Goal: Task Accomplishment & Management: Use online tool/utility

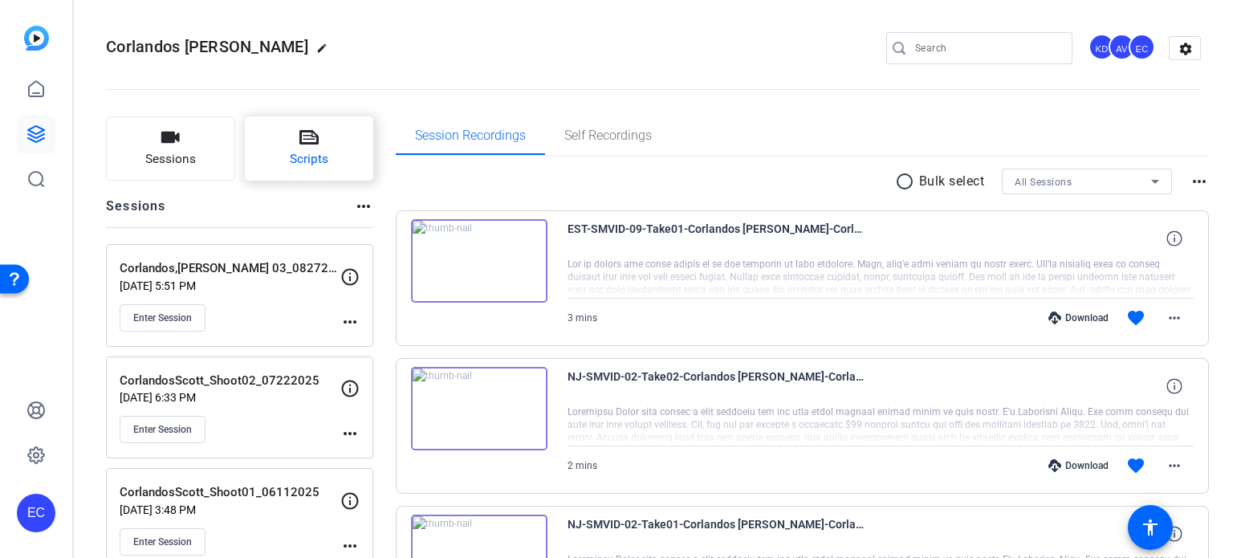
click at [308, 159] on span "Scripts" at bounding box center [309, 159] width 39 height 18
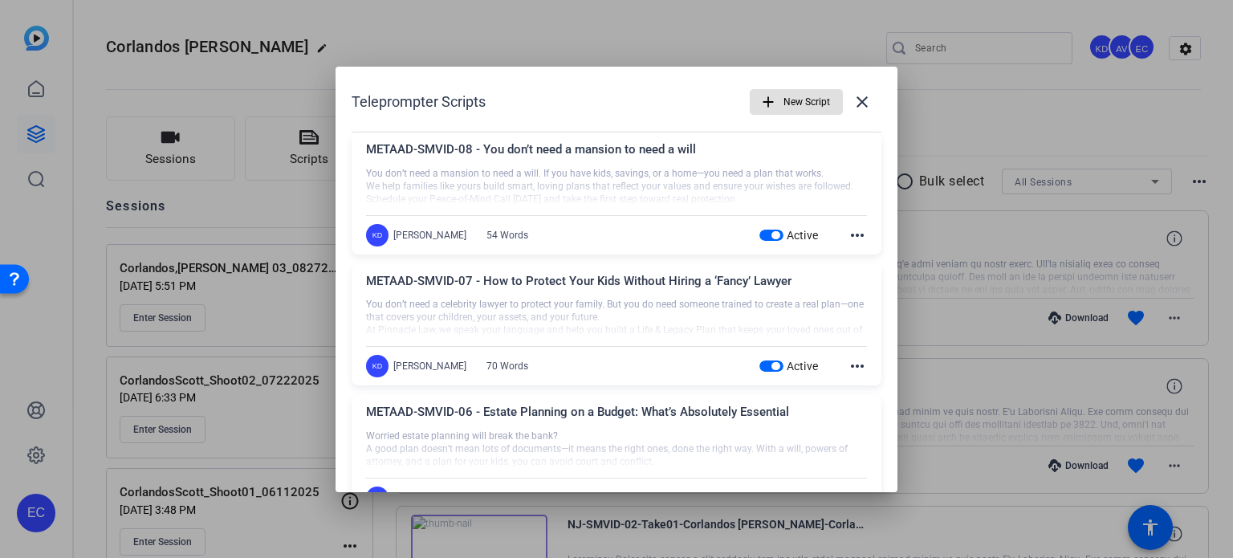
click at [759, 233] on span "button" at bounding box center [771, 235] width 24 height 11
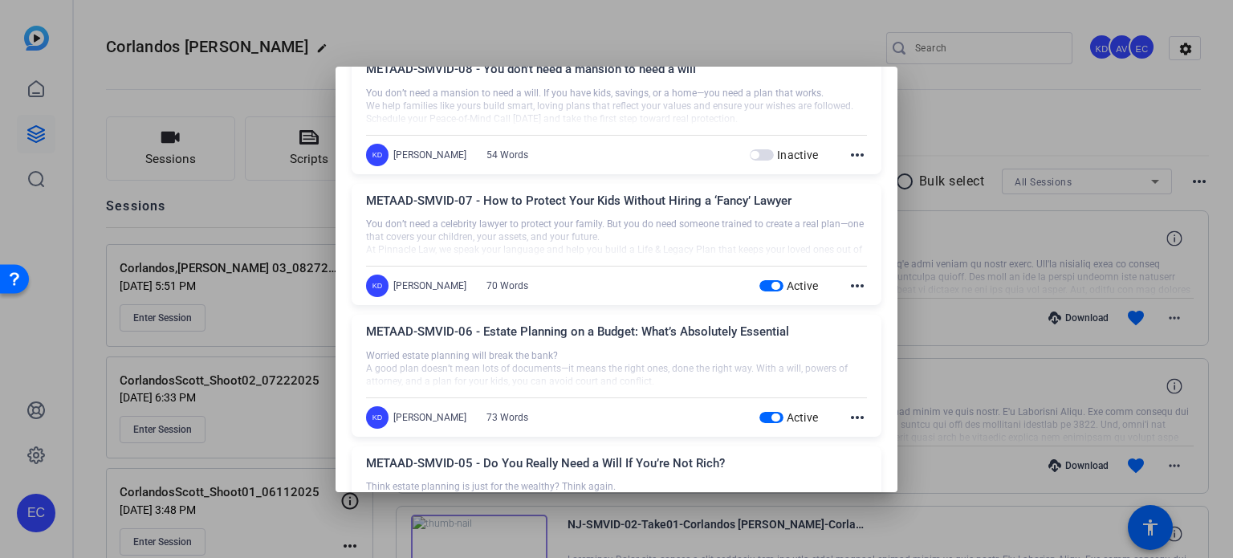
click at [771, 285] on span "button" at bounding box center [775, 286] width 8 height 8
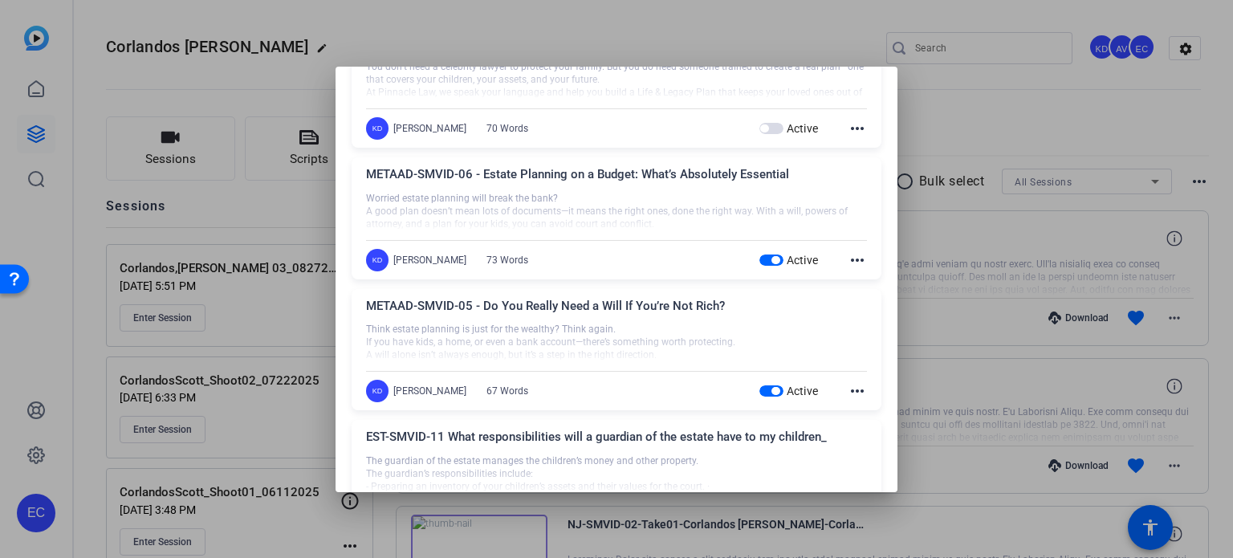
scroll to position [241, 0]
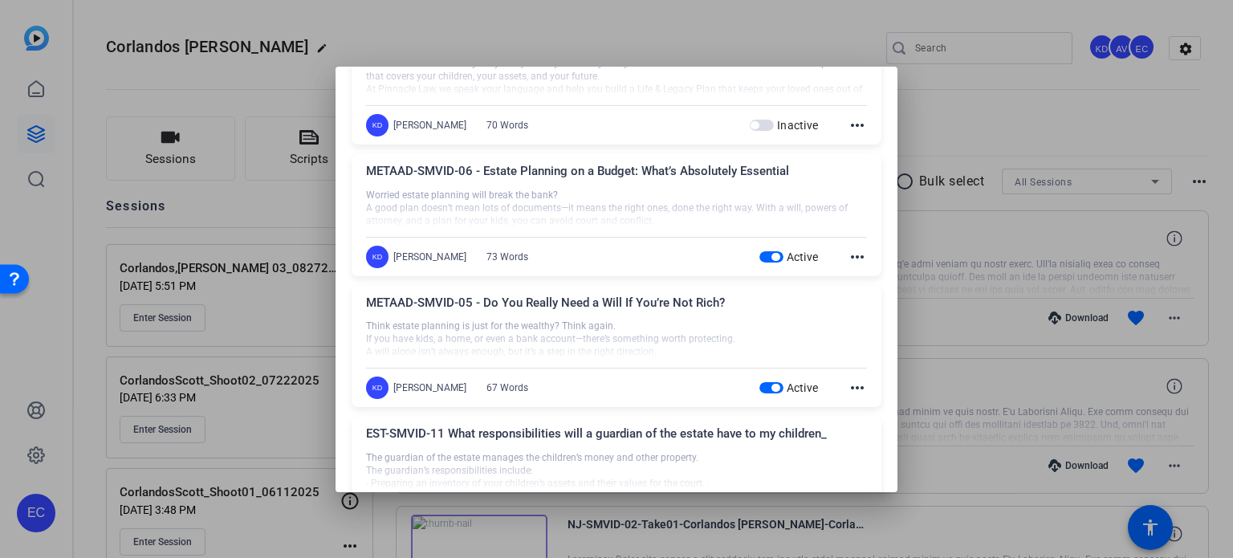
click at [761, 257] on span "button" at bounding box center [771, 256] width 24 height 11
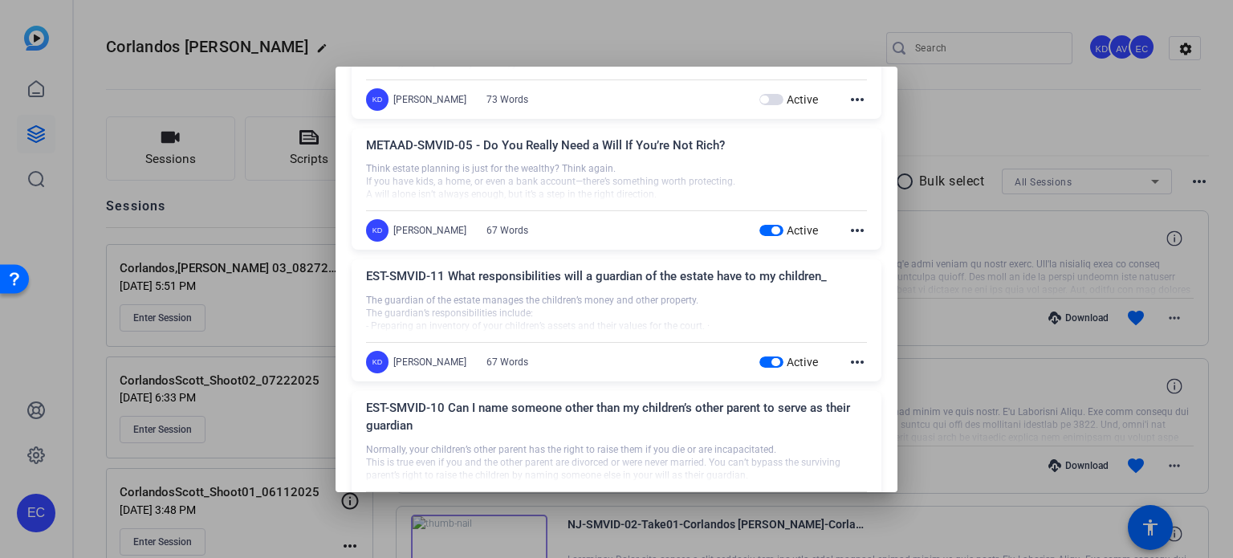
scroll to position [401, 0]
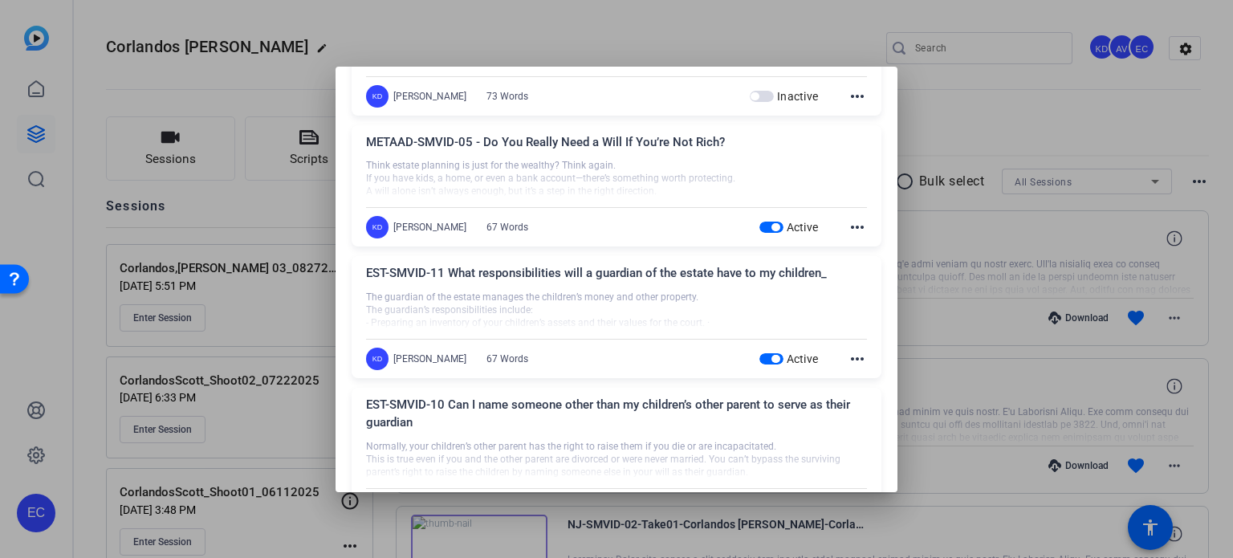
click at [759, 225] on span "button" at bounding box center [771, 227] width 24 height 11
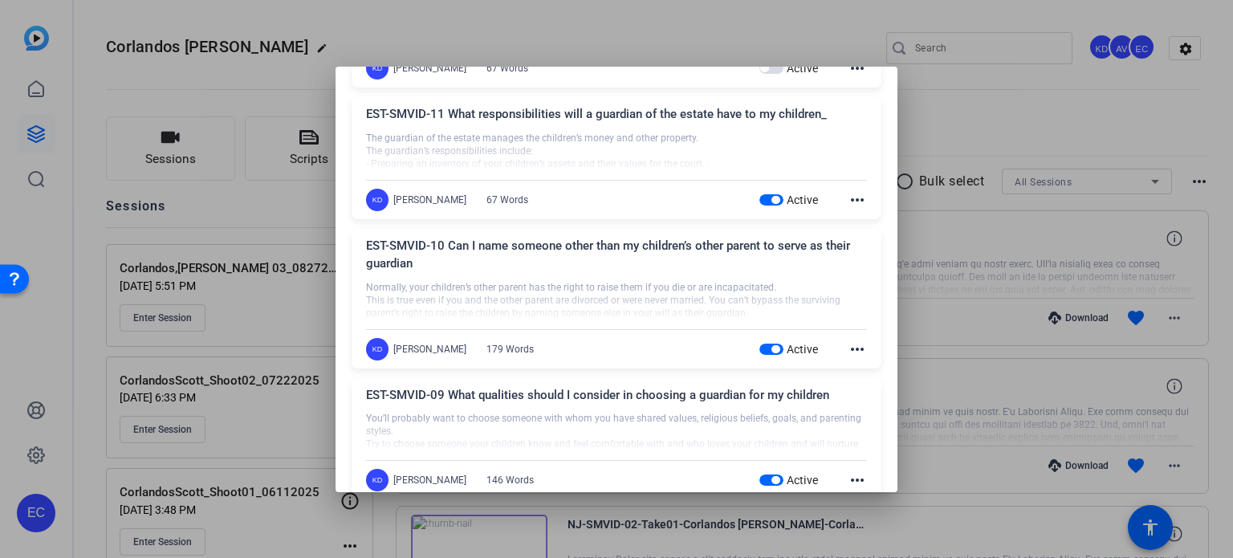
scroll to position [562, 0]
click at [771, 194] on span "button" at bounding box center [775, 198] width 8 height 8
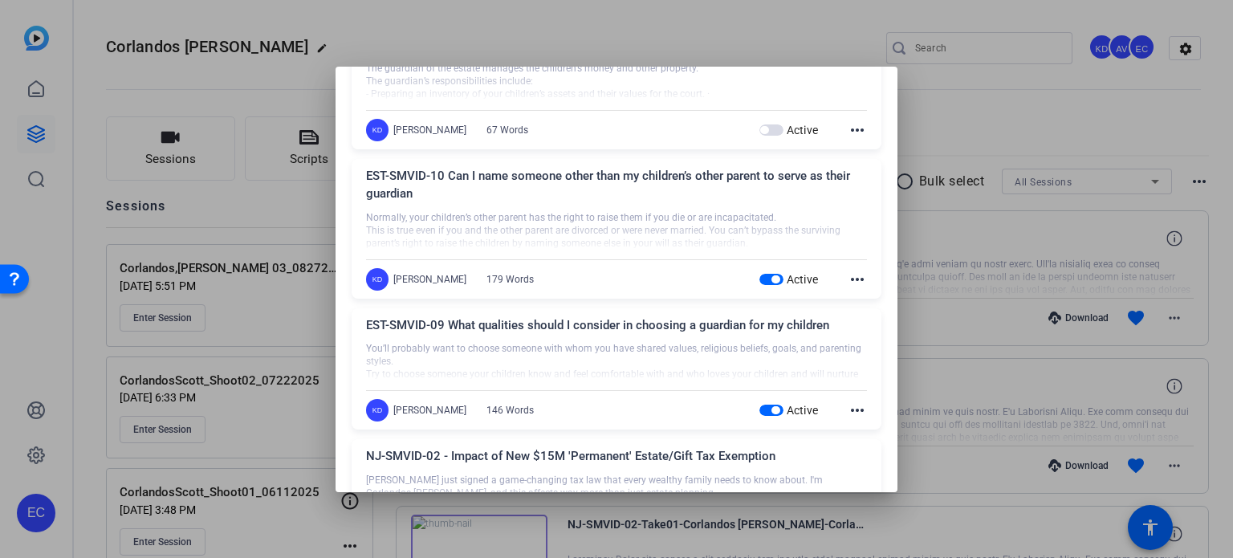
scroll to position [722, 0]
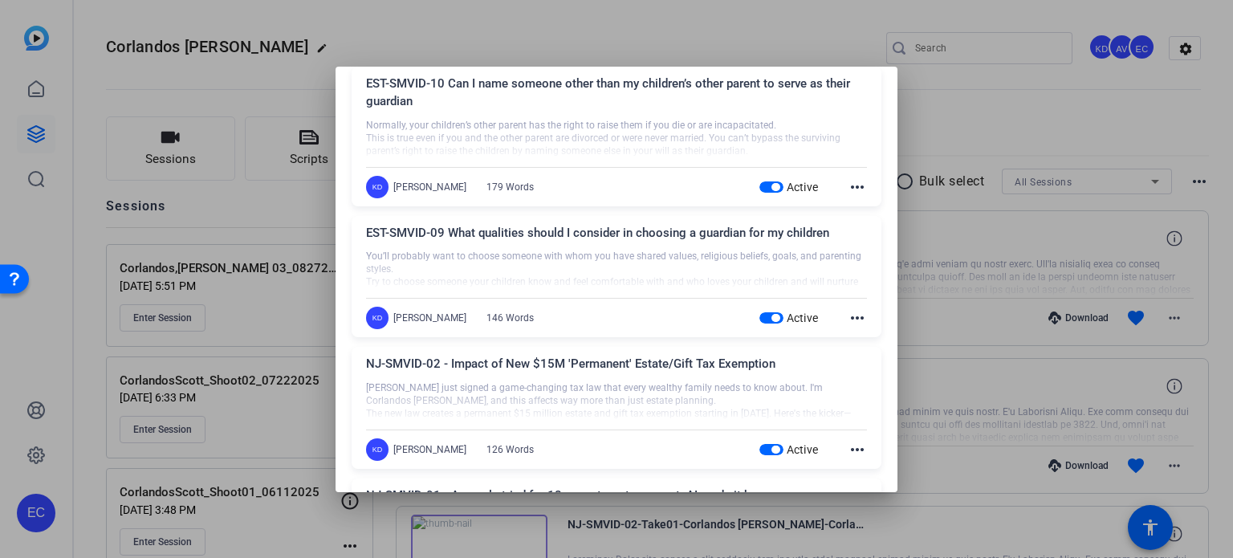
click at [771, 183] on span "button" at bounding box center [775, 187] width 8 height 8
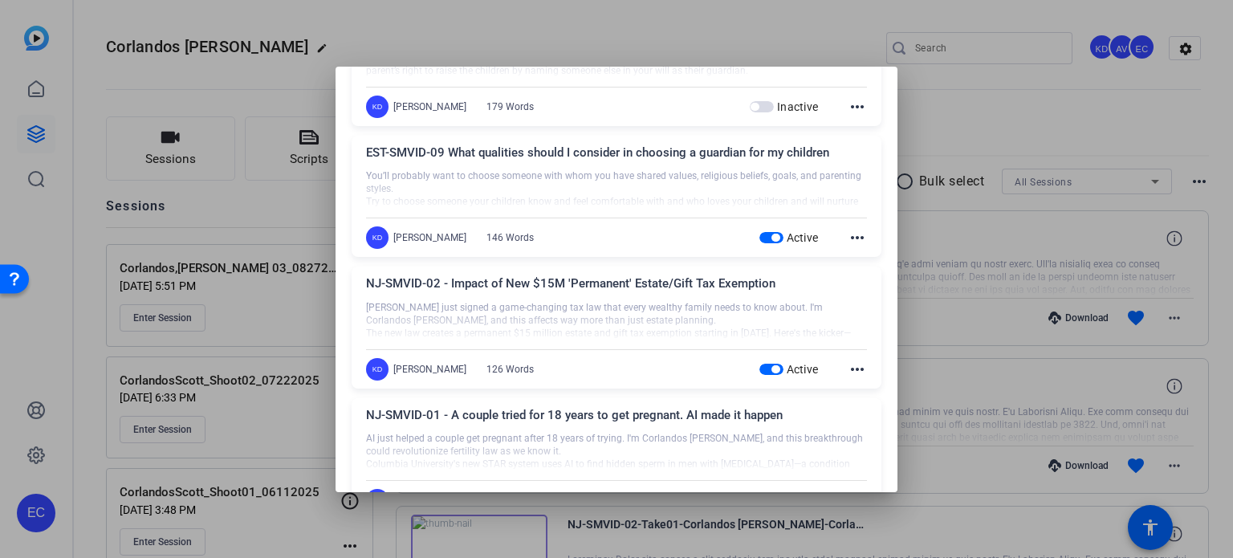
click at [760, 238] on span "button" at bounding box center [771, 237] width 24 height 11
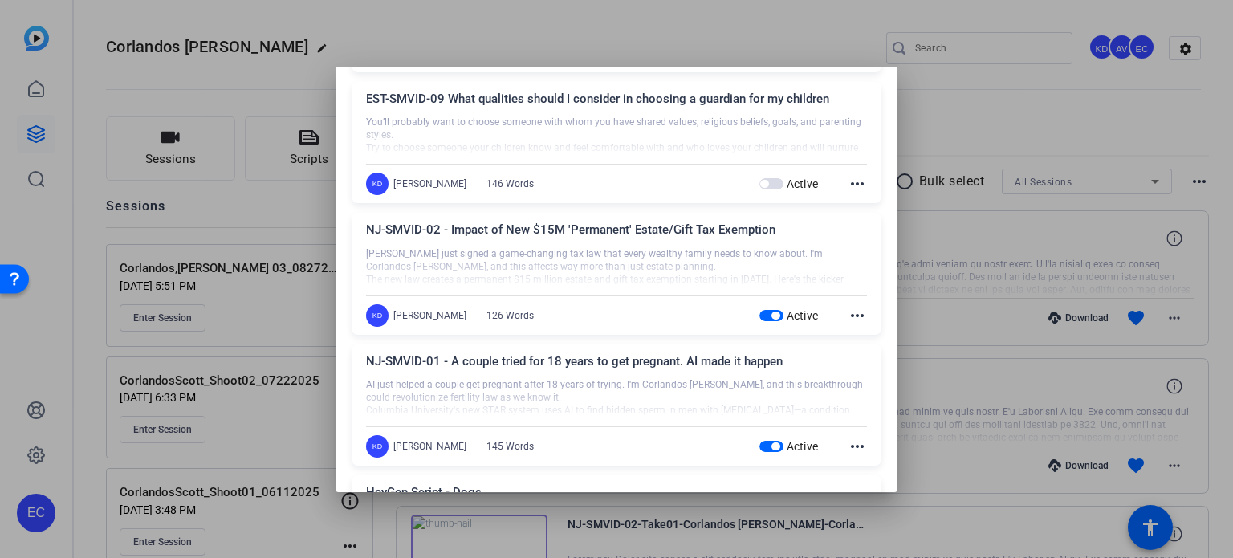
scroll to position [883, 0]
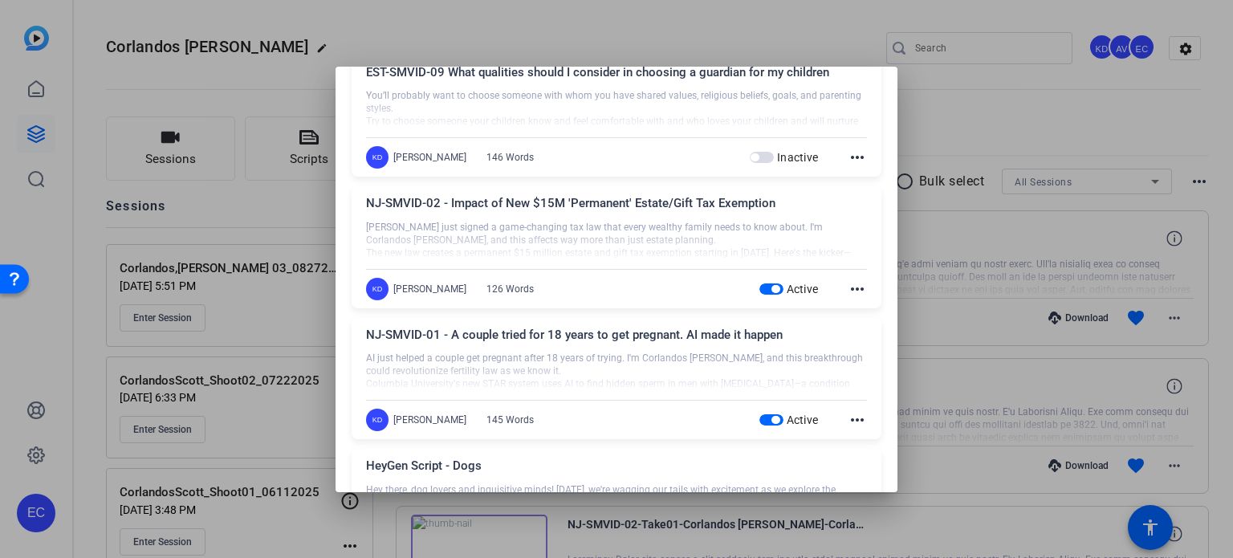
click at [759, 287] on span "button" at bounding box center [771, 288] width 24 height 11
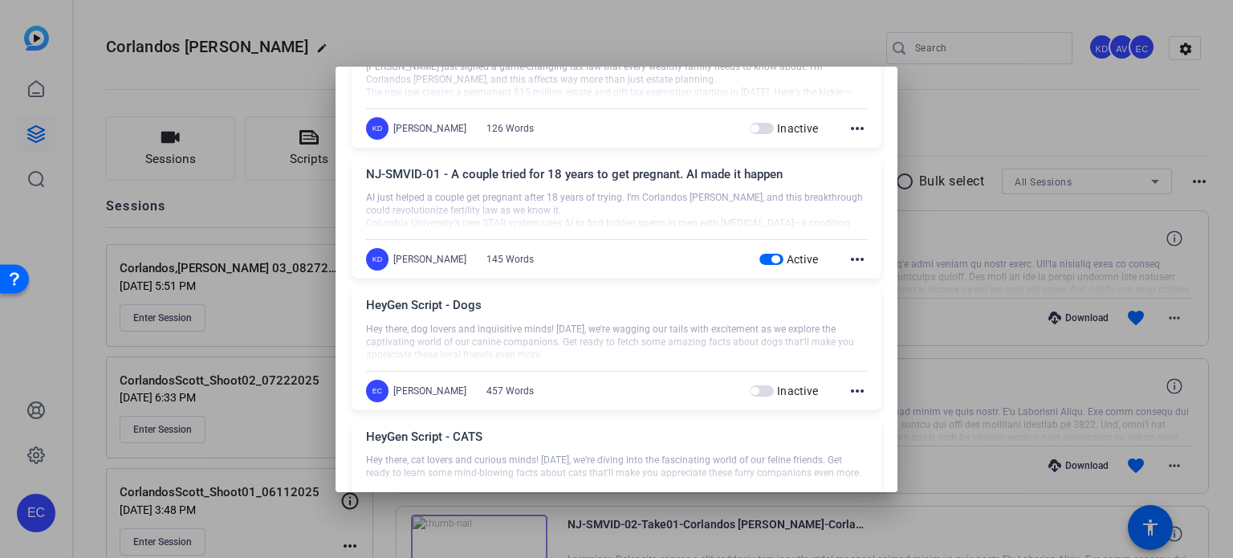
click at [759, 255] on span "button" at bounding box center [771, 259] width 24 height 11
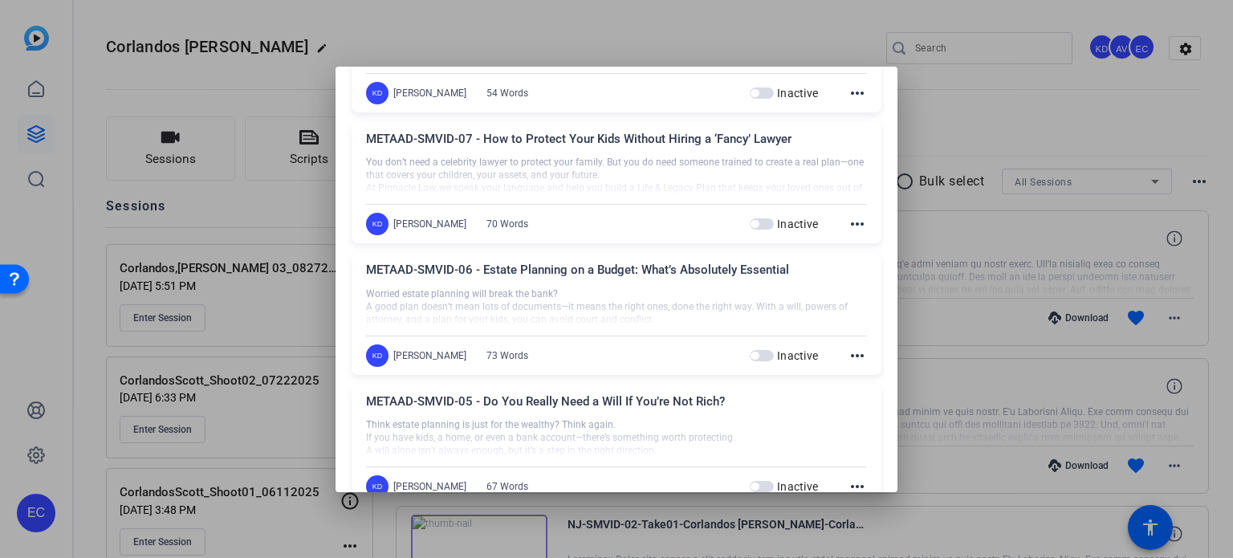
scroll to position [0, 0]
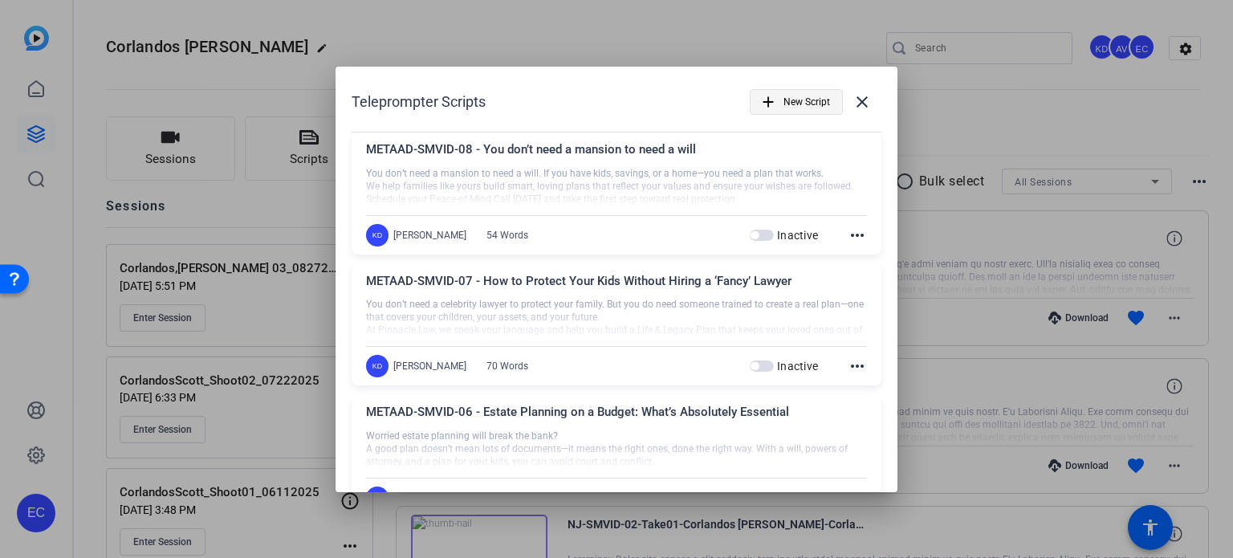
click at [763, 111] on span "button" at bounding box center [796, 102] width 92 height 39
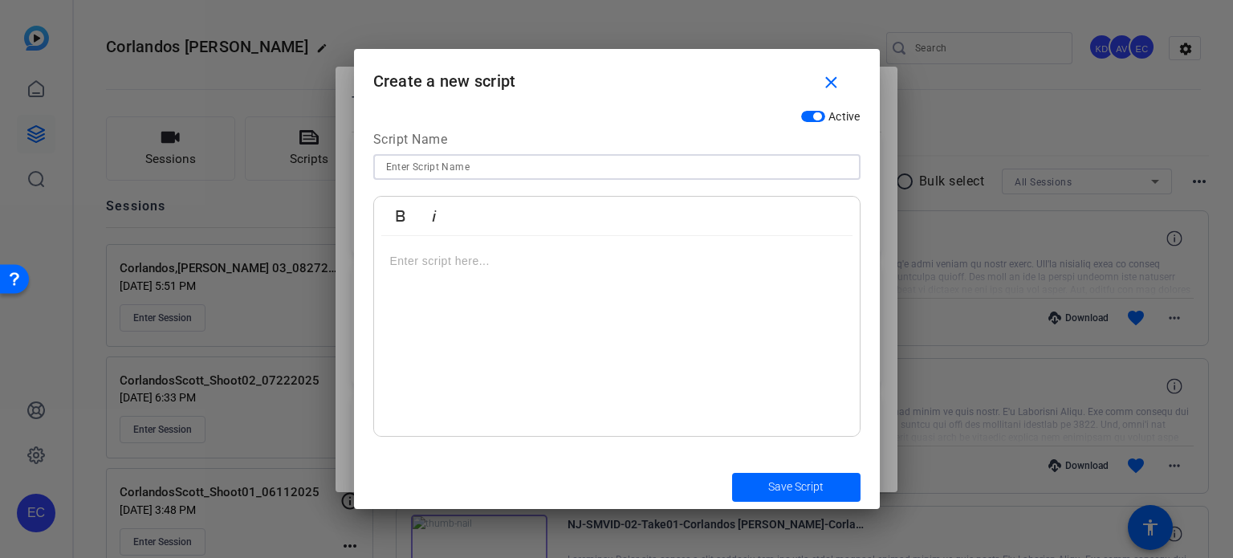
click at [581, 159] on input at bounding box center [617, 166] width 462 height 19
paste input "METAAD-SMVID-09 - Is Your Estate Plan Out of Date?"
type input "METAAD-SMVID-09 - Is Your Estate Plan Out of Date?"
click at [530, 278] on div at bounding box center [617, 336] width 486 height 201
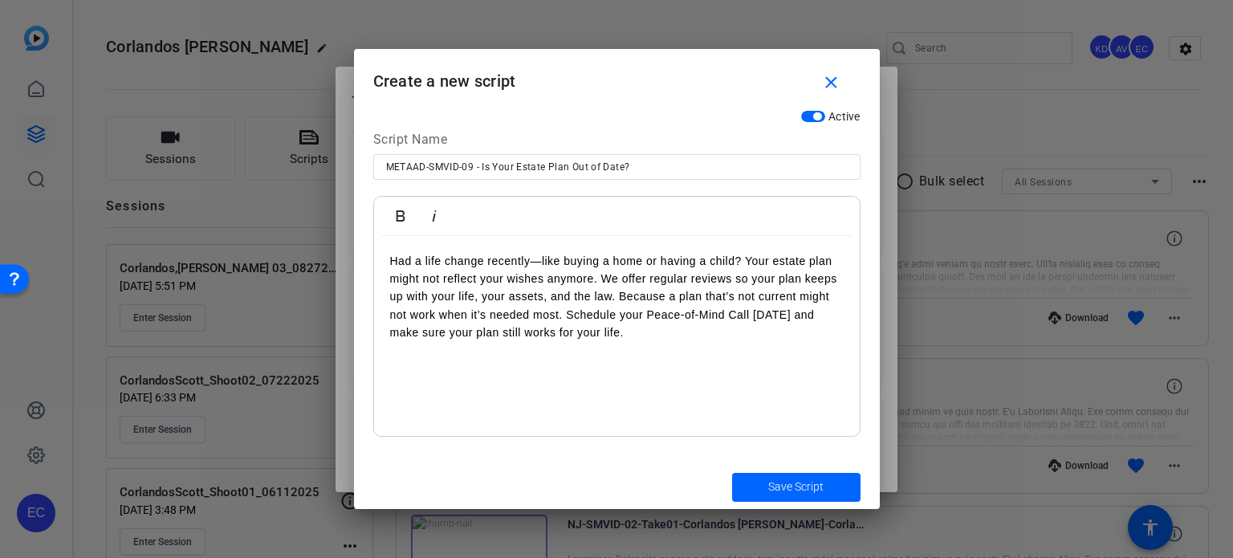
click at [744, 259] on p "Had a life change recently—like buying a home or having a child? Your estate pl…" at bounding box center [616, 297] width 453 height 90
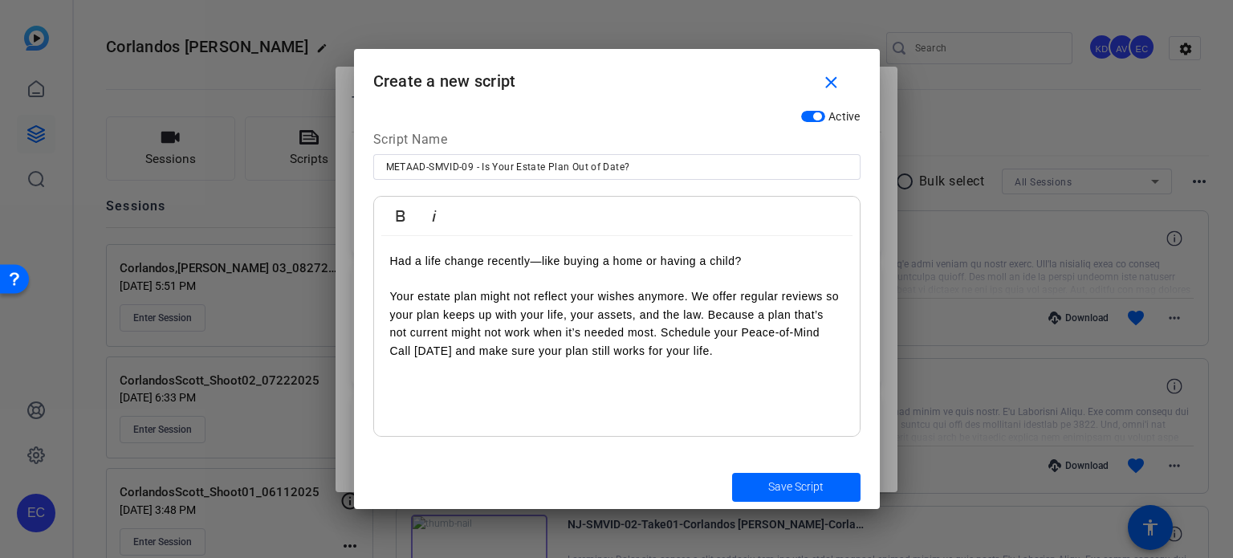
click at [710, 315] on p "Your estate plan might not reflect your wishes anymore. We offer regular review…" at bounding box center [616, 323] width 453 height 72
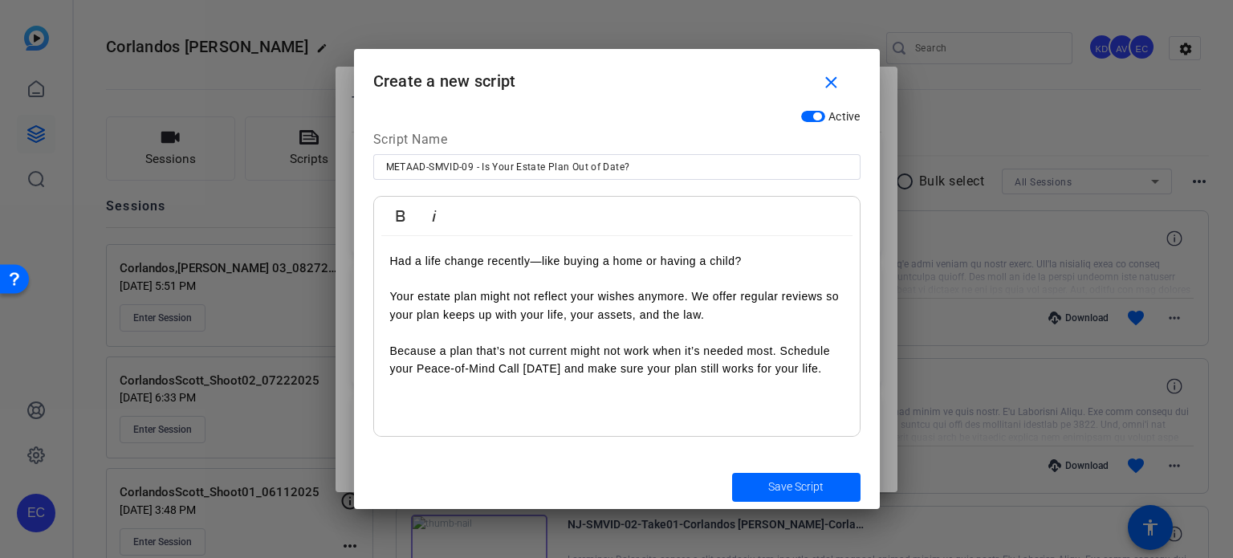
click at [783, 356] on p "Because a plan that’s not current might not work when it’s needed most. Schedul…" at bounding box center [616, 360] width 453 height 36
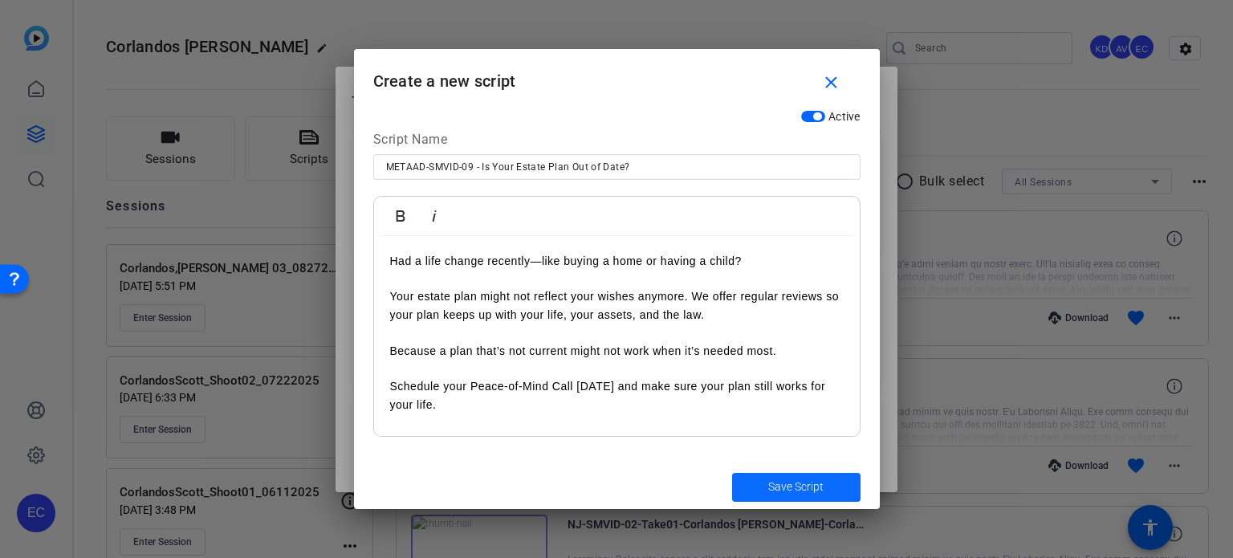
click at [799, 485] on span "Save Script" at bounding box center [795, 486] width 55 height 17
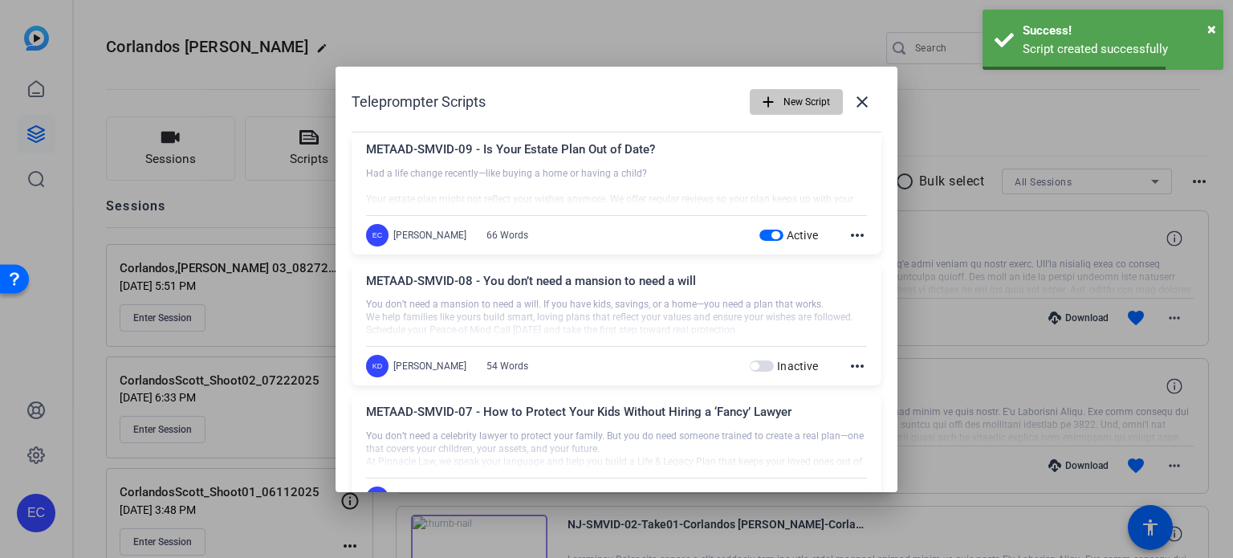
click at [809, 105] on span "New Script" at bounding box center [806, 102] width 47 height 31
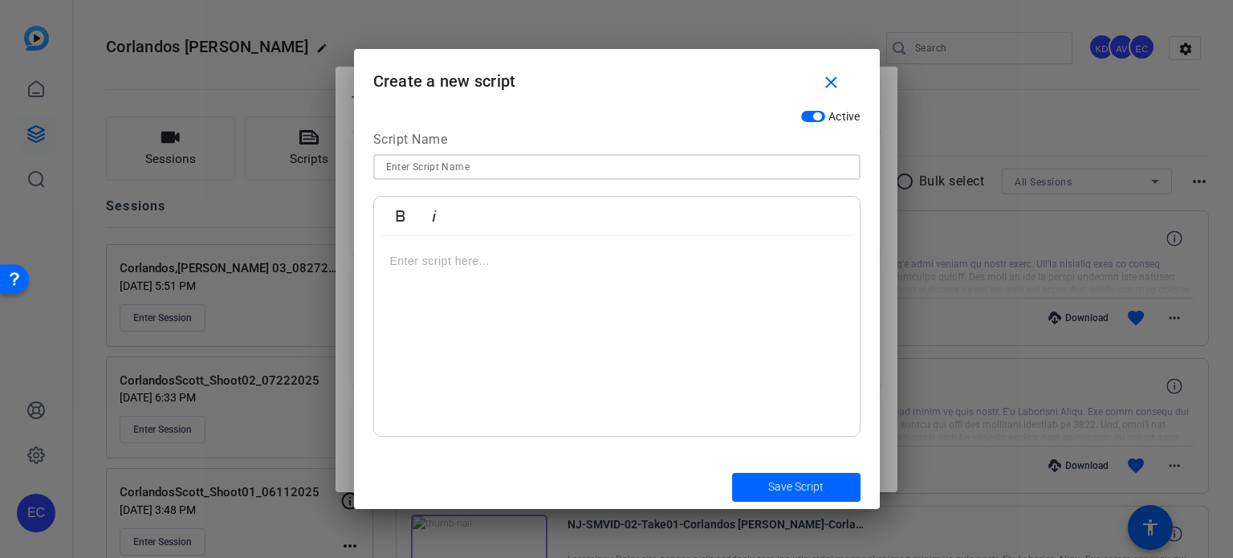
click at [433, 170] on input at bounding box center [617, 166] width 462 height 19
paste input "METAAD-SMVID-10 - When Should You Update Your Will or Trust?"
type input "METAAD-SMVID-10 - When Should You Update Your Will or Trust?"
click at [524, 312] on div at bounding box center [617, 336] width 486 height 201
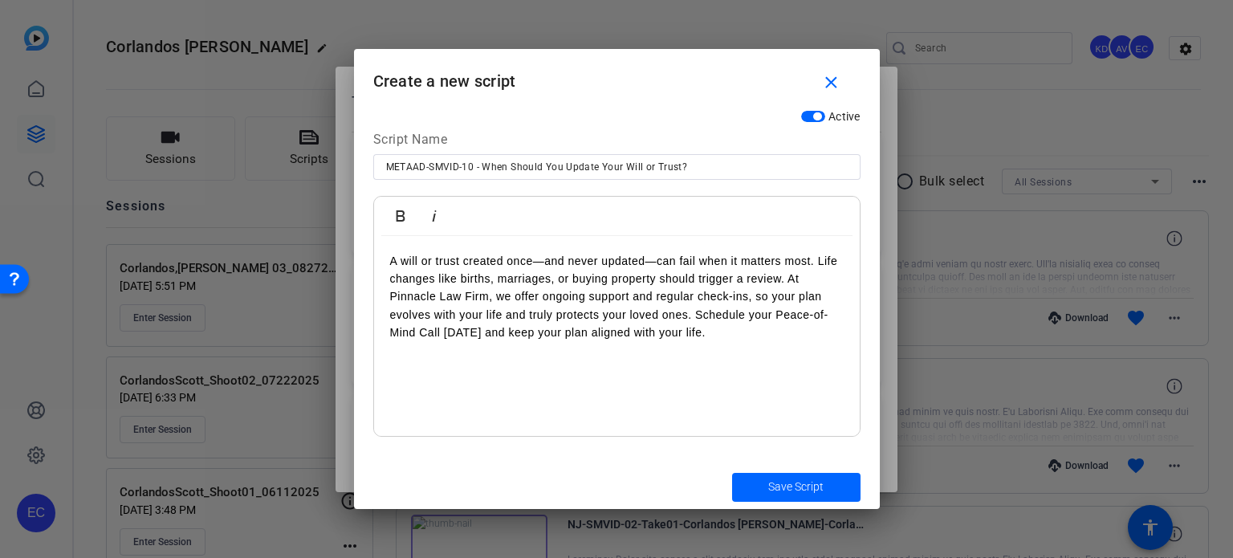
click at [816, 263] on p "A will or trust created once—and never updated—can fail when it matters most. L…" at bounding box center [616, 297] width 453 height 90
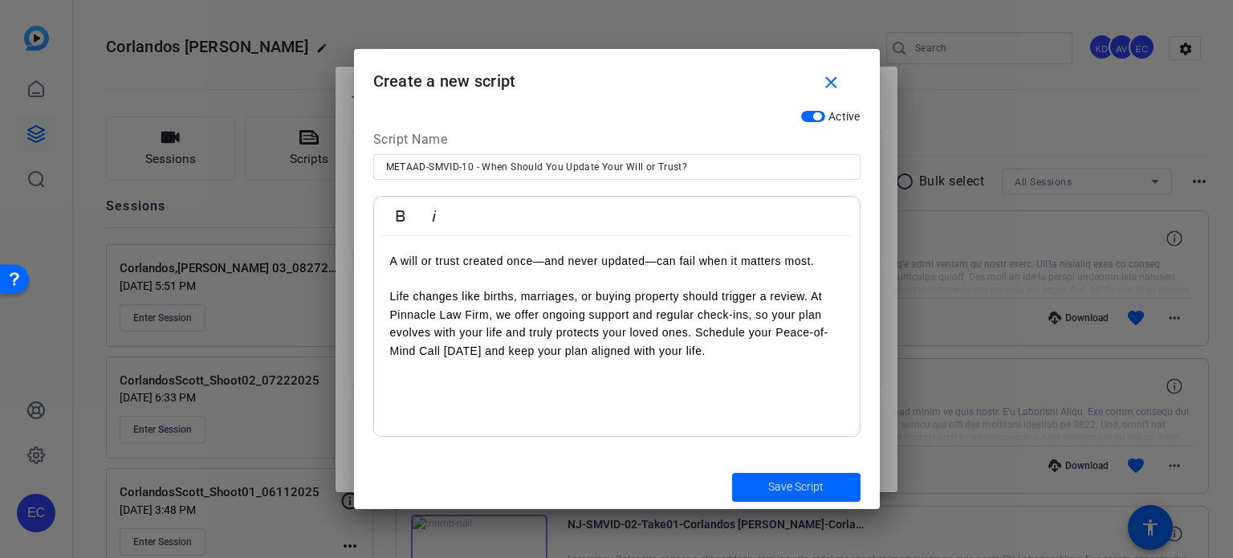
click at [810, 292] on p "Life changes like births, marriages, or buying property should trigger a review…" at bounding box center [616, 323] width 453 height 72
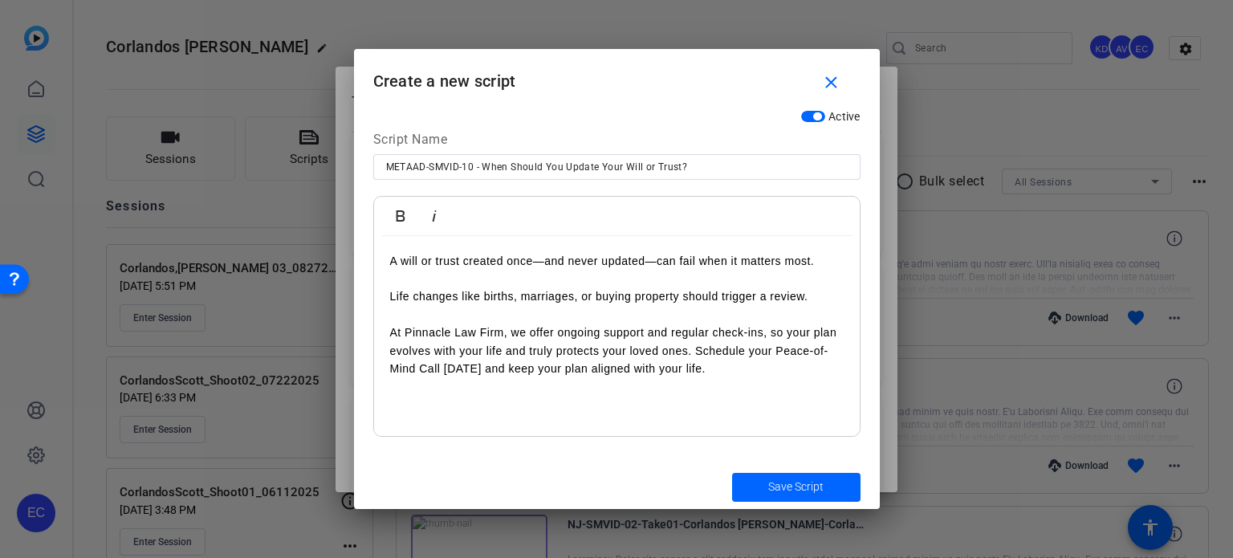
click at [697, 352] on p "At Pinnacle Law Firm, we offer ongoing support and regular check-ins, so your p…" at bounding box center [616, 350] width 453 height 54
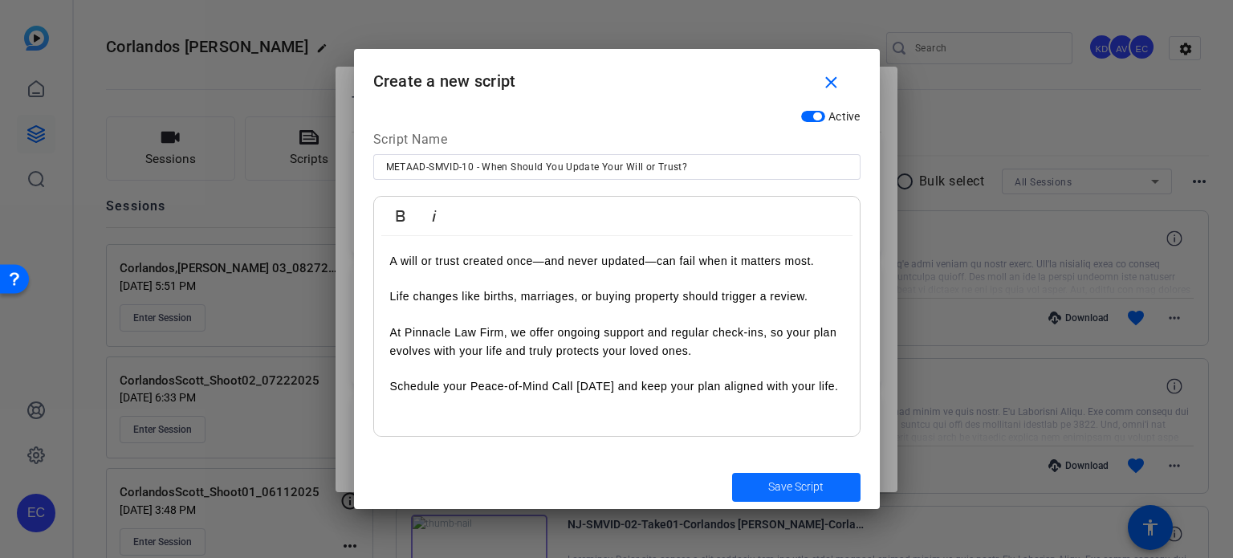
click at [787, 490] on span "Save Script" at bounding box center [795, 486] width 55 height 17
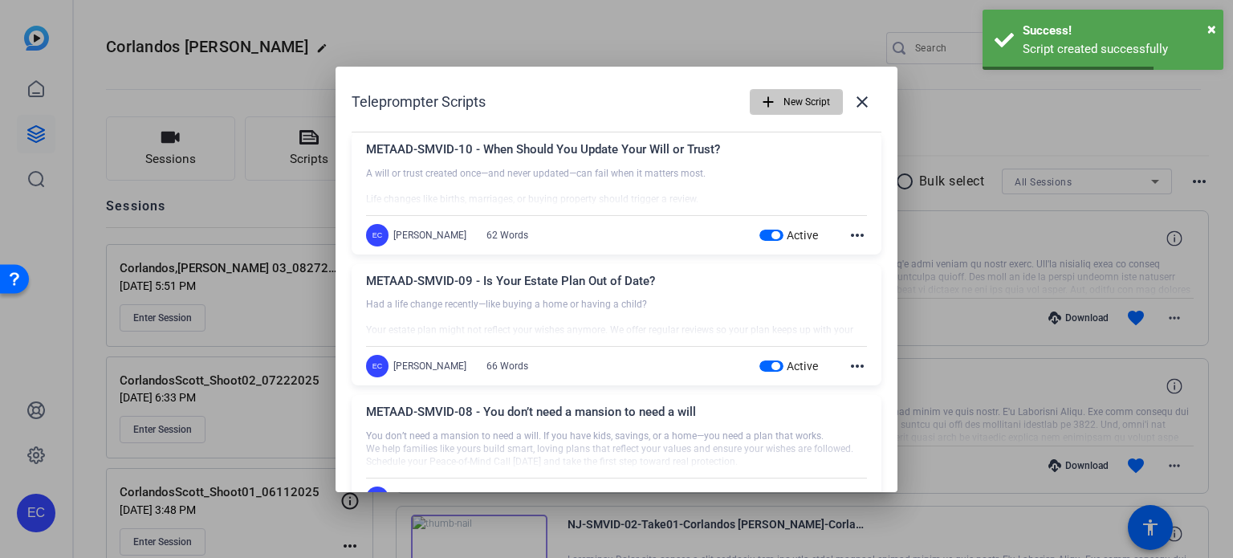
click at [787, 106] on span "New Script" at bounding box center [806, 102] width 47 height 31
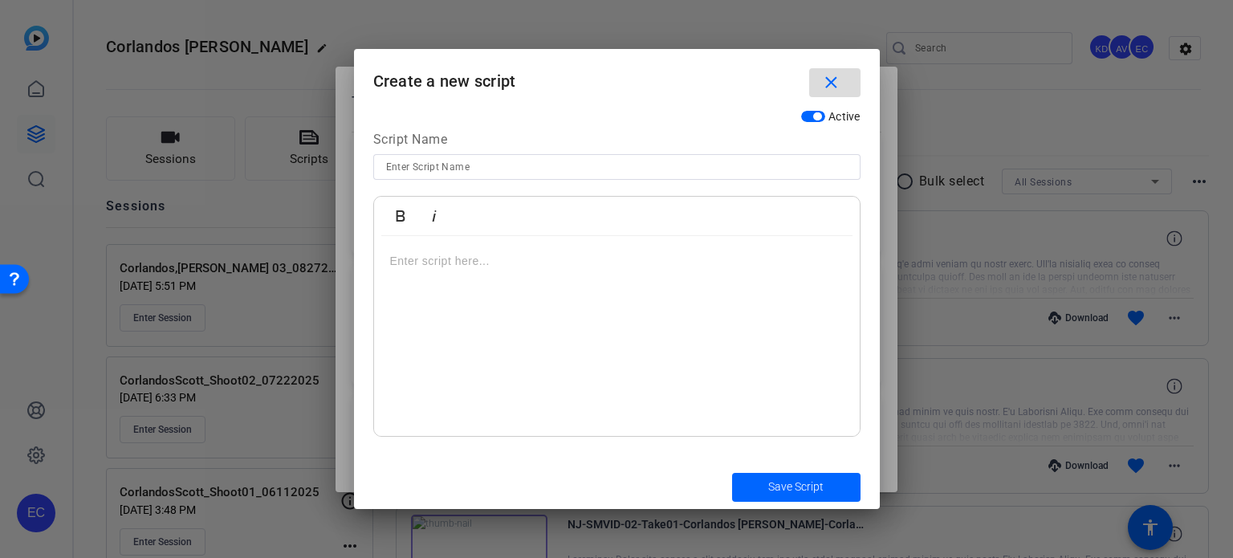
click at [835, 86] on mat-icon "close" at bounding box center [831, 83] width 20 height 20
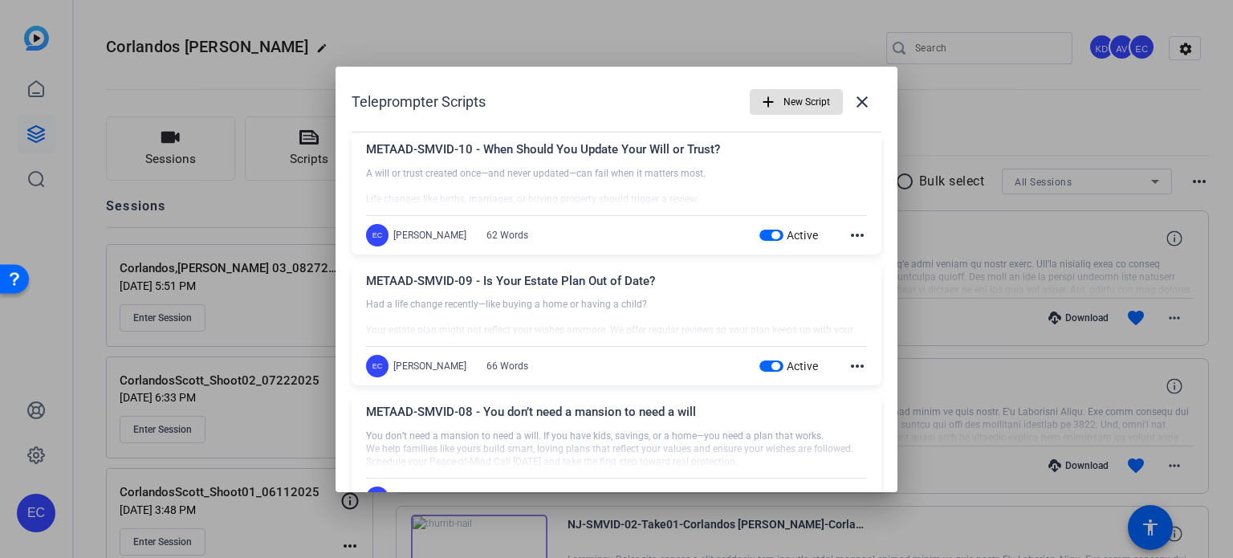
click at [767, 104] on mat-icon "add" at bounding box center [768, 102] width 18 height 18
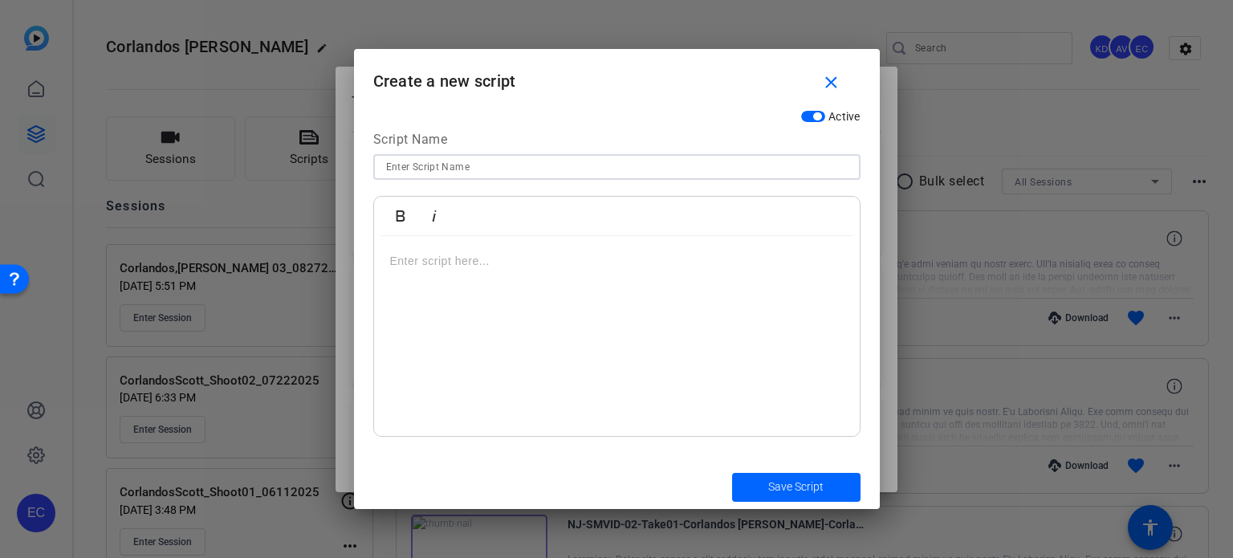
click at [504, 173] on input at bounding box center [617, 166] width 462 height 19
paste input "METAAD-SMVID-11 - Estate Planning Isn’t One-and-Done — Here’s Why"
type input "METAAD-SMVID-11 - Estate Planning Isn’t One-and-Done — Here’s Why"
click at [629, 348] on div at bounding box center [617, 336] width 486 height 201
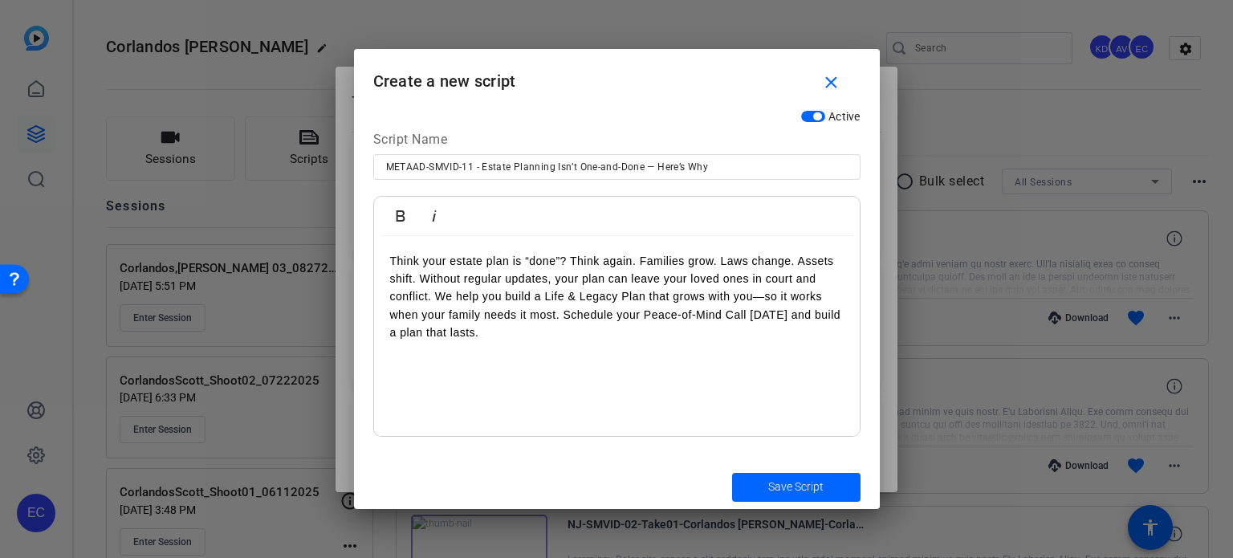
click at [638, 262] on p "Think your estate plan is “done”? Think again. Families grow. Laws change. Asse…" at bounding box center [616, 297] width 453 height 90
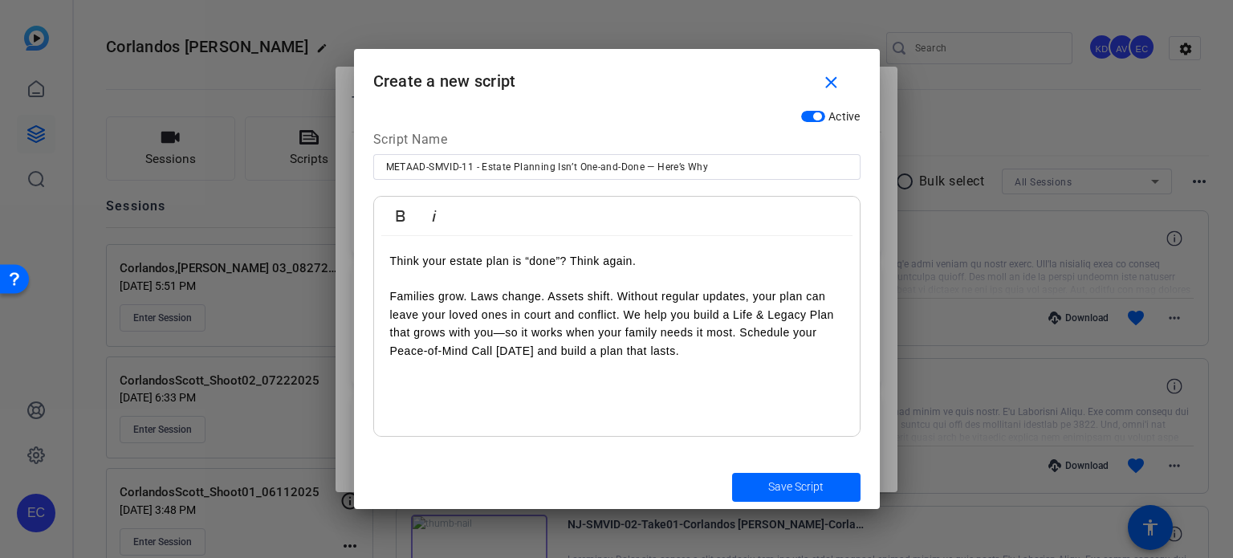
click at [624, 311] on p "Families grow. Laws change. Assets shift. Without regular updates, your plan ca…" at bounding box center [616, 323] width 453 height 72
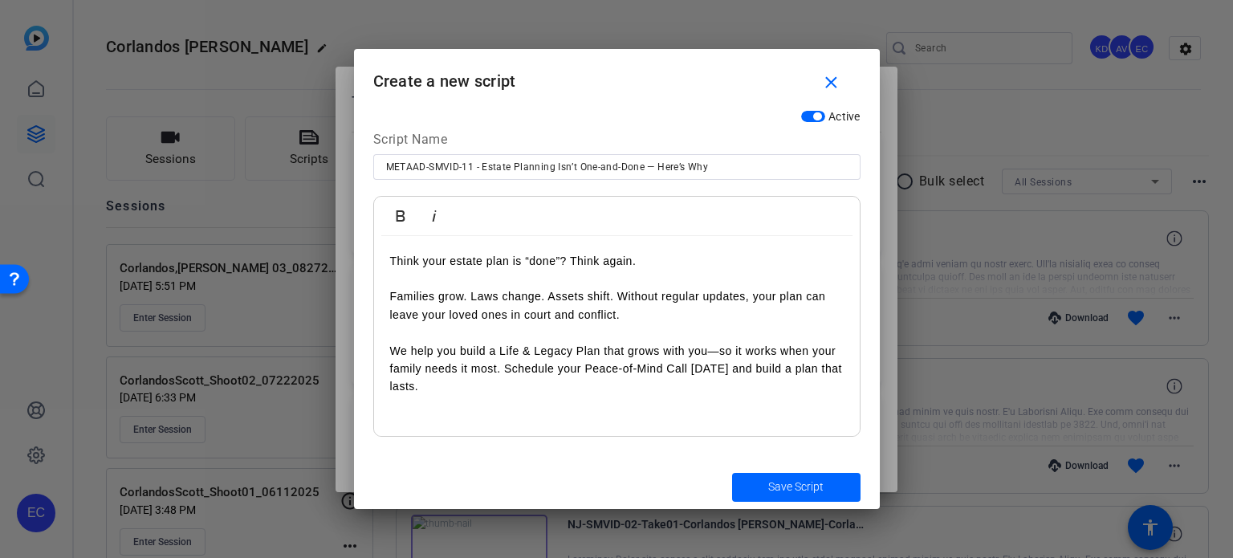
click at [508, 370] on p "We help you build a Life & Legacy Plan that grows with you—so it works when you…" at bounding box center [616, 369] width 453 height 54
click at [504, 369] on p "We help you build a Life & Legacy Plan that grows with you—so it works when you…" at bounding box center [616, 369] width 453 height 54
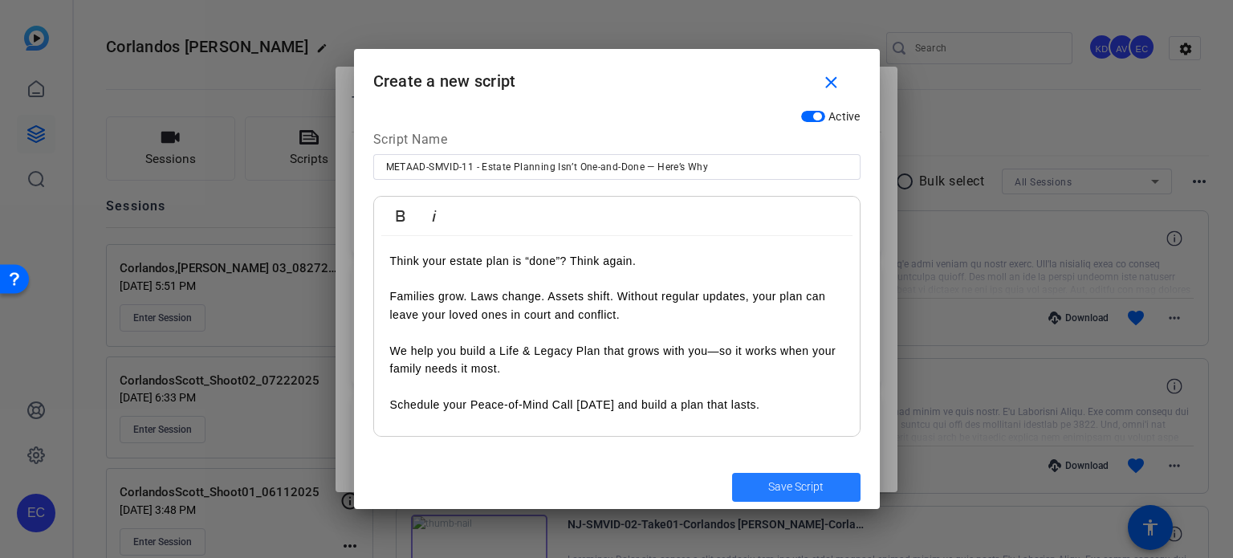
click at [811, 478] on span "submit" at bounding box center [796, 487] width 128 height 39
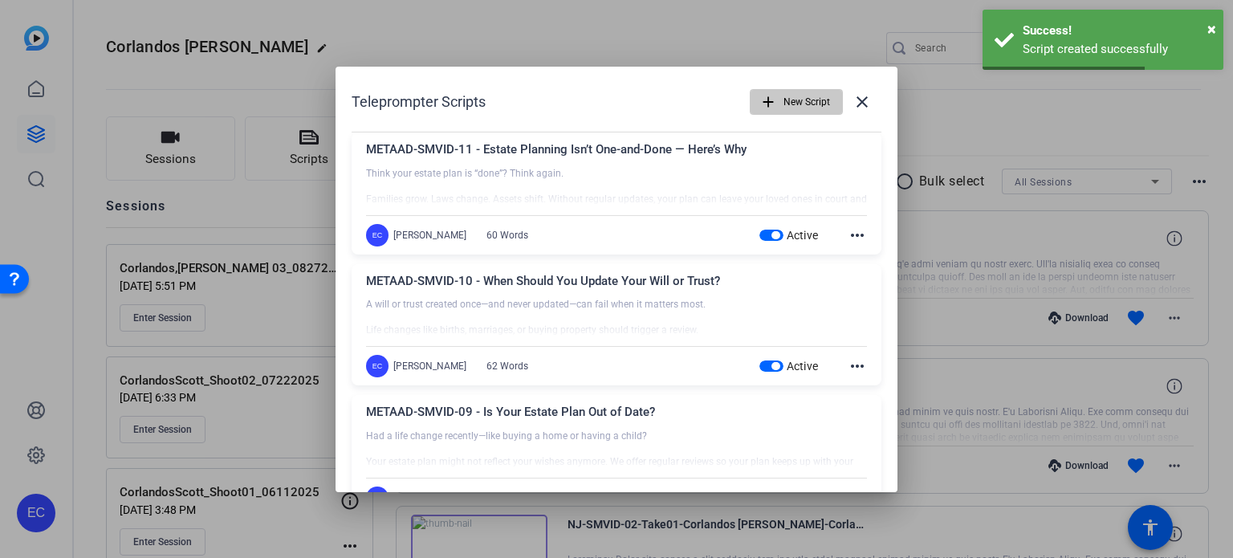
click at [783, 97] on span "New Script" at bounding box center [806, 102] width 47 height 31
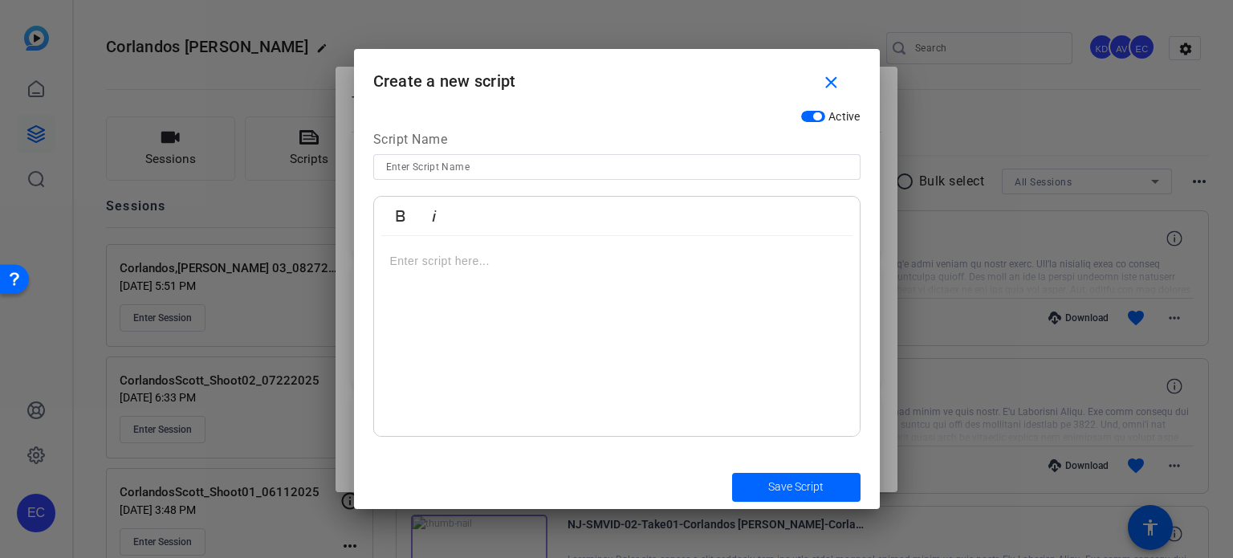
click at [538, 173] on input at bounding box center [617, 166] width 462 height 19
paste input "METAAD-SMVID-12 - Have an old will or trust? It may not protect what matters [D…"
type input "METAAD-SMVID-12 - Have an old will or trust? It may not protect what matters [D…"
click at [632, 315] on div at bounding box center [617, 336] width 486 height 201
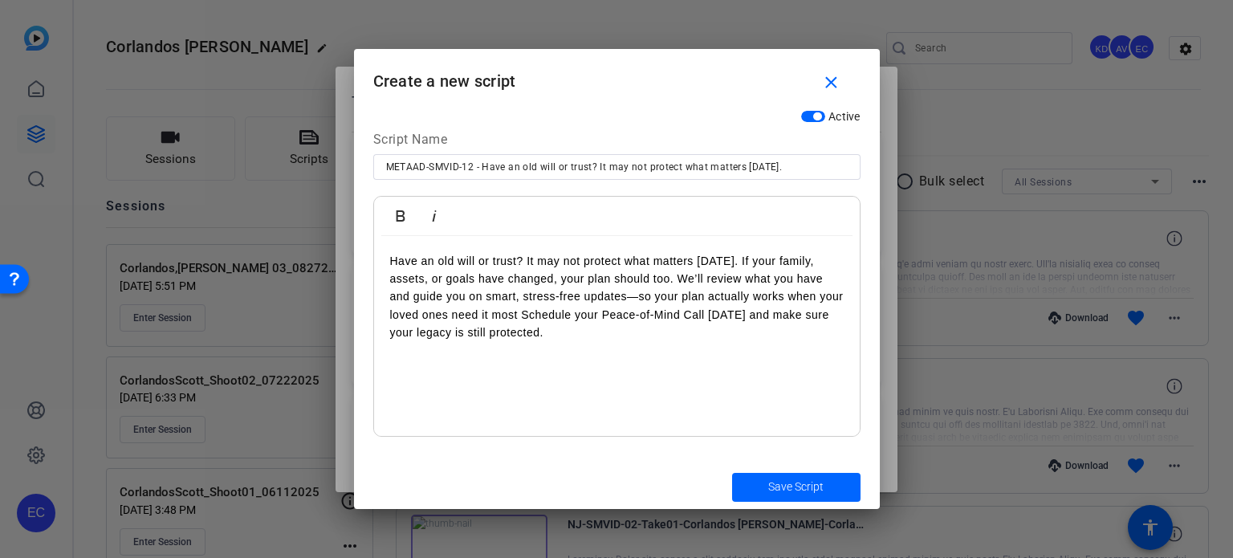
click at [732, 259] on p "Have an old will or trust? It may not protect what matters today. If your famil…" at bounding box center [616, 297] width 453 height 90
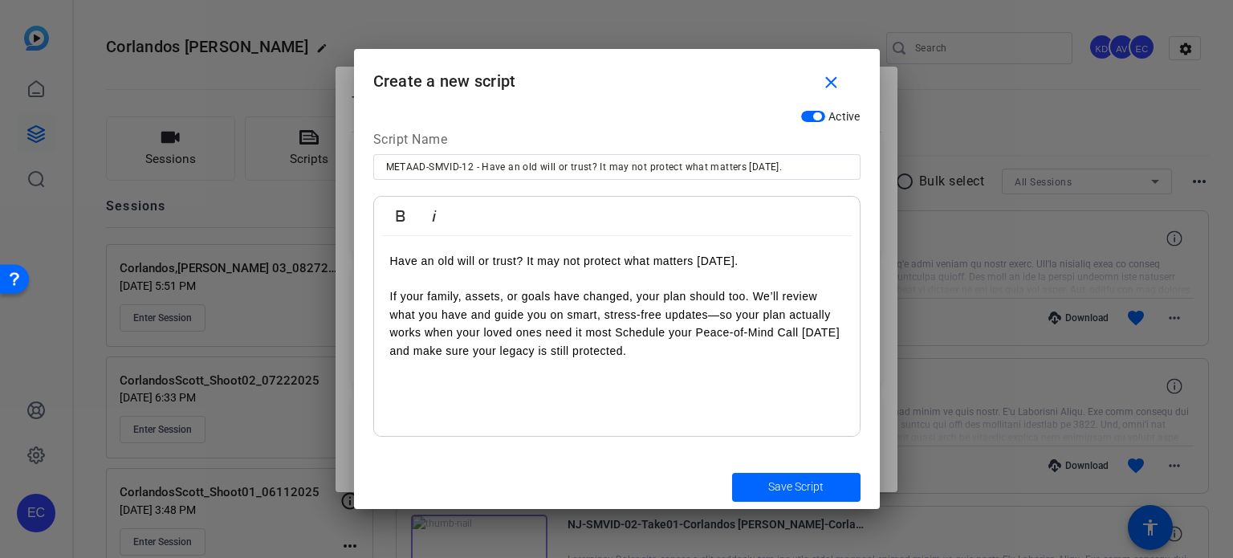
click at [754, 301] on p "If your family, assets, or goals have changed, your plan should too. We’ll revi…" at bounding box center [616, 323] width 453 height 72
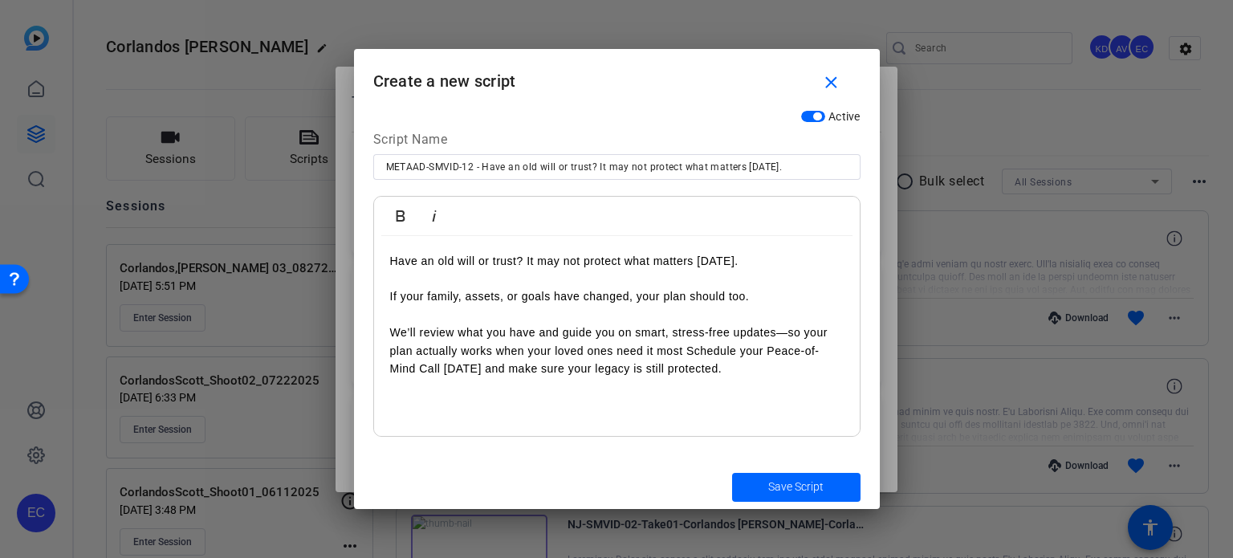
click at [682, 350] on p "We’ll review what you have and guide you on smart, stress-free updates—so your …" at bounding box center [616, 350] width 453 height 54
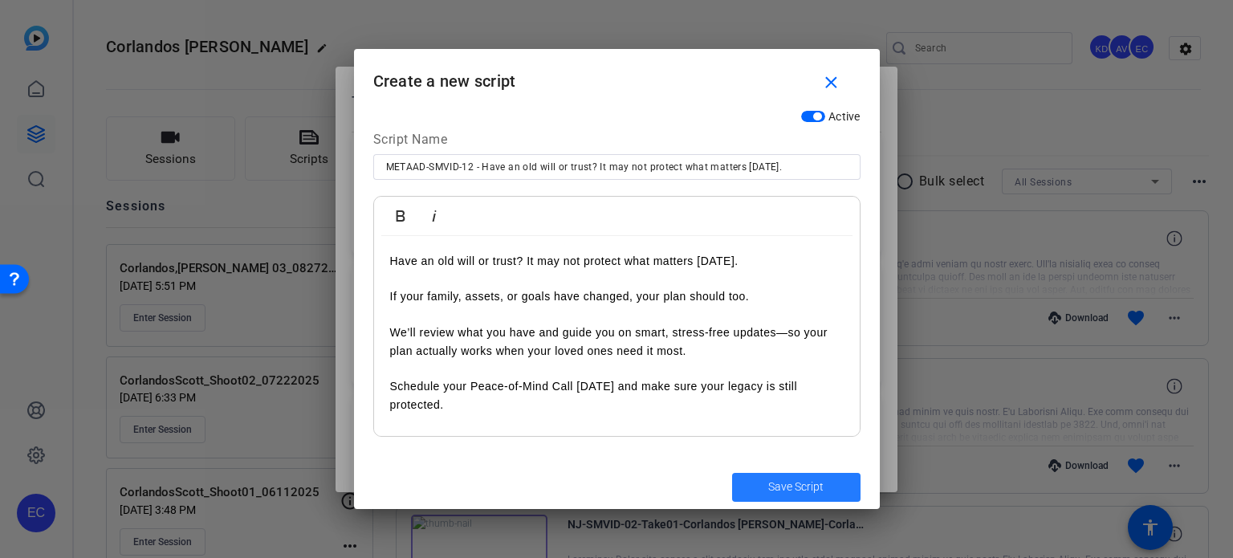
click at [793, 486] on span "Save Script" at bounding box center [795, 486] width 55 height 17
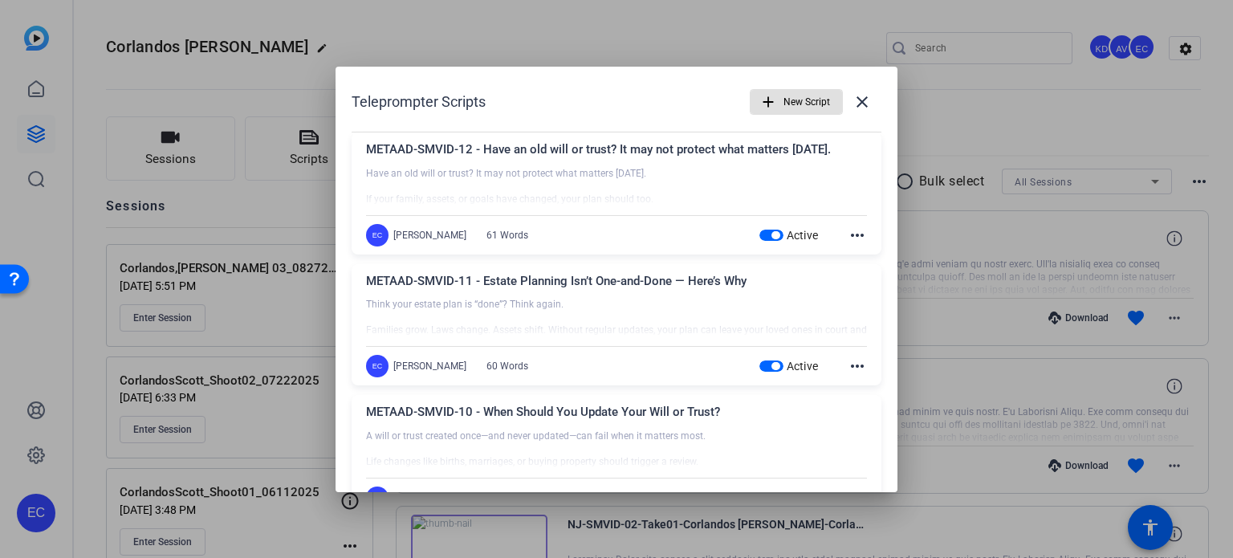
click at [774, 100] on span "button" at bounding box center [796, 102] width 92 height 39
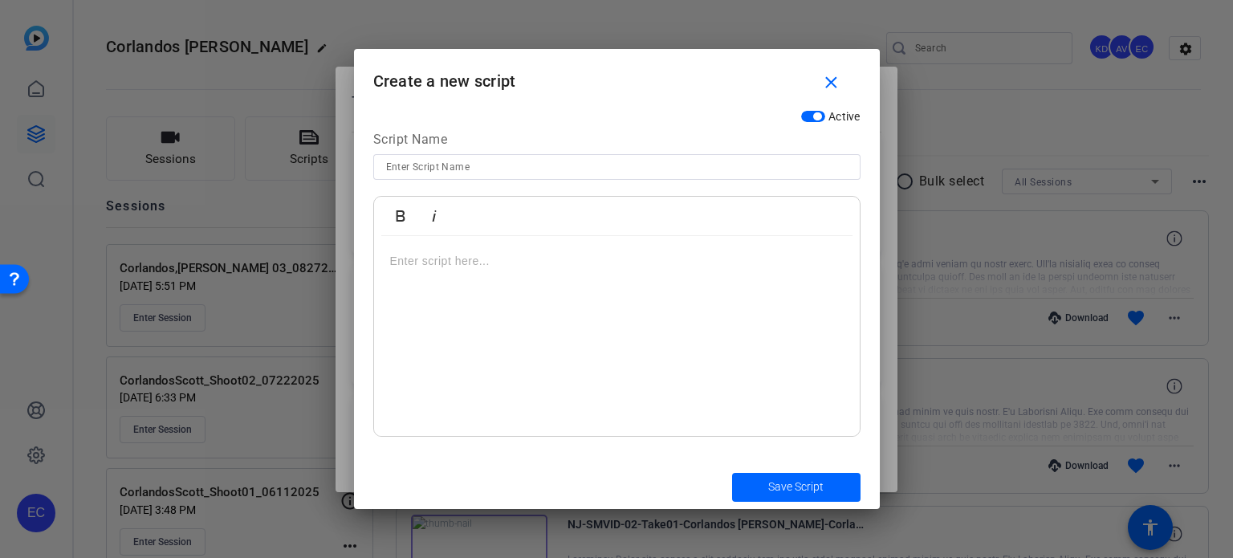
click at [487, 157] on input at bounding box center [617, 166] width 462 height 19
paste input "EST-SMVID-10 - Can I name someone other than my children’s other parent to serv…"
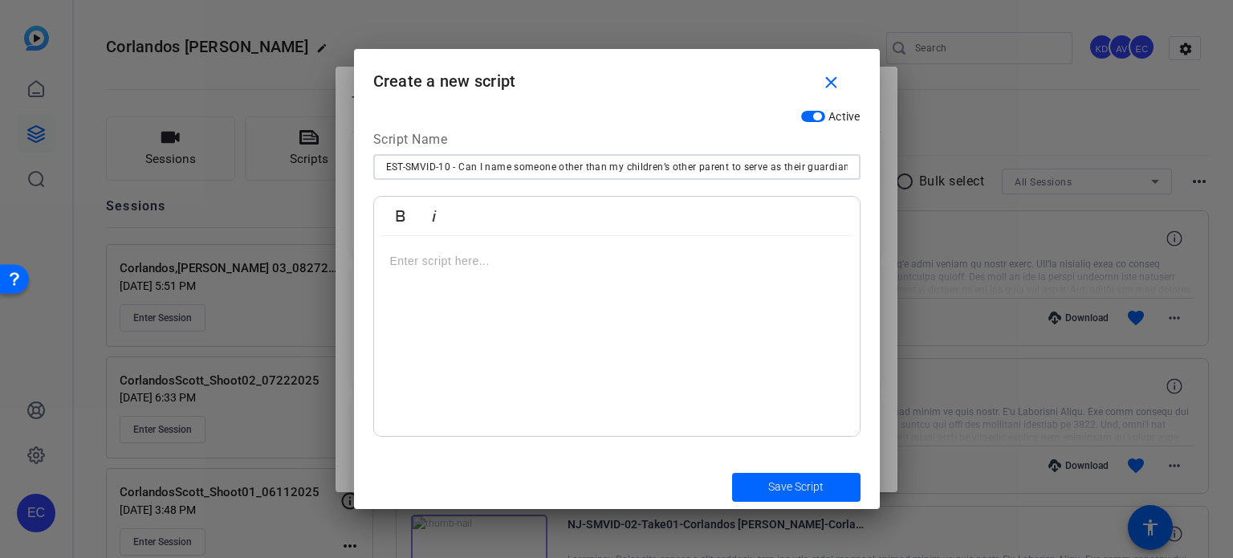
type input "EST-SMVID-10 - Can I name someone other than my children’s other parent to serv…"
click at [541, 293] on div at bounding box center [617, 336] width 486 height 201
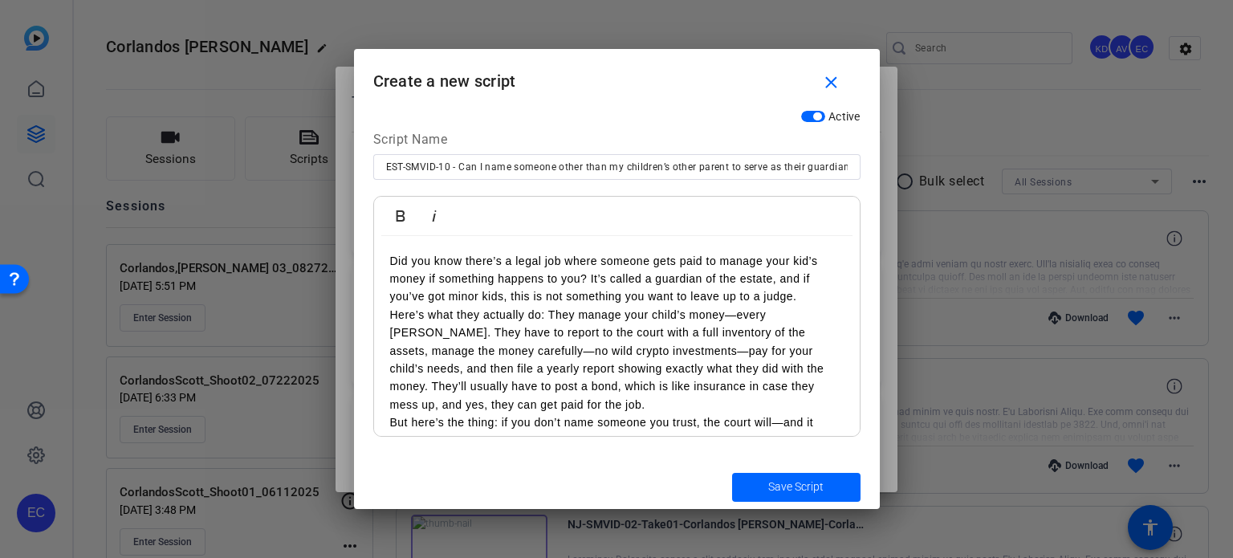
click at [799, 299] on p "Did you know there’s a legal job where someone gets paid to manage your kid’s m…" at bounding box center [616, 279] width 453 height 54
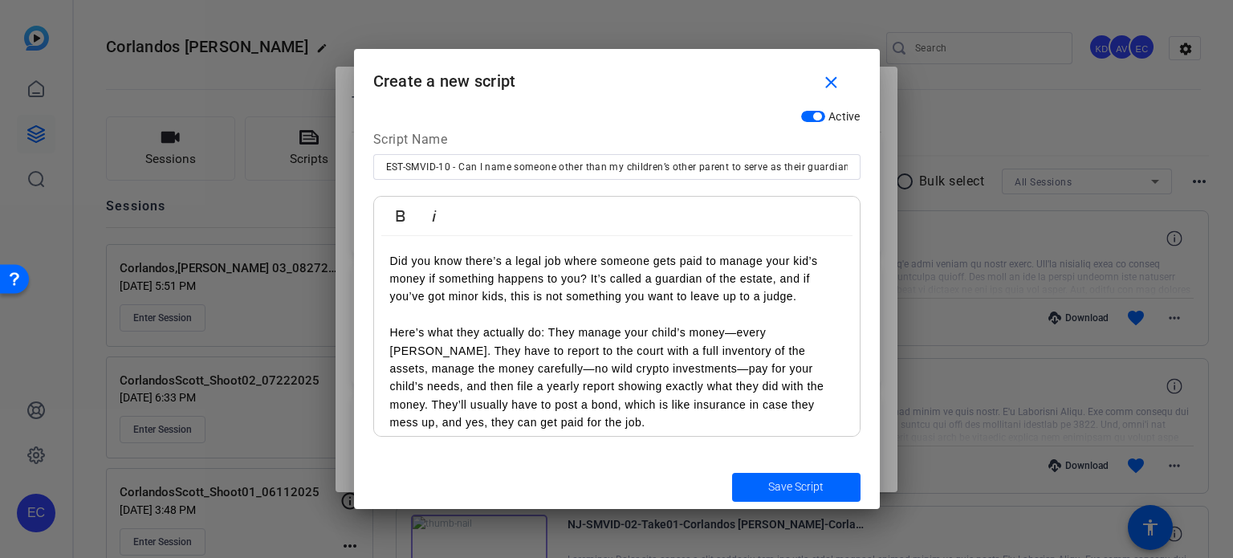
scroll to position [64, 0]
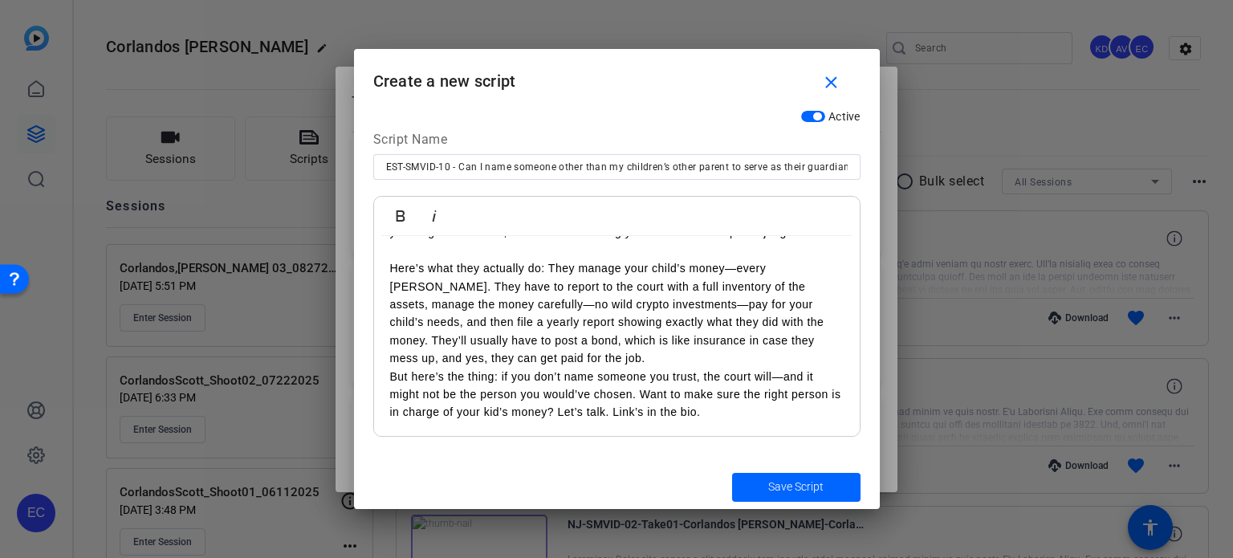
click at [712, 323] on p "Here’s what they actually do: They manage your child’s money—every penny. They …" at bounding box center [616, 313] width 453 height 108
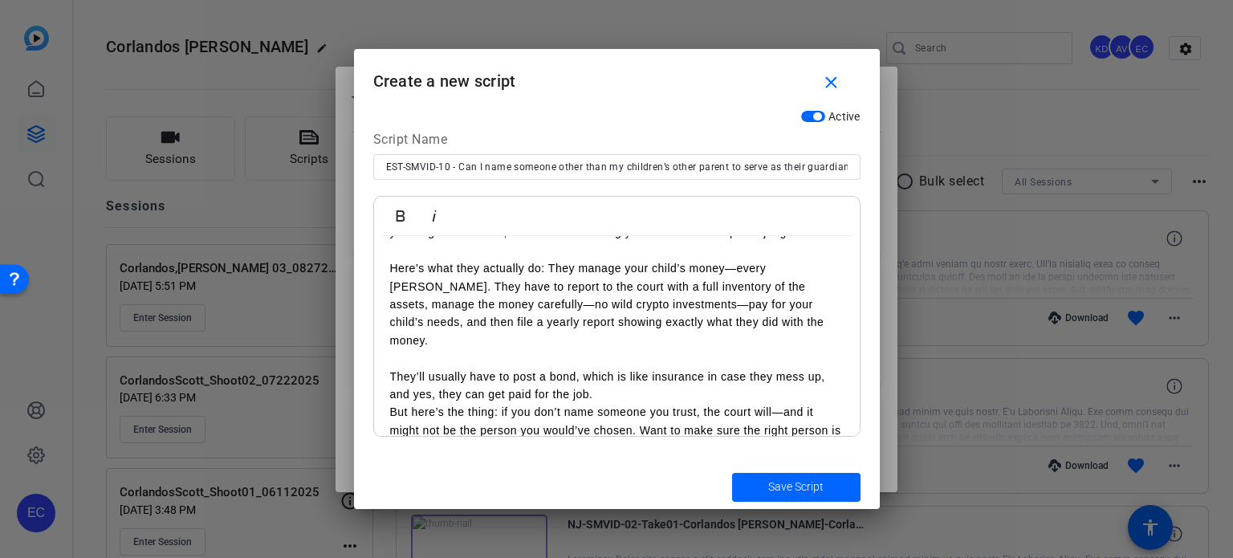
click at [604, 378] on p "They’ll usually have to post a bond, which is like insurance in case they mess …" at bounding box center [616, 386] width 453 height 36
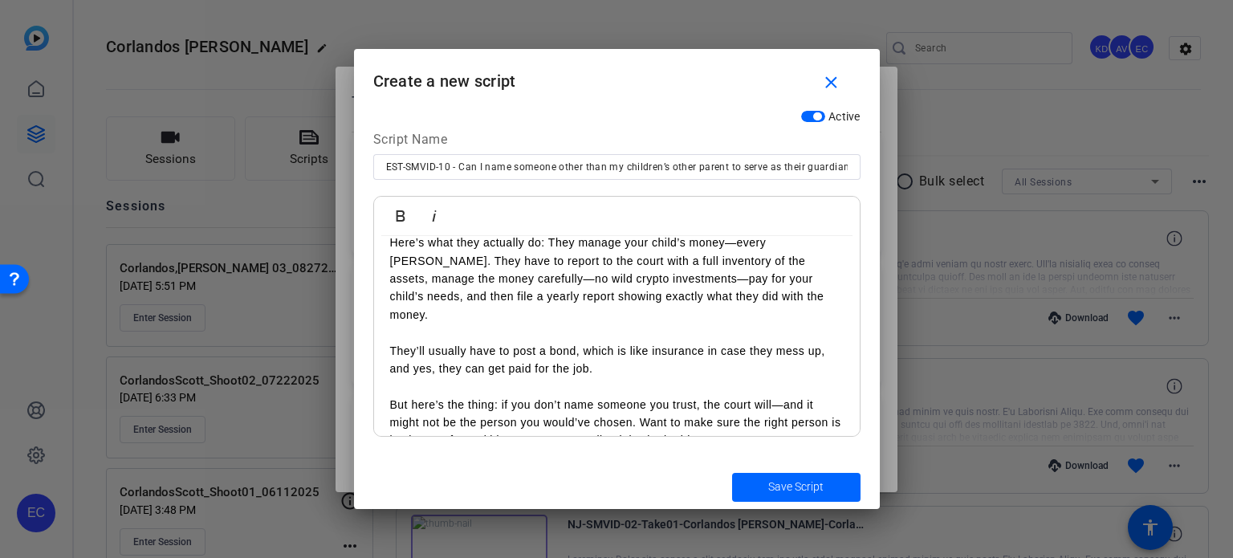
scroll to position [100, 0]
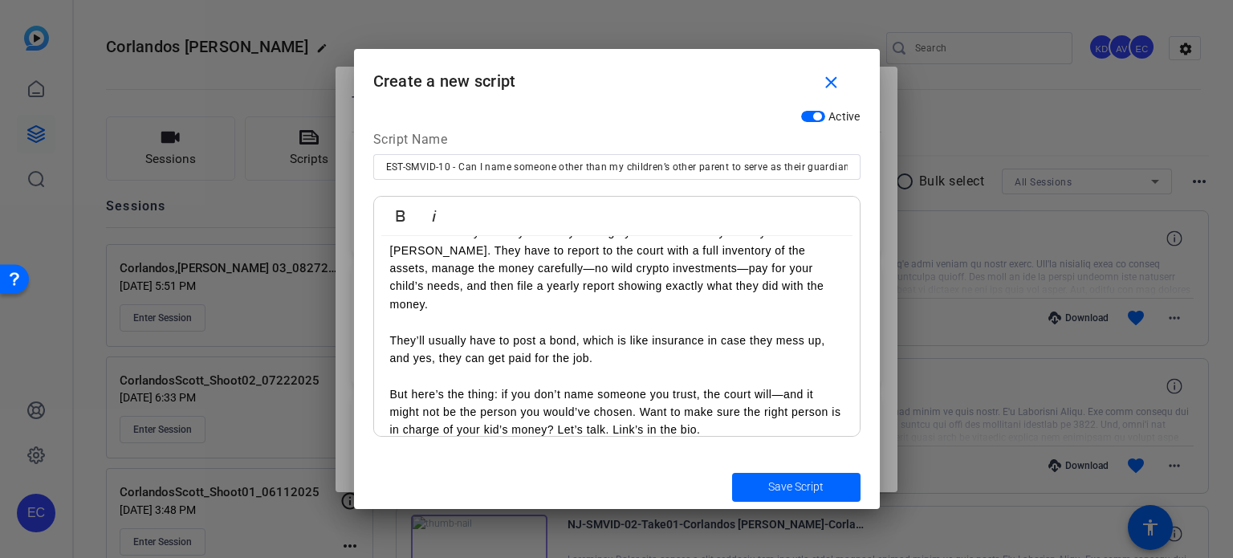
click at [638, 391] on p "But here’s the thing: if you don’t name someone you trust, the court will—and i…" at bounding box center [616, 412] width 453 height 54
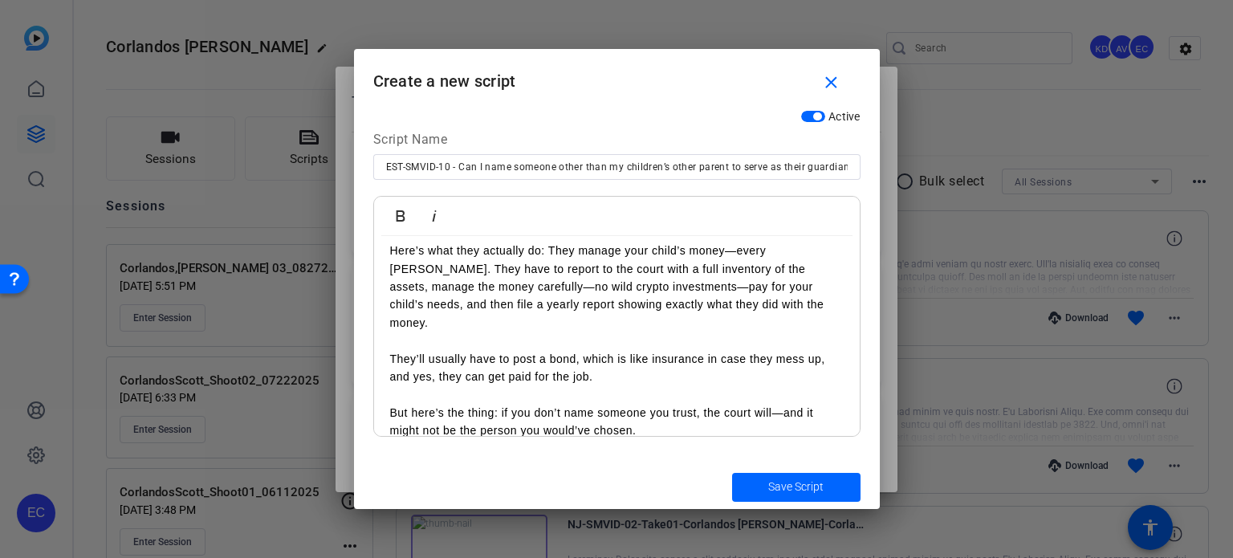
scroll to position [136, 0]
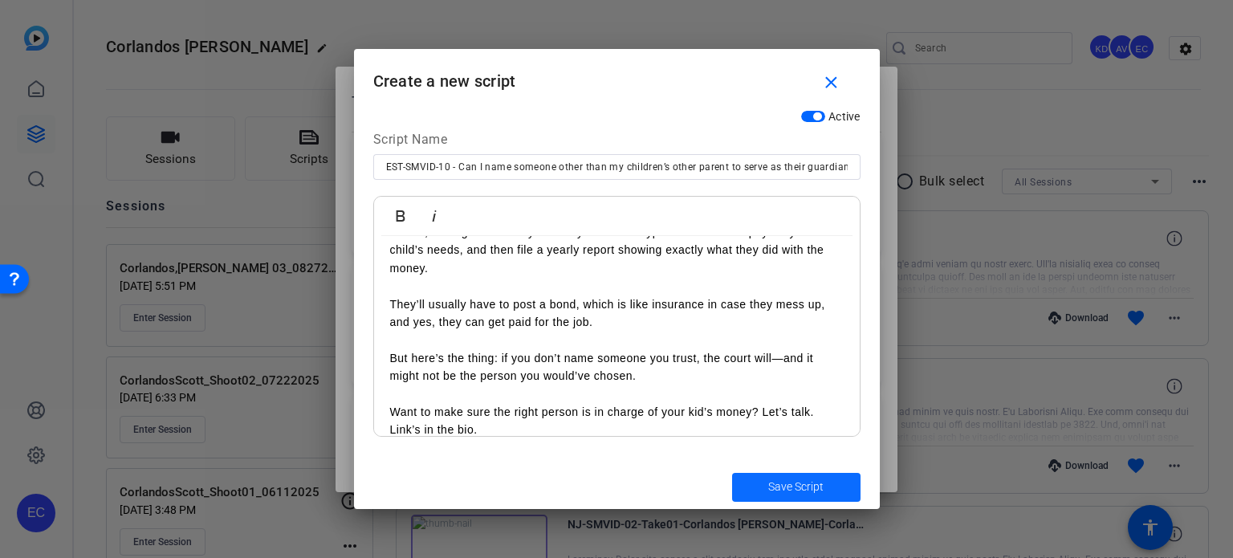
click at [768, 488] on span "Save Script" at bounding box center [795, 486] width 55 height 17
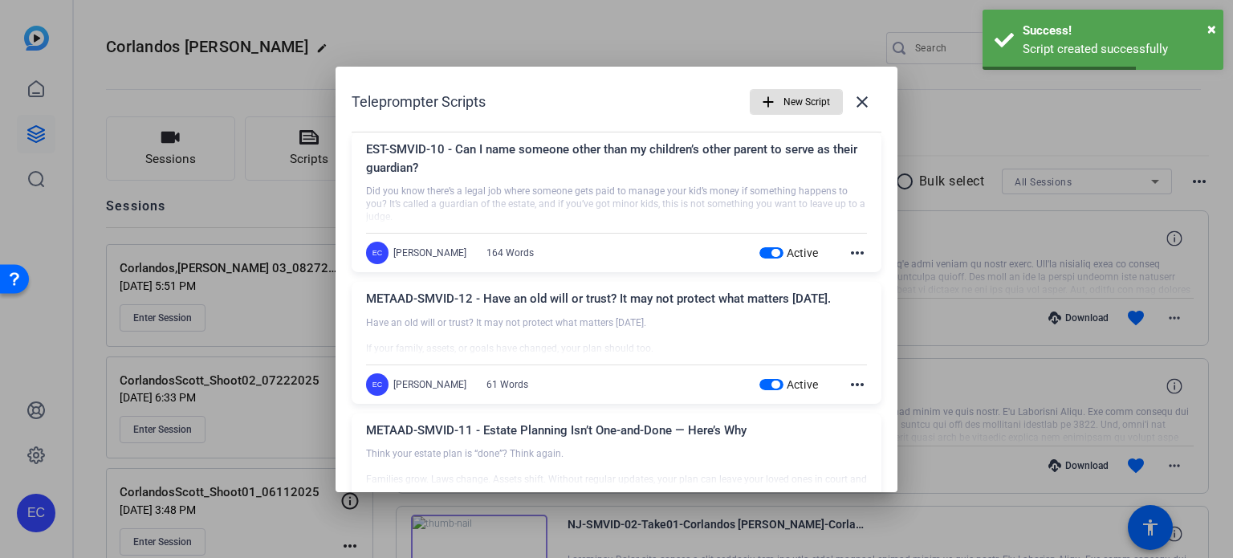
click at [802, 106] on span "New Script" at bounding box center [806, 102] width 47 height 31
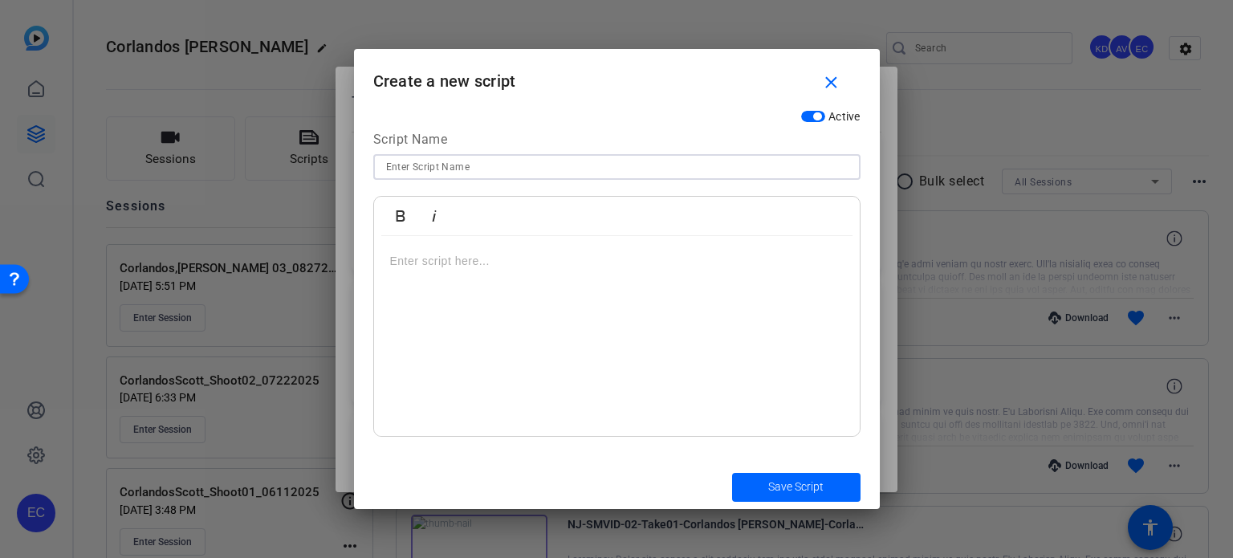
click at [461, 165] on input at bounding box center [617, 166] width 462 height 19
paste input "EST-SMVID-11 - What responsibilities will a guardian of the estate have to my c…"
type input "EST-SMVID-11 - What responsibilities will a guardian of the estate have to my c…"
click at [594, 303] on div at bounding box center [617, 336] width 486 height 201
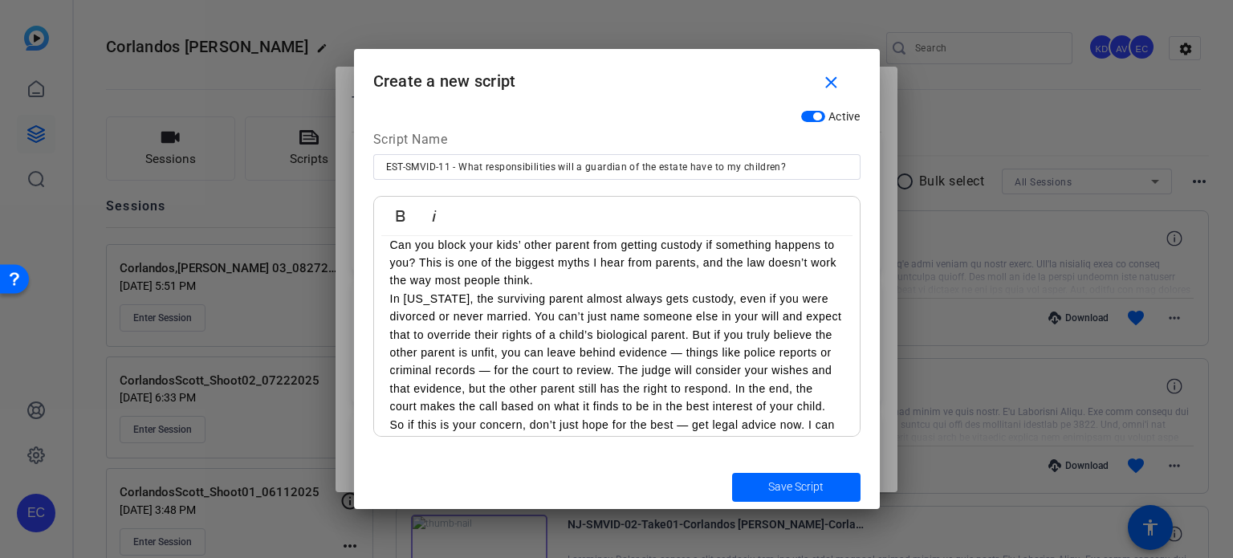
scroll to position [0, 0]
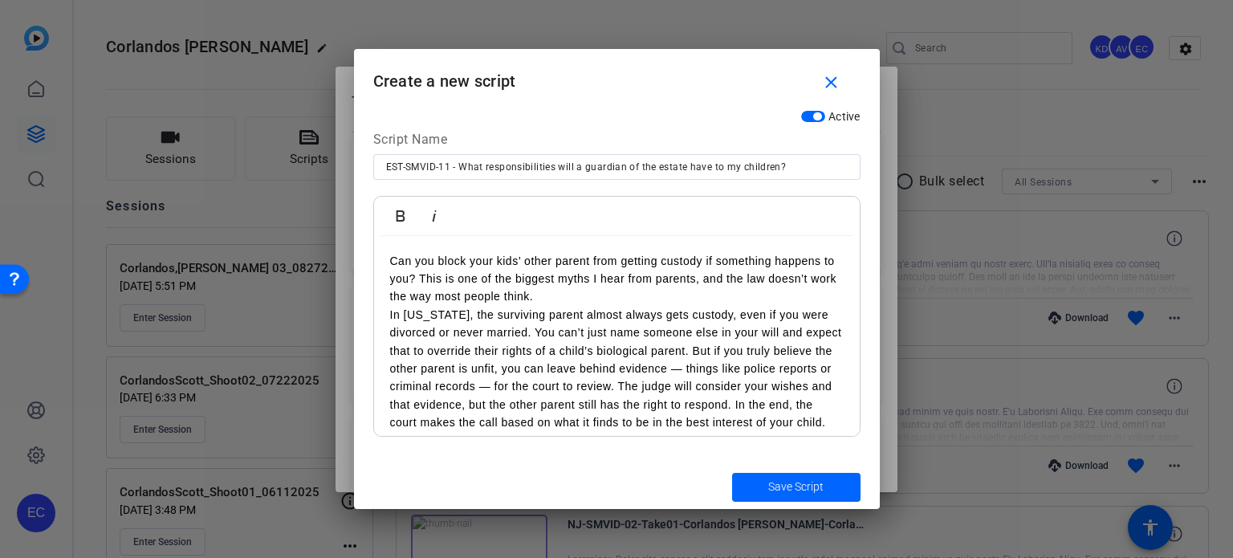
click at [607, 293] on p "Can you block your kids’ other parent from getting custody if something happens…" at bounding box center [616, 279] width 453 height 54
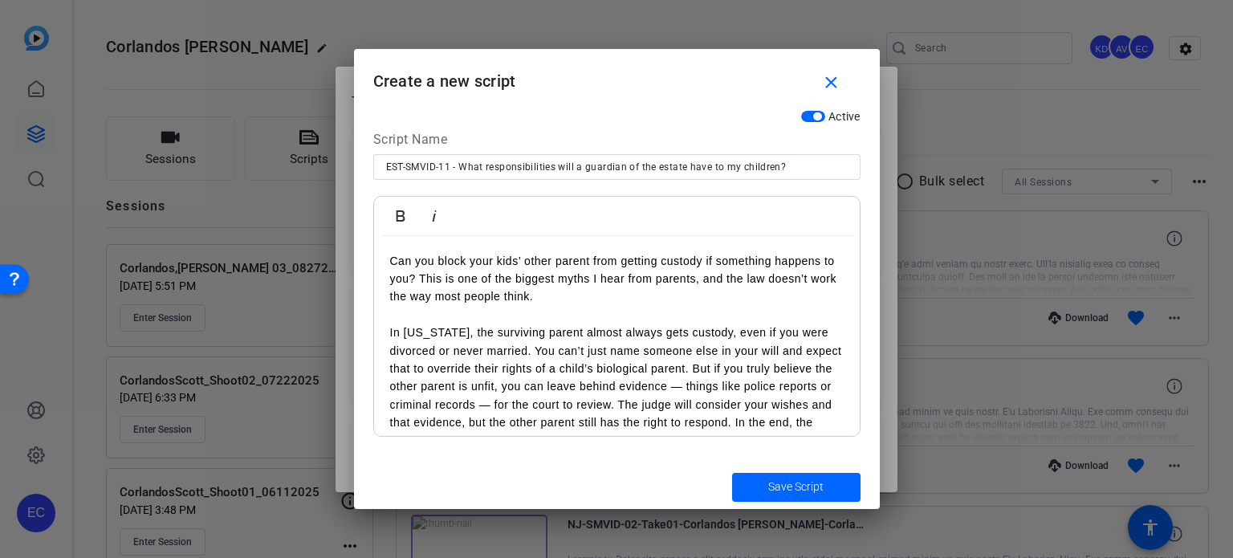
scroll to position [80, 0]
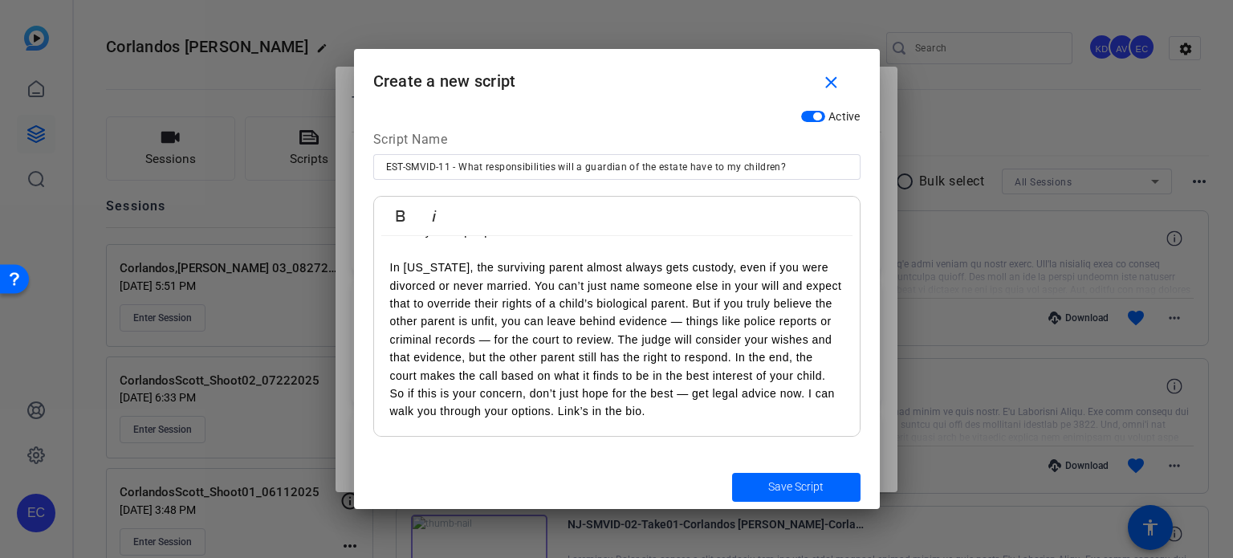
click at [731, 295] on p "In California, the surviving parent almost always gets custody, even if you wer…" at bounding box center [616, 321] width 453 height 126
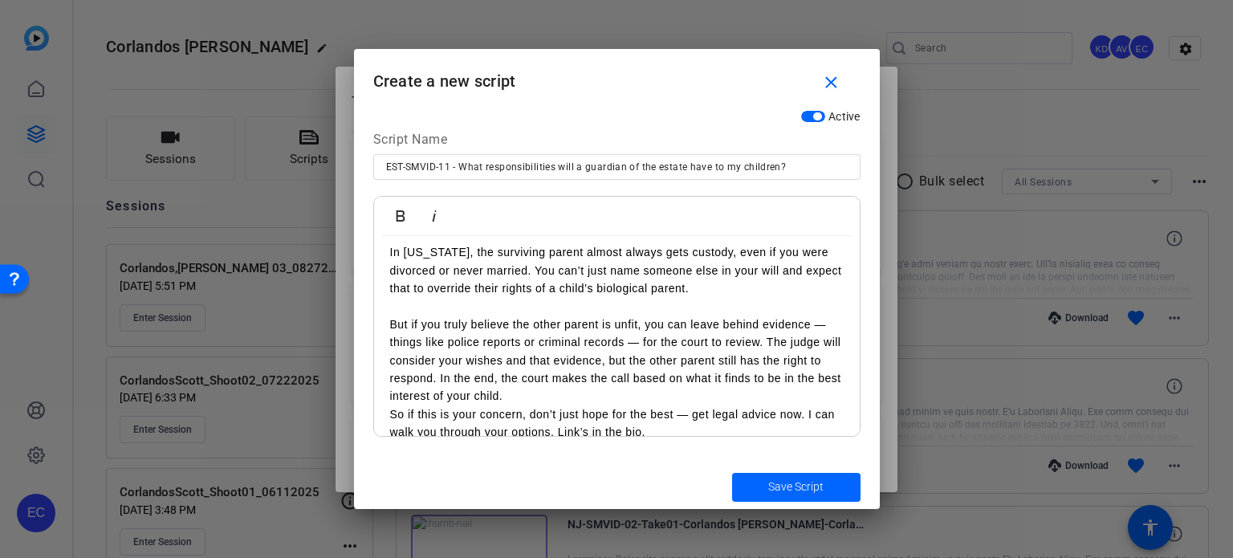
click at [767, 348] on p "But if you truly believe the other parent is unfit, you can leave behind eviden…" at bounding box center [616, 360] width 453 height 90
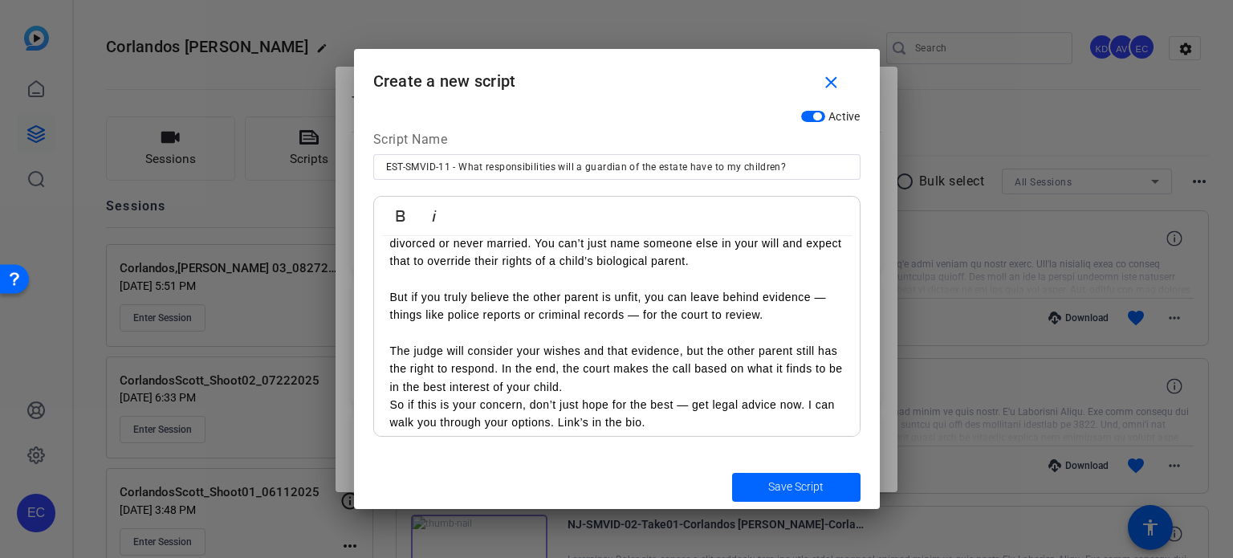
scroll to position [119, 0]
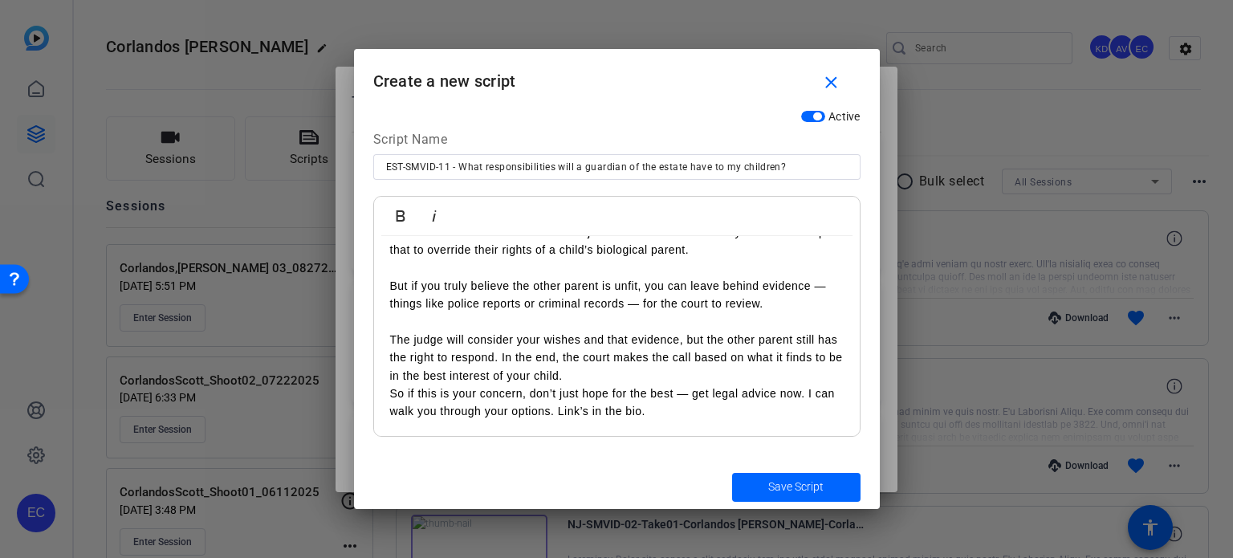
click at [611, 380] on p "The judge will consider your wishes and that evidence, but the other parent sti…" at bounding box center [616, 358] width 453 height 54
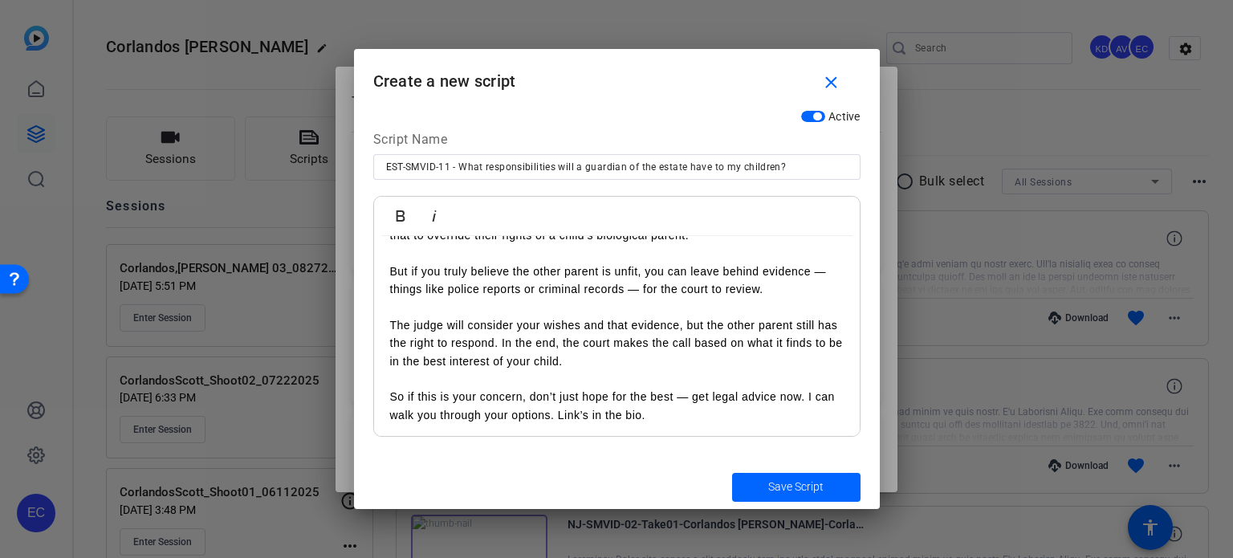
scroll to position [136, 0]
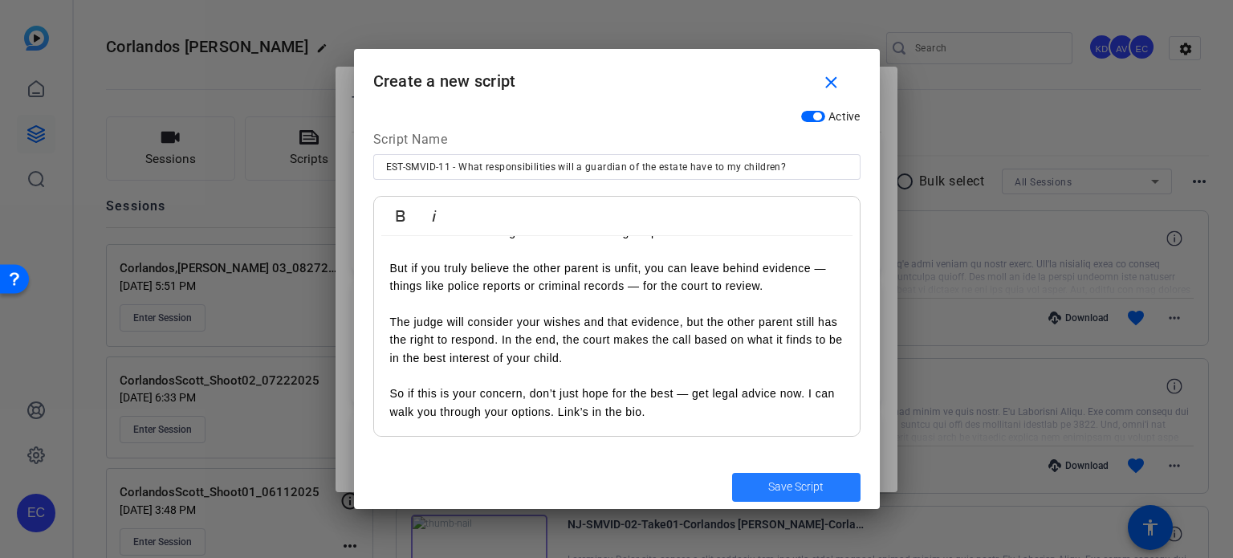
click at [761, 475] on span "submit" at bounding box center [796, 487] width 128 height 39
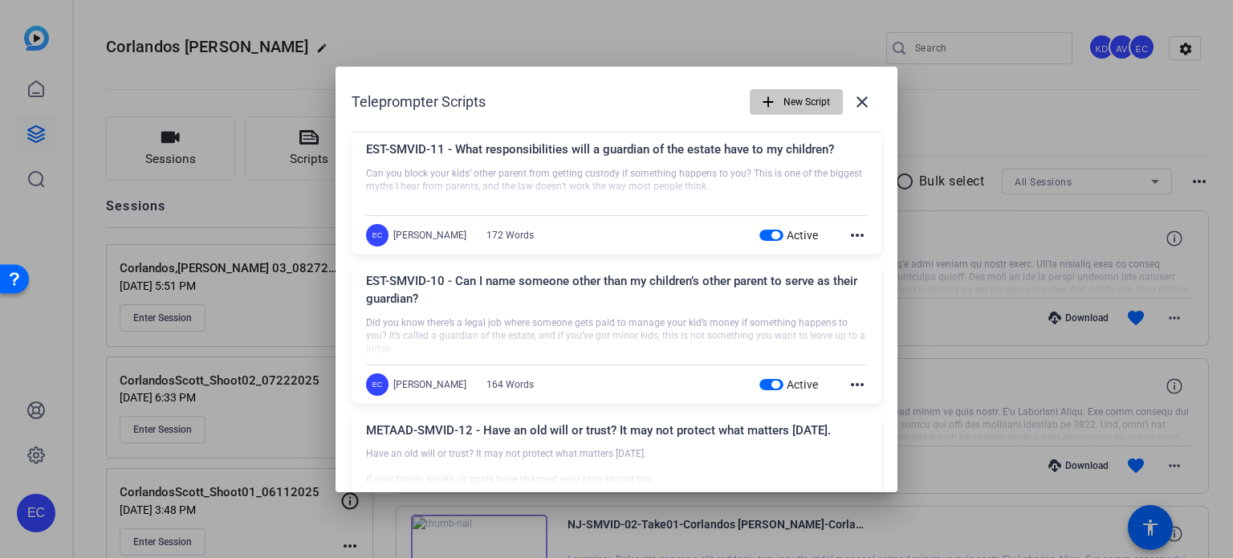
click at [774, 99] on span "button" at bounding box center [796, 102] width 92 height 39
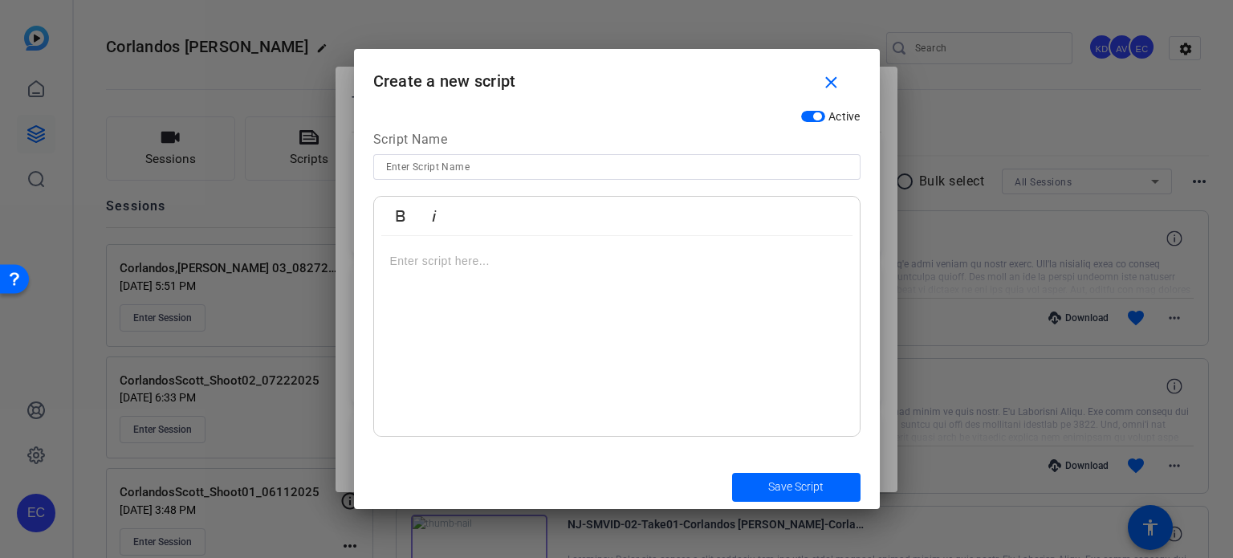
click at [505, 168] on input at bounding box center [617, 166] width 462 height 19
paste input "FER-SMVID-01 - [US_STATE] Just Changed Surrogacy Laws"
type input "FER-SMVID-01 - [US_STATE] Just Changed Surrogacy Laws"
click at [539, 290] on div at bounding box center [617, 336] width 486 height 201
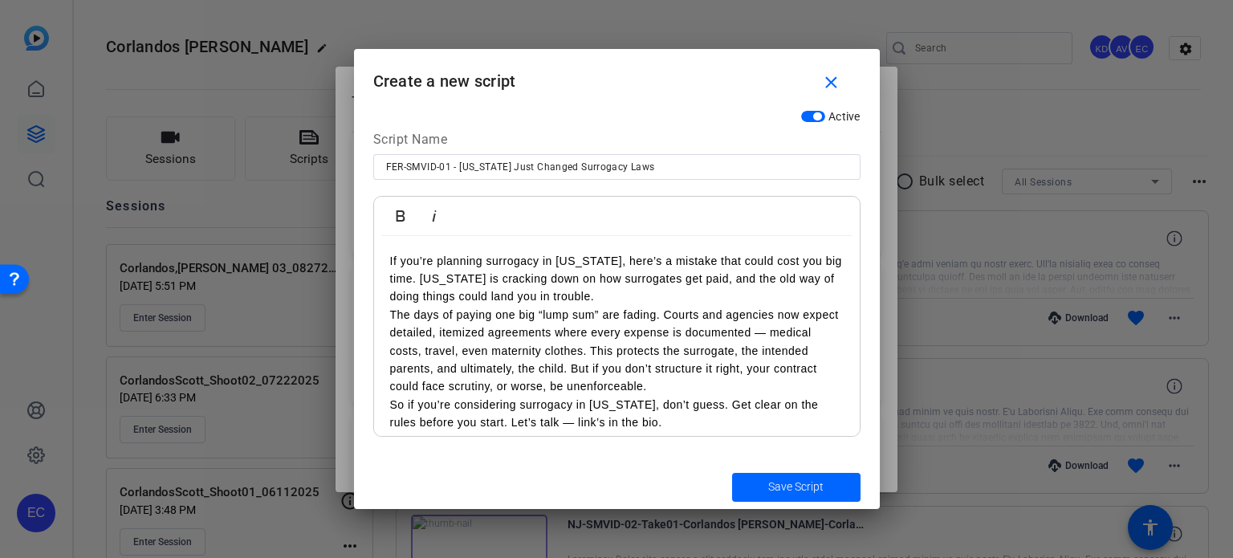
click at [612, 301] on p "If you’re planning surrogacy in [US_STATE], here’s a mistake that could cost yo…" at bounding box center [616, 279] width 453 height 54
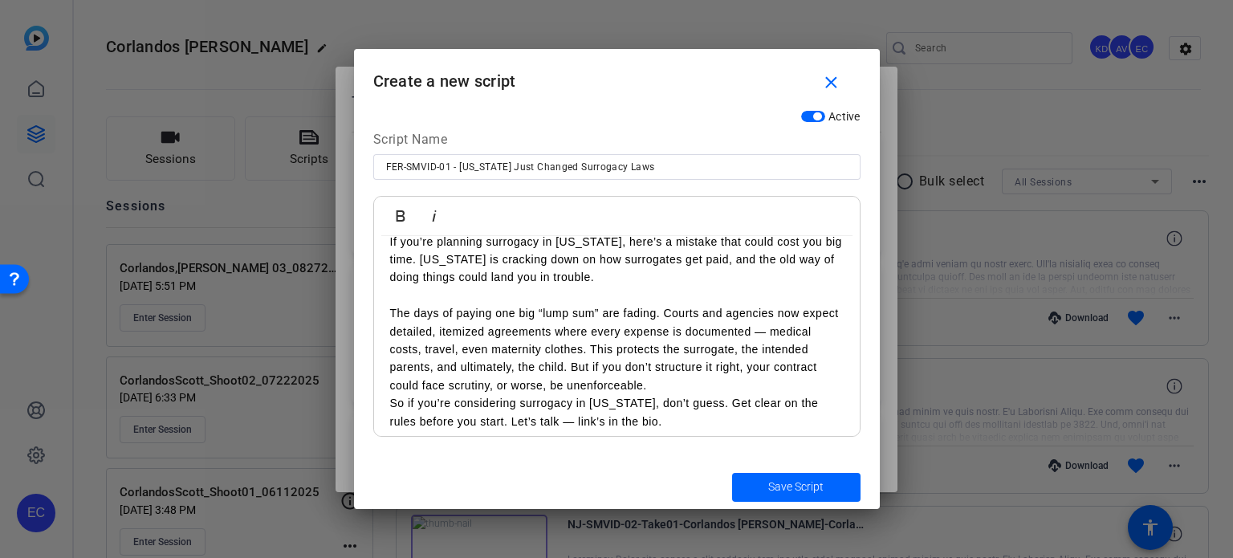
scroll to position [29, 0]
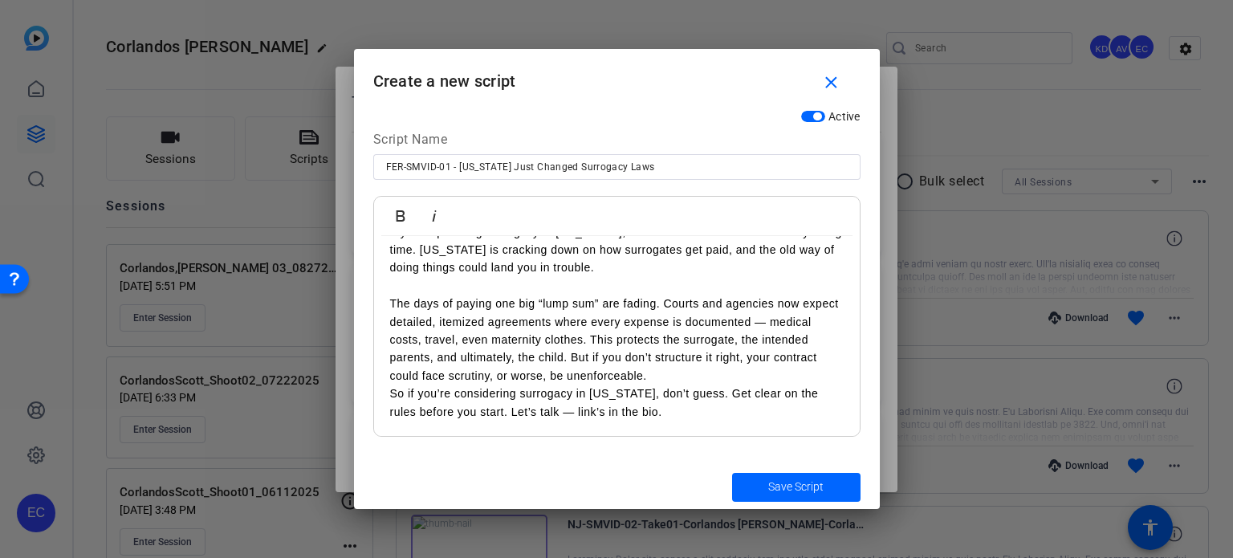
click at [636, 338] on p "The days of paying one big “lump sum” are fading. Courts and agencies now expec…" at bounding box center [616, 340] width 453 height 90
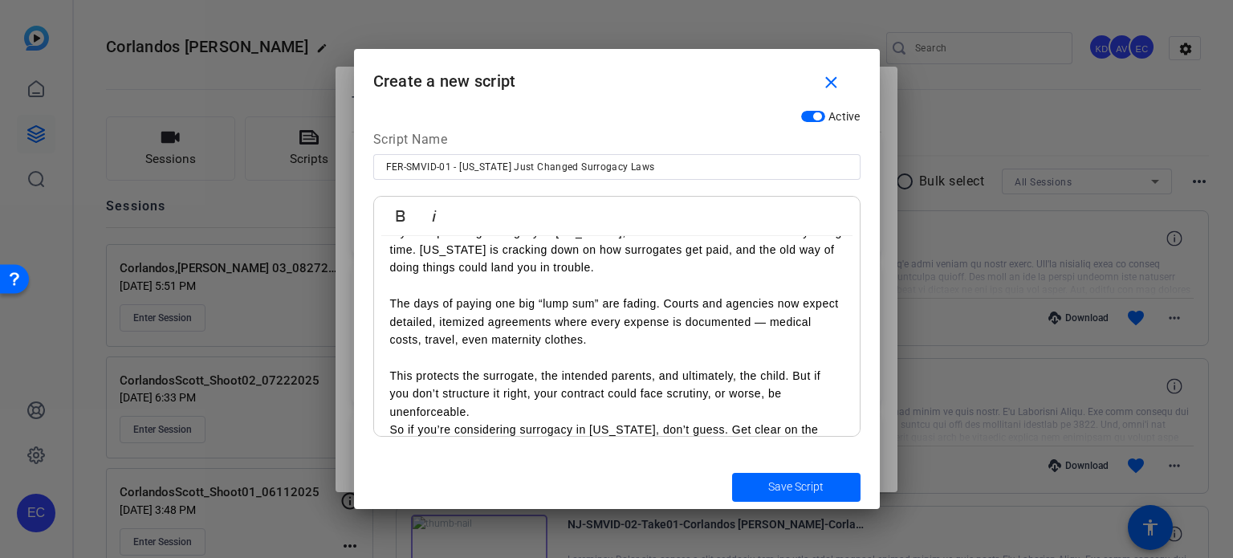
scroll to position [64, 0]
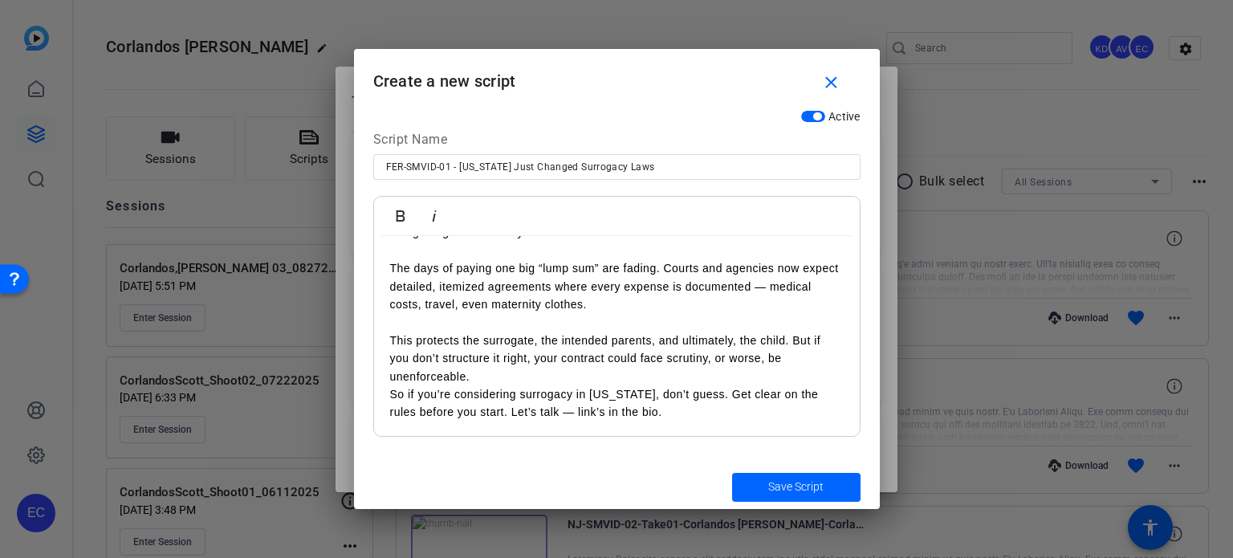
click at [541, 375] on p "This protects the surrogate, the intended parents, and ultimately, the child. B…" at bounding box center [616, 358] width 453 height 54
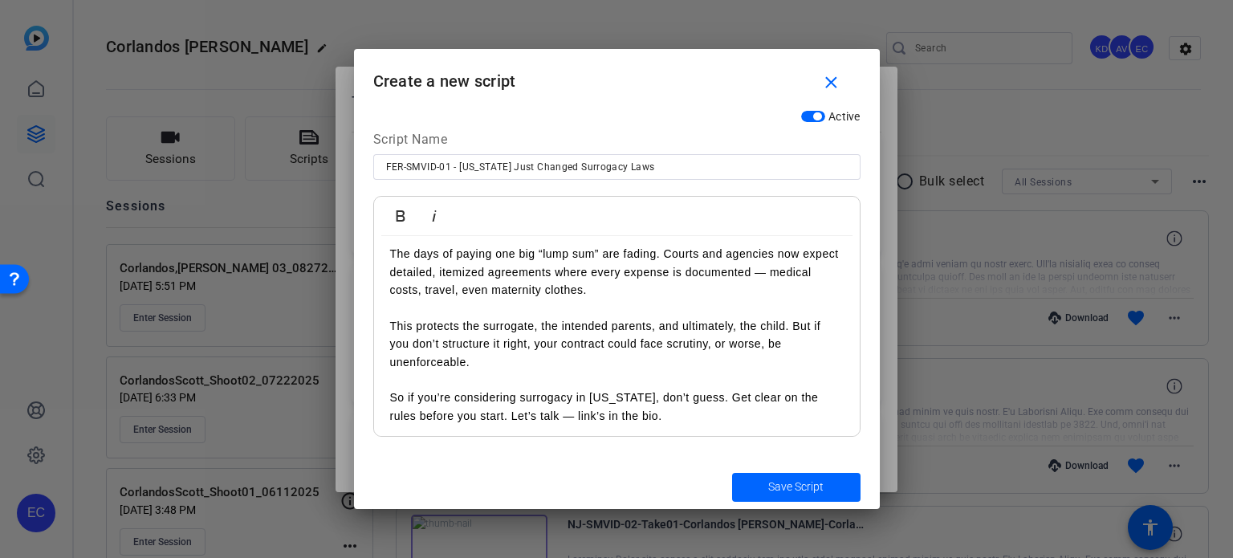
scroll to position [83, 0]
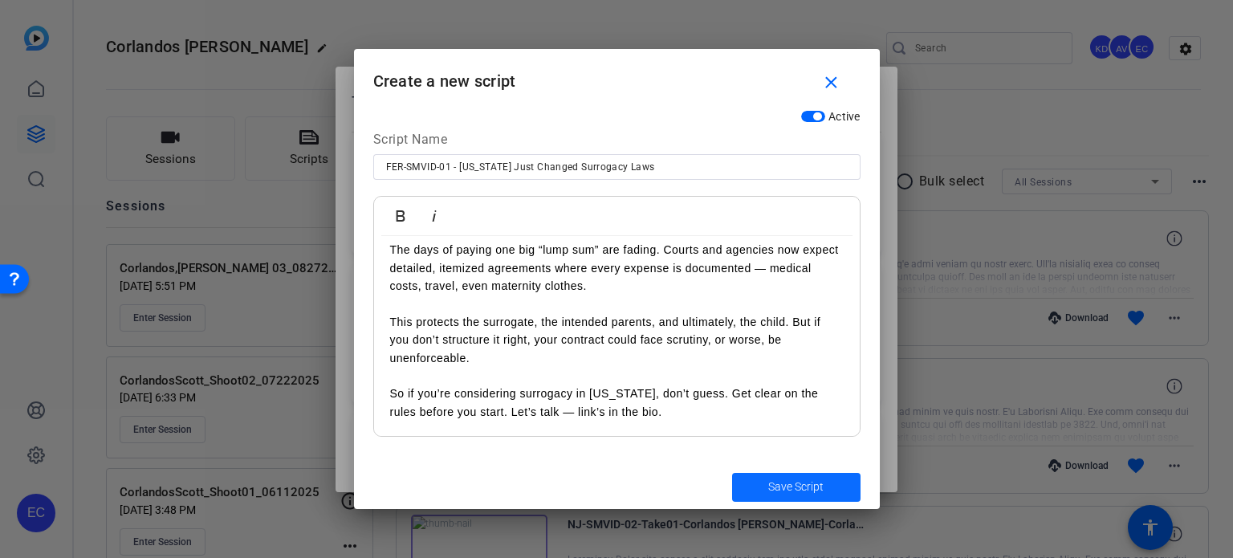
click at [758, 482] on span "submit" at bounding box center [796, 487] width 128 height 39
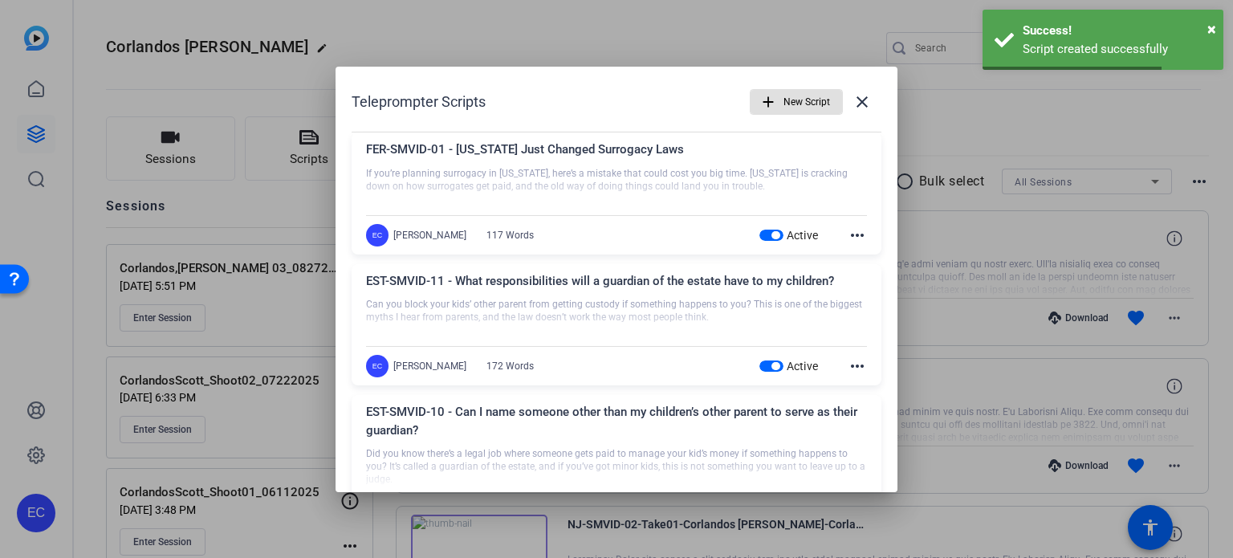
click at [772, 104] on span "button" at bounding box center [796, 102] width 92 height 39
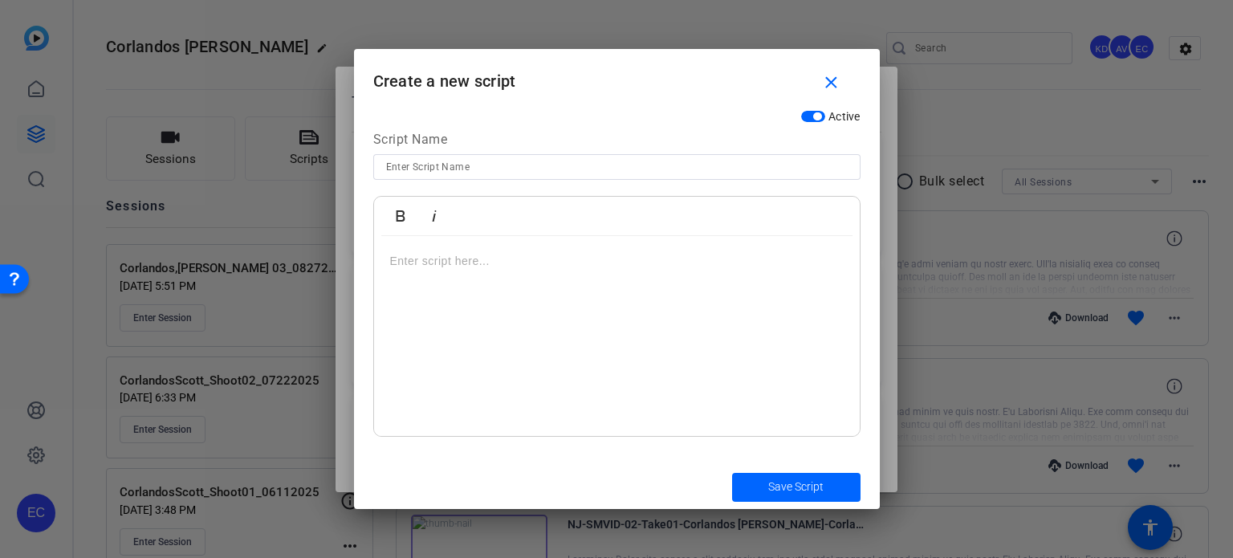
click at [503, 169] on input at bounding box center [617, 166] width 462 height 19
paste input "FER-SMVID-02 - This [MEDICAL_DATA] Contract Could Cost You $200K"
type input "FER-SMVID-02 - This [MEDICAL_DATA] Contract Could Cost You $200K"
click at [604, 327] on div at bounding box center [617, 336] width 486 height 201
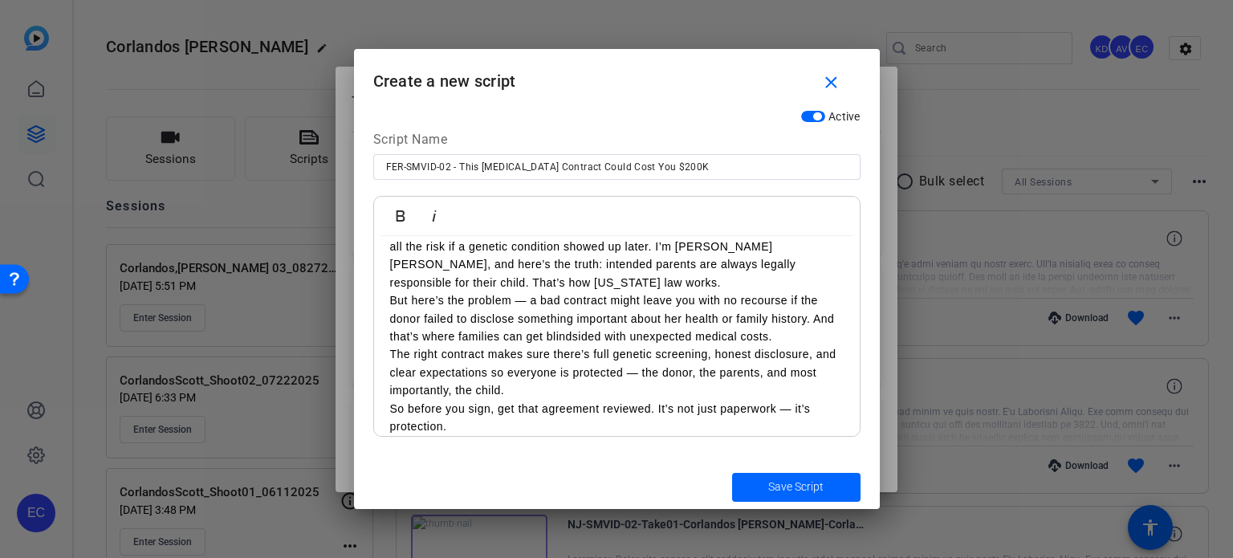
scroll to position [0, 0]
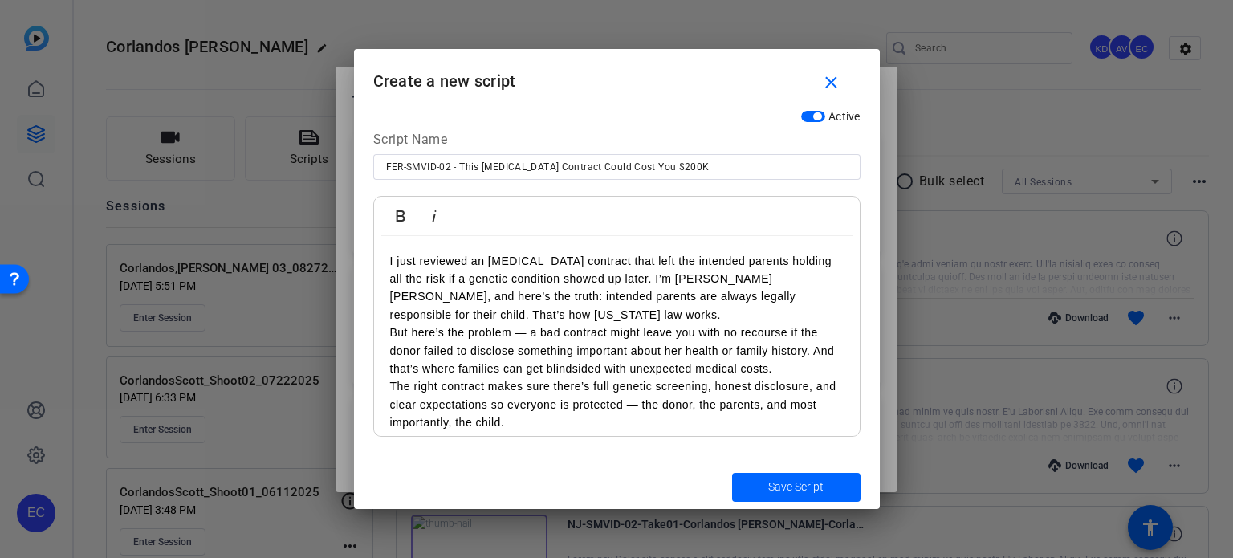
click at [620, 278] on p "I just reviewed an egg donor contract that left the intended parents holding al…" at bounding box center [616, 288] width 453 height 72
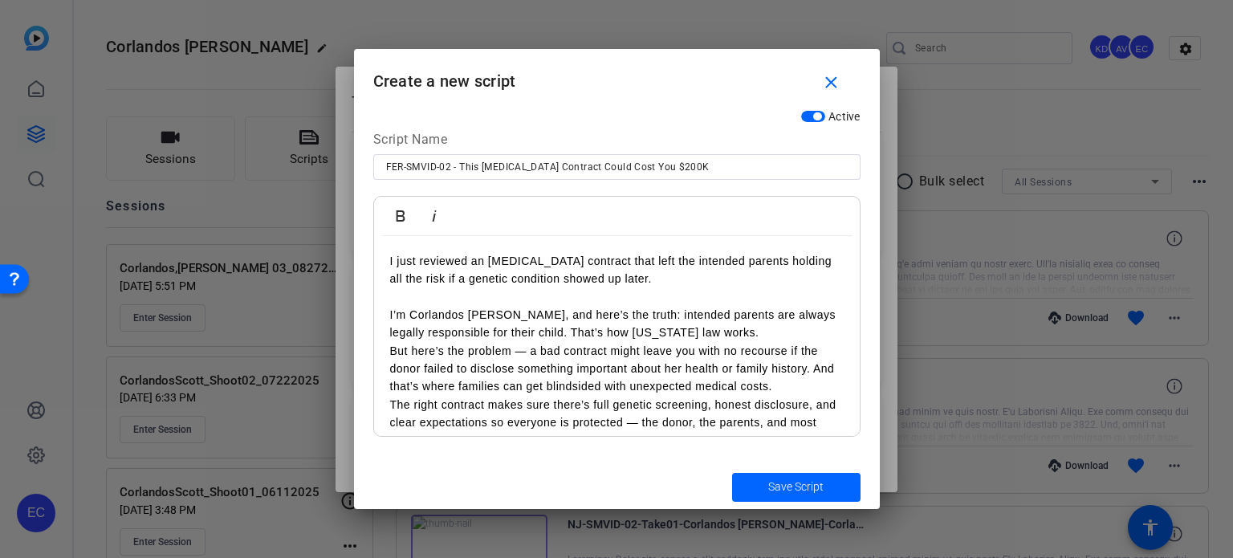
click at [719, 336] on p "I’m Corlandos [PERSON_NAME], and here’s the truth: intended parents are always …" at bounding box center [616, 324] width 453 height 36
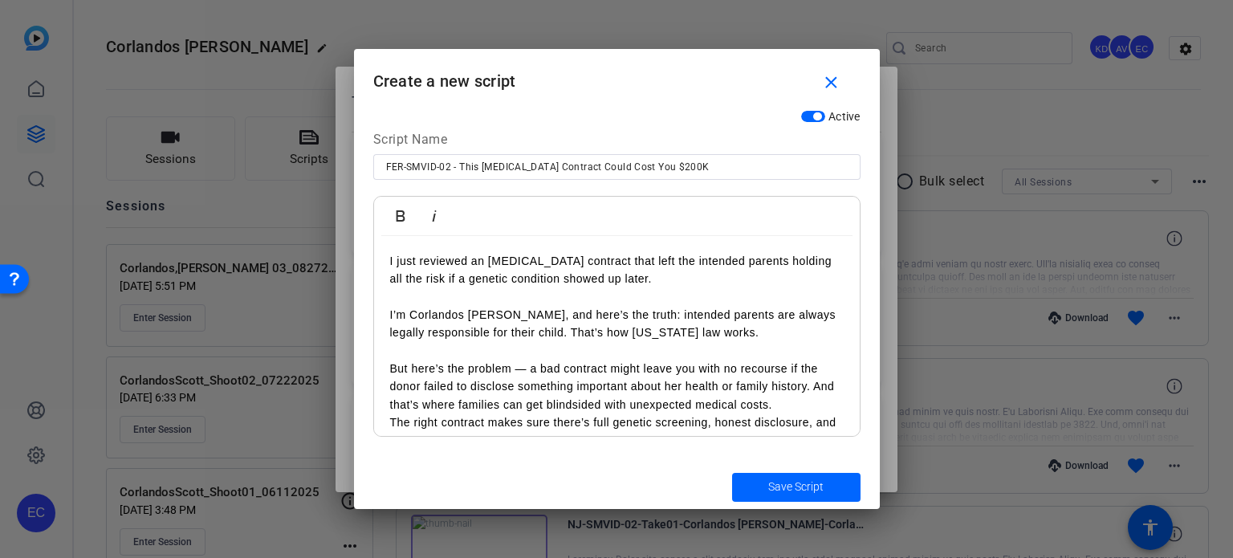
scroll to position [83, 0]
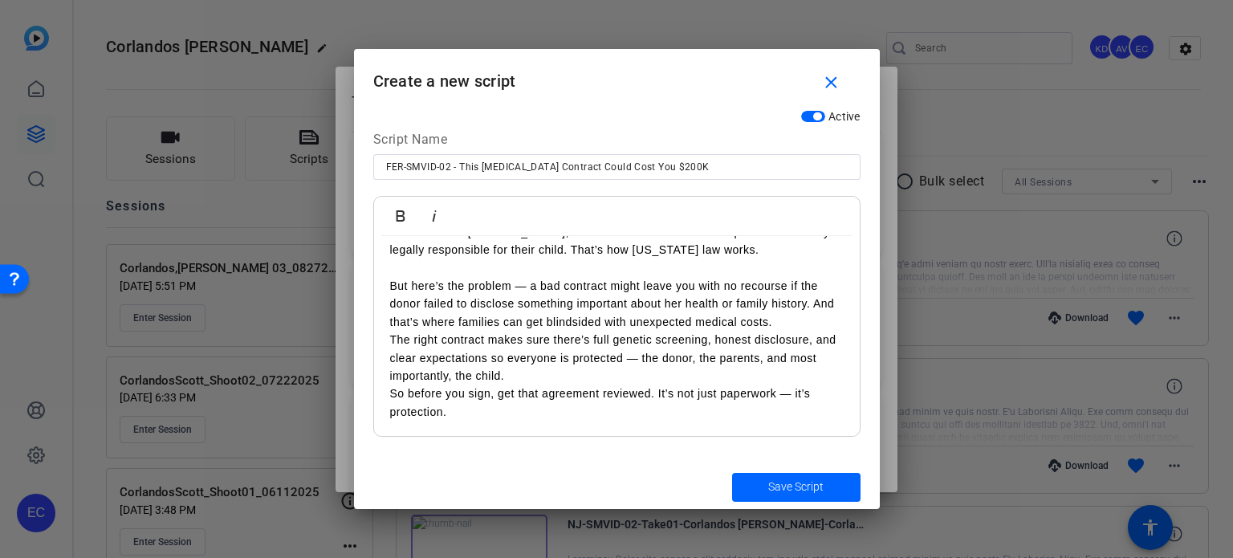
click at [775, 320] on p "But here’s the problem — a bad contract might leave you with no recourse if the…" at bounding box center [616, 304] width 453 height 54
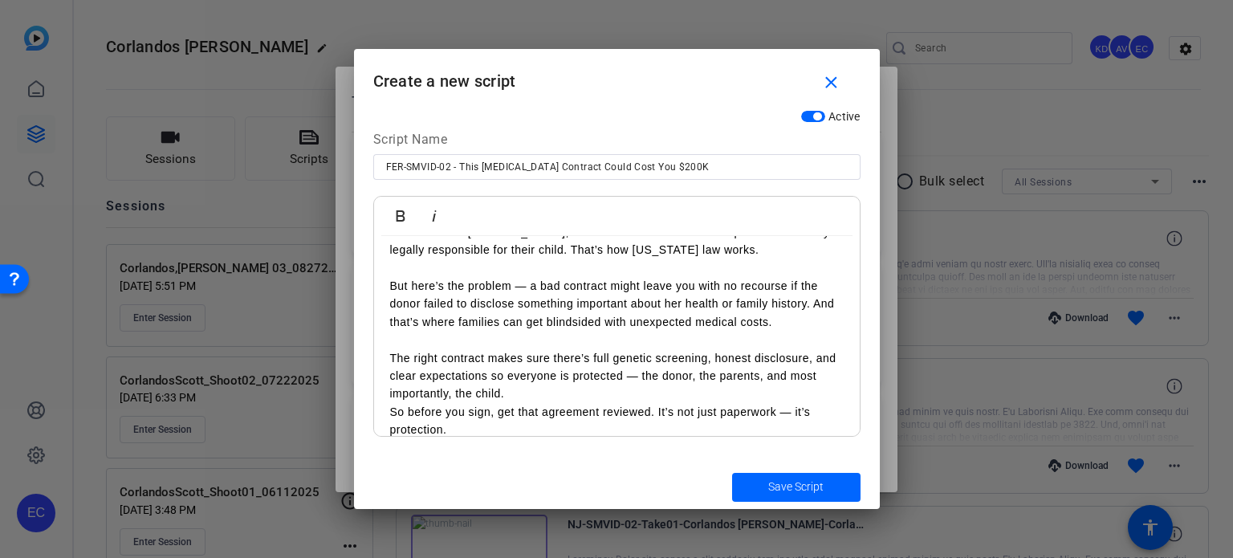
scroll to position [100, 0]
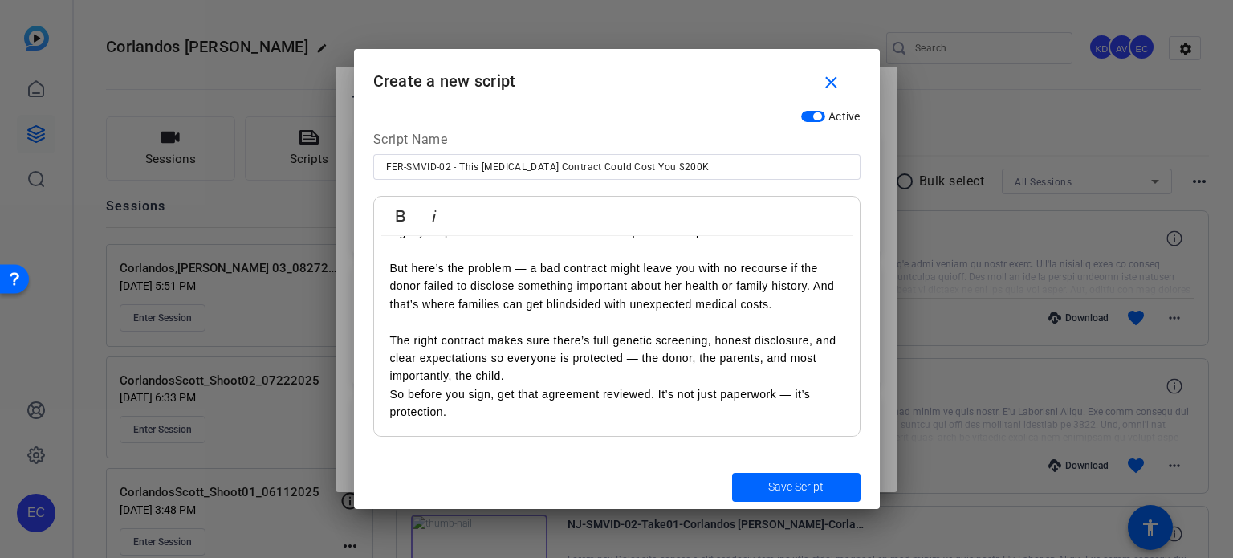
click at [556, 375] on p "The right contract makes sure there’s full genetic screening, honest disclosure…" at bounding box center [616, 358] width 453 height 54
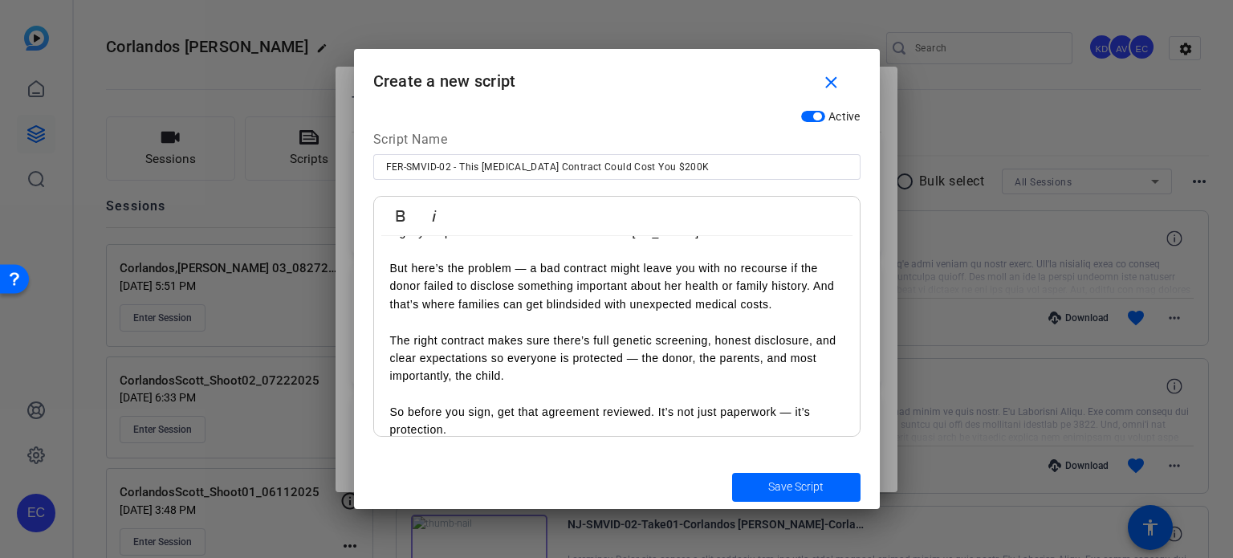
scroll to position [119, 0]
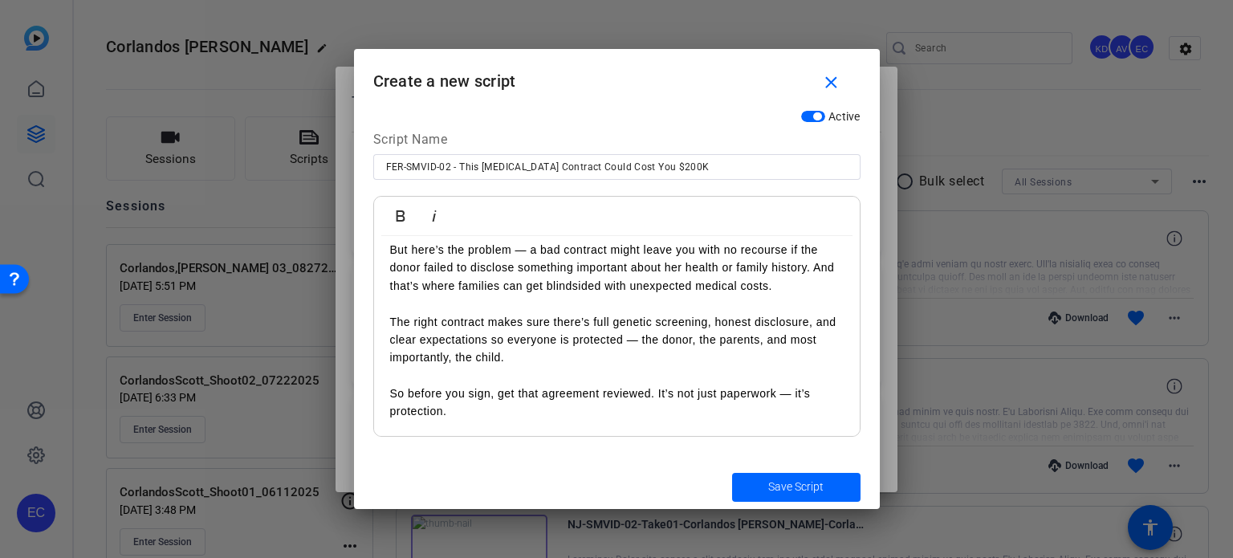
click at [768, 490] on span "Save Script" at bounding box center [795, 486] width 55 height 17
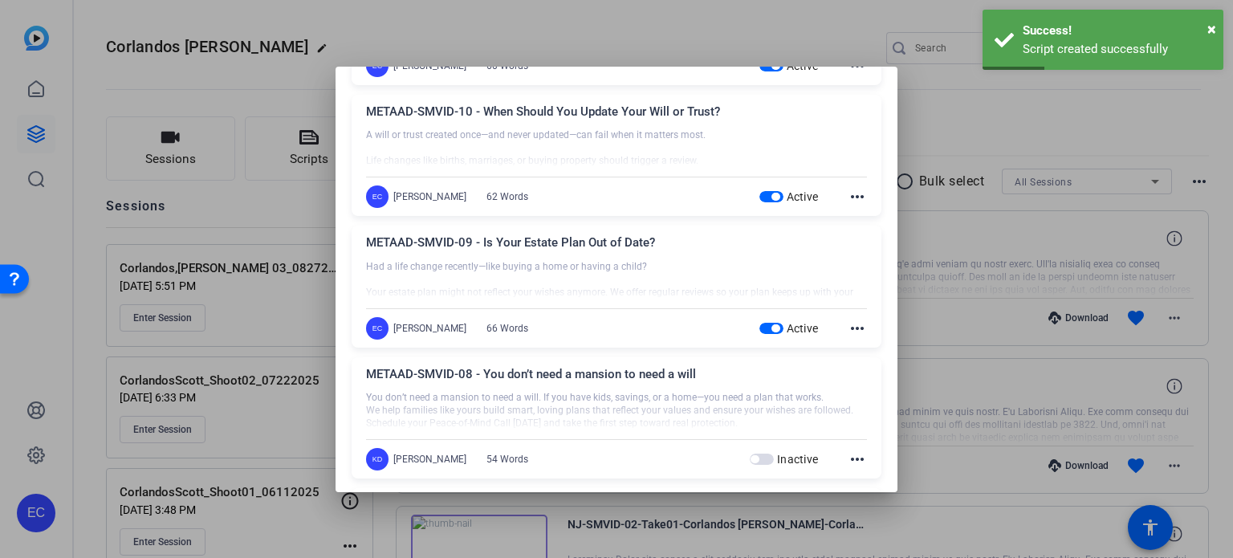
scroll to position [883, 0]
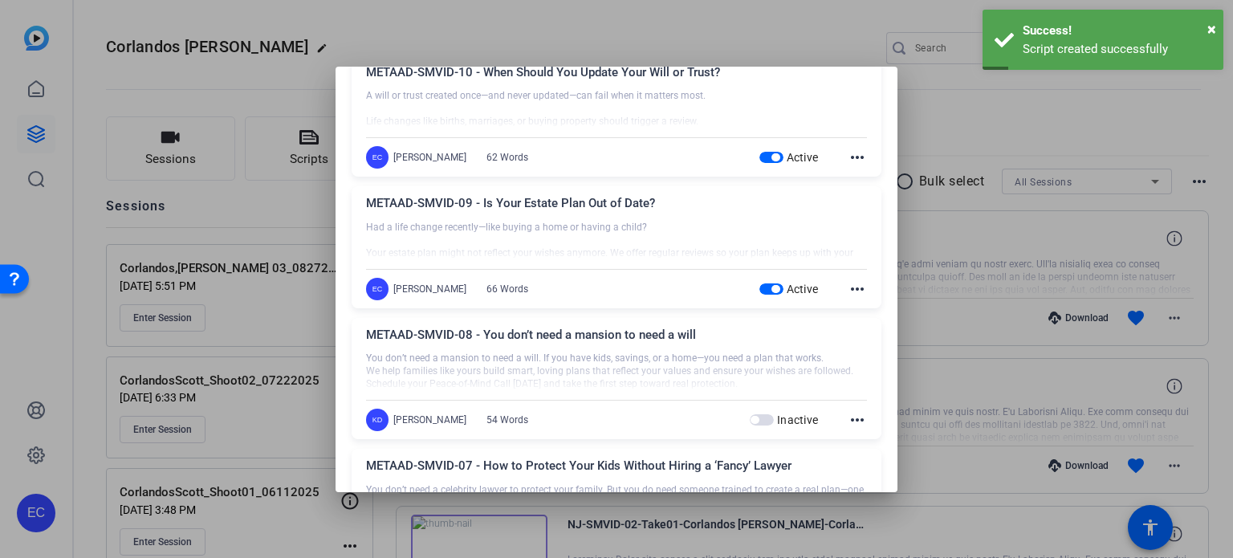
click at [962, 322] on div at bounding box center [616, 279] width 1233 height 558
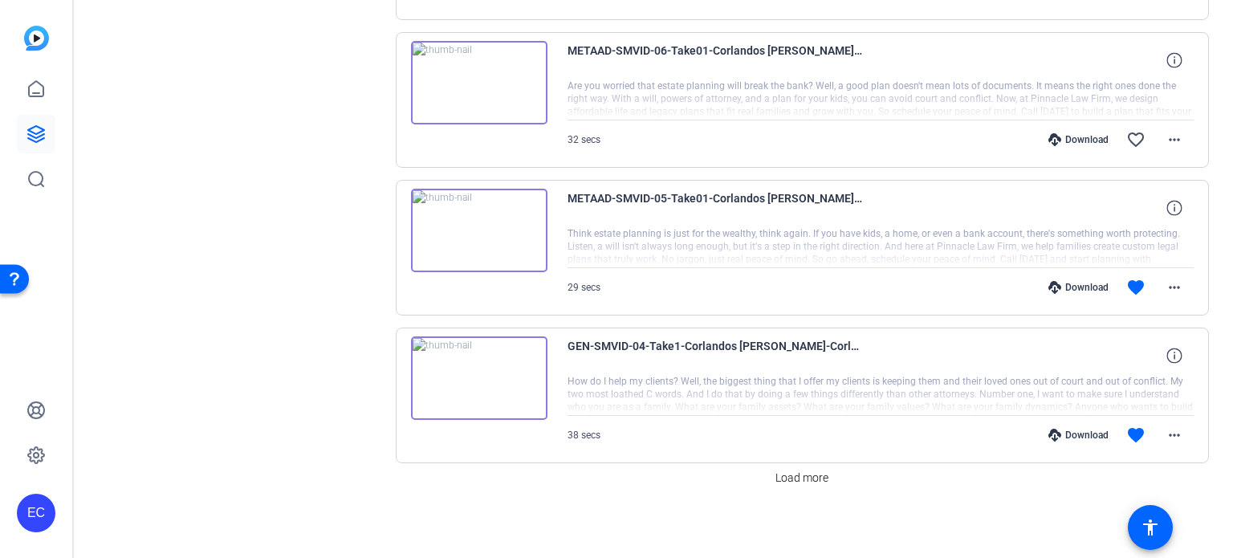
scroll to position [0, 0]
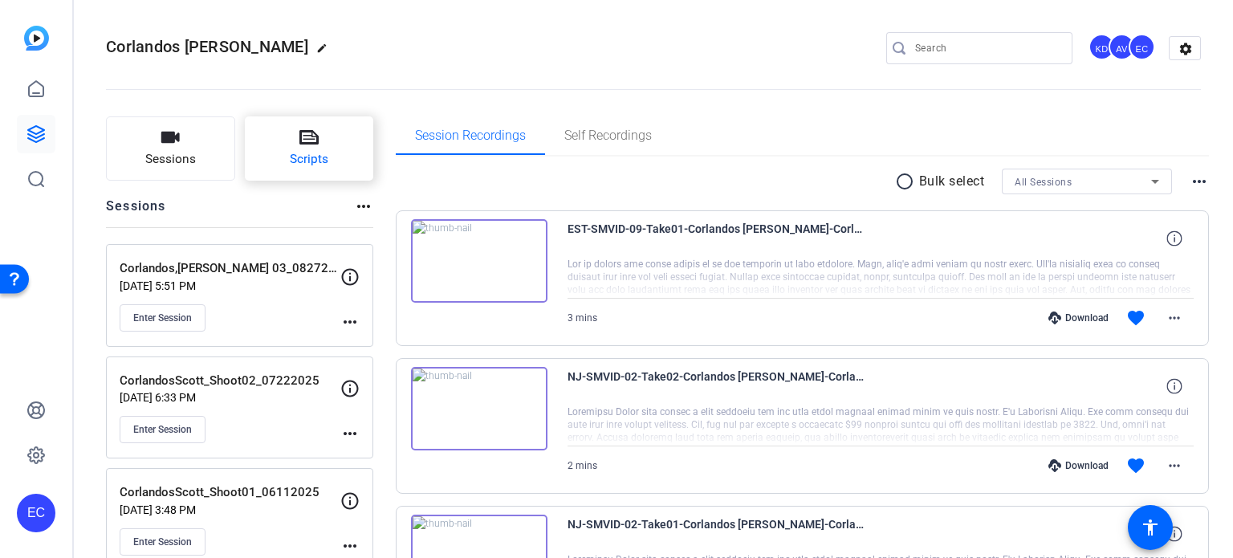
click at [309, 174] on button "Scripts" at bounding box center [309, 148] width 129 height 64
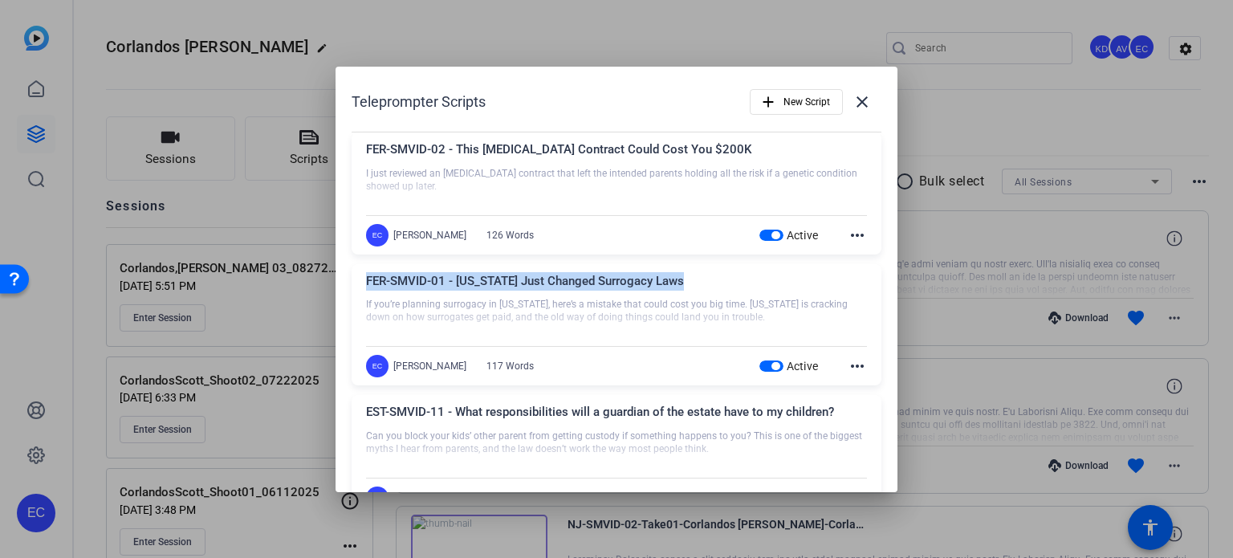
drag, startPoint x: 677, startPoint y: 282, endPoint x: 364, endPoint y: 279, distance: 313.0
click at [365, 279] on div "FER-SMVID-01 - California Just Changed Surrogacy Laws If you’re planning surrog…" at bounding box center [617, 325] width 530 height 122
copy div "FER-SMVID-01 - [US_STATE] Just Changed Surrogacy Laws"
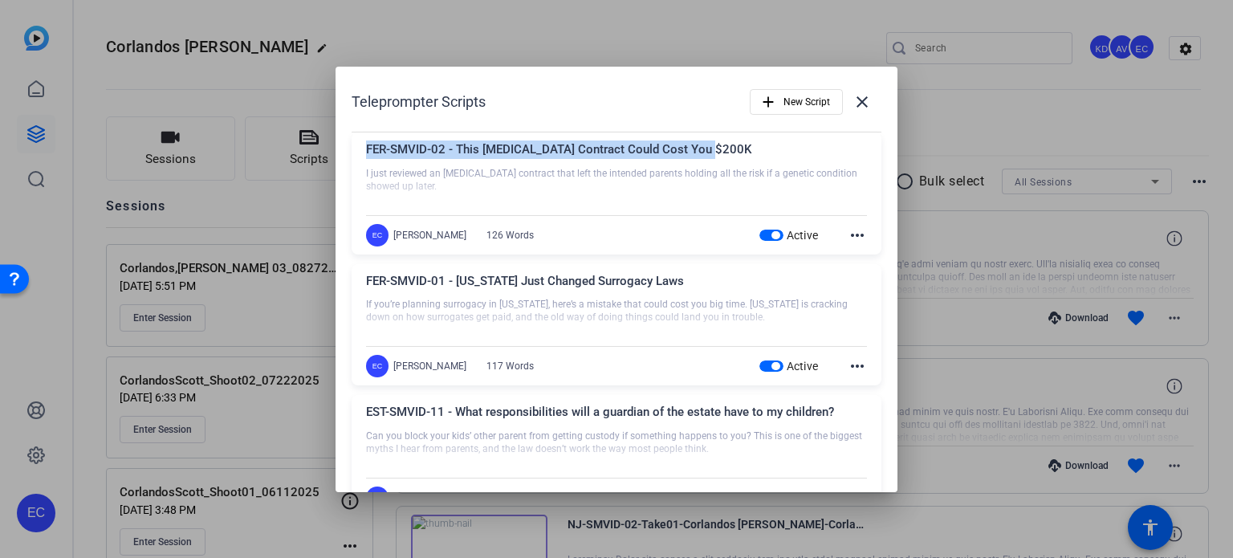
drag, startPoint x: 715, startPoint y: 148, endPoint x: 380, endPoint y: 128, distance: 336.2
copy div "FER-SMVID-02 - This [MEDICAL_DATA] Contract Could Cost You $200K"
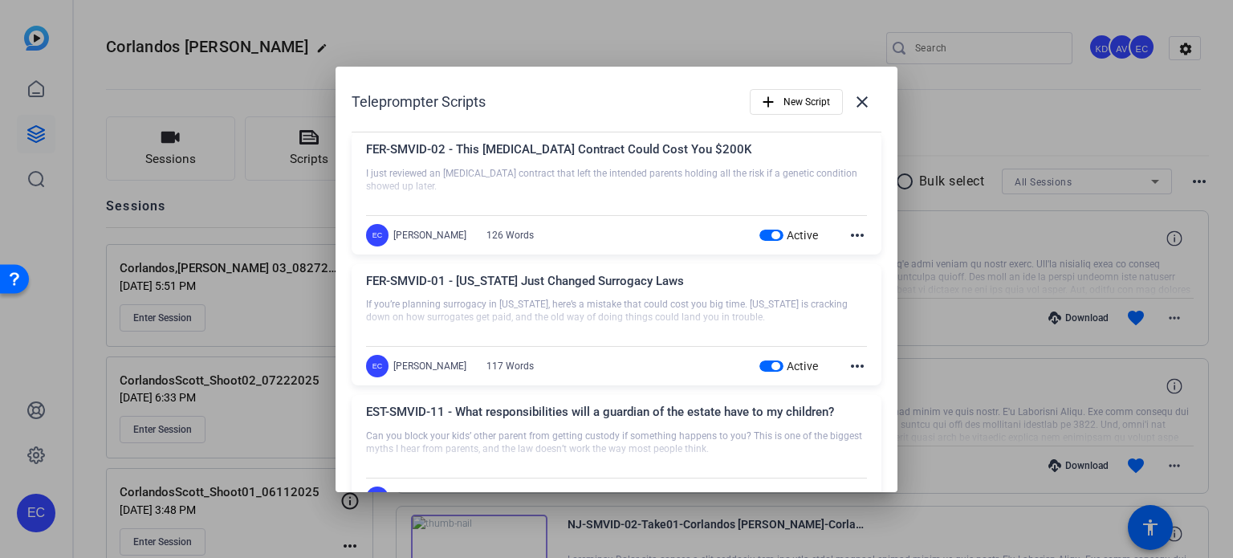
click at [657, 114] on div "Teleprompter Scripts add New Script close" at bounding box center [617, 102] width 530 height 39
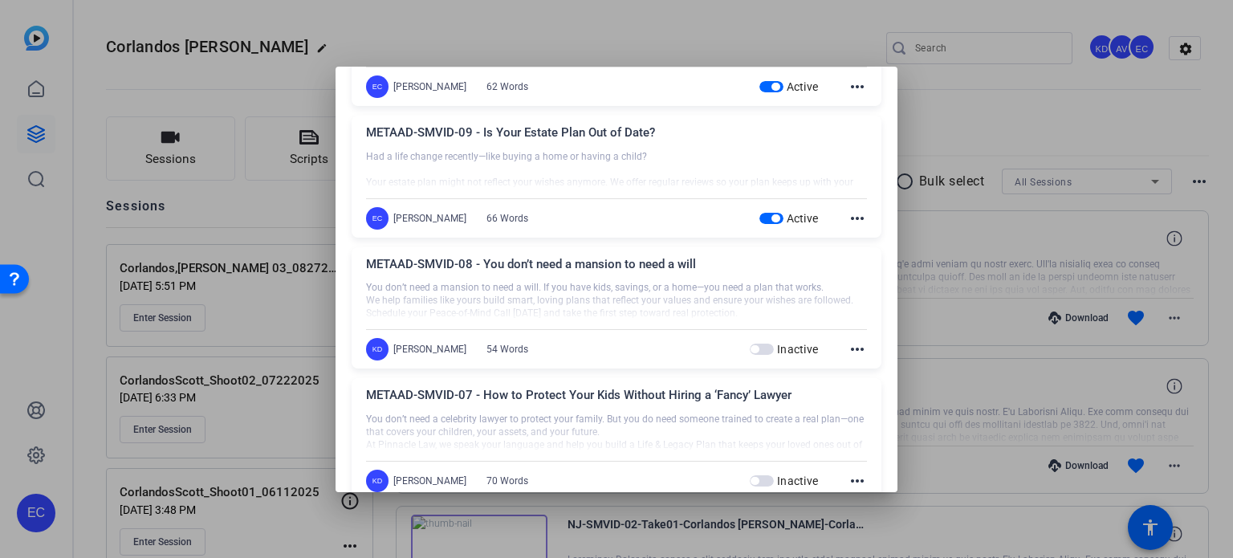
scroll to position [963, 0]
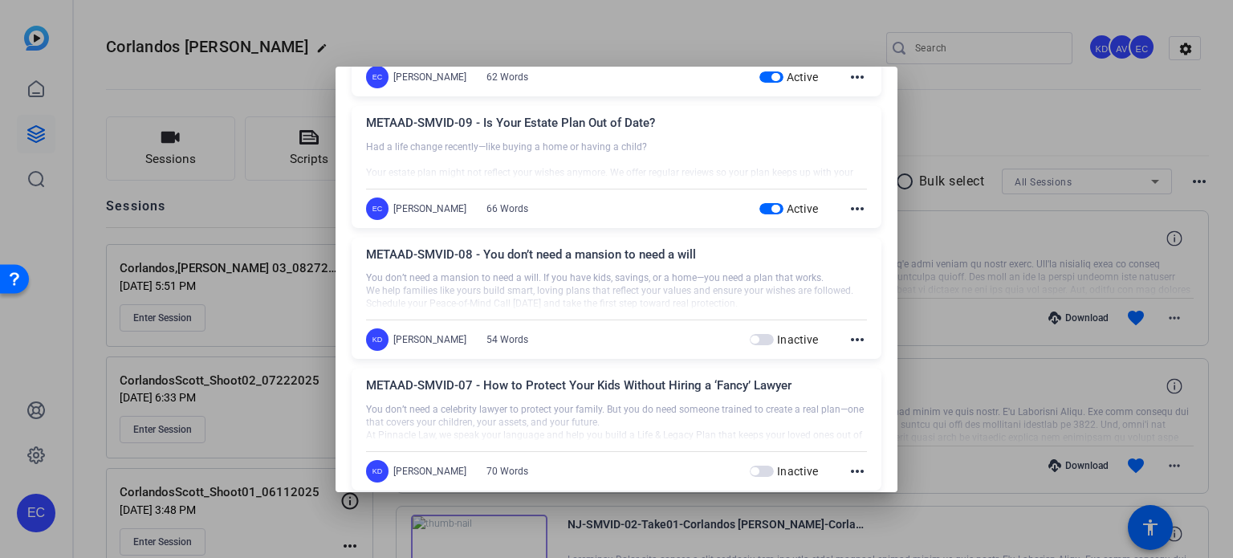
click at [957, 99] on div at bounding box center [616, 279] width 1233 height 558
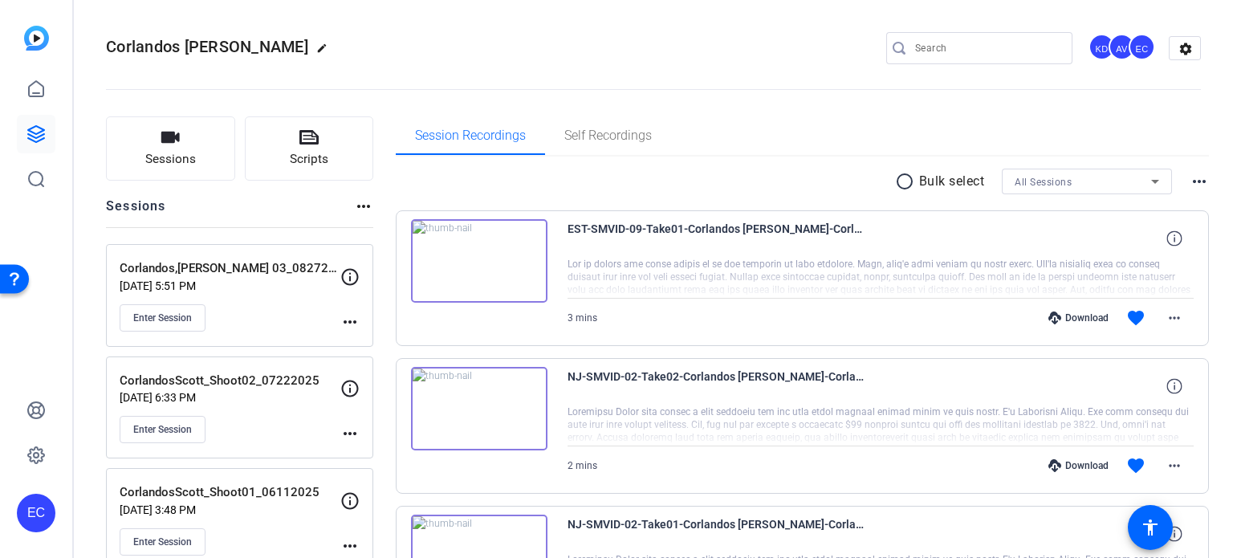
click at [352, 322] on mat-icon "more_horiz" at bounding box center [349, 321] width 19 height 19
click at [359, 336] on span "Edit Session" at bounding box center [389, 344] width 73 height 19
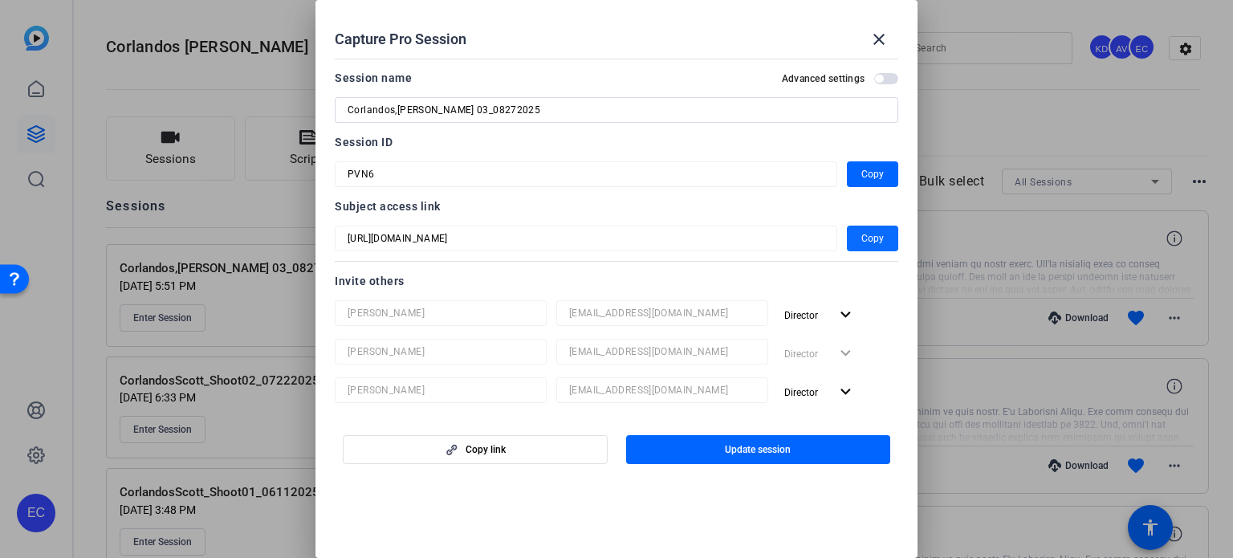
click at [850, 238] on span "button" at bounding box center [872, 238] width 51 height 39
click at [978, 112] on div at bounding box center [616, 279] width 1233 height 558
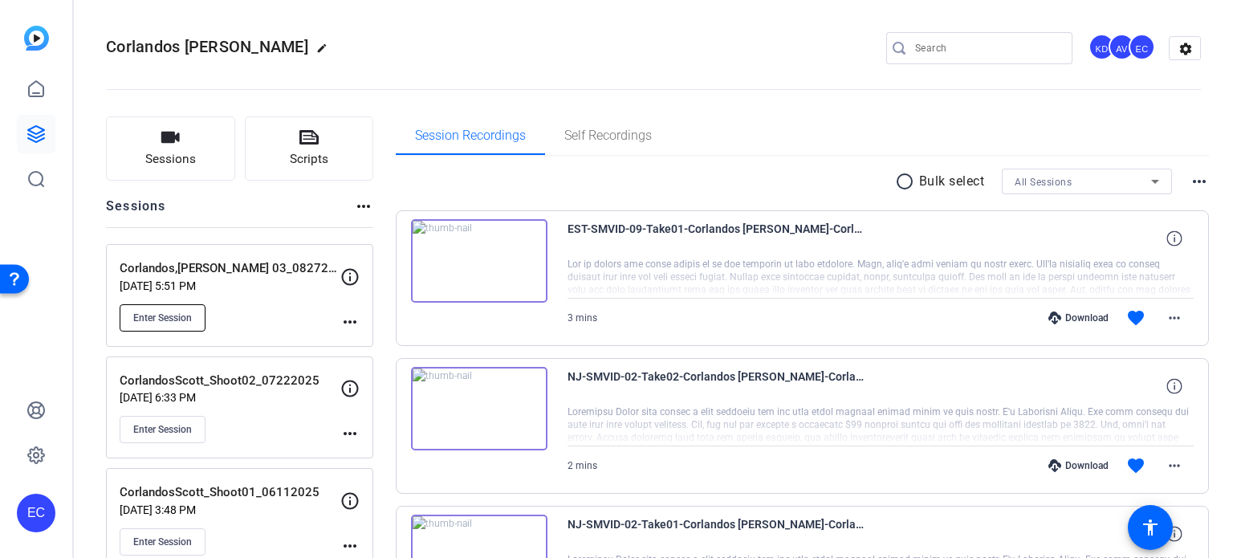
click at [136, 315] on span "Enter Session" at bounding box center [162, 317] width 59 height 13
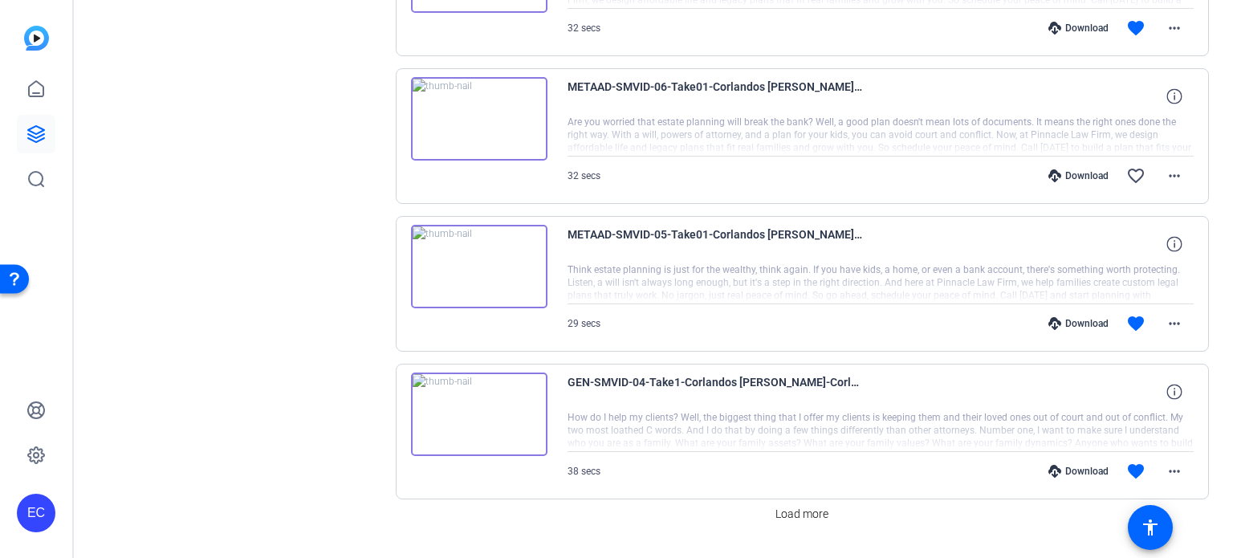
scroll to position [1212, 0]
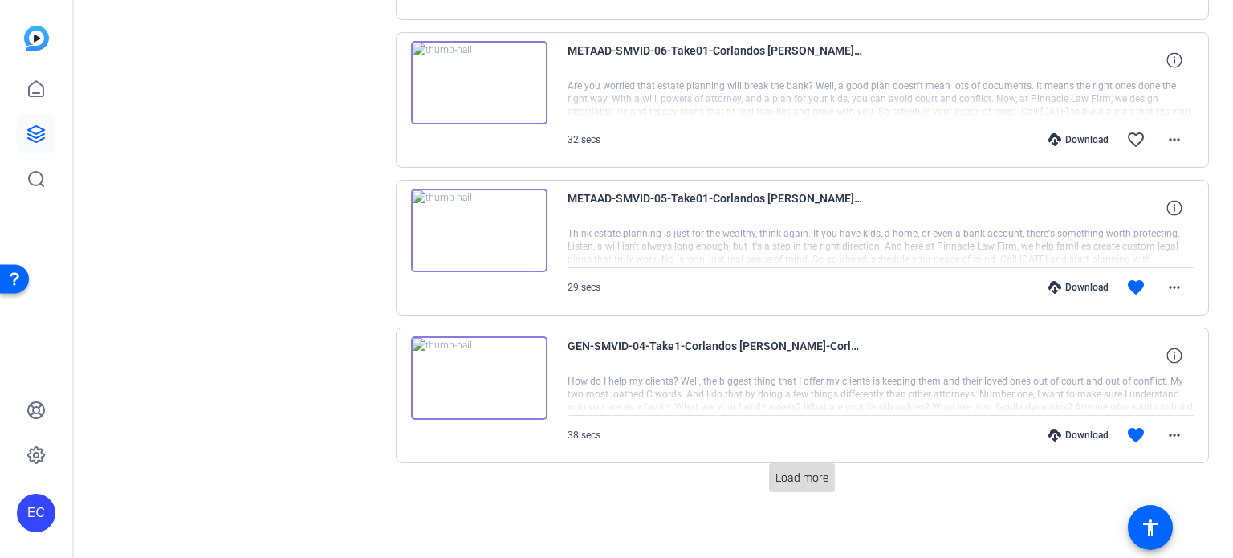
click at [787, 470] on span "Load more" at bounding box center [801, 478] width 53 height 17
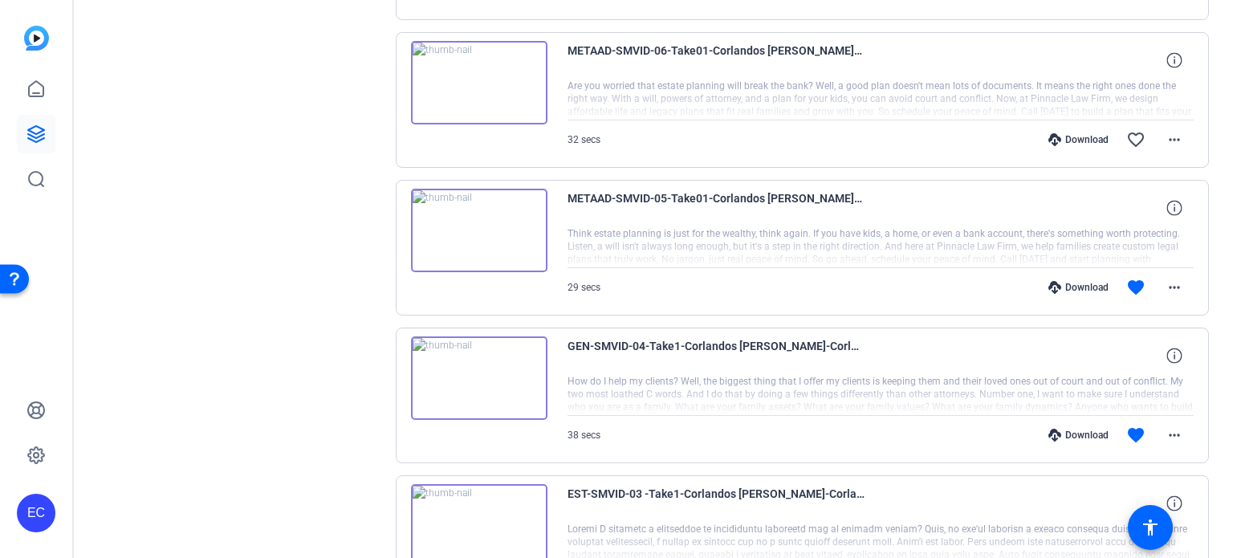
scroll to position [1373, 0]
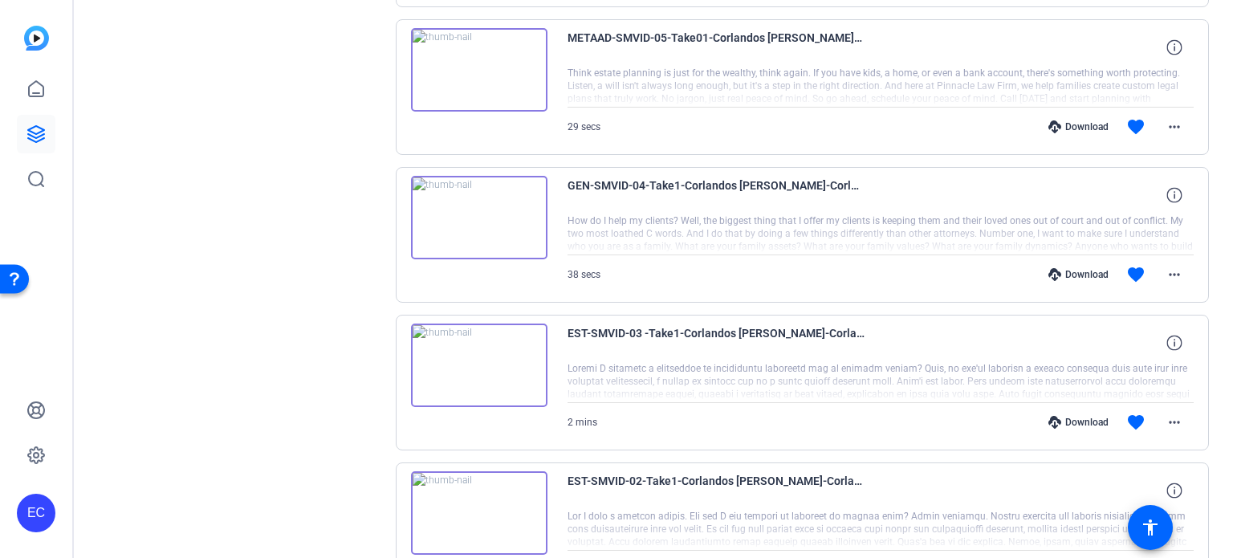
click at [474, 218] on img at bounding box center [479, 217] width 136 height 83
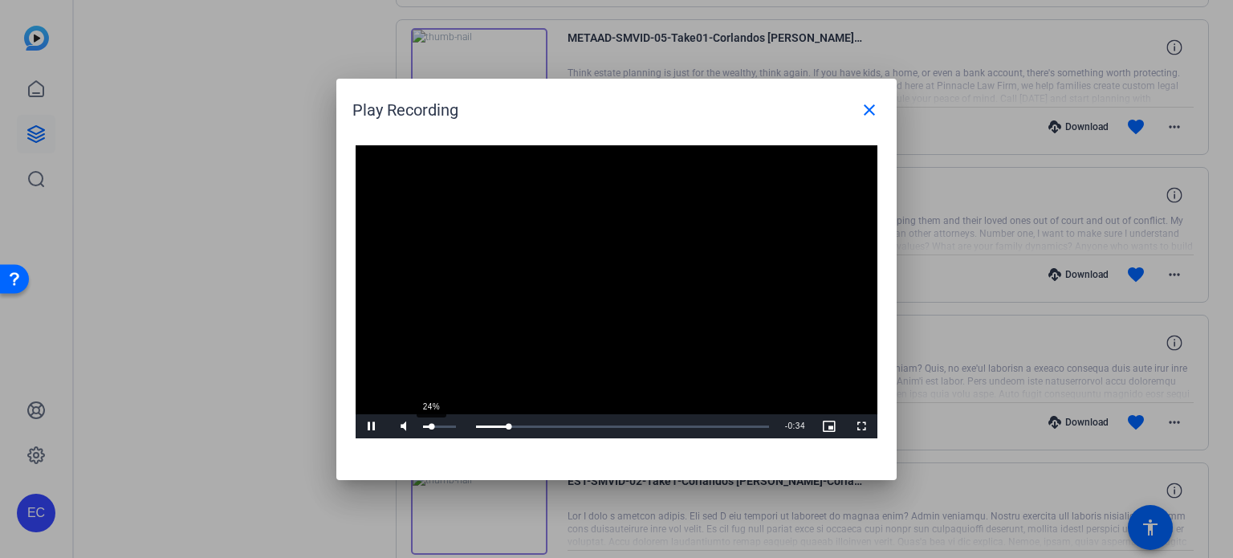
click at [431, 433] on div "24%" at bounding box center [439, 426] width 40 height 24
click at [370, 426] on span "Video Player" at bounding box center [372, 426] width 32 height 0
click at [880, 116] on span at bounding box center [869, 110] width 39 height 39
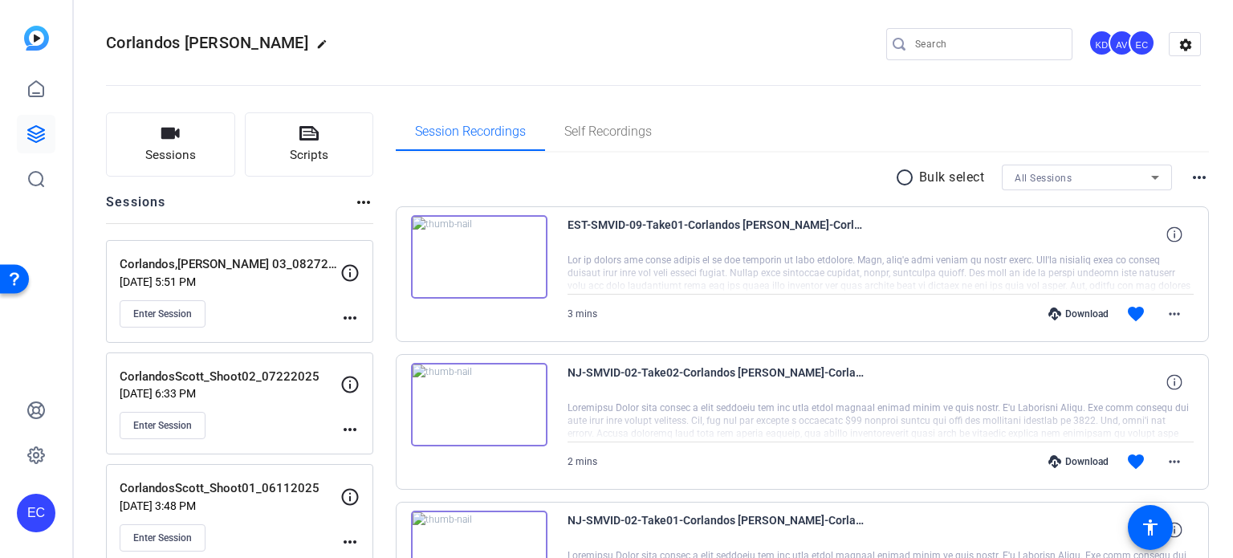
scroll to position [0, 0]
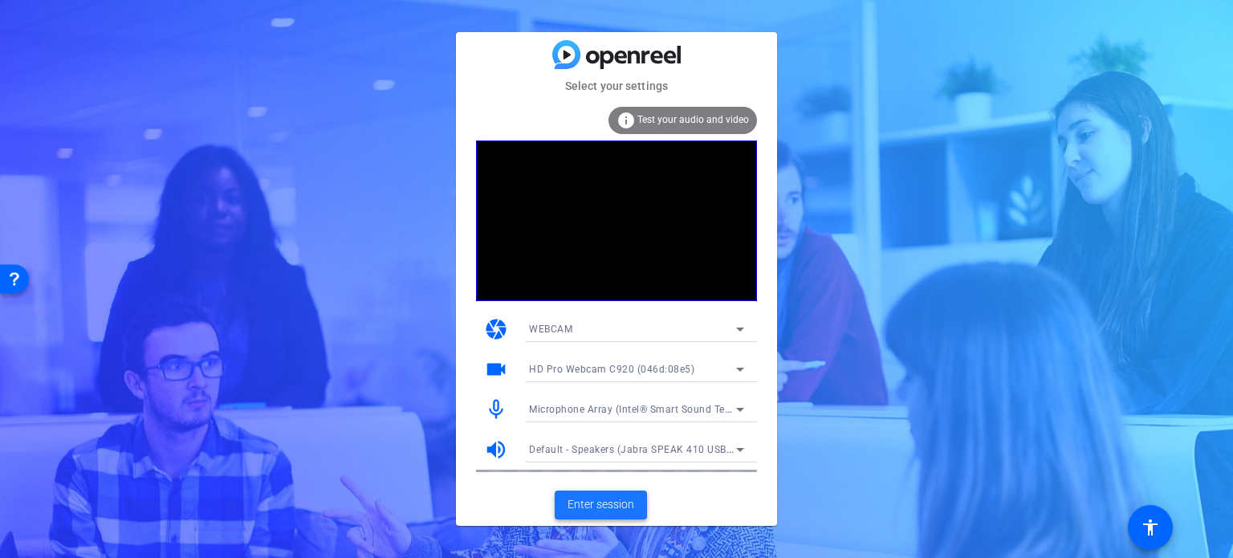
click at [600, 506] on span "Enter session" at bounding box center [600, 504] width 67 height 17
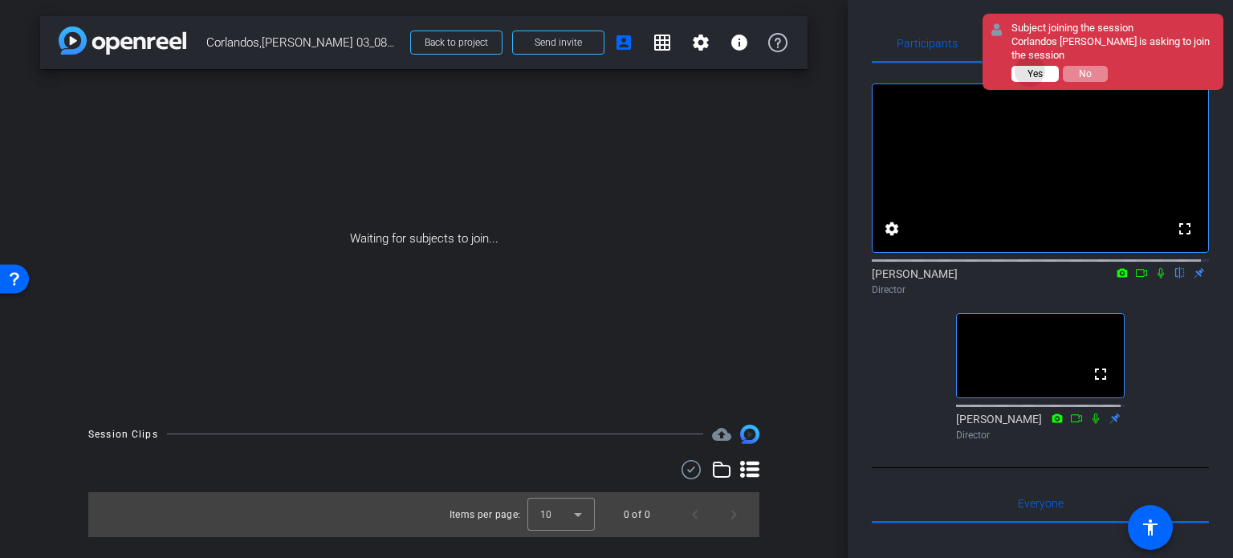
click at [1033, 71] on span "Yes" at bounding box center [1034, 73] width 15 height 11
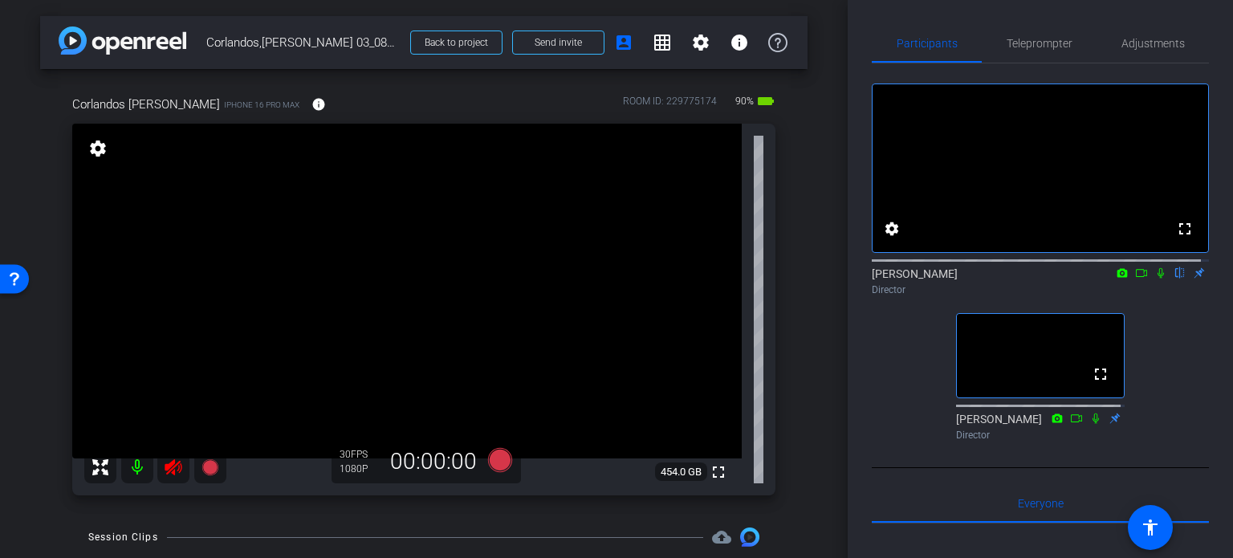
click at [178, 470] on icon at bounding box center [173, 467] width 17 height 16
click at [1153, 280] on mat-icon at bounding box center [1160, 273] width 19 height 14
click at [1048, 32] on span "Teleprompter" at bounding box center [1040, 43] width 66 height 39
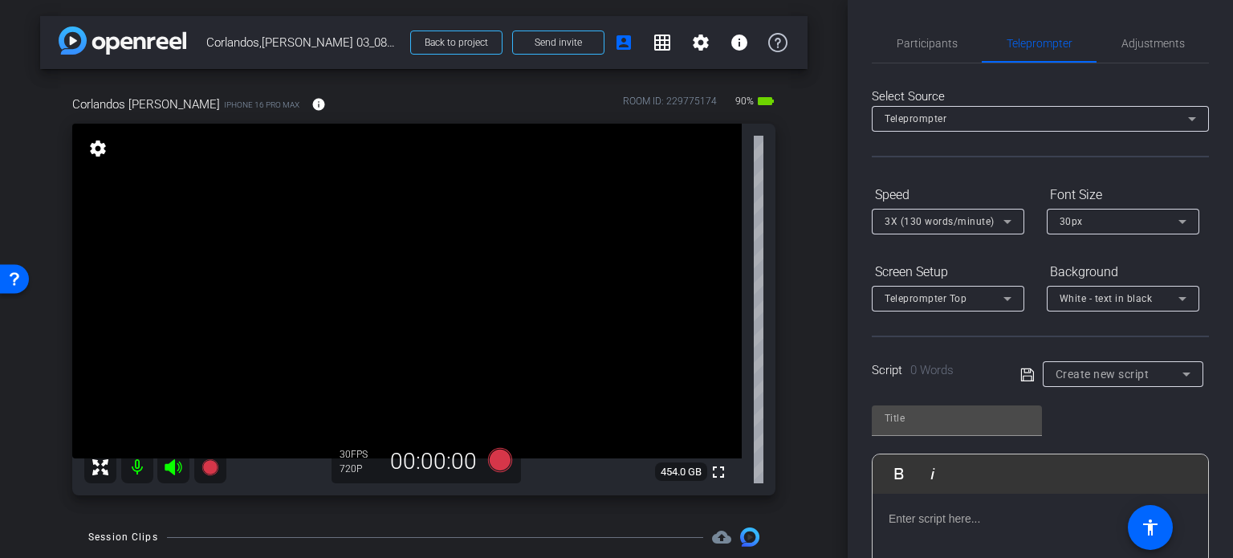
click at [1068, 368] on span "Create new script" at bounding box center [1102, 374] width 94 height 13
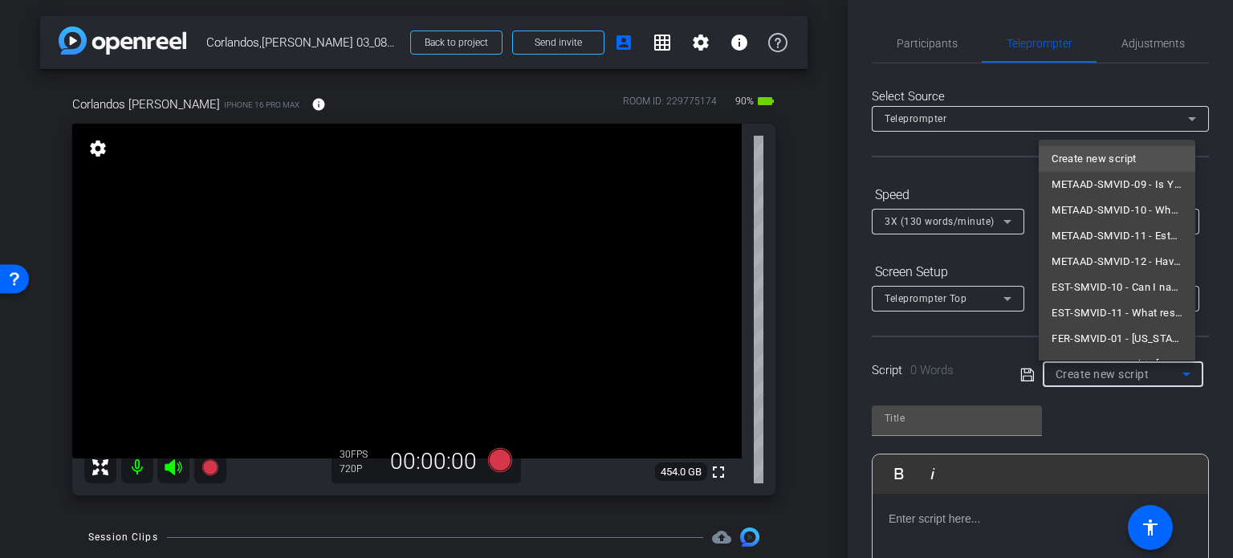
click at [917, 41] on div at bounding box center [616, 279] width 1233 height 558
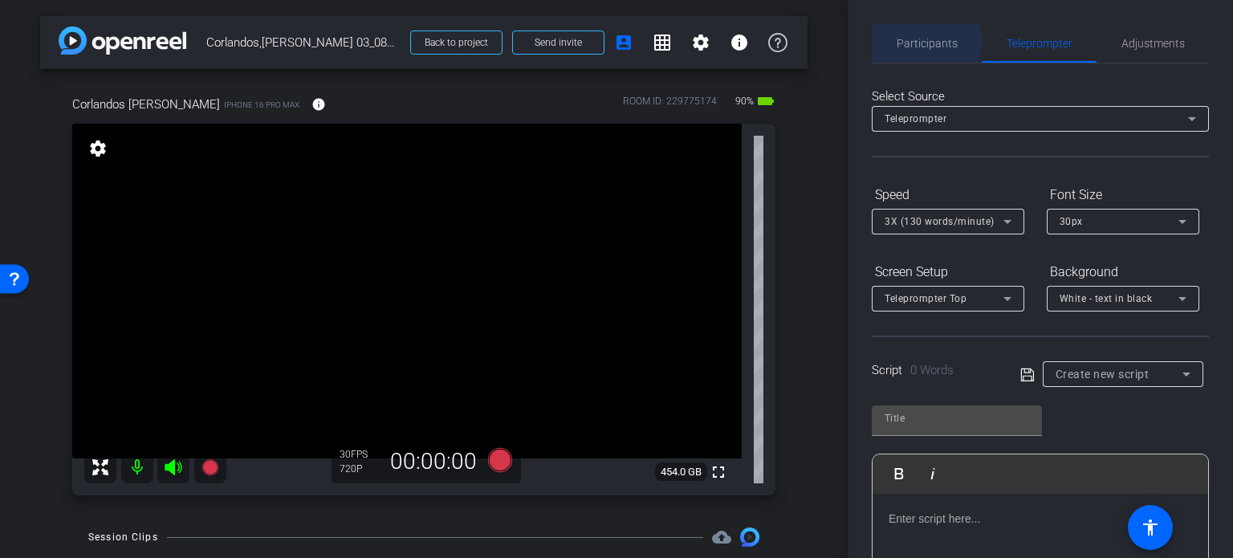
click at [917, 41] on span "Participants" at bounding box center [927, 43] width 61 height 11
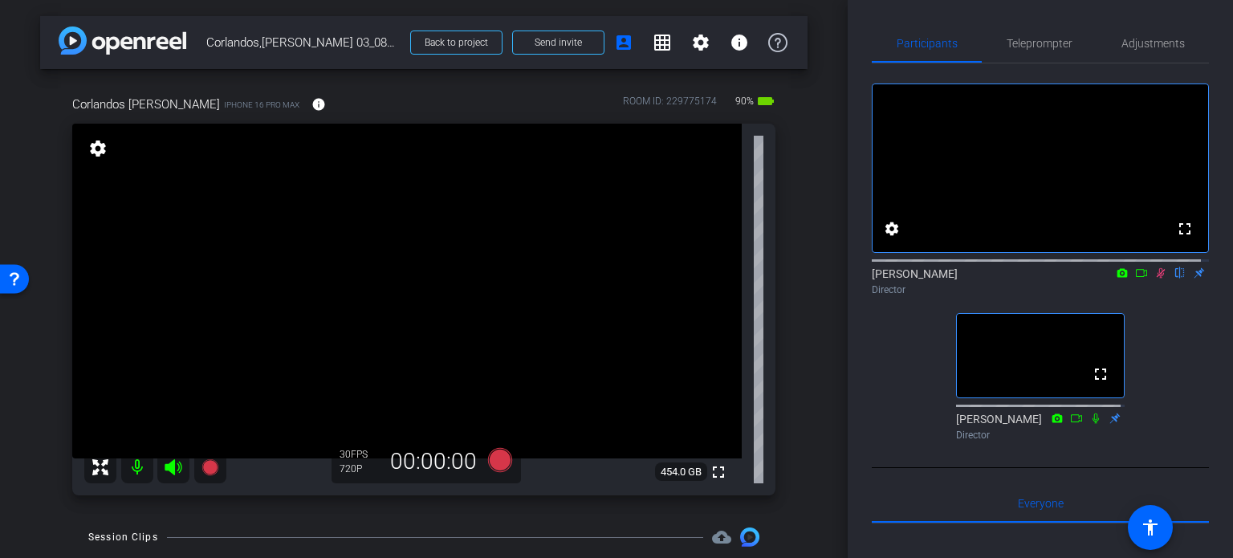
click at [809, 346] on div "arrow_back Corlandos,[PERSON_NAME] 03_08272025 Back to project Send invite acco…" at bounding box center [424, 279] width 848 height 558
click at [1137, 43] on span "Adjustments" at bounding box center [1152, 43] width 63 height 11
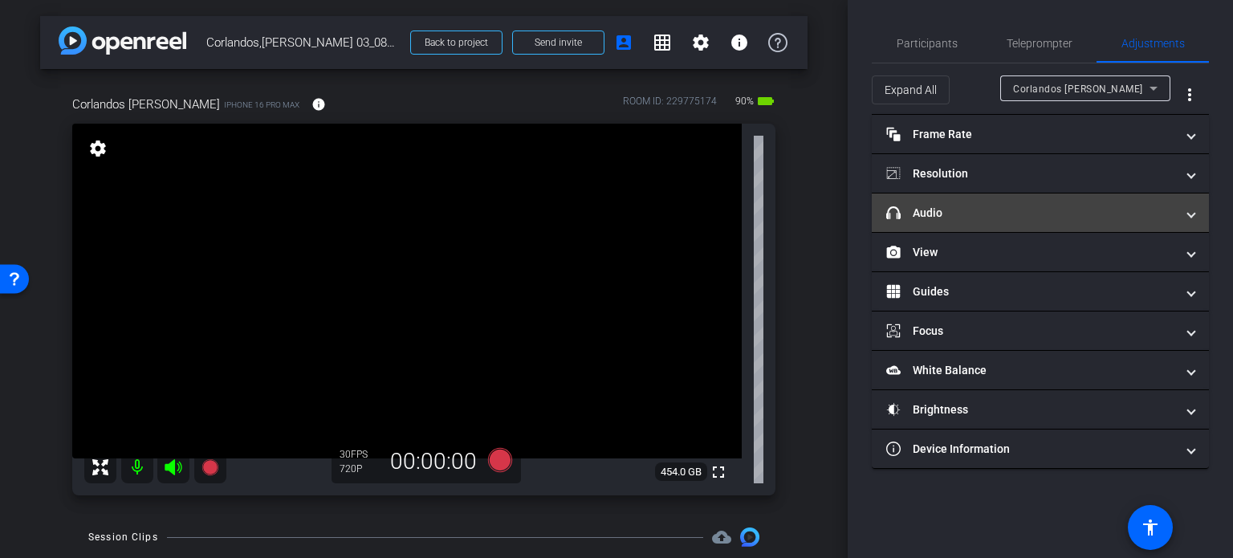
click at [1029, 214] on mat-panel-title "headphone icon Audio" at bounding box center [1030, 213] width 289 height 17
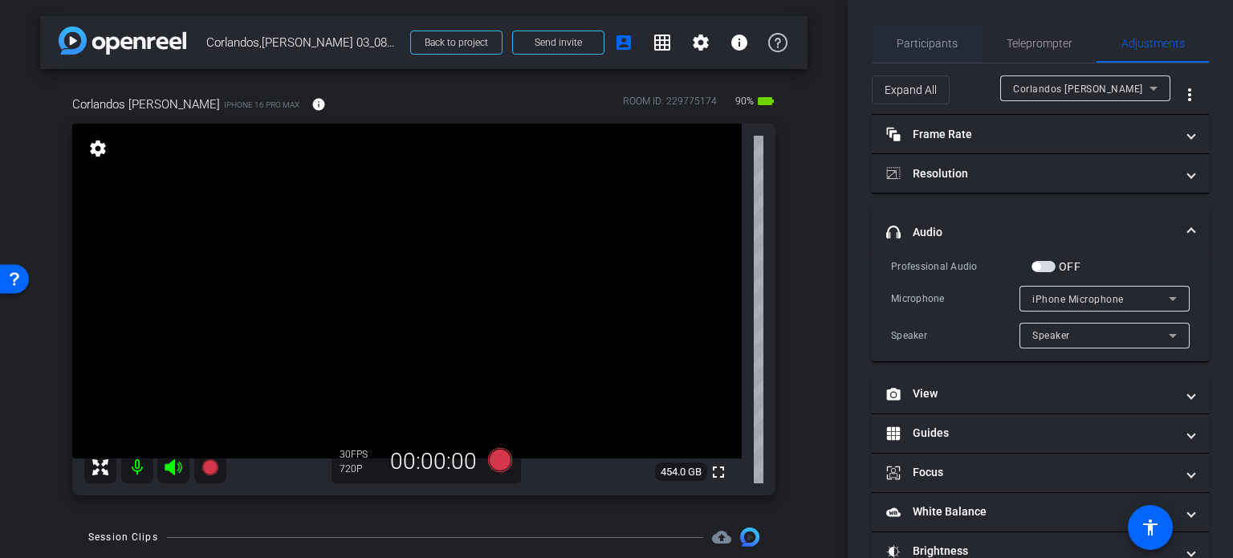
click at [944, 34] on span "Participants" at bounding box center [927, 43] width 61 height 39
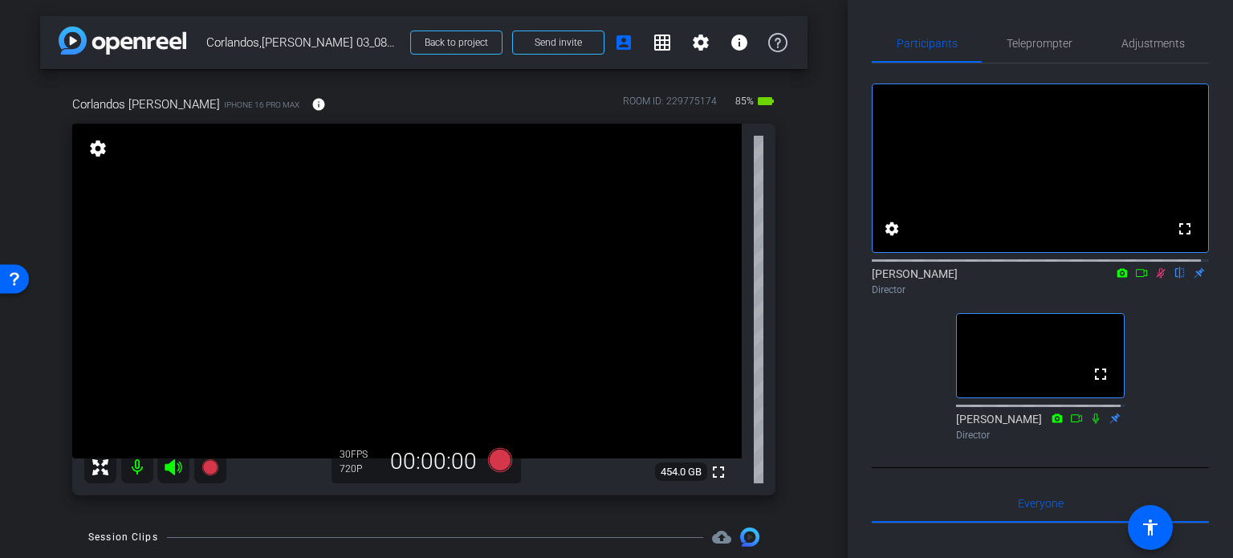
click at [1138, 277] on icon at bounding box center [1141, 273] width 11 height 8
click at [1154, 279] on icon at bounding box center [1160, 272] width 13 height 11
click at [8, 331] on div "arrow_back Corlandos,[PERSON_NAME] 03_08272025 Back to project Send invite acco…" at bounding box center [424, 279] width 848 height 558
click at [1154, 279] on icon at bounding box center [1160, 272] width 13 height 11
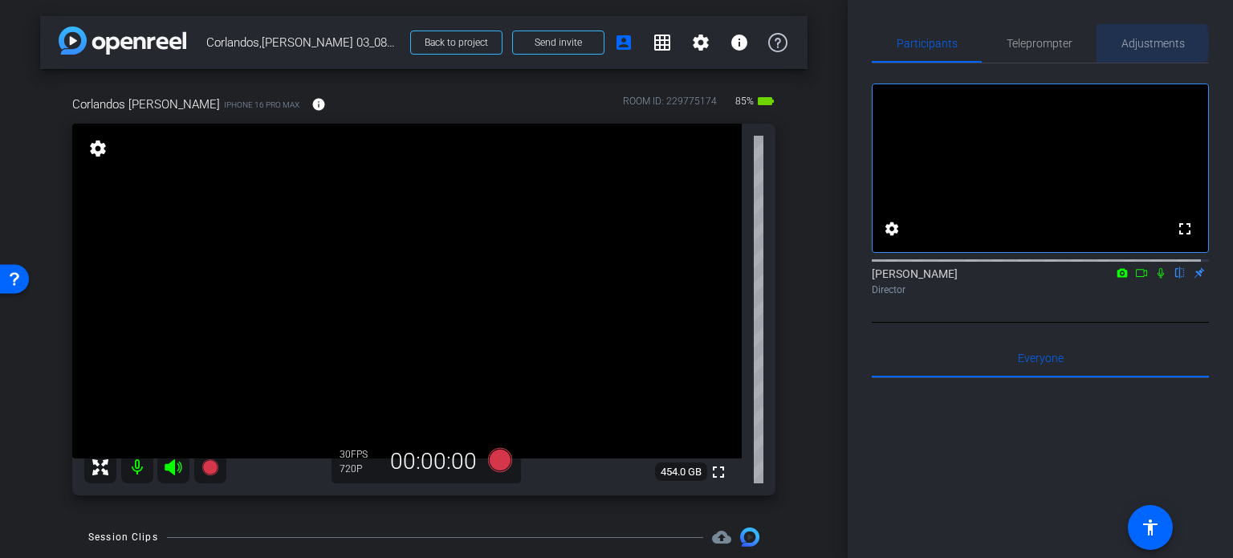
click at [1142, 43] on span "Adjustments" at bounding box center [1152, 43] width 63 height 11
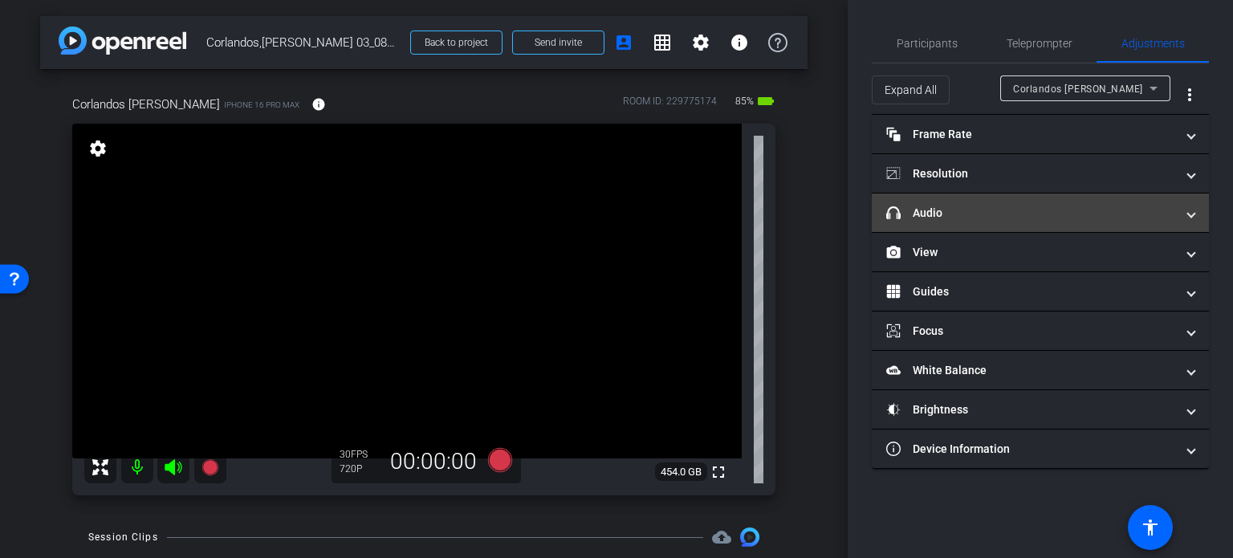
click at [1002, 208] on mat-panel-title "headphone icon Audio" at bounding box center [1030, 213] width 289 height 17
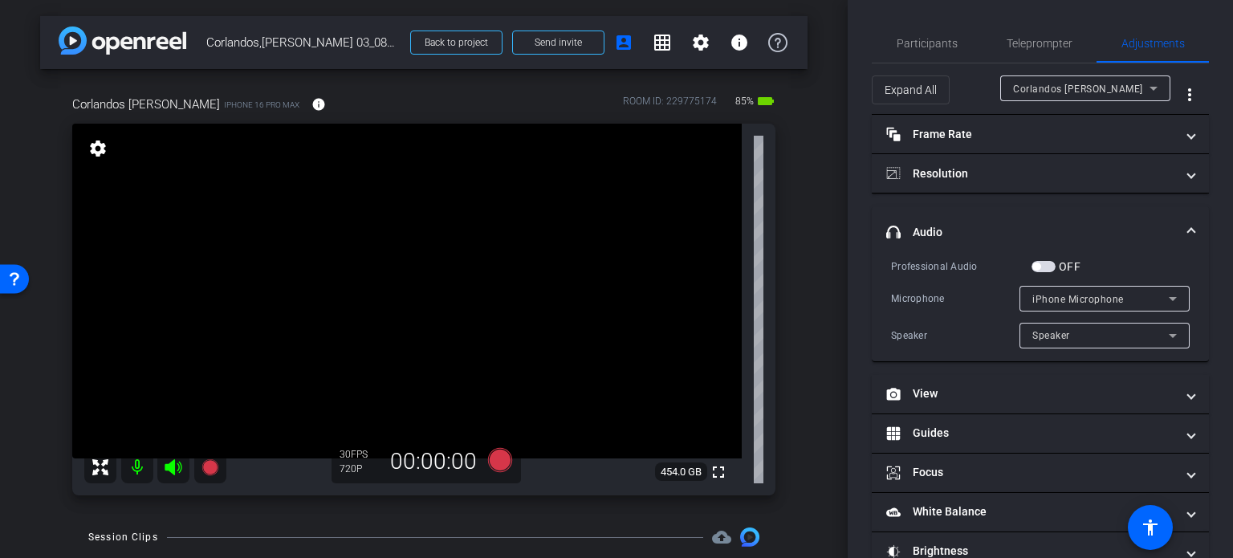
click at [1081, 297] on span "iPhone Microphone" at bounding box center [1078, 299] width 92 height 11
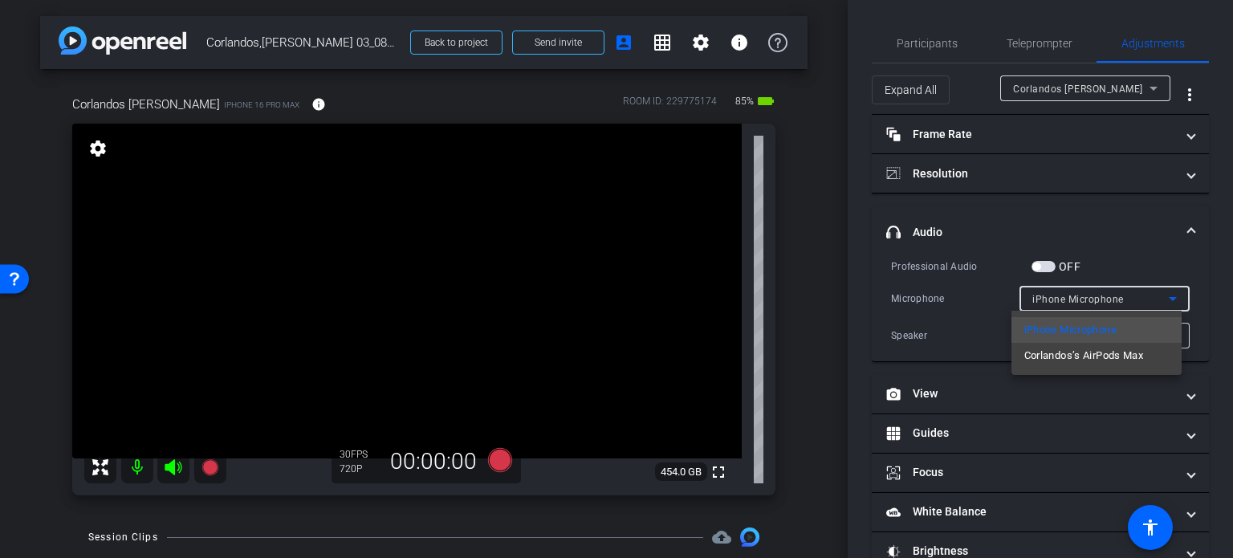
click at [1042, 270] on div at bounding box center [616, 279] width 1233 height 558
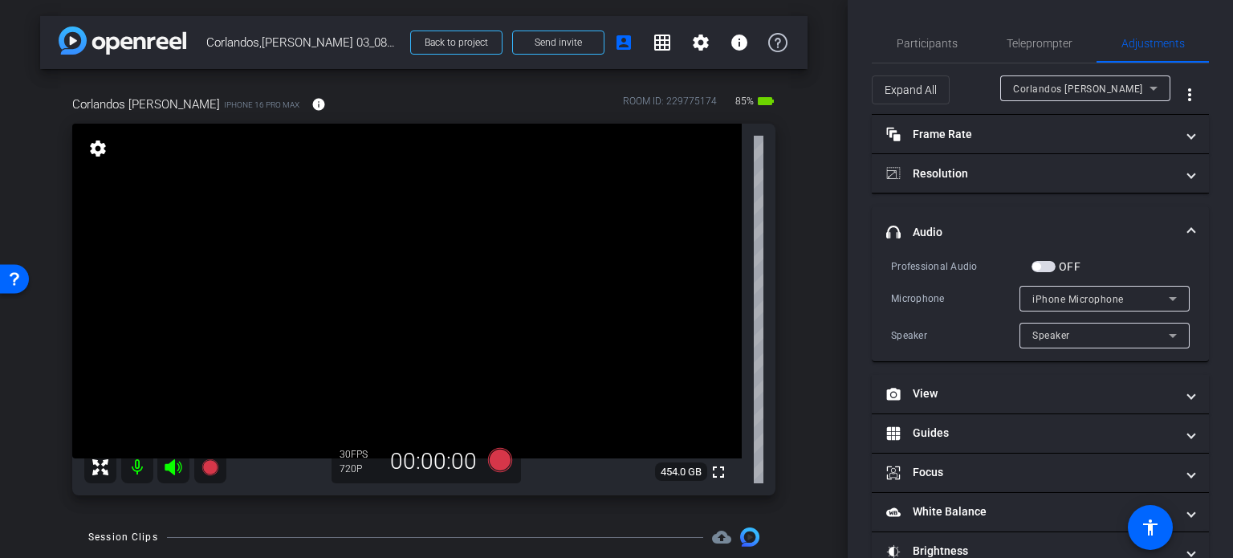
click at [1042, 268] on span "button" at bounding box center [1043, 266] width 24 height 11
click at [1062, 294] on span "iPhone Microphone" at bounding box center [1078, 299] width 92 height 11
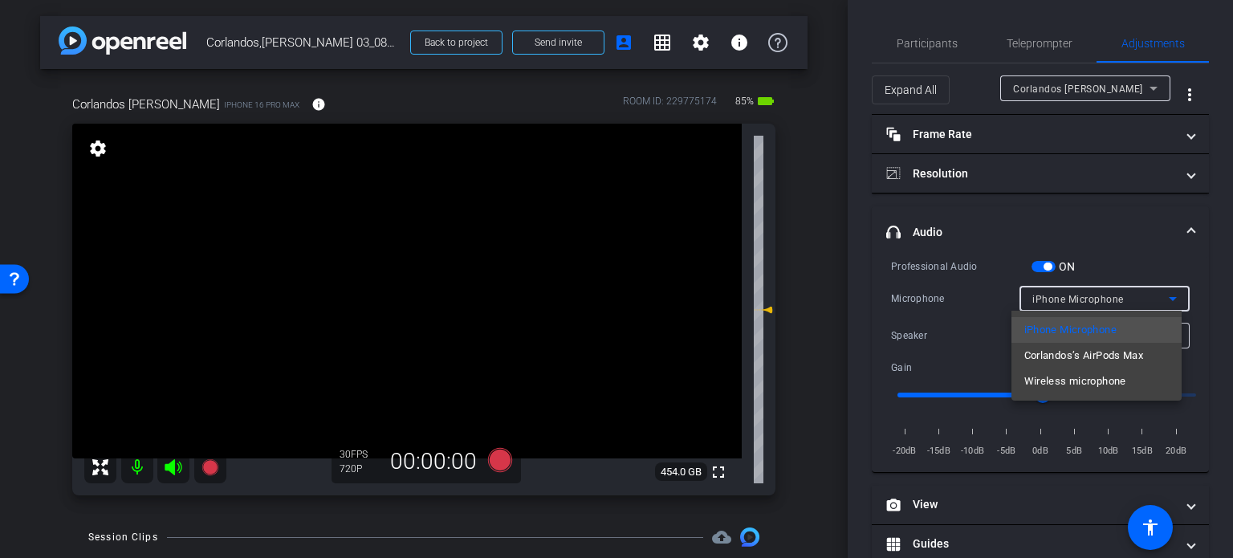
click at [1077, 357] on span "Corlandos’s AirPods Max" at bounding box center [1084, 355] width 120 height 19
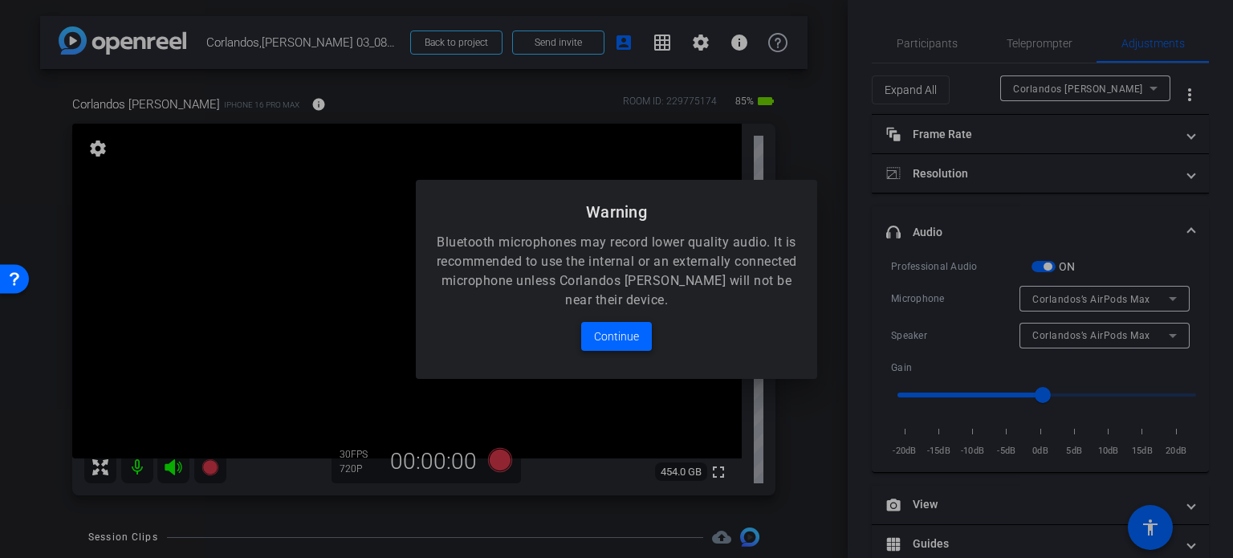
click at [1067, 299] on div at bounding box center [616, 279] width 1233 height 558
click at [626, 332] on span "Continue" at bounding box center [616, 336] width 45 height 19
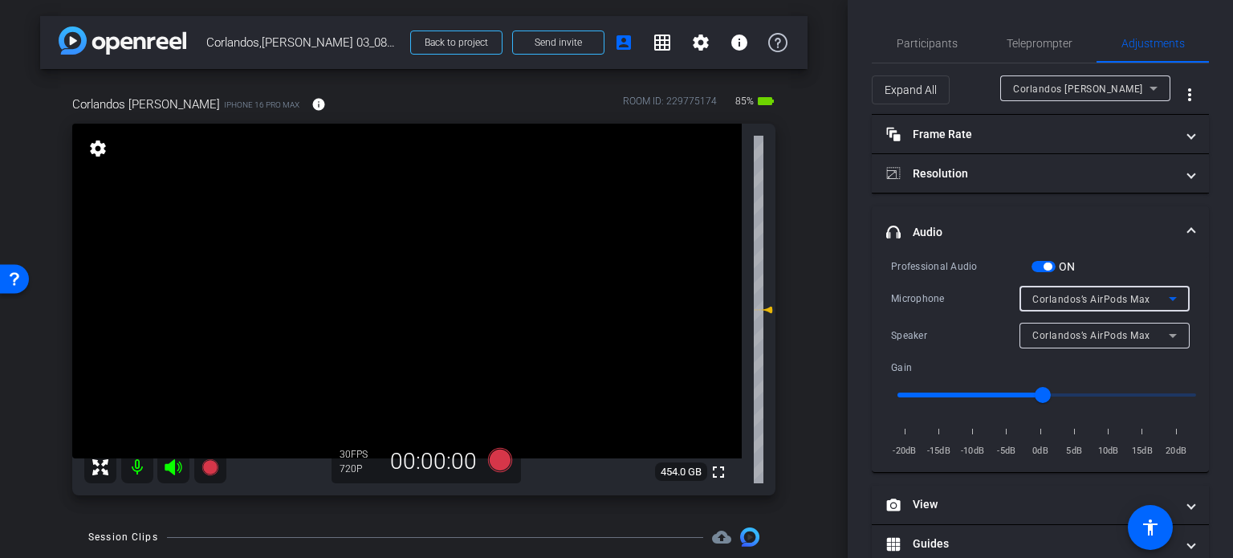
click at [1088, 298] on span "Corlandos’s AirPods Max" at bounding box center [1091, 299] width 118 height 11
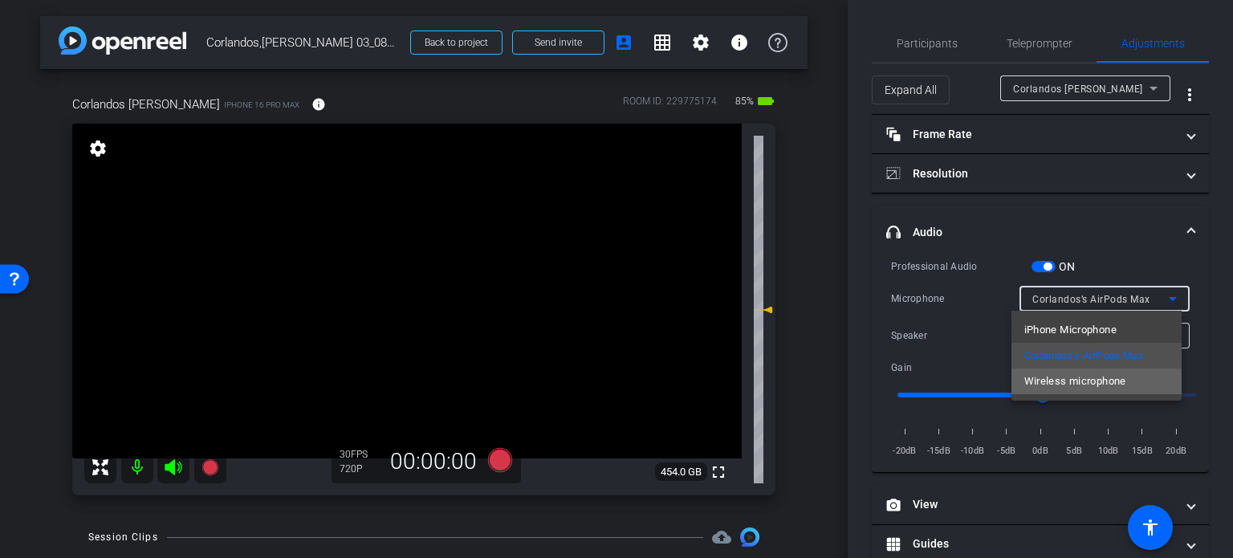
click at [1063, 384] on span "Wireless microphone" at bounding box center [1075, 381] width 102 height 19
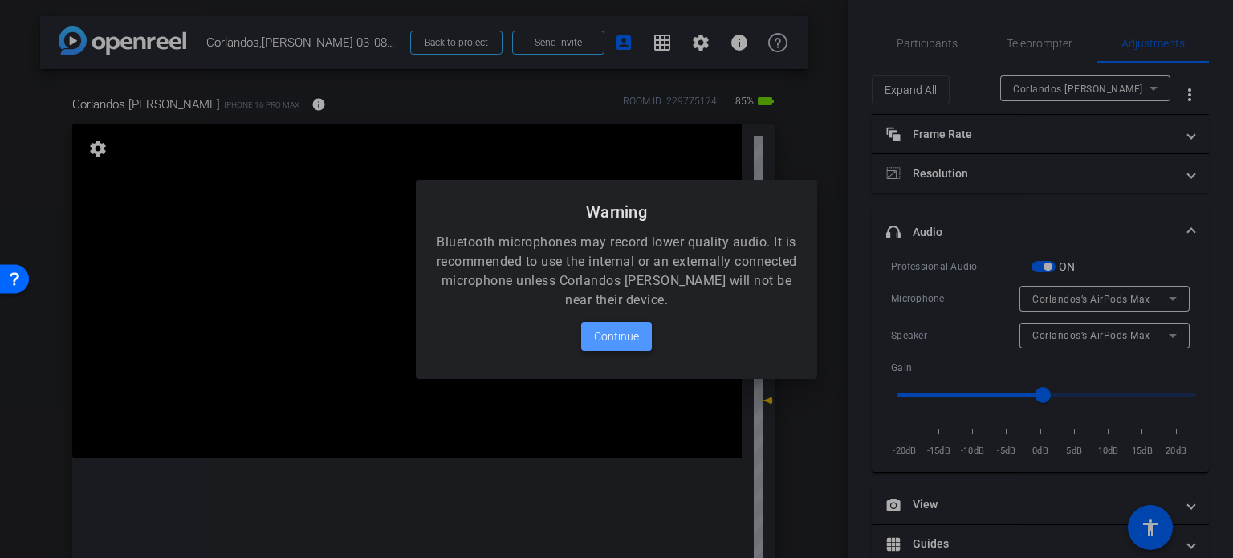
click at [614, 340] on span "Continue" at bounding box center [616, 336] width 45 height 19
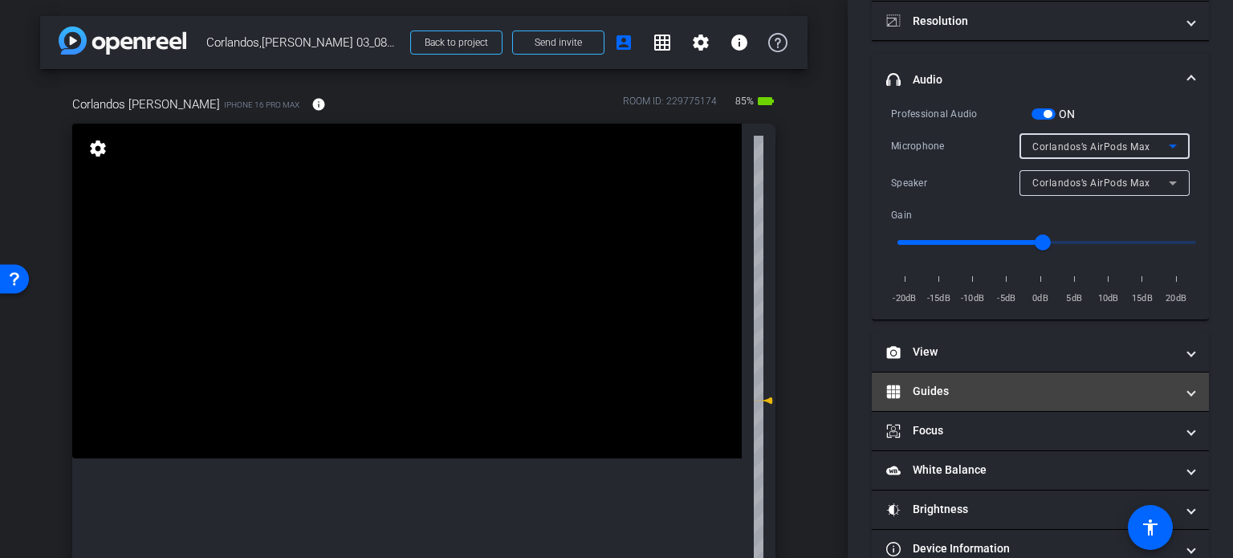
scroll to position [161, 0]
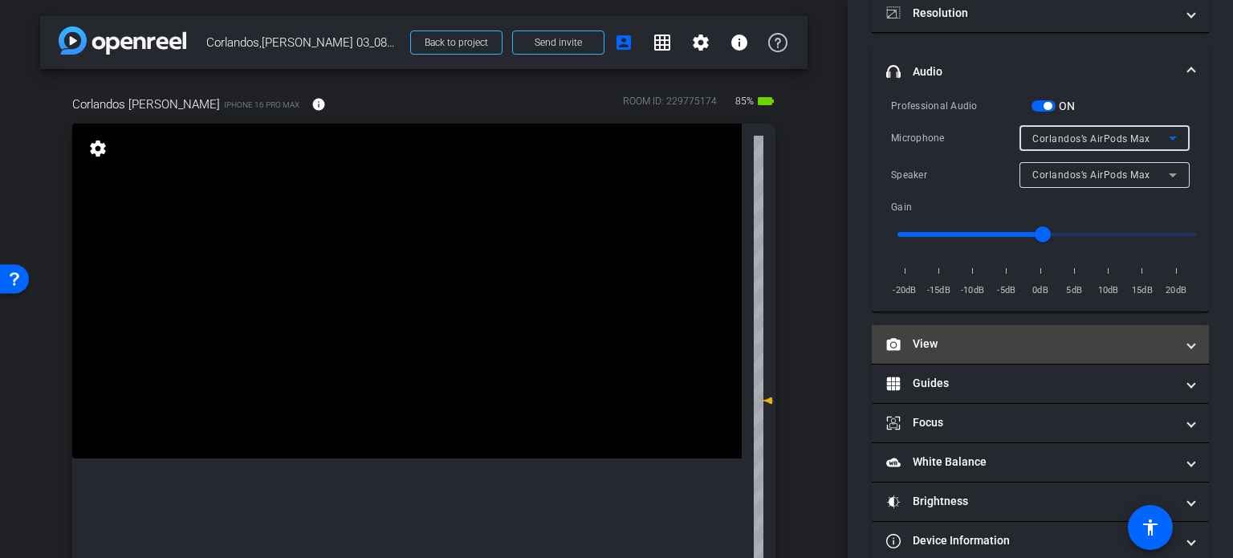
click at [964, 344] on mat-panel-title "View" at bounding box center [1030, 344] width 289 height 17
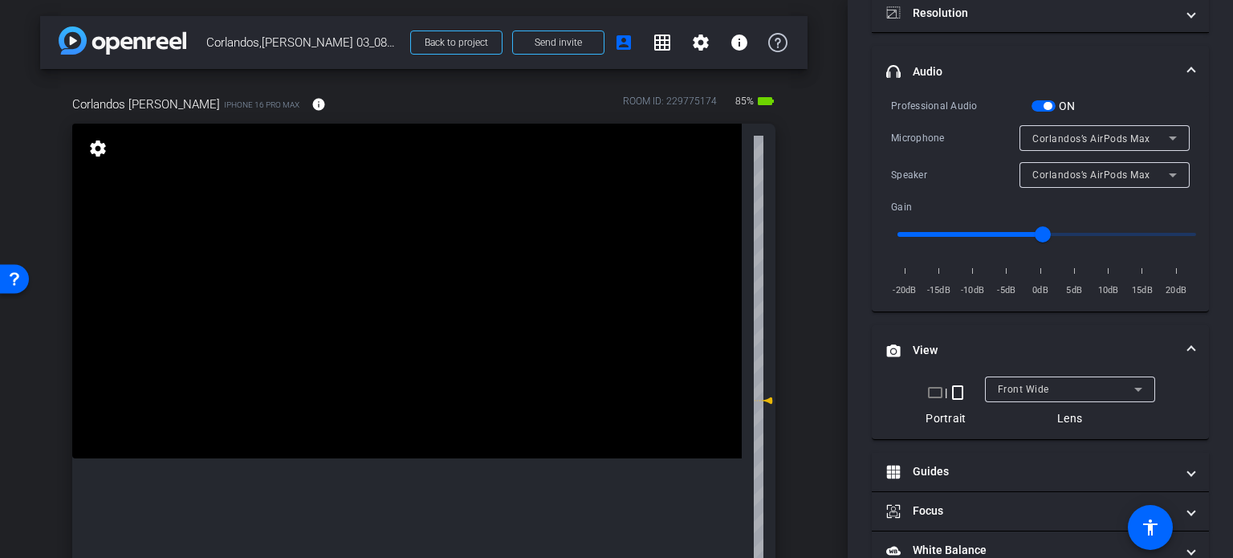
click at [929, 389] on mat-icon "crop_landscape" at bounding box center [934, 392] width 19 height 19
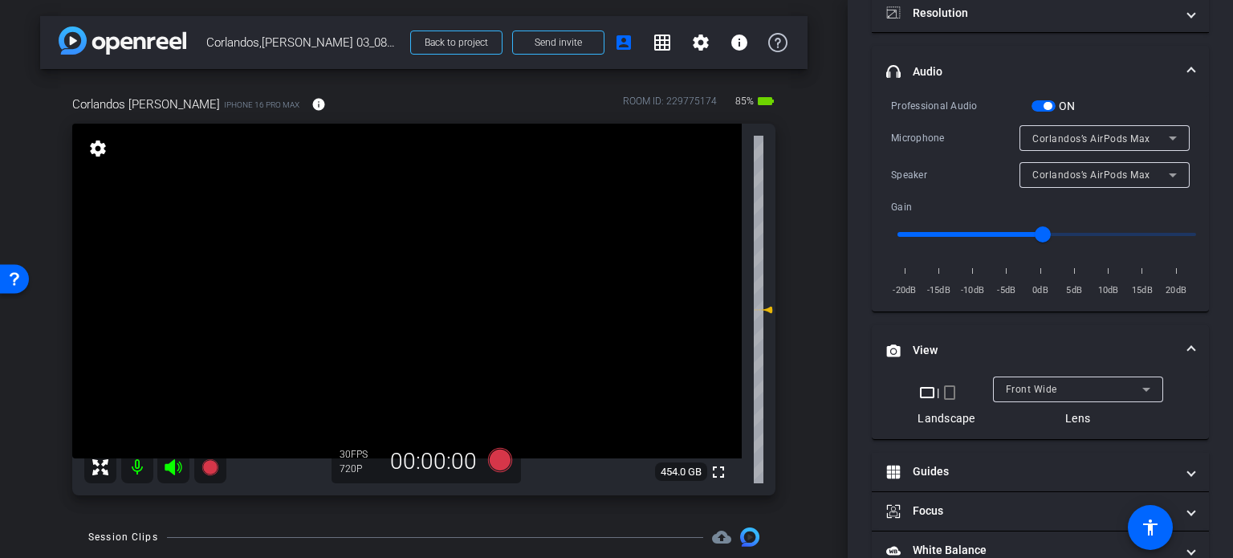
click at [1046, 102] on span "button" at bounding box center [1047, 106] width 8 height 8
click at [1063, 143] on span "Corlandos’s AirPods Max" at bounding box center [1091, 138] width 118 height 11
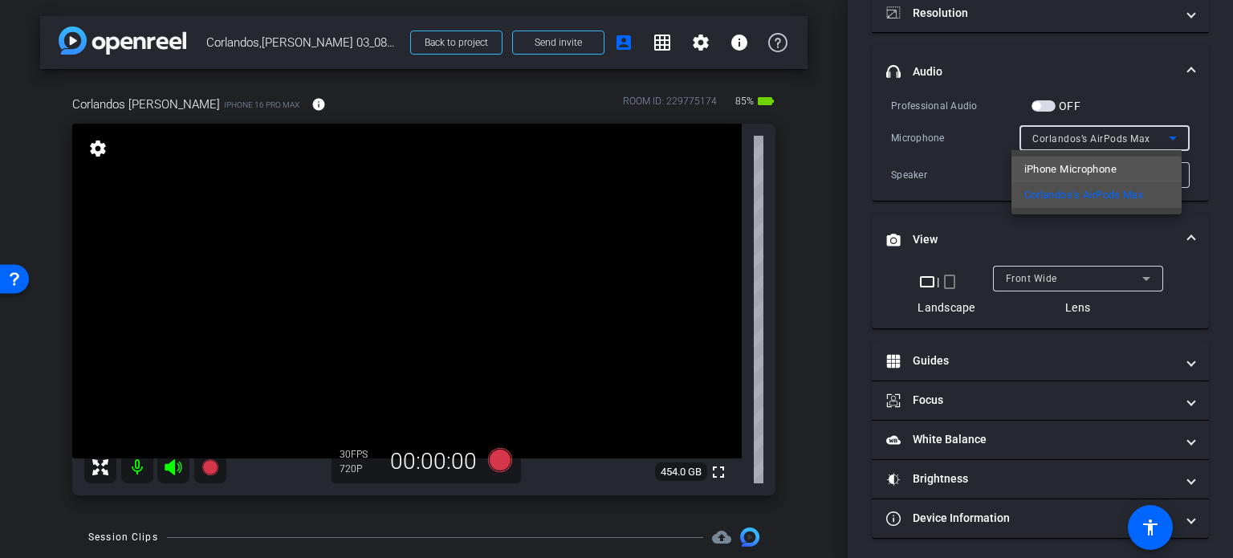
click at [1066, 173] on span "iPhone Microphone" at bounding box center [1070, 169] width 92 height 19
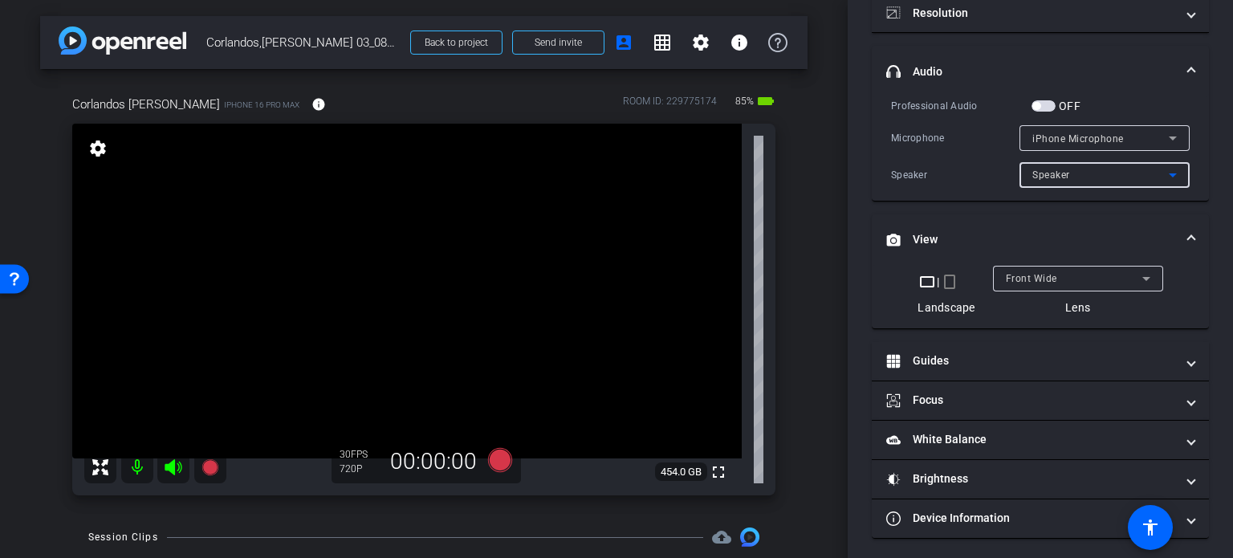
click at [1163, 183] on icon at bounding box center [1172, 174] width 19 height 19
click at [1161, 177] on div at bounding box center [616, 279] width 1233 height 558
click at [1169, 137] on icon at bounding box center [1173, 138] width 8 height 4
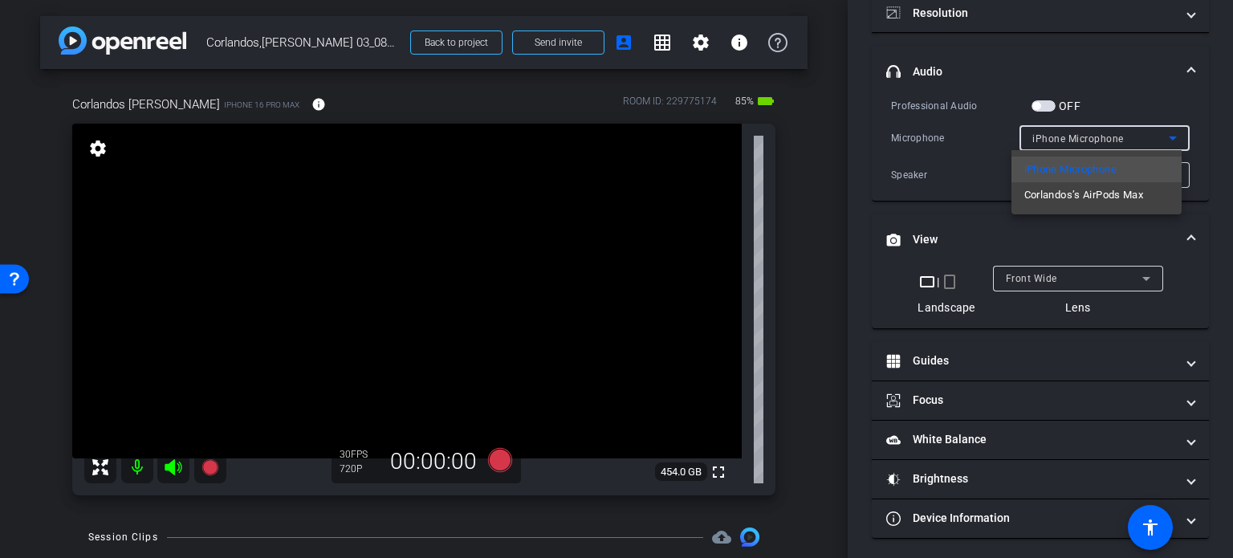
click at [1196, 167] on div at bounding box center [616, 279] width 1233 height 558
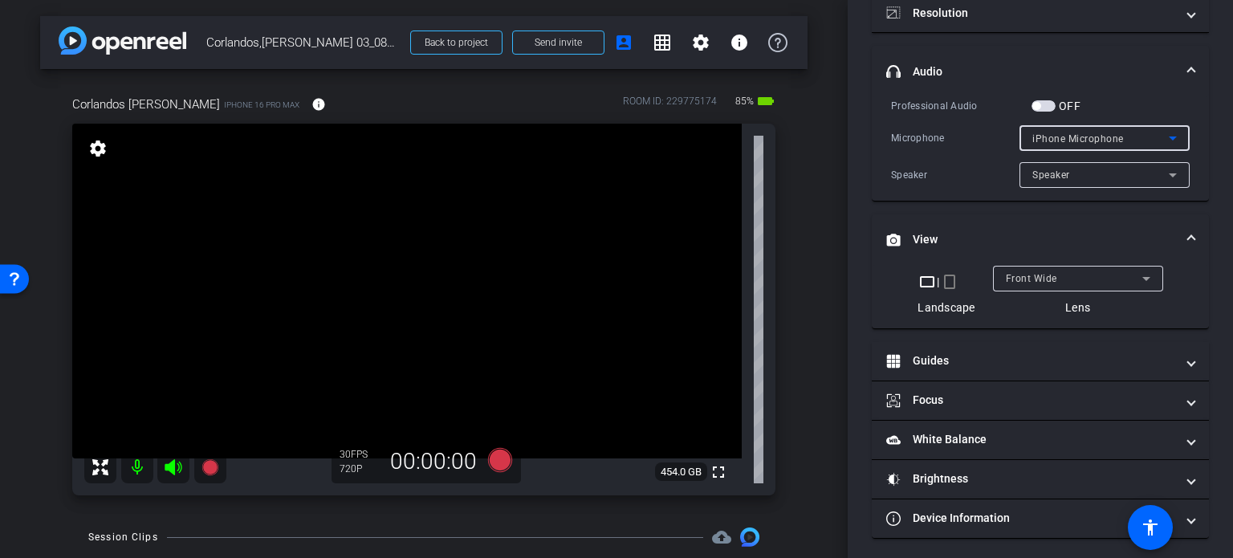
click at [1131, 137] on div "iPhone Microphone" at bounding box center [1100, 138] width 136 height 20
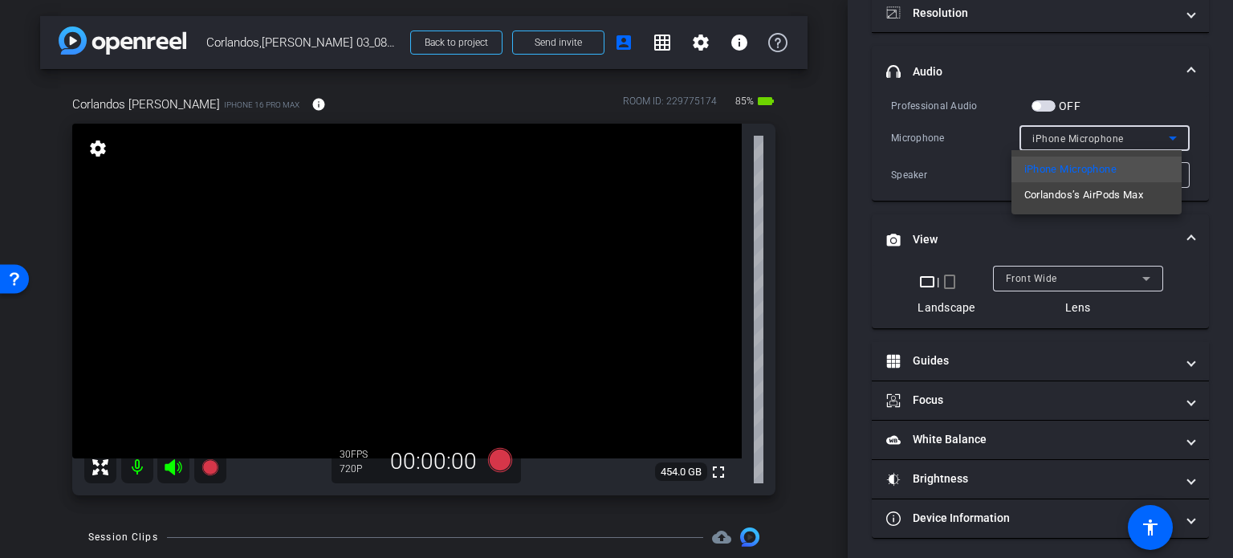
click at [1104, 101] on div at bounding box center [616, 279] width 1233 height 558
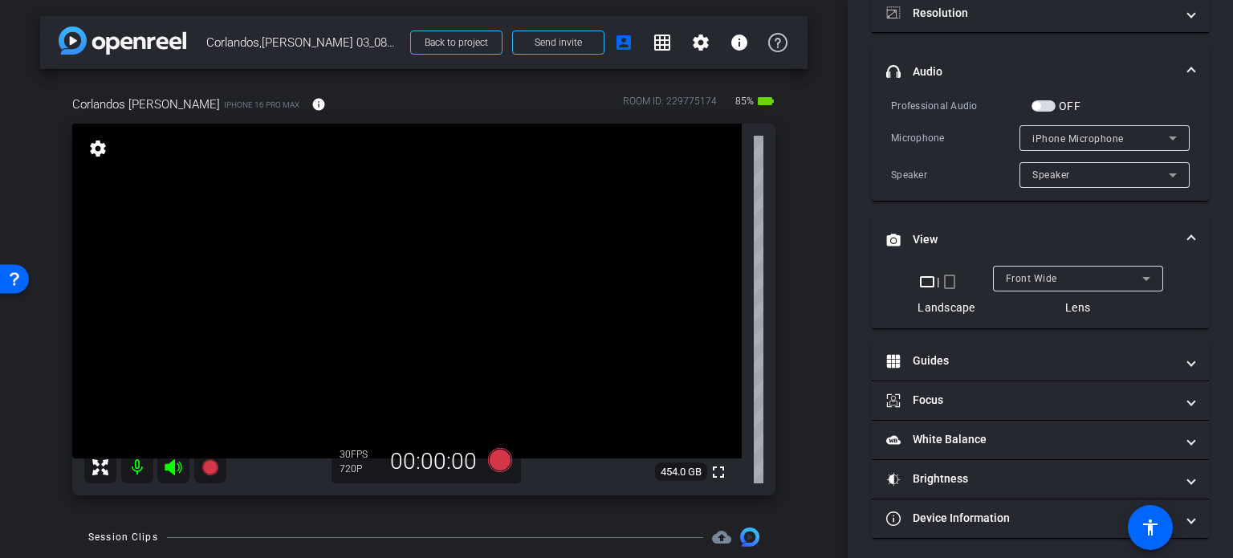
click at [1146, 138] on div "iPhone Microphone" at bounding box center [1100, 138] width 136 height 20
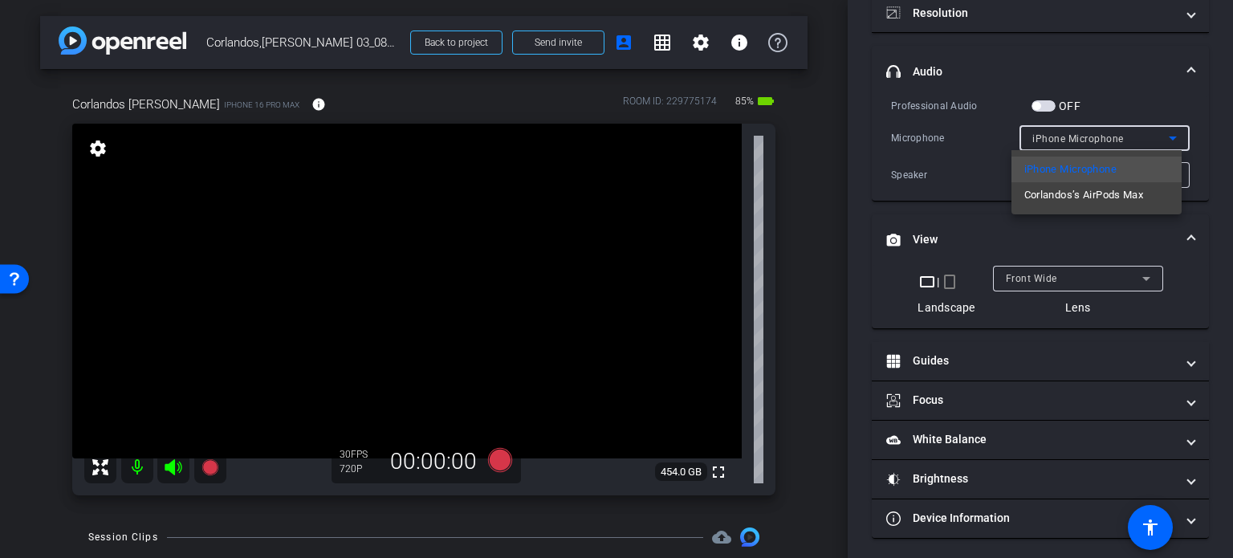
click at [1198, 153] on div at bounding box center [616, 279] width 1233 height 558
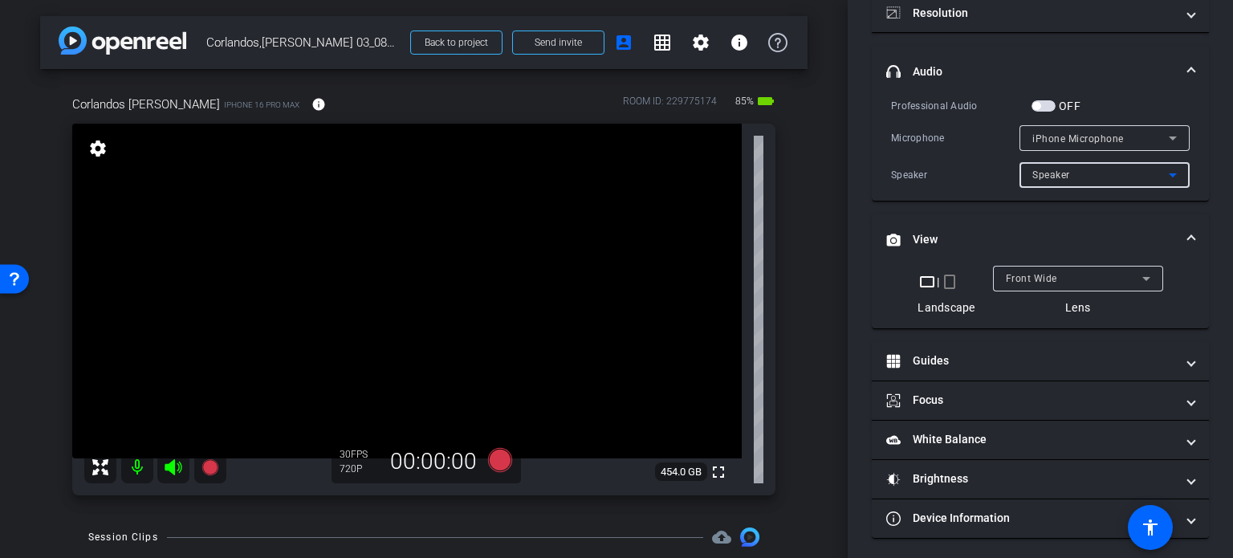
click at [1145, 176] on div "Speaker" at bounding box center [1100, 175] width 136 height 20
click at [1220, 153] on div at bounding box center [616, 279] width 1233 height 558
click at [1169, 137] on icon at bounding box center [1173, 138] width 8 height 4
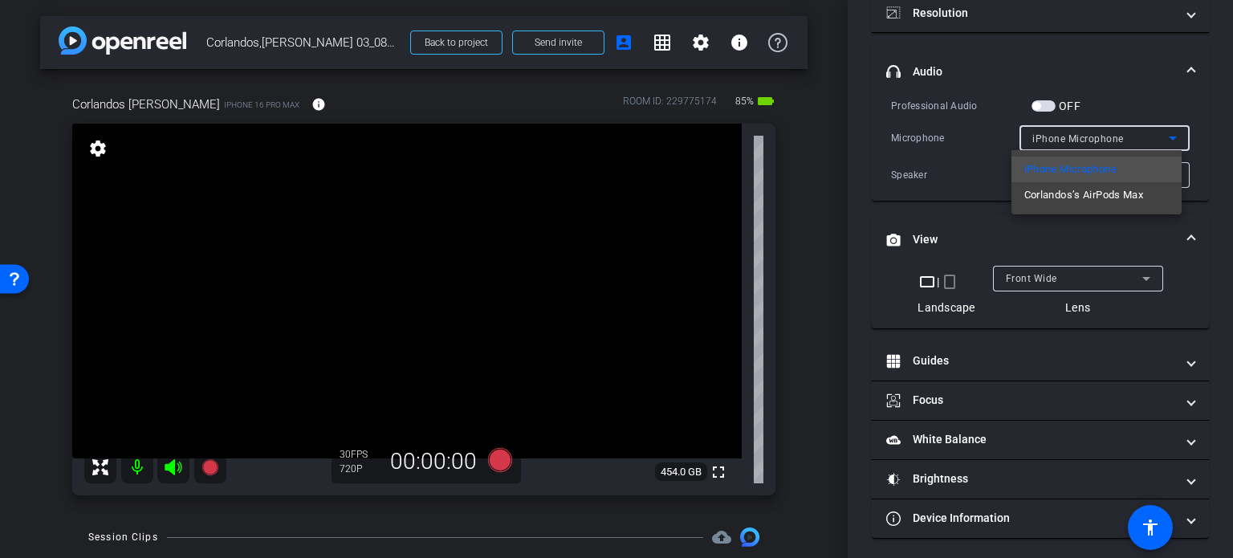
click at [1213, 169] on div at bounding box center [616, 279] width 1233 height 558
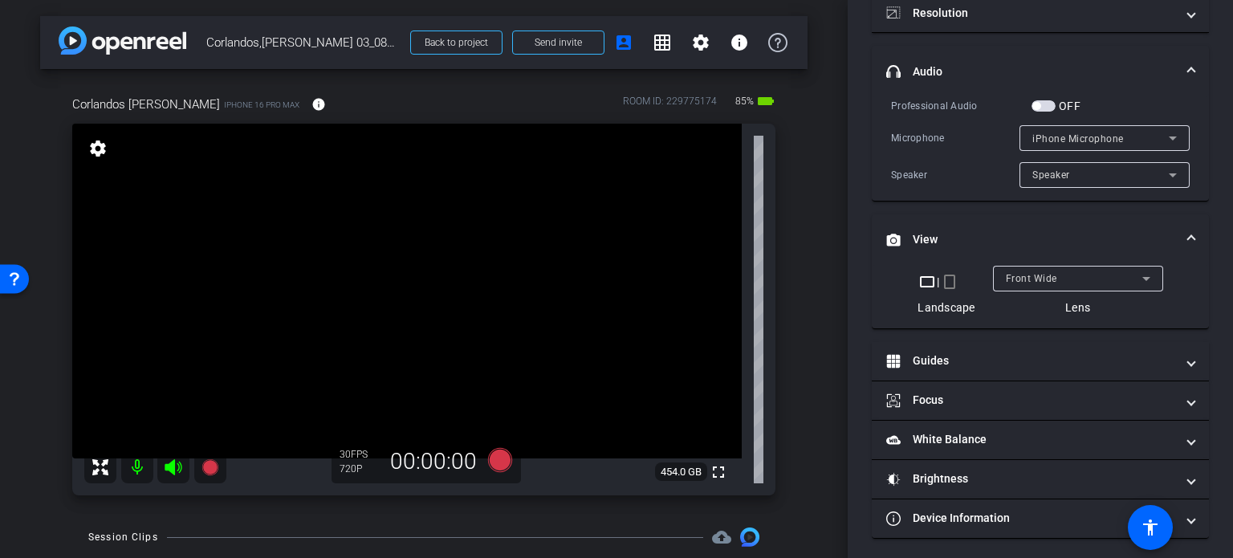
click at [1177, 242] on span "View" at bounding box center [1037, 239] width 302 height 17
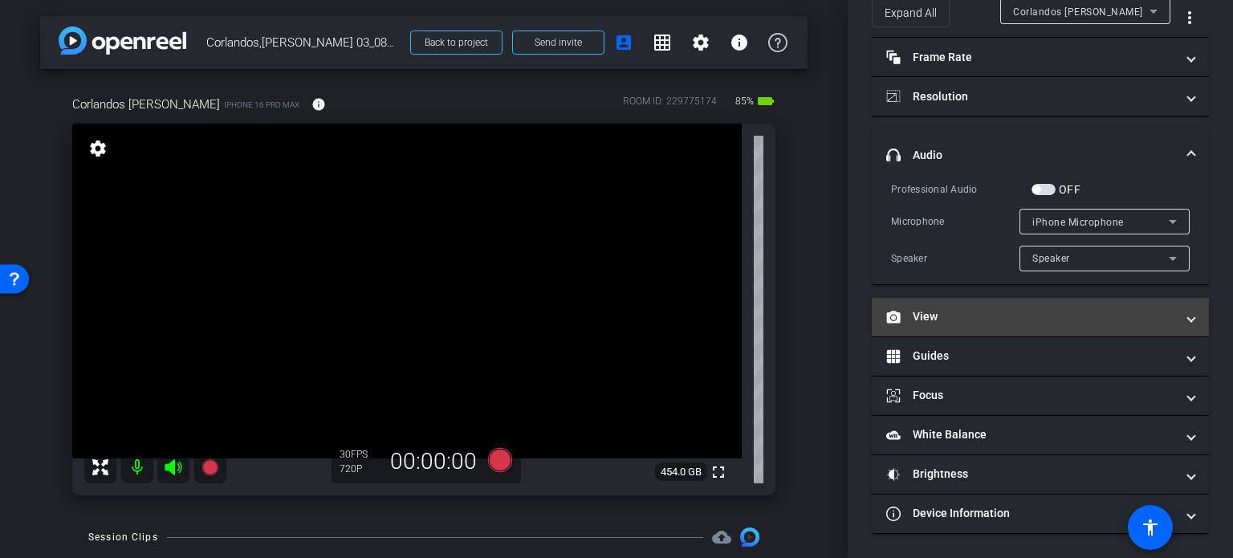
scroll to position [75, 0]
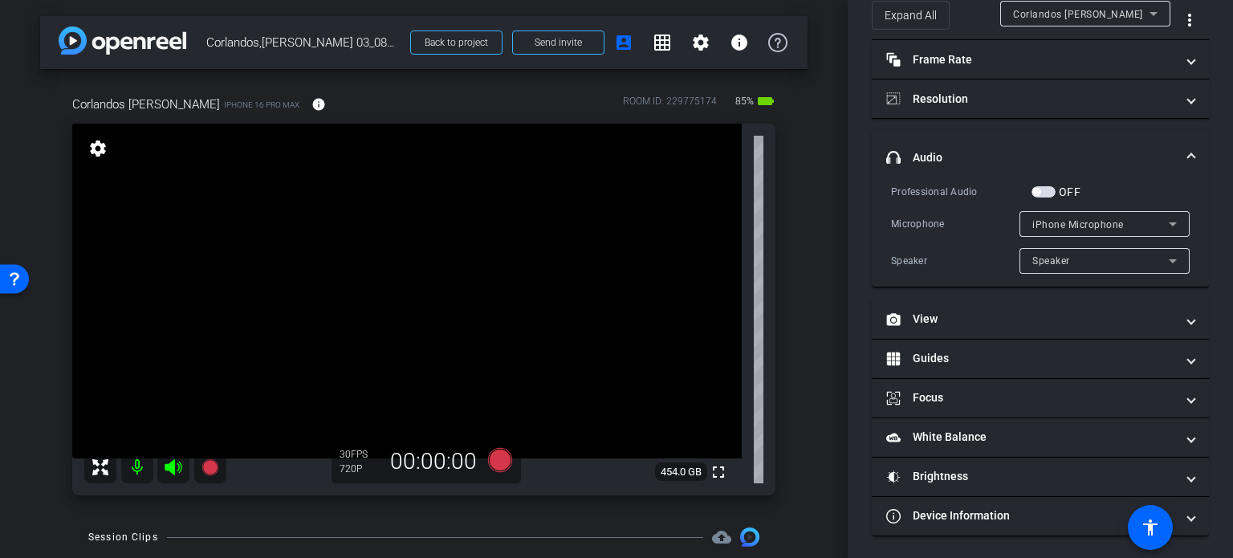
click at [803, 369] on div "arrow_back Corlandos,[PERSON_NAME] 03_08272025 Back to project Send invite acco…" at bounding box center [424, 279] width 848 height 558
click at [806, 360] on div "arrow_back Corlandos,[PERSON_NAME] 03_08272025 Back to project Send invite acco…" at bounding box center [424, 279] width 848 height 558
click at [1188, 157] on mat-expansion-panel-header "headphone icon Audio" at bounding box center [1040, 157] width 337 height 51
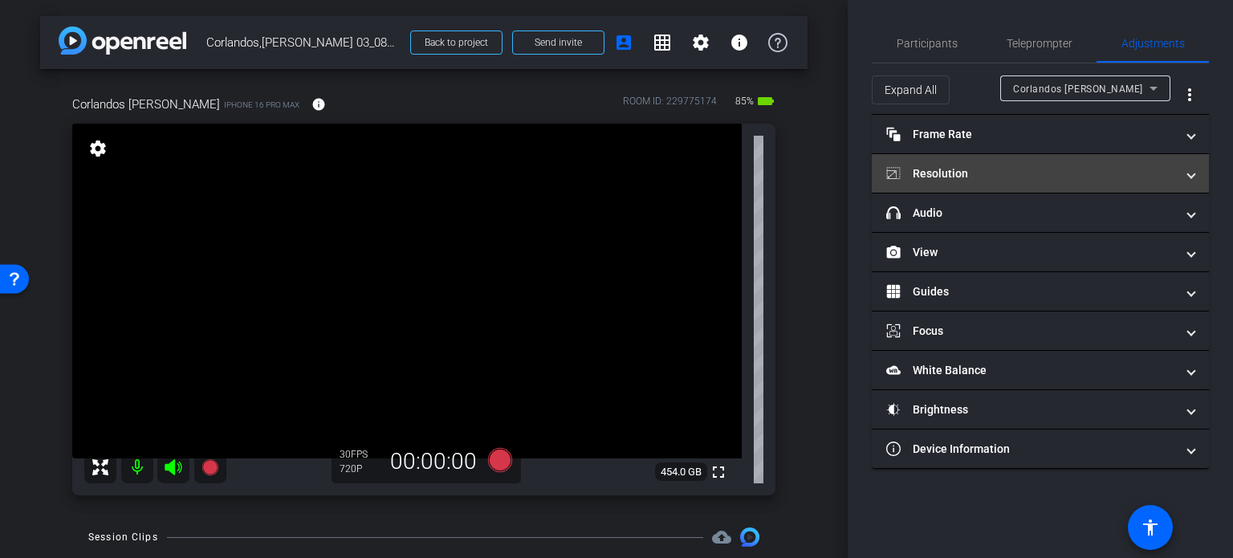
scroll to position [0, 0]
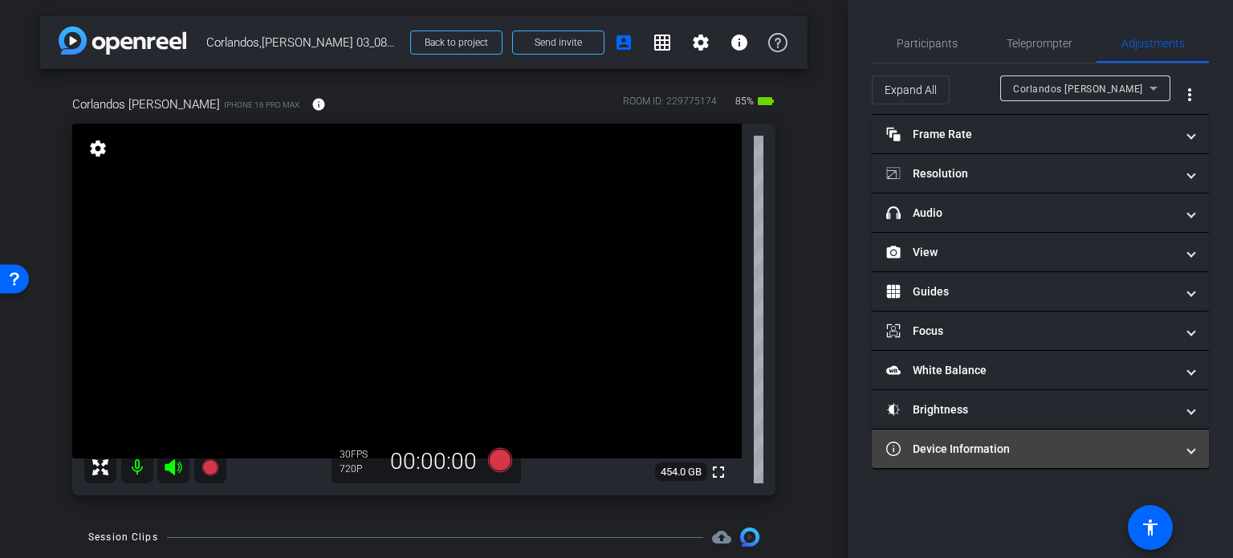
click at [1024, 442] on mat-panel-title "Device Information" at bounding box center [1030, 449] width 289 height 17
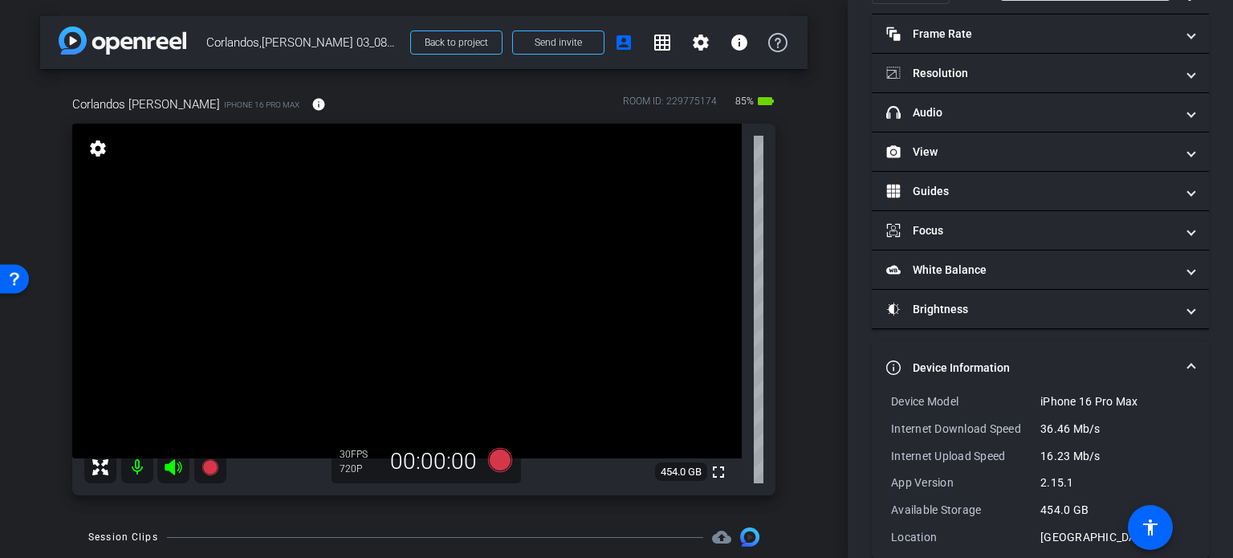
scroll to position [123, 0]
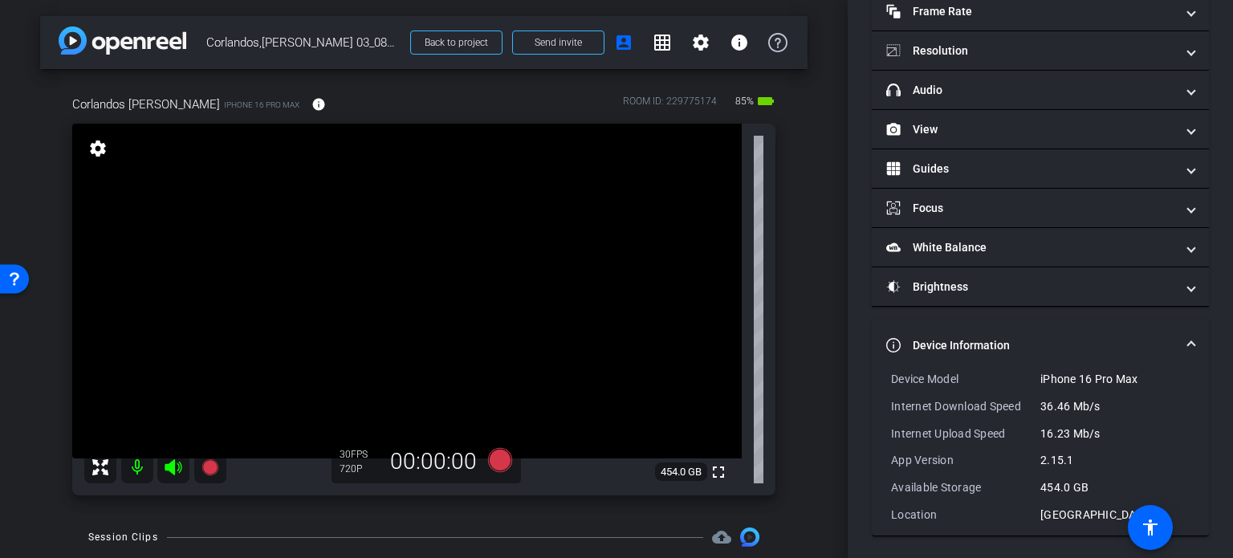
click at [1188, 337] on span at bounding box center [1191, 345] width 6 height 17
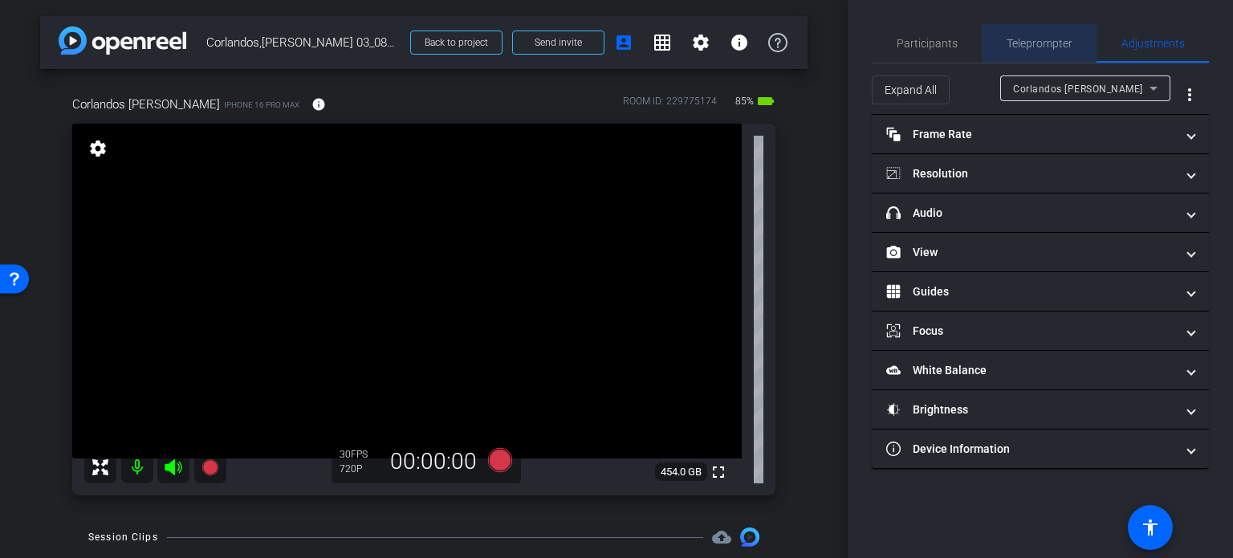
click at [1031, 34] on span "Teleprompter" at bounding box center [1040, 43] width 66 height 39
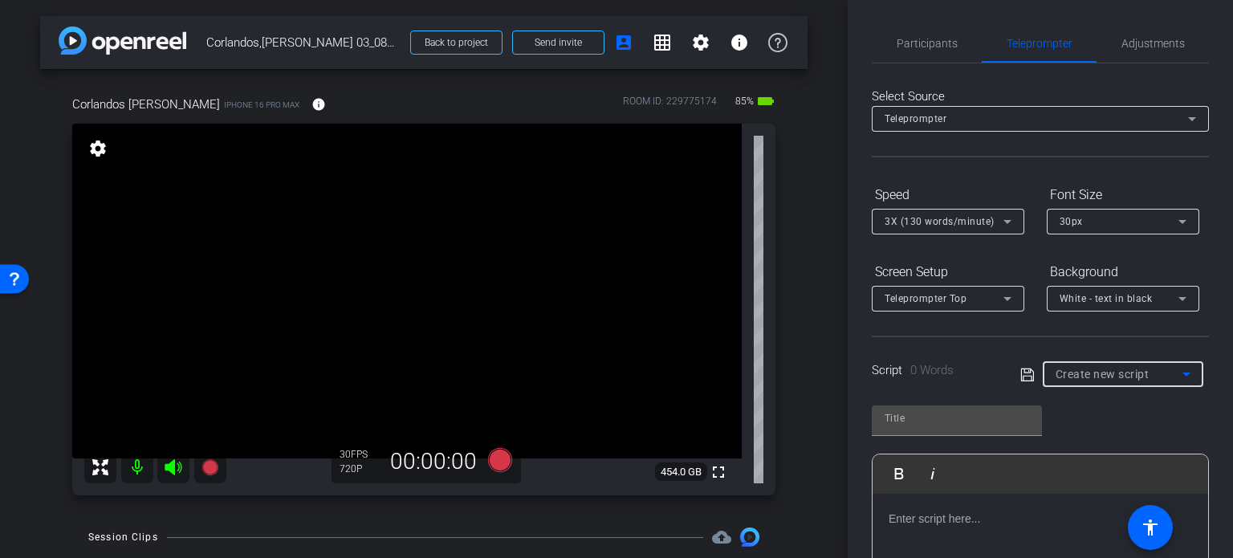
click at [1111, 372] on span "Create new script" at bounding box center [1102, 374] width 94 height 13
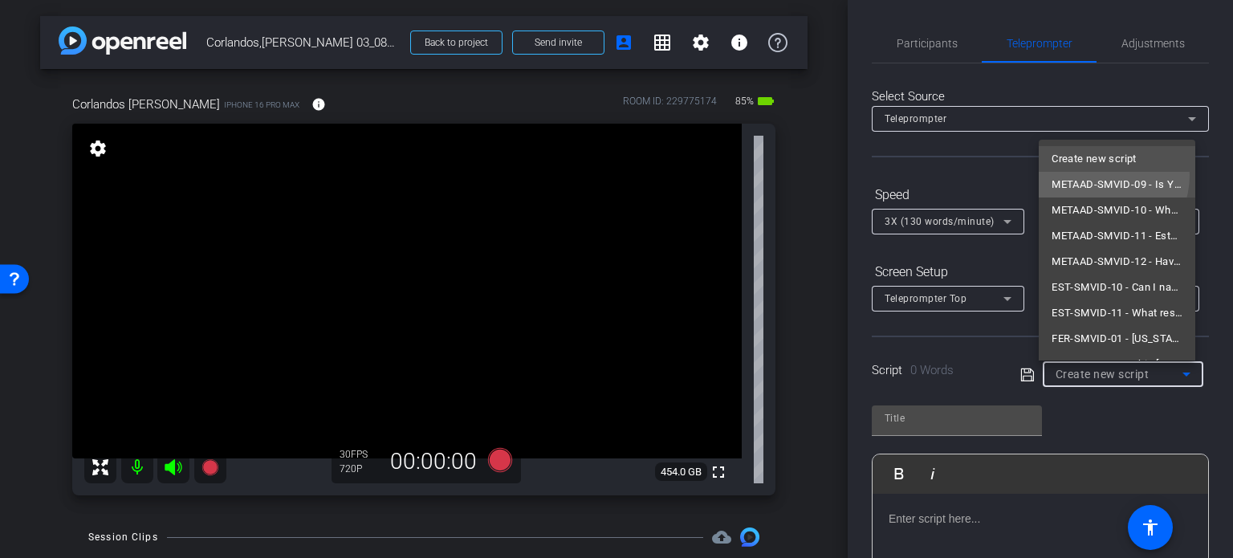
click at [1098, 175] on span "METAAD-SMVID-09 - Is Your Estate Plan Out of Date?" at bounding box center [1116, 184] width 131 height 19
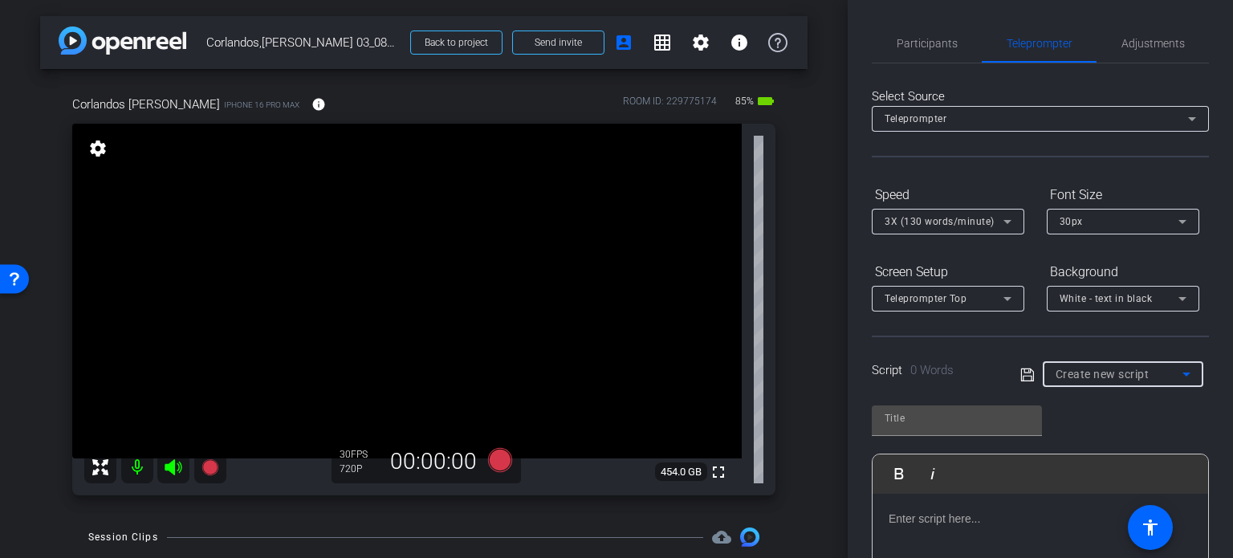
type input "METAAD-SMVID-09 - Is Your Estate Plan Out of Date?"
click at [1105, 407] on div "METAAD-SMVID-09 - Is Your Estate Plan Out of Date? Play Play from this location…" at bounding box center [1040, 523] width 337 height 261
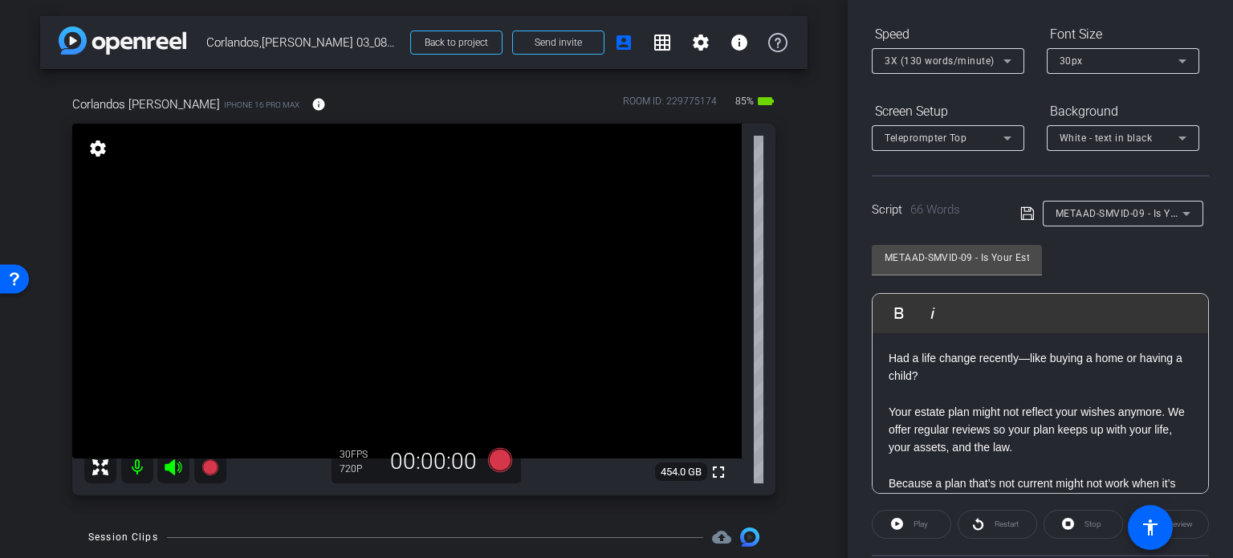
scroll to position [241, 0]
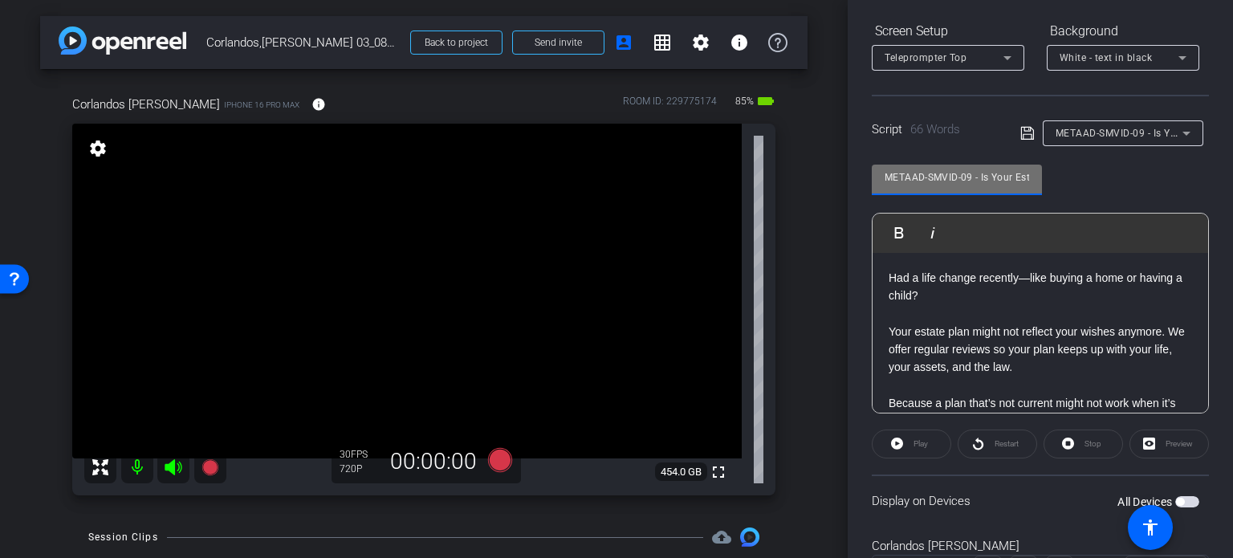
drag, startPoint x: 970, startPoint y: 176, endPoint x: 757, endPoint y: 156, distance: 214.4
click at [757, 156] on div "arrow_back Corlandos,[PERSON_NAME] 03_08272025 Back to project Send invite acco…" at bounding box center [616, 279] width 1233 height 558
click at [970, 320] on p at bounding box center [1040, 313] width 303 height 18
click at [1124, 376] on p at bounding box center [1040, 385] width 303 height 18
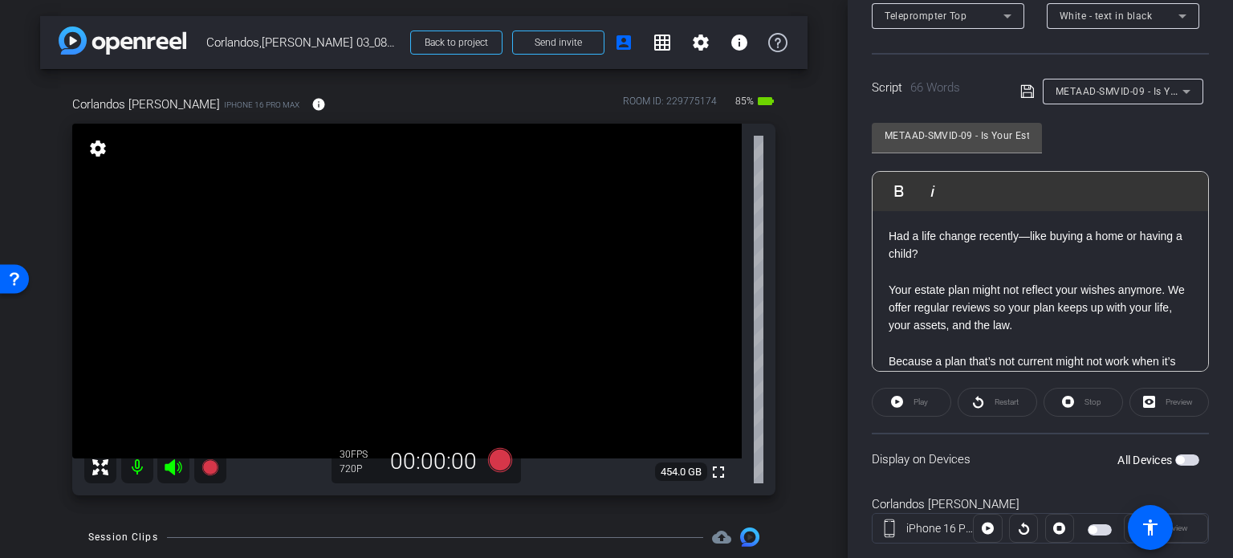
scroll to position [318, 0]
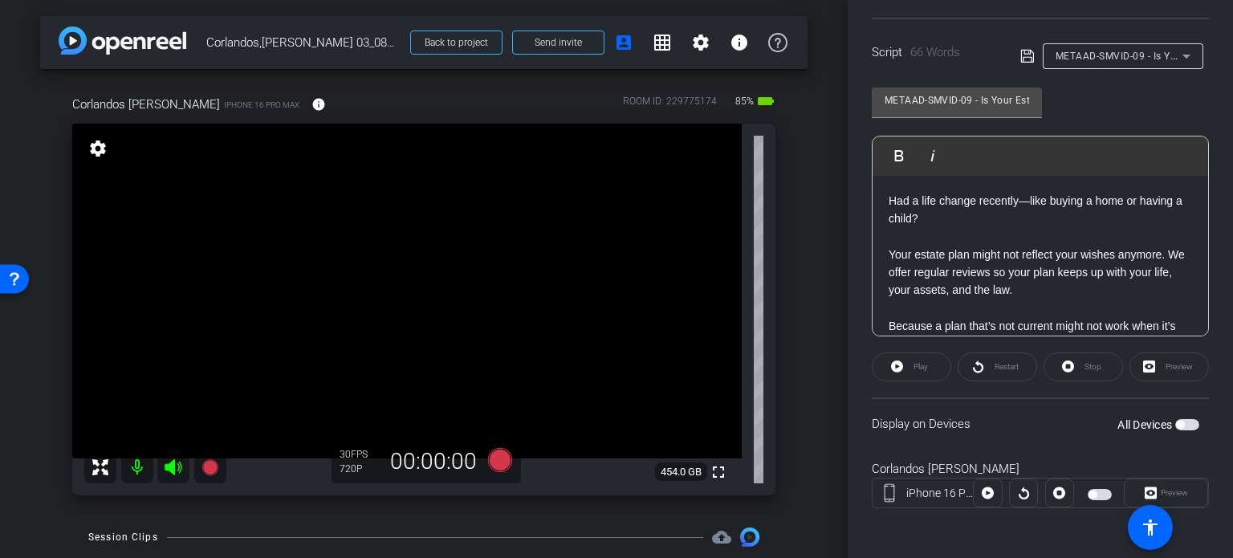
click at [1178, 425] on span "button" at bounding box center [1187, 424] width 24 height 11
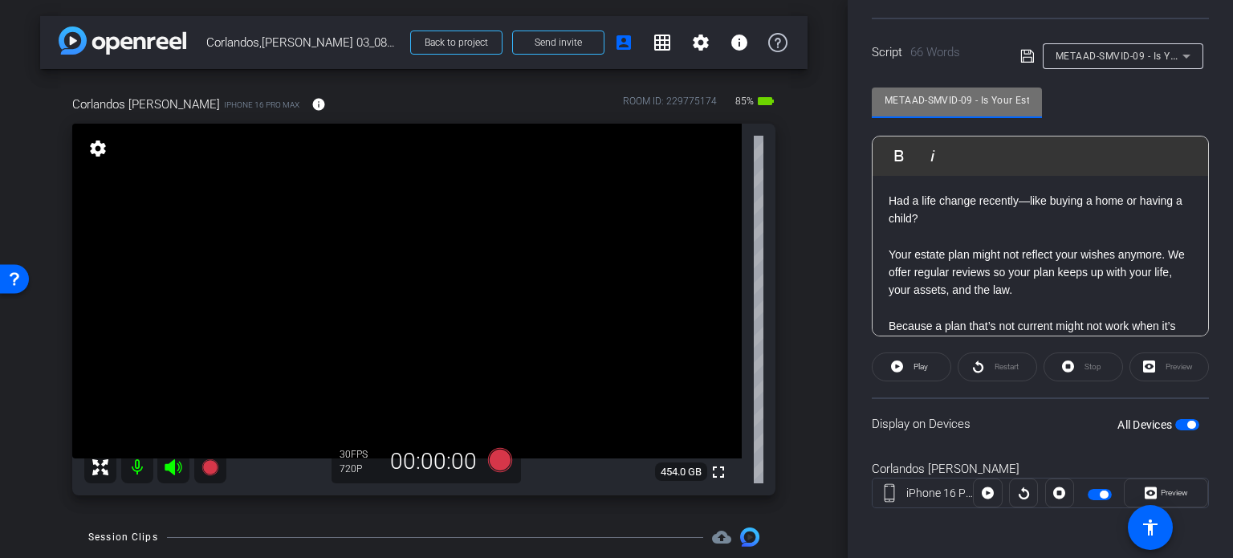
drag, startPoint x: 970, startPoint y: 98, endPoint x: 771, endPoint y: 65, distance: 202.5
click at [771, 65] on div "arrow_back Corlandos,[PERSON_NAME] 03_08272025 Back to project Send invite acco…" at bounding box center [616, 279] width 1233 height 558
click at [800, 232] on div "arrow_back Corlandos,[PERSON_NAME] 03_08272025 Back to project Send invite acco…" at bounding box center [424, 279] width 848 height 558
drag, startPoint x: 971, startPoint y: 100, endPoint x: 707, endPoint y: 70, distance: 265.7
click at [707, 70] on div "arrow_back Corlandos,[PERSON_NAME] 03_08272025 Back to project Send invite acco…" at bounding box center [616, 279] width 1233 height 558
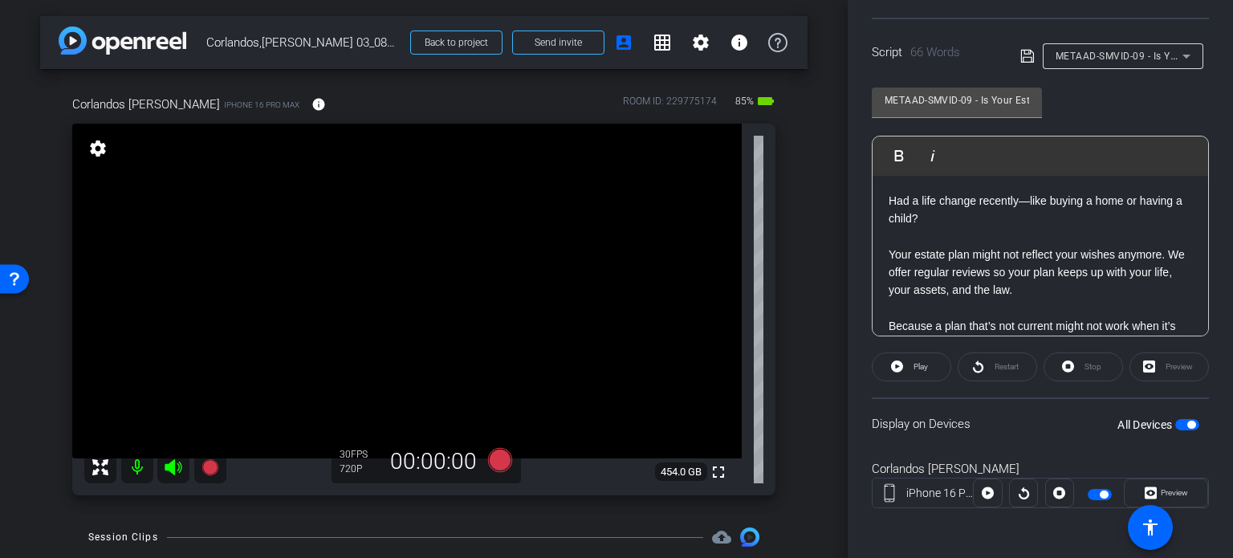
click at [808, 336] on div "arrow_back Corlandos,[PERSON_NAME] 03_08272025 Back to project Send invite acco…" at bounding box center [424, 279] width 848 height 558
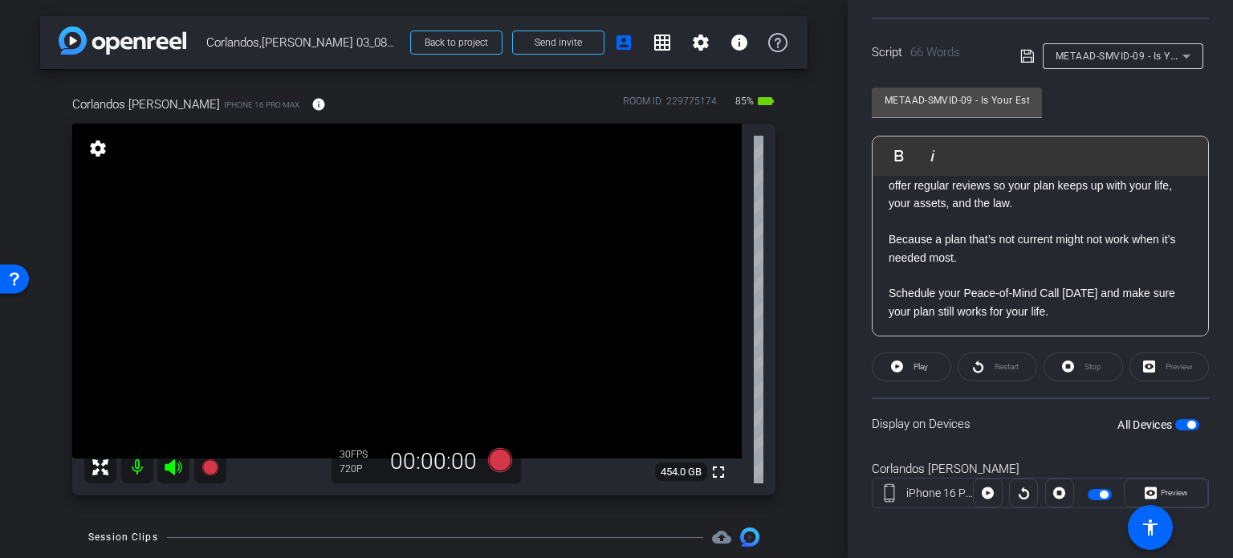
scroll to position [0, 0]
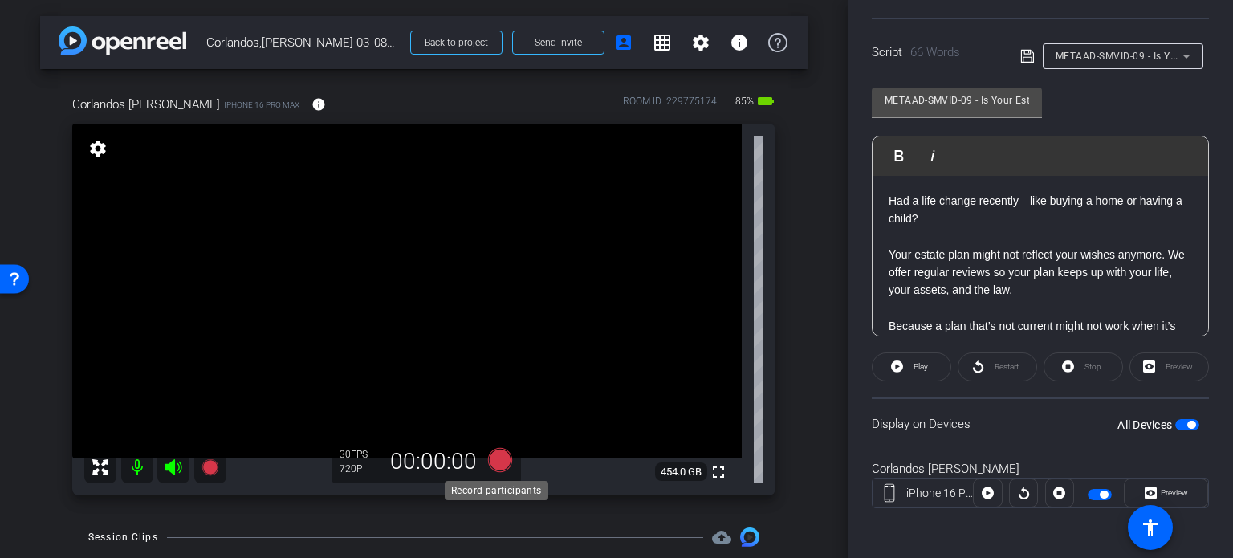
click at [498, 458] on icon at bounding box center [500, 460] width 24 height 24
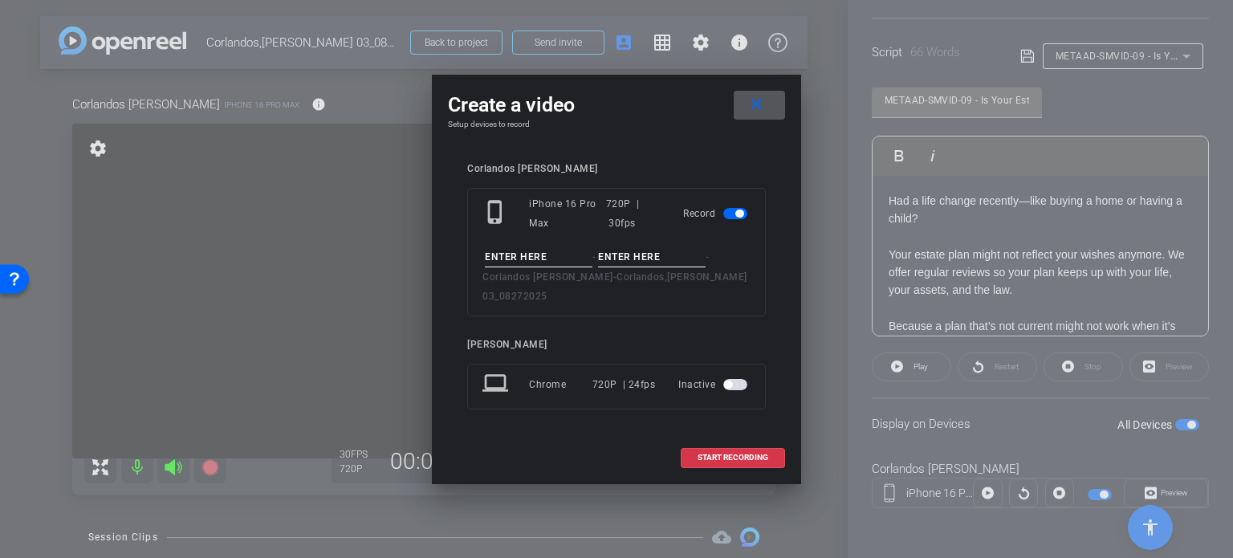
click at [539, 267] on input at bounding box center [539, 257] width 108 height 20
paste input "METAAD-SMVID-09"
type input "METAAD-SMVID-09"
click at [642, 267] on input at bounding box center [652, 257] width 108 height 20
type input "Take1"
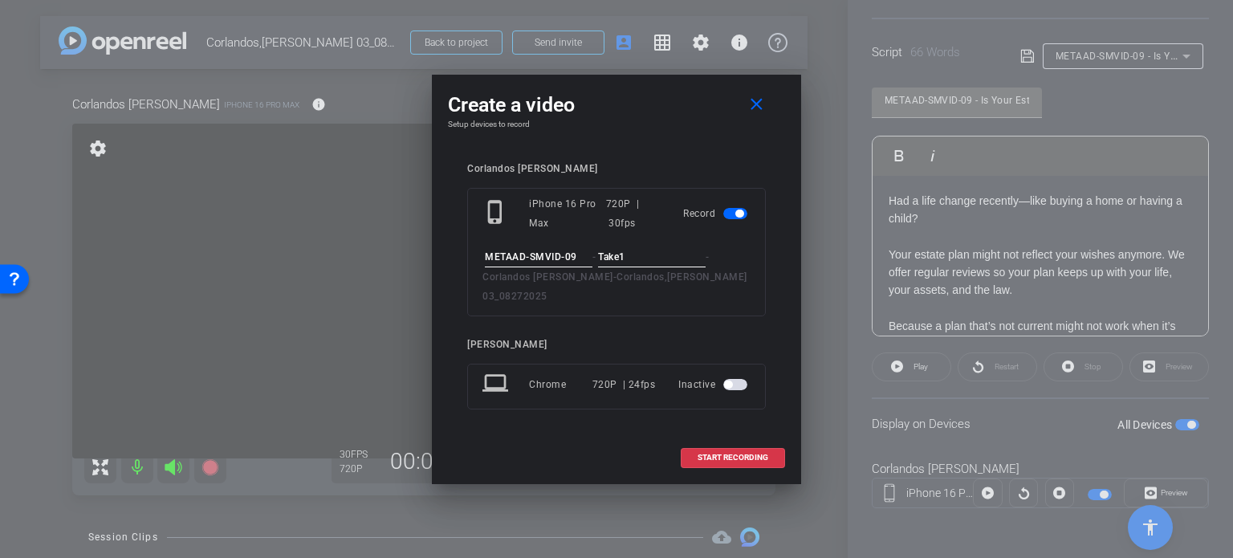
click at [584, 267] on input "METAAD-SMVID-09" at bounding box center [539, 257] width 108 height 20
click at [668, 267] on input "Take1" at bounding box center [652, 257] width 108 height 20
click at [722, 453] on span "START RECORDING" at bounding box center [732, 457] width 71 height 8
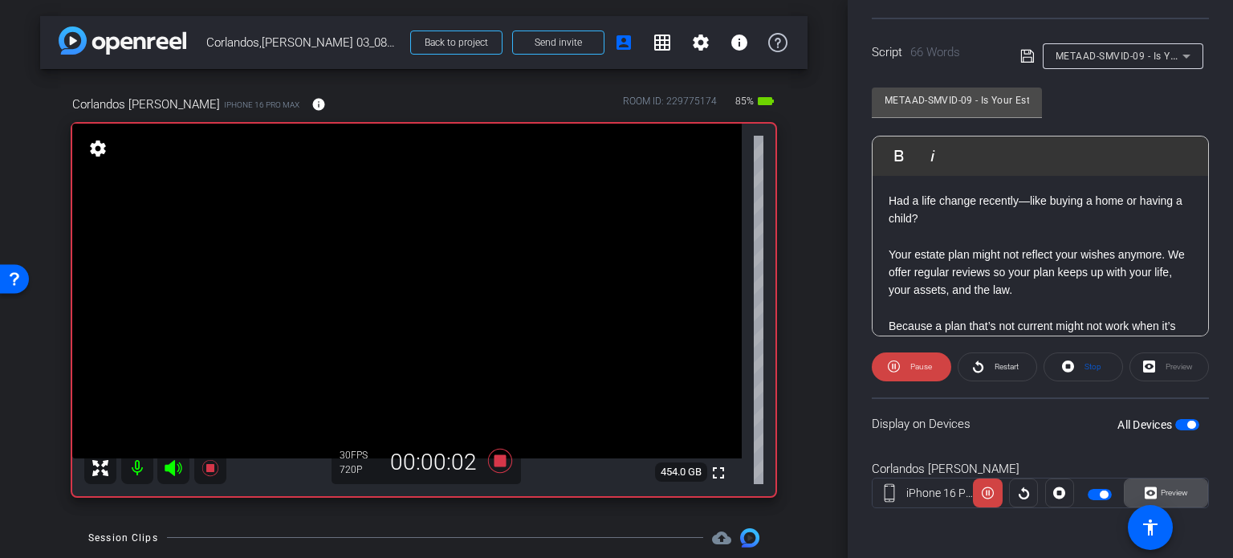
click at [1161, 477] on span at bounding box center [1165, 493] width 83 height 39
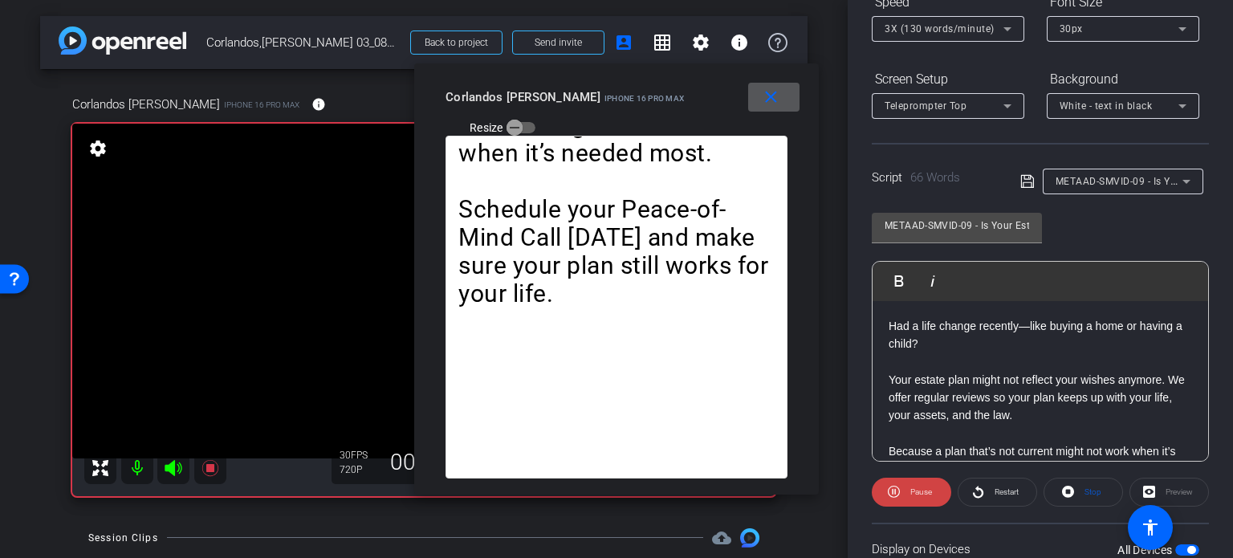
scroll to position [77, 0]
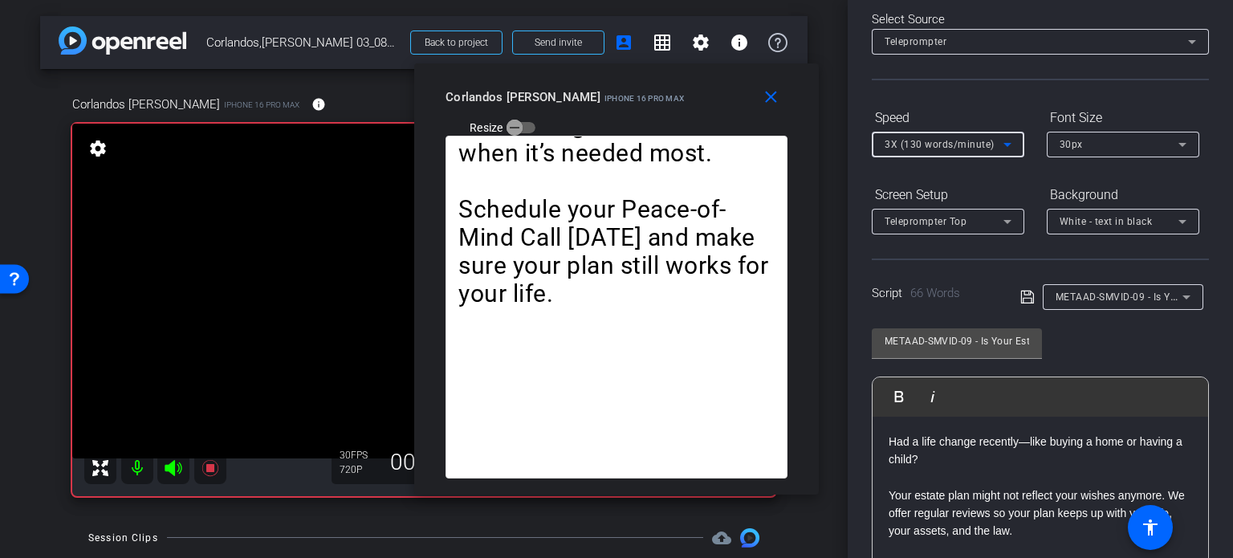
click at [929, 139] on span "3X (130 words/minute)" at bounding box center [940, 144] width 110 height 11
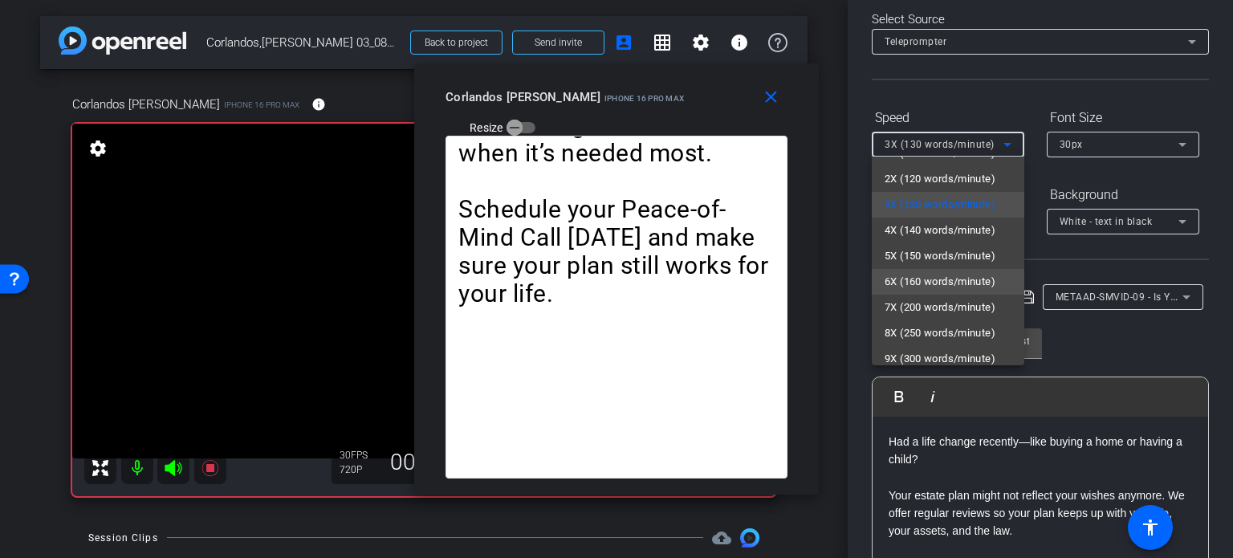
scroll to position [35, 0]
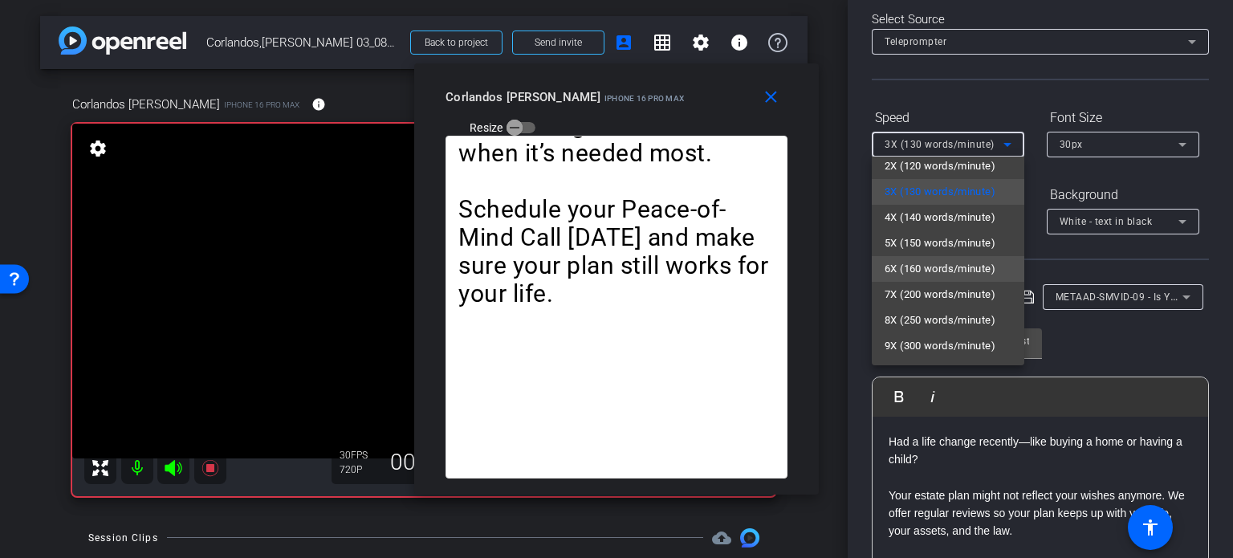
click at [922, 268] on span "6X (160 words/minute)" at bounding box center [940, 268] width 111 height 19
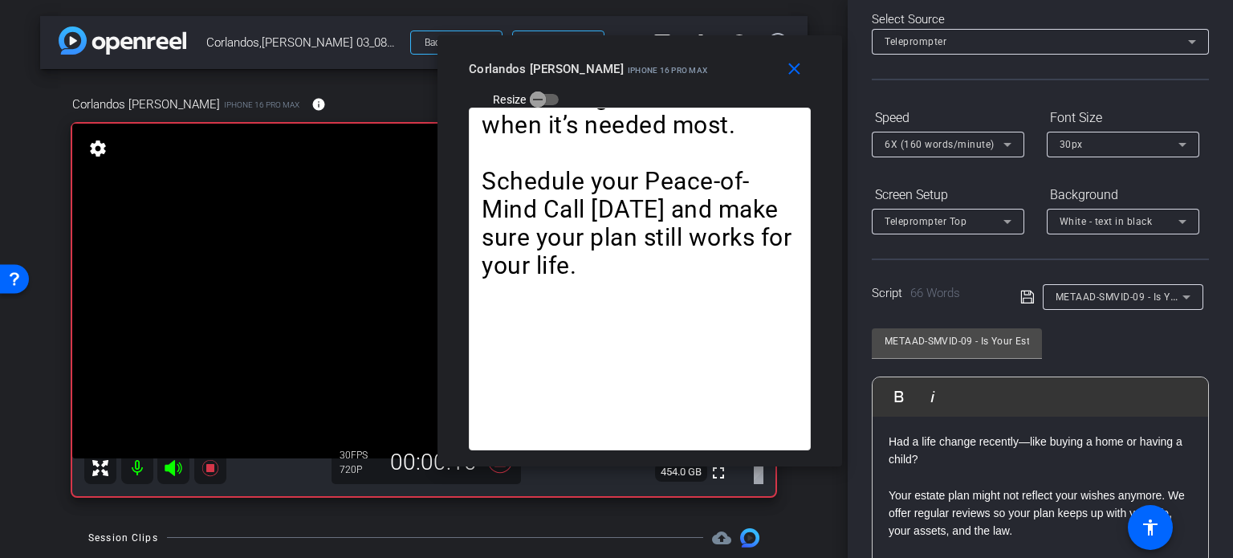
drag, startPoint x: 642, startPoint y: 124, endPoint x: 665, endPoint y: 96, distance: 36.5
click at [665, 96] on div "close Corlandos [PERSON_NAME] iPhone 16 Pro Max Resize" at bounding box center [639, 71] width 405 height 72
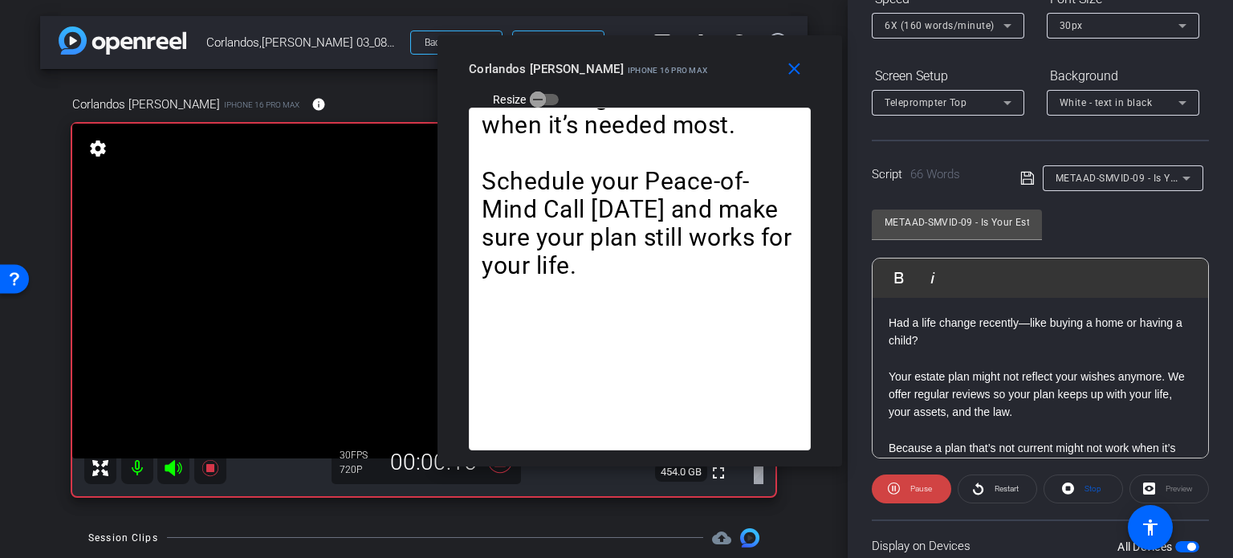
scroll to position [238, 0]
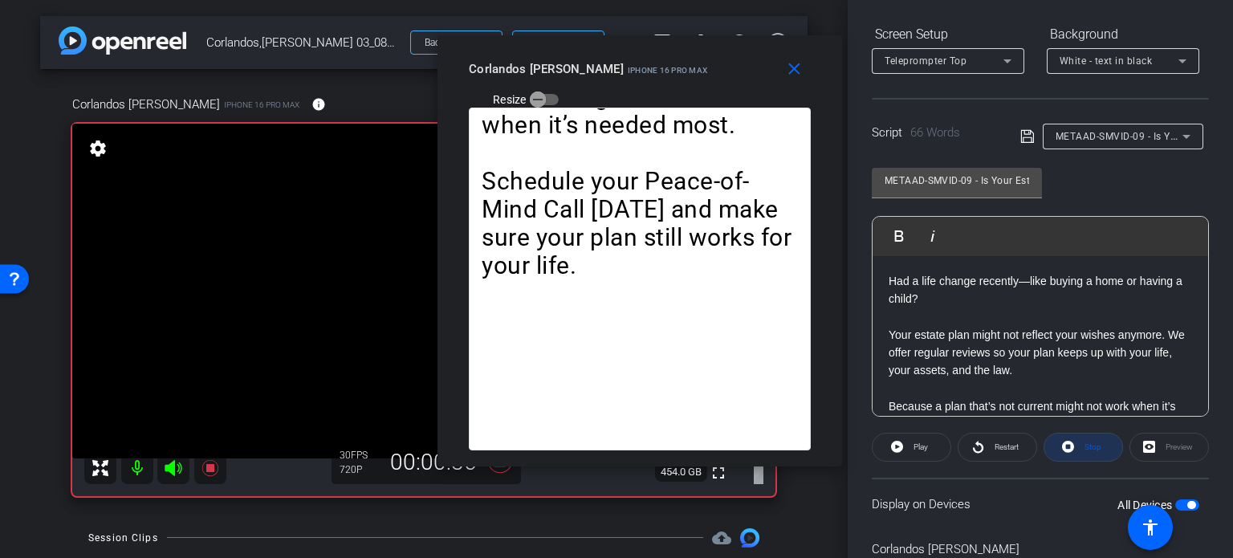
click at [1085, 454] on span "Stop" at bounding box center [1090, 447] width 21 height 22
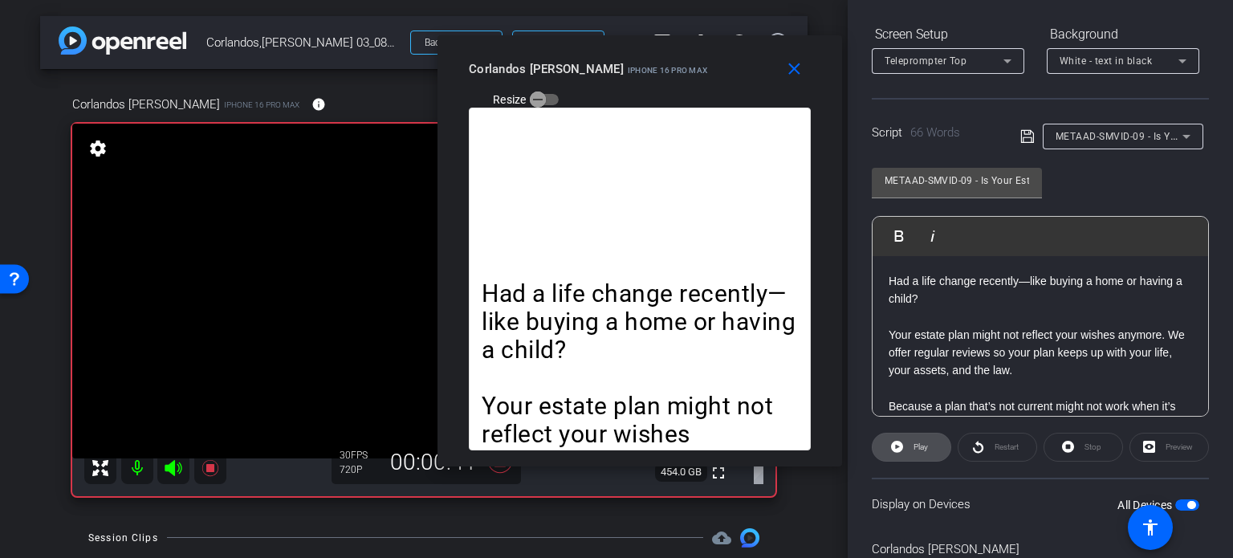
click at [910, 442] on span "Play" at bounding box center [918, 447] width 18 height 22
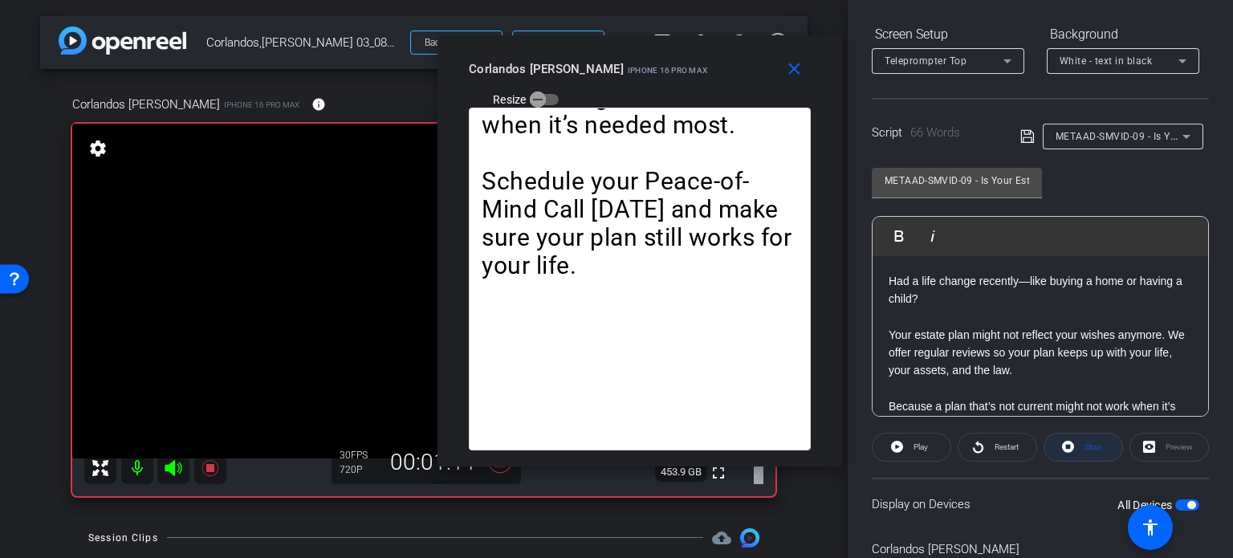
click at [1062, 446] on icon at bounding box center [1068, 447] width 12 height 20
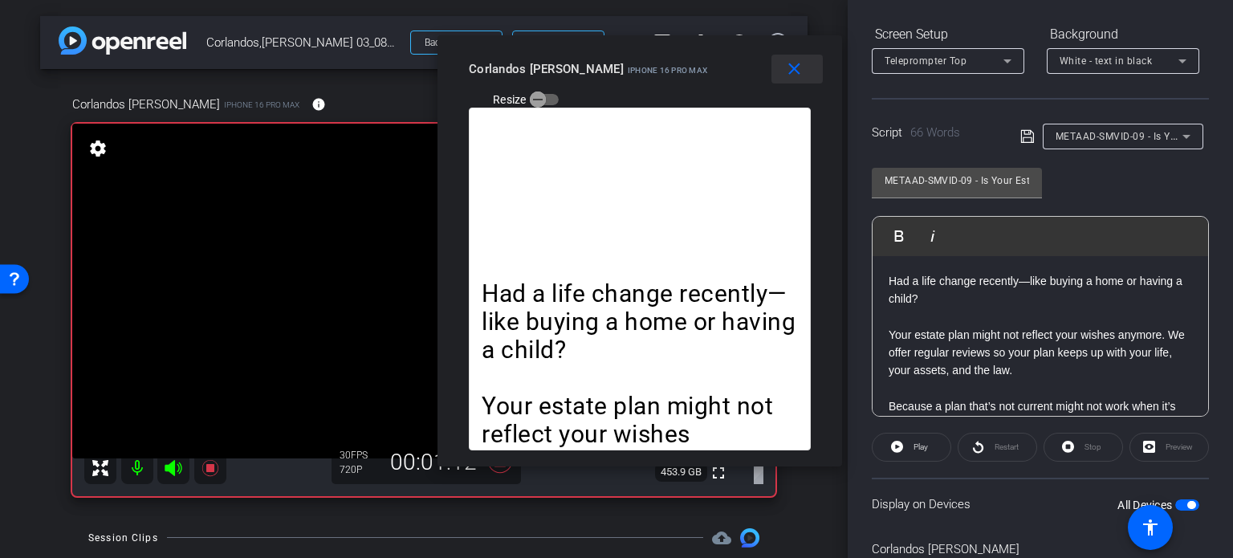
click at [790, 68] on mat-icon "close" at bounding box center [794, 69] width 20 height 20
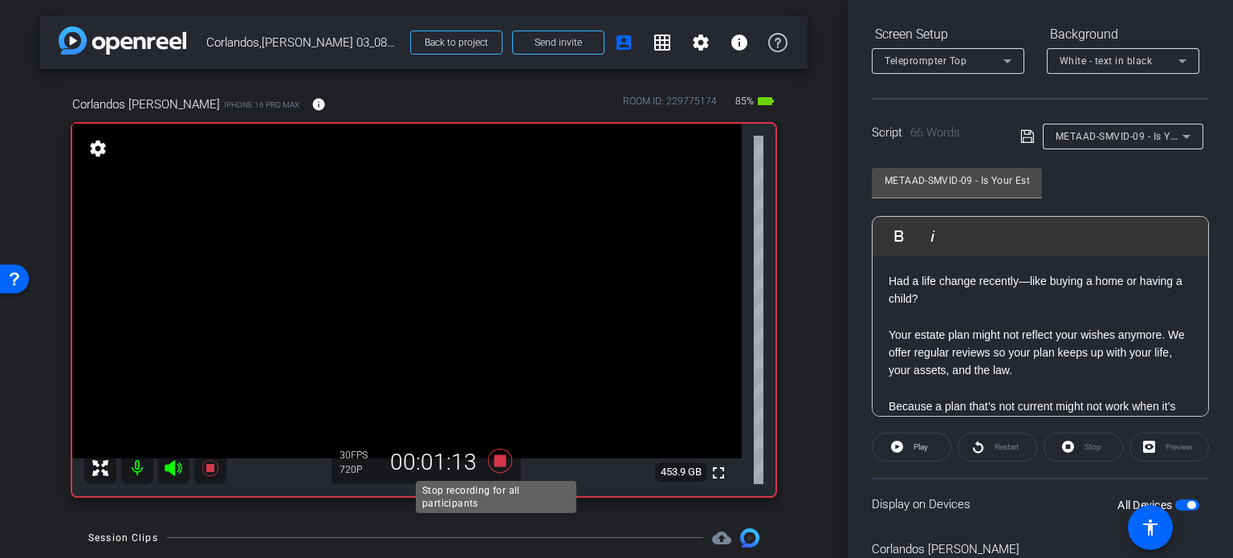
click at [492, 470] on icon at bounding box center [500, 460] width 39 height 29
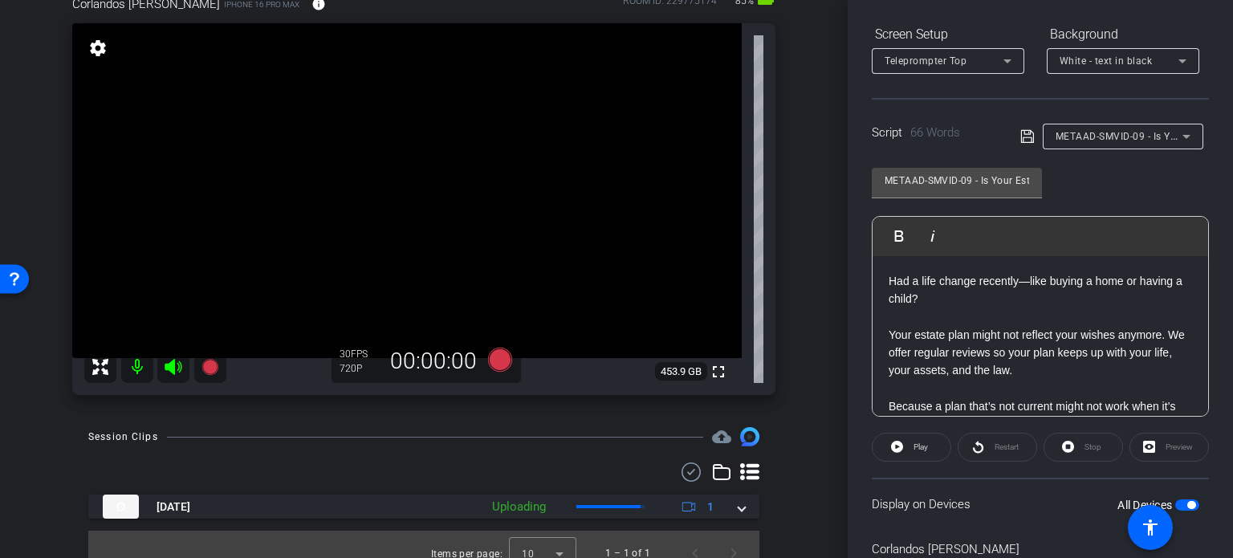
scroll to position [118, 0]
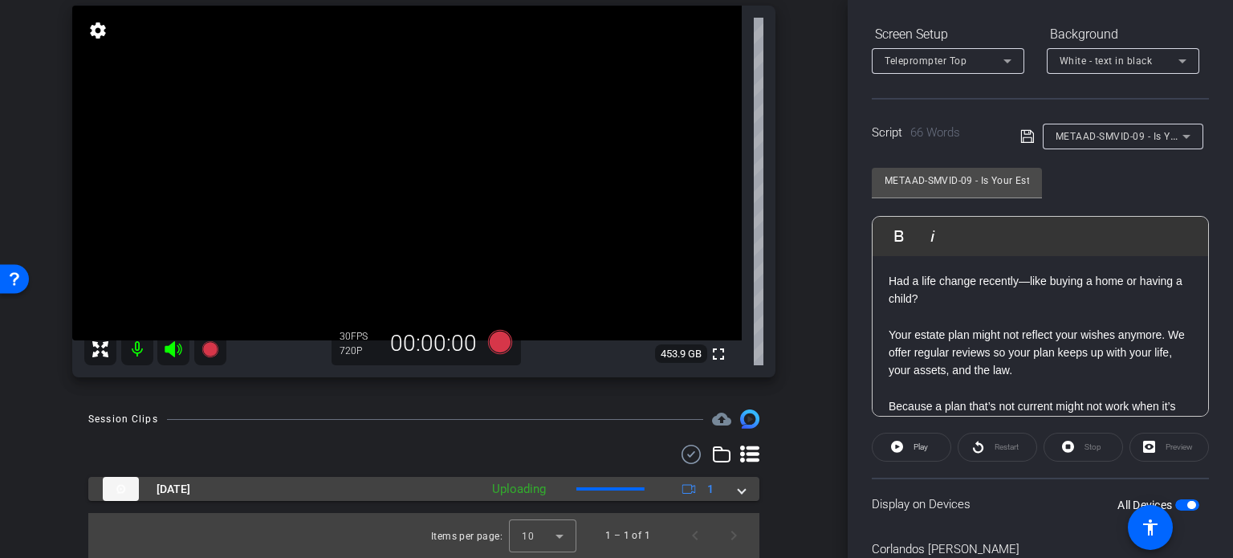
click at [736, 497] on mat-expansion-panel-header "[DATE] Uploading 1" at bounding box center [423, 489] width 671 height 24
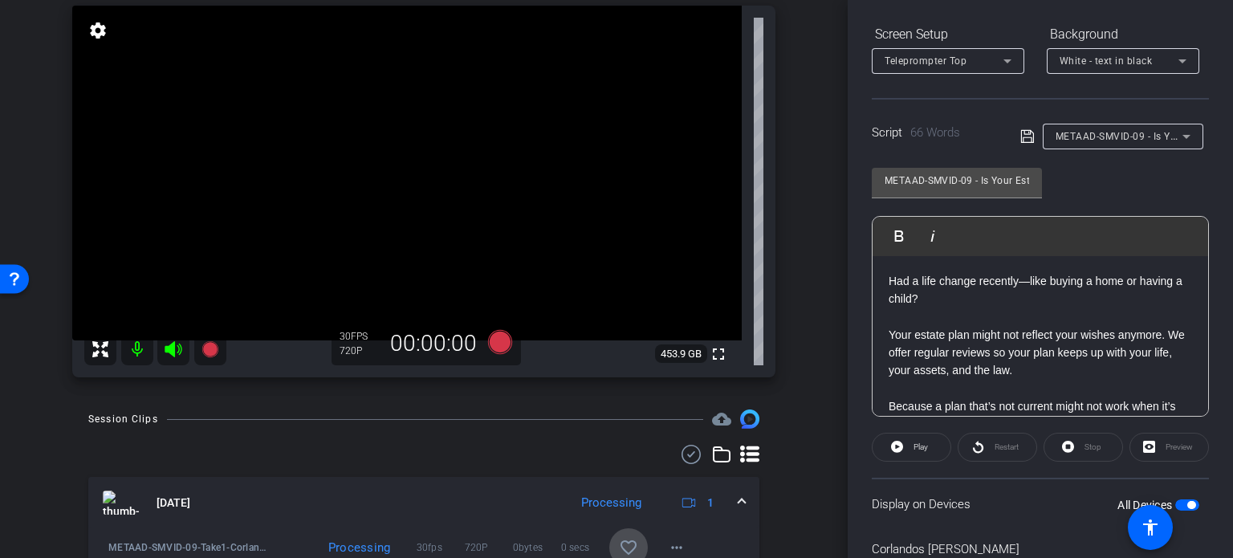
click at [620, 541] on mat-icon "favorite_border" at bounding box center [628, 547] width 19 height 19
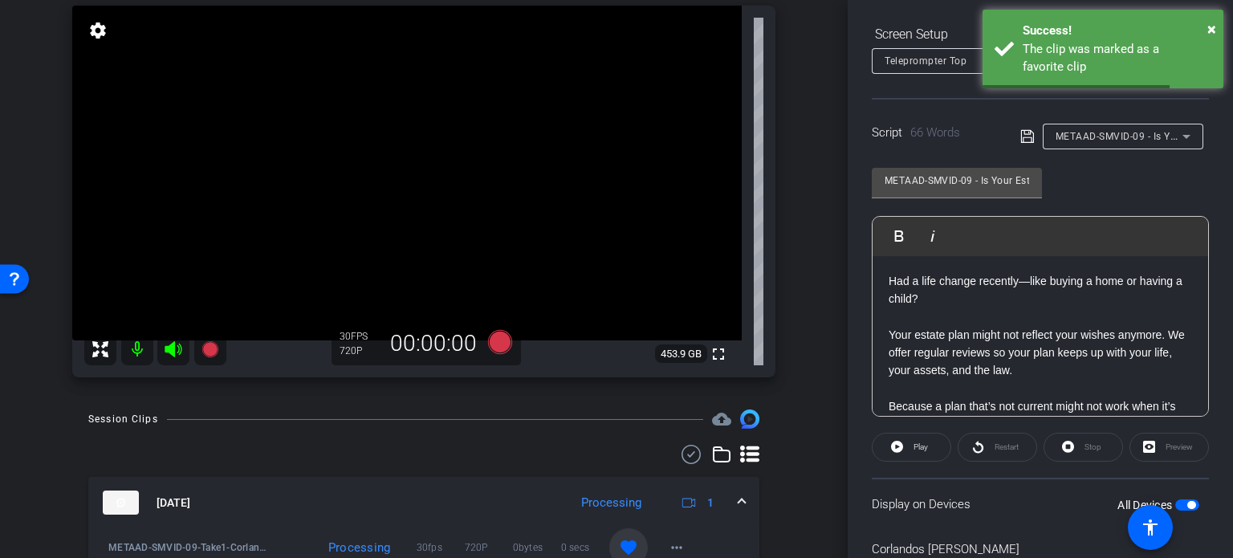
click at [738, 502] on mat-expansion-panel-header "[DATE] Processing 1" at bounding box center [423, 502] width 671 height 51
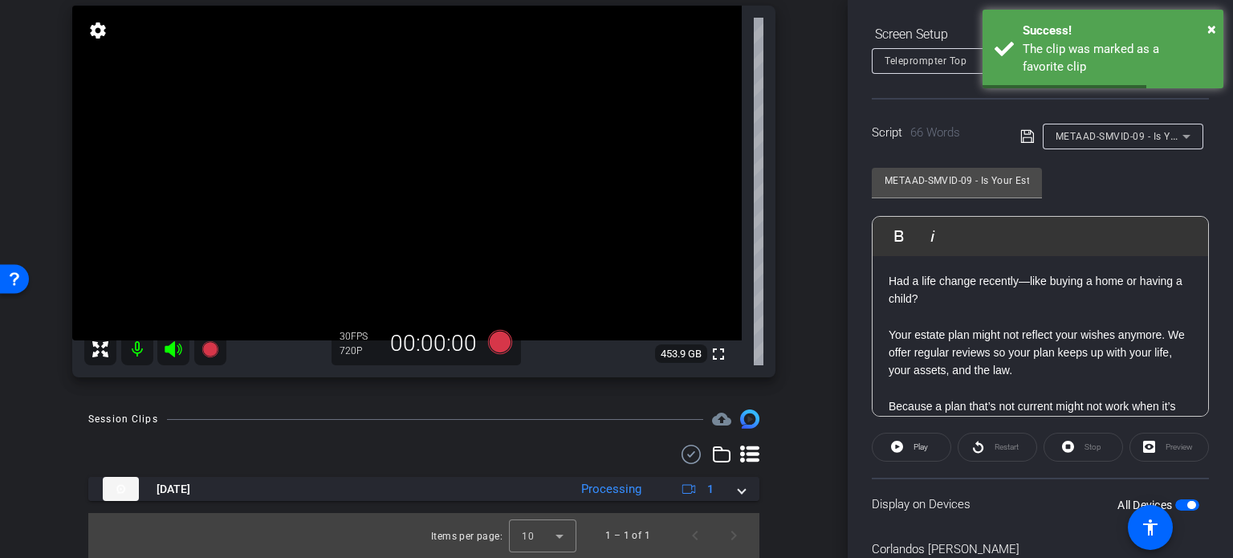
scroll to position [38, 0]
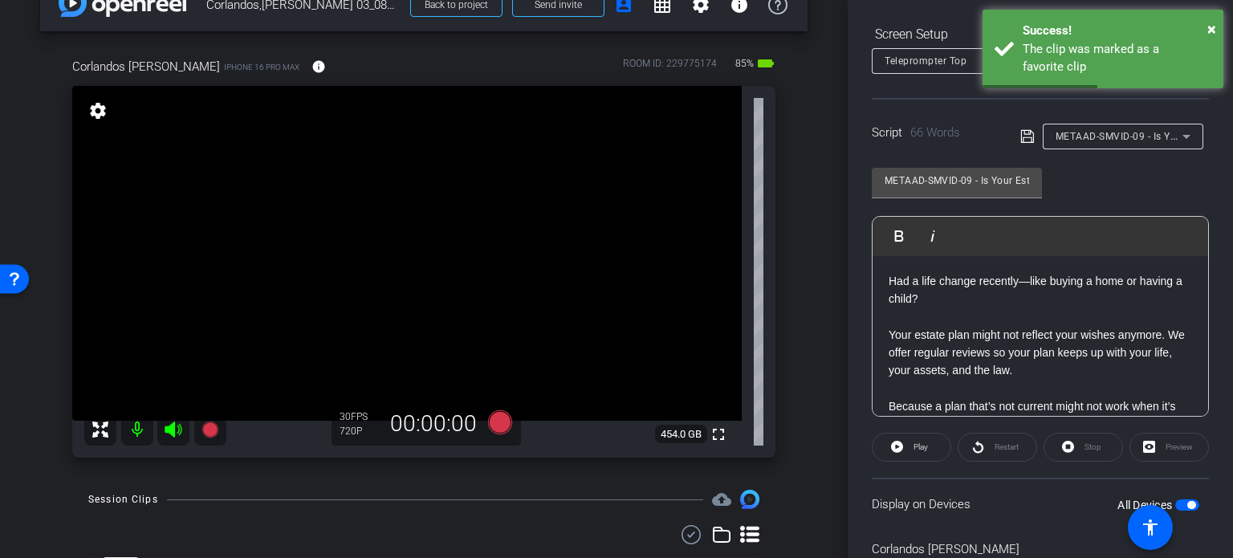
click at [1066, 137] on span "METAAD-SMVID-09 - Is Your Estate Plan Out of Date?" at bounding box center [1179, 135] width 249 height 13
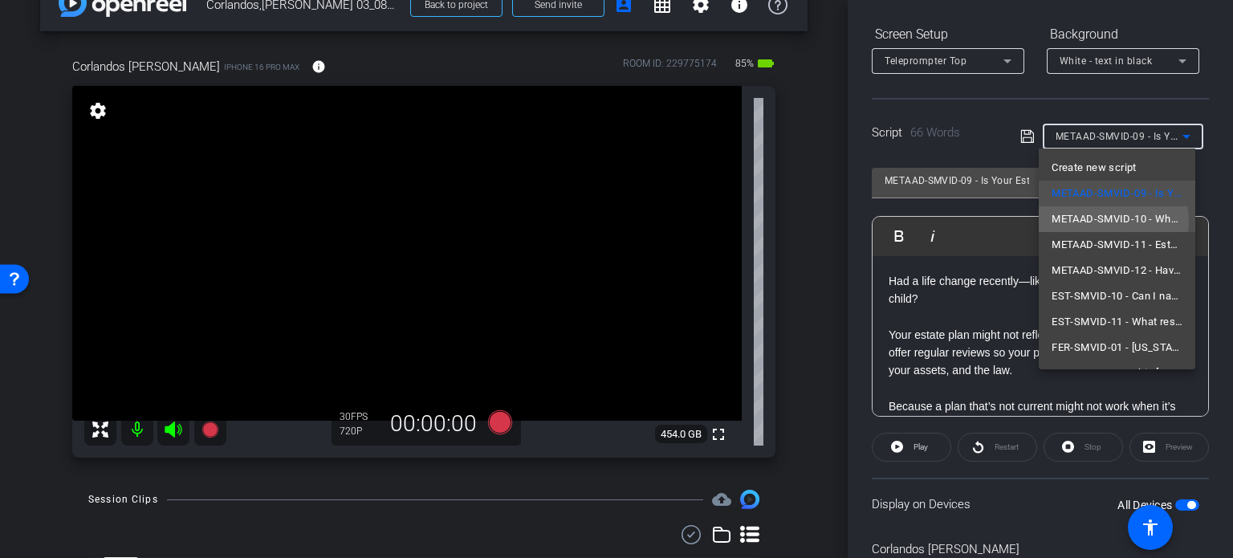
click at [1113, 221] on span "METAAD-SMVID-10 - When Should You Update Your Will or Trust?" at bounding box center [1116, 218] width 131 height 19
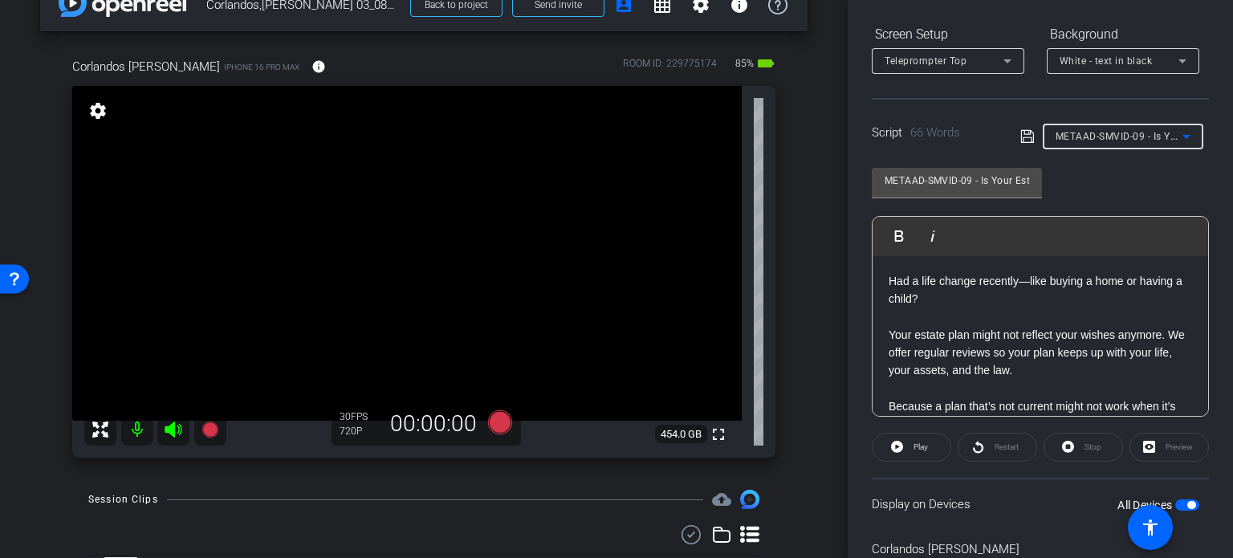
type input "METAAD-SMVID-10 - When Should You Update Your Will or Trust?"
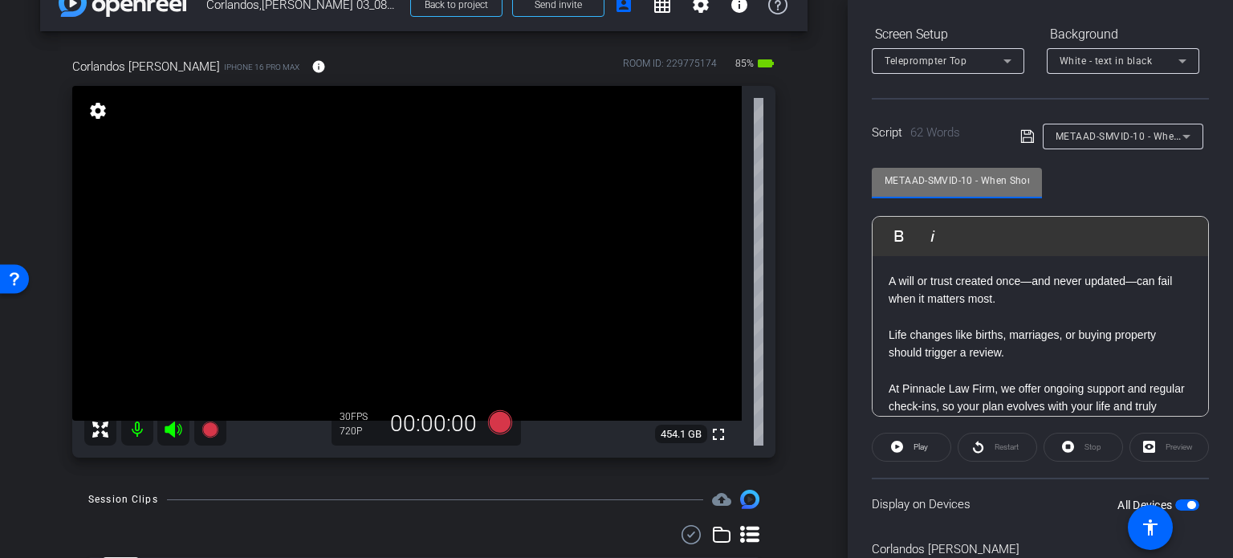
drag, startPoint x: 970, startPoint y: 182, endPoint x: 807, endPoint y: 156, distance: 165.1
click at [807, 155] on div "arrow_back Corlandos,[PERSON_NAME] 03_08272025 Back to project Send invite acco…" at bounding box center [616, 279] width 1233 height 558
click at [803, 336] on div "arrow_back Corlandos,[PERSON_NAME] 03_08272025 Back to project Send invite acco…" at bounding box center [424, 241] width 848 height 558
click at [502, 416] on icon at bounding box center [500, 422] width 24 height 24
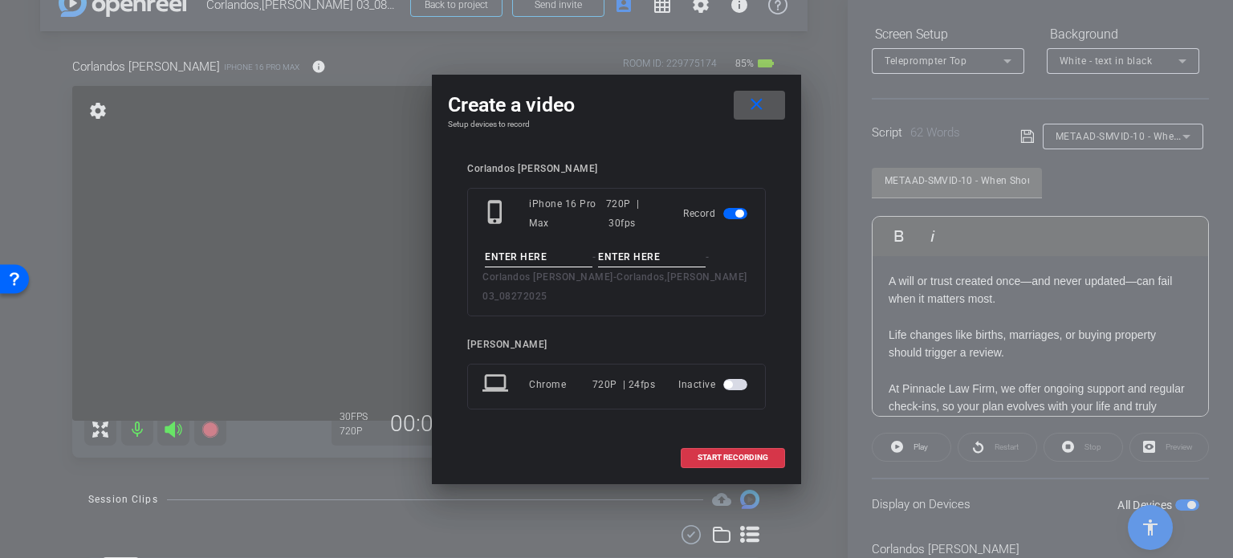
click at [488, 267] on input at bounding box center [539, 257] width 108 height 20
paste input "METAAD-SMVID-10"
type input "METAAD-SMVID-10"
click at [645, 262] on input at bounding box center [652, 257] width 108 height 20
type input "Take1"
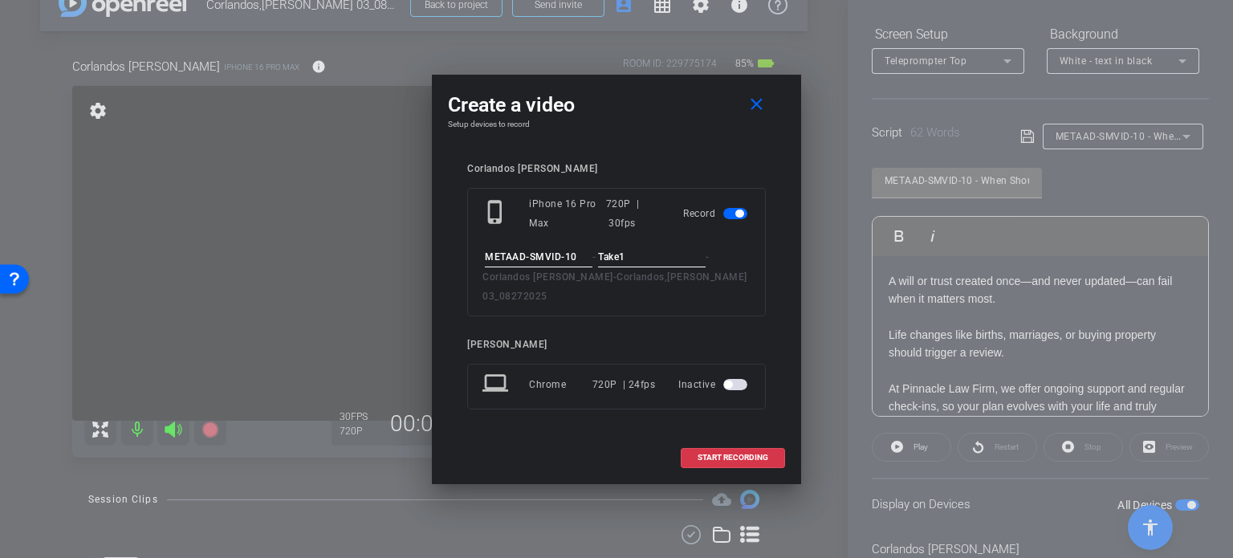
click at [632, 141] on div "Create a video close Setup devices to record Corlandos [PERSON_NAME] phone_ipho…" at bounding box center [616, 279] width 369 height 409
click at [732, 453] on span "START RECORDING" at bounding box center [732, 457] width 71 height 8
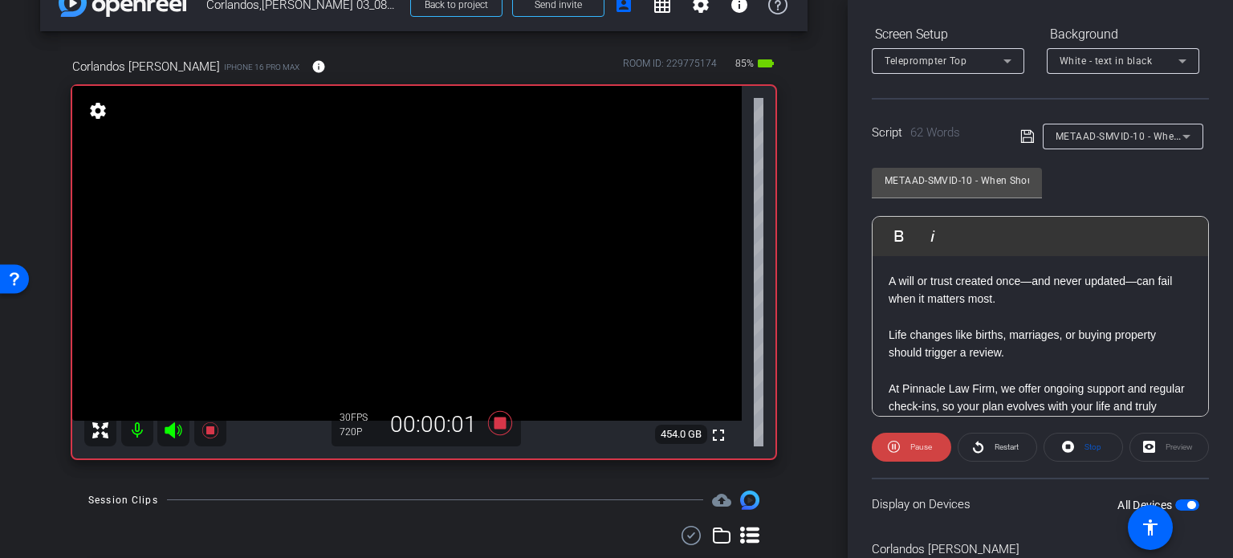
scroll to position [318, 0]
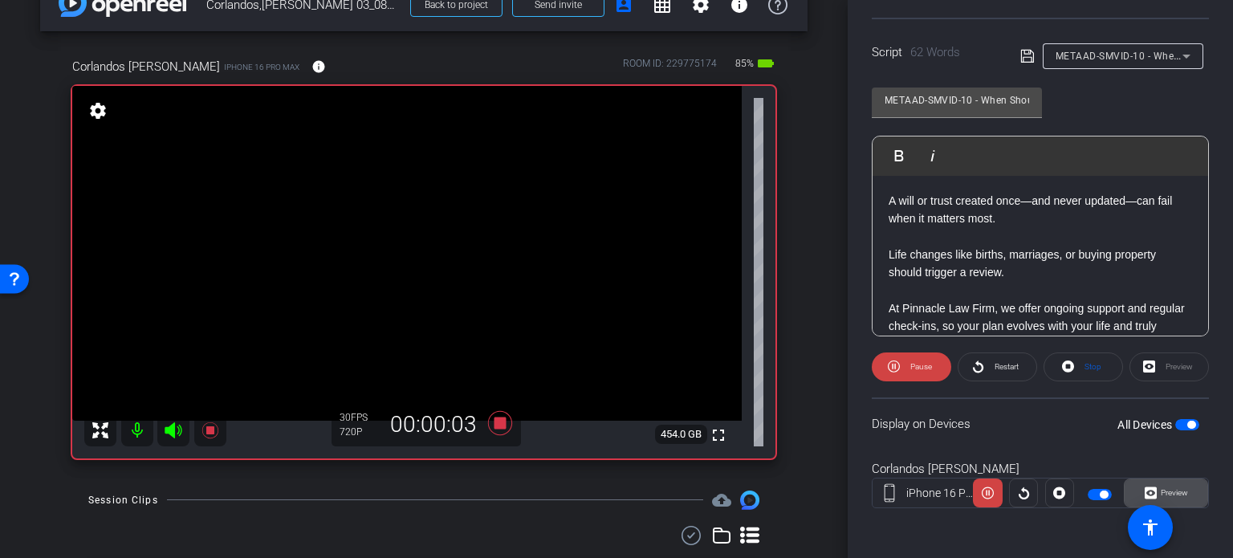
click at [1169, 489] on span "Preview" at bounding box center [1174, 492] width 27 height 9
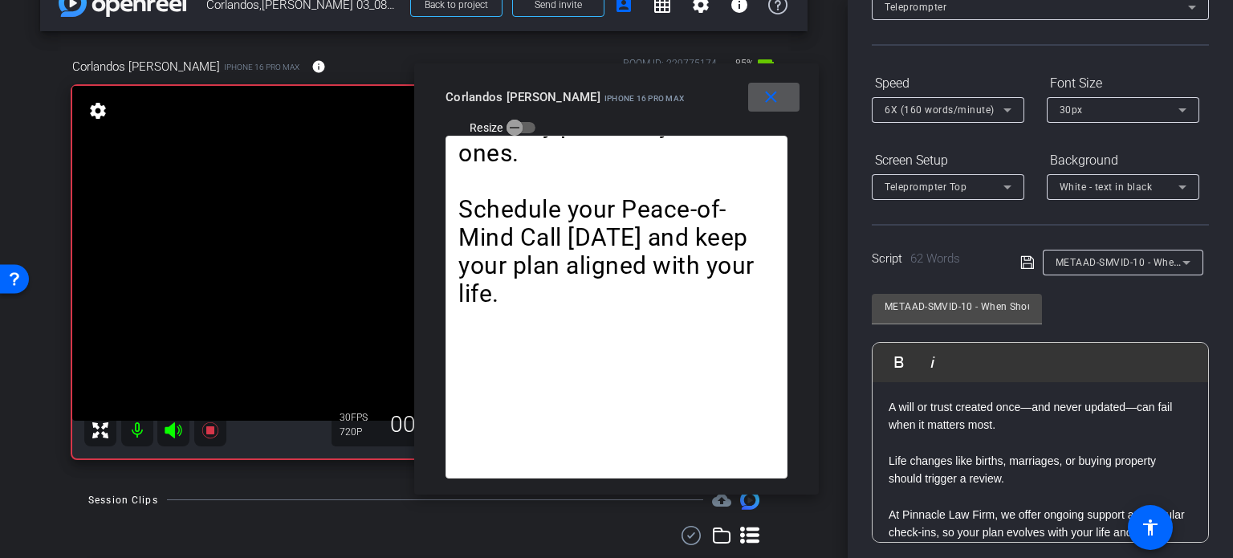
scroll to position [77, 0]
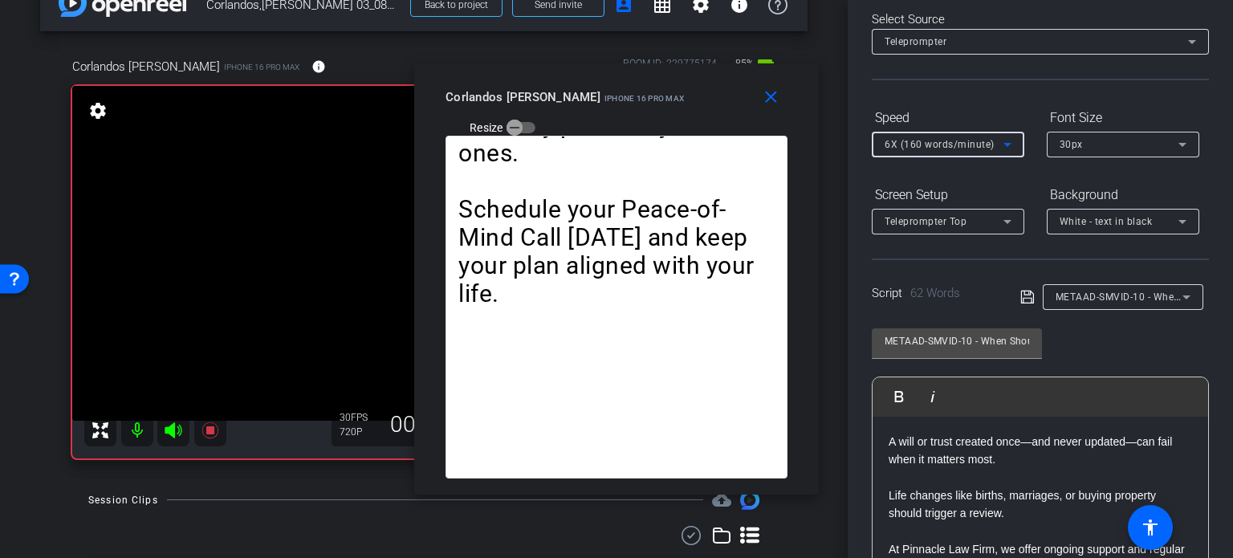
click at [896, 147] on span "6X (160 words/minute)" at bounding box center [940, 144] width 110 height 11
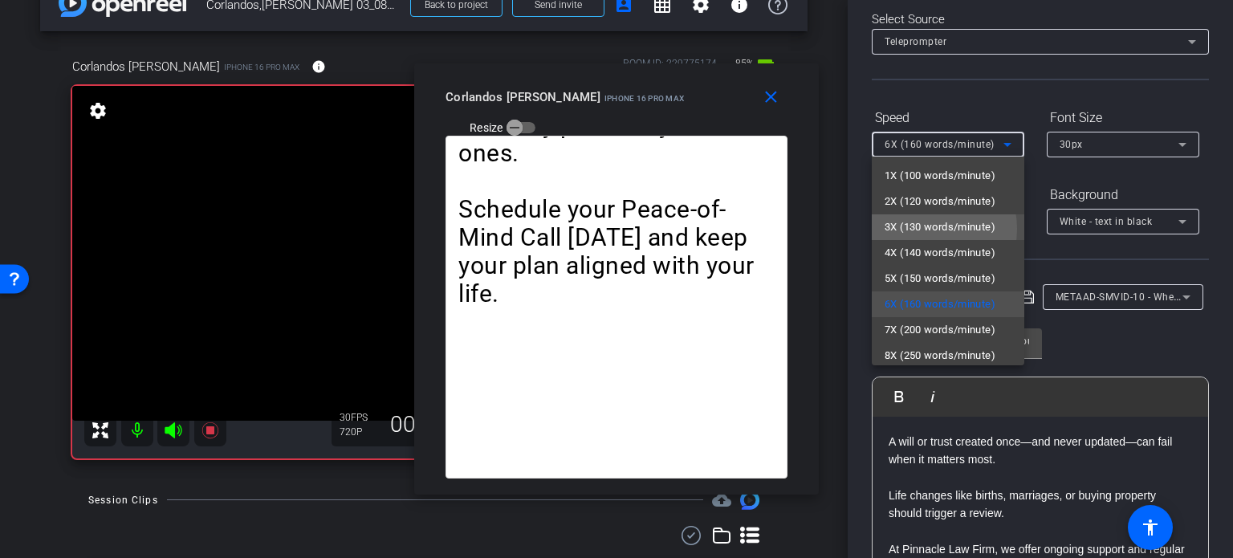
click at [921, 229] on span "3X (130 words/minute)" at bounding box center [940, 227] width 111 height 19
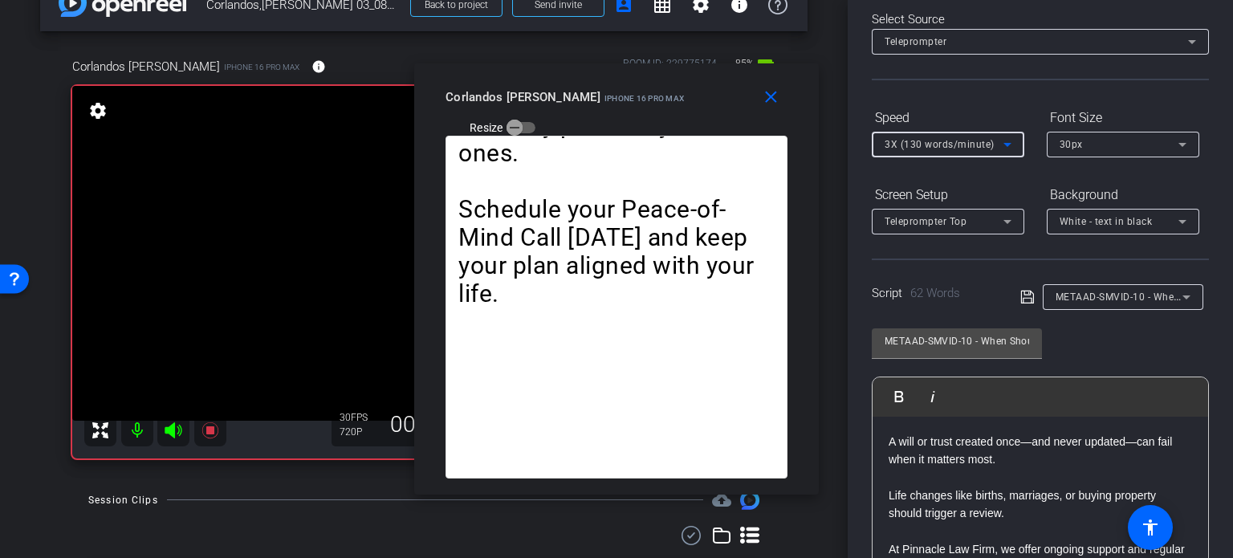
click at [925, 143] on span "3X (130 words/minute)" at bounding box center [940, 144] width 110 height 11
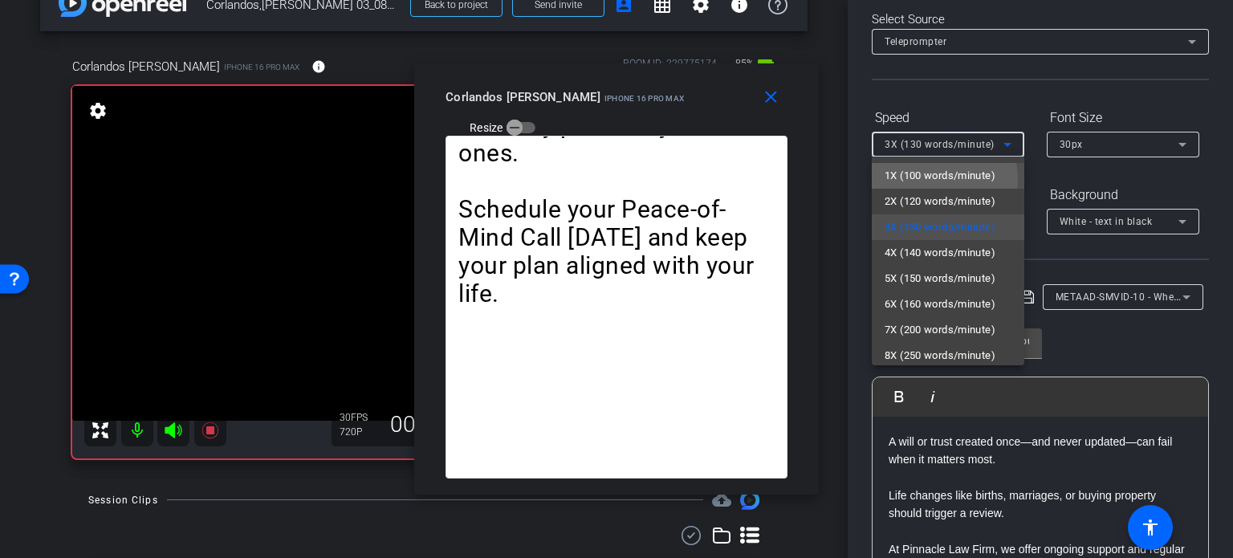
click at [934, 179] on span "1X (100 words/minute)" at bounding box center [940, 175] width 111 height 19
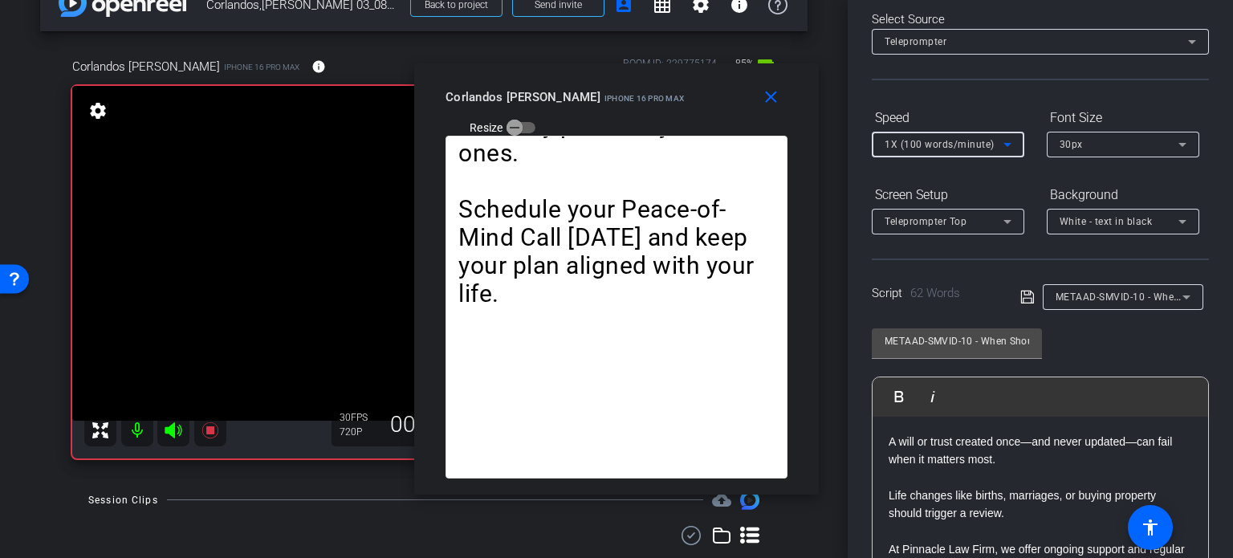
click at [933, 145] on span "1X (100 words/minute)" at bounding box center [940, 144] width 110 height 11
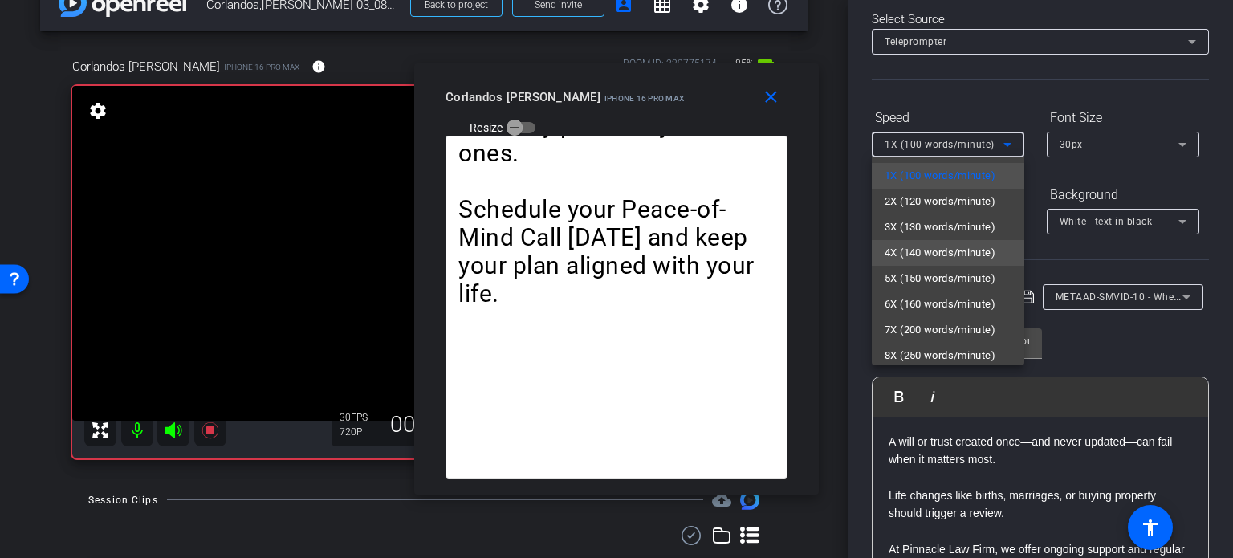
click at [947, 251] on span "4X (140 words/minute)" at bounding box center [940, 252] width 111 height 19
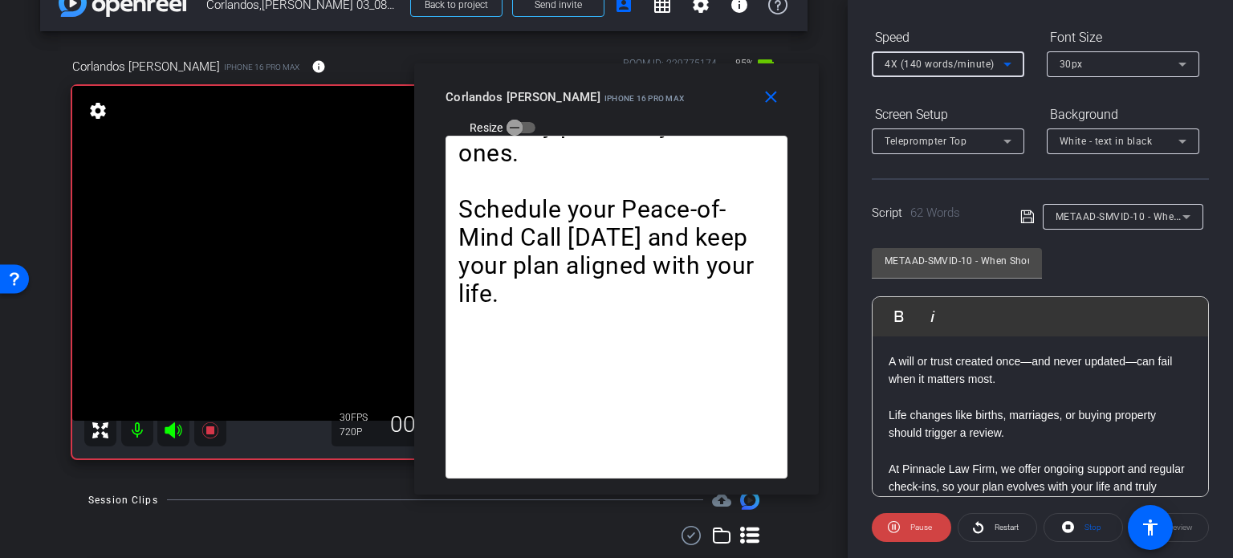
scroll to position [238, 0]
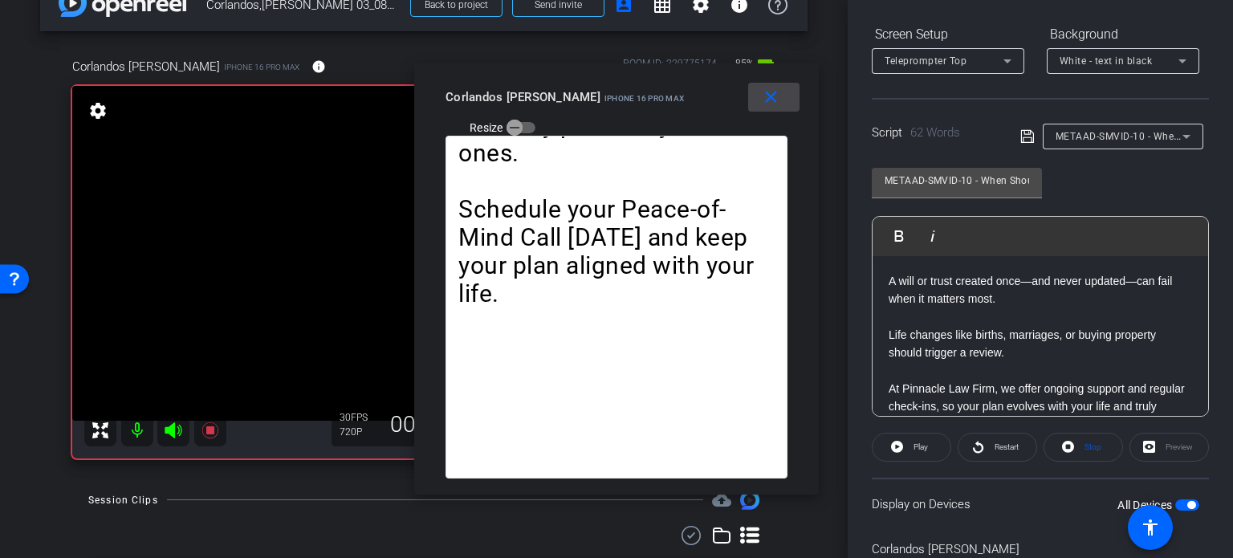
click at [775, 111] on span at bounding box center [773, 97] width 51 height 39
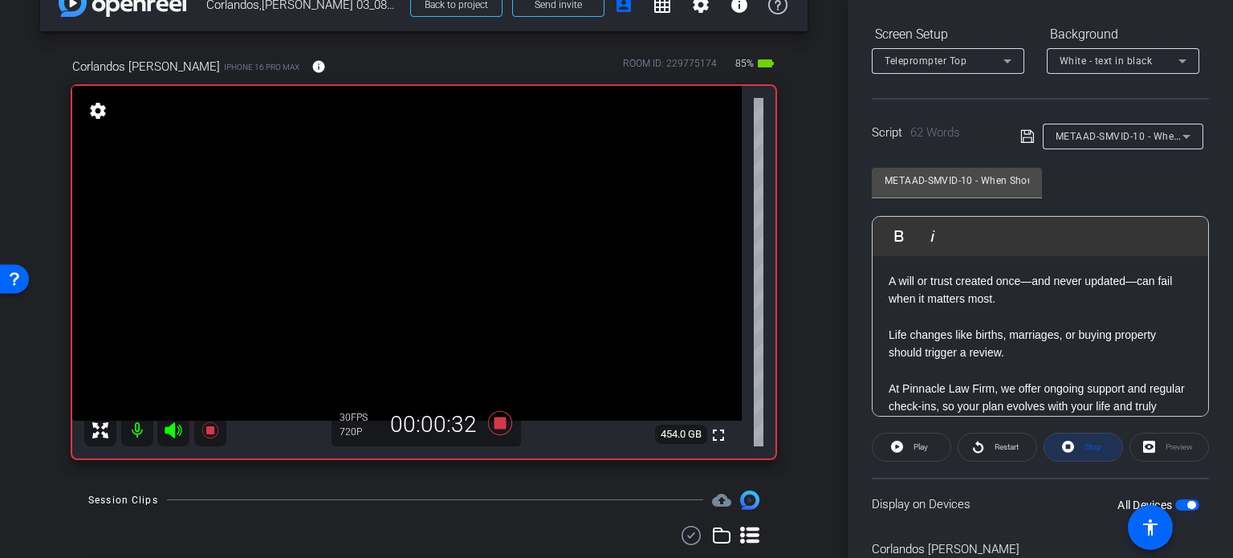
click at [1093, 447] on span "Stop" at bounding box center [1092, 446] width 17 height 9
click at [918, 436] on span "Play" at bounding box center [918, 447] width 18 height 22
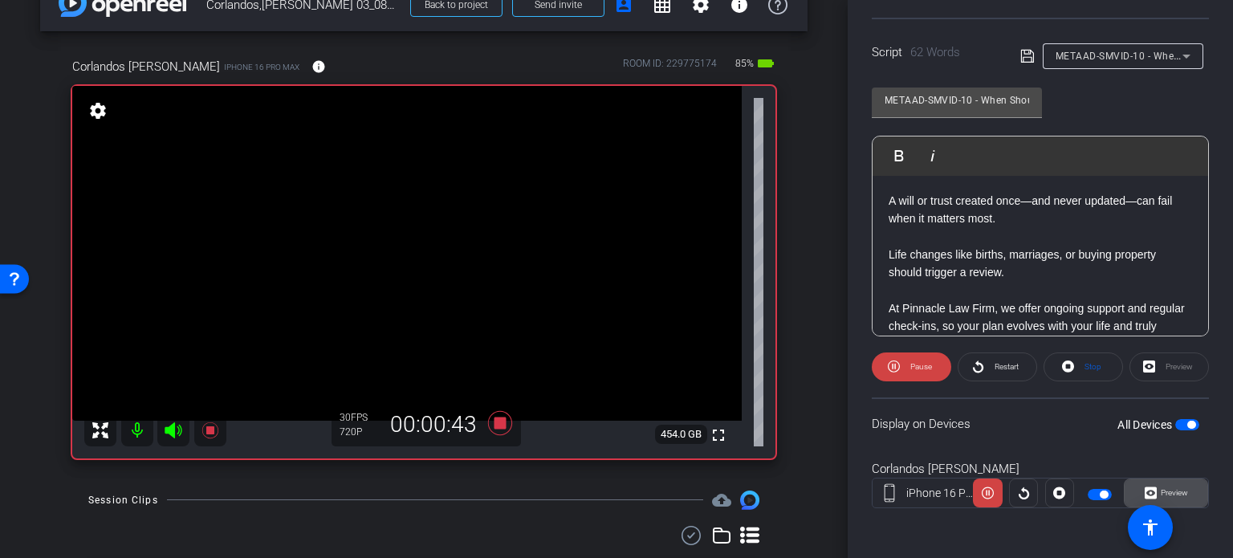
click at [1178, 482] on span "Preview" at bounding box center [1172, 493] width 31 height 22
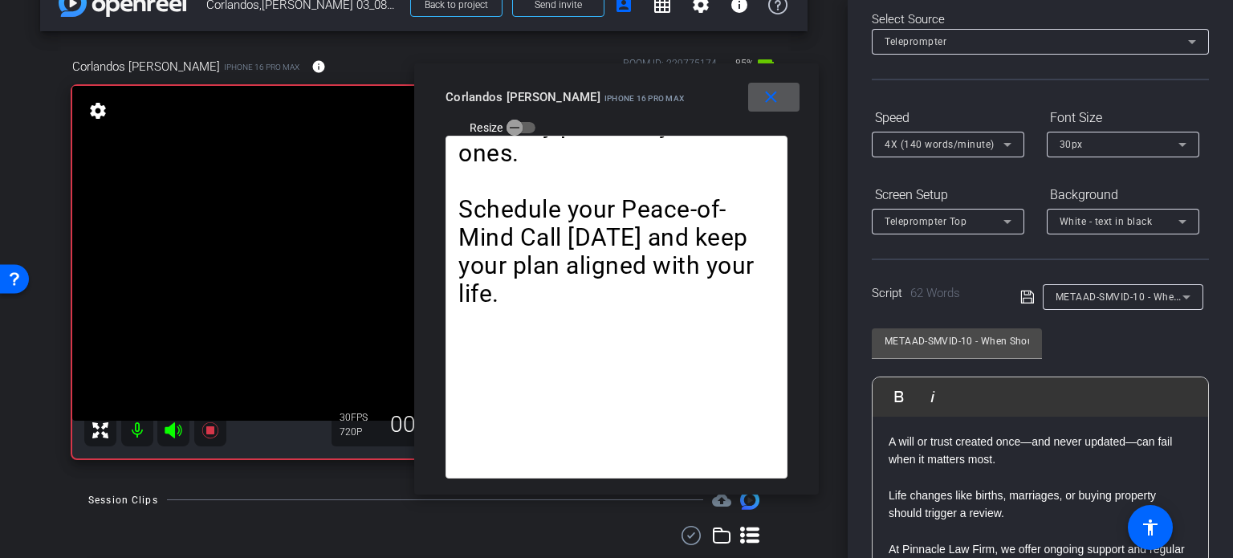
scroll to position [0, 0]
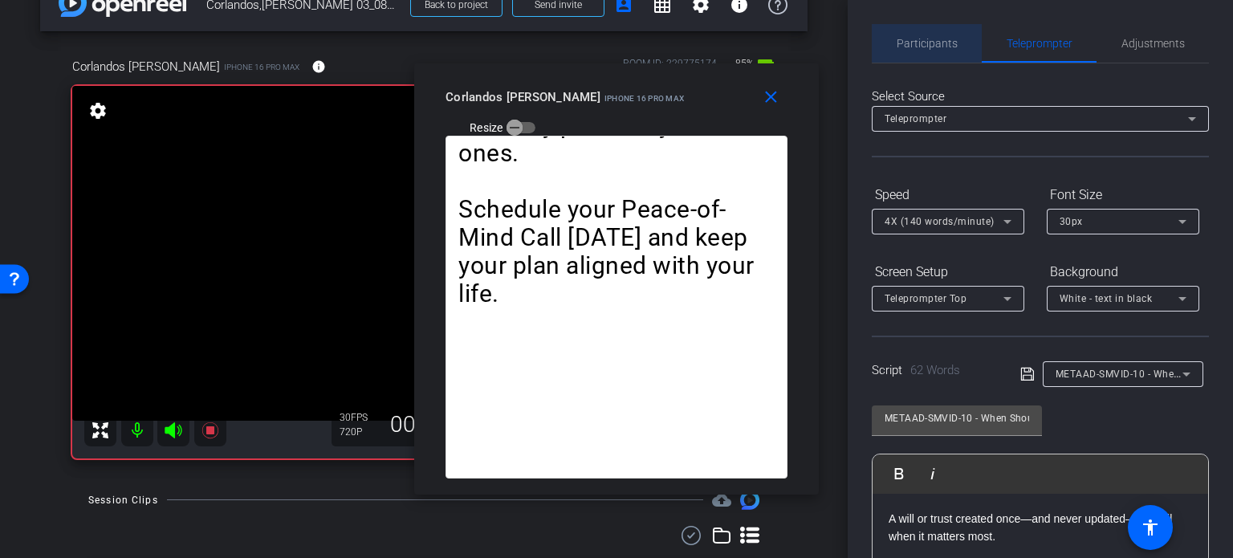
click at [931, 39] on span "Participants" at bounding box center [927, 43] width 61 height 11
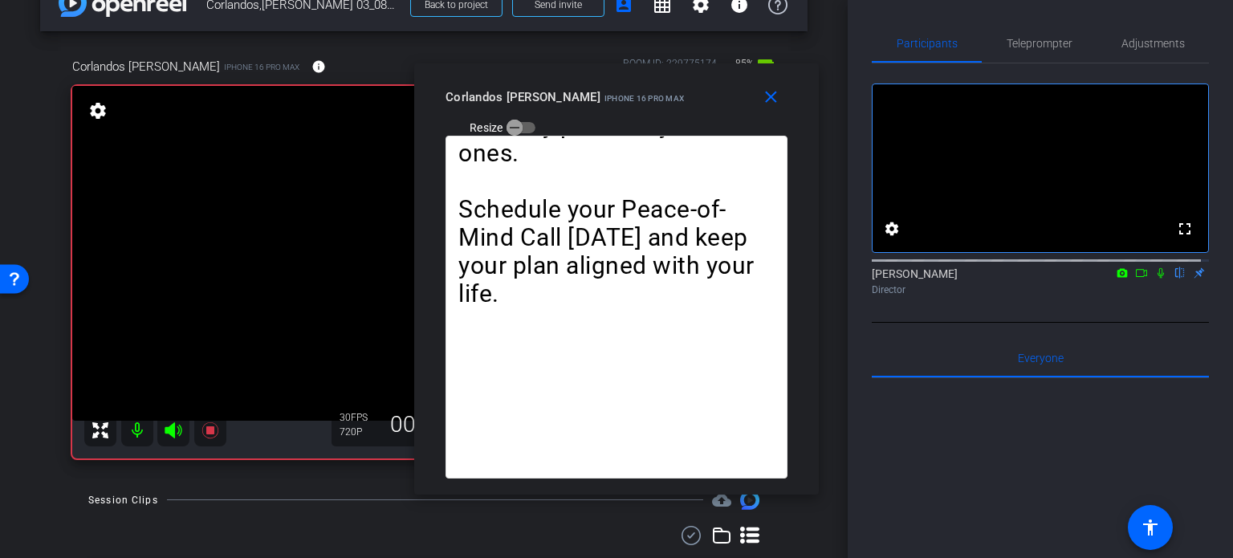
click at [1154, 279] on icon at bounding box center [1160, 272] width 13 height 11
drag, startPoint x: 769, startPoint y: 87, endPoint x: 780, endPoint y: 124, distance: 38.6
click at [770, 87] on mat-icon "close" at bounding box center [771, 97] width 20 height 20
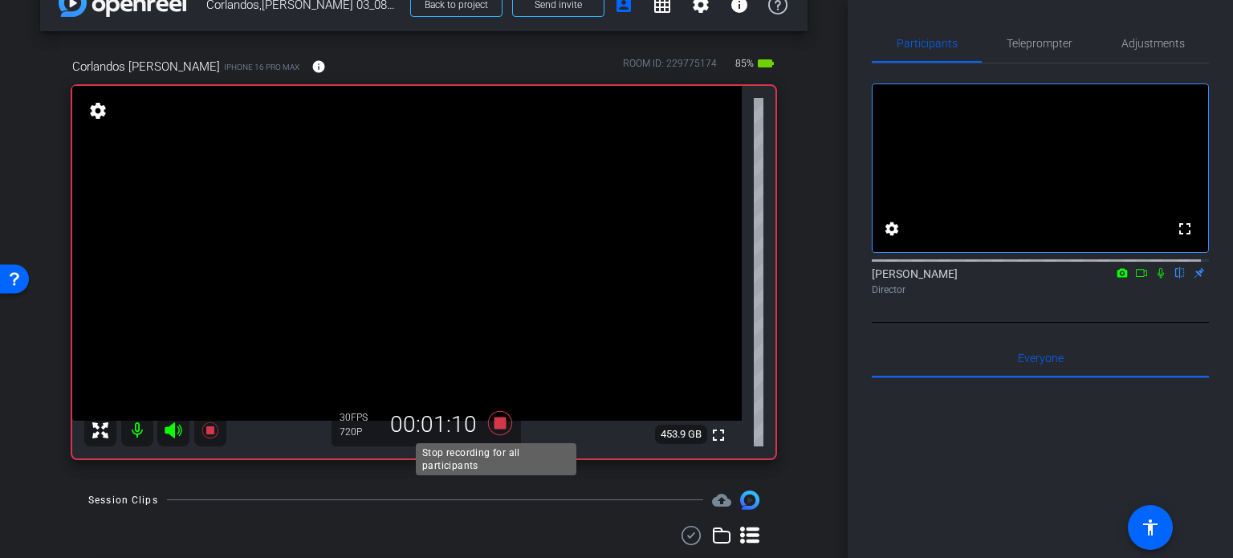
click at [498, 423] on icon at bounding box center [500, 423] width 24 height 24
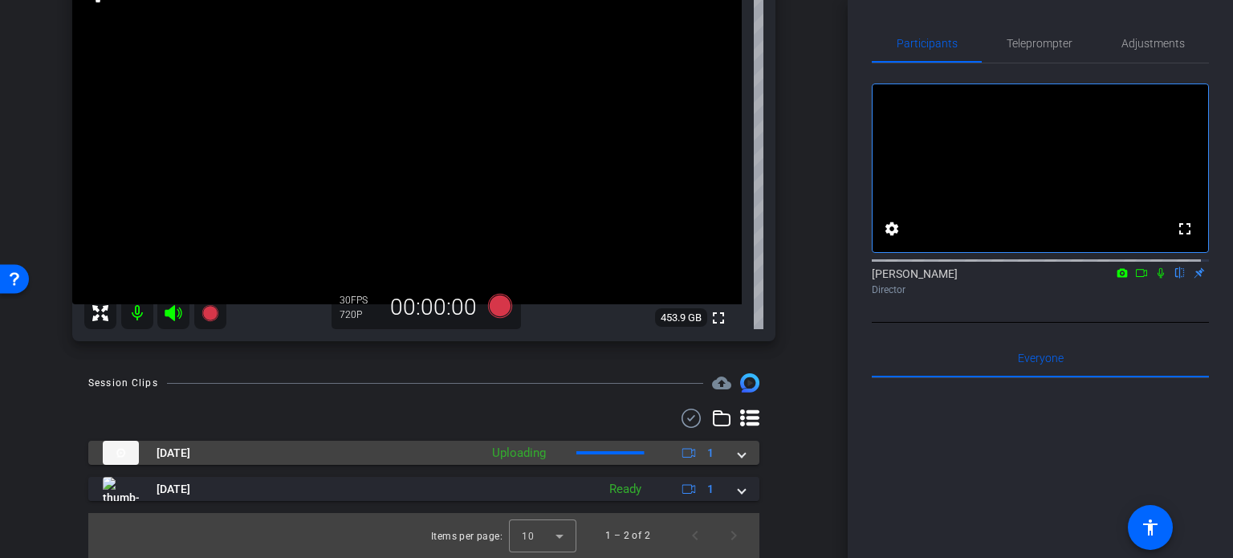
click at [738, 454] on span at bounding box center [741, 453] width 6 height 17
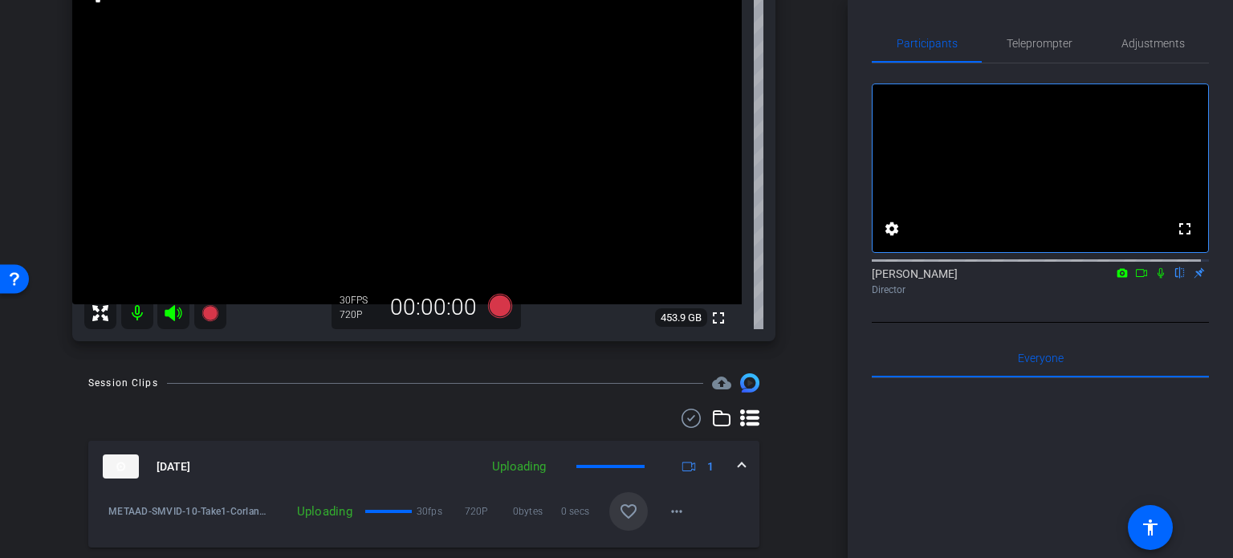
click at [624, 502] on mat-icon "favorite_border" at bounding box center [628, 511] width 19 height 19
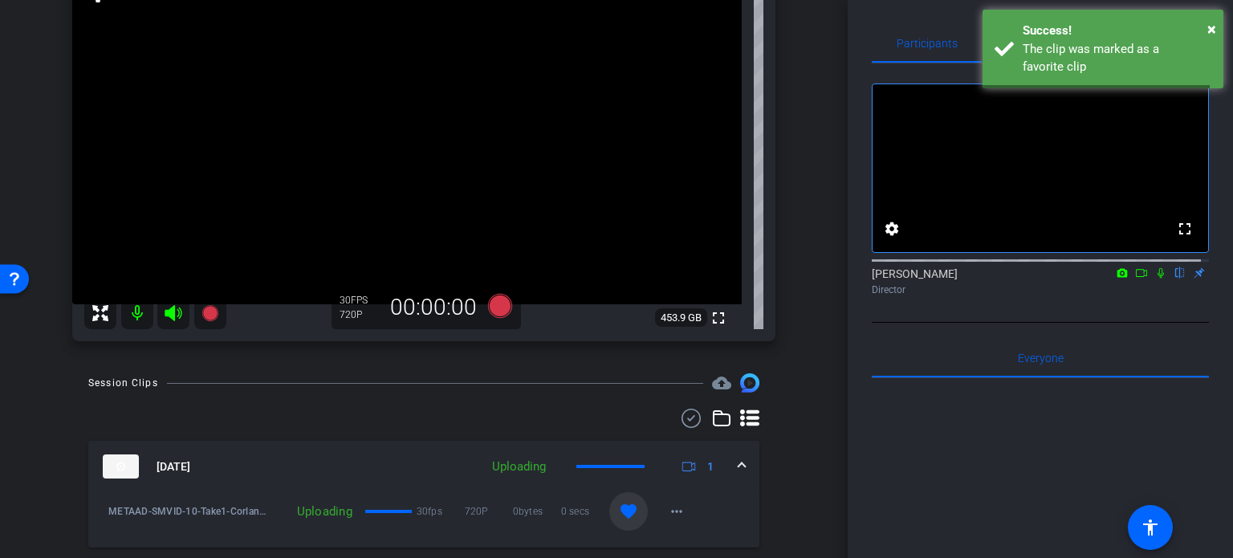
click at [738, 465] on mat-expansion-panel-header "[DATE] Uploading 1" at bounding box center [423, 466] width 671 height 51
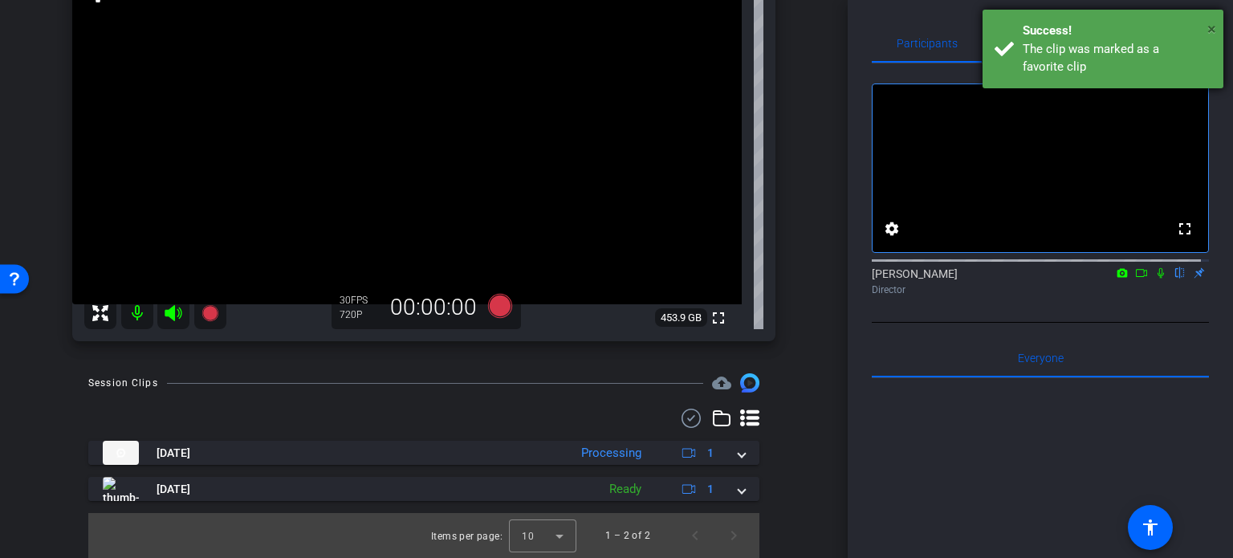
click at [1210, 31] on span "×" at bounding box center [1211, 28] width 9 height 19
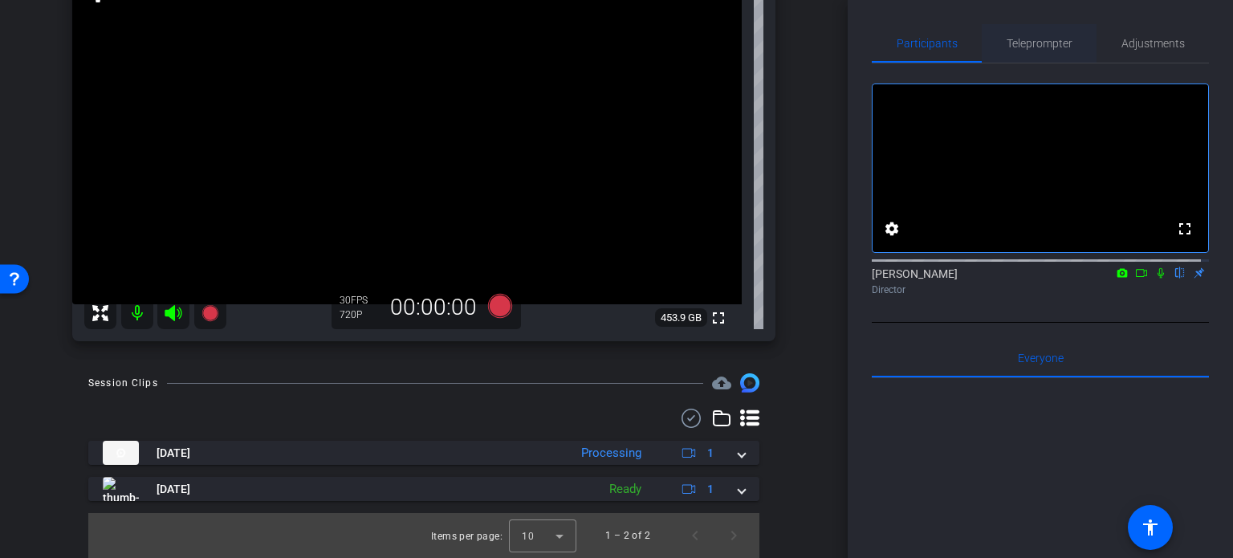
click at [1043, 42] on span "Teleprompter" at bounding box center [1040, 43] width 66 height 11
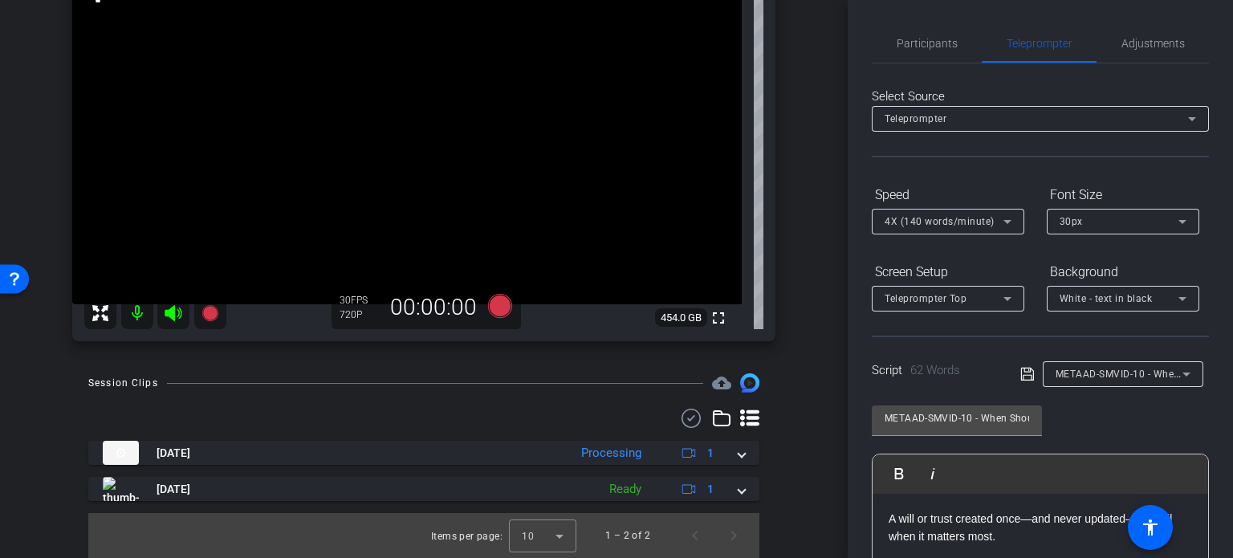
scroll to position [80, 0]
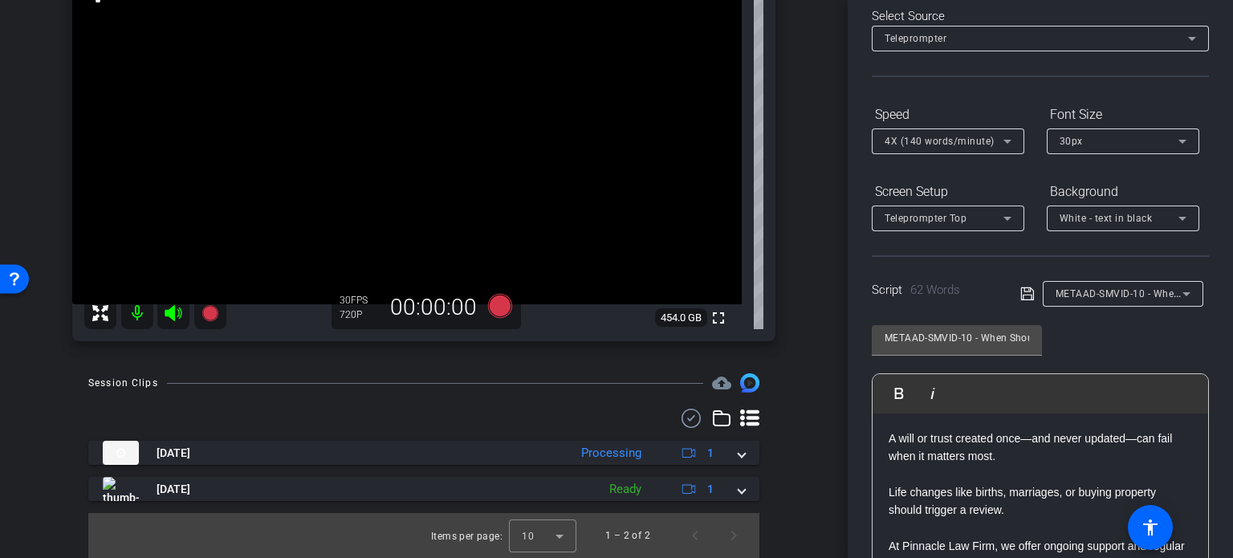
click at [1124, 289] on span "METAAD-SMVID-10 - When Should You Update Your Will or Trust?" at bounding box center [1208, 293] width 307 height 13
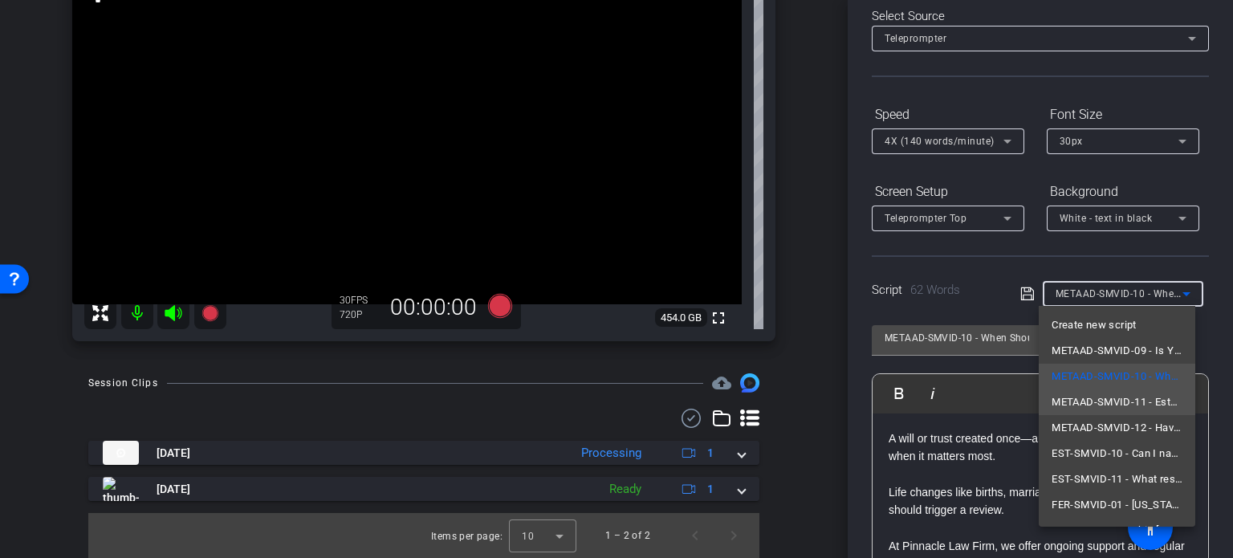
click at [1124, 396] on span "METAAD-SMVID-11 - Estate Planning Isn’t One-and-Done — Here’s Why" at bounding box center [1116, 401] width 131 height 19
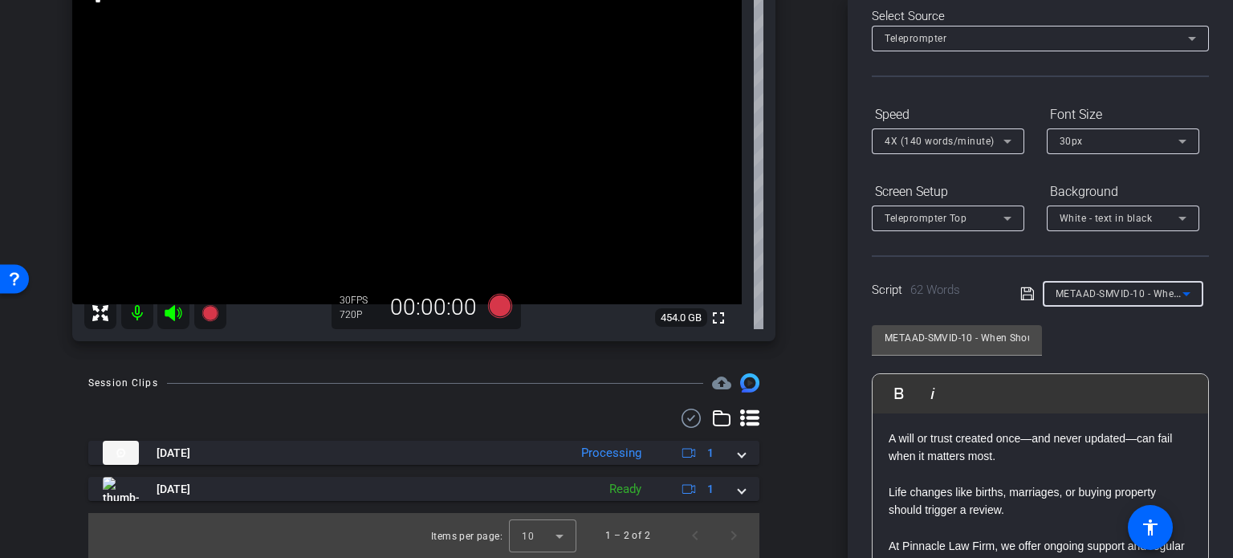
type input "METAAD-SMVID-11 - Estate Planning Isn’t One-and-Done — Here’s Why"
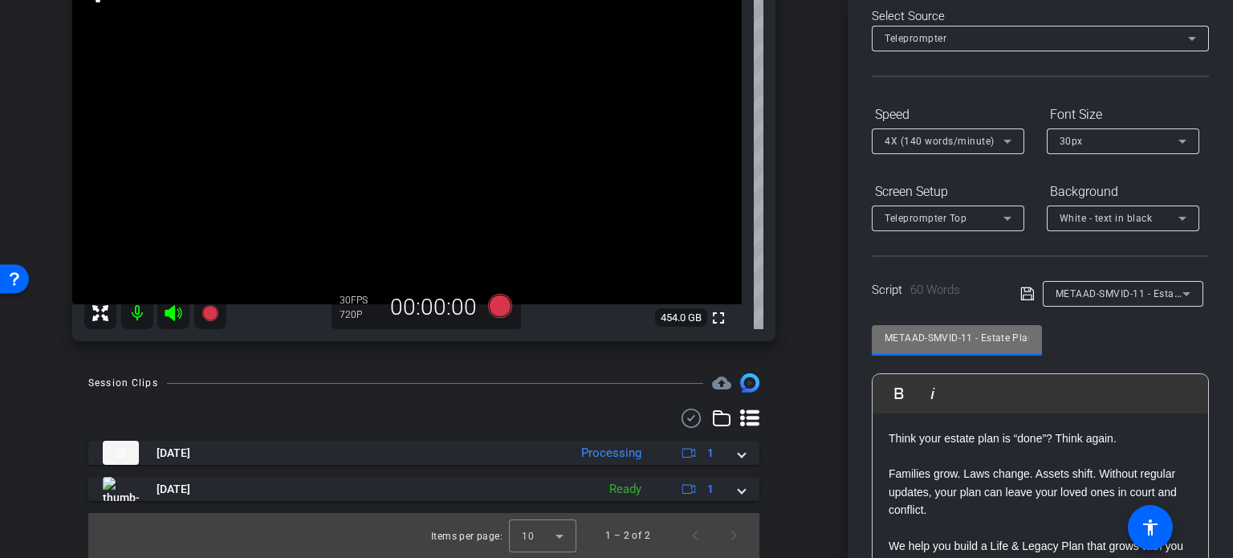
drag, startPoint x: 970, startPoint y: 336, endPoint x: 719, endPoint y: 292, distance: 255.1
click at [719, 292] on div "arrow_back Corlandos,[PERSON_NAME] 03_08272025 Back to project Send invite acco…" at bounding box center [616, 279] width 1233 height 558
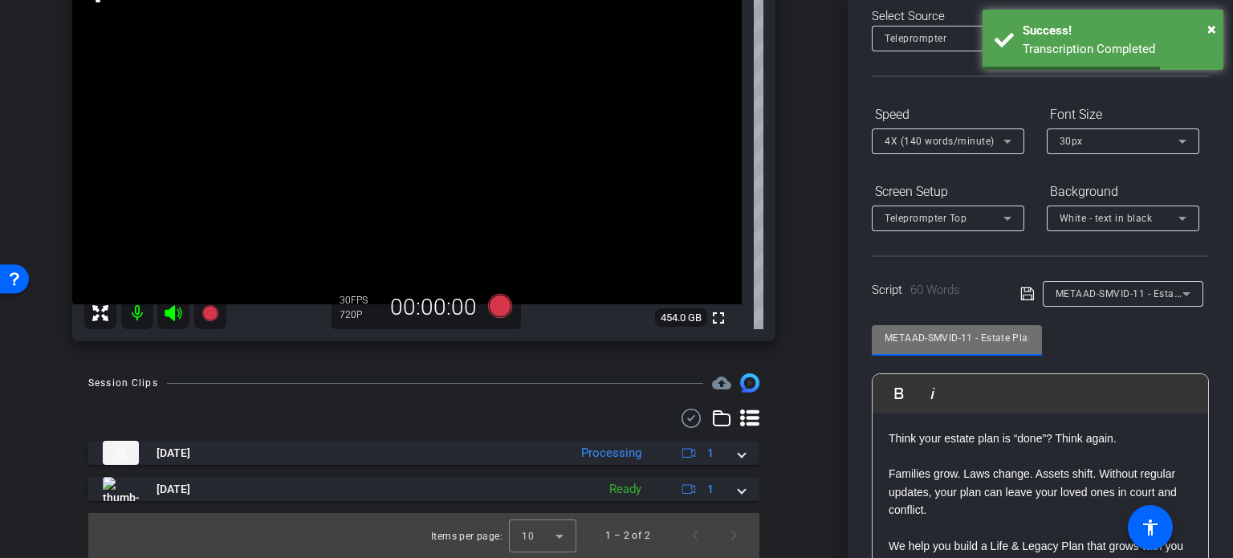
click at [791, 432] on div "Session Clips cloud_upload [DATE] Processing 1 METAAD-SMVID-10-Take1-Corlandos …" at bounding box center [423, 465] width 767 height 185
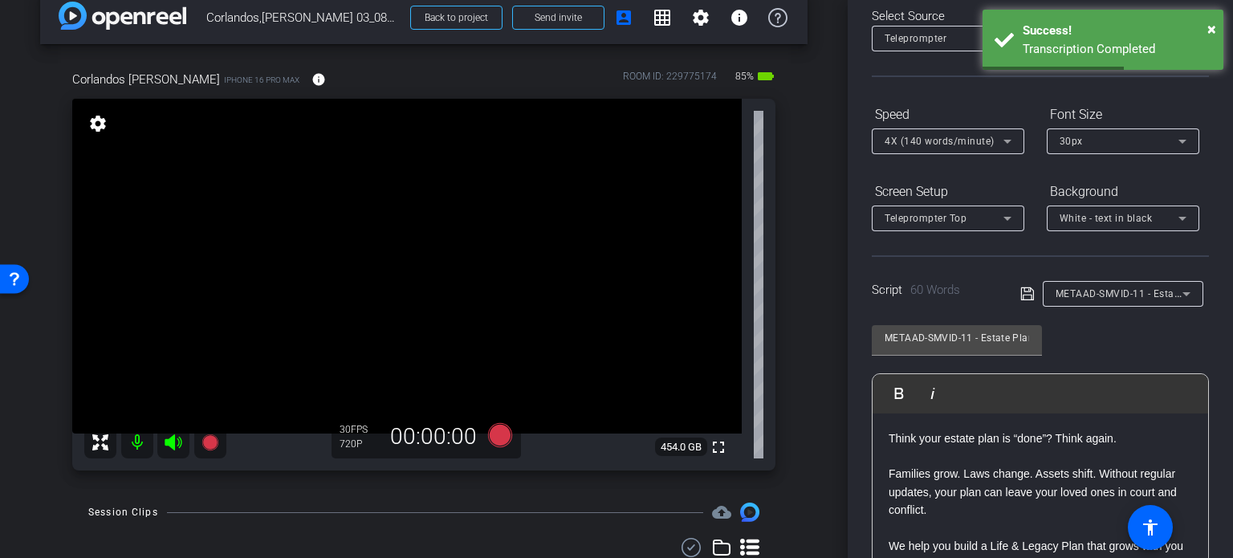
scroll to position [0, 0]
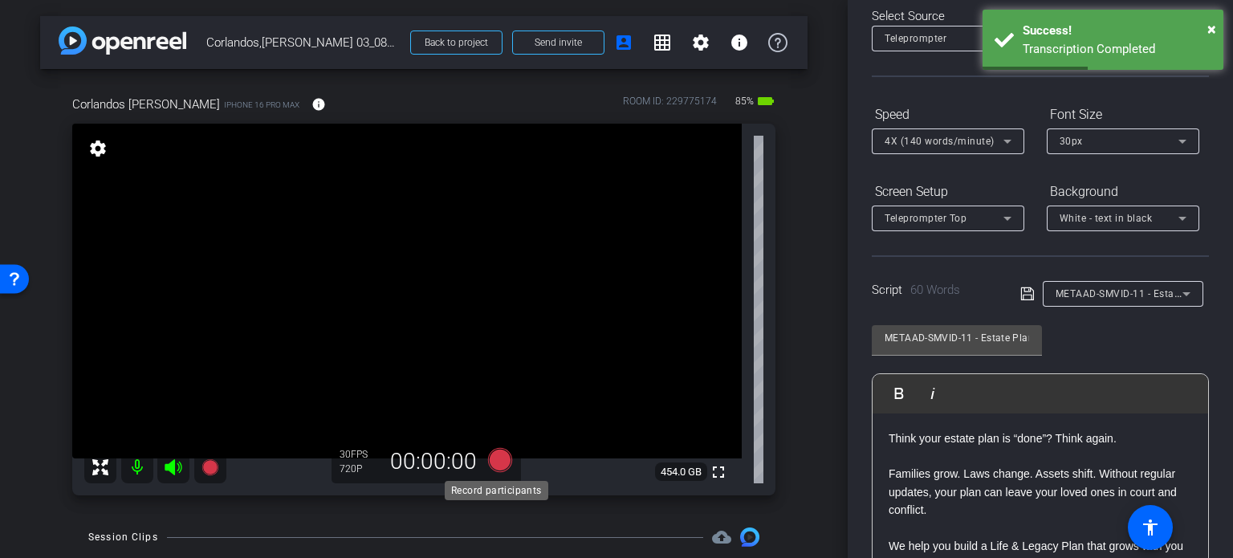
click at [498, 464] on icon at bounding box center [500, 460] width 24 height 24
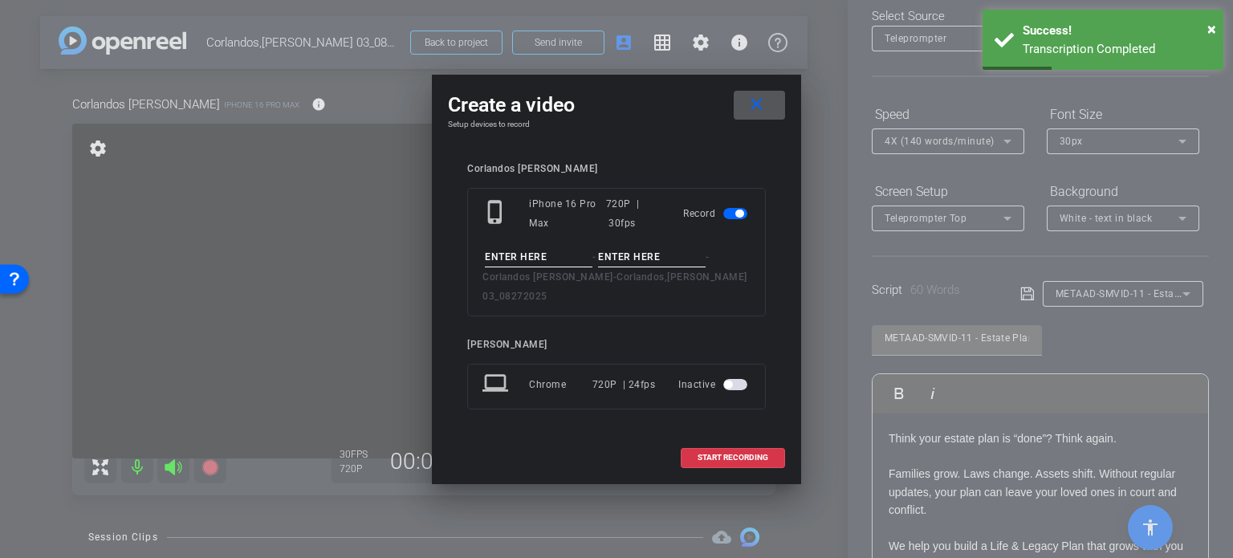
click at [526, 266] on input at bounding box center [539, 257] width 108 height 20
paste input "METAAD-SMVID-11"
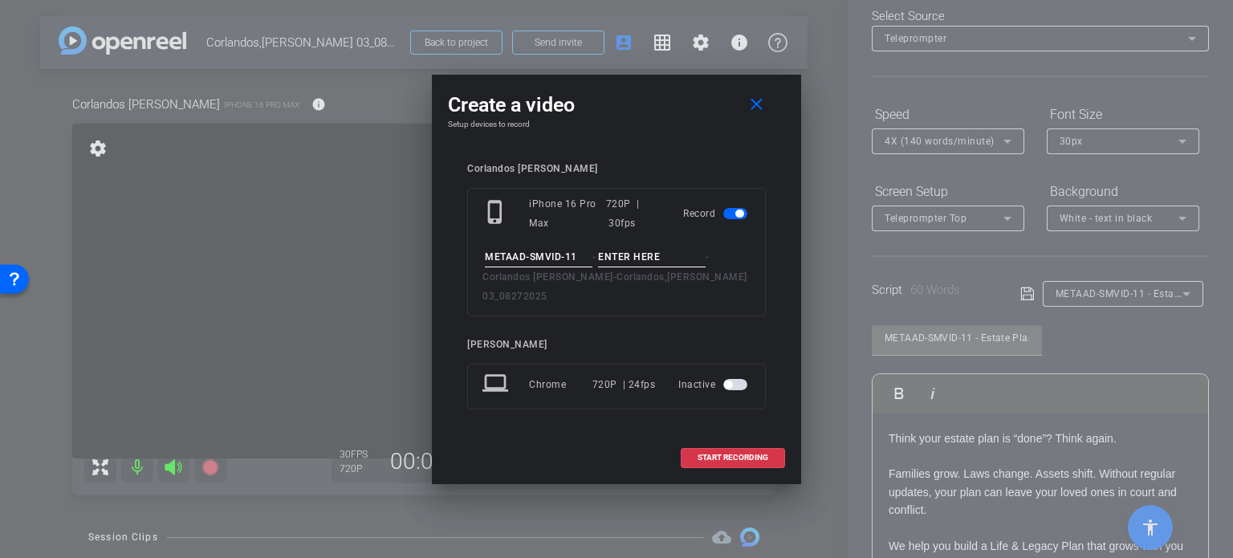
type input "METAAD-SMVID-11"
click at [617, 262] on input at bounding box center [652, 257] width 108 height 20
click at [668, 258] on input "Take1" at bounding box center [652, 257] width 108 height 20
type input "Take1"
click at [748, 453] on span "START RECORDING" at bounding box center [732, 457] width 71 height 8
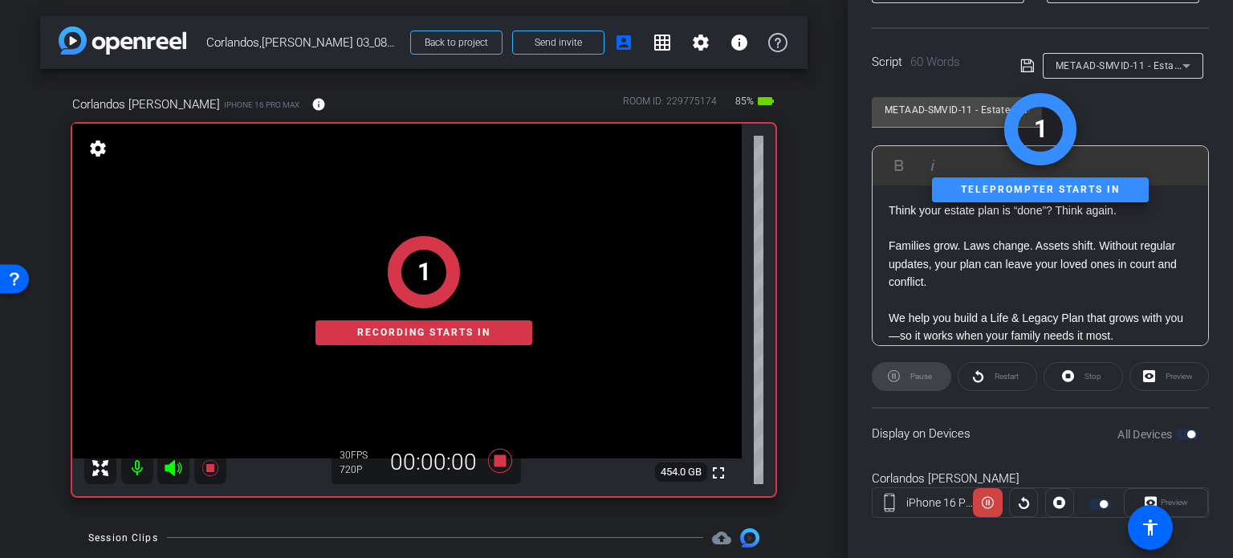
scroll to position [318, 0]
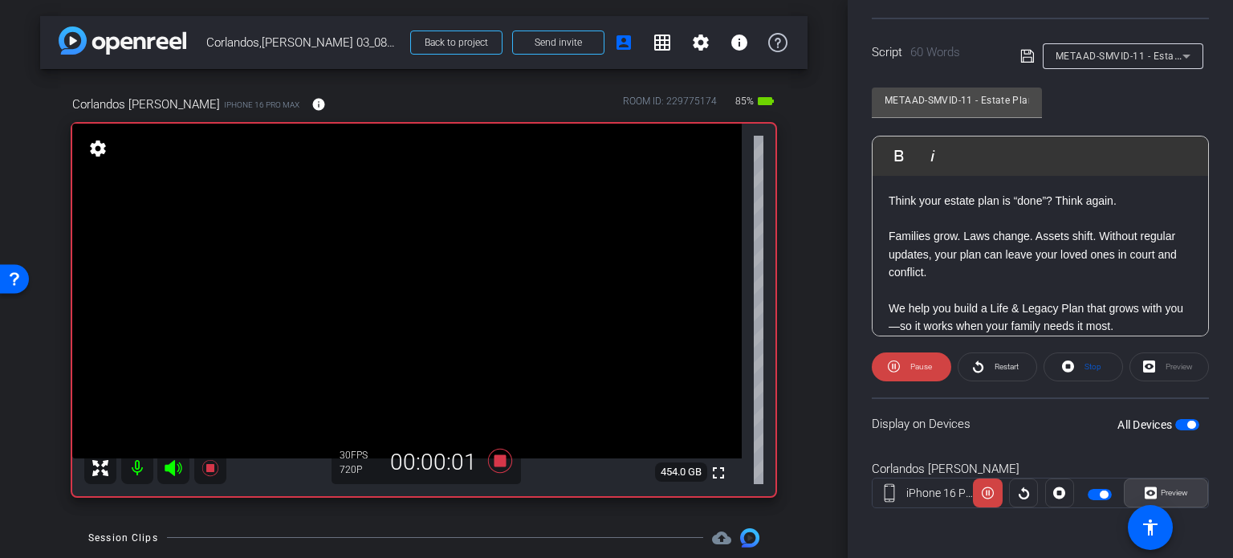
click at [1171, 494] on span "Preview" at bounding box center [1174, 492] width 27 height 9
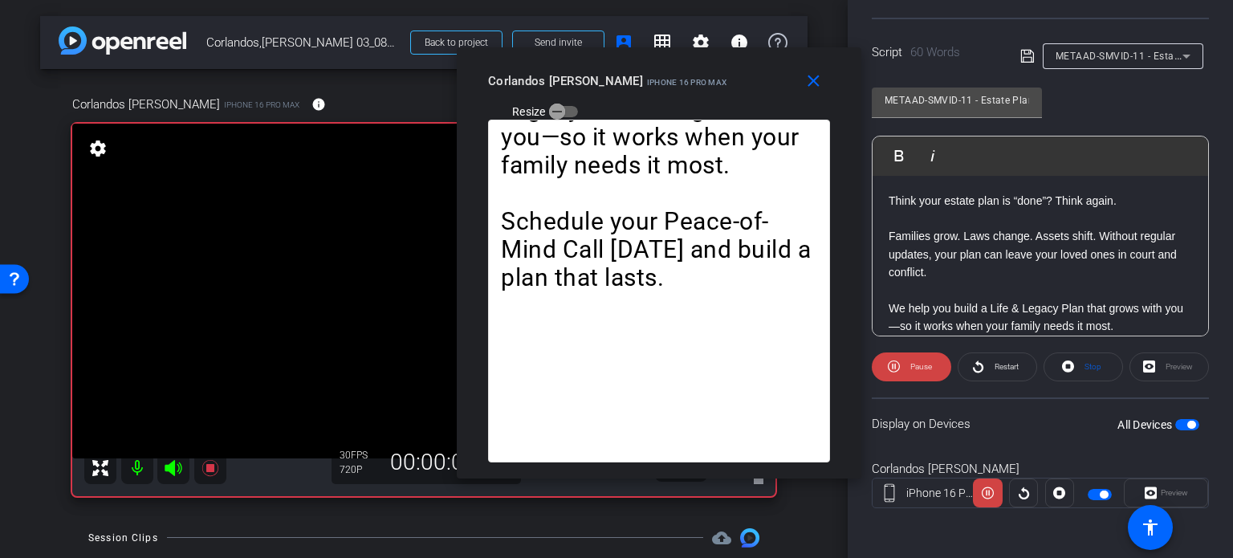
drag, startPoint x: 631, startPoint y: 113, endPoint x: 673, endPoint y: 97, distance: 45.5
click at [673, 97] on div "close Corlandos [PERSON_NAME] iPhone 16 Pro Max Resize" at bounding box center [659, 83] width 405 height 72
click at [815, 80] on mat-icon "close" at bounding box center [813, 81] width 20 height 20
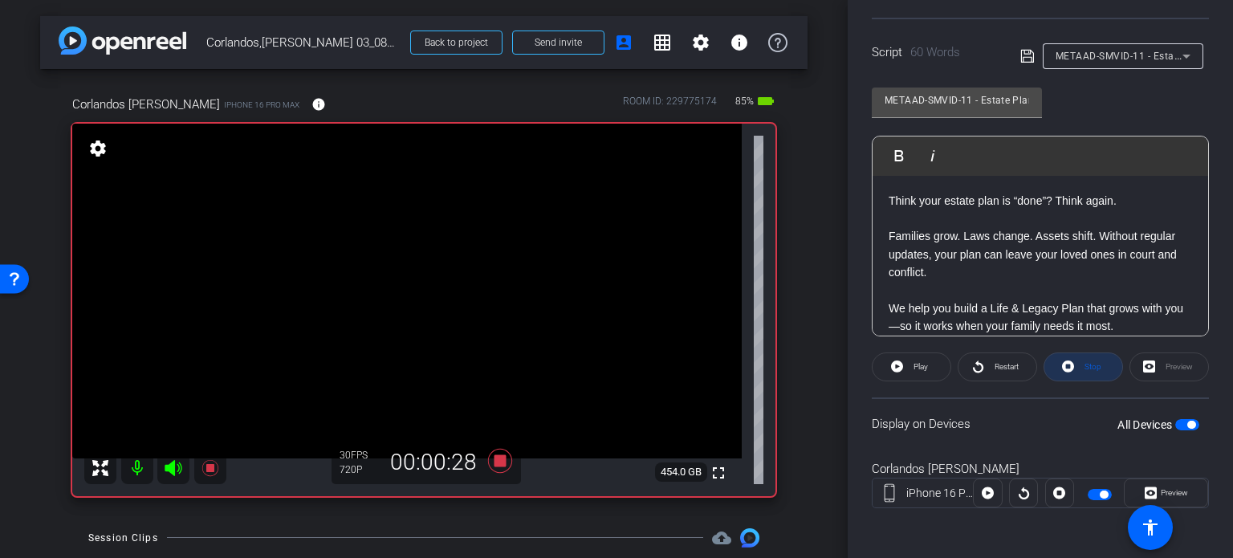
click at [1068, 360] on icon at bounding box center [1068, 366] width 12 height 20
click at [902, 364] on span at bounding box center [911, 367] width 78 height 39
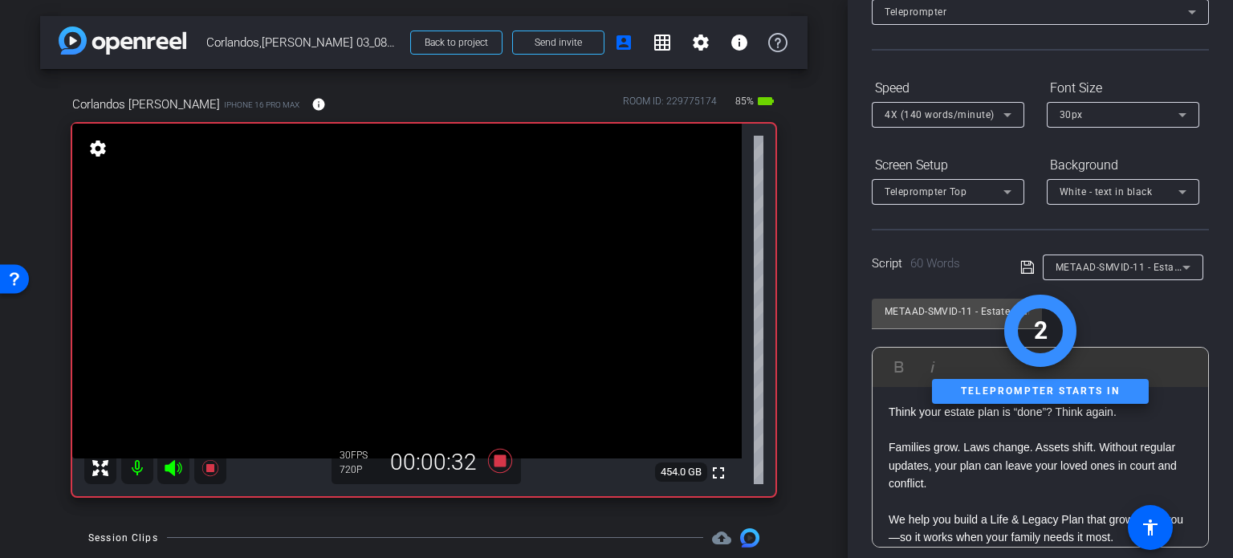
scroll to position [0, 0]
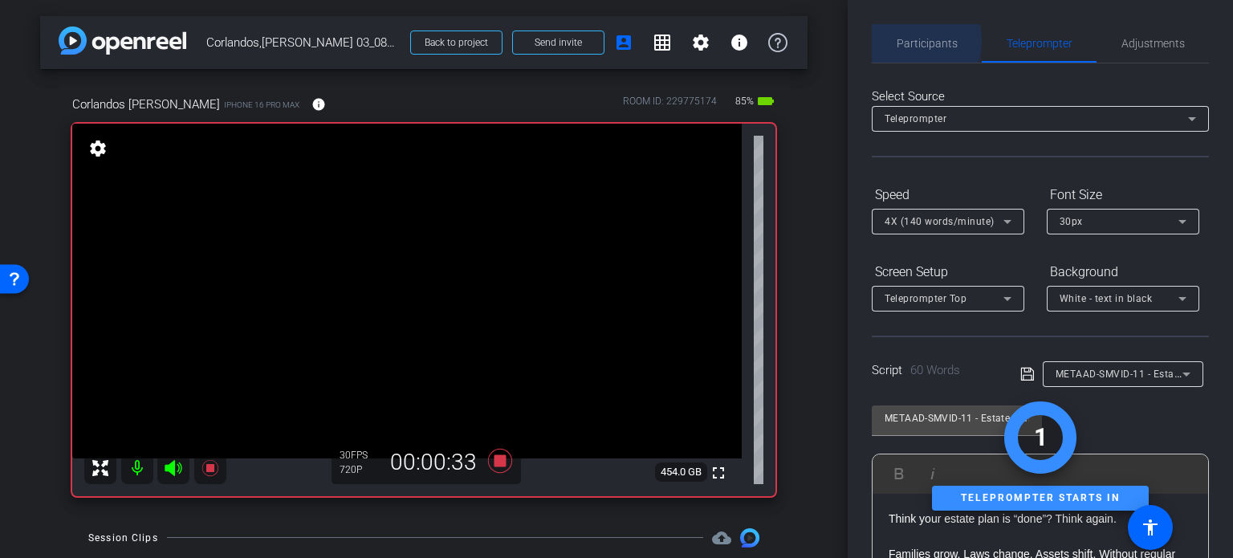
click at [919, 41] on span "Participants" at bounding box center [927, 43] width 61 height 11
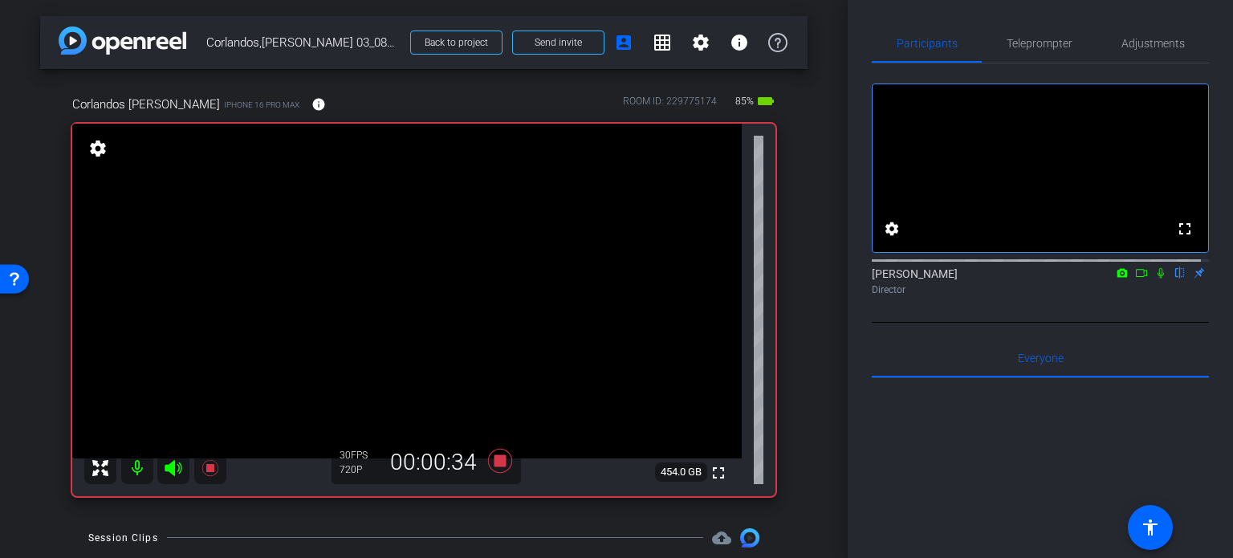
click at [1154, 279] on icon at bounding box center [1160, 272] width 13 height 11
drag, startPoint x: 1034, startPoint y: 51, endPoint x: 1154, endPoint y: 83, distance: 124.8
click at [1034, 51] on span "Teleprompter" at bounding box center [1040, 43] width 66 height 39
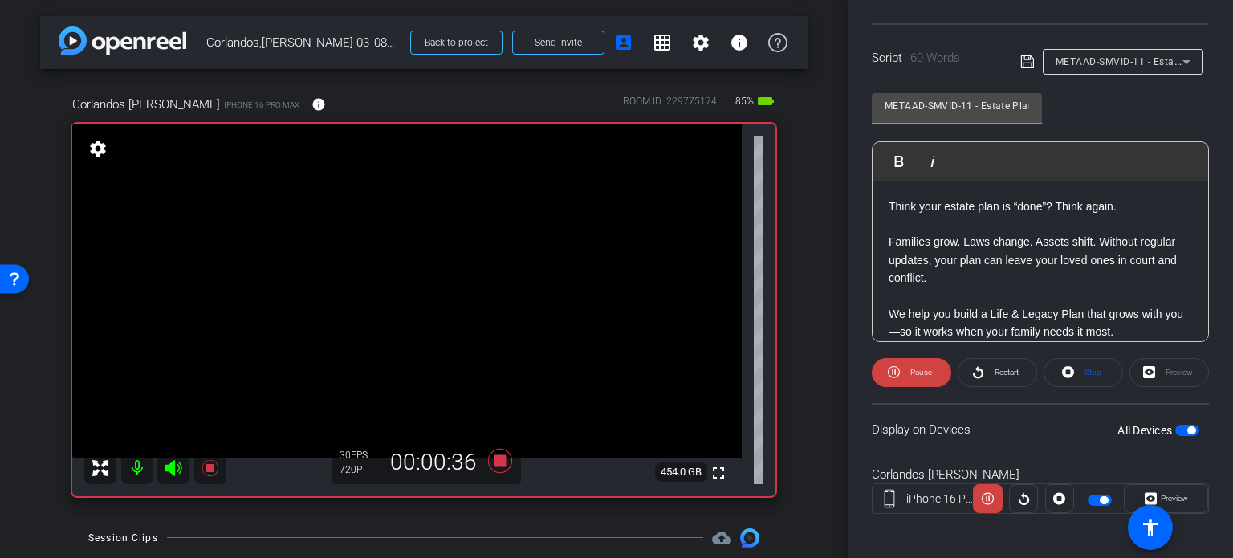
scroll to position [318, 0]
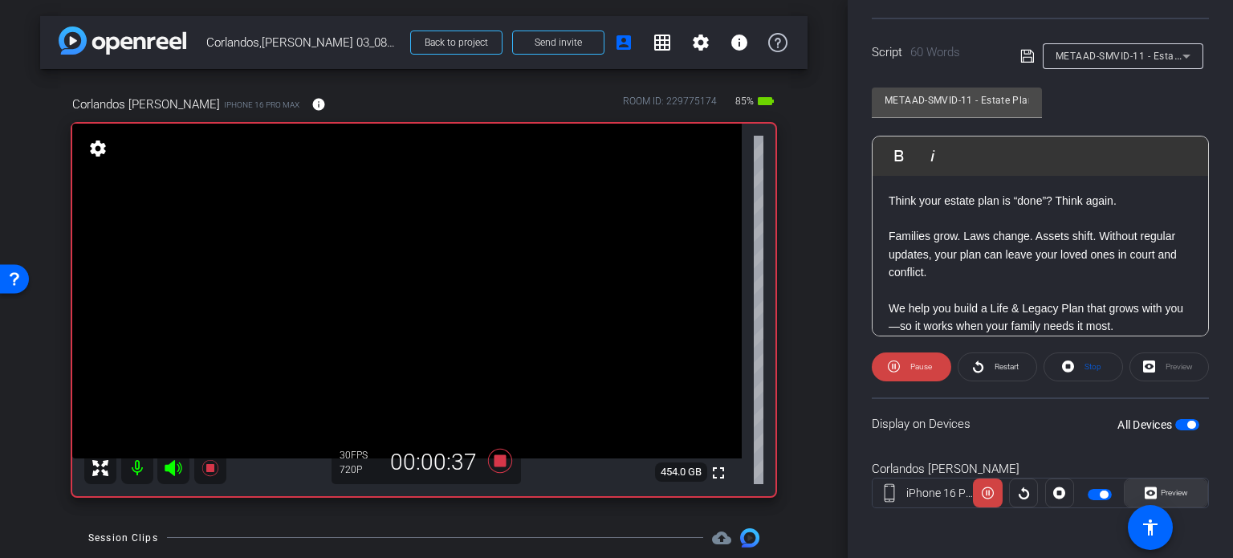
click at [1165, 482] on span "Preview" at bounding box center [1172, 493] width 31 height 22
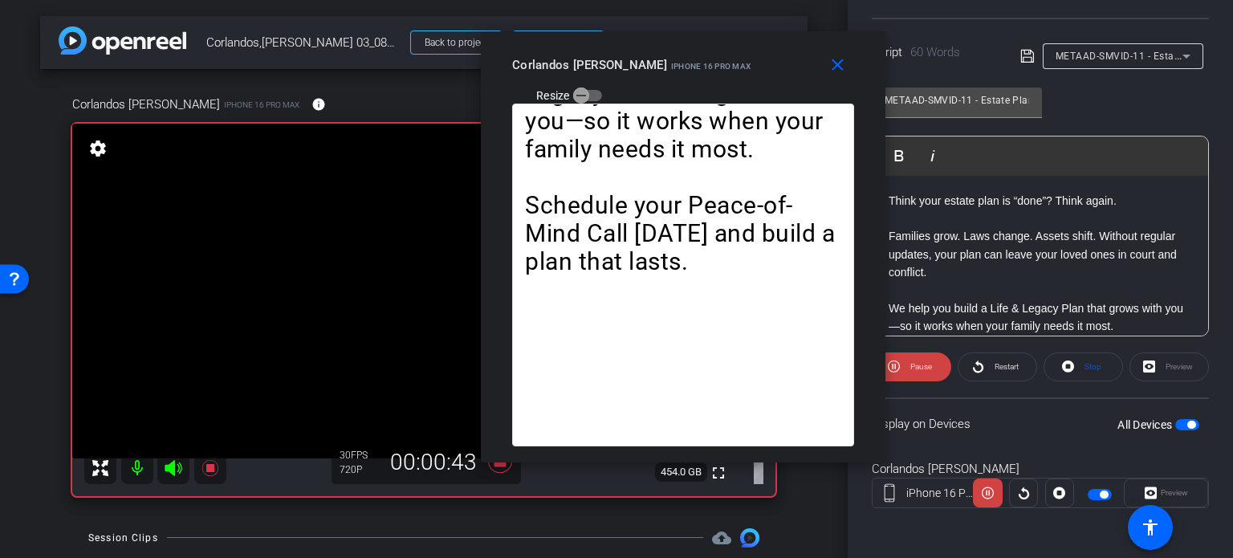
drag, startPoint x: 637, startPoint y: 121, endPoint x: 704, endPoint y: 89, distance: 74.0
click at [704, 89] on div "close Corlandos [PERSON_NAME] iPhone 16 Pro Max Resize" at bounding box center [683, 67] width 405 height 72
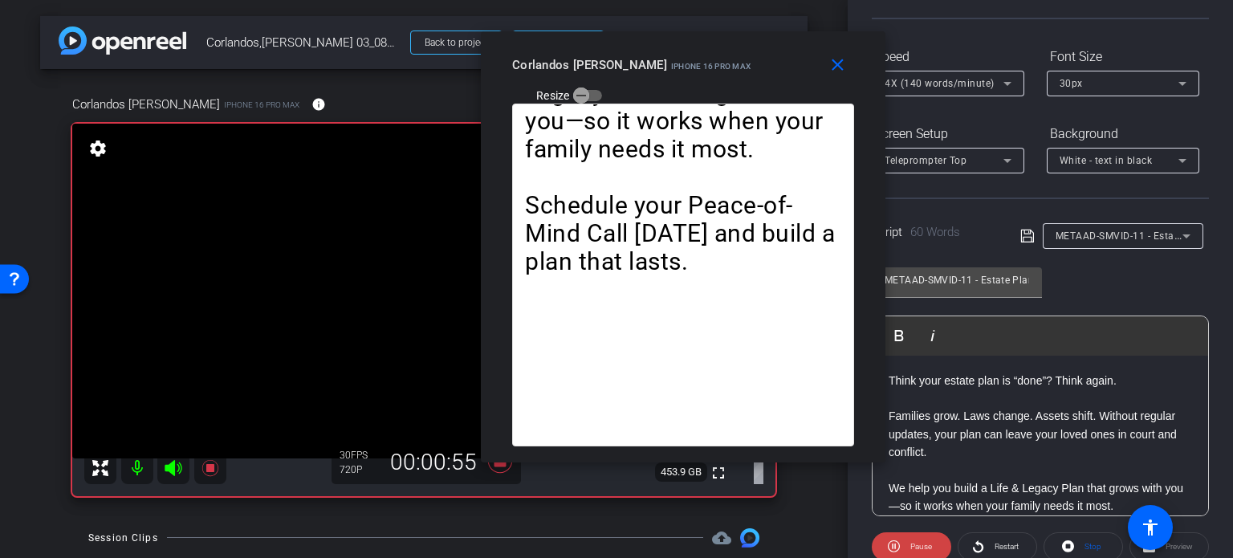
scroll to position [0, 0]
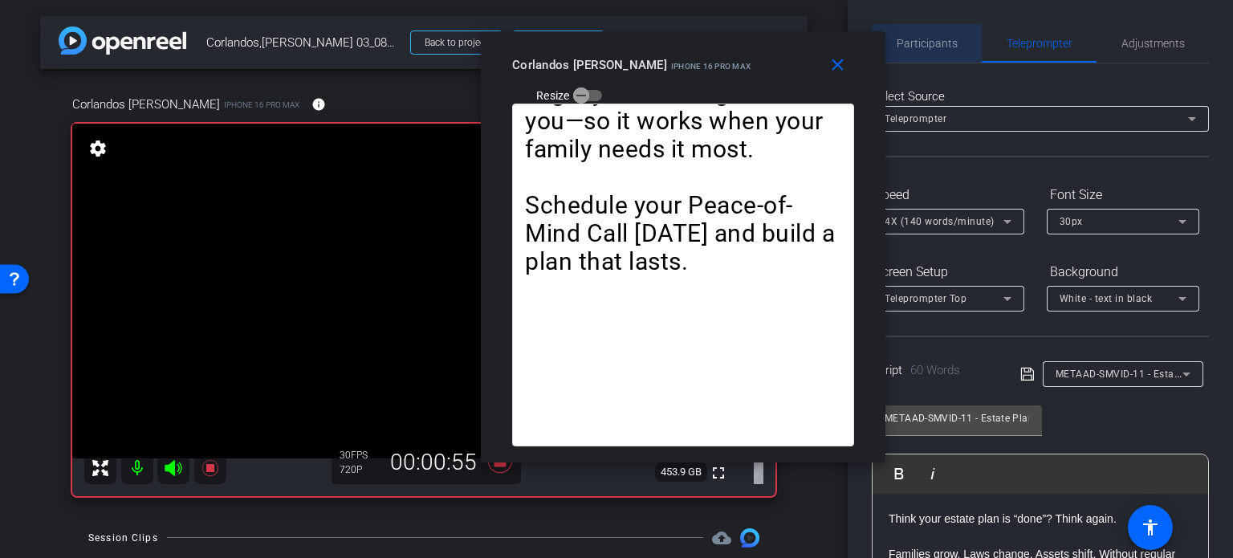
click at [935, 46] on span "Participants" at bounding box center [927, 43] width 61 height 11
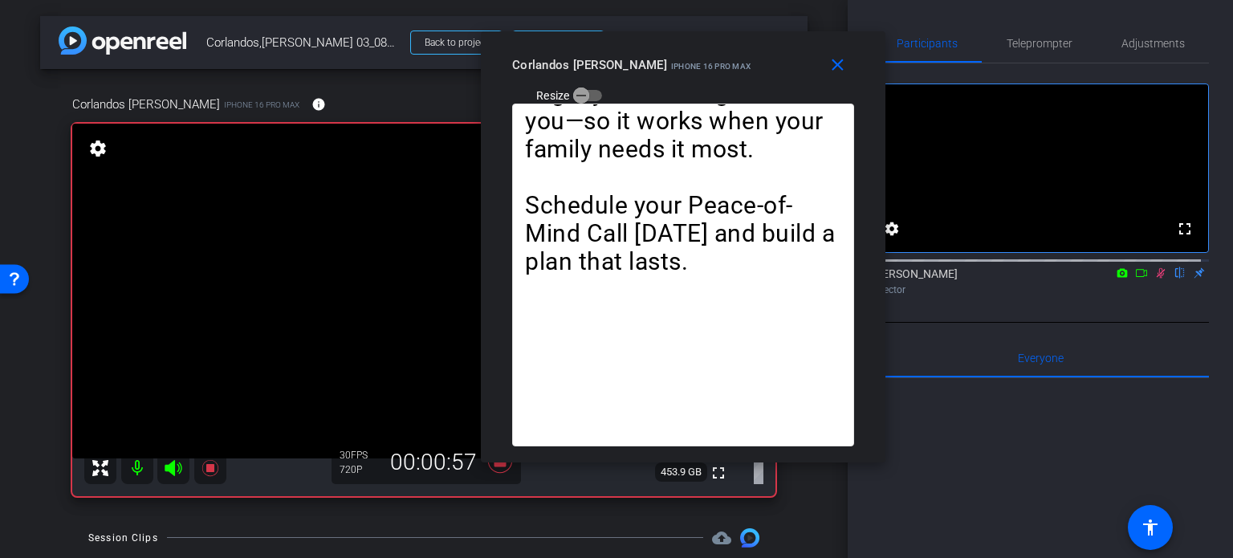
click at [1154, 279] on icon at bounding box center [1160, 272] width 13 height 11
click at [840, 57] on mat-icon "close" at bounding box center [838, 65] width 20 height 20
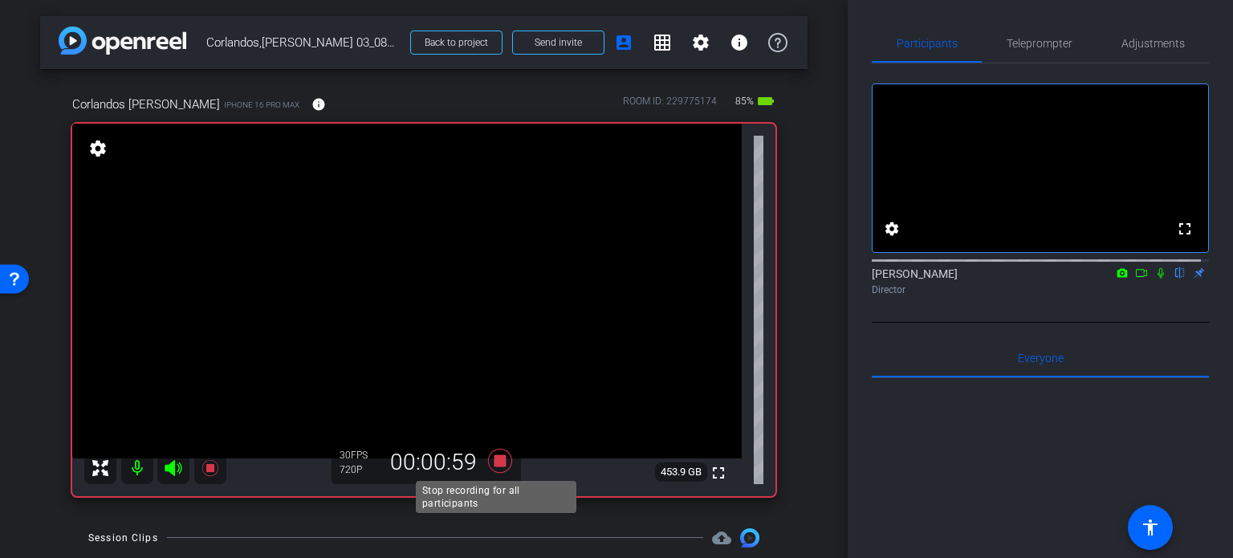
click at [489, 460] on icon at bounding box center [500, 460] width 39 height 29
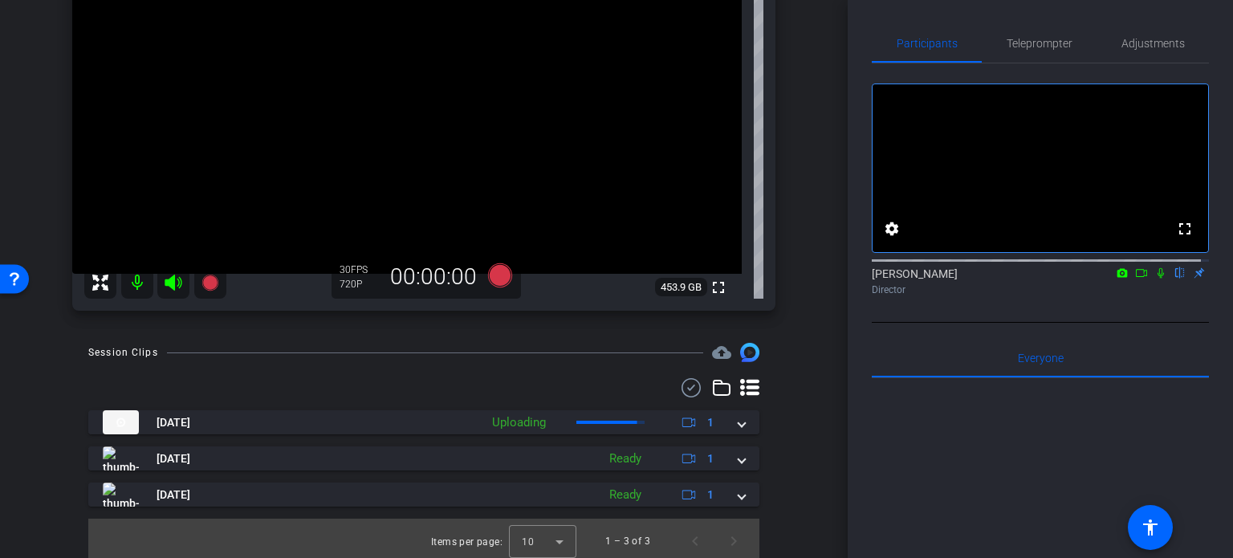
scroll to position [190, 0]
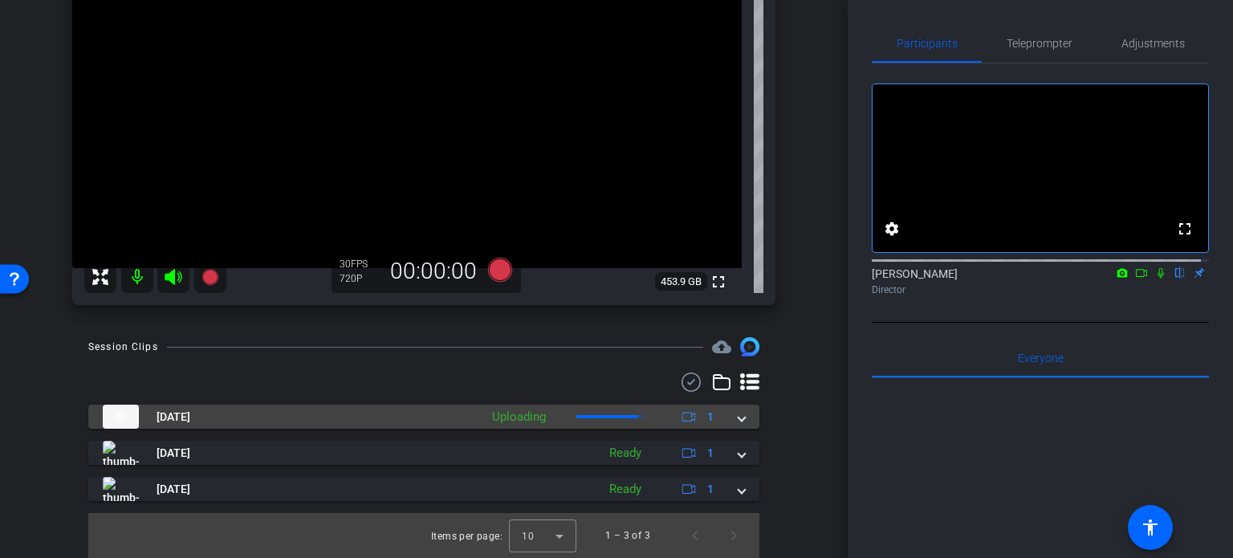
click at [741, 411] on mat-expansion-panel-header "[DATE] Uploading 1" at bounding box center [423, 417] width 671 height 24
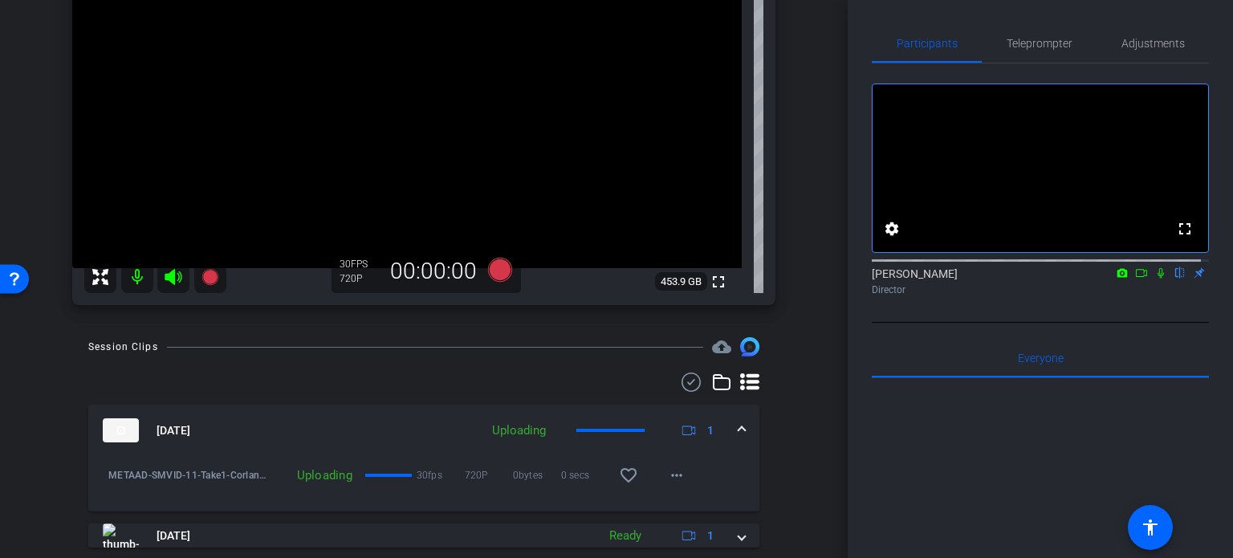
drag, startPoint x: 624, startPoint y: 484, endPoint x: 702, endPoint y: 433, distance: 93.5
click at [640, 474] on span "favorite_border" at bounding box center [633, 475] width 48 height 39
drag, startPoint x: 725, startPoint y: 427, endPoint x: 780, endPoint y: 447, distance: 58.9
click at [780, 447] on div "Session Clips cloud_upload [DATE] Queued 1 METAAD-SMVID-11-Take1-Corlandos [PER…" at bounding box center [423, 488] width 767 height 303
click at [624, 474] on mat-icon "favorite_border" at bounding box center [628, 475] width 19 height 19
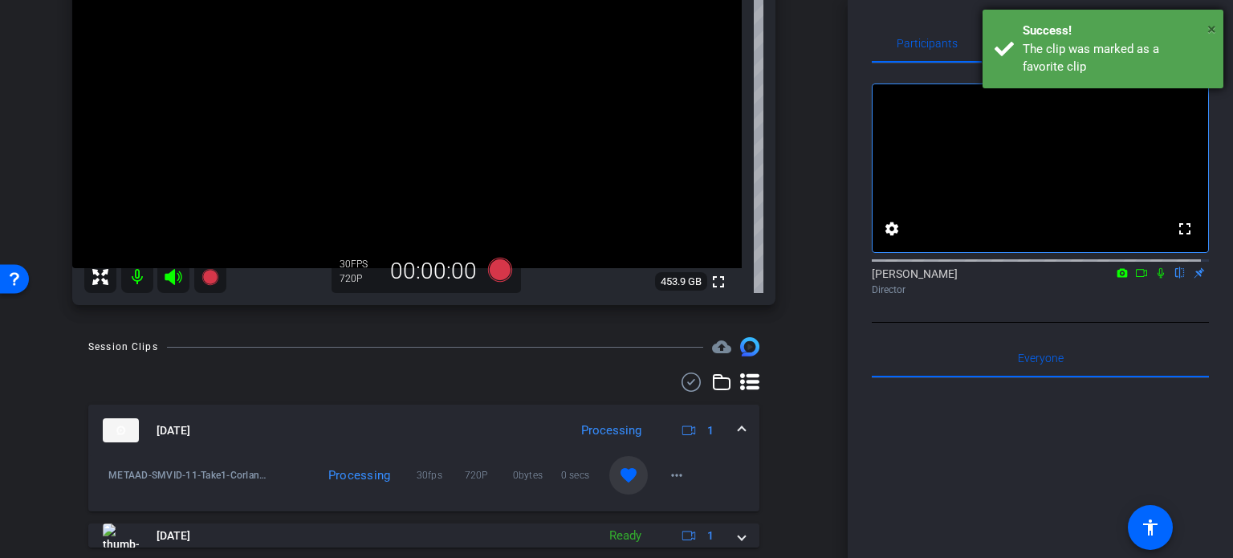
click at [1215, 31] on span "×" at bounding box center [1211, 28] width 9 height 19
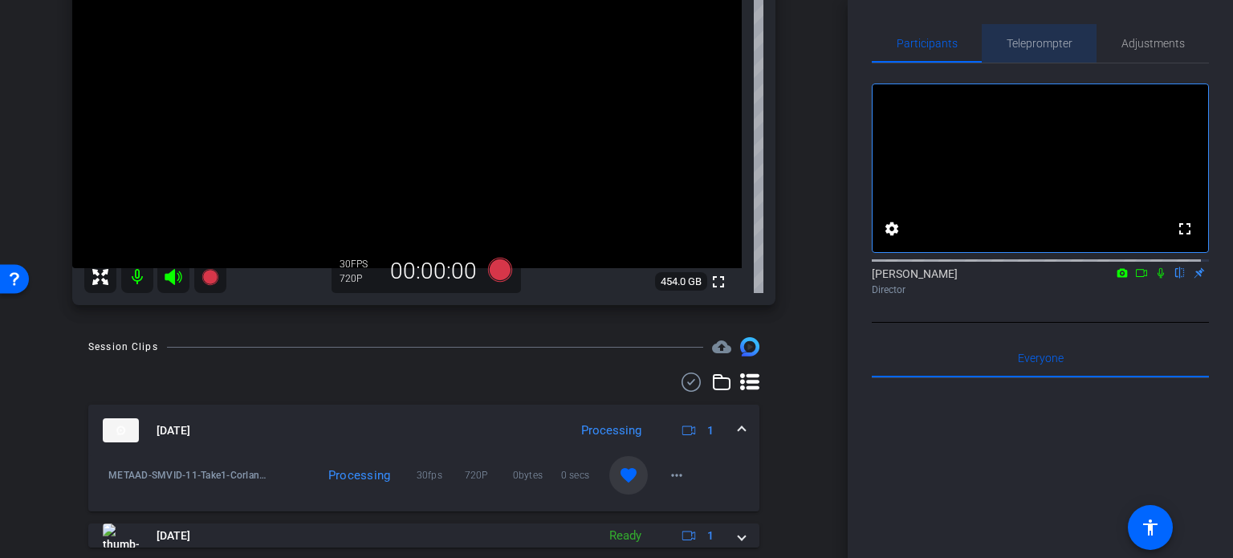
click at [1070, 44] on div "Teleprompter" at bounding box center [1039, 43] width 115 height 39
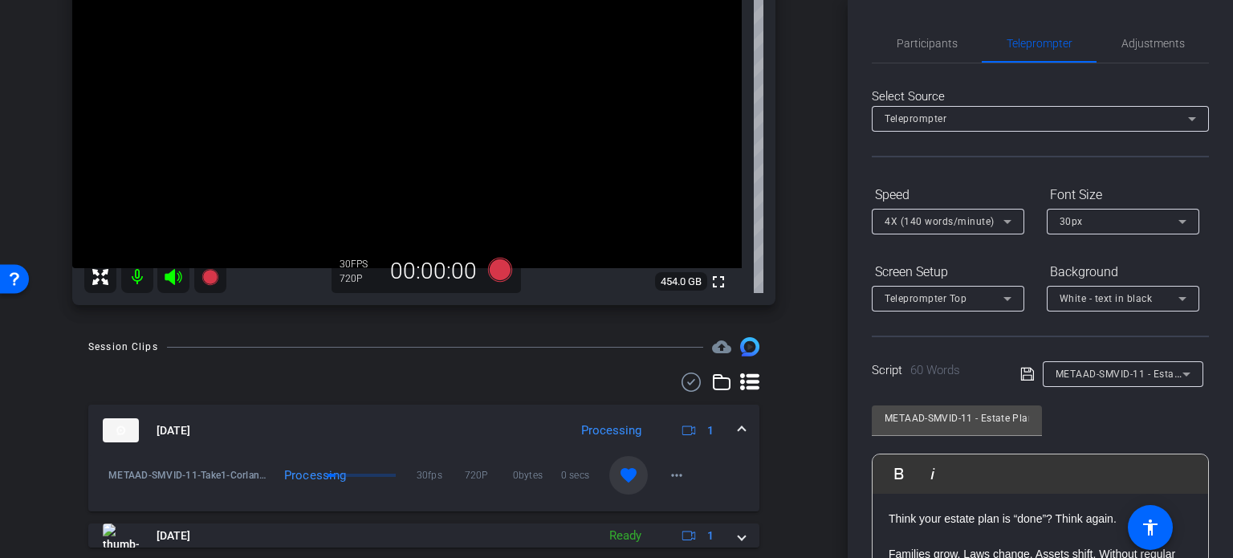
scroll to position [80, 0]
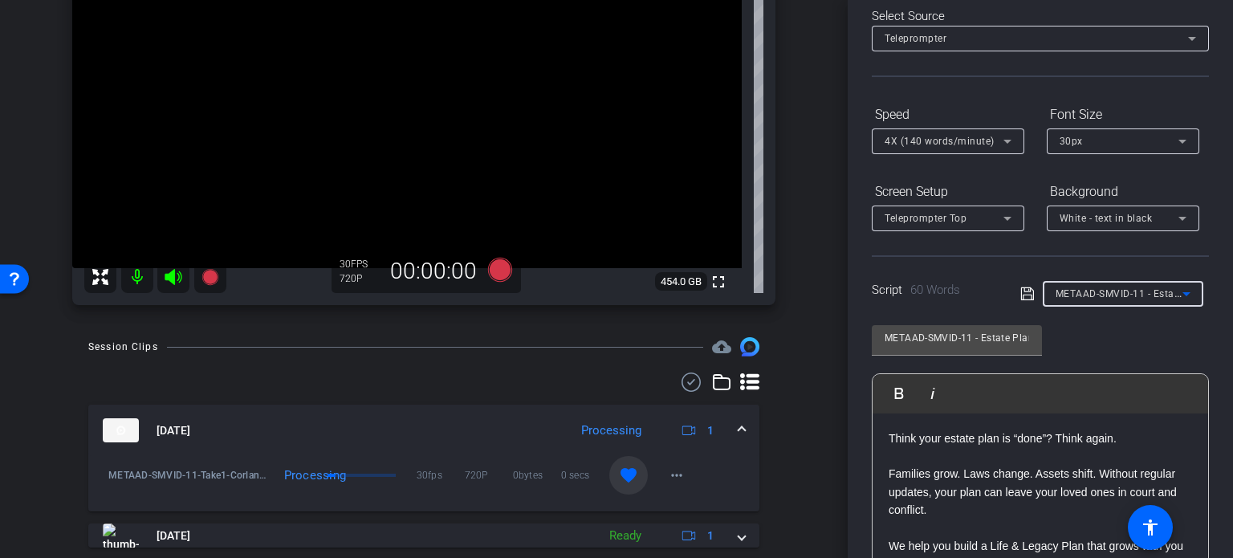
click at [1137, 299] on span "METAAD-SMVID-11 - Estate Planning Isn’t One-and-Done — Here’s Why" at bounding box center [1219, 293] width 329 height 13
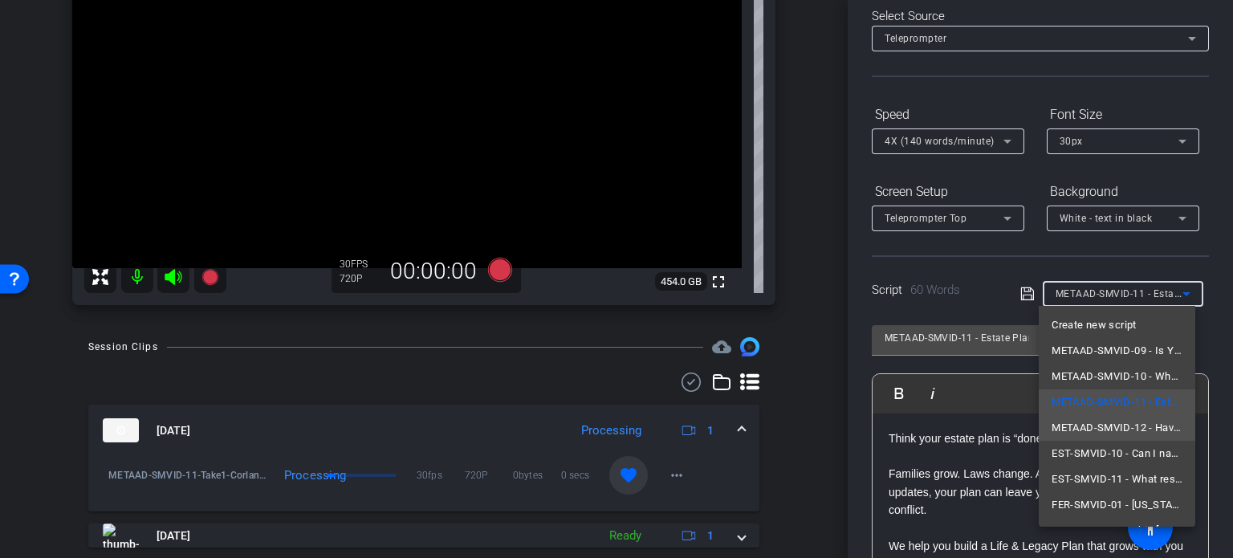
click at [1098, 429] on span "METAAD-SMVID-12 - Have an old will or trust? It may not protect what matters [D…" at bounding box center [1116, 427] width 131 height 19
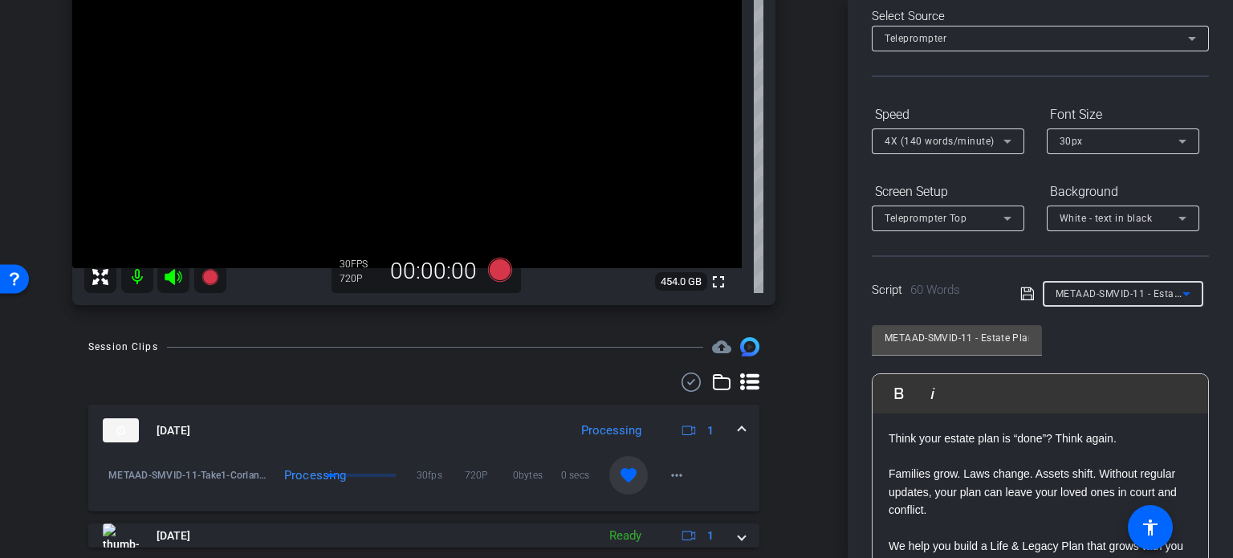
type input "METAAD-SMVID-12 - Have an old will or trust? It may not protect what matters [D…"
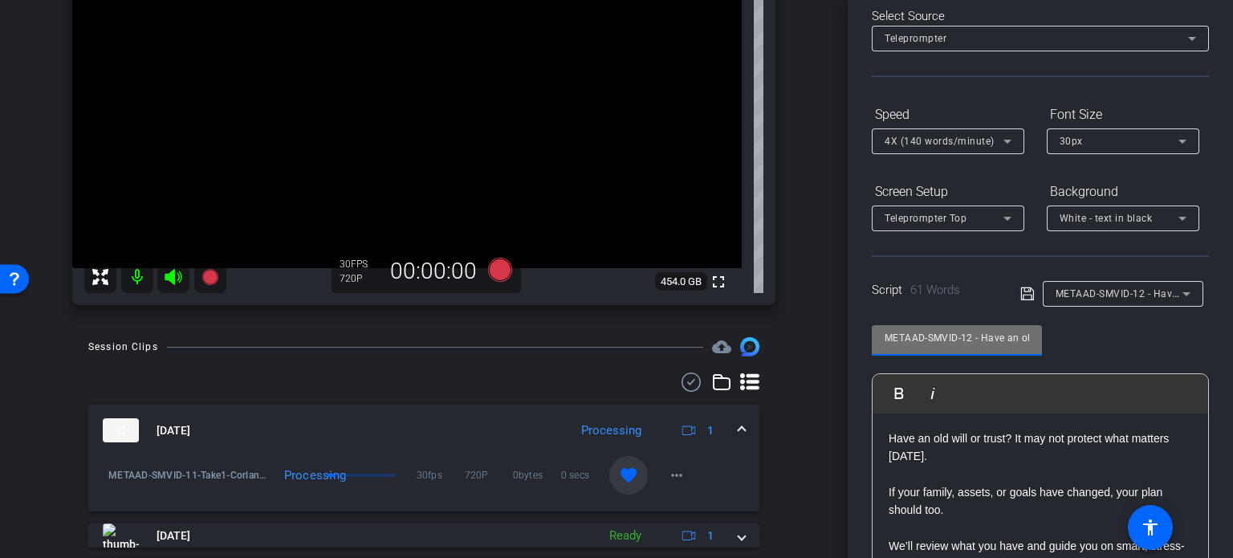
drag, startPoint x: 973, startPoint y: 337, endPoint x: 793, endPoint y: 290, distance: 185.9
click at [793, 290] on div "arrow_back Corlandos,[PERSON_NAME] 03_08272025 Back to project Send invite acco…" at bounding box center [616, 279] width 1233 height 558
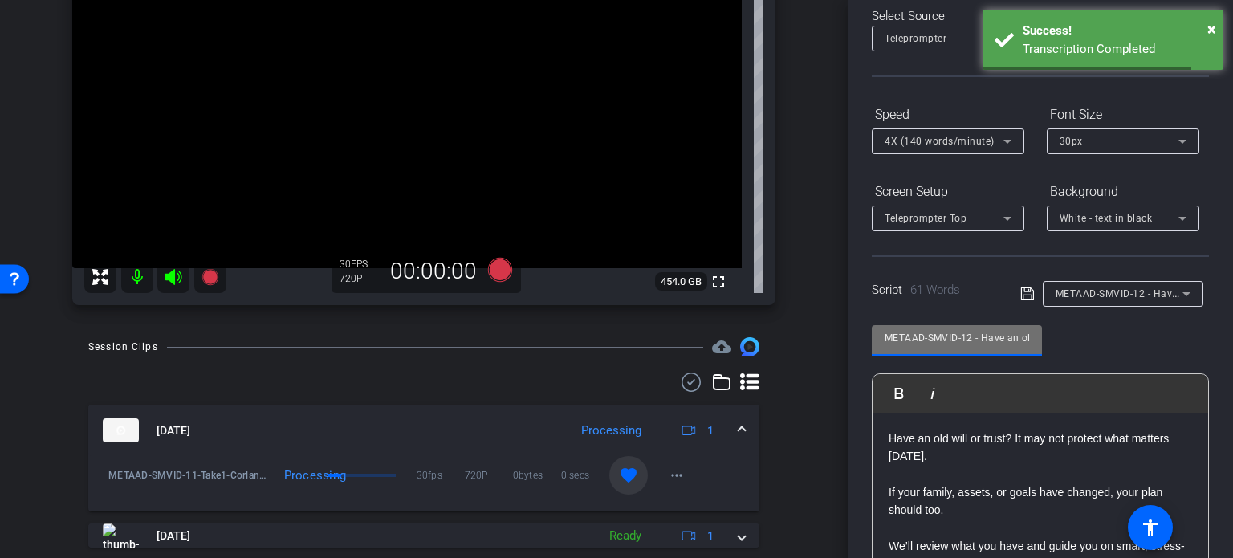
click at [791, 357] on div "Session Clips cloud_upload [DATE] Processing 1 METAAD-SMVID-11-Take1-Corlandos …" at bounding box center [423, 488] width 767 height 303
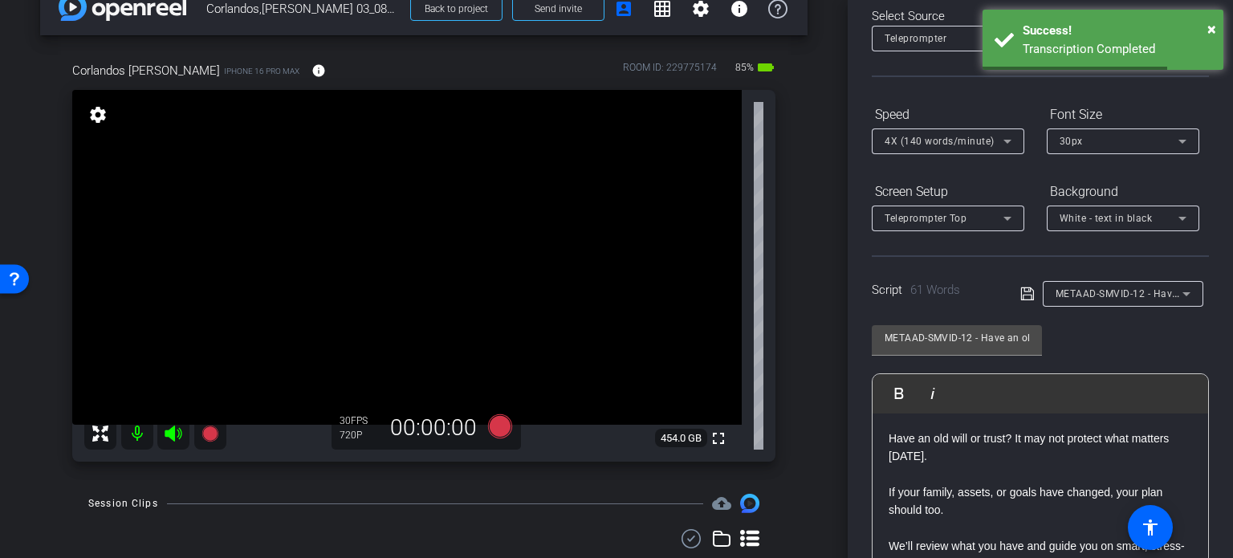
scroll to position [30, 0]
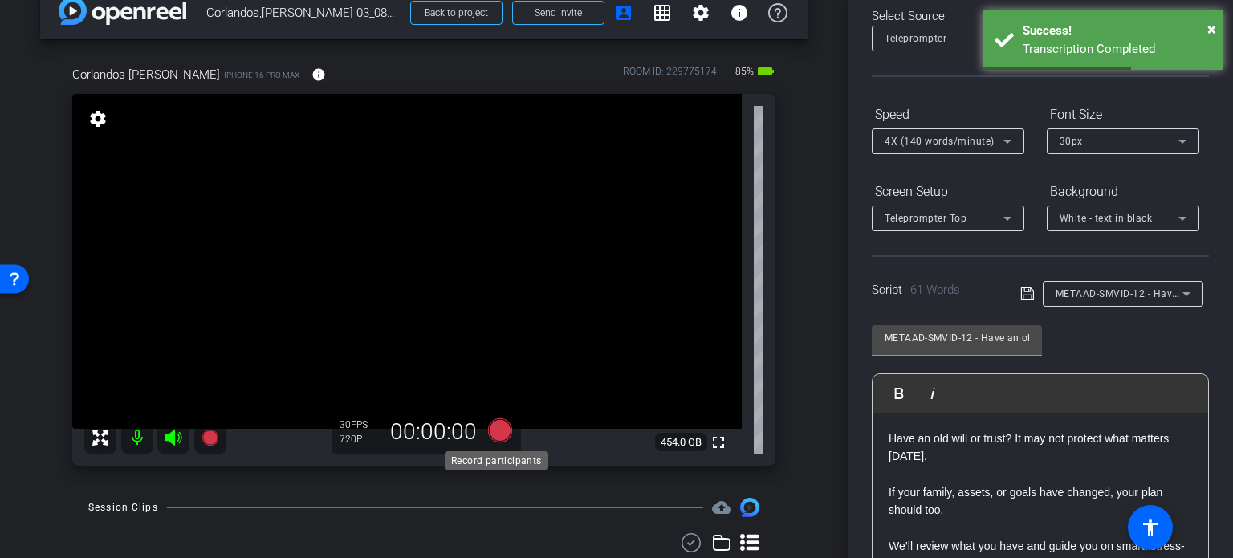
click at [488, 432] on icon at bounding box center [500, 430] width 24 height 24
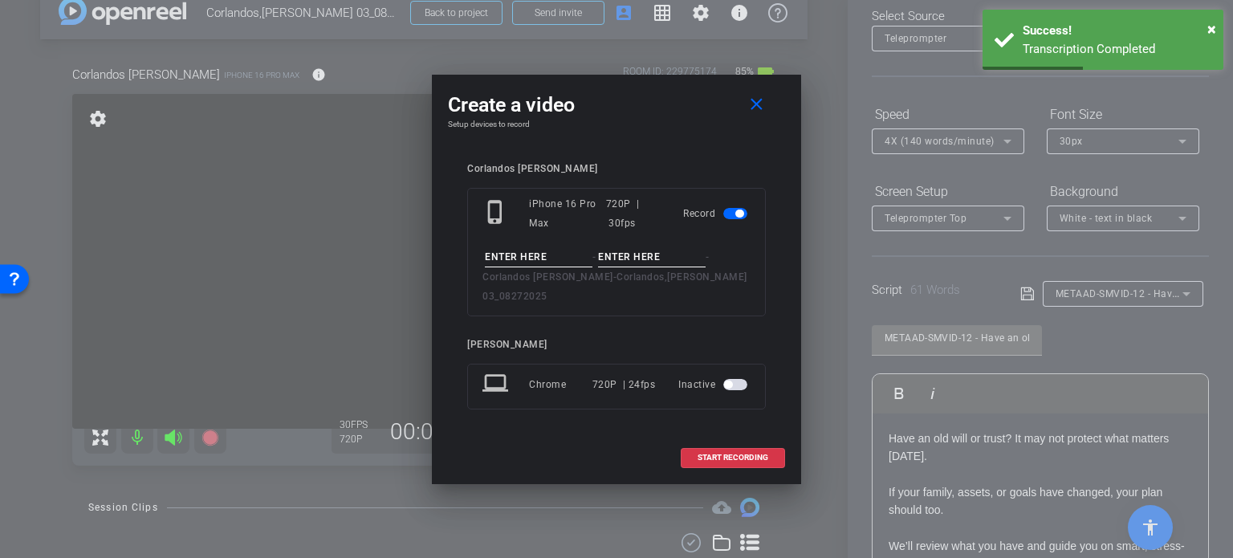
click at [518, 262] on input at bounding box center [539, 257] width 108 height 20
paste input "METAAD-SMVID-12"
type input "METAAD-SMVID-12"
click at [647, 265] on input at bounding box center [652, 257] width 108 height 20
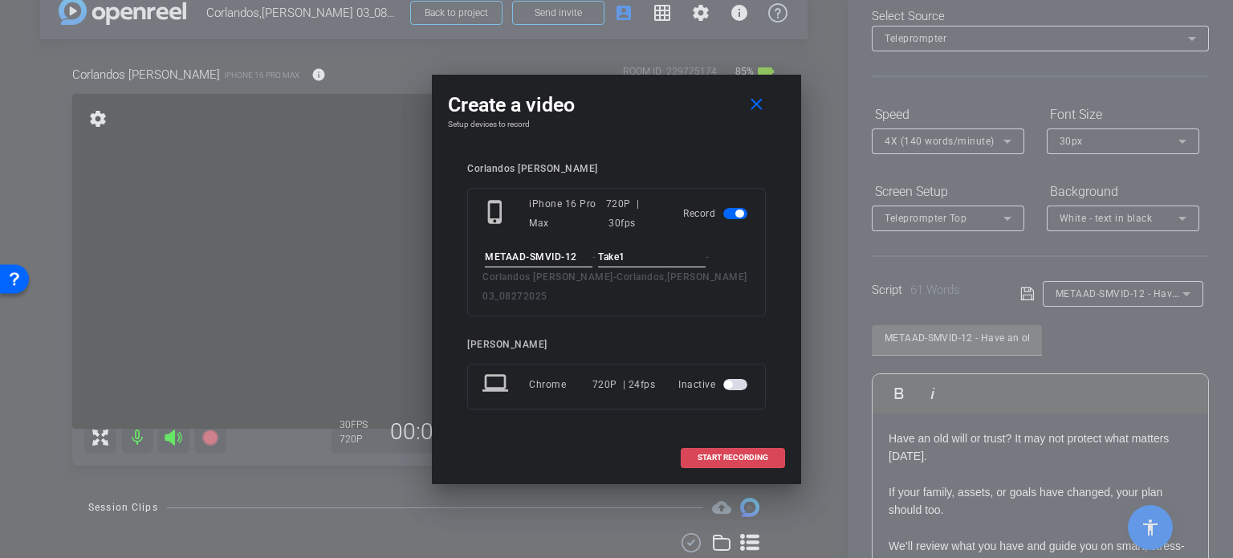
type input "Take1"
click at [716, 453] on span "START RECORDING" at bounding box center [732, 457] width 71 height 8
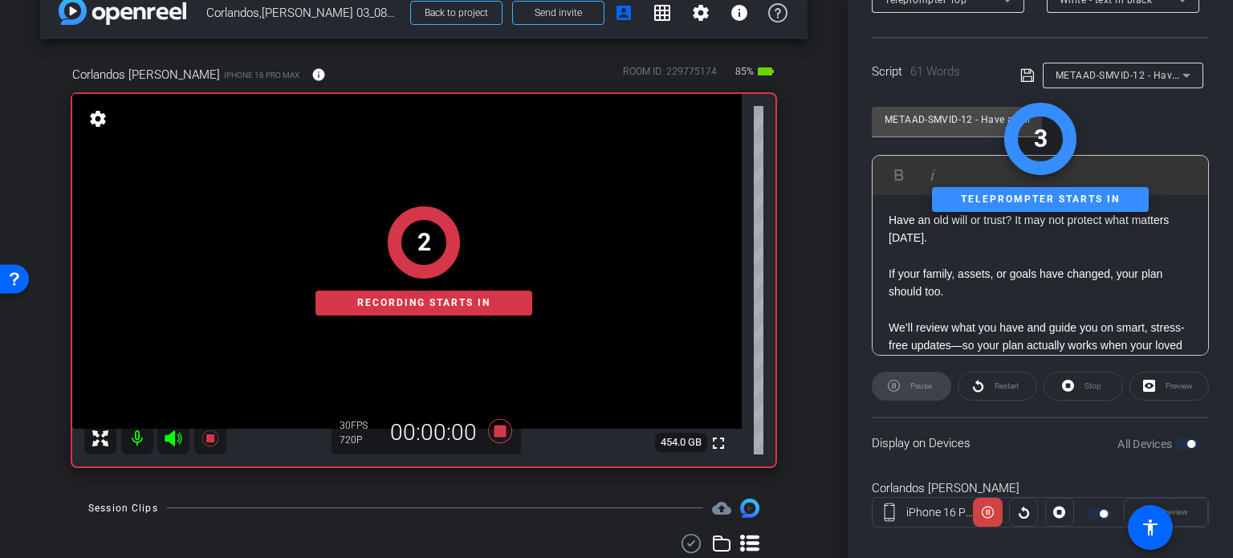
scroll to position [318, 0]
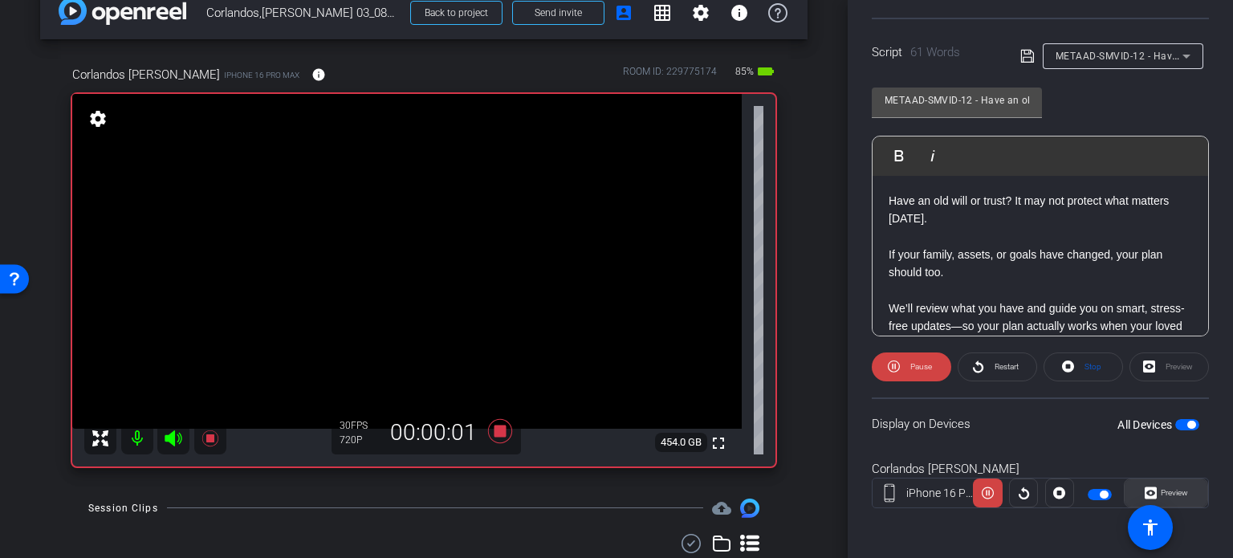
click at [1172, 488] on span "Preview" at bounding box center [1174, 492] width 27 height 9
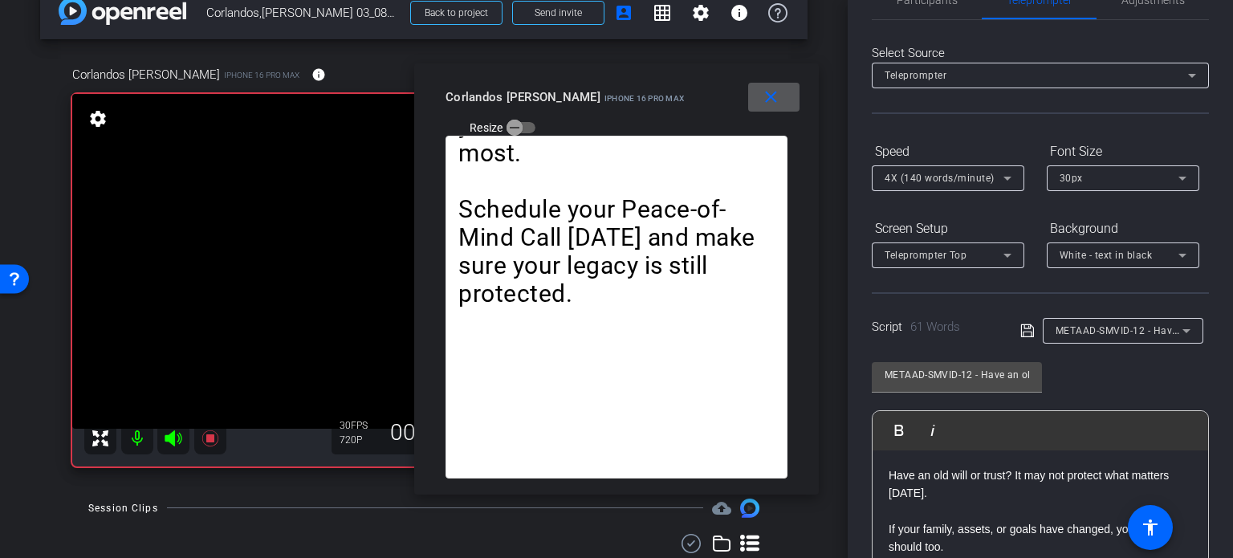
scroll to position [0, 0]
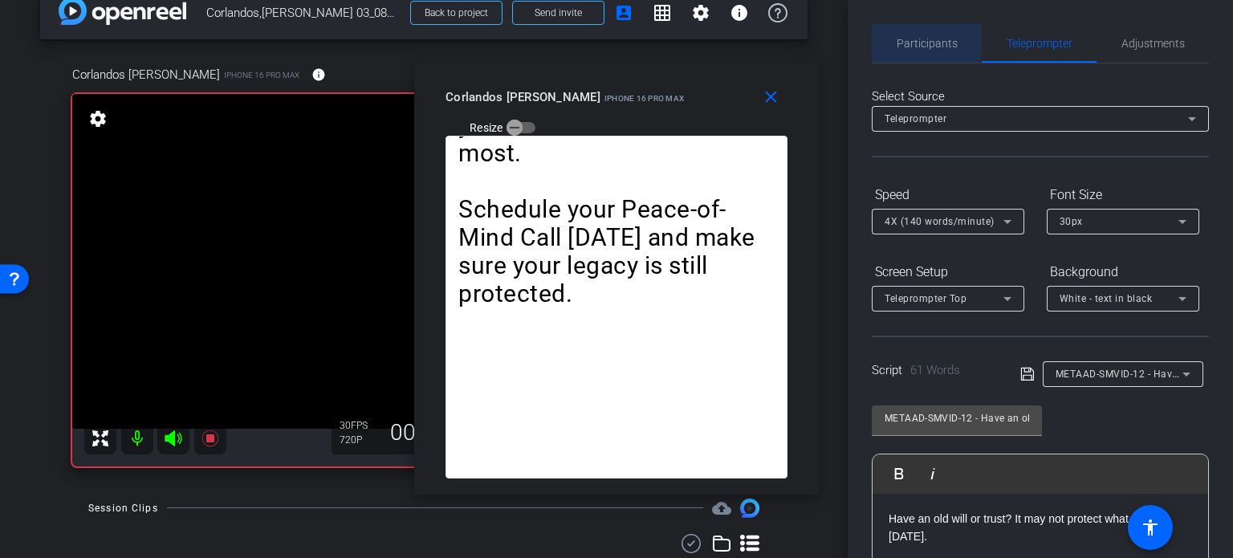
click at [921, 35] on span "Participants" at bounding box center [927, 43] width 61 height 39
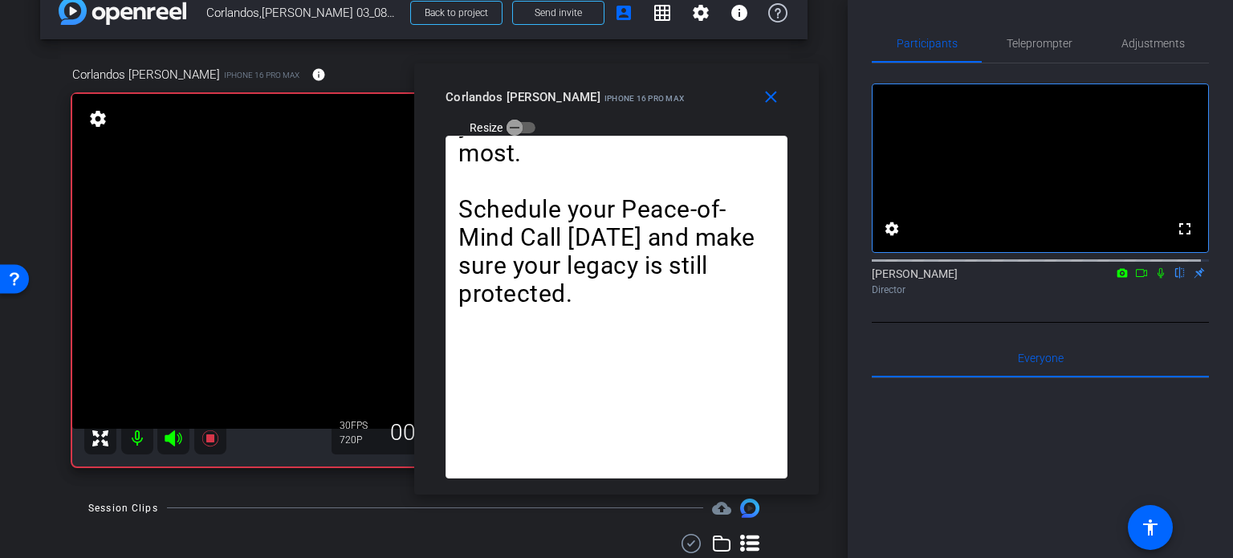
click at [1154, 279] on icon at bounding box center [1160, 272] width 13 height 11
click at [1027, 40] on span "Teleprompter" at bounding box center [1040, 43] width 66 height 11
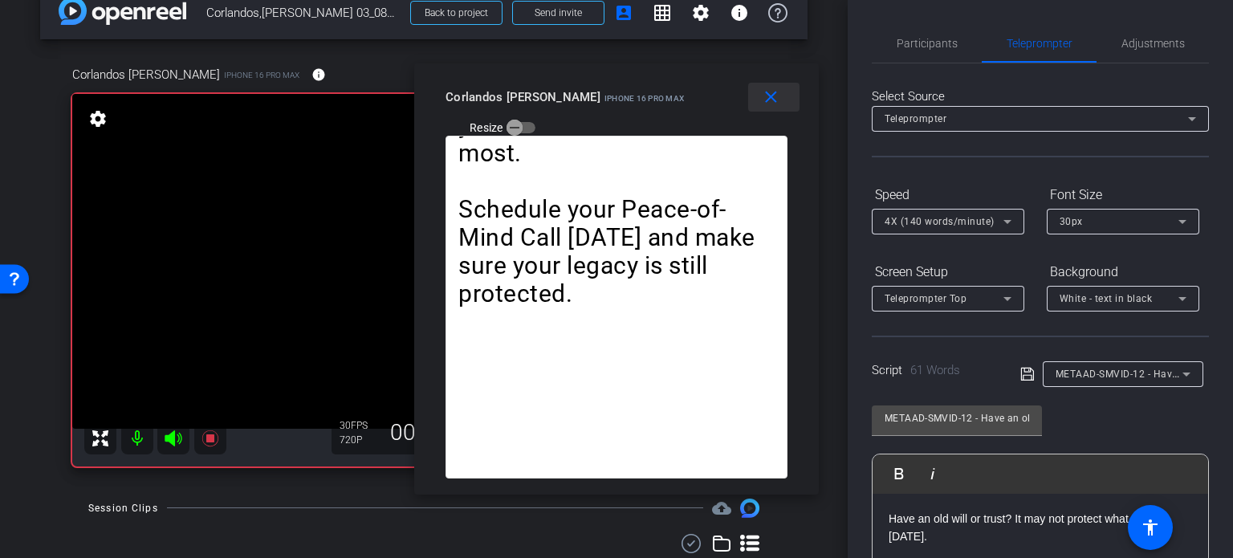
click at [780, 96] on mat-icon "close" at bounding box center [771, 97] width 20 height 20
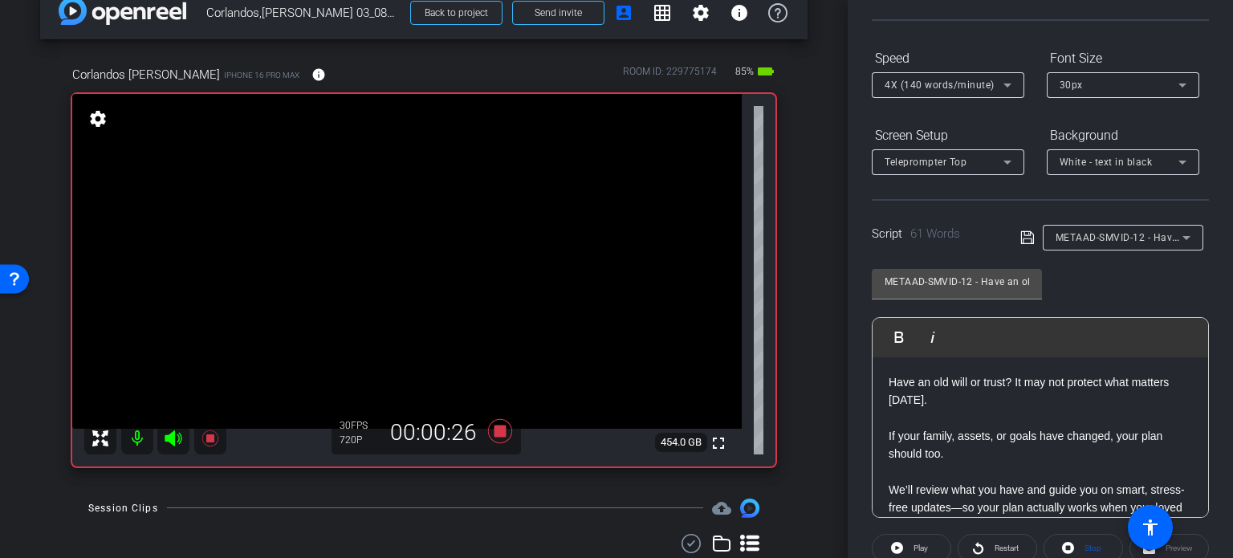
scroll to position [318, 0]
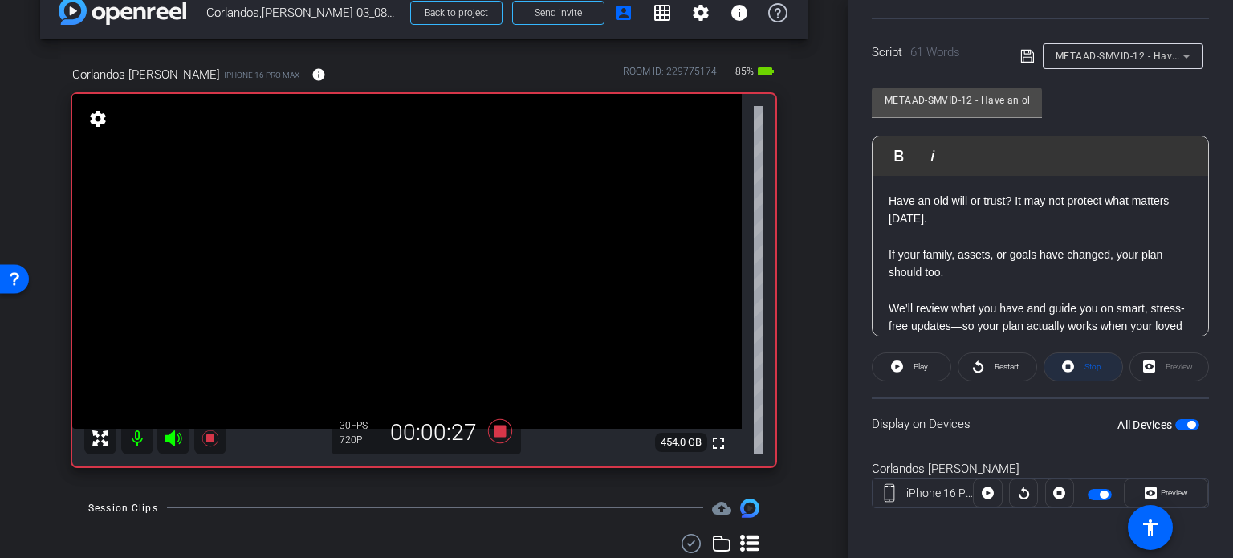
click at [1091, 375] on span "Stop" at bounding box center [1090, 367] width 21 height 22
click at [915, 369] on span "Play" at bounding box center [920, 366] width 14 height 9
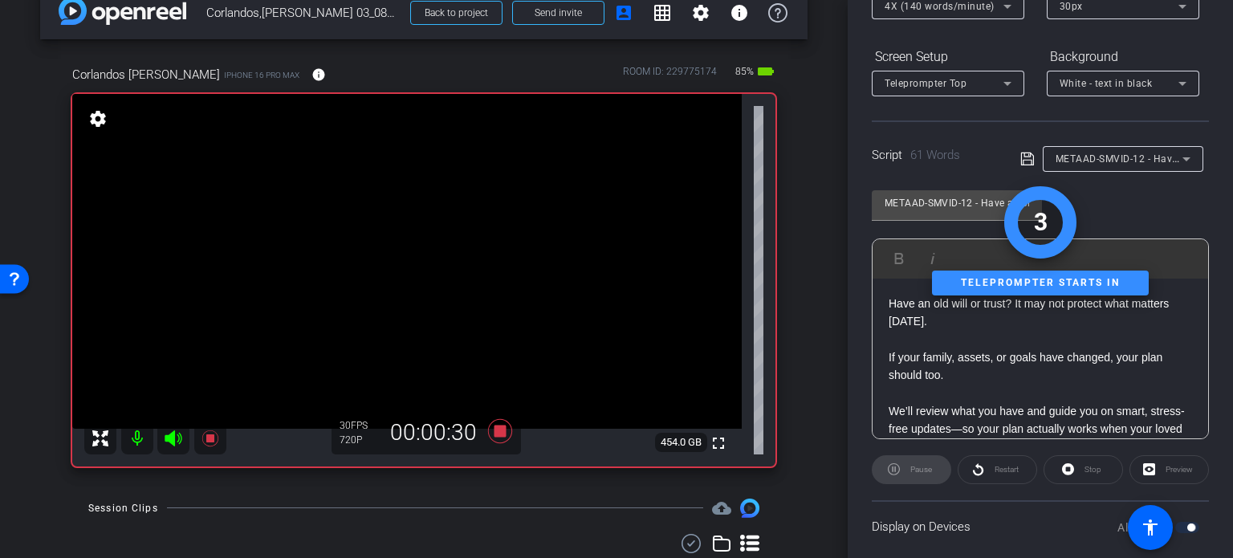
scroll to position [0, 0]
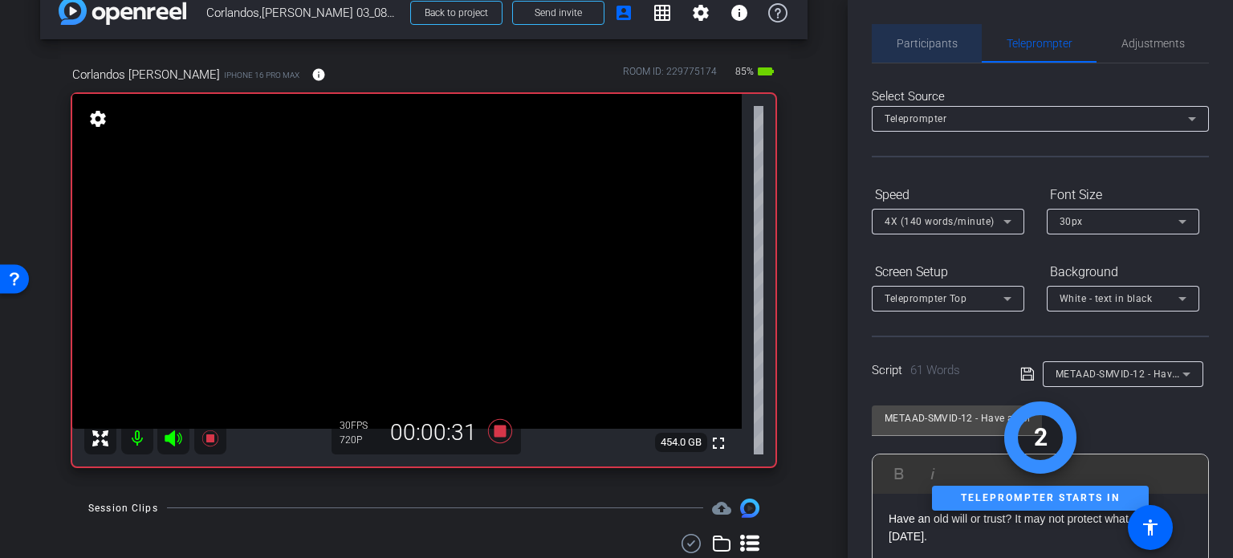
click at [929, 34] on span "Participants" at bounding box center [927, 43] width 61 height 39
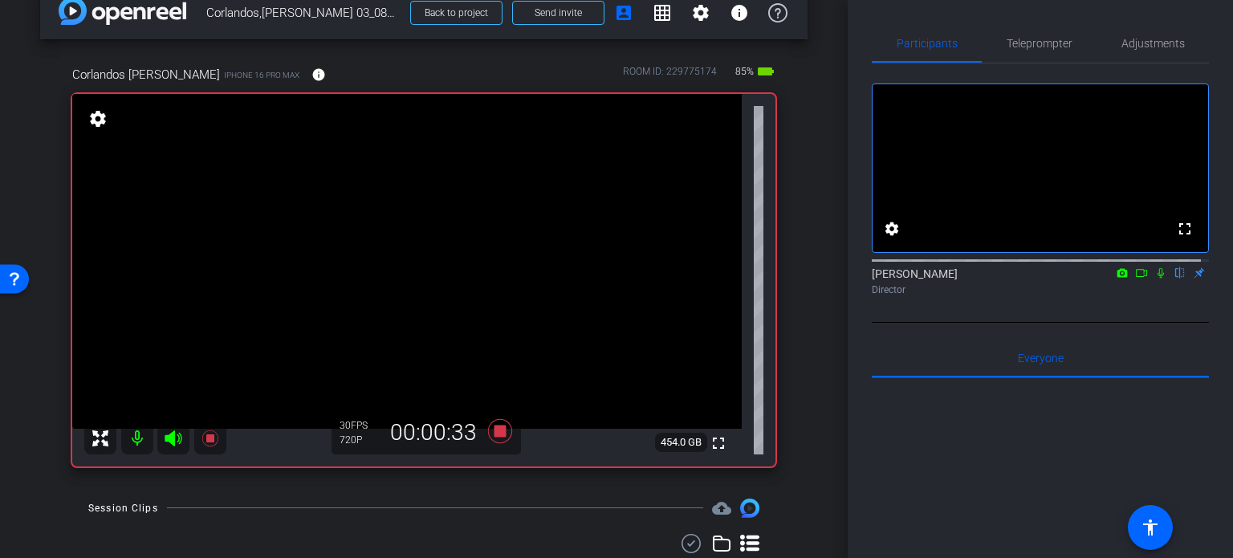
click at [1154, 279] on icon at bounding box center [1160, 272] width 13 height 11
click at [1054, 43] on span "Teleprompter" at bounding box center [1040, 43] width 66 height 11
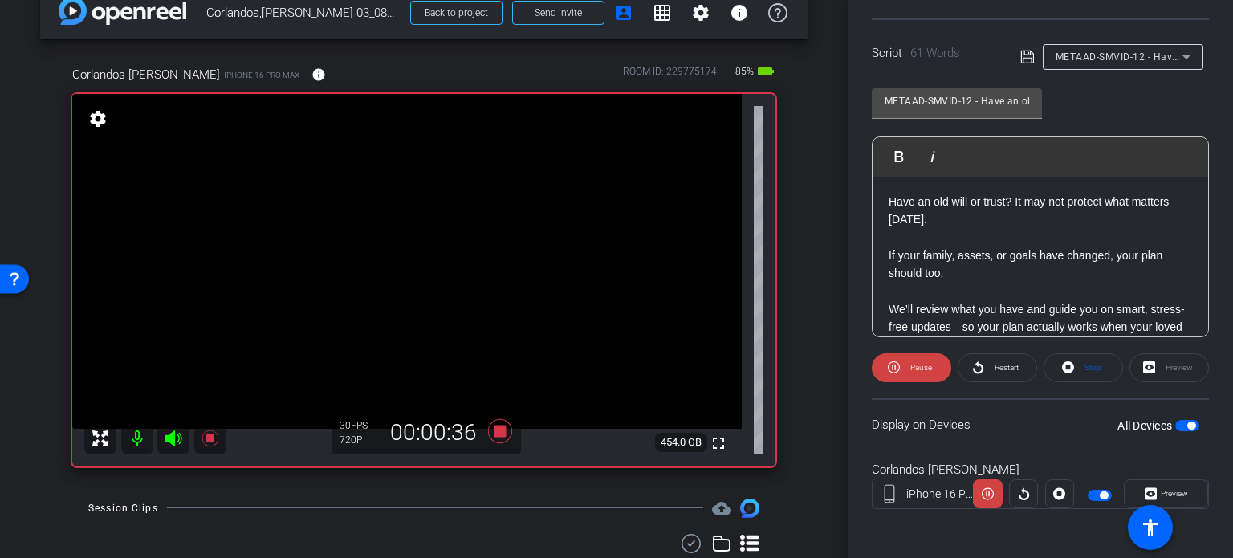
scroll to position [318, 0]
click at [1161, 490] on span "Preview" at bounding box center [1174, 492] width 27 height 9
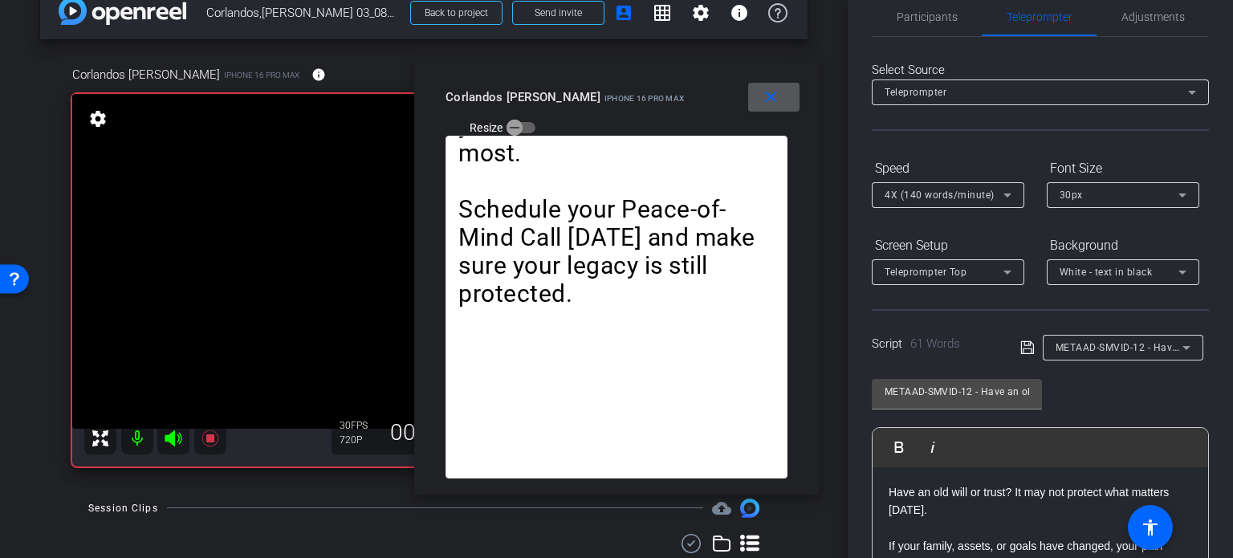
scroll to position [0, 0]
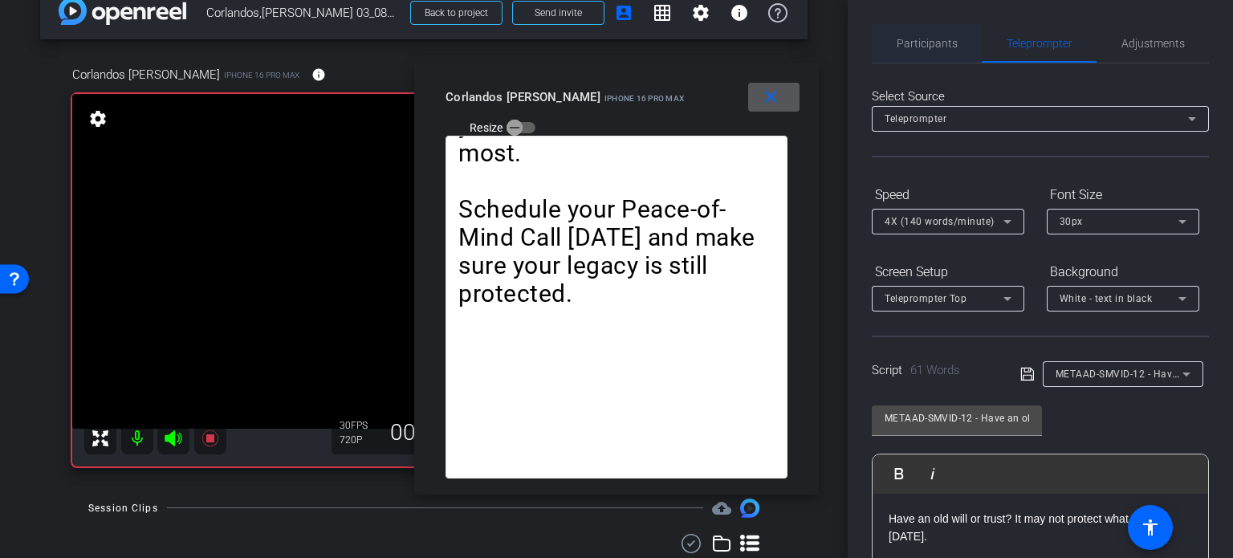
click at [921, 43] on span "Participants" at bounding box center [927, 43] width 61 height 11
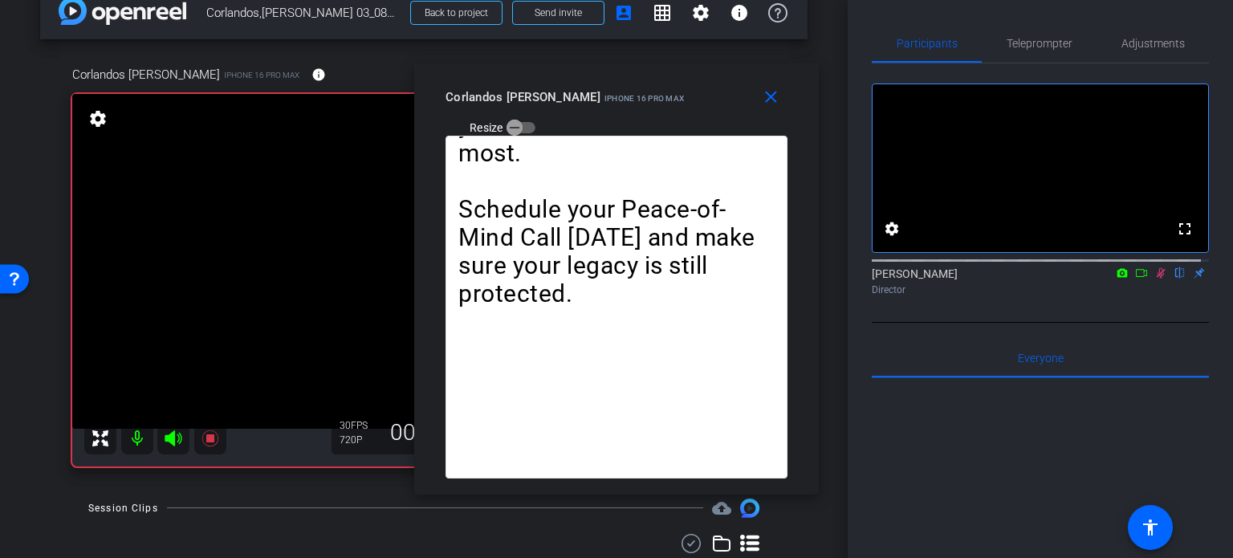
click at [1154, 279] on icon at bounding box center [1160, 272] width 13 height 11
click at [1031, 47] on span "Teleprompter" at bounding box center [1040, 43] width 66 height 11
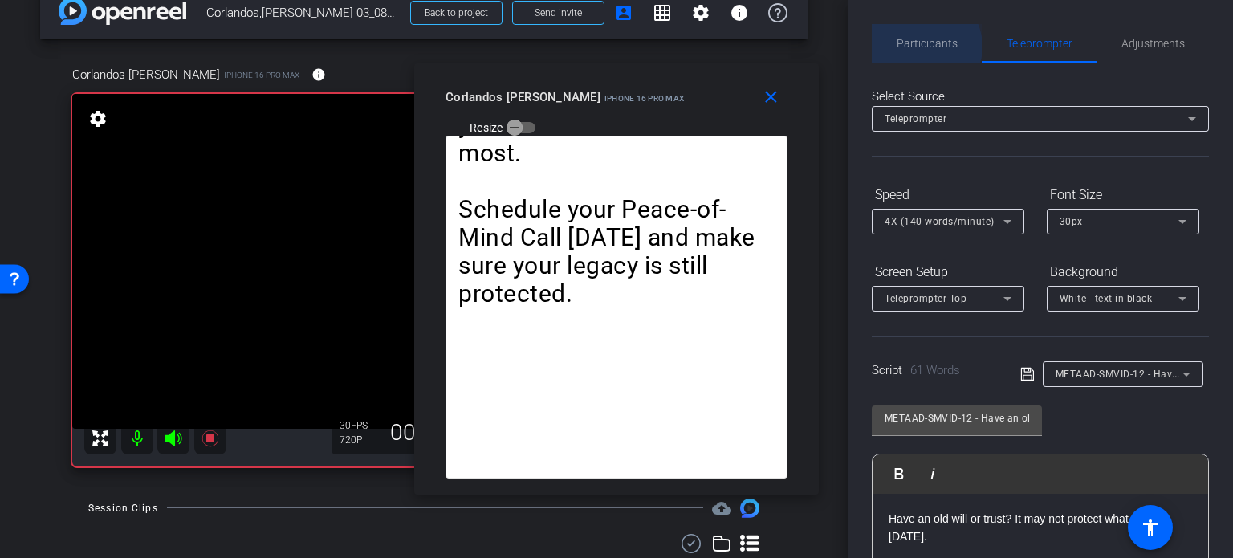
click at [923, 47] on span "Participants" at bounding box center [927, 43] width 61 height 11
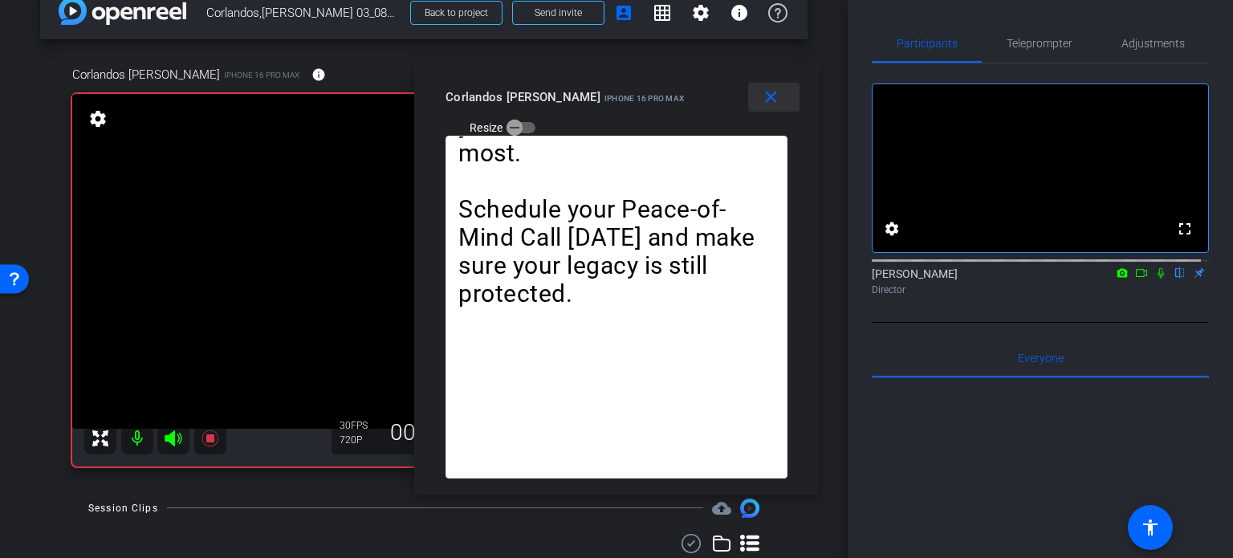
click at [778, 96] on mat-icon "close" at bounding box center [771, 97] width 20 height 20
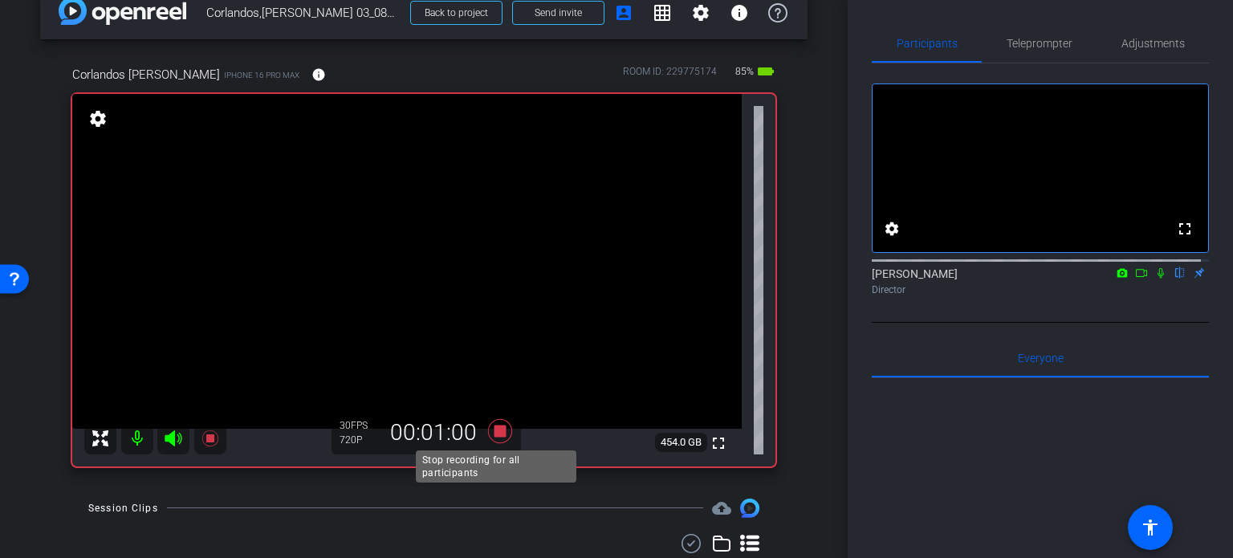
click at [493, 429] on icon at bounding box center [500, 431] width 24 height 24
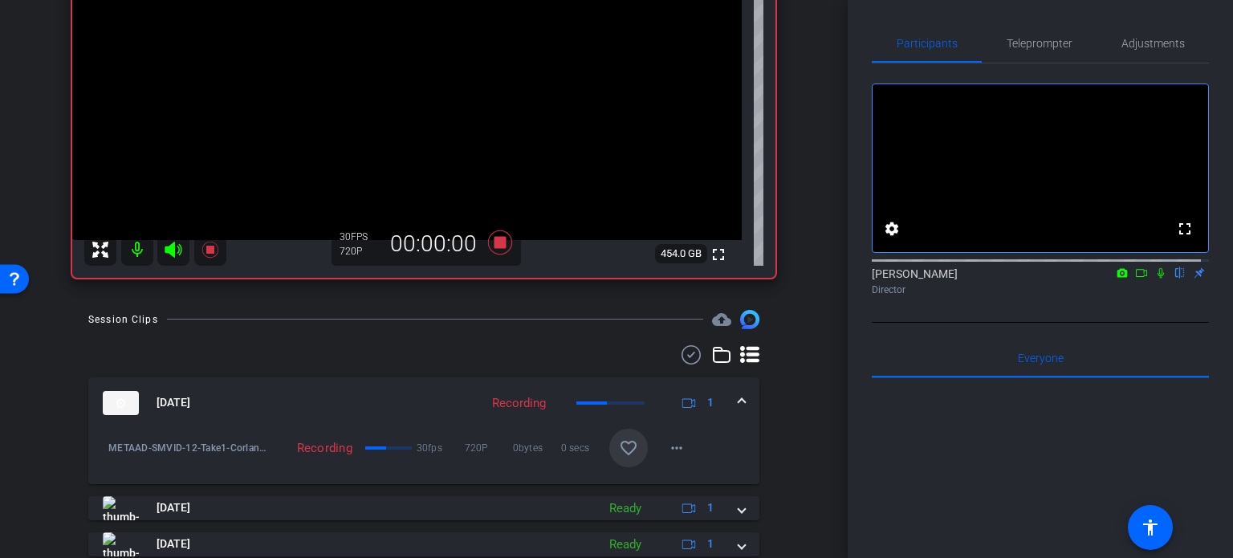
scroll to position [308, 0]
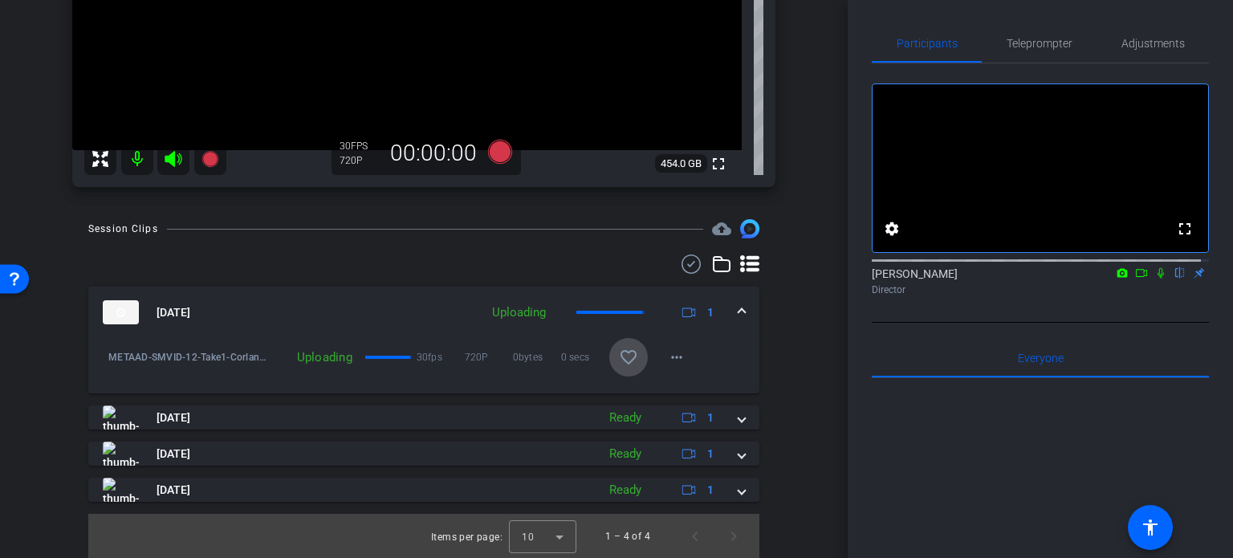
click at [623, 364] on mat-icon "favorite_border" at bounding box center [628, 357] width 19 height 19
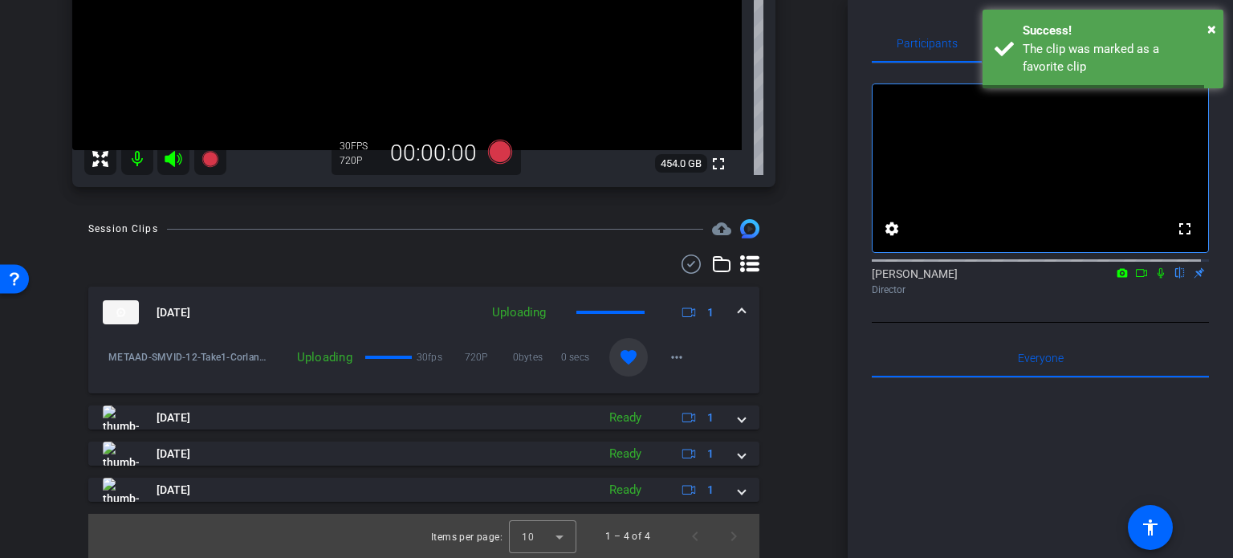
click at [738, 314] on span at bounding box center [741, 312] width 6 height 17
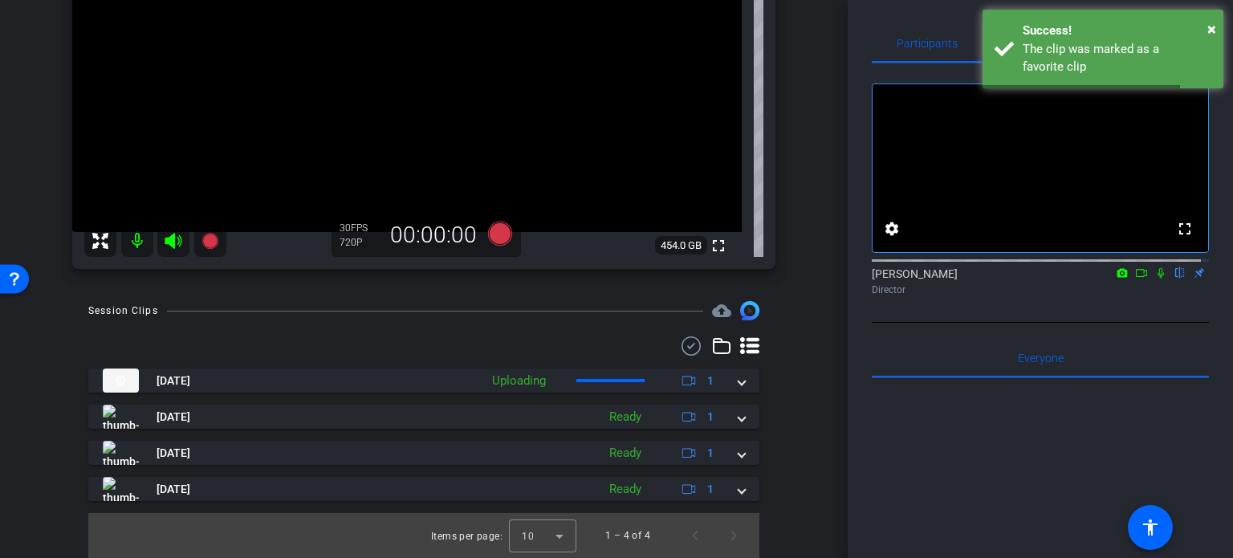
scroll to position [66, 0]
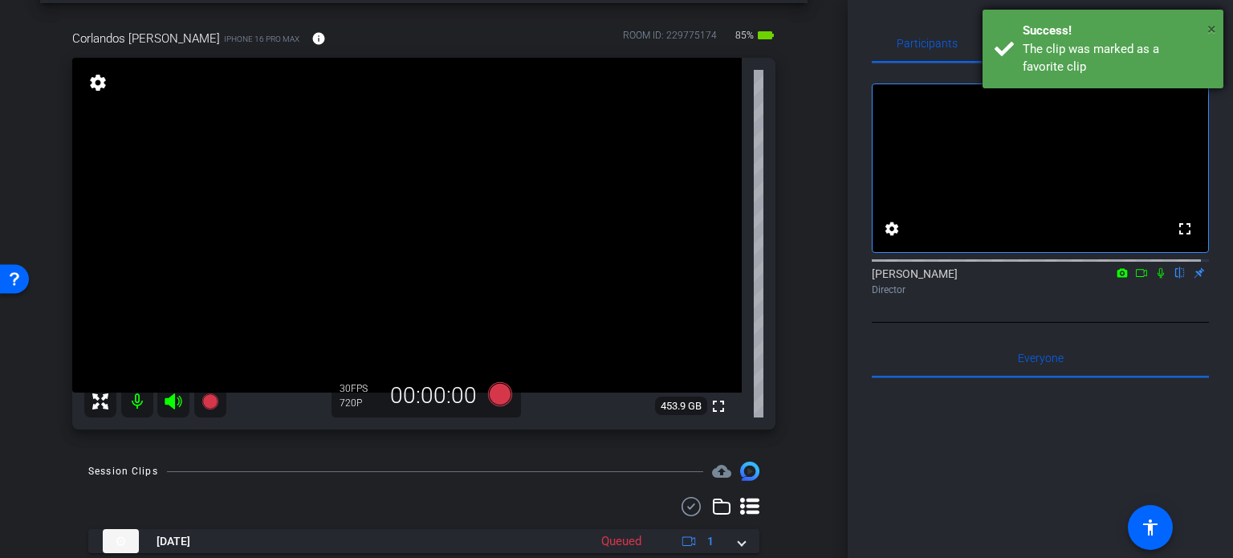
click at [1210, 33] on span "×" at bounding box center [1211, 28] width 9 height 19
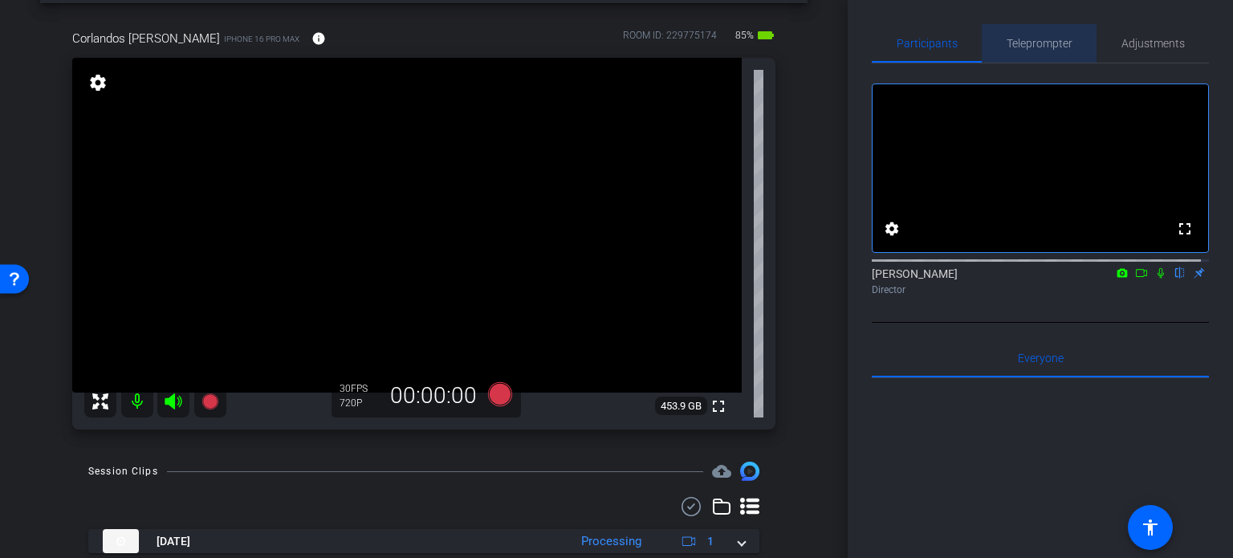
click at [1050, 44] on span "Teleprompter" at bounding box center [1040, 43] width 66 height 11
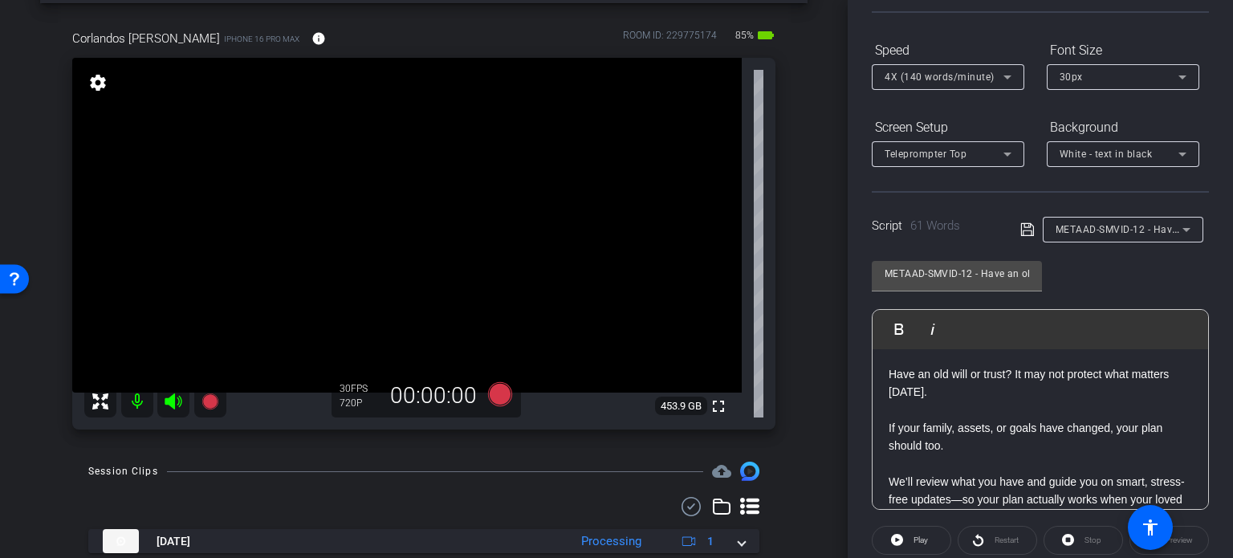
scroll to position [161, 0]
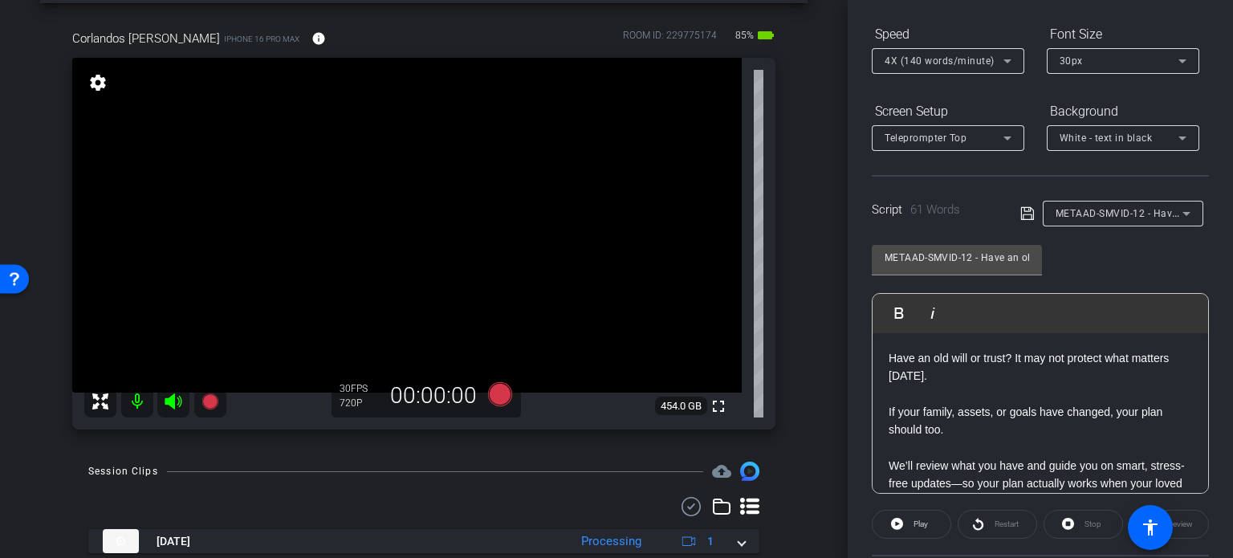
click at [1125, 223] on div "METAAD-SMVID-12 - Have an old will or trust? It may not protect what matters [D…" at bounding box center [1122, 214] width 135 height 26
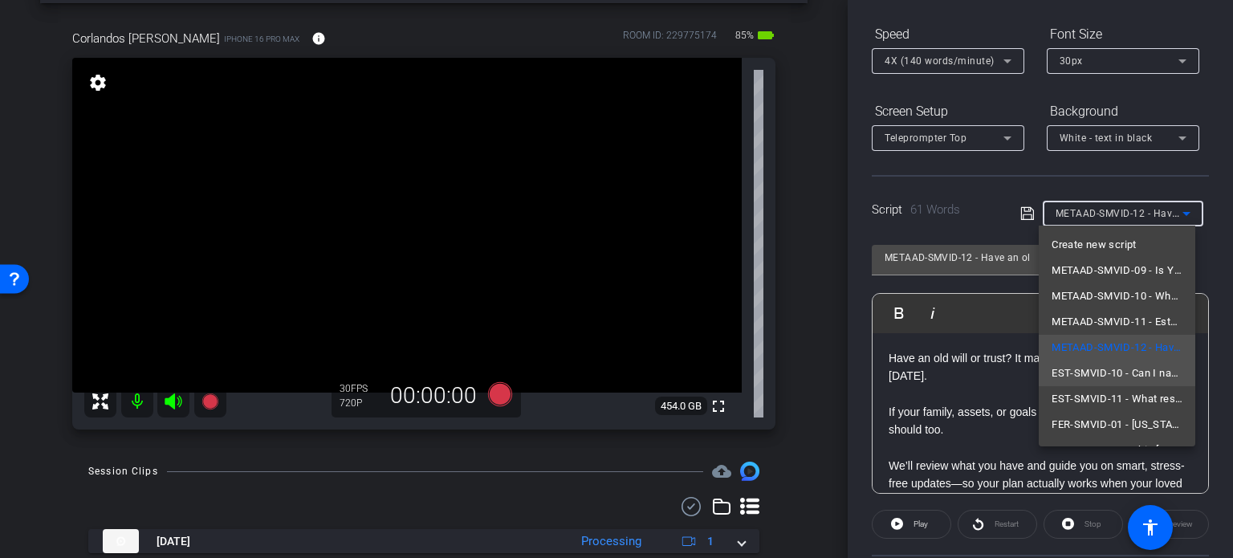
scroll to position [22, 0]
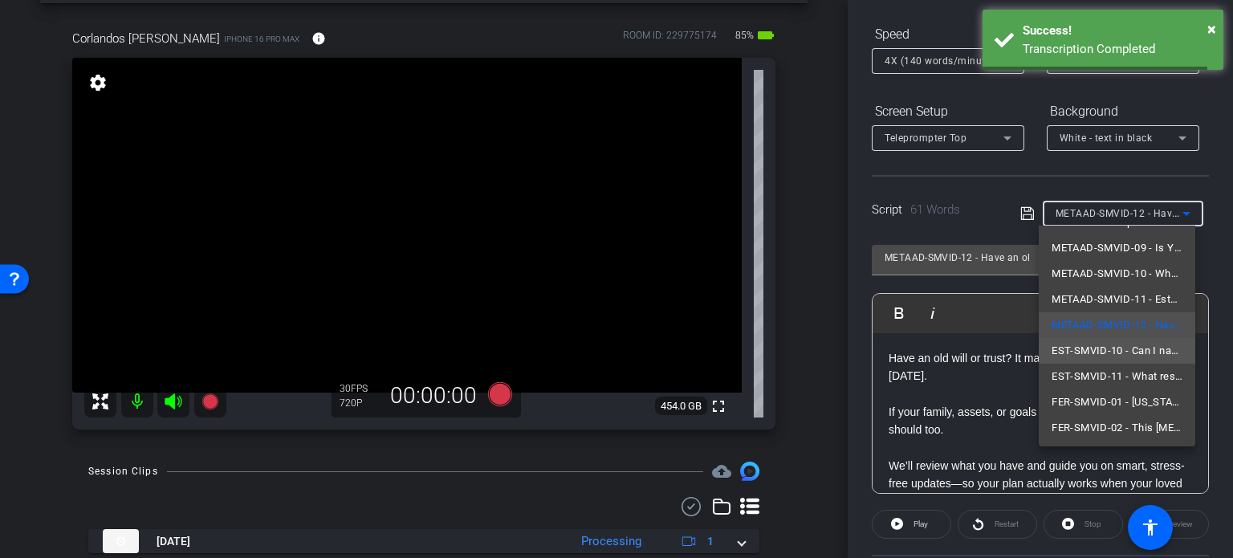
click at [1122, 343] on span "EST-SMVID-10 - Can I name someone other than my children’s other parent to serv…" at bounding box center [1116, 350] width 131 height 19
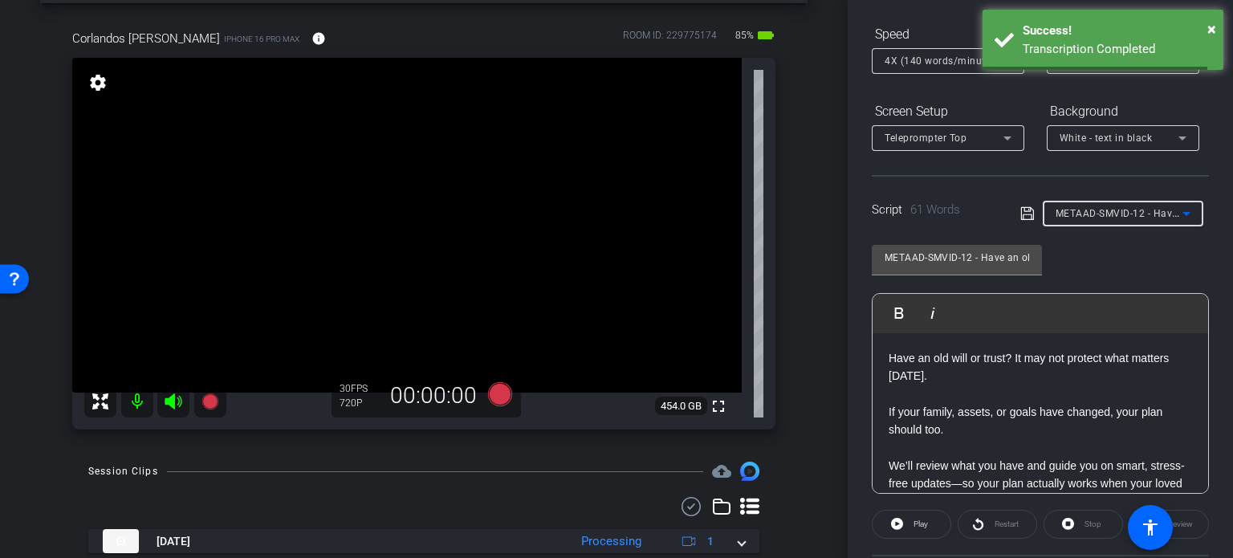
type input "EST-SMVID-10 - Can I name someone other than my children’s other parent to serv…"
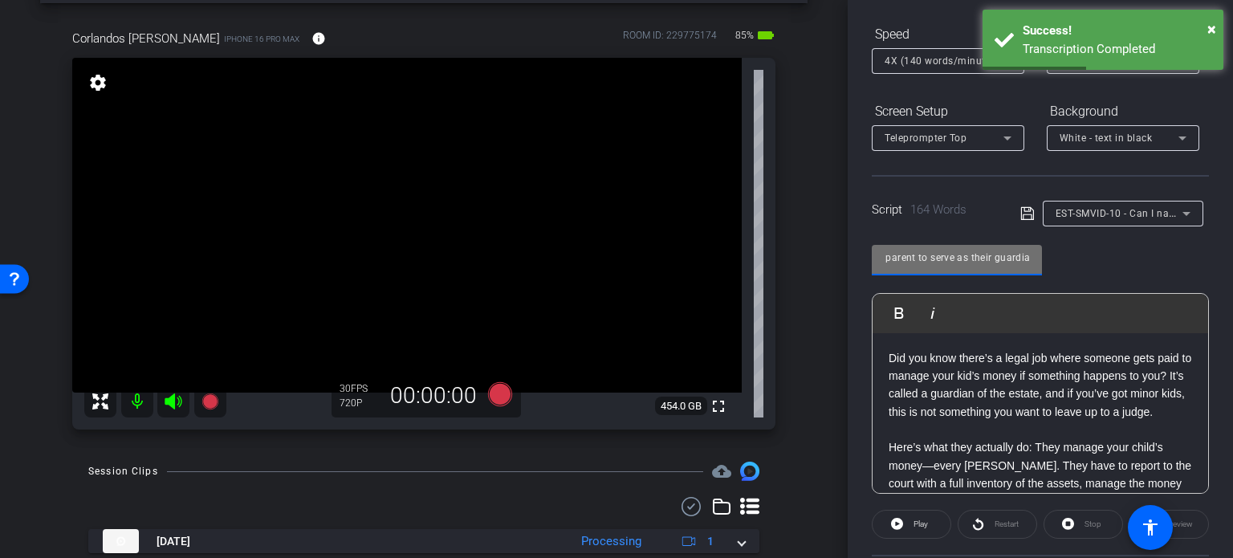
drag, startPoint x: 964, startPoint y: 254, endPoint x: 1029, endPoint y: 275, distance: 68.3
click at [1029, 275] on mat-form-field "EST-SMVID-10 - Can I name someone other than my children’s other parent to serv…" at bounding box center [957, 269] width 170 height 48
click at [996, 250] on input "EST-SMVID-10 - Can I name someone other than my children’s other parent to serv…" at bounding box center [957, 257] width 144 height 19
click at [994, 252] on input "EST-SMVID-10 - Can I name someone other than my children’s other parent to serv…" at bounding box center [957, 257] width 144 height 19
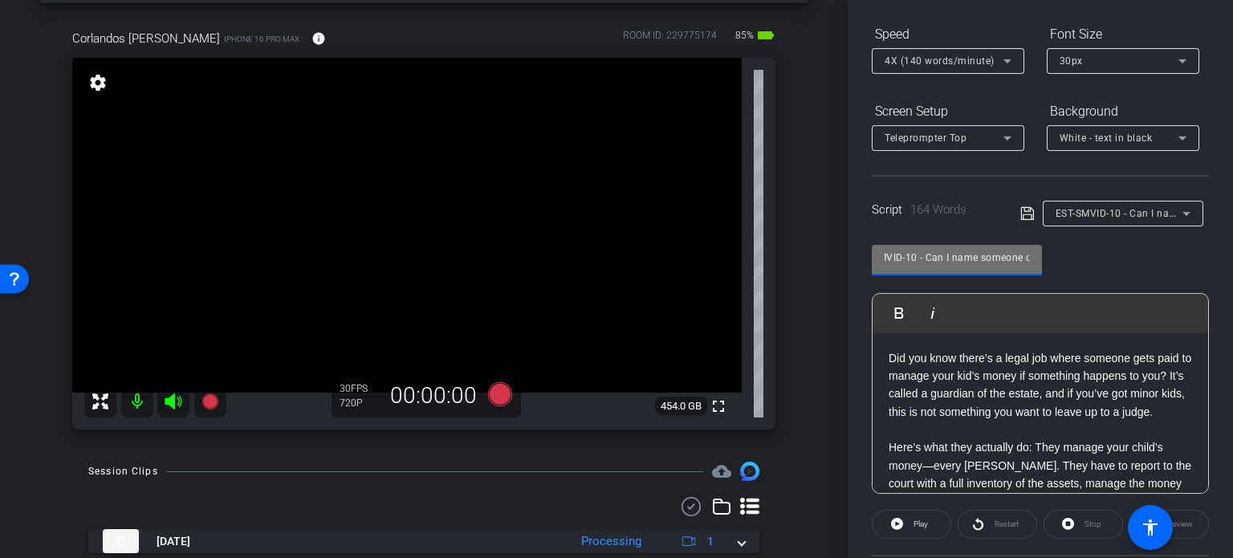
scroll to position [0, 0]
drag, startPoint x: 981, startPoint y: 253, endPoint x: 822, endPoint y: 229, distance: 160.7
click at [822, 228] on div "arrow_back Corlandos,[PERSON_NAME] 03_08272025 Back to project Send invite acco…" at bounding box center [616, 279] width 1233 height 558
click at [946, 259] on input "EST-SMVID-10 - Can I name someone other than my children’s other parent to serv…" at bounding box center [957, 257] width 144 height 19
drag, startPoint x: 949, startPoint y: 259, endPoint x: 834, endPoint y: 234, distance: 117.6
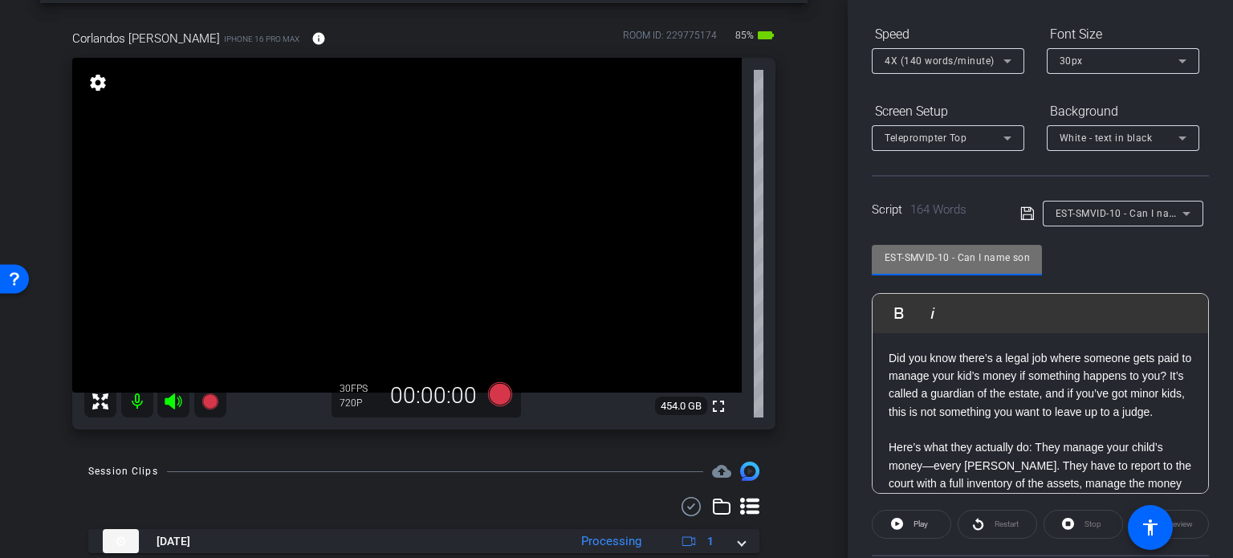
click at [834, 233] on div "arrow_back Corlandos,[PERSON_NAME] 03_08272025 Back to project Send invite acco…" at bounding box center [616, 279] width 1233 height 558
click at [812, 253] on div "arrow_back Corlandos,[PERSON_NAME] 03_08272025 Back to project Send invite acco…" at bounding box center [424, 213] width 848 height 558
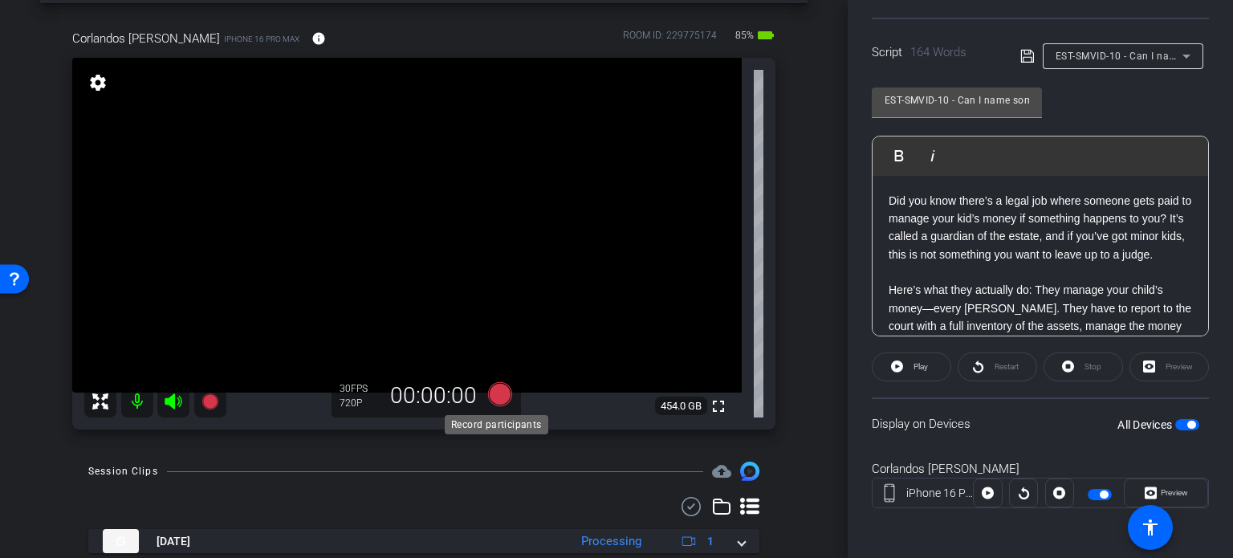
click at [498, 397] on icon at bounding box center [500, 394] width 24 height 24
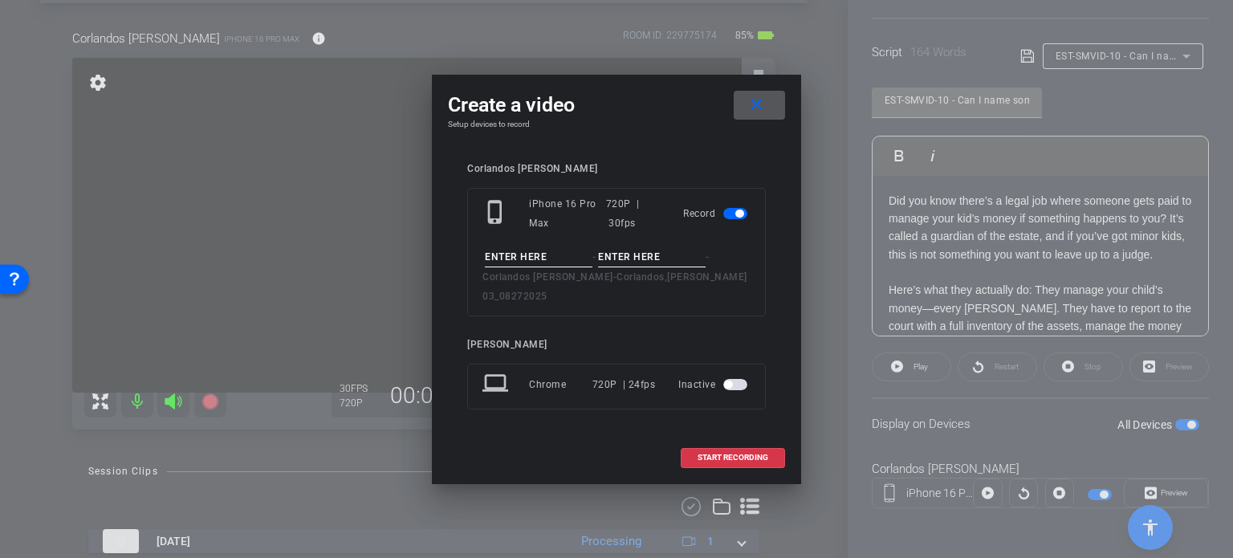
click at [523, 264] on input at bounding box center [539, 257] width 108 height 20
paste input "EST-SMVID-10"
type input "EST-SMVID-10"
click at [653, 266] on input at bounding box center [652, 257] width 108 height 20
type input "Take1"
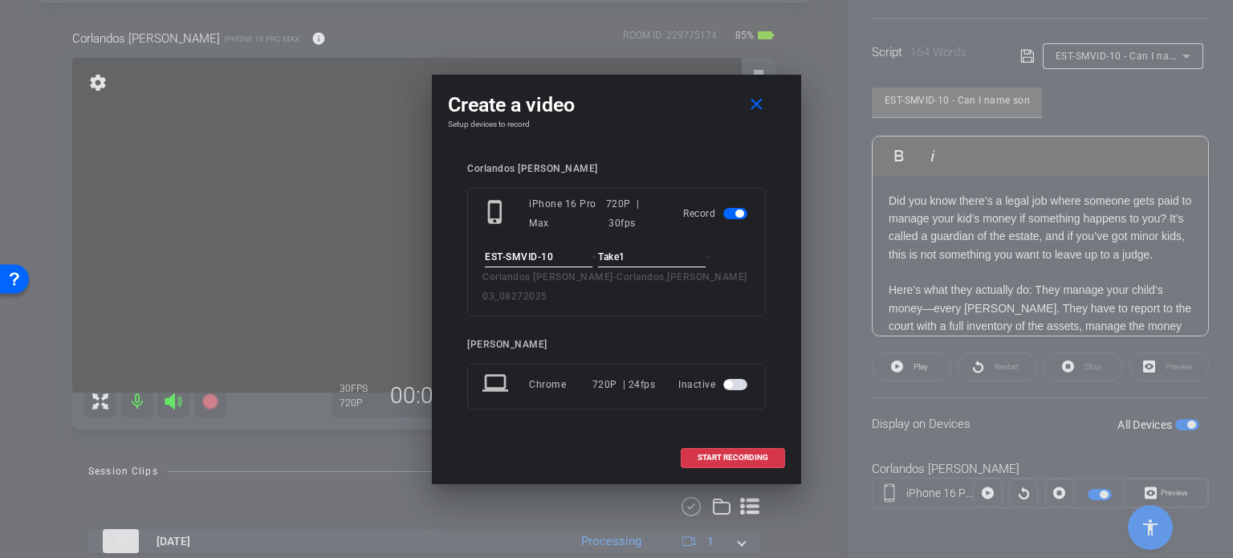
click at [665, 248] on div "phone_iphone iPhone 16 Pro Max 720P | 30fps Record EST-SMVID-10 - Take1 - Corla…" at bounding box center [616, 252] width 299 height 128
click at [645, 262] on input "Take1" at bounding box center [652, 257] width 108 height 20
click at [715, 453] on span "START RECORDING" at bounding box center [732, 457] width 71 height 8
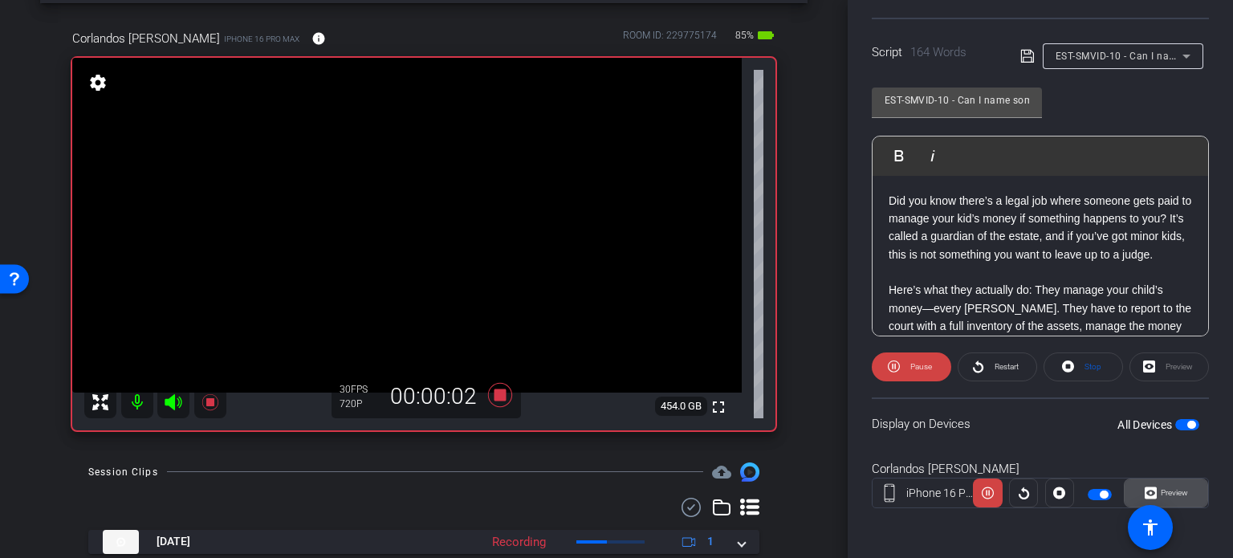
click at [1170, 494] on span "Preview" at bounding box center [1174, 492] width 27 height 9
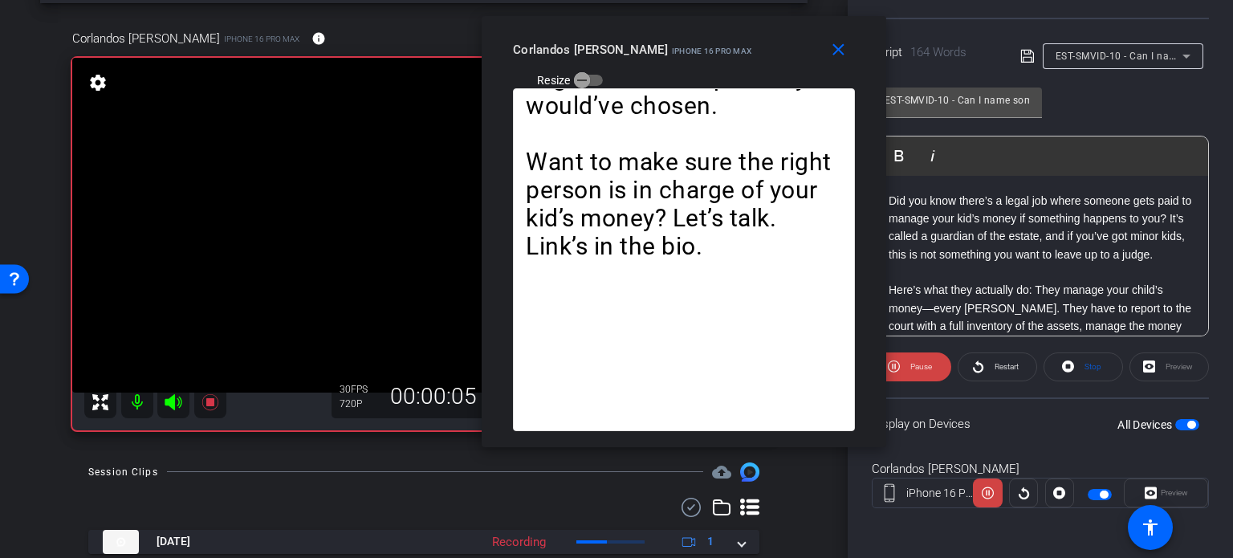
drag, startPoint x: 649, startPoint y: 120, endPoint x: 716, endPoint y: 72, distance: 82.4
click at [716, 72] on div "close Corlandos [PERSON_NAME] iPhone 16 Pro Max Resize" at bounding box center [684, 52] width 405 height 72
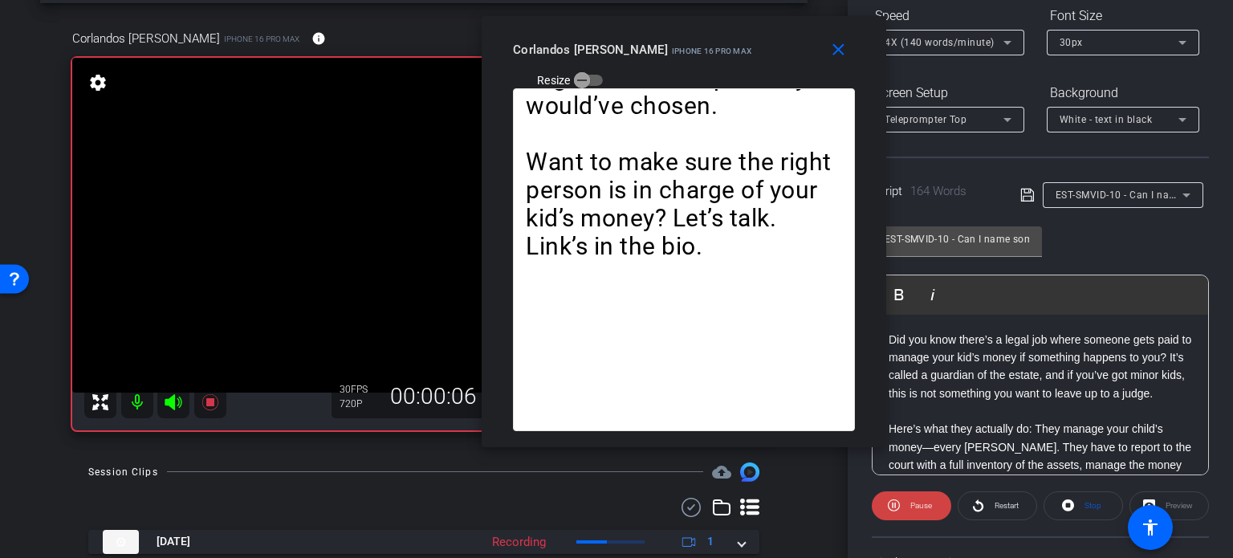
scroll to position [157, 0]
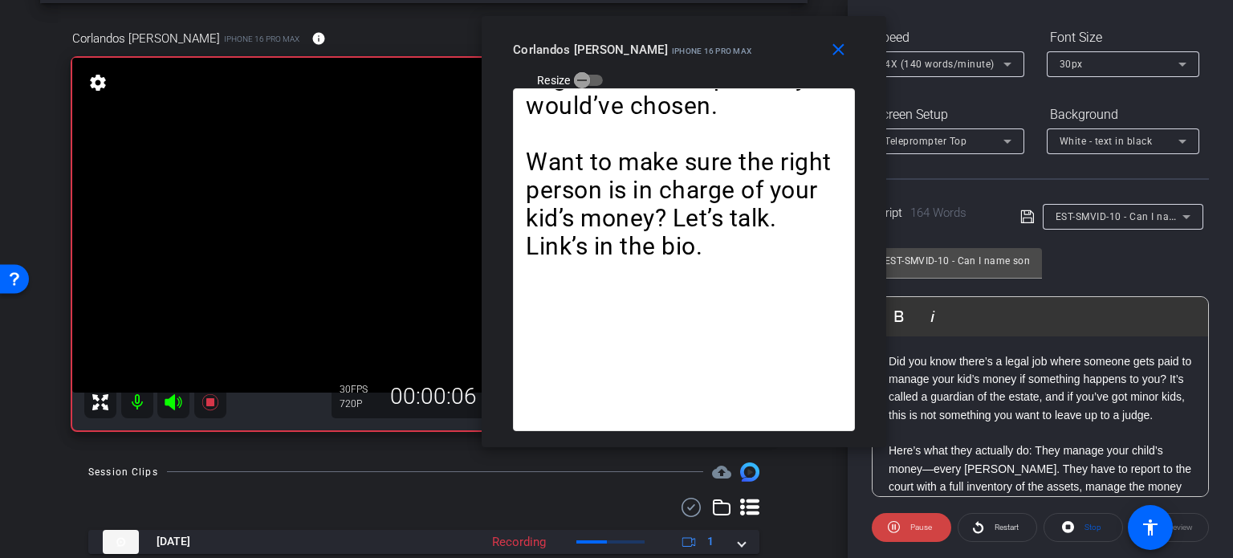
click at [937, 59] on span "4X (140 words/minute)" at bounding box center [940, 64] width 110 height 11
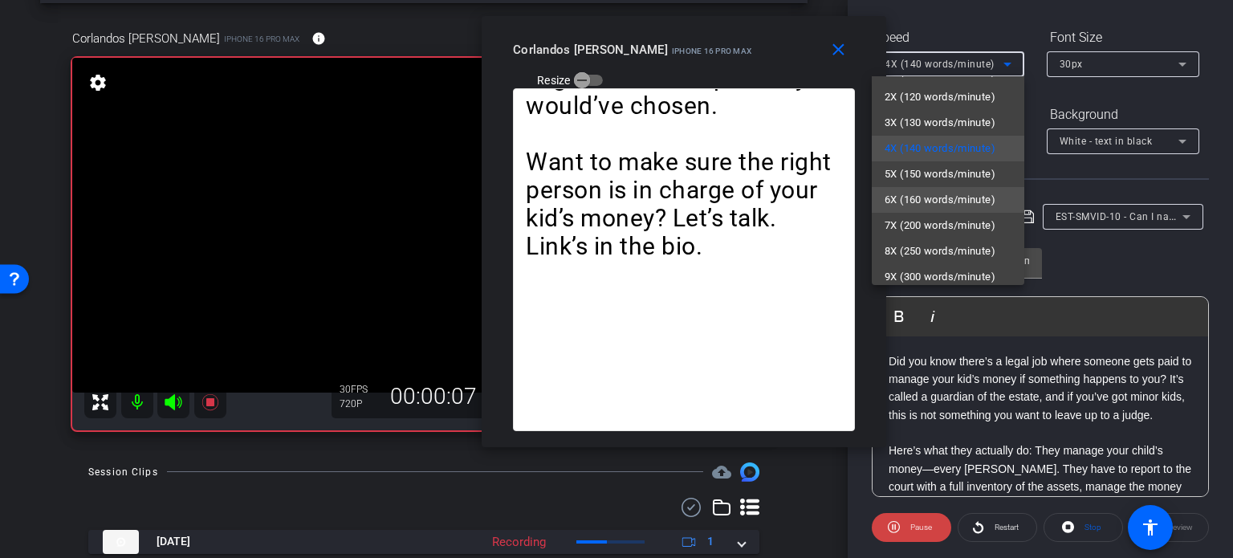
scroll to position [35, 0]
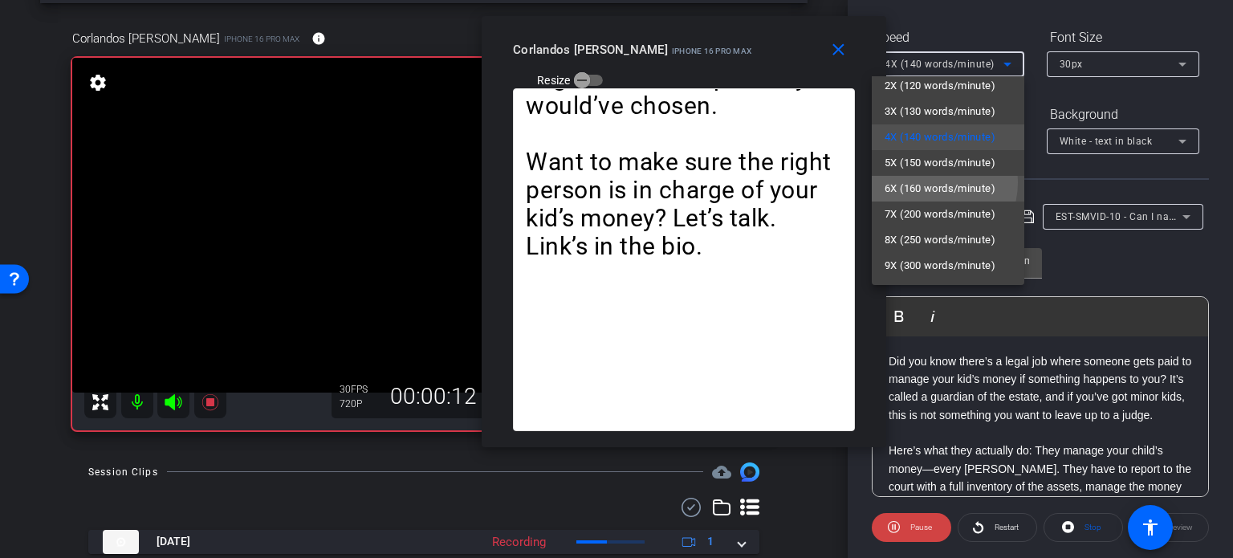
click at [926, 182] on span "6X (160 words/minute)" at bounding box center [940, 188] width 111 height 19
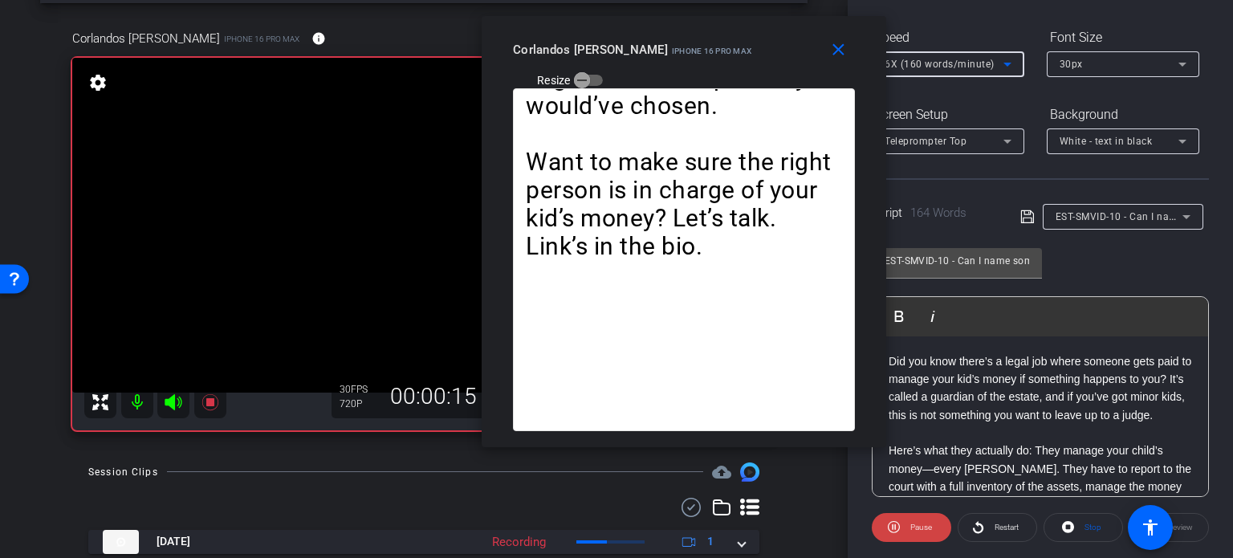
click at [941, 67] on span "6X (160 words/minute)" at bounding box center [940, 64] width 110 height 11
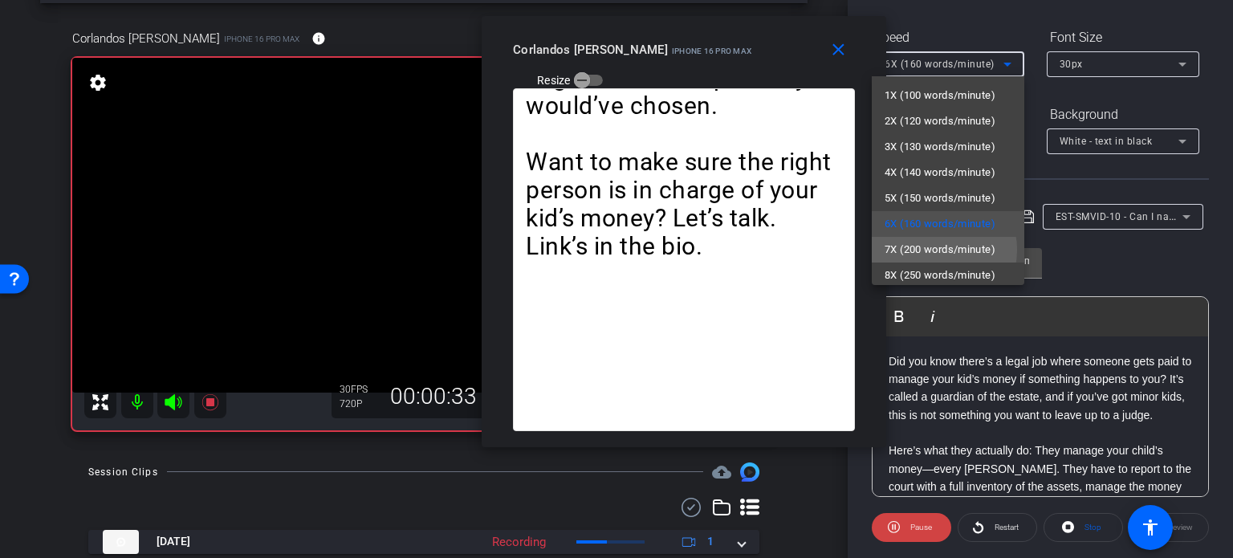
click at [932, 250] on span "7X (200 words/minute)" at bounding box center [940, 249] width 111 height 19
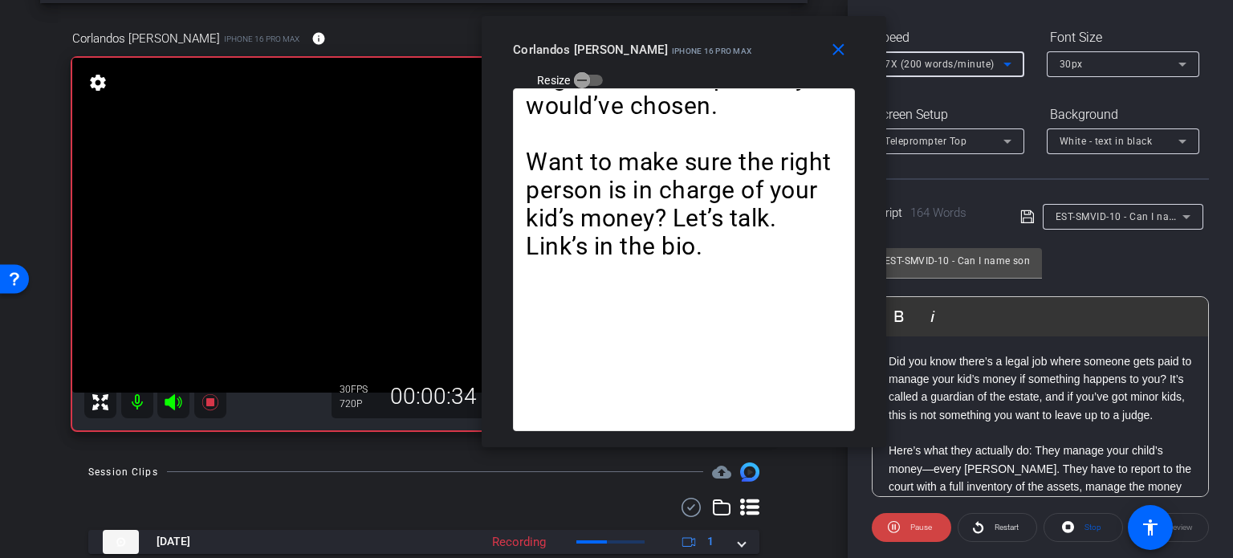
click at [925, 60] on span "7X (200 words/minute)" at bounding box center [940, 64] width 110 height 11
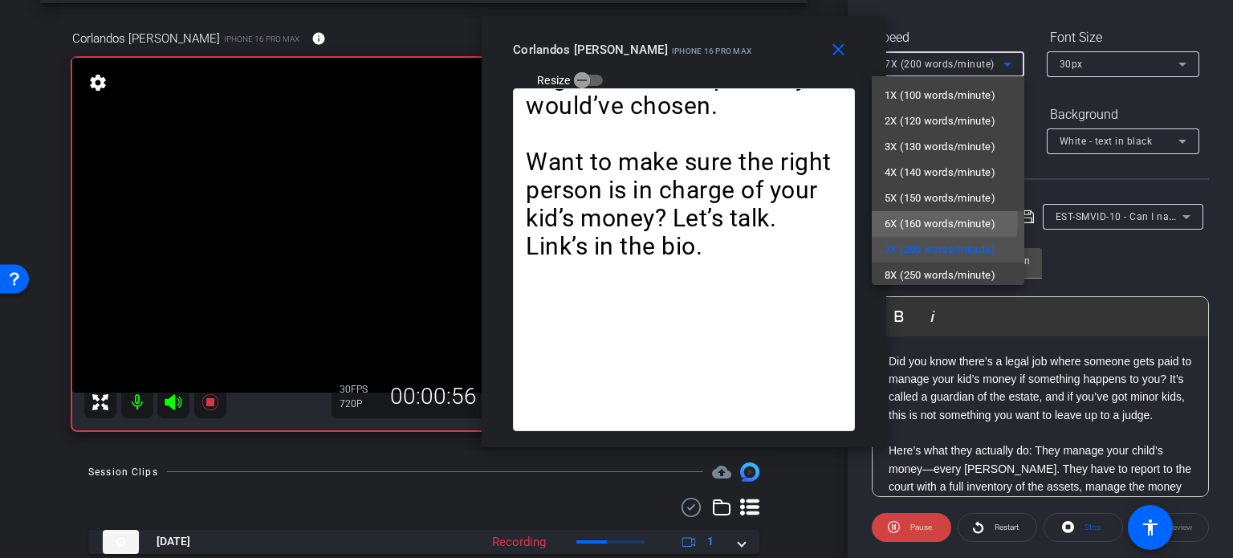
click at [939, 221] on span "6X (160 words/minute)" at bounding box center [940, 223] width 111 height 19
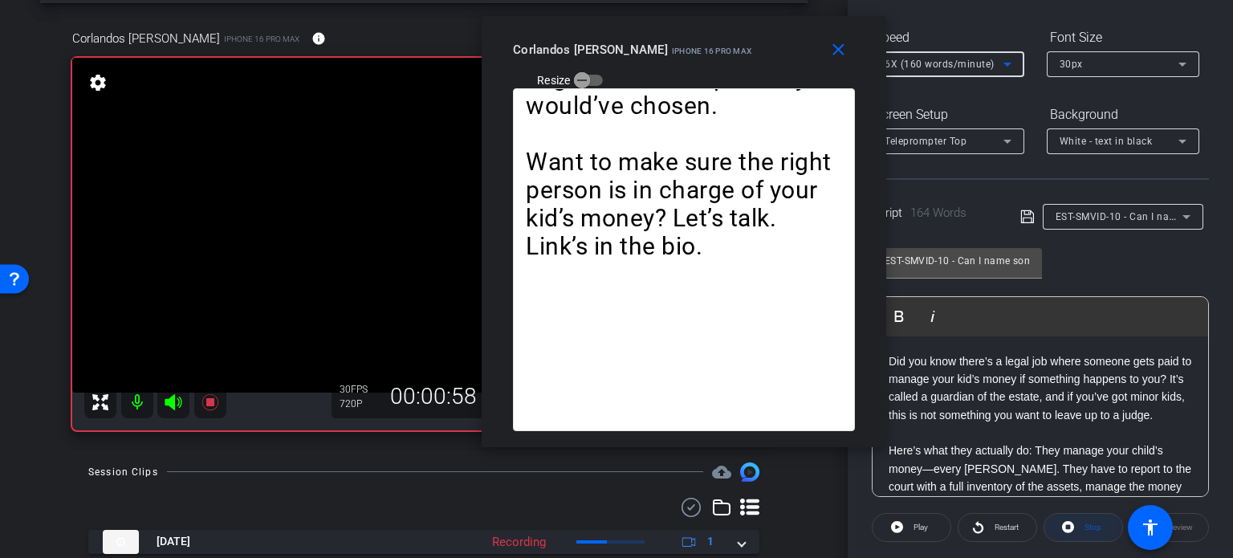
click at [1080, 519] on span "Stop" at bounding box center [1090, 527] width 21 height 22
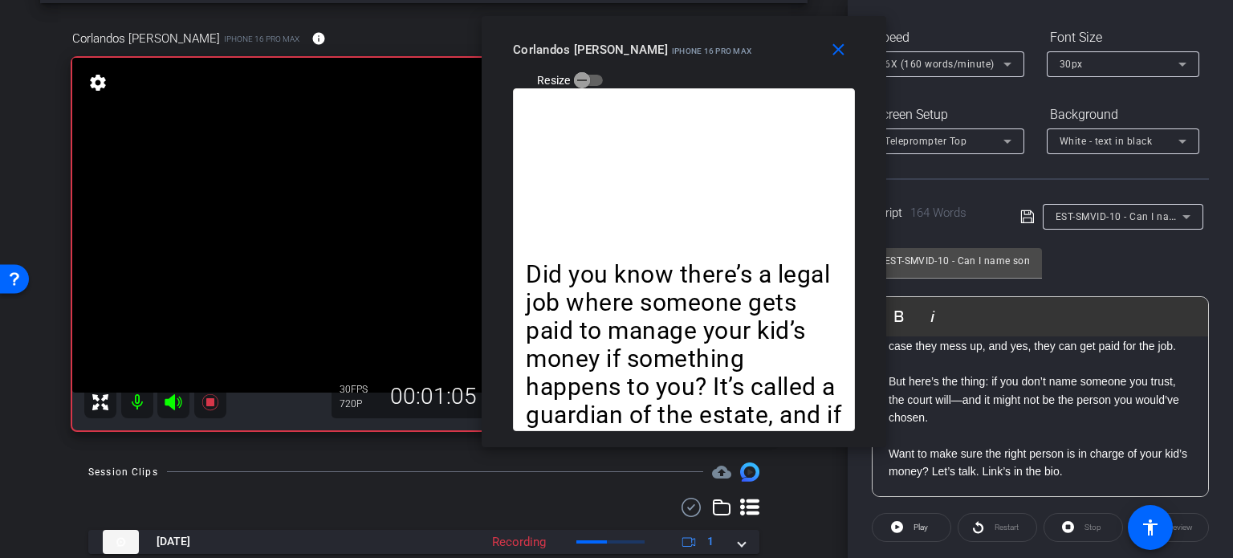
scroll to position [285, 0]
click at [1079, 535] on div "Stop" at bounding box center [1082, 527] width 79 height 29
click at [837, 46] on mat-icon "close" at bounding box center [838, 50] width 20 height 20
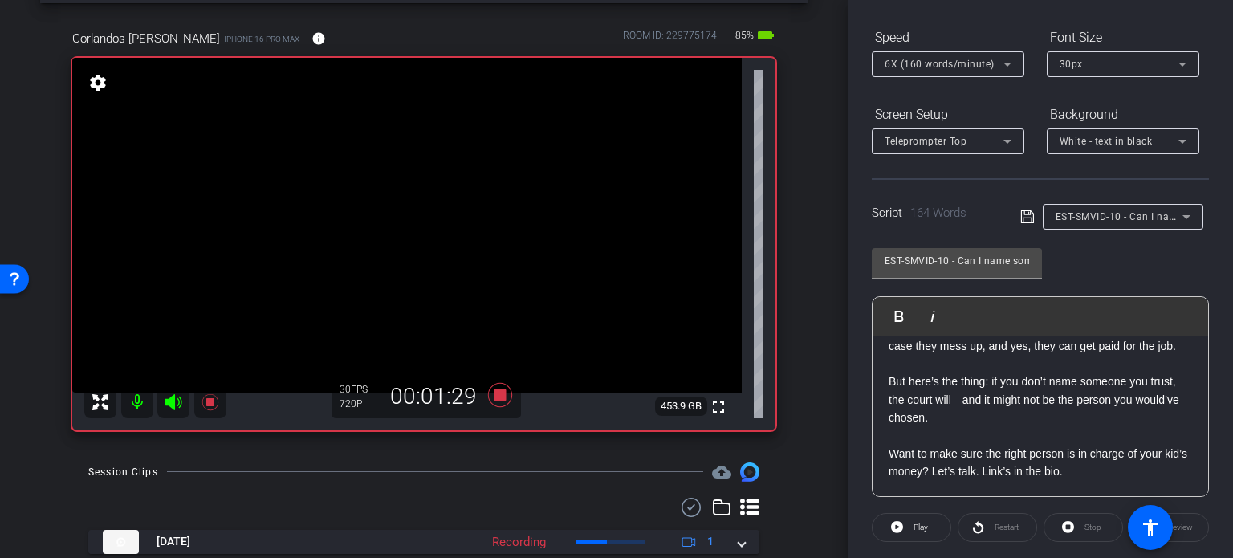
click at [1087, 529] on div "Stop" at bounding box center [1082, 527] width 79 height 29
click at [923, 525] on span "Play" at bounding box center [920, 527] width 14 height 9
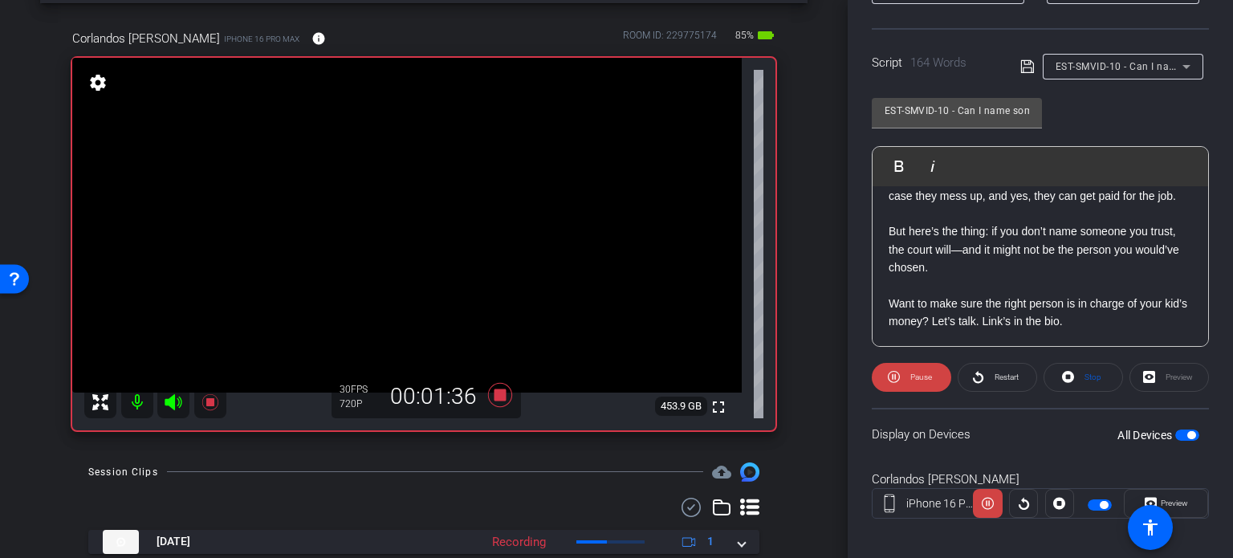
scroll to position [318, 0]
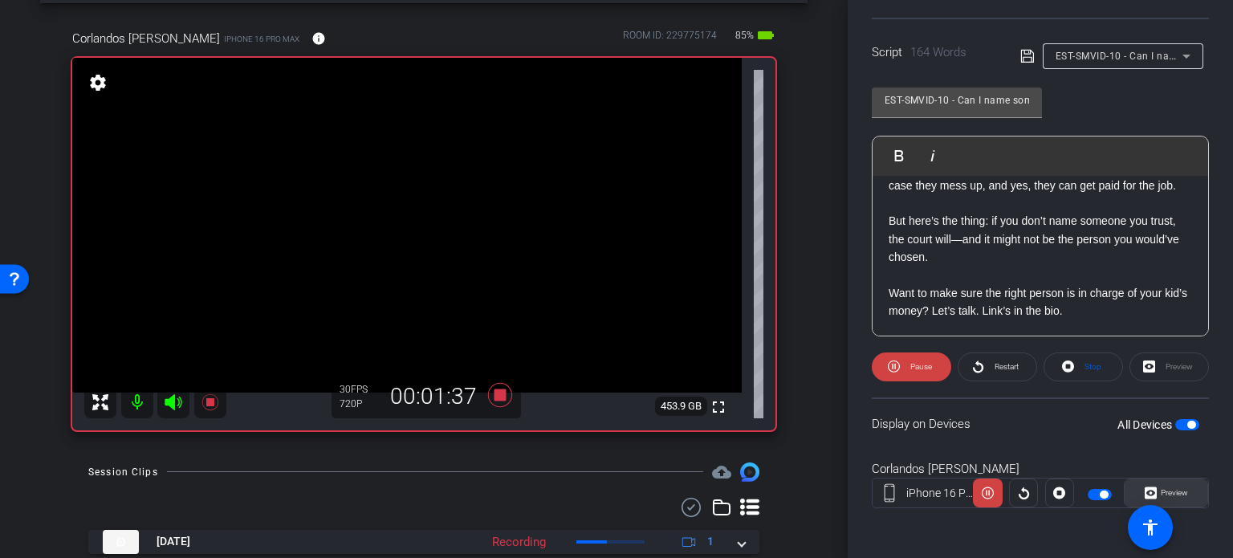
click at [1167, 497] on span "Preview" at bounding box center [1172, 493] width 31 height 22
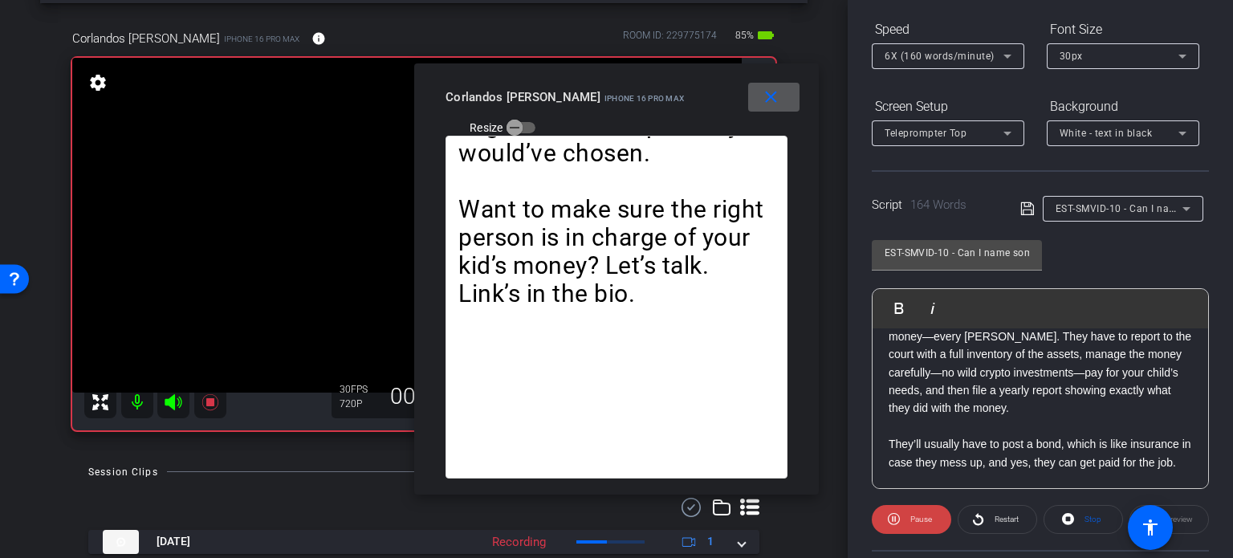
scroll to position [157, 0]
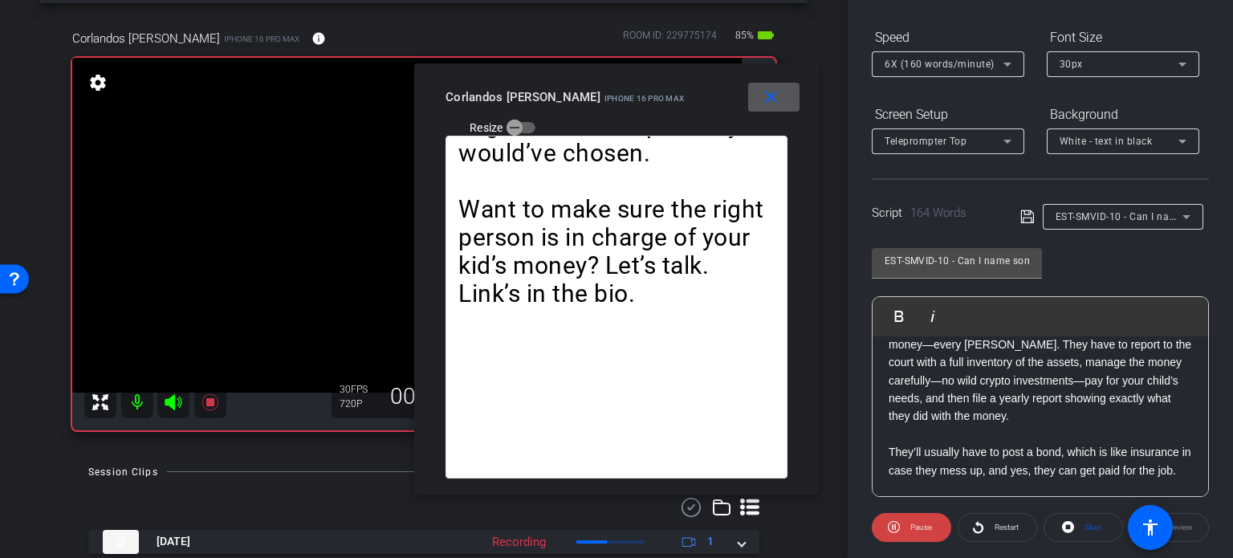
click at [937, 68] on span "6X (160 words/minute)" at bounding box center [940, 64] width 110 height 11
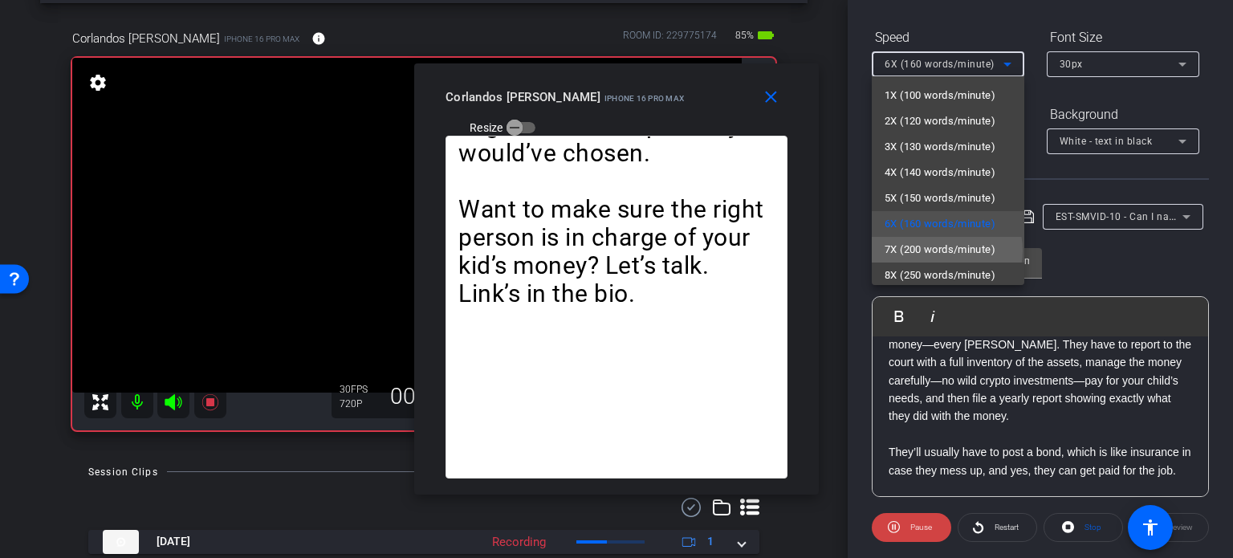
click at [946, 250] on span "7X (200 words/minute)" at bounding box center [940, 249] width 111 height 19
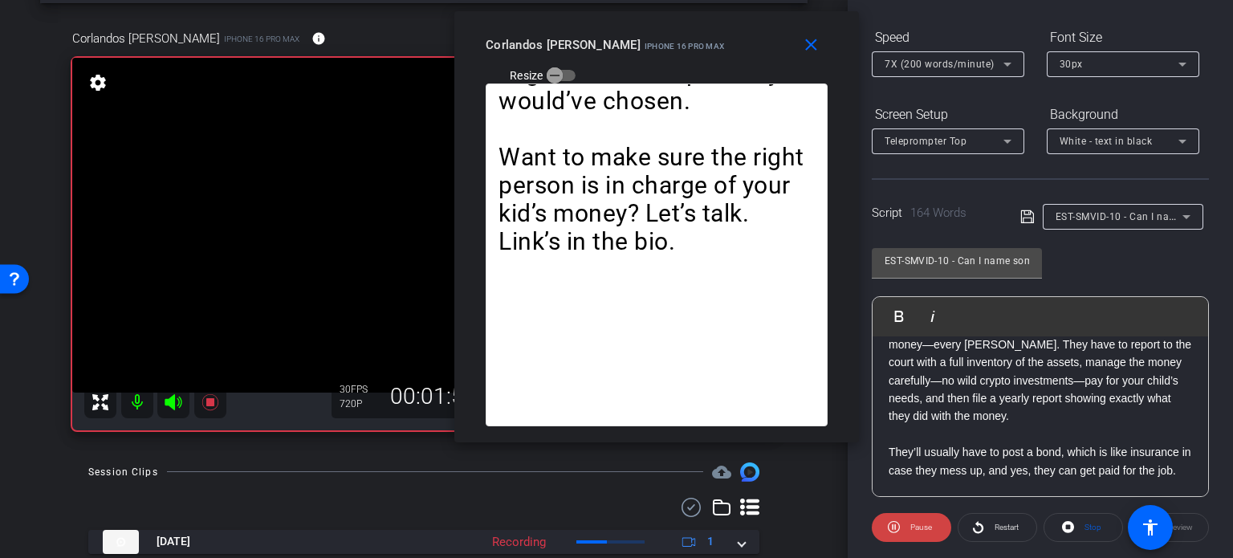
drag, startPoint x: 646, startPoint y: 119, endPoint x: 686, endPoint y: 67, distance: 65.8
click at [686, 67] on div "close Corlandos [PERSON_NAME] iPhone 16 Pro Max Resize" at bounding box center [656, 47] width 405 height 72
click at [923, 67] on span "7X (200 words/minute)" at bounding box center [940, 64] width 110 height 11
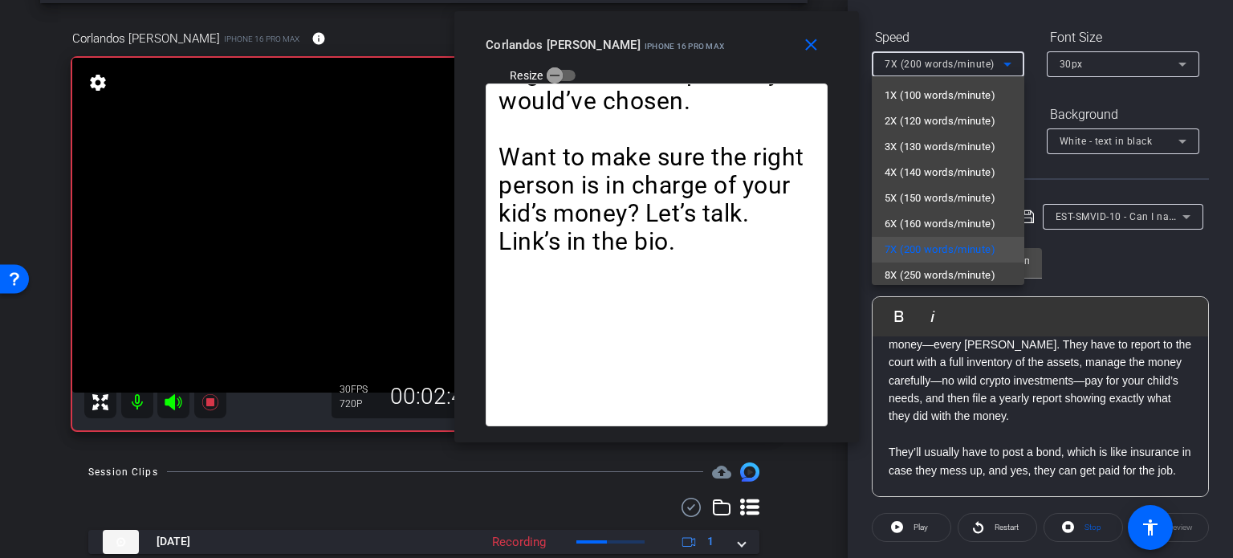
click at [810, 42] on div at bounding box center [616, 279] width 1233 height 558
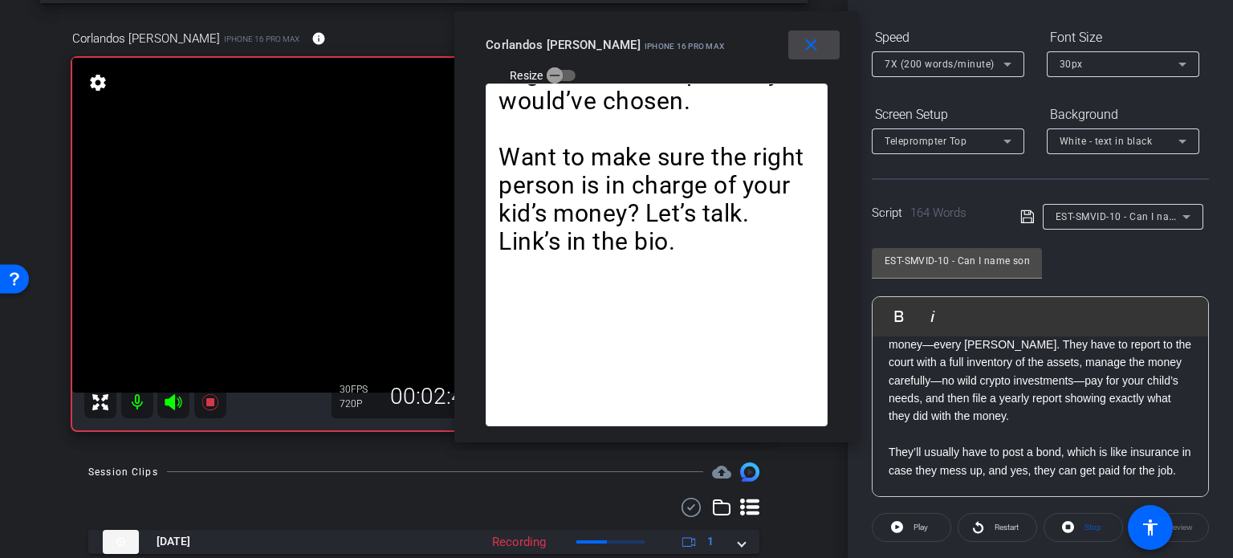
click at [812, 47] on mat-icon "close" at bounding box center [811, 45] width 20 height 20
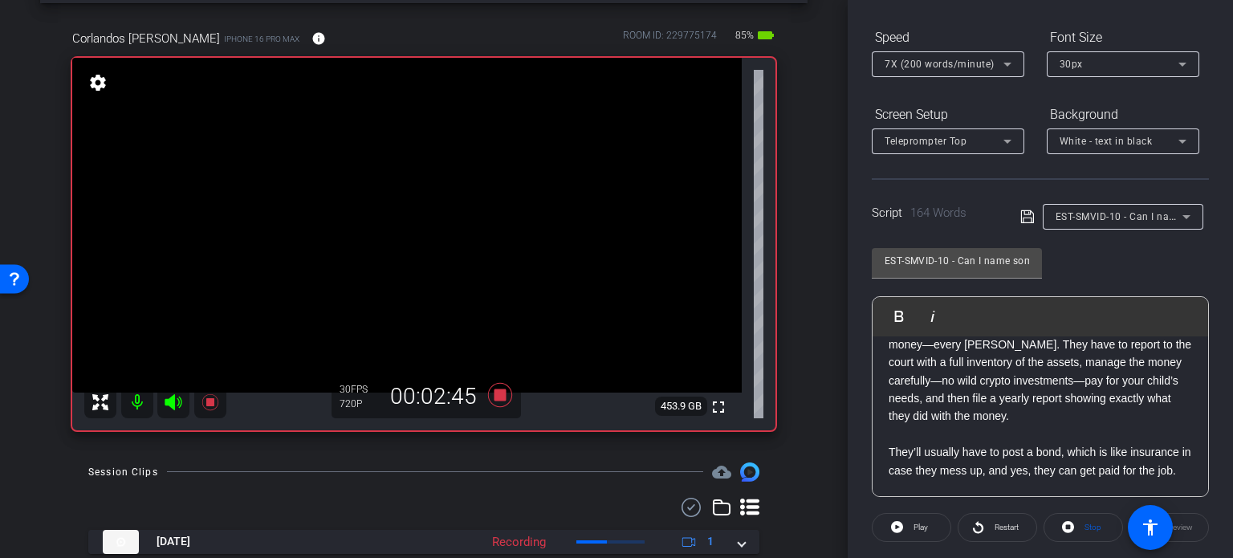
drag, startPoint x: 1068, startPoint y: 531, endPoint x: 895, endPoint y: 470, distance: 182.8
click at [1068, 530] on icon at bounding box center [1068, 527] width 12 height 20
click at [493, 385] on icon at bounding box center [500, 394] width 39 height 29
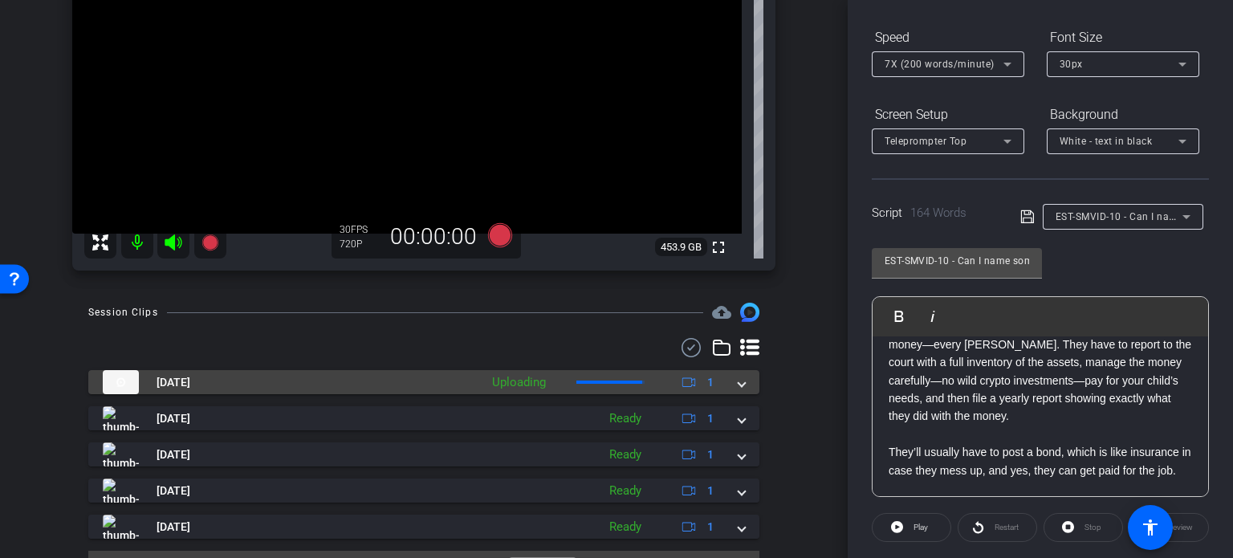
scroll to position [262, 0]
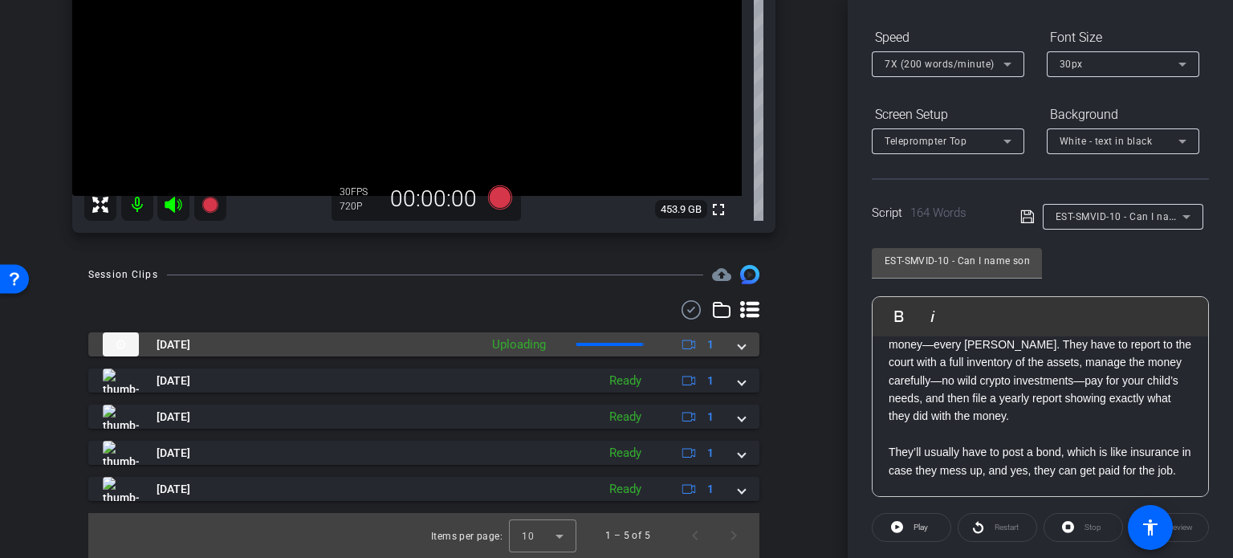
click at [738, 348] on span at bounding box center [741, 344] width 6 height 17
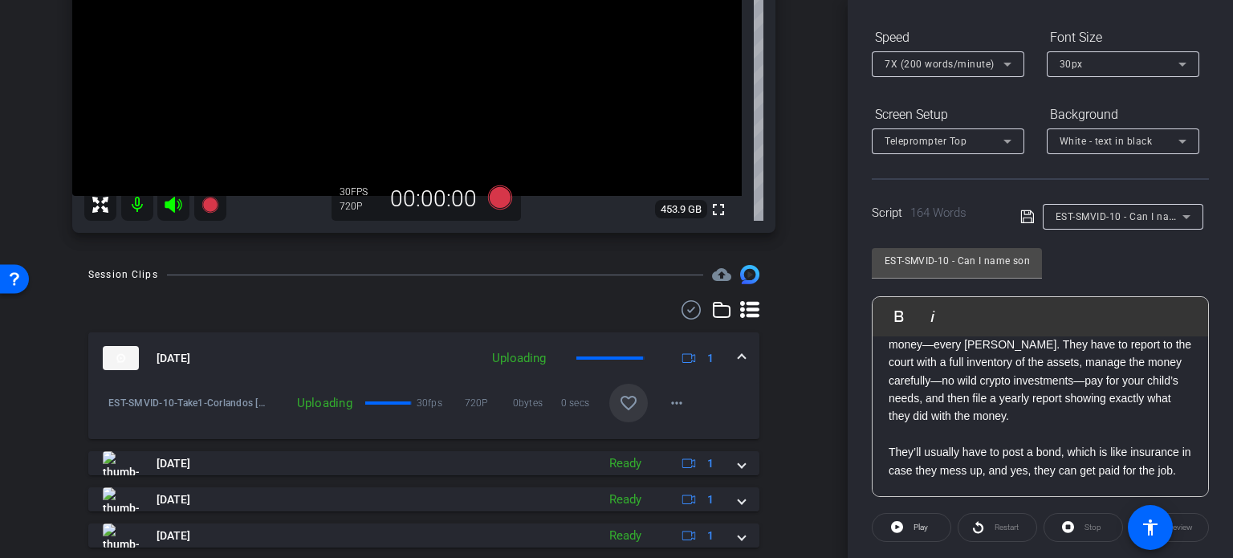
click at [624, 405] on mat-icon "favorite_border" at bounding box center [628, 402] width 19 height 19
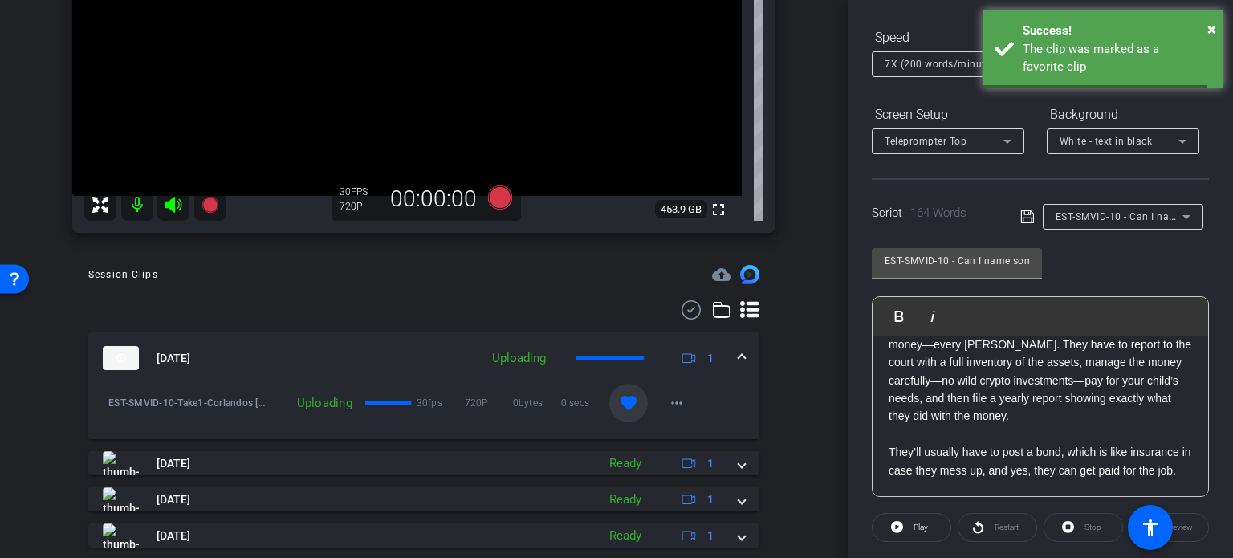
drag, startPoint x: 729, startPoint y: 358, endPoint x: 809, endPoint y: 340, distance: 82.4
click at [729, 357] on div "[DATE] Uploading 1" at bounding box center [421, 358] width 636 height 24
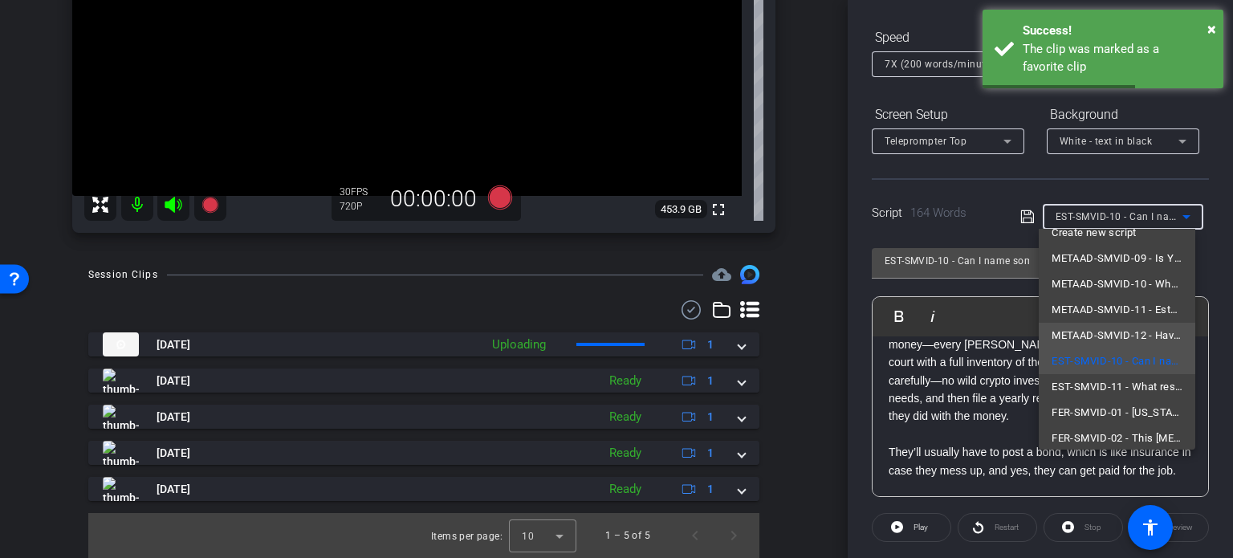
scroll to position [22, 0]
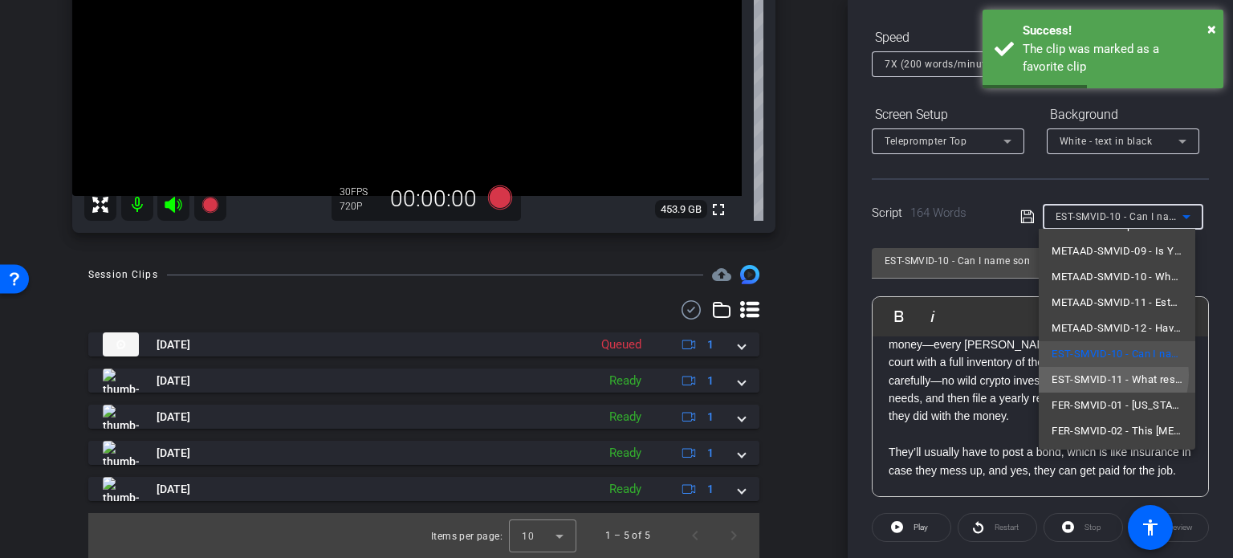
click at [1108, 374] on span "EST-SMVID-11 - What responsibilities will a guardian of the estate have to my c…" at bounding box center [1116, 379] width 131 height 19
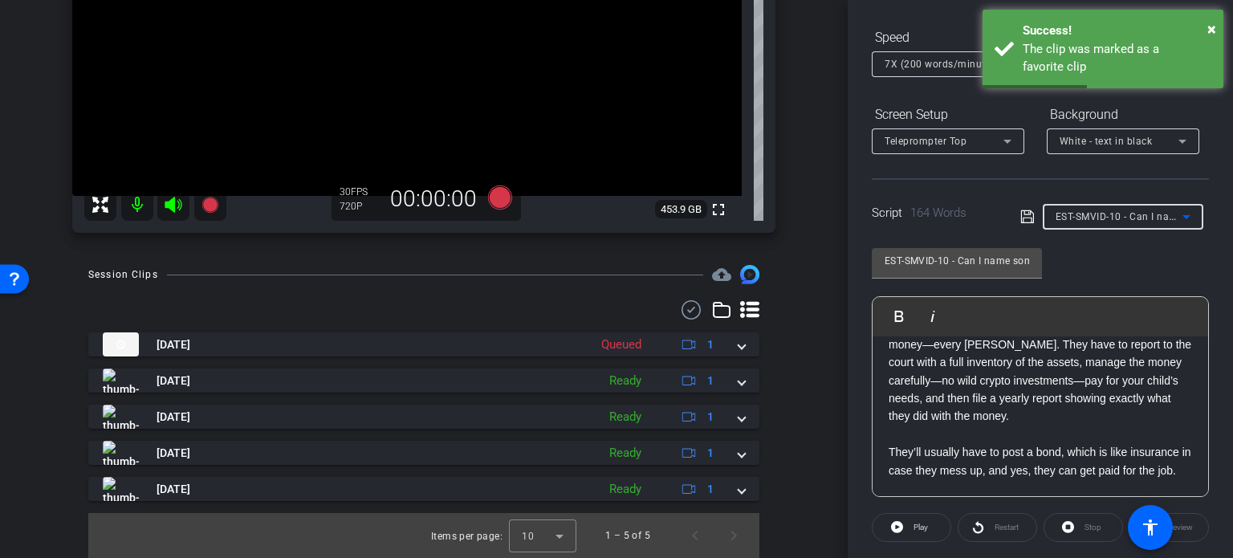
type input "EST-SMVID-11 - What responsibilities will a guardian of the estate have to my c…"
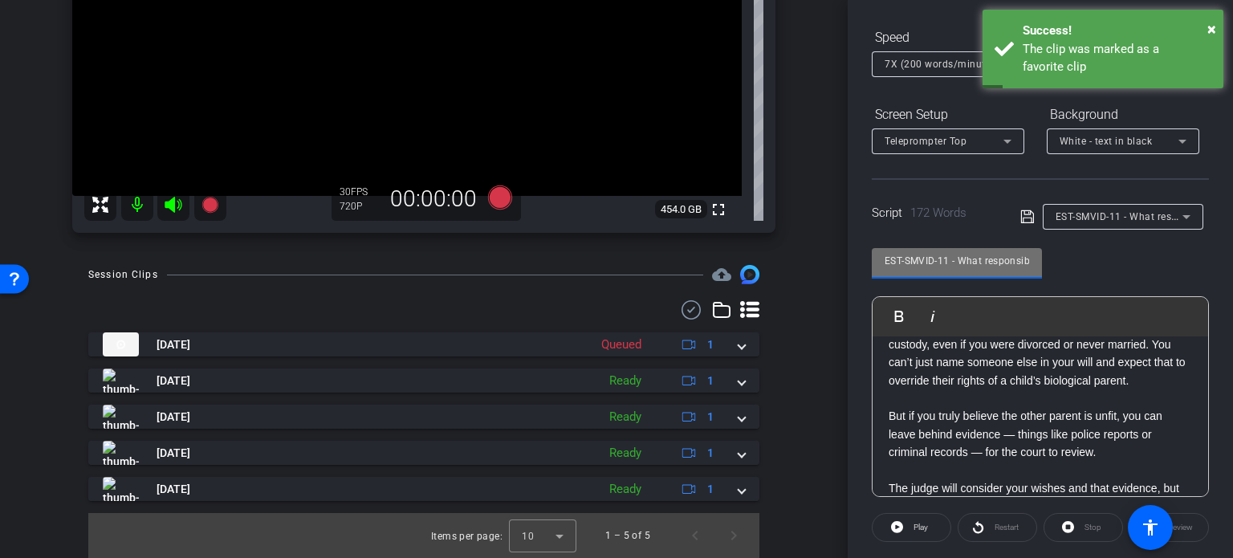
drag, startPoint x: 948, startPoint y: 259, endPoint x: 765, endPoint y: 229, distance: 185.5
click at [765, 229] on div "arrow_back Corlandos,[PERSON_NAME] 03_08272025 Back to project Send invite acco…" at bounding box center [616, 279] width 1233 height 558
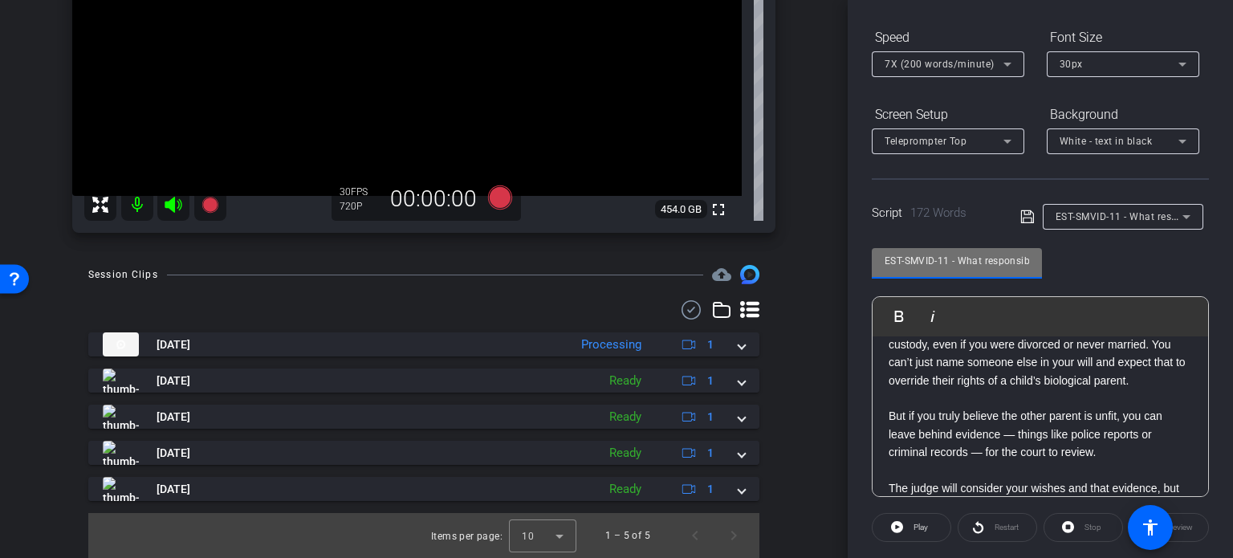
drag, startPoint x: 783, startPoint y: 370, endPoint x: 851, endPoint y: 386, distance: 69.3
click at [784, 370] on div "Session Clips cloud_upload [DATE] Processing 1 EST-SMVID-10-Take1-Corlandos [PE…" at bounding box center [423, 411] width 767 height 293
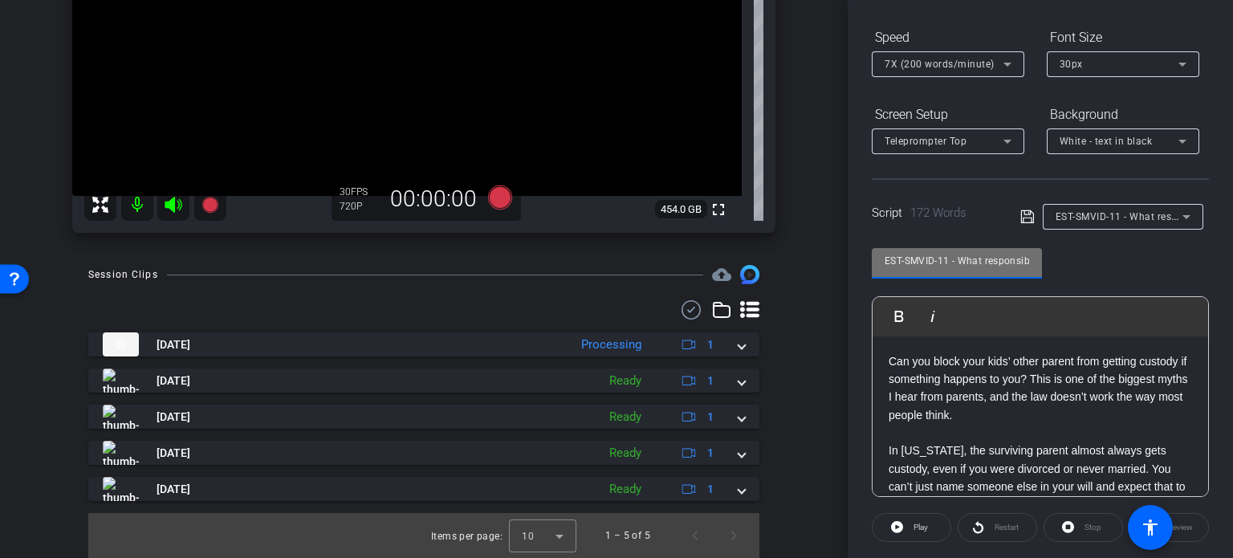
scroll to position [0, 250]
drag, startPoint x: 1002, startPoint y: 253, endPoint x: 1104, endPoint y: 282, distance: 106.7
click at [1104, 282] on div "EST-SMVID-11 - What responsibilities will a guardian of the estate have to my c…" at bounding box center [1040, 366] width 337 height 261
click at [980, 259] on input "EST-SMVID-11 - What responsibilities will a guardian of the estate have to my c…" at bounding box center [957, 260] width 144 height 19
click at [957, 258] on input "EST-SMVID-11 - What responsibilities will a guardian of the estate have to my c…" at bounding box center [957, 260] width 144 height 19
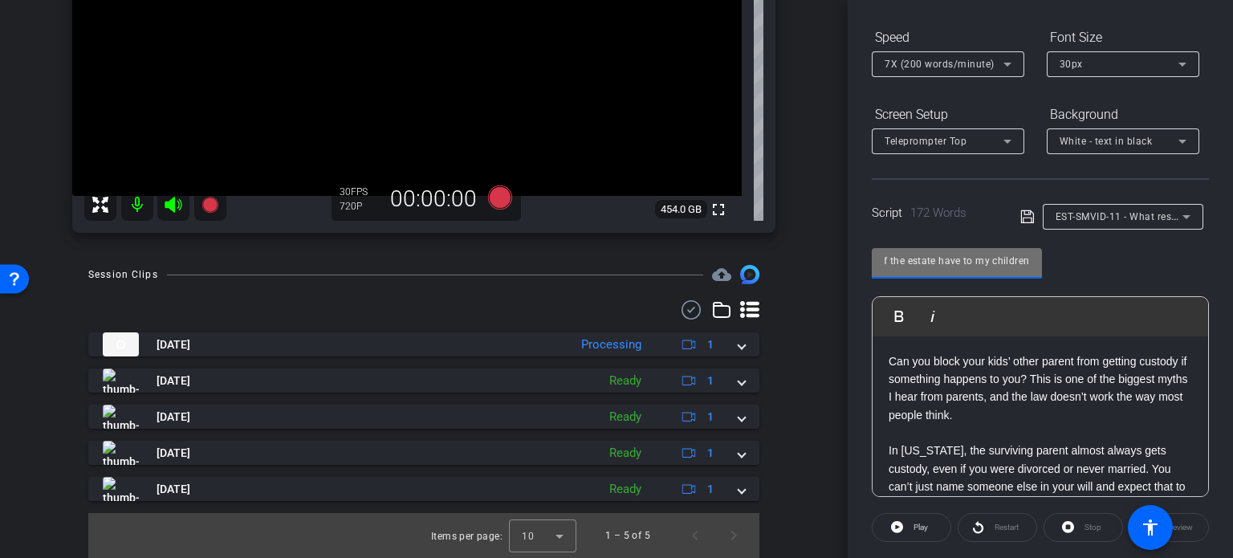
scroll to position [0, 0]
drag, startPoint x: 960, startPoint y: 262, endPoint x: 809, endPoint y: 240, distance: 152.6
click at [809, 240] on div "arrow_back Corlandos,[PERSON_NAME] 03_08272025 Back to project Send invite acco…" at bounding box center [616, 279] width 1233 height 558
click at [956, 266] on input "EST-SMVID-11 - What responsibilities will a guardian of the estate have to my c…" at bounding box center [957, 260] width 144 height 19
drag, startPoint x: 949, startPoint y: 262, endPoint x: 807, endPoint y: 233, distance: 145.1
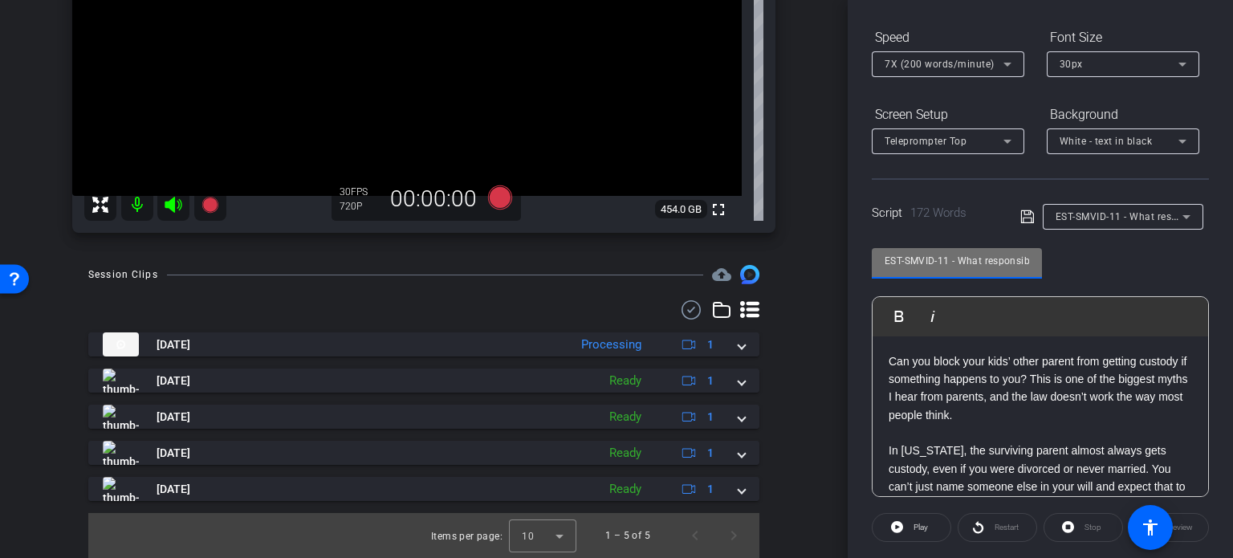
click at [807, 233] on div "arrow_back Corlandos,[PERSON_NAME] 03_08272025 Back to project Send invite acco…" at bounding box center [616, 279] width 1233 height 558
click at [807, 233] on div "arrow_back Corlandos,[PERSON_NAME] 03_08272025 Back to project Send invite acco…" at bounding box center [424, 17] width 848 height 558
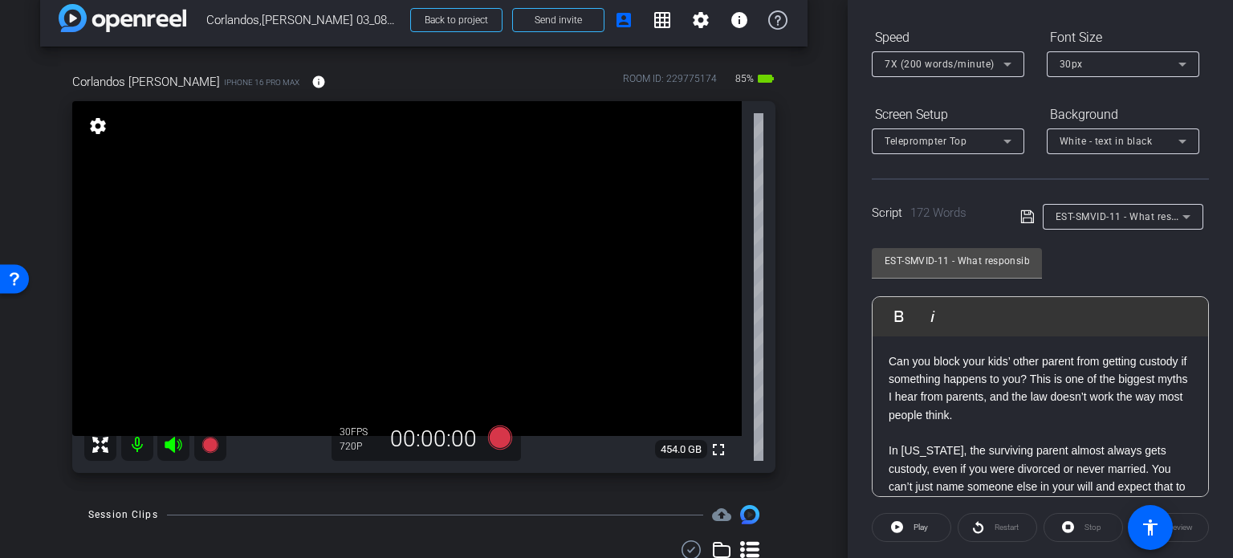
scroll to position [22, 0]
click at [491, 437] on icon at bounding box center [500, 438] width 24 height 24
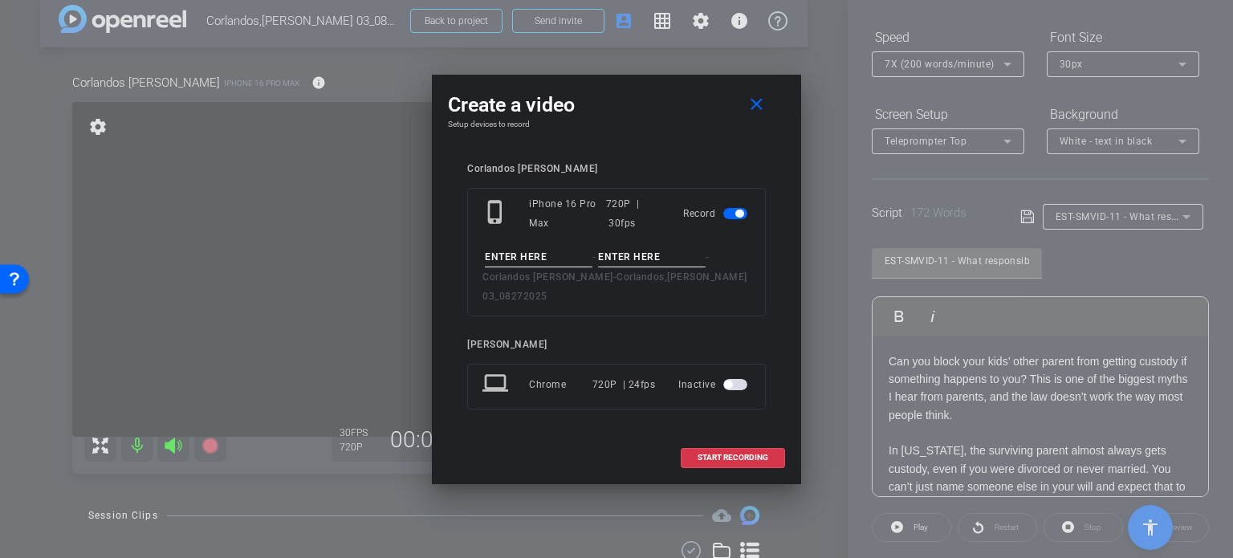
click at [536, 267] on input at bounding box center [539, 257] width 108 height 20
paste input "EST-SMVID-11"
type input "EST-SMVID-11"
click at [641, 267] on input at bounding box center [652, 257] width 108 height 20
click at [636, 267] on input "Take1" at bounding box center [652, 257] width 108 height 20
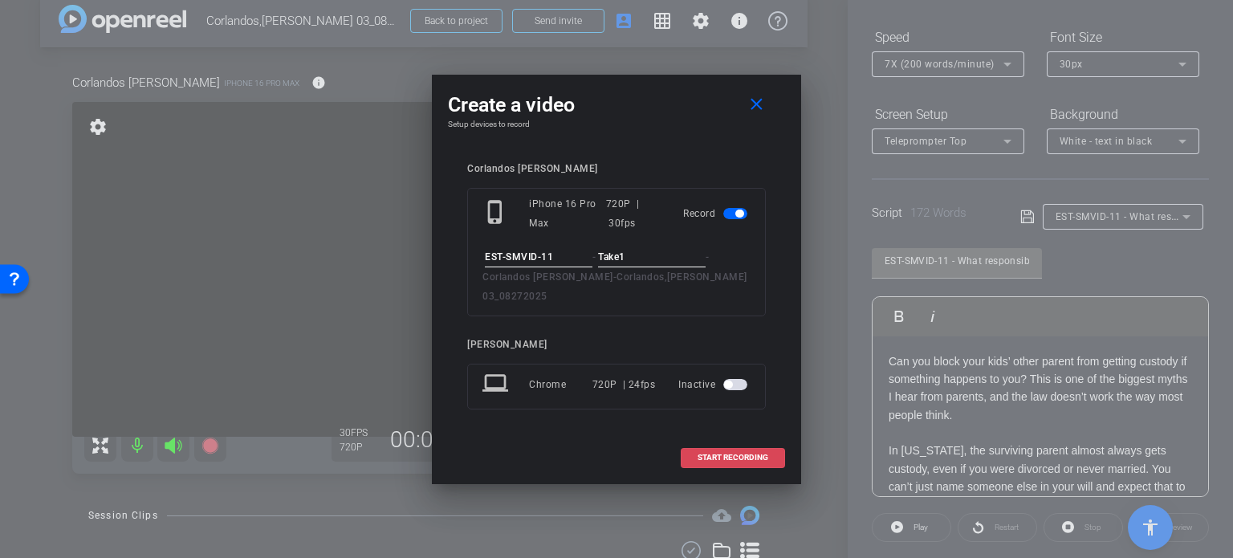
type input "Take1"
click at [713, 439] on span at bounding box center [732, 457] width 103 height 39
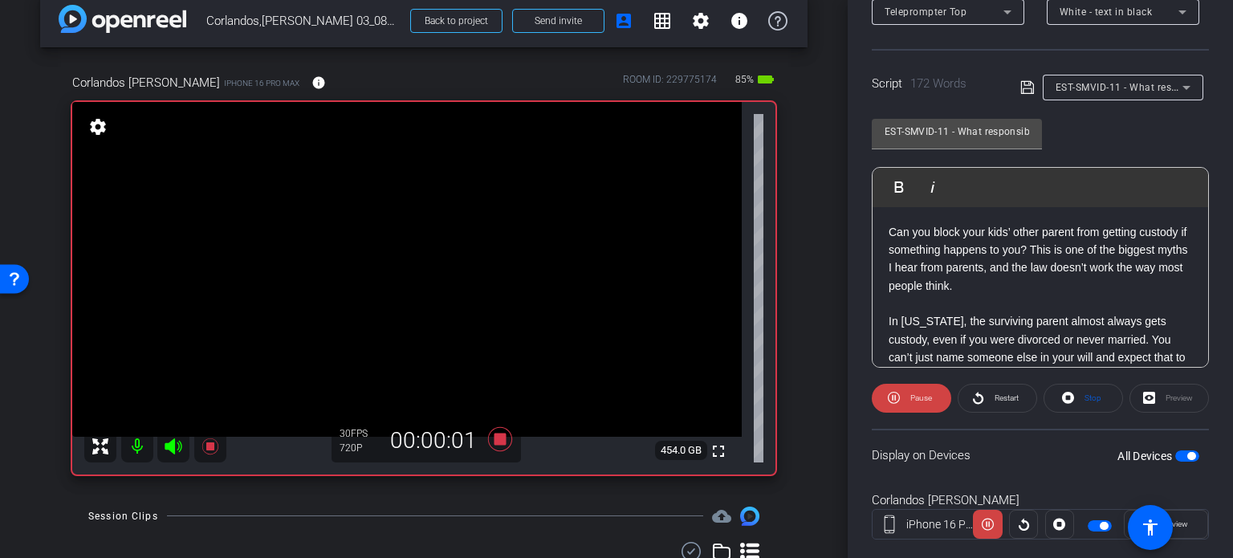
scroll to position [318, 0]
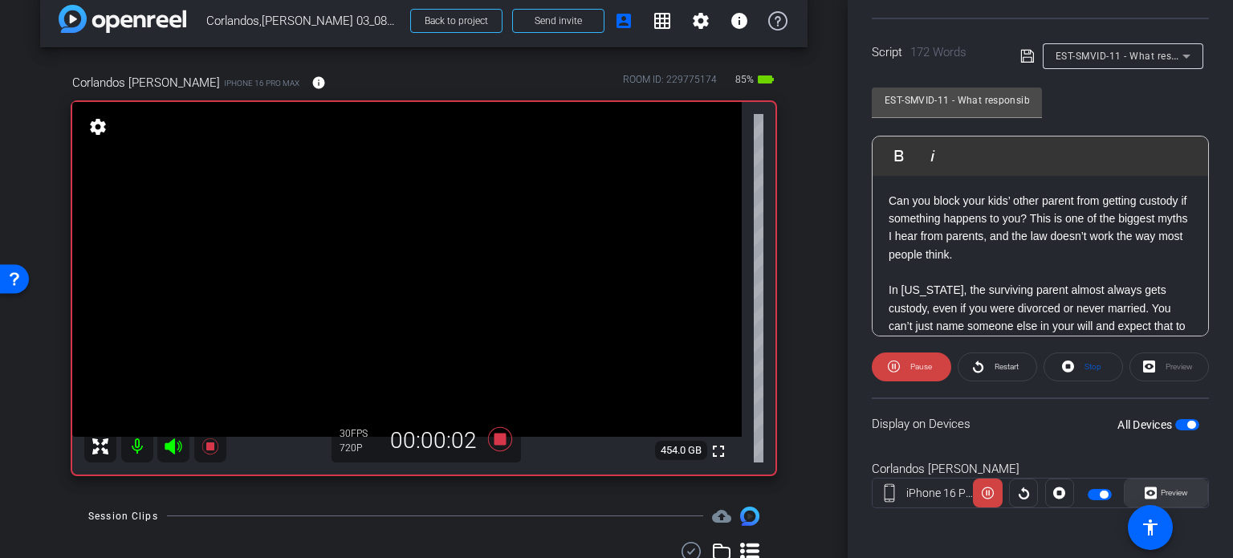
click at [1170, 488] on span "Preview" at bounding box center [1174, 492] width 27 height 9
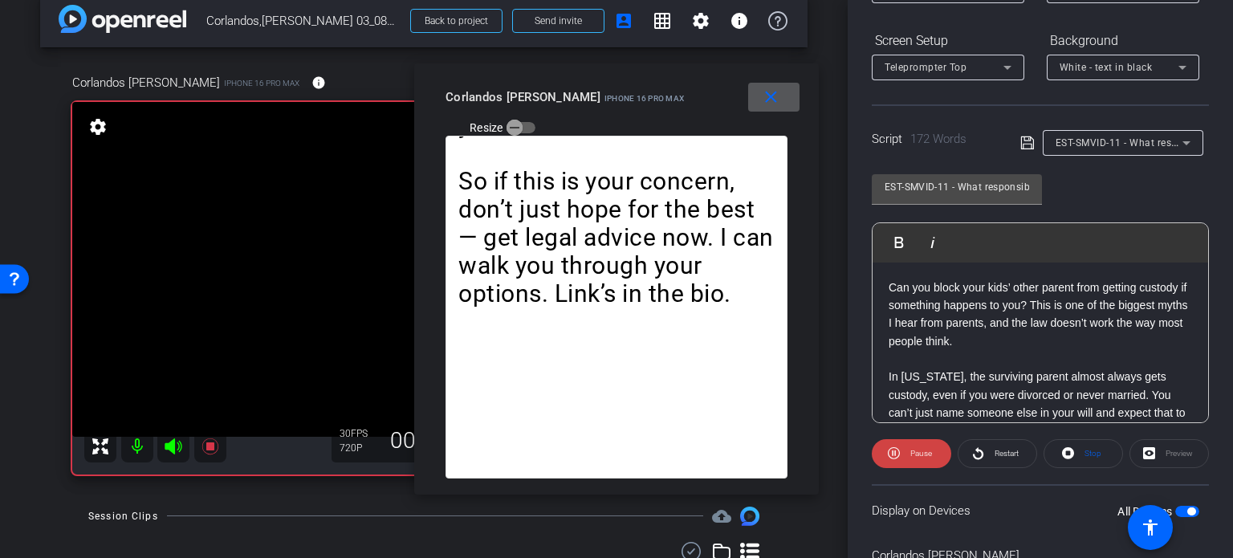
scroll to position [157, 0]
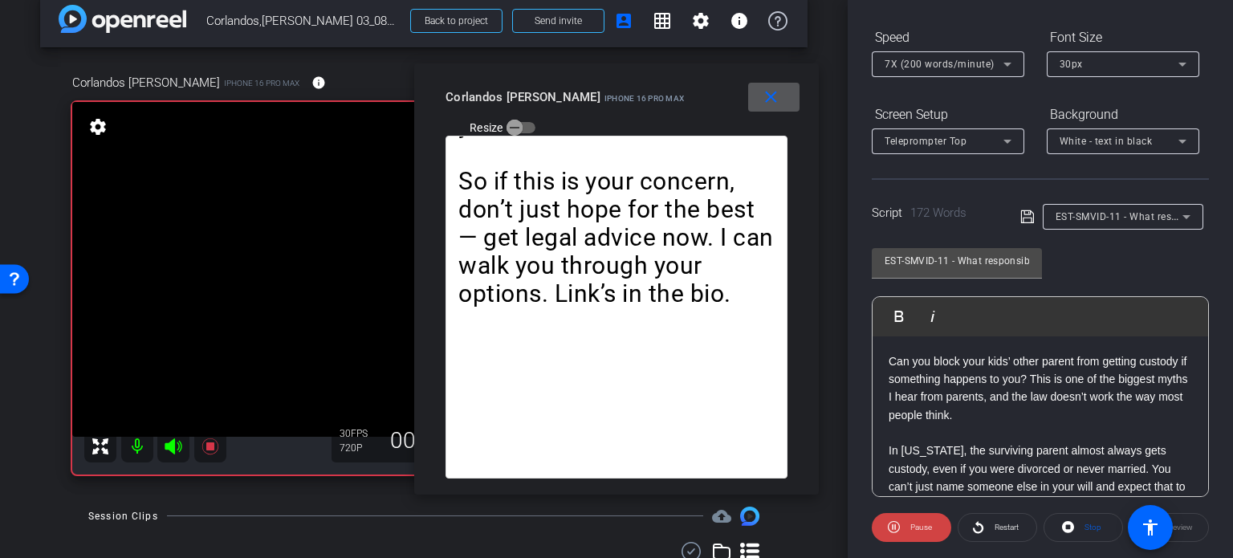
click at [922, 65] on span "7X (200 words/minute)" at bounding box center [940, 64] width 110 height 11
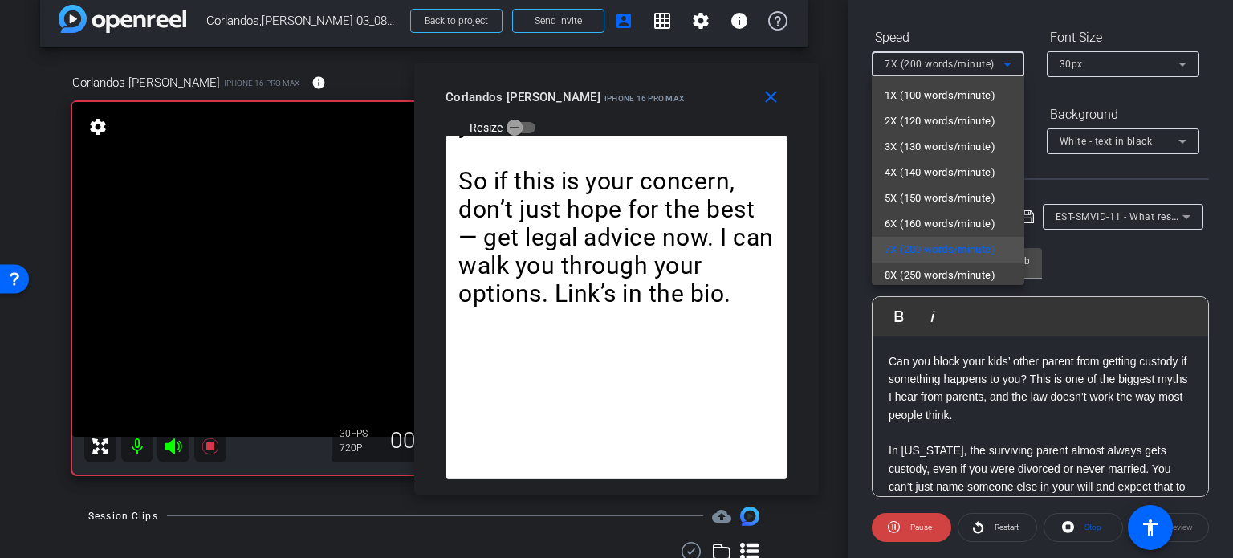
click at [644, 102] on div at bounding box center [616, 279] width 1233 height 558
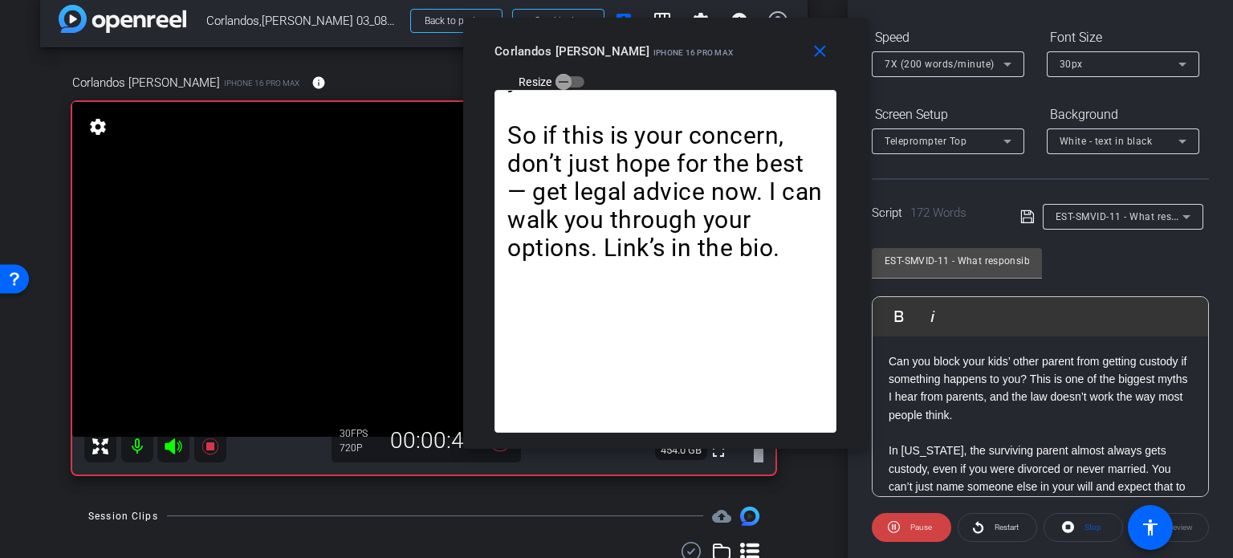
drag, startPoint x: 642, startPoint y: 105, endPoint x: 691, endPoint y: 59, distance: 67.0
click at [584, 68] on mat-slide-toggle "Resize" at bounding box center [539, 81] width 90 height 26
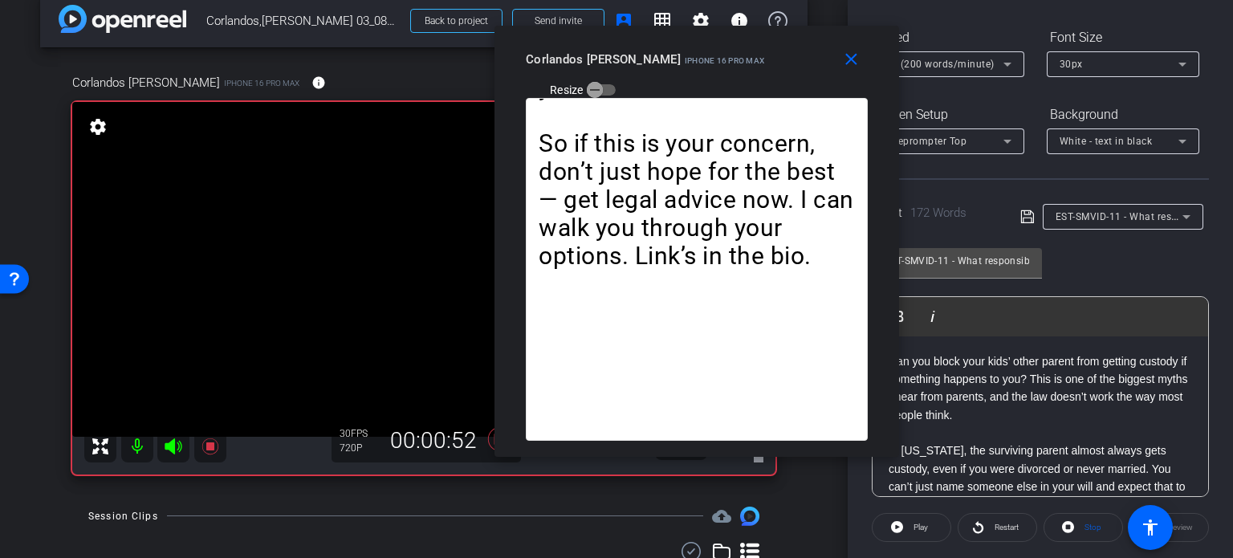
drag, startPoint x: 682, startPoint y: 67, endPoint x: 714, endPoint y: 75, distance: 32.3
click at [714, 75] on div "close Corlandos [PERSON_NAME] iPhone 16 Pro Max Resize" at bounding box center [696, 62] width 405 height 72
click at [842, 69] on button "close" at bounding box center [853, 59] width 51 height 29
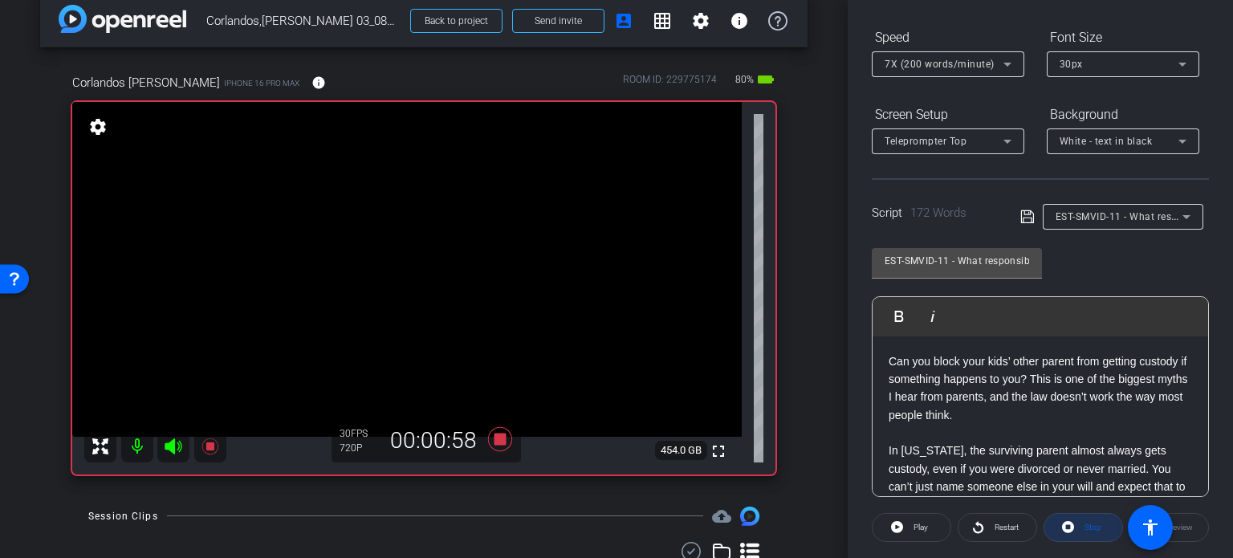
click at [1084, 523] on span "Stop" at bounding box center [1092, 527] width 17 height 9
click at [907, 524] on span at bounding box center [911, 527] width 78 height 39
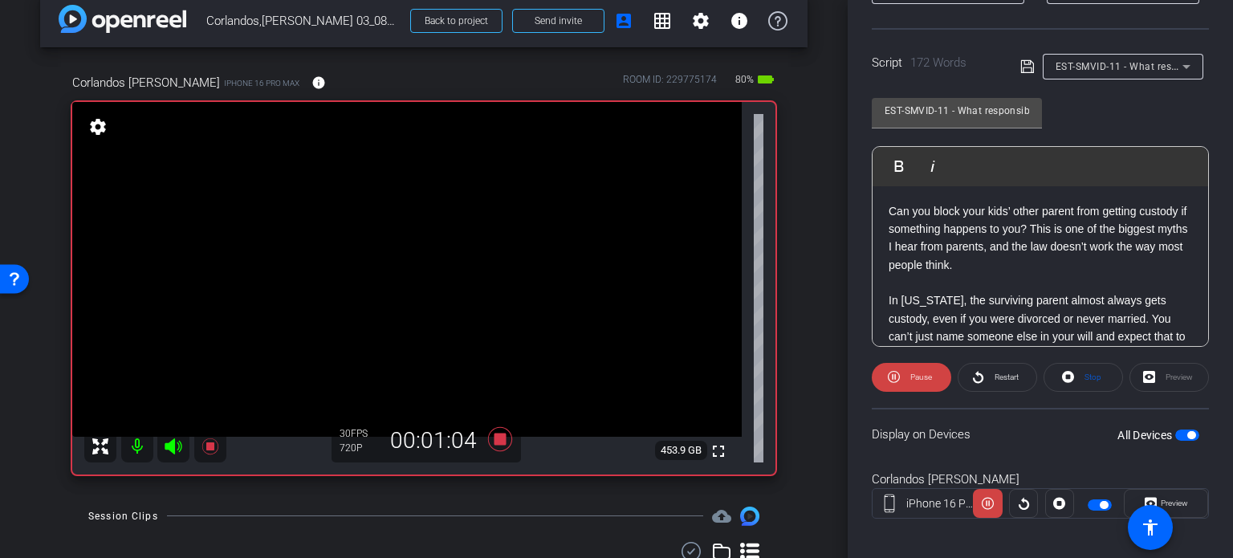
scroll to position [318, 0]
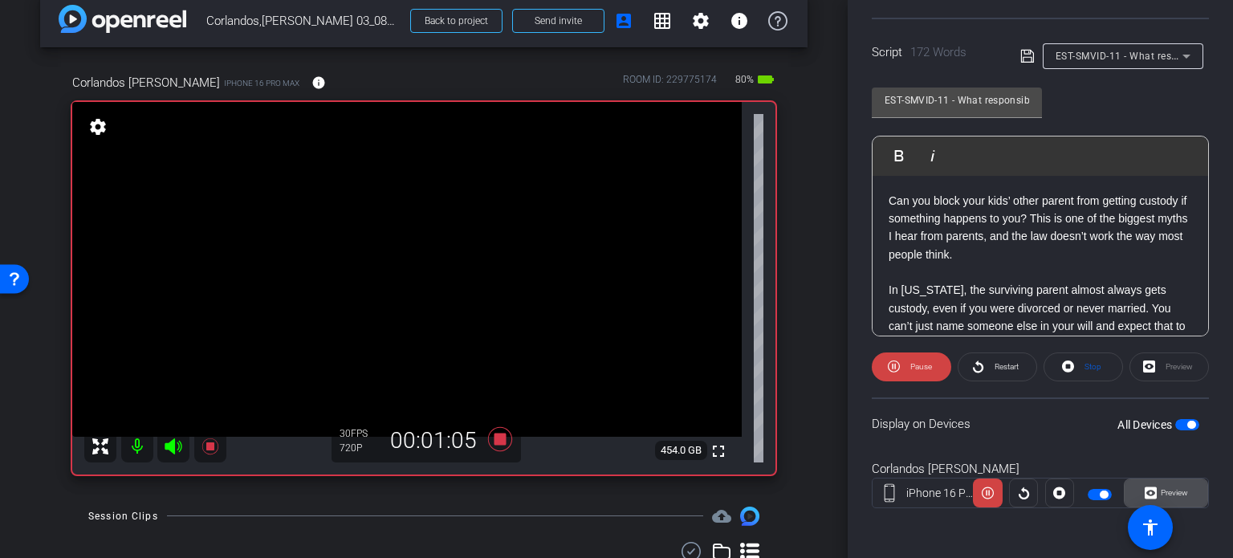
click at [1169, 483] on span "Preview" at bounding box center [1172, 493] width 31 height 22
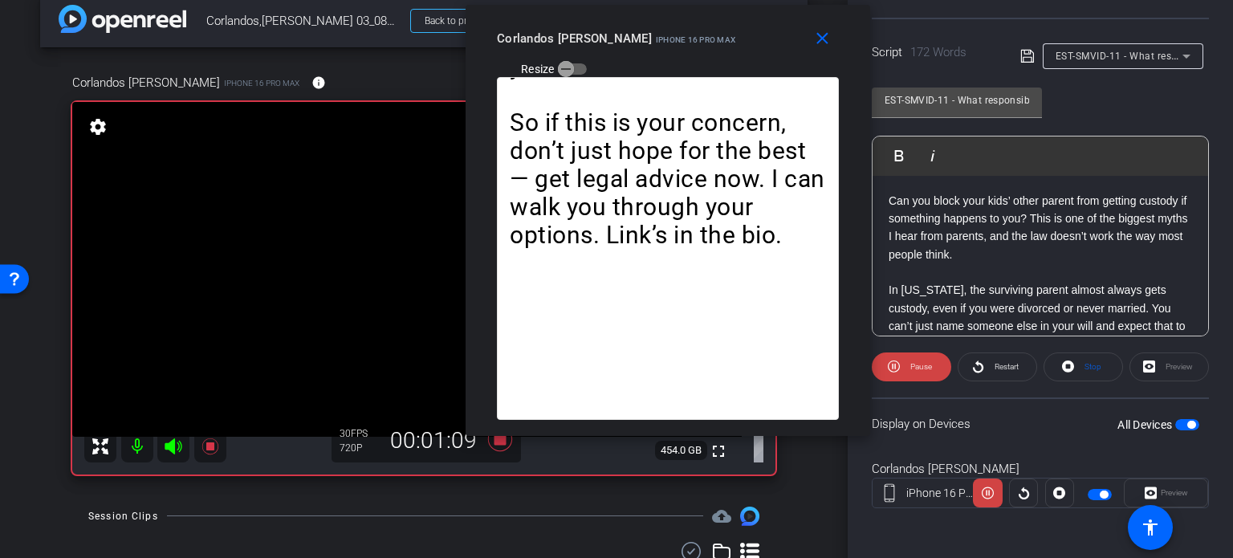
drag, startPoint x: 636, startPoint y: 104, endPoint x: 687, endPoint y: 45, distance: 77.9
click at [587, 55] on mat-slide-toggle "Resize" at bounding box center [542, 68] width 90 height 26
click at [901, 356] on span at bounding box center [911, 367] width 79 height 39
click at [904, 363] on span at bounding box center [911, 367] width 78 height 39
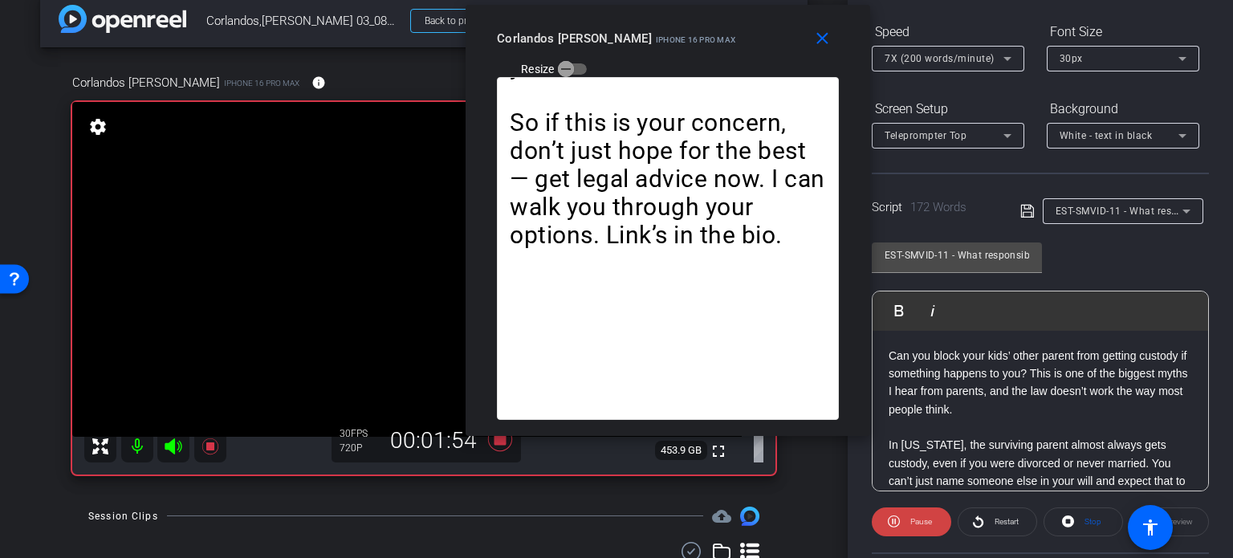
scroll to position [157, 0]
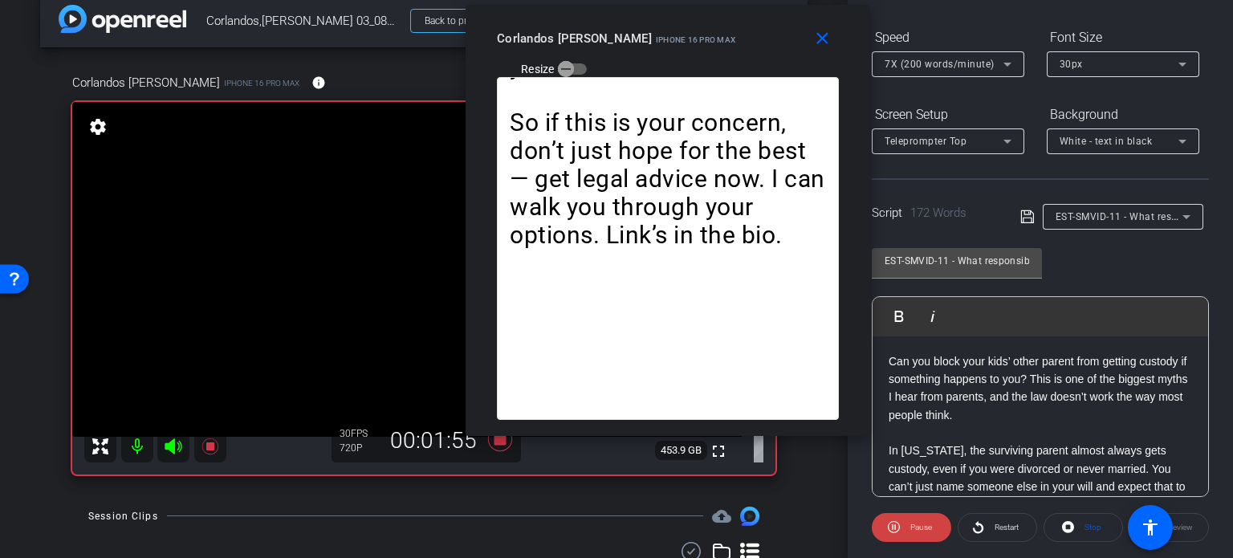
click at [899, 63] on span "7X (200 words/minute)" at bounding box center [940, 64] width 110 height 11
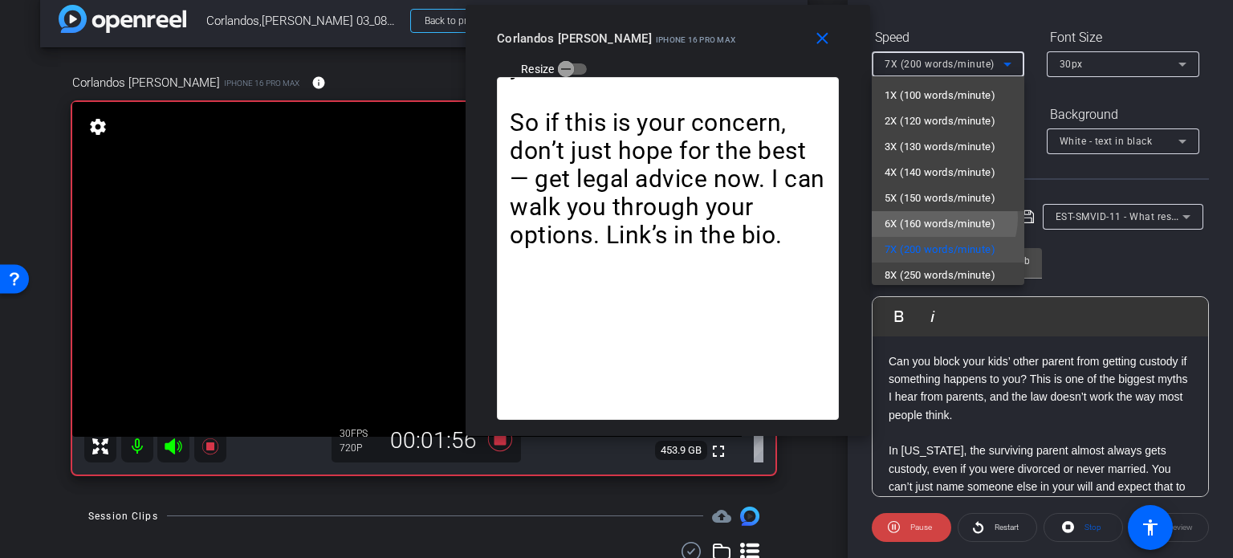
click at [937, 218] on span "6X (160 words/minute)" at bounding box center [940, 223] width 111 height 19
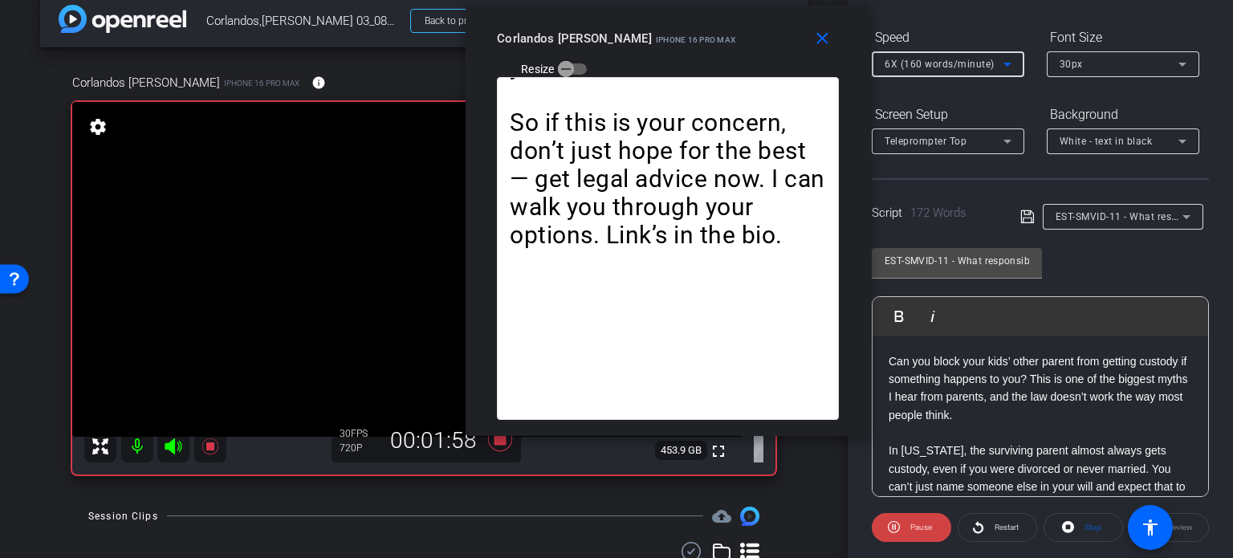
click at [903, 59] on span "6X (160 words/minute)" at bounding box center [940, 64] width 110 height 11
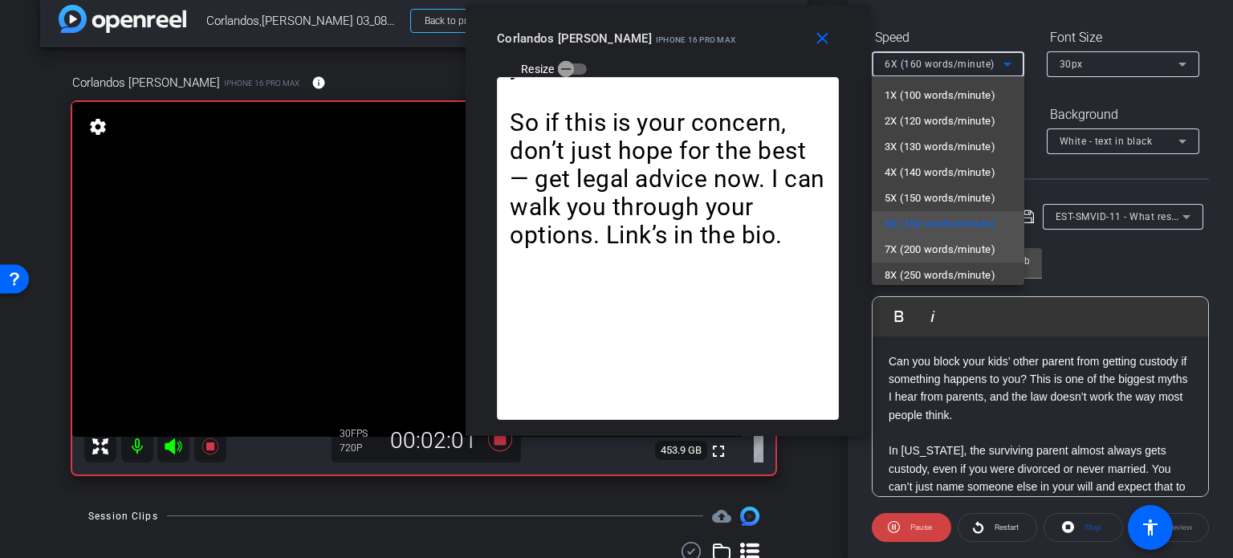
click at [943, 246] on span "7X (200 words/minute)" at bounding box center [940, 249] width 111 height 19
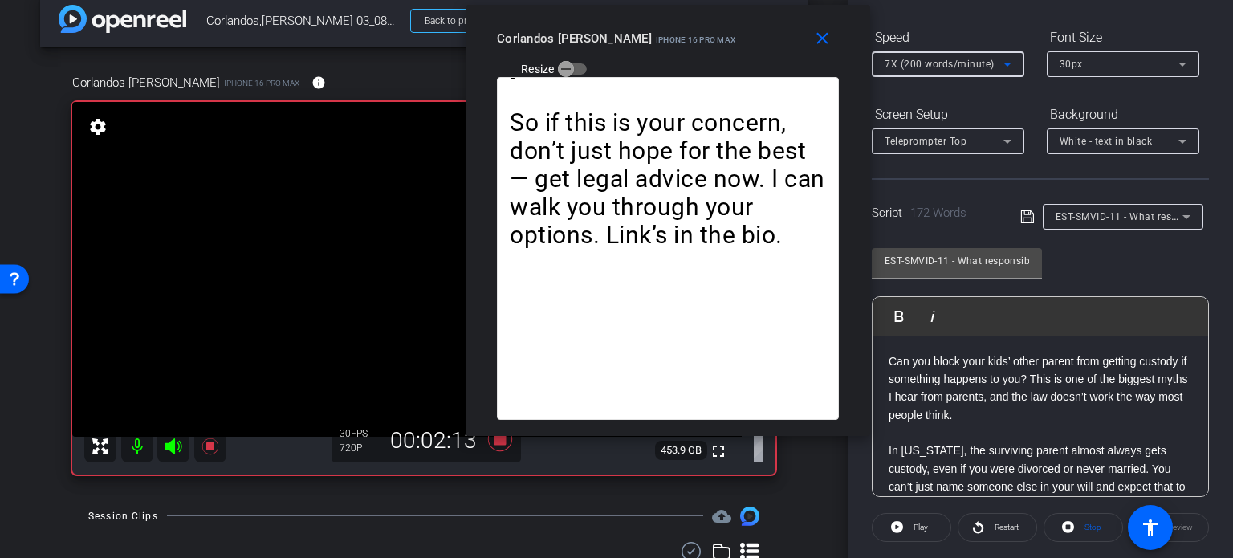
click at [830, 40] on mat-icon "close" at bounding box center [822, 39] width 20 height 20
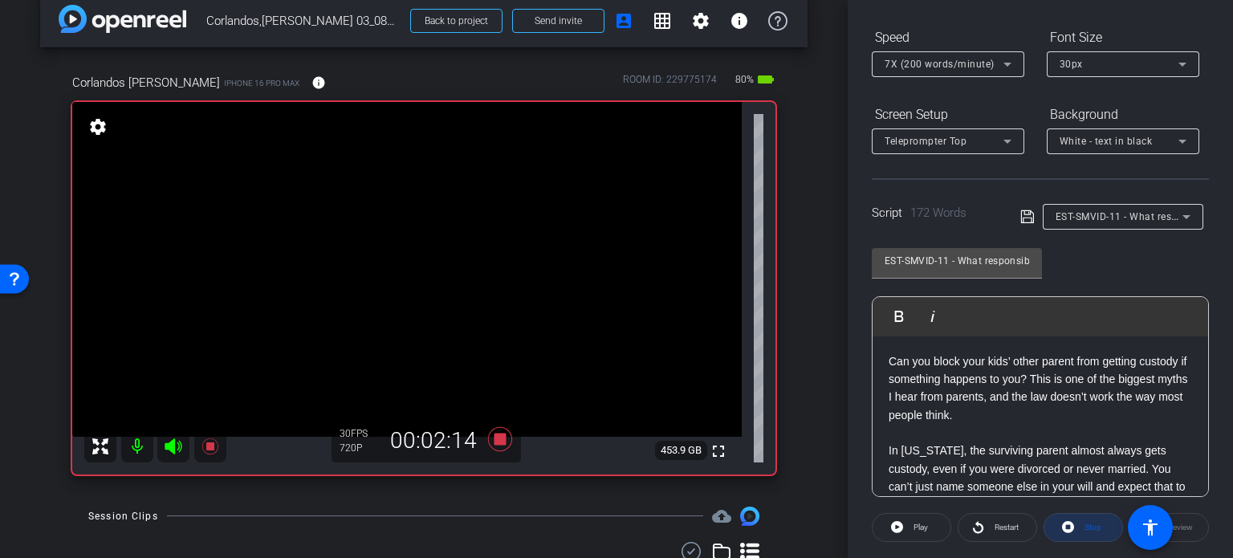
click at [1082, 535] on span "Stop" at bounding box center [1090, 527] width 21 height 22
click at [501, 436] on icon at bounding box center [500, 439] width 24 height 24
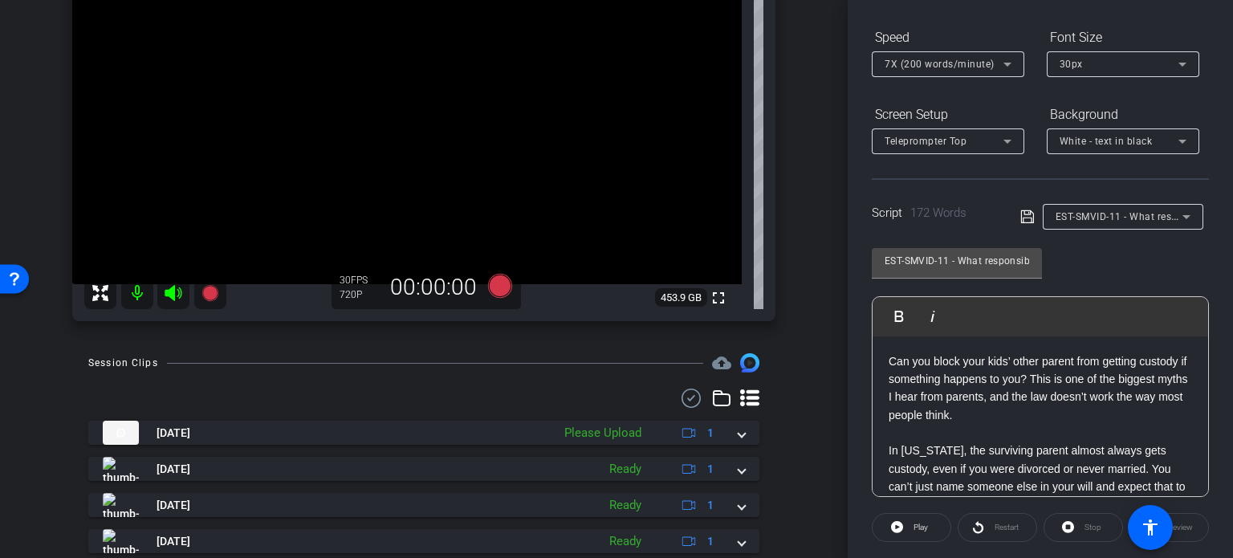
scroll to position [262, 0]
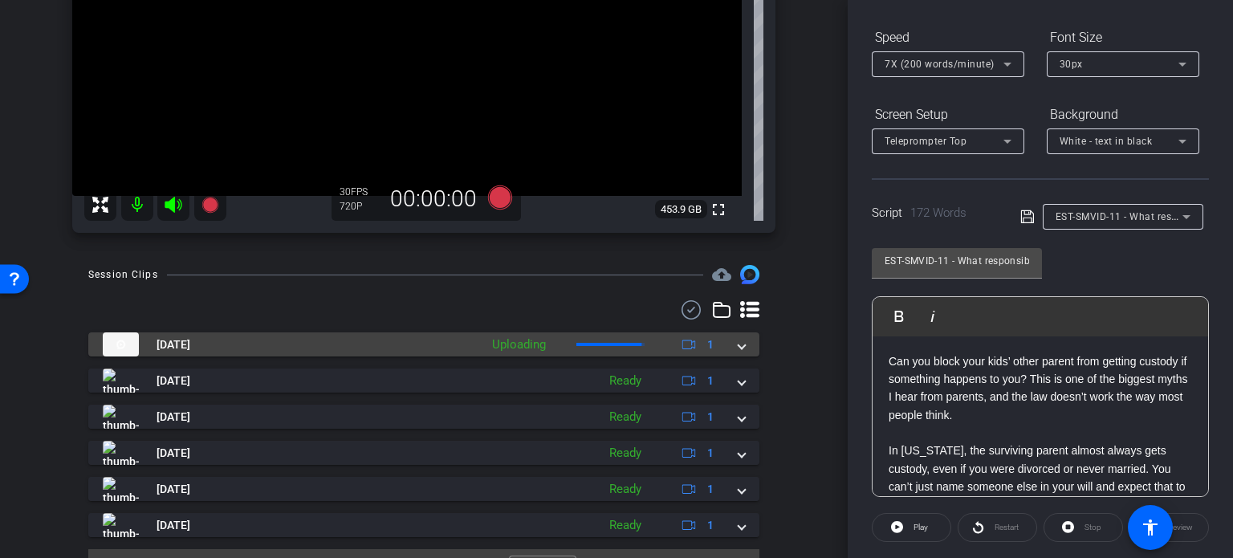
click at [738, 340] on span at bounding box center [741, 344] width 6 height 17
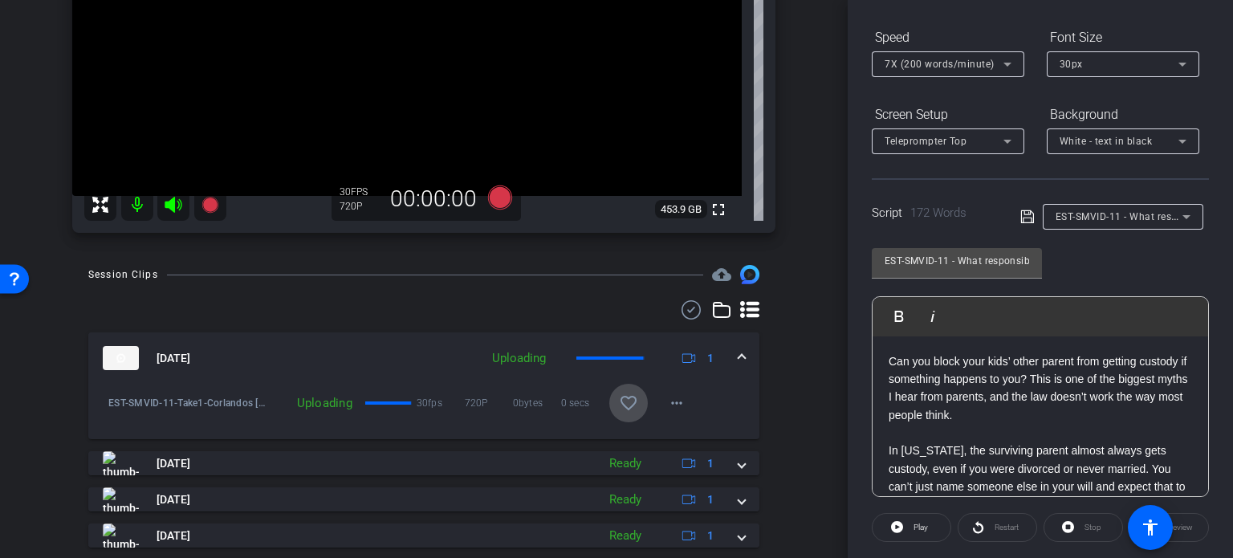
drag, startPoint x: 626, startPoint y: 406, endPoint x: 763, endPoint y: 381, distance: 138.7
click at [634, 404] on button "favorite_border" at bounding box center [628, 403] width 39 height 39
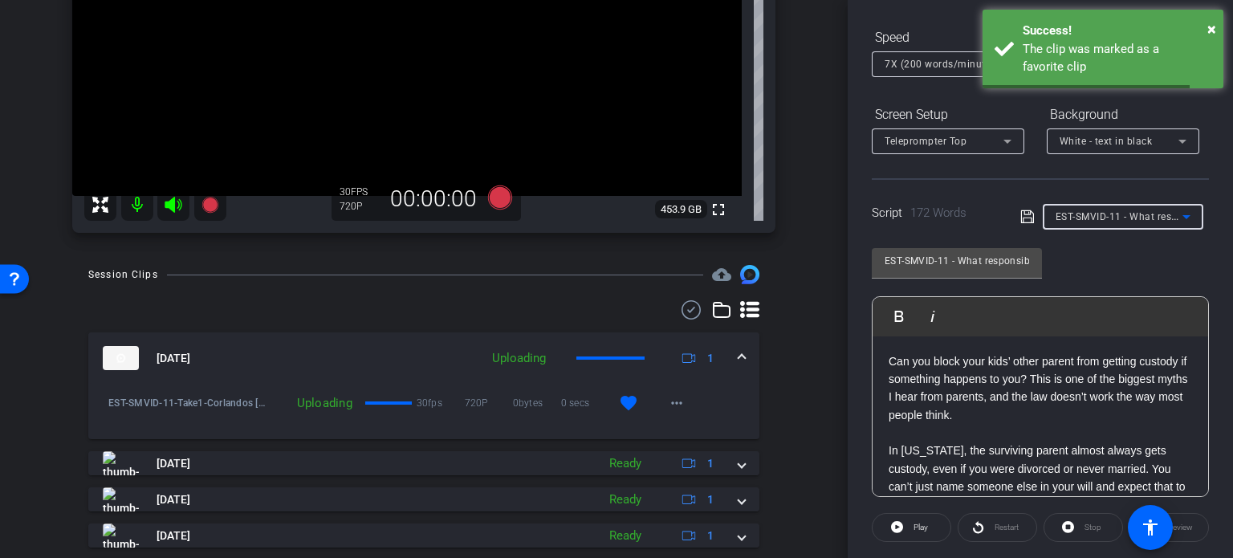
click at [1098, 208] on div "EST-SMVID-11 - What responsibilities will a guardian of the estate have to my c…" at bounding box center [1118, 216] width 127 height 20
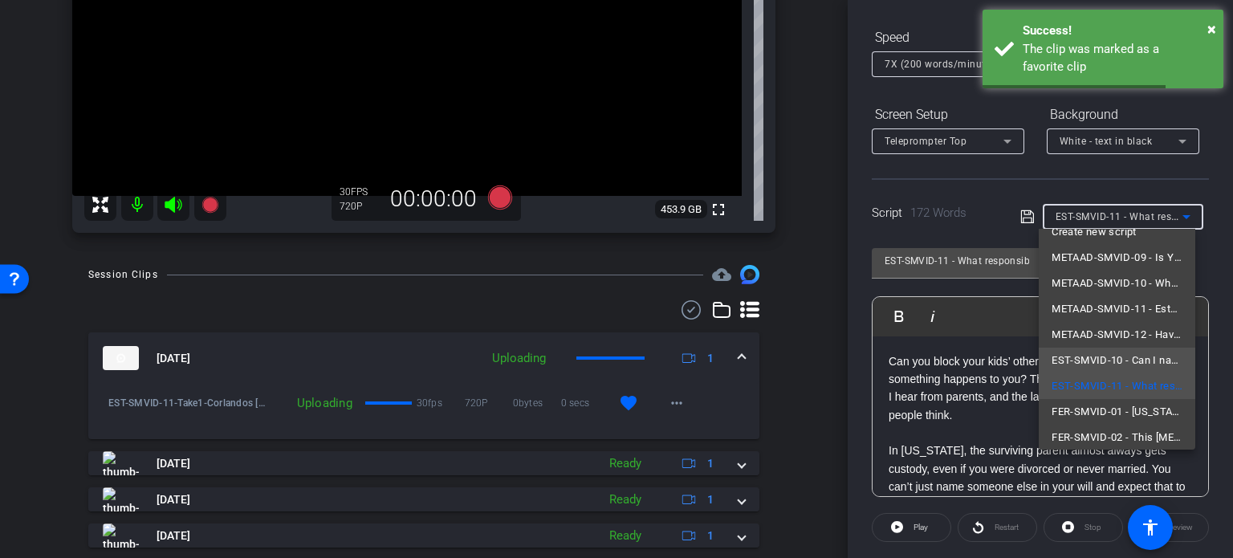
scroll to position [22, 0]
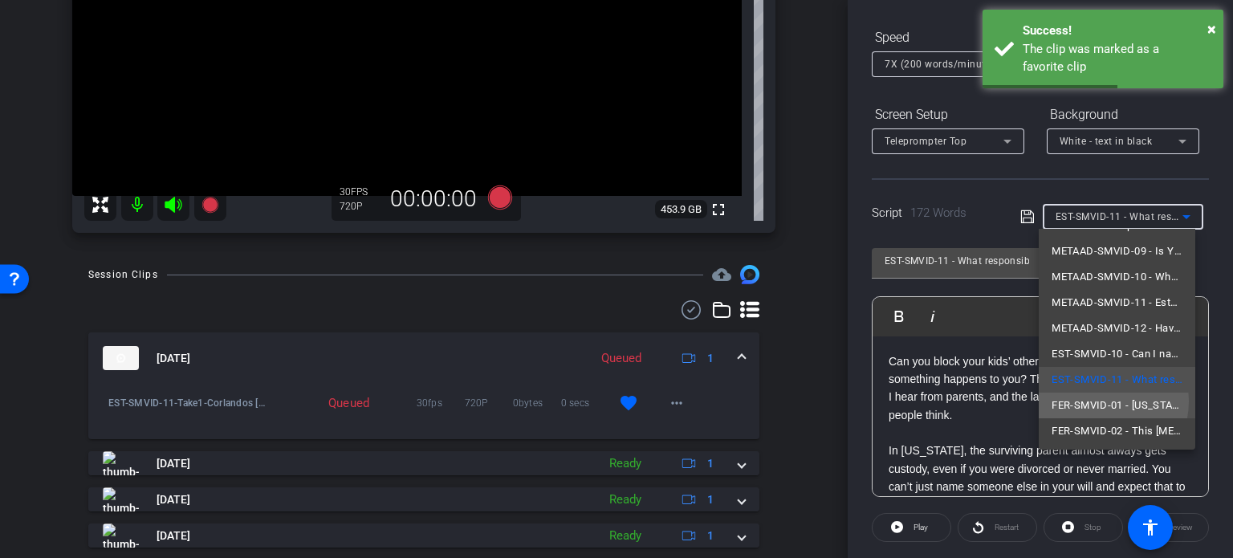
click at [1095, 401] on span "FER-SMVID-01 - [US_STATE] Just Changed Surrogacy Laws" at bounding box center [1116, 405] width 131 height 19
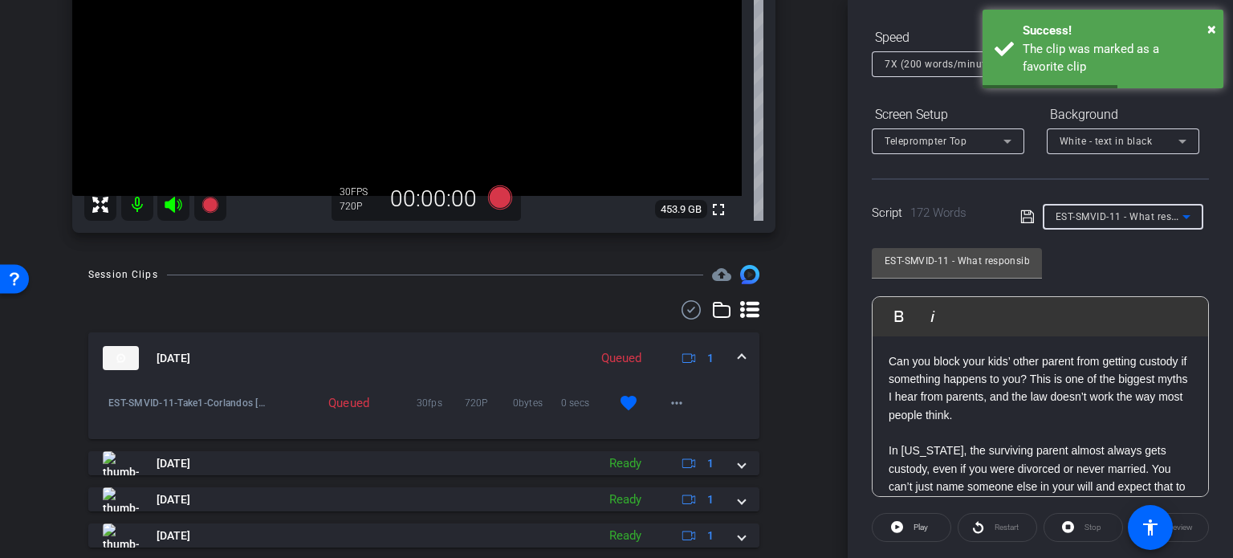
type input "FER-SMVID-01 - [US_STATE] Just Changed Surrogacy Laws"
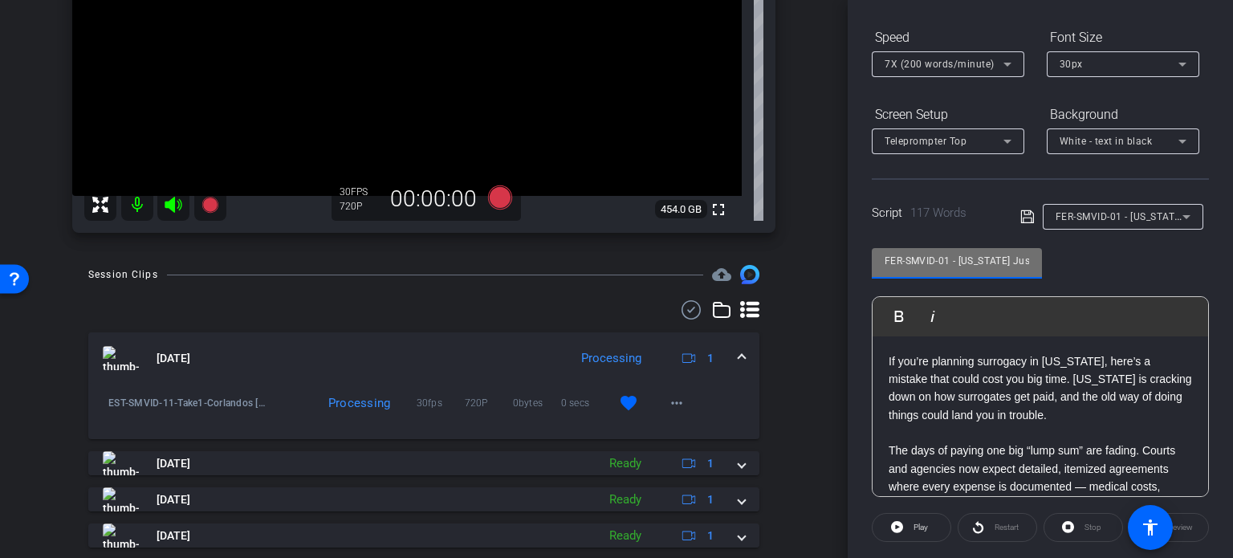
drag, startPoint x: 951, startPoint y: 258, endPoint x: 795, endPoint y: 233, distance: 158.6
click at [795, 233] on div "arrow_back Corlandos,[PERSON_NAME] 03_08272025 Back to project Send invite acco…" at bounding box center [616, 279] width 1233 height 558
click at [795, 401] on div "Session Clips cloud_upload [DATE] Processing 1 EST-SMVID-11-Take1-Corlandos [PE…" at bounding box center [423, 471] width 767 height 412
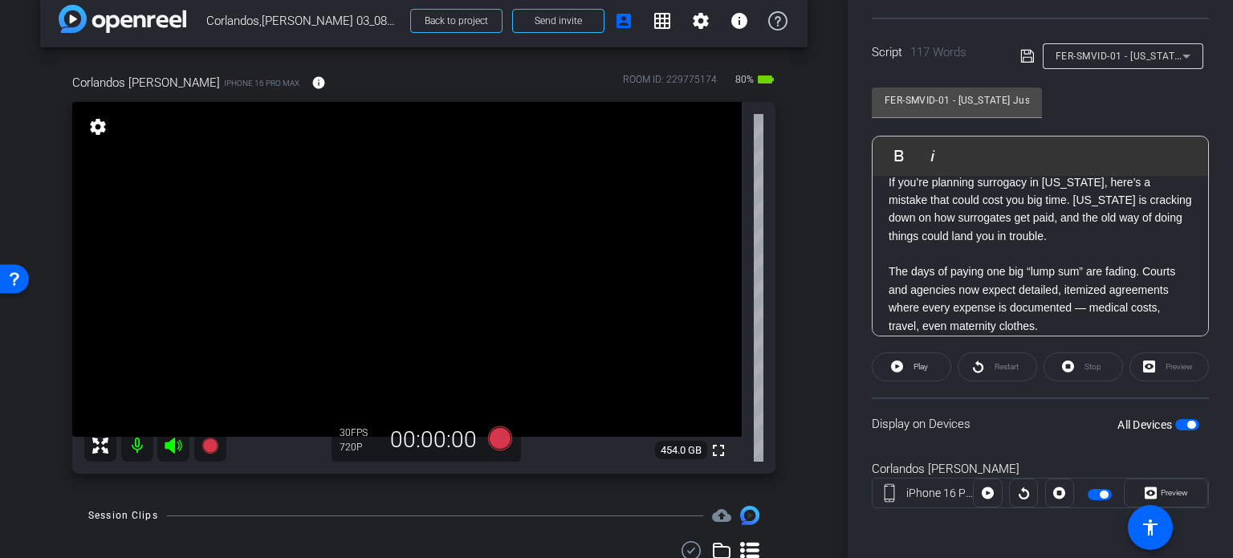
scroll to position [0, 0]
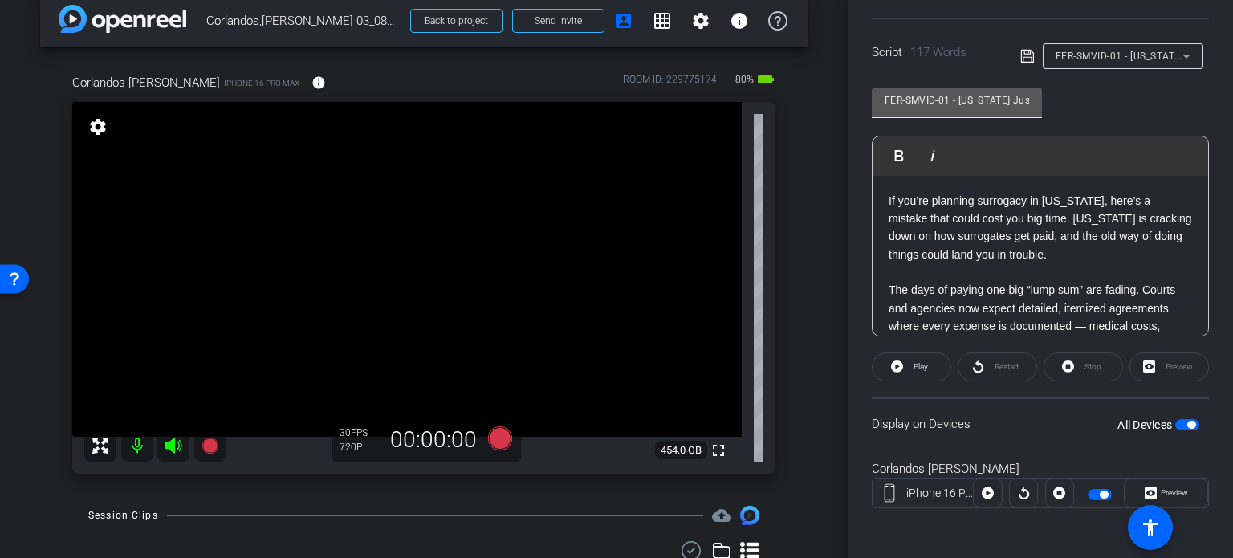
click at [954, 97] on input "FER-SMVID-01 - [US_STATE] Just Changed Surrogacy Laws" at bounding box center [957, 100] width 144 height 19
click at [950, 99] on input "FER-SMVID-01 - [US_STATE] Just Changed Surrogacy Laws" at bounding box center [957, 100] width 144 height 19
drag, startPoint x: 950, startPoint y: 99, endPoint x: 791, endPoint y: 67, distance: 162.1
click at [791, 67] on div "arrow_back Corlandos,[PERSON_NAME] 03_08272025 Back to project Send invite acco…" at bounding box center [616, 279] width 1233 height 558
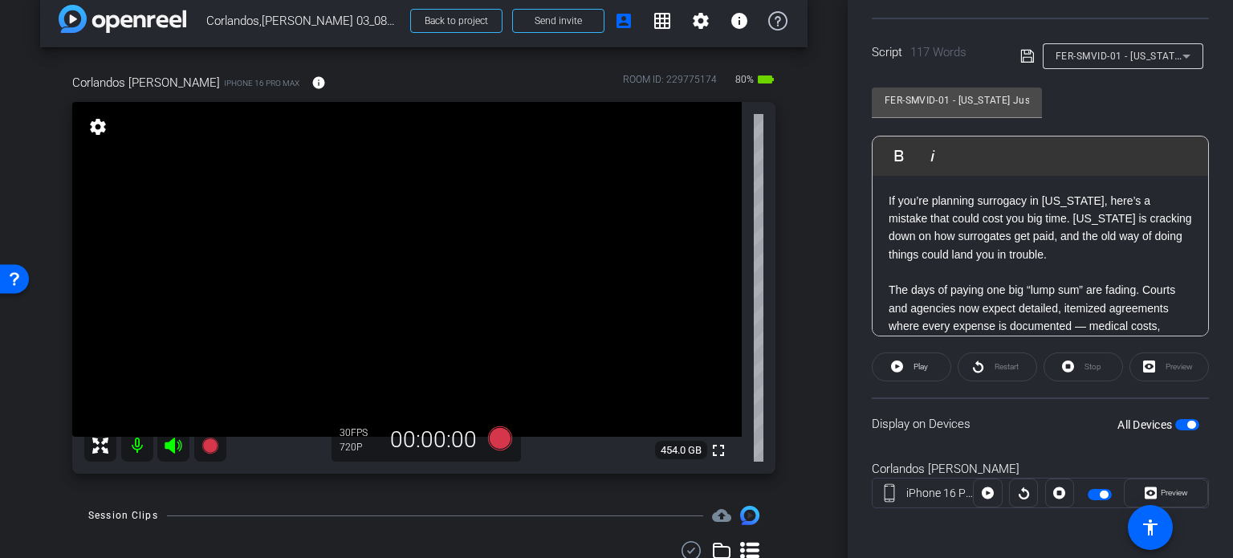
click at [813, 318] on div "arrow_back Corlandos,[PERSON_NAME] 03_08272025 Back to project Send invite acco…" at bounding box center [424, 257] width 848 height 558
click at [498, 437] on icon at bounding box center [500, 438] width 24 height 24
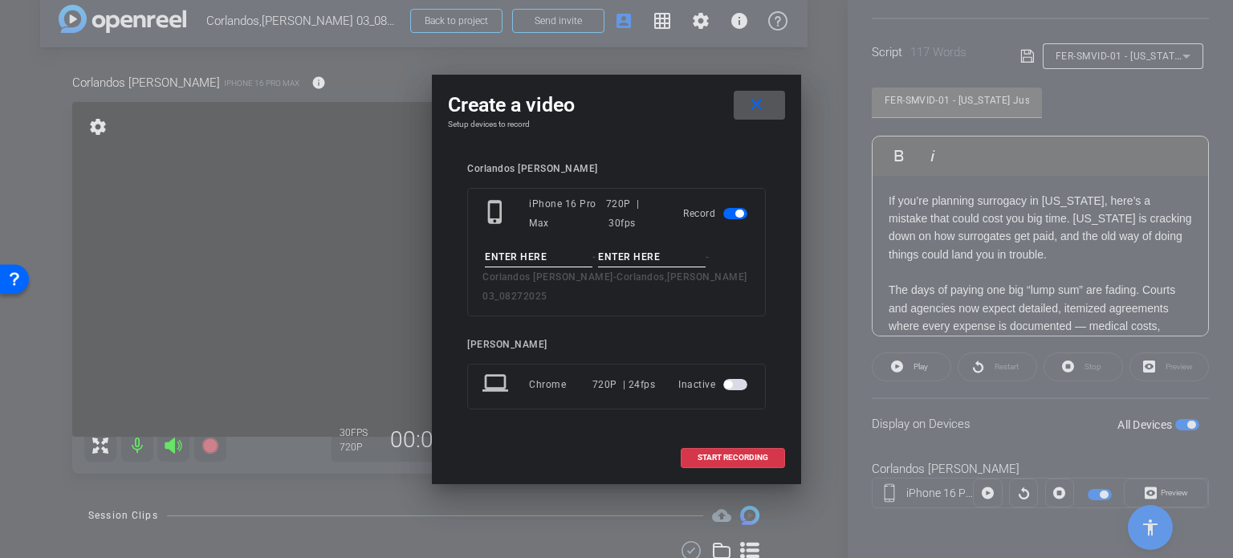
click at [506, 265] on input at bounding box center [539, 257] width 108 height 20
paste input "FER-SMVID-01"
type input "FER-SMVID-01"
click at [642, 255] on div "phone_iphone iPhone 16 Pro Max 720P | 30fps Record FER-SMVID-01 - - Corlandos […" at bounding box center [616, 252] width 299 height 128
click at [640, 267] on input at bounding box center [652, 257] width 108 height 20
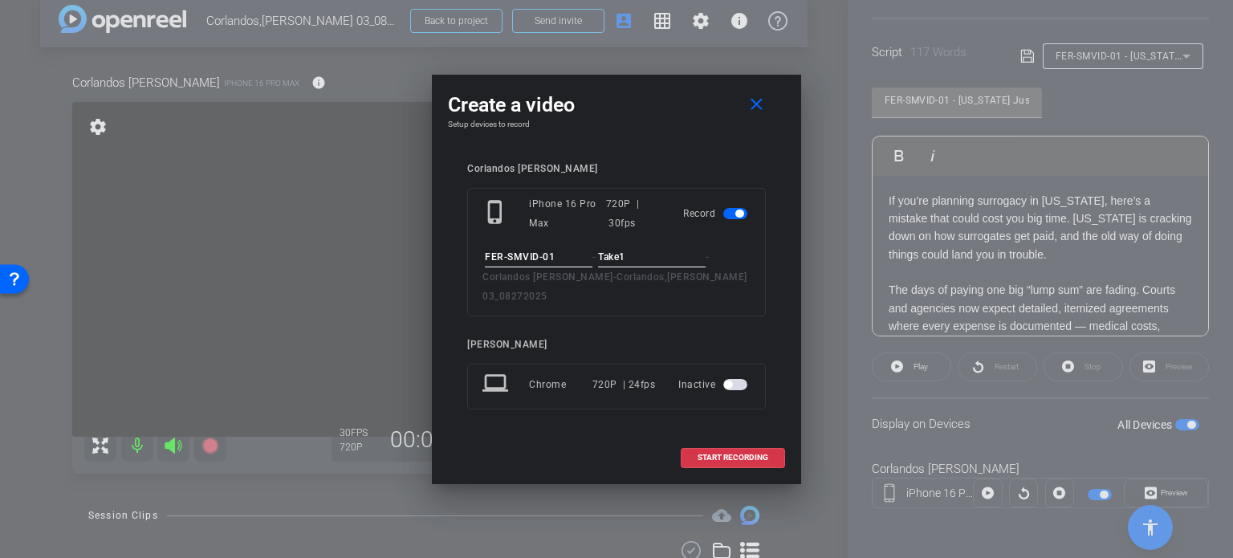
click at [641, 266] on input "Take1" at bounding box center [652, 257] width 108 height 20
type input "Take1"
click at [726, 453] on span "START RECORDING" at bounding box center [732, 457] width 71 height 8
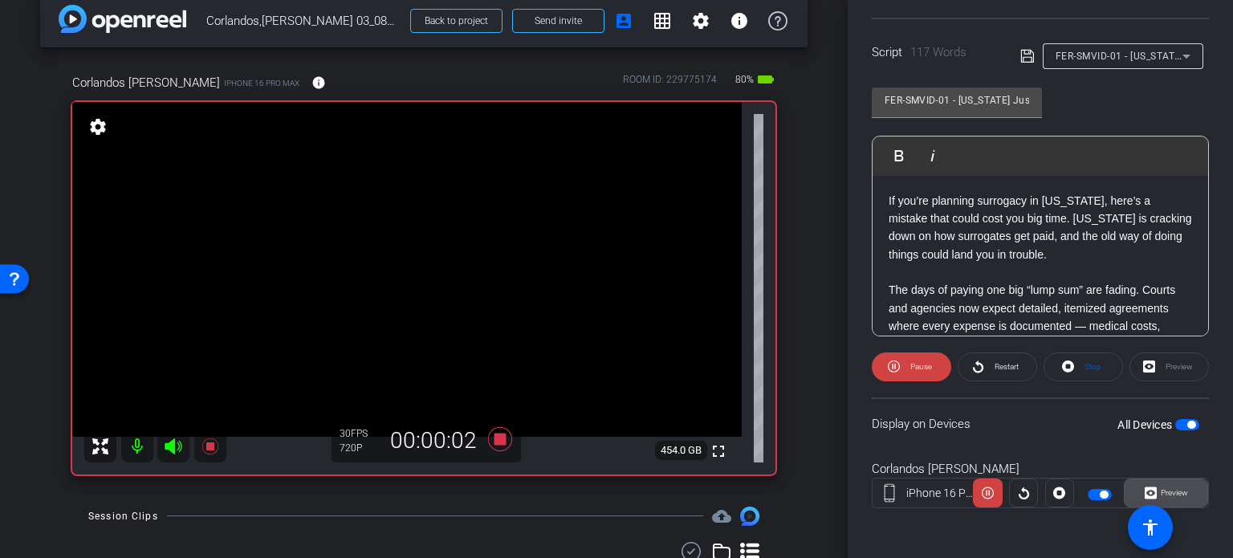
click at [1176, 491] on span "Preview" at bounding box center [1174, 492] width 27 height 9
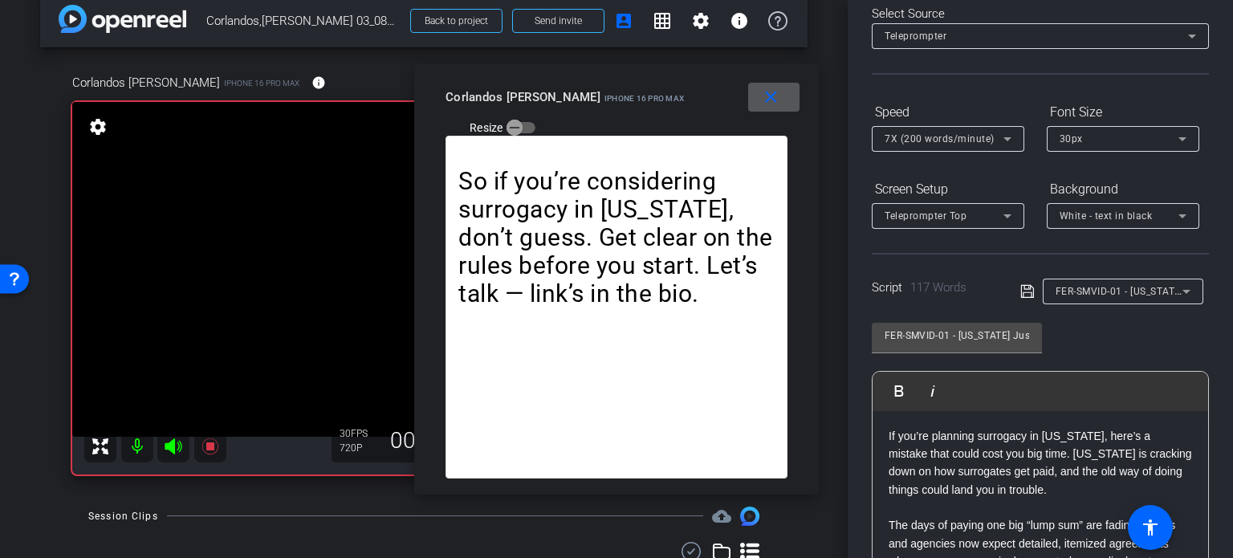
scroll to position [77, 0]
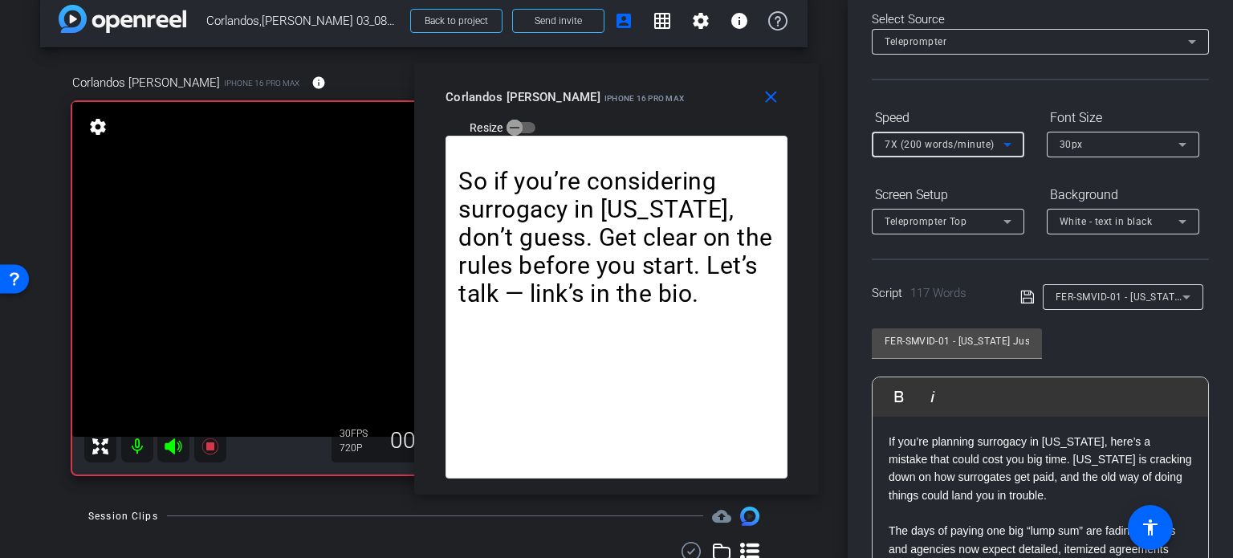
click at [929, 143] on span "7X (200 words/minute)" at bounding box center [940, 144] width 110 height 11
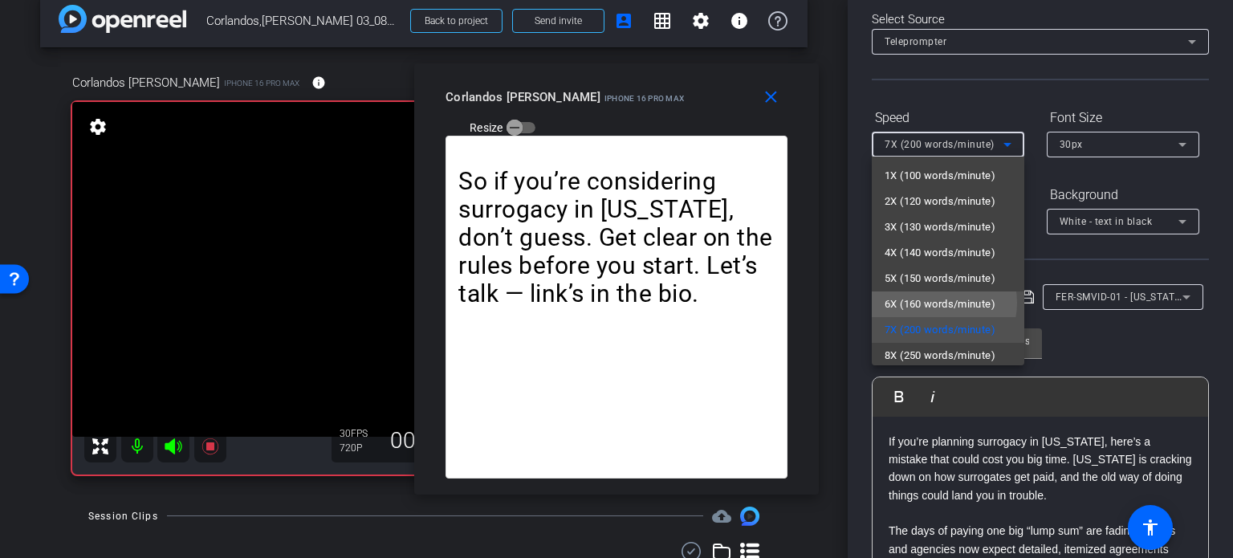
click at [935, 303] on span "6X (160 words/minute)" at bounding box center [940, 304] width 111 height 19
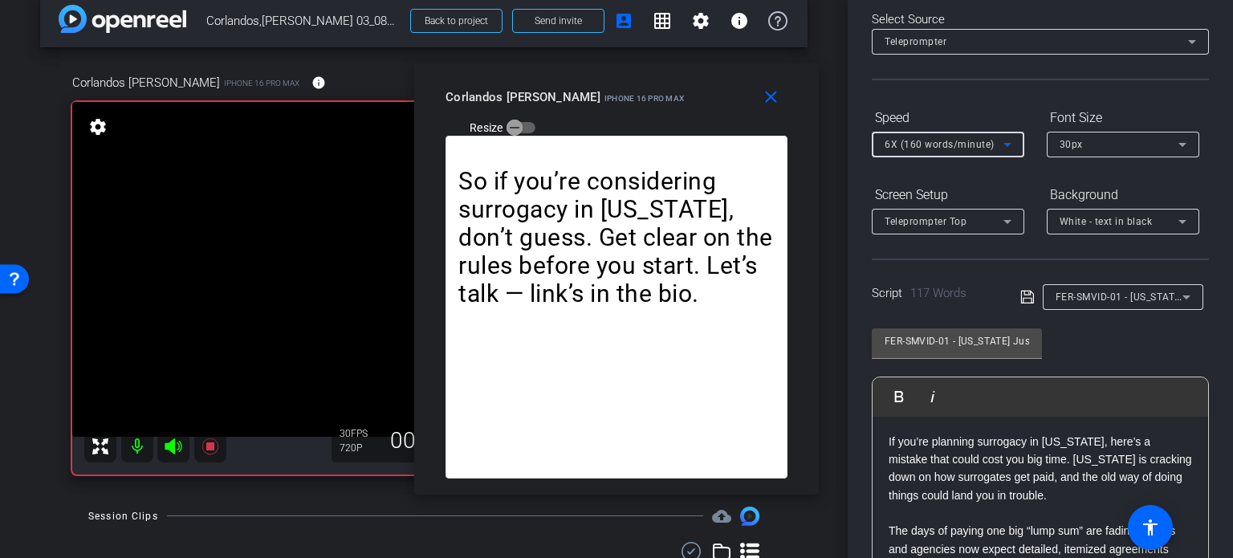
click at [899, 140] on span "6X (160 words/minute)" at bounding box center [940, 144] width 110 height 11
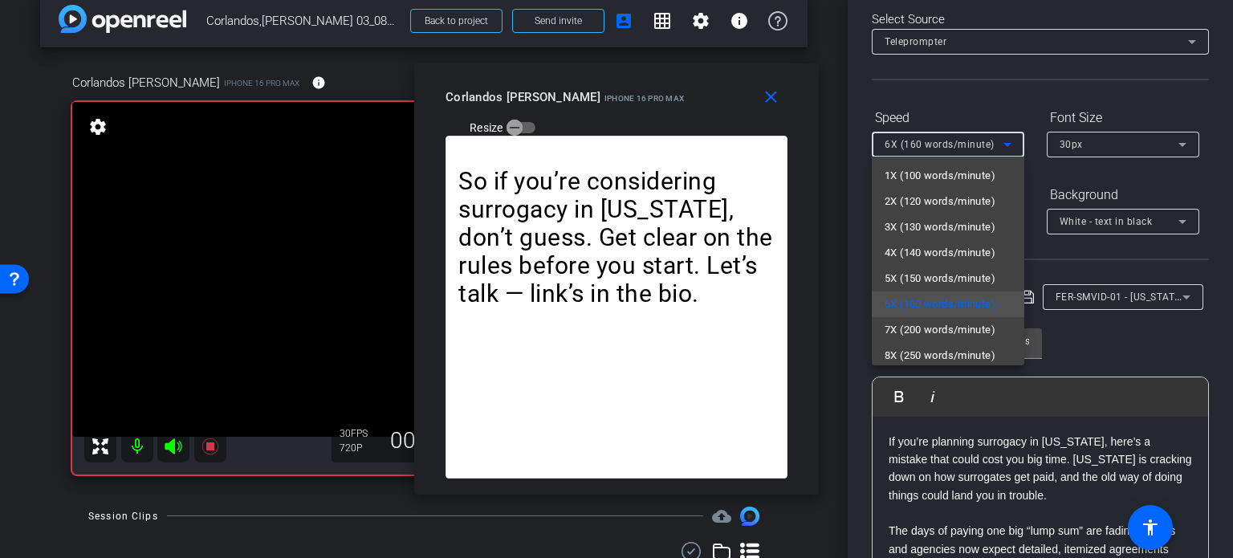
click at [604, 108] on div at bounding box center [616, 279] width 1233 height 558
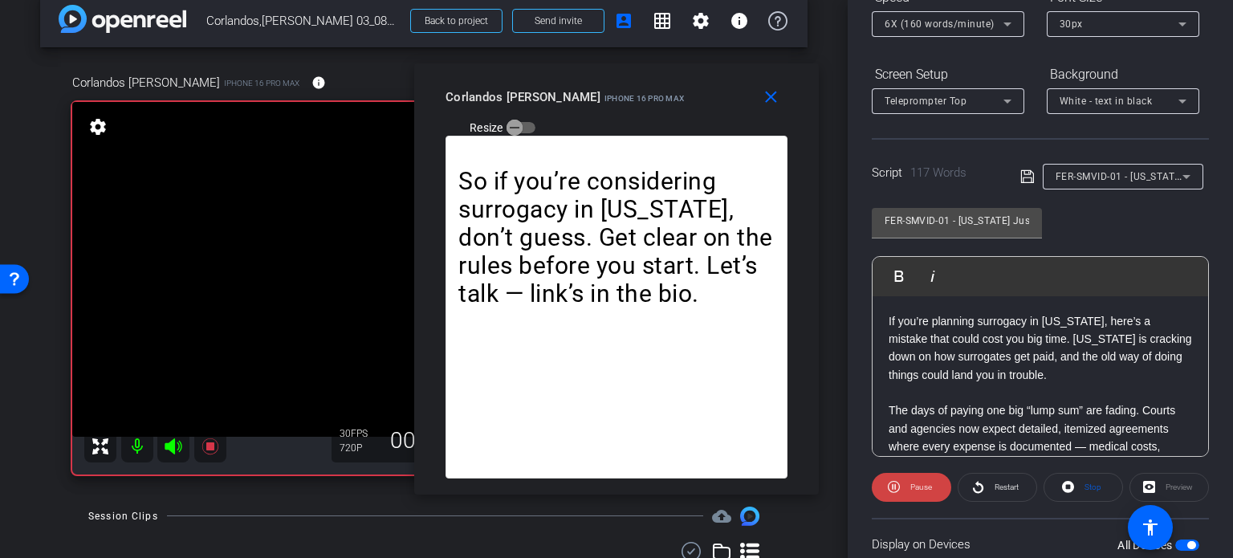
scroll to position [238, 0]
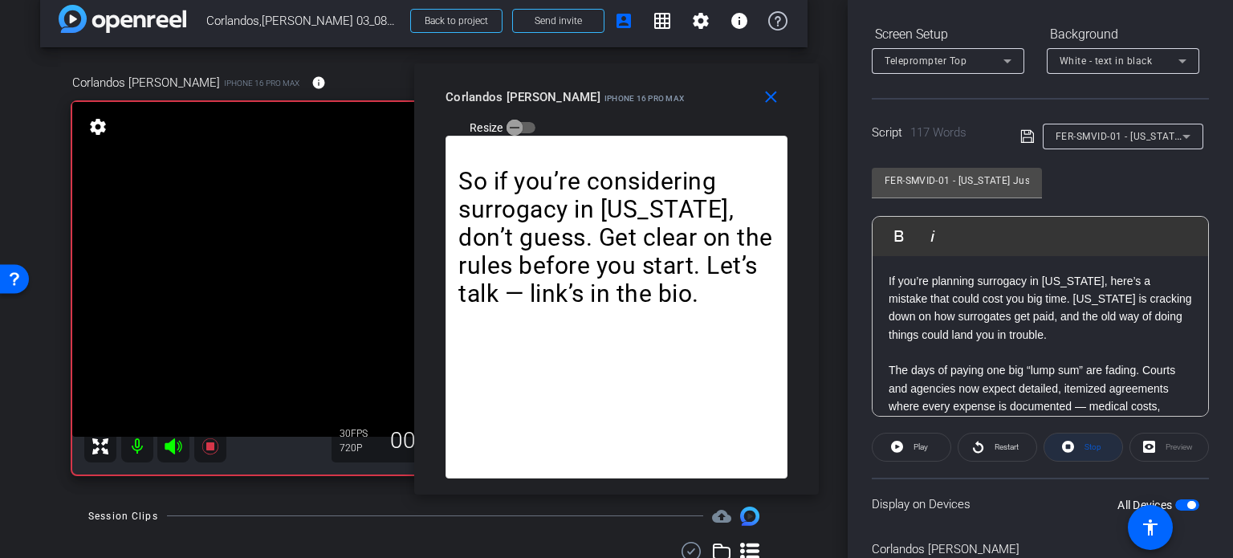
click at [1066, 449] on icon at bounding box center [1068, 447] width 12 height 20
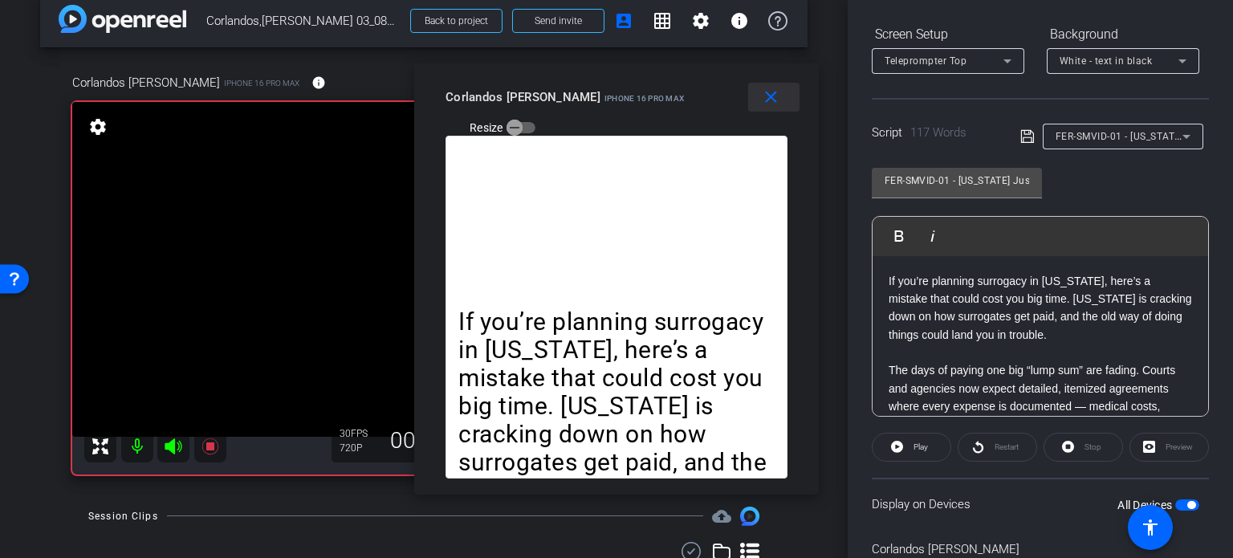
click at [778, 102] on mat-icon "close" at bounding box center [771, 97] width 20 height 20
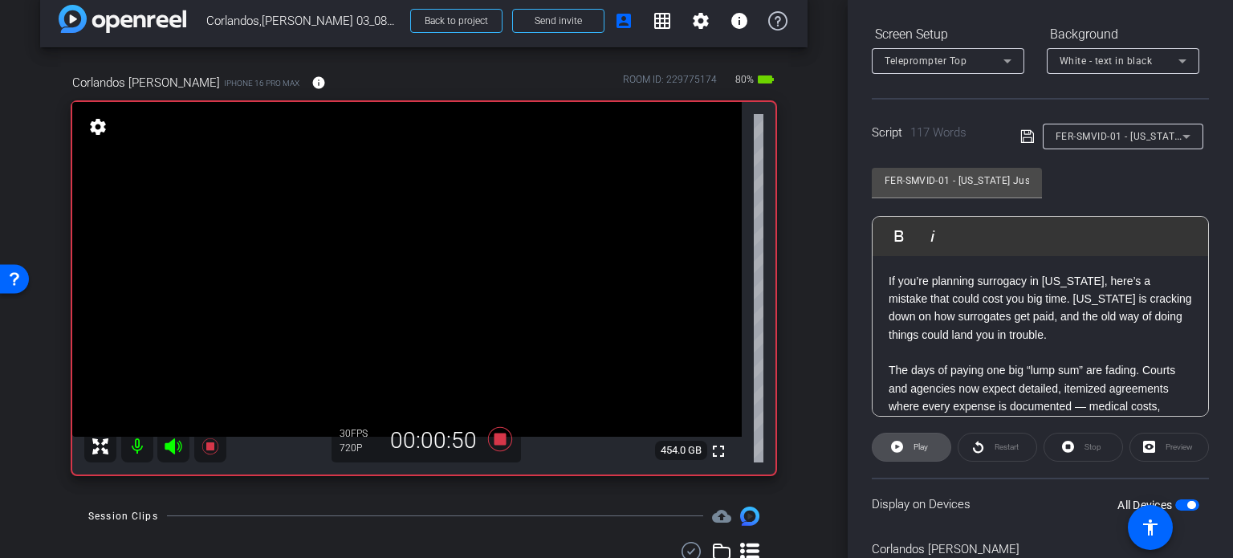
click at [927, 445] on span "Play" at bounding box center [918, 447] width 18 height 22
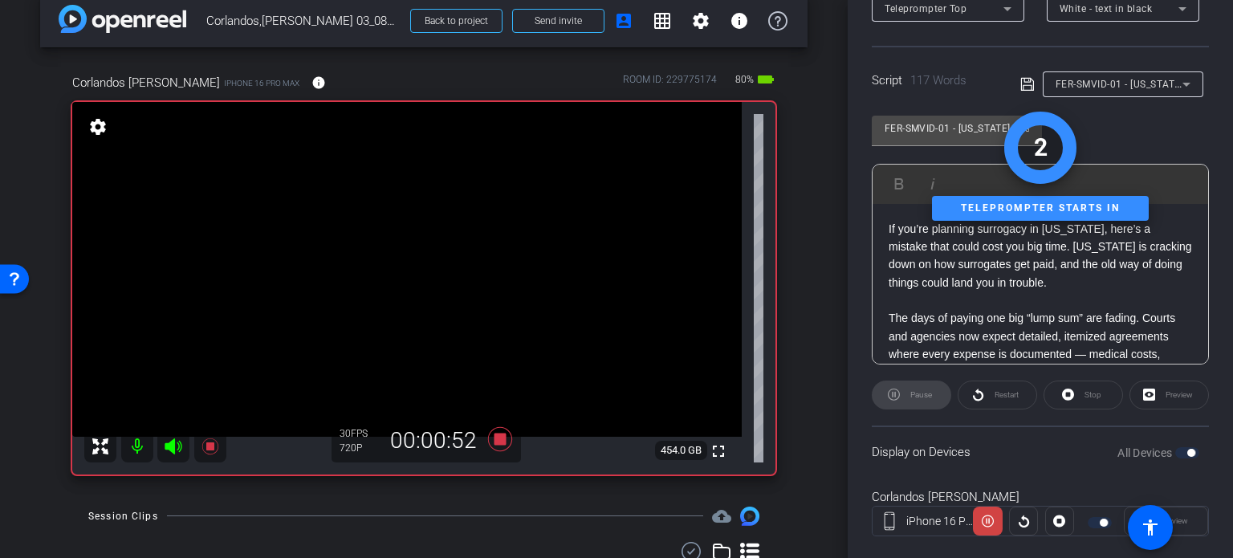
scroll to position [318, 0]
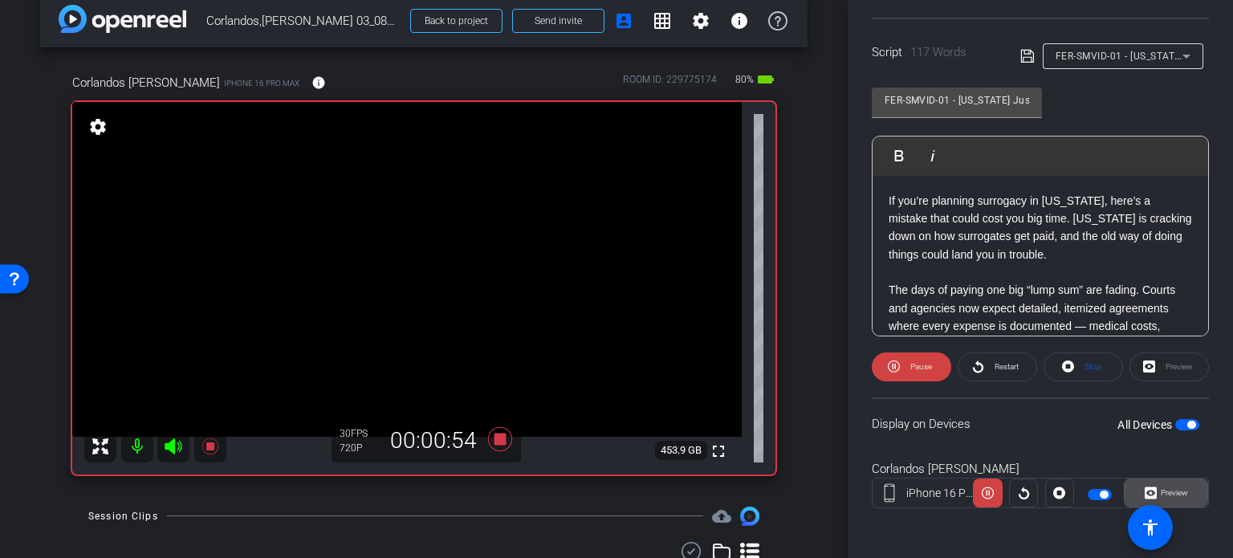
click at [1173, 490] on span "Preview" at bounding box center [1174, 492] width 27 height 9
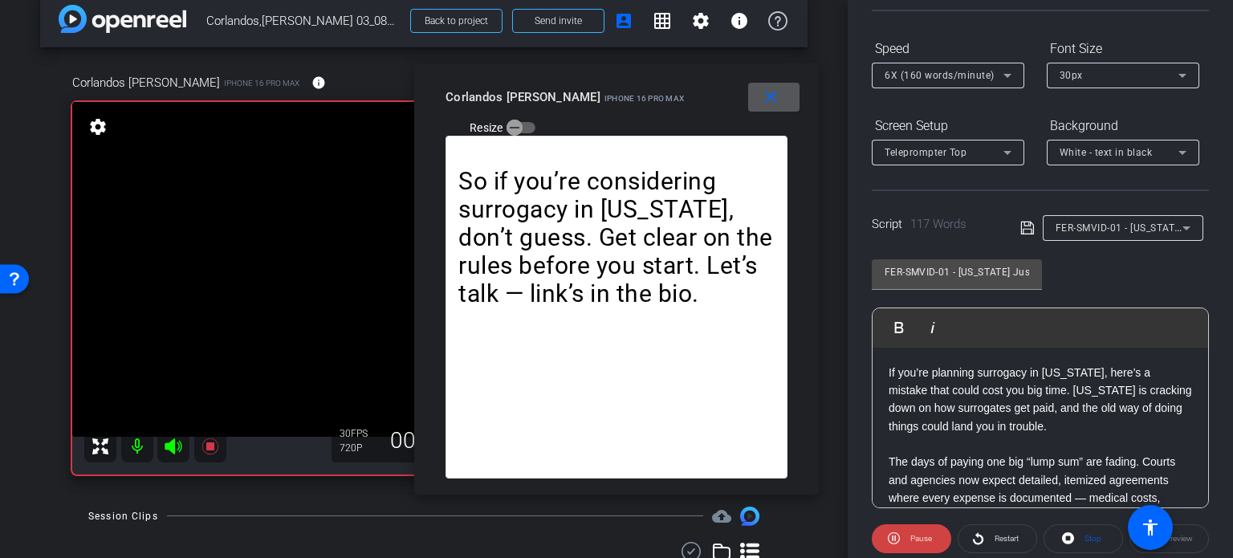
scroll to position [77, 0]
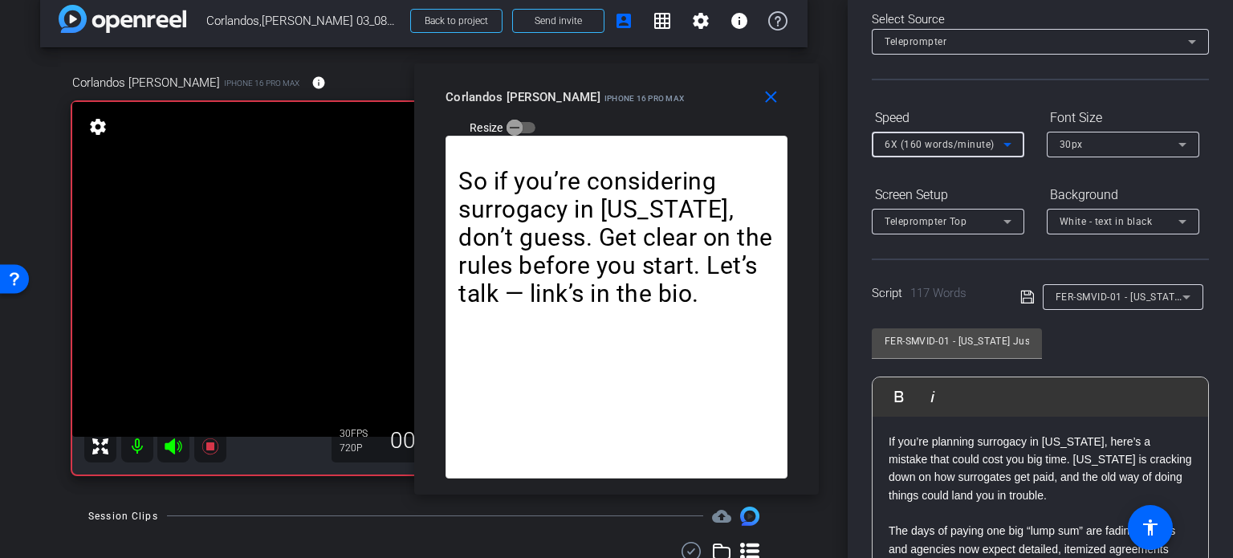
click at [953, 144] on span "6X (160 words/minute)" at bounding box center [940, 144] width 110 height 11
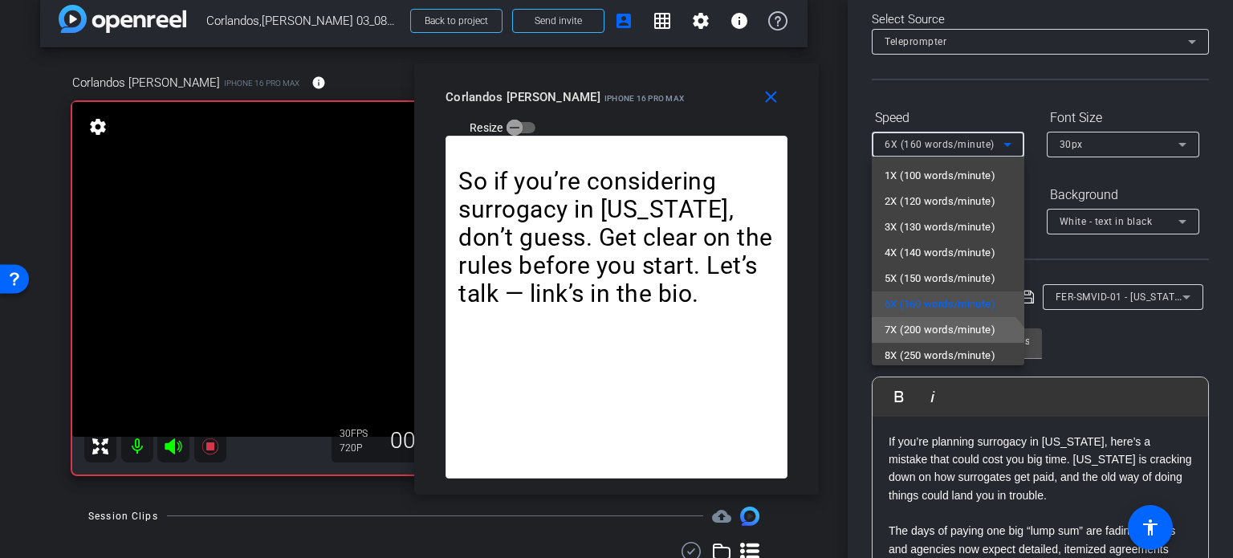
click at [920, 323] on span "7X (200 words/minute)" at bounding box center [940, 329] width 111 height 19
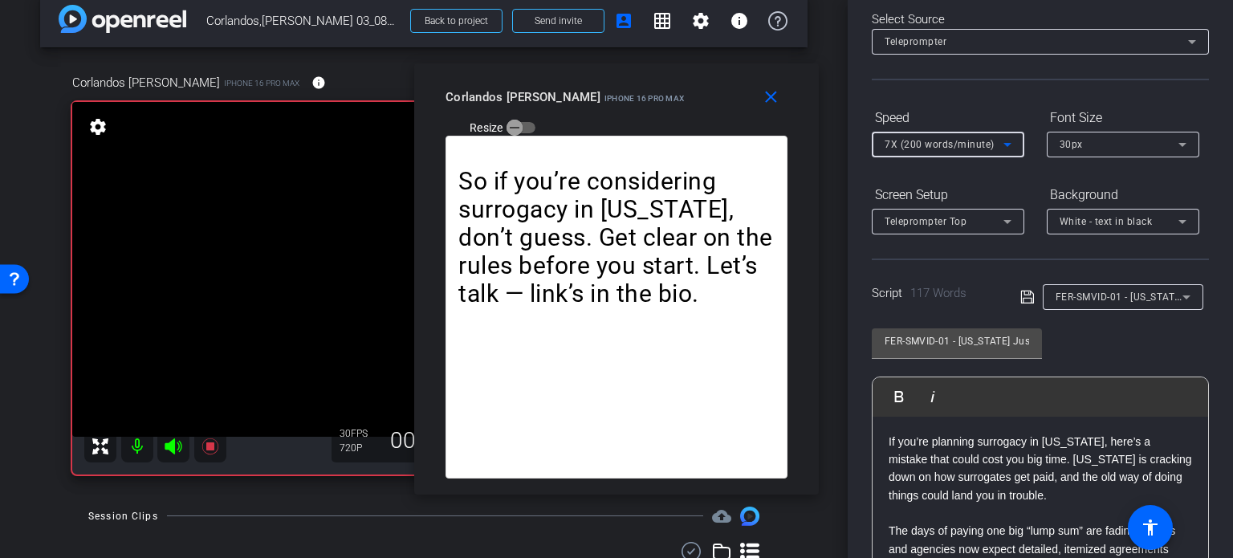
click at [945, 144] on span "7X (200 words/minute)" at bounding box center [940, 144] width 110 height 11
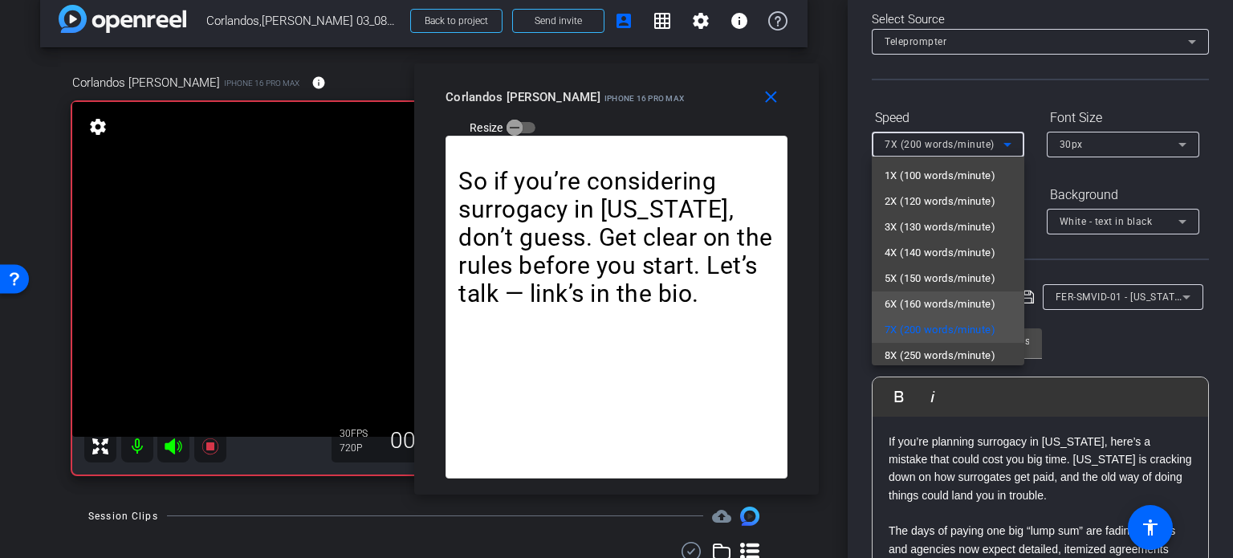
click at [964, 307] on span "6X (160 words/minute)" at bounding box center [940, 304] width 111 height 19
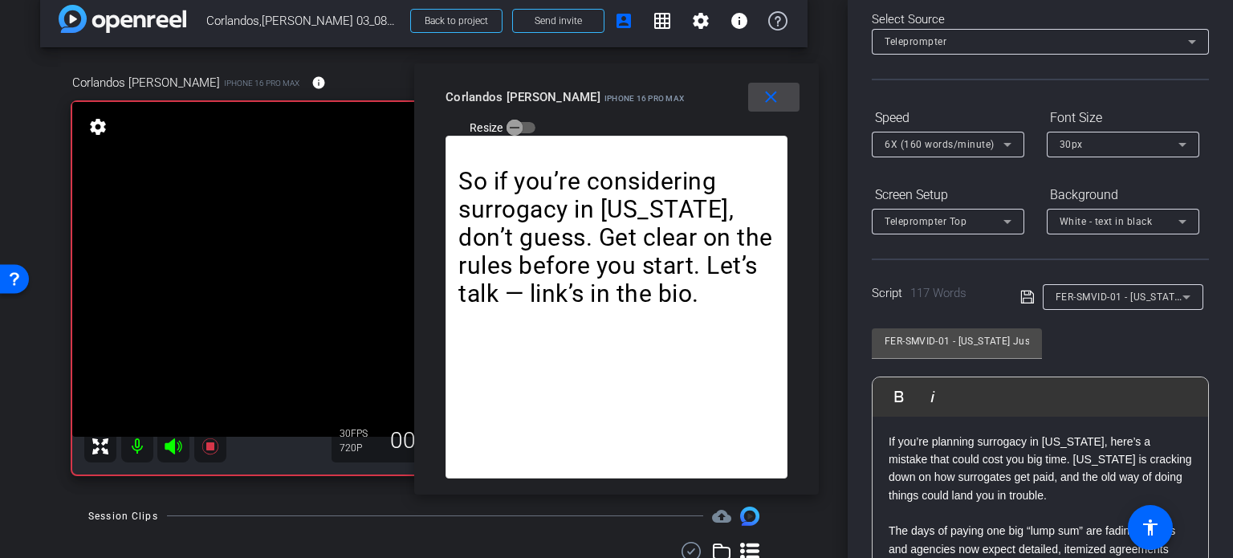
click at [778, 96] on mat-icon "close" at bounding box center [771, 97] width 20 height 20
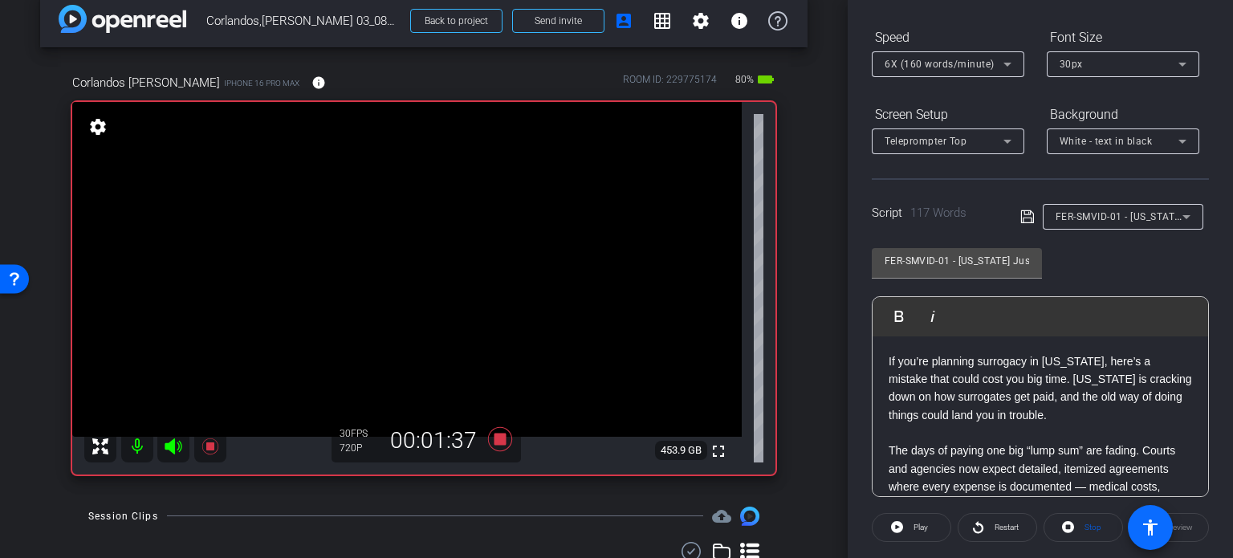
scroll to position [318, 0]
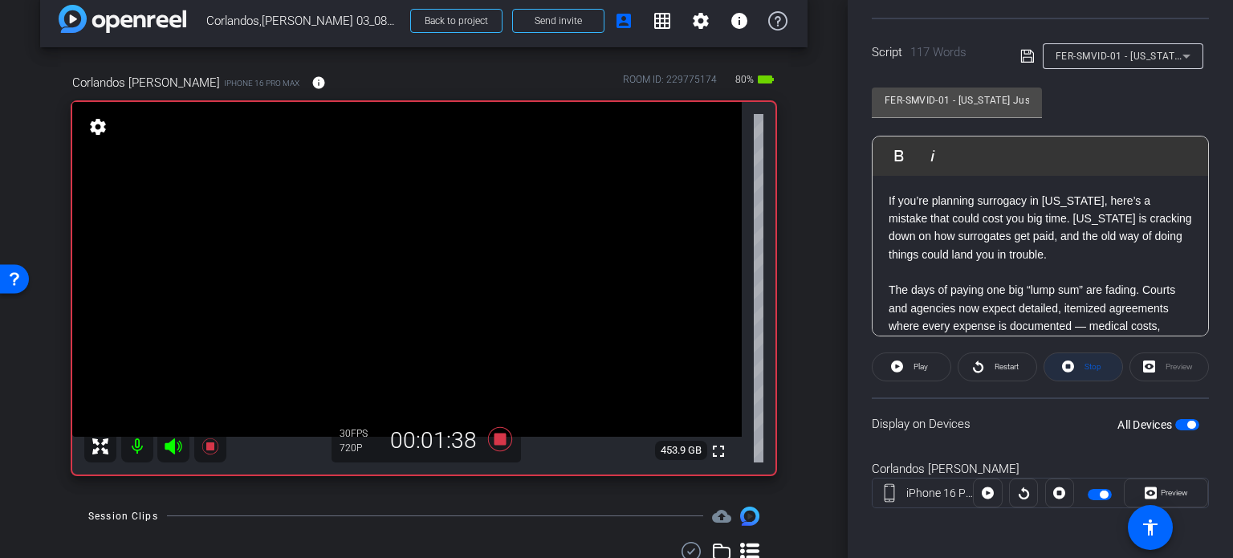
click at [1066, 375] on button "Stop" at bounding box center [1082, 366] width 79 height 29
click at [498, 430] on icon at bounding box center [500, 439] width 39 height 29
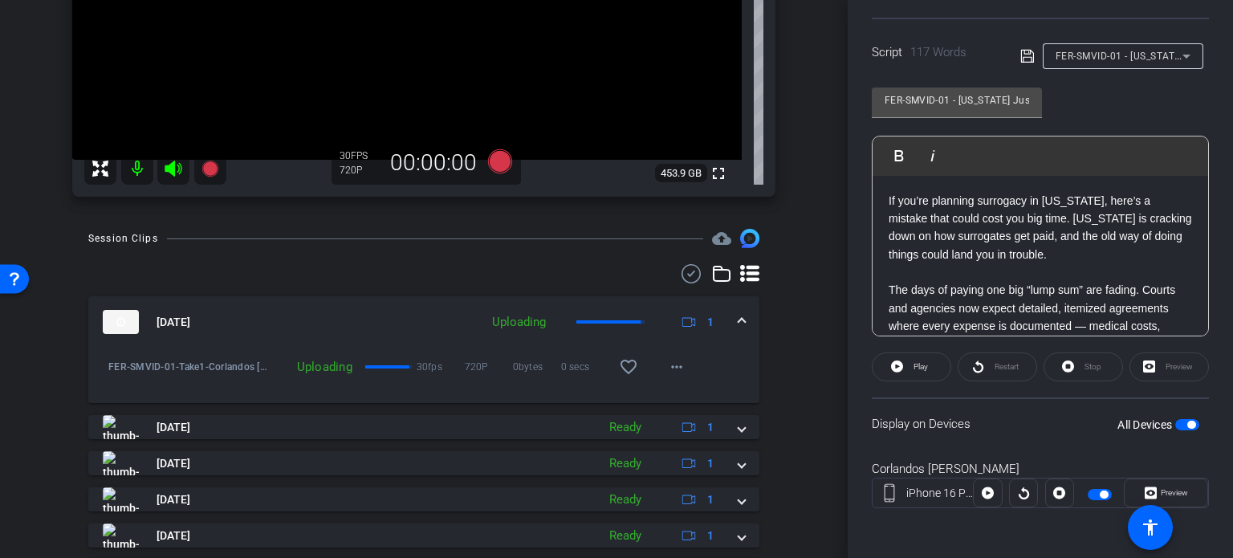
scroll to position [343, 0]
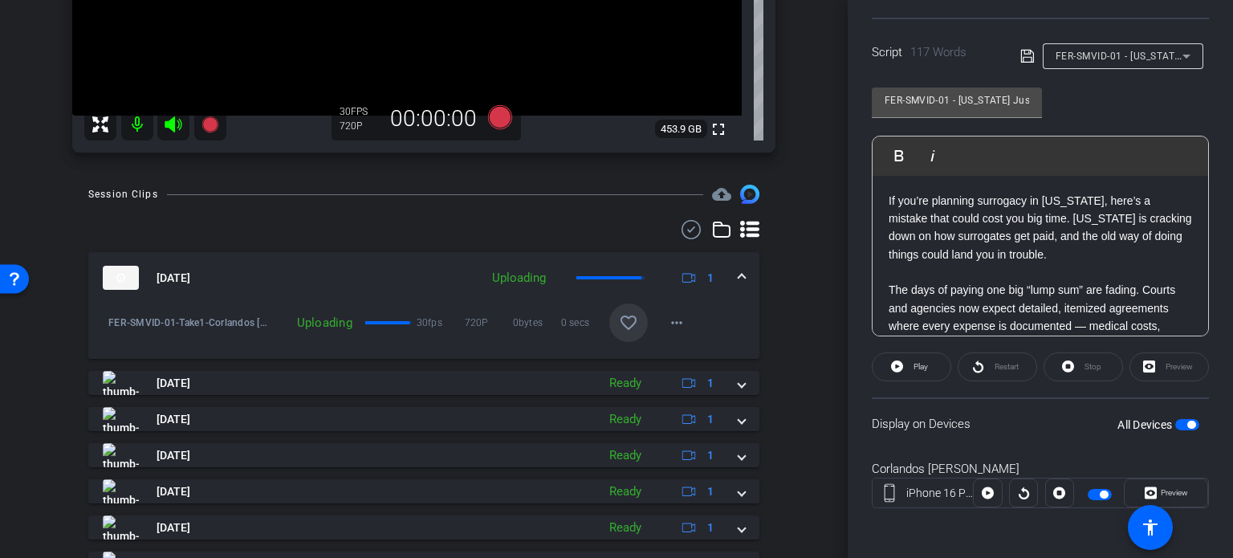
click at [628, 326] on mat-icon "favorite_border" at bounding box center [628, 322] width 19 height 19
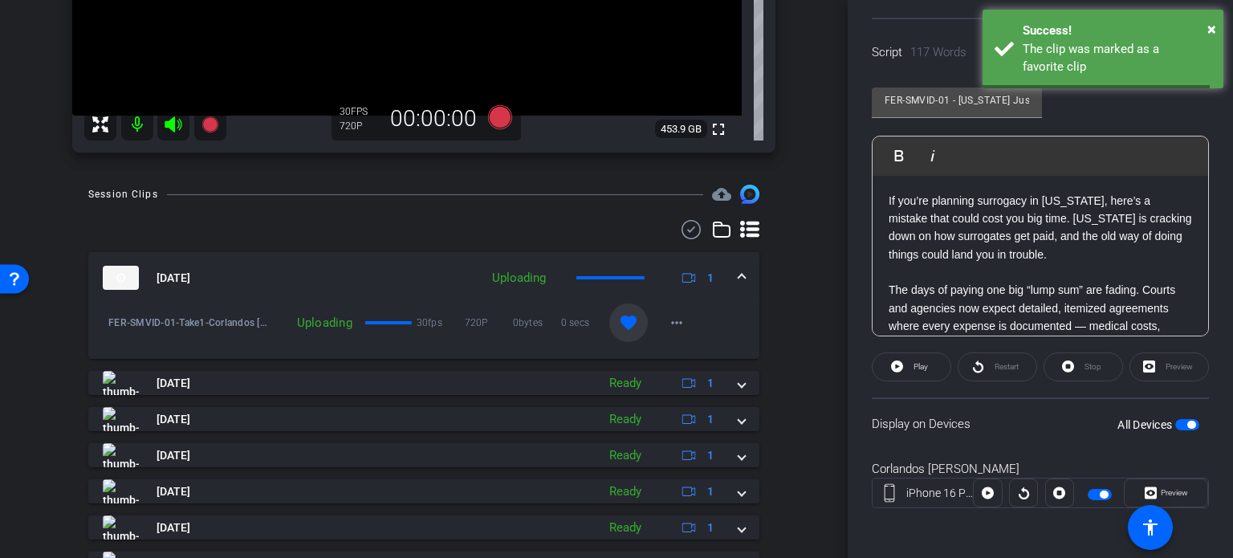
click at [738, 273] on mat-expansion-panel-header "[DATE] Uploading 1" at bounding box center [423, 277] width 671 height 51
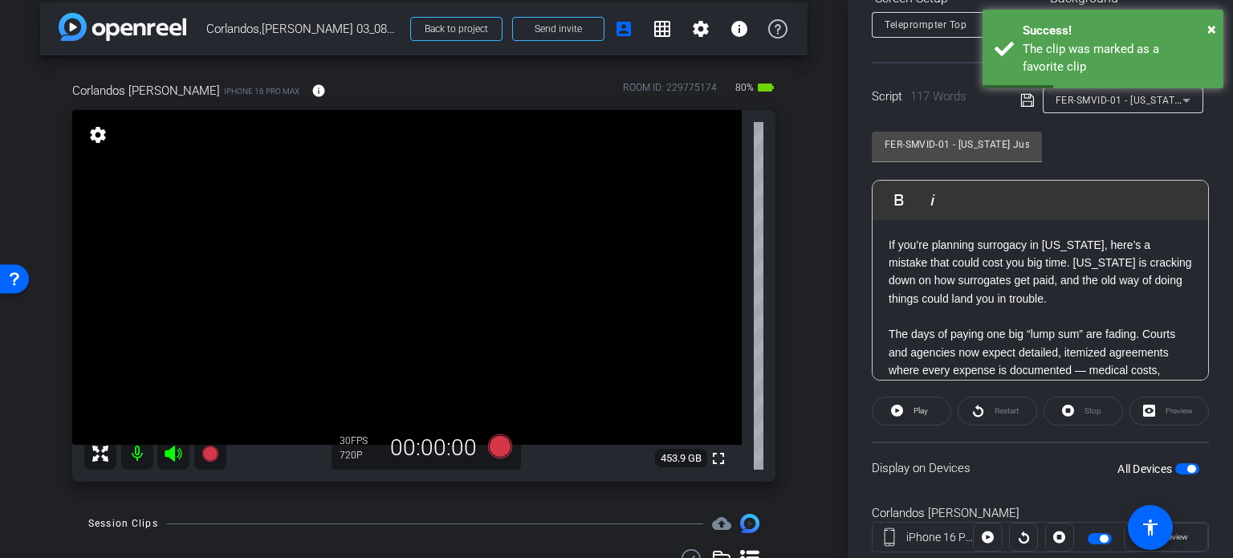
scroll to position [238, 0]
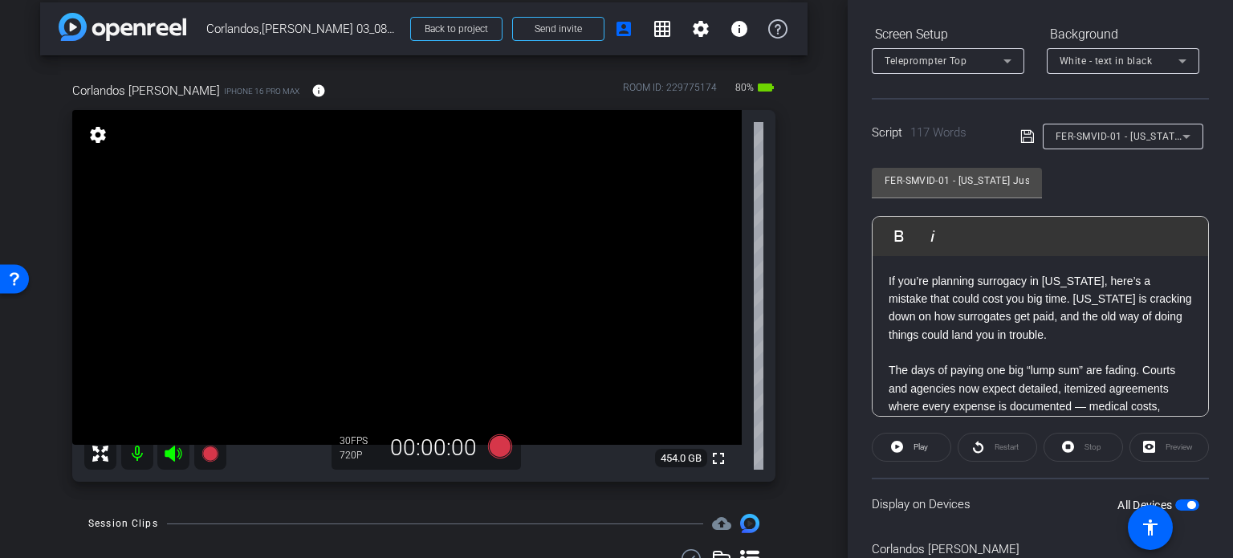
click at [1106, 136] on span "FER-SMVID-01 - [US_STATE] Just Changed Surrogacy Laws" at bounding box center [1192, 135] width 275 height 13
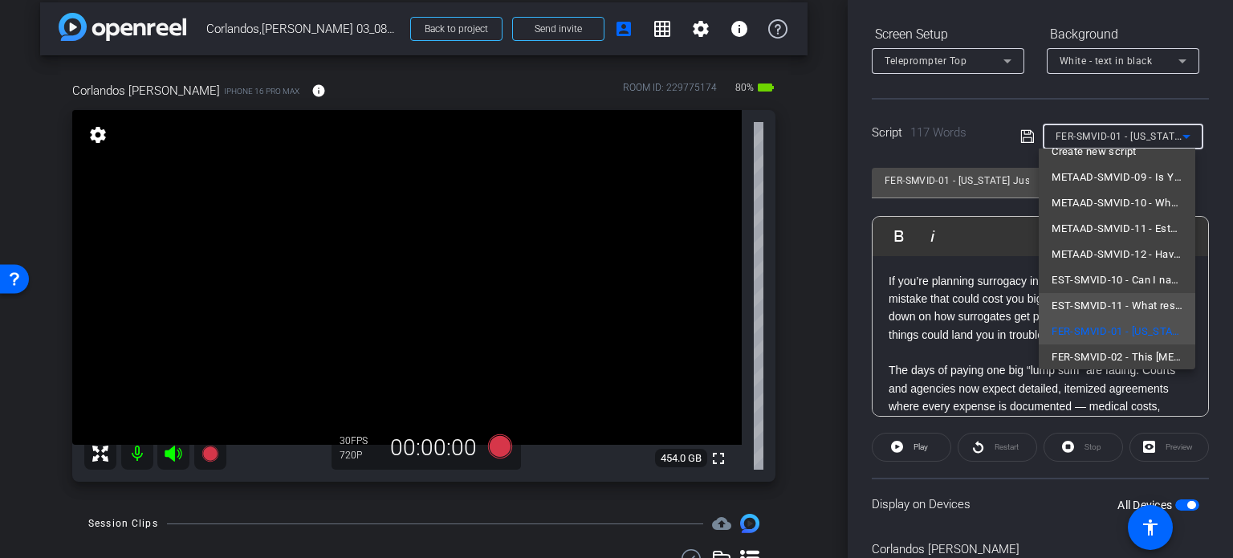
scroll to position [22, 0]
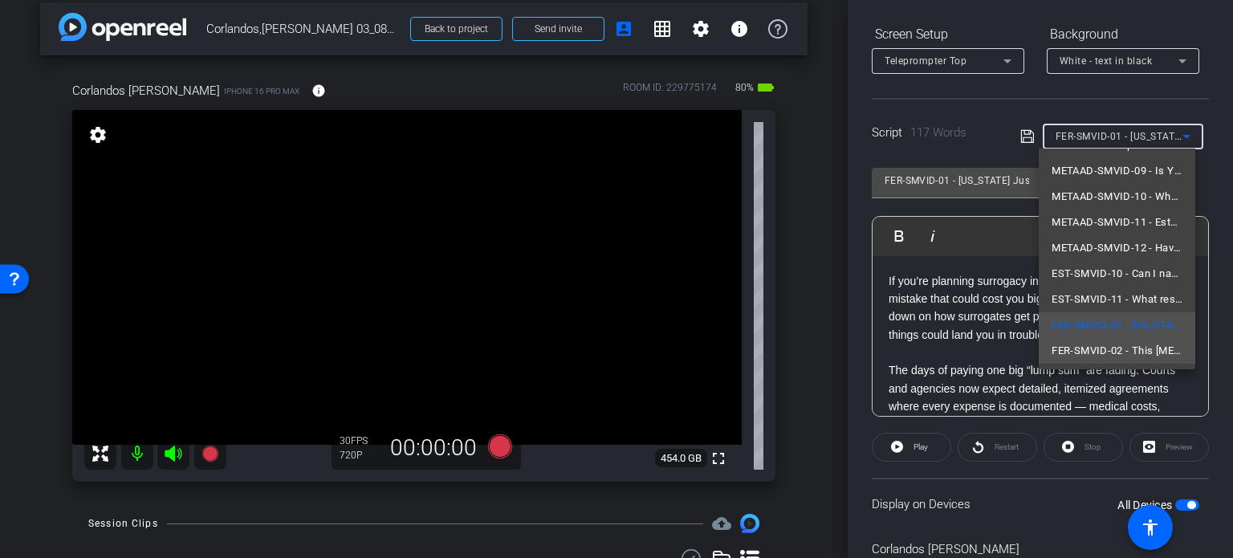
click at [1108, 343] on span "FER-SMVID-02 - This [MEDICAL_DATA] Contract Could Cost You $200K" at bounding box center [1116, 350] width 131 height 19
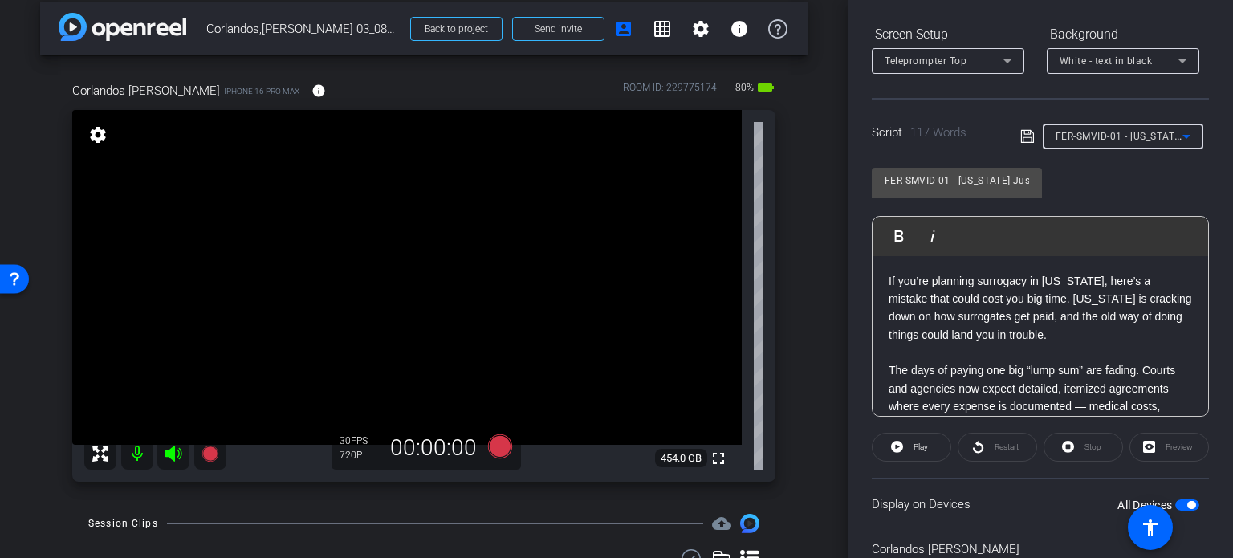
type input "FER-SMVID-02 - This [MEDICAL_DATA] Contract Could Cost You $200K"
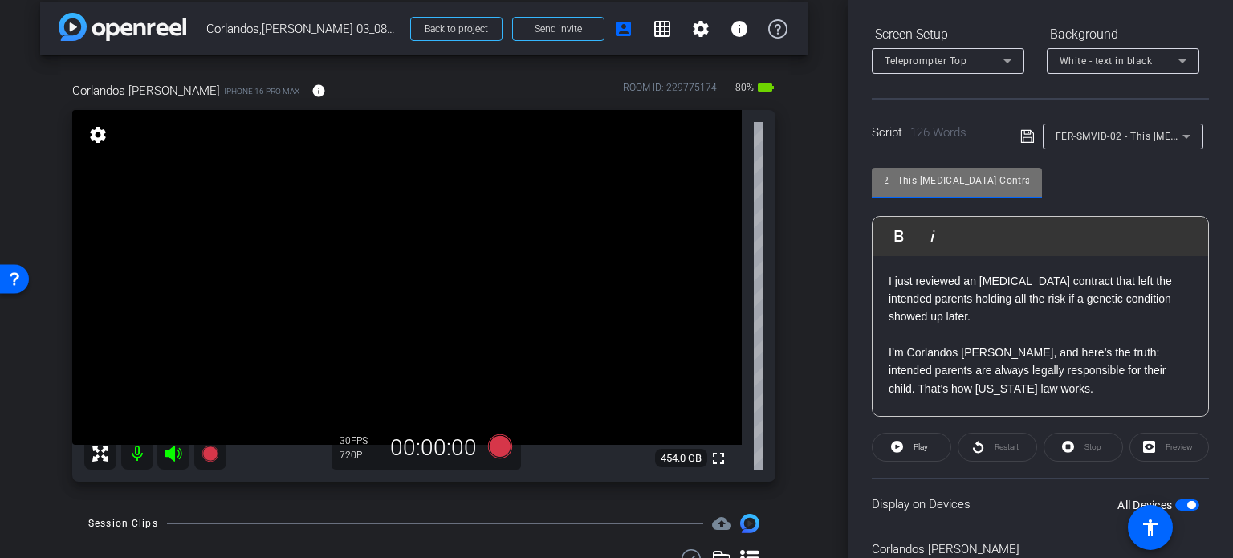
scroll to position [0, 148]
drag, startPoint x: 986, startPoint y: 182, endPoint x: 1033, endPoint y: 193, distance: 48.5
click at [1033, 193] on div "FER-SMVID-02 - This [MEDICAL_DATA] Contract Could Cost You $200K" at bounding box center [957, 183] width 170 height 31
click at [966, 178] on input "FER-SMVID-02 - This [MEDICAL_DATA] Contract Could Cost You $200K" at bounding box center [957, 180] width 144 height 19
drag, startPoint x: 917, startPoint y: 166, endPoint x: 895, endPoint y: 163, distance: 22.7
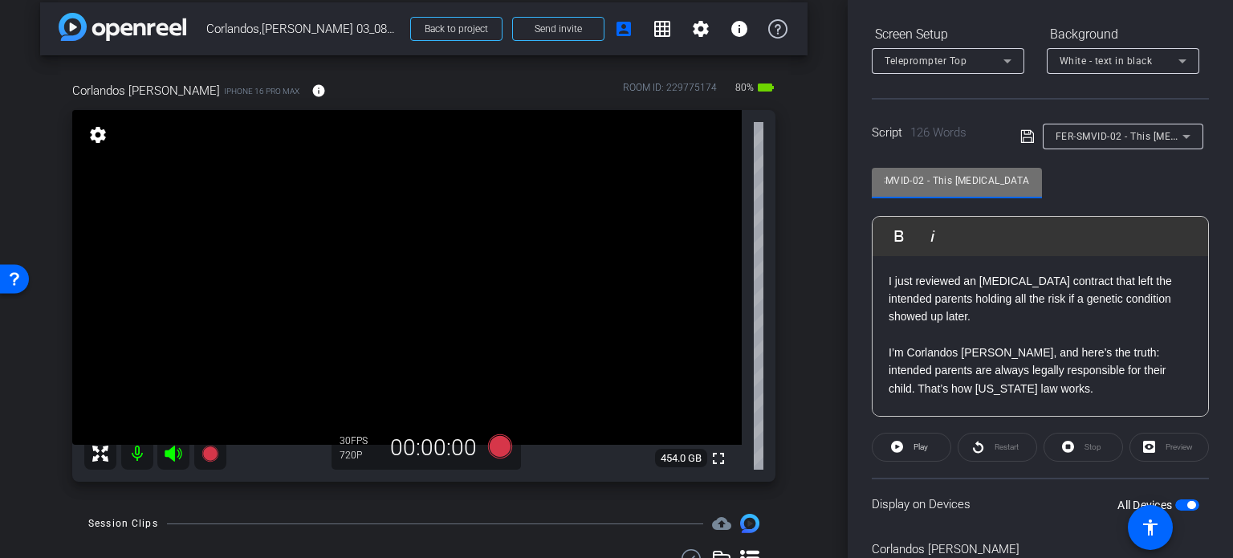
click at [895, 163] on div "FER-SMVID-02 - This [MEDICAL_DATA] Contract Could Cost You $200K Play Play from…" at bounding box center [1040, 286] width 337 height 261
click at [941, 185] on input "FER-SMVID-02 - This [MEDICAL_DATA] Contract Could Cost You $200K" at bounding box center [957, 180] width 144 height 19
drag, startPoint x: 933, startPoint y: 182, endPoint x: 783, endPoint y: 144, distance: 154.2
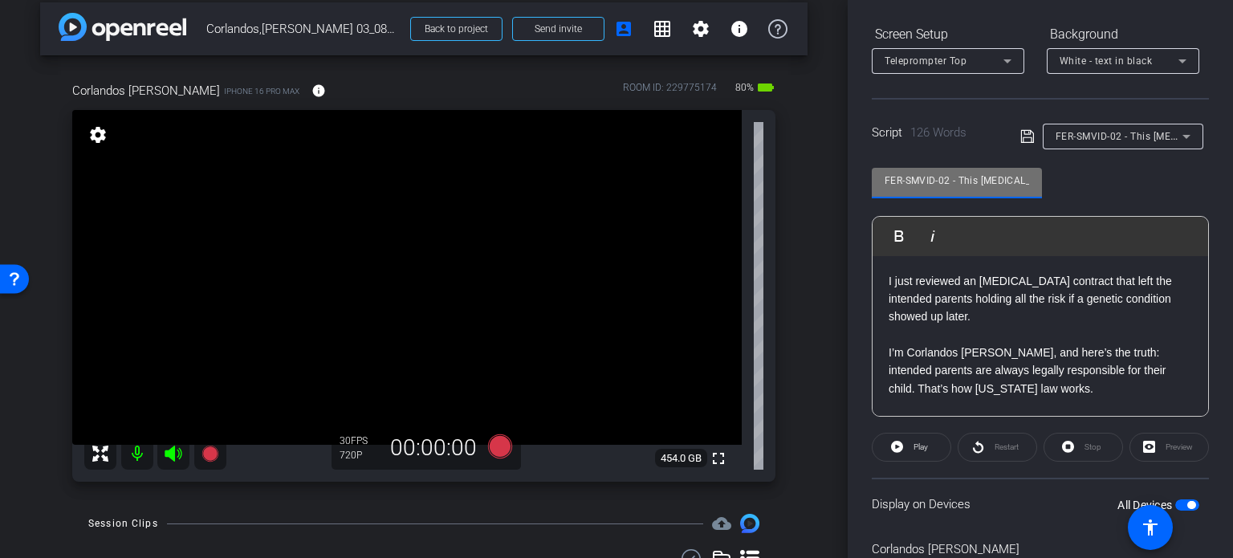
click at [783, 144] on div "arrow_back Corlandos,[PERSON_NAME] 03_08272025 Back to project Send invite acco…" at bounding box center [616, 279] width 1233 height 558
click at [815, 373] on div "arrow_back Corlandos,[PERSON_NAME] 03_08272025 Back to project Send invite acco…" at bounding box center [424, 265] width 848 height 558
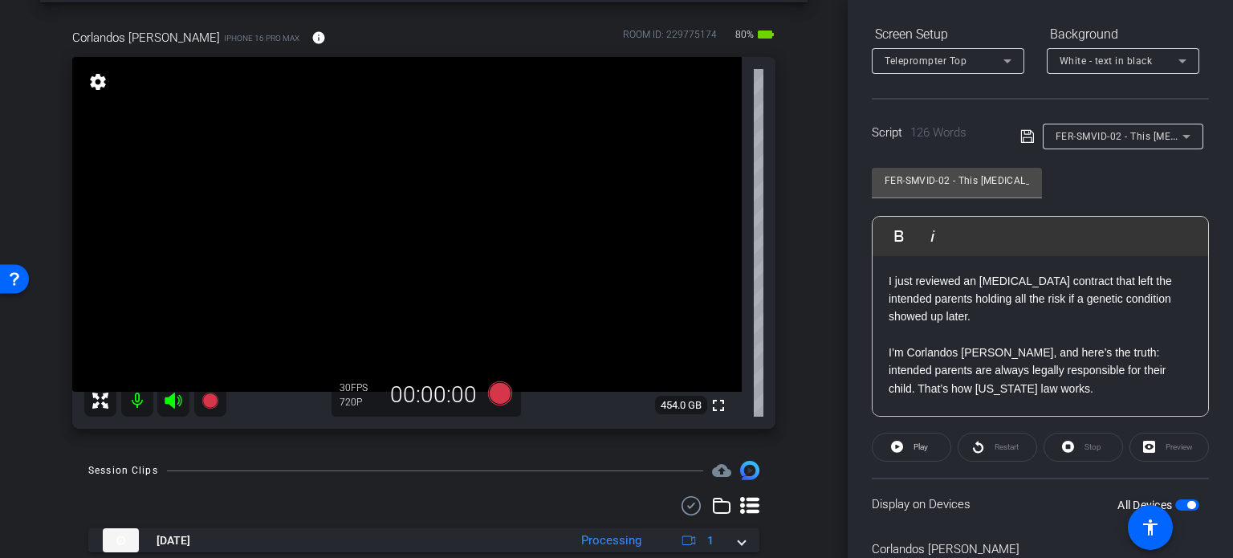
scroll to position [94, 0]
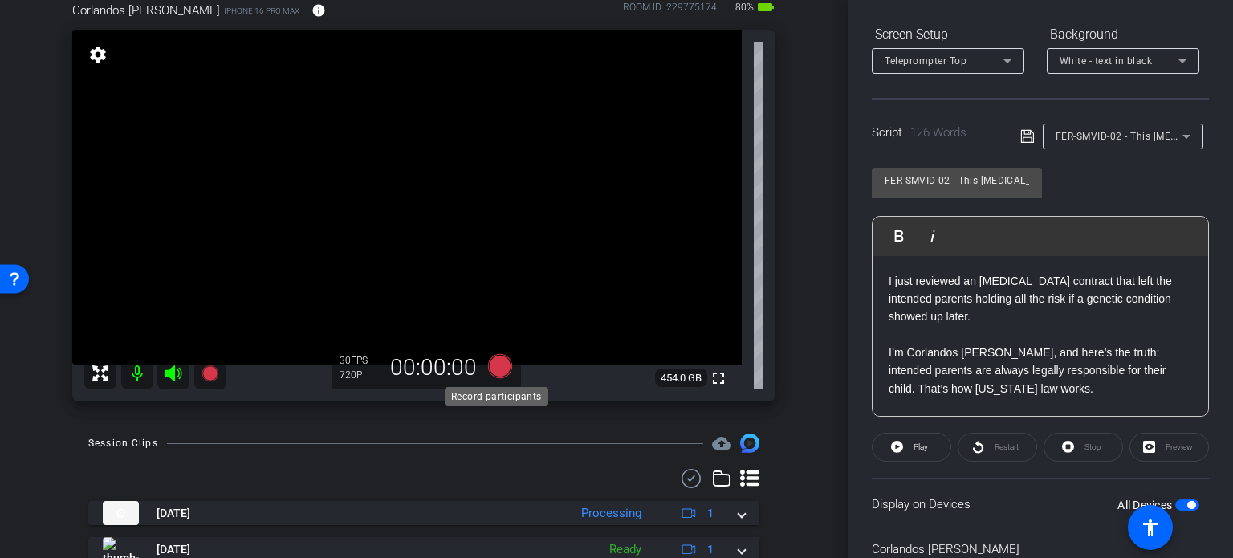
click at [502, 371] on icon at bounding box center [500, 366] width 24 height 24
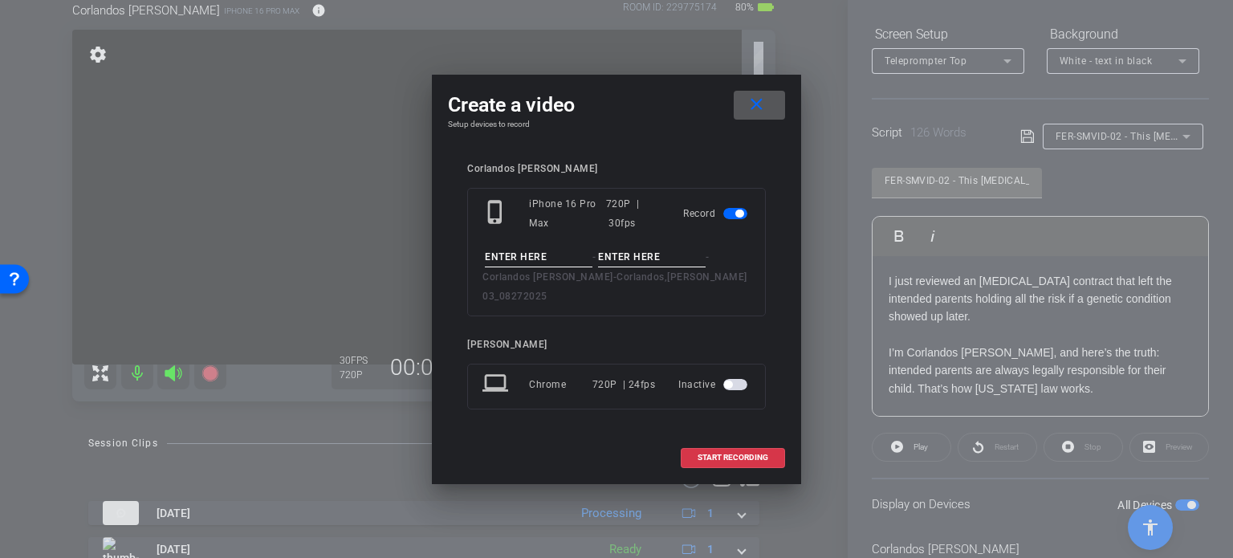
click at [526, 264] on input at bounding box center [539, 257] width 108 height 20
paste input "FER-SMVID-02"
type input "FER-SMVID-02"
click at [626, 267] on input at bounding box center [652, 257] width 108 height 20
type input "Take1"
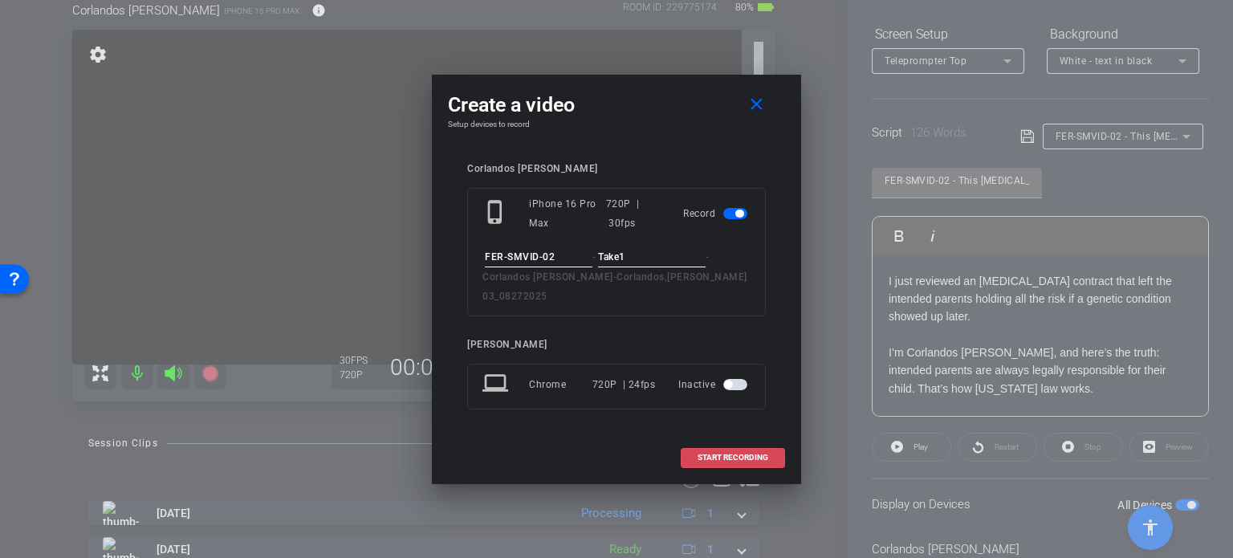
click at [754, 453] on span at bounding box center [732, 457] width 103 height 39
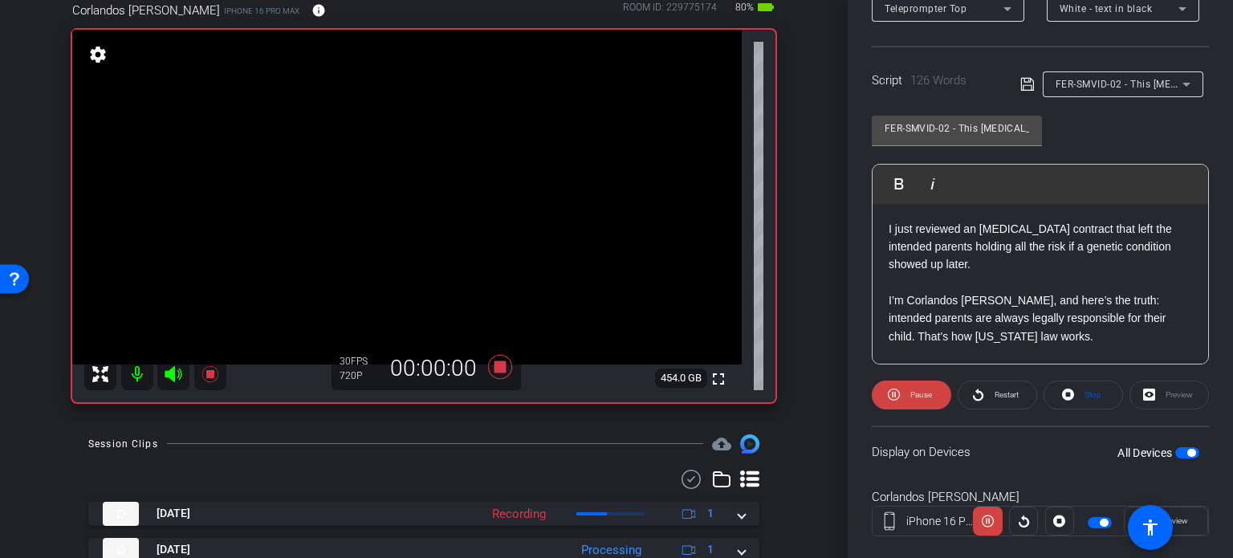
scroll to position [318, 0]
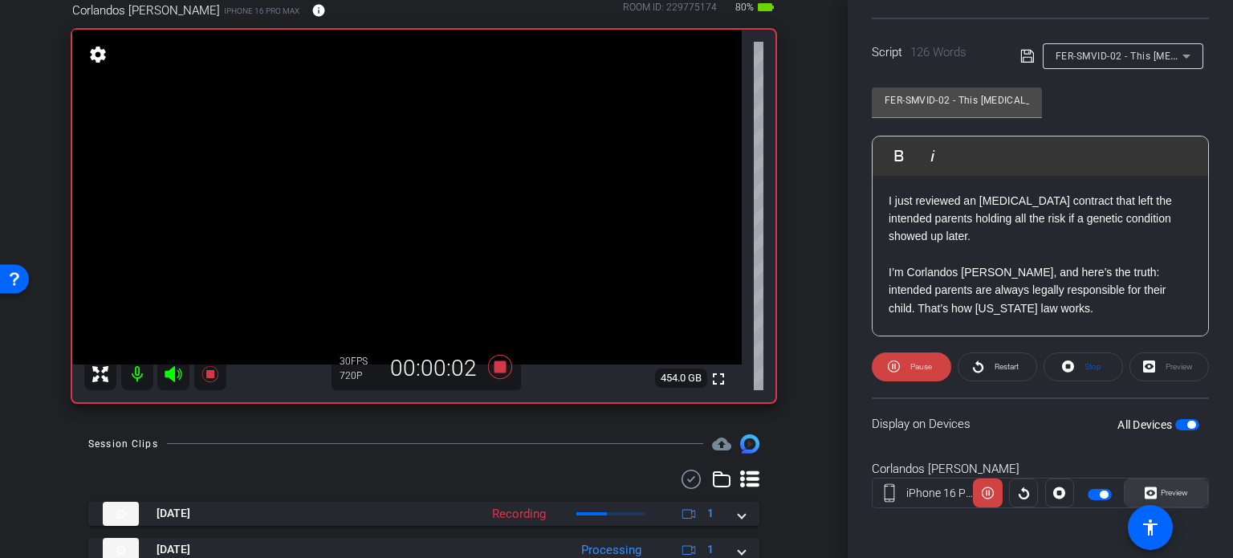
click at [1178, 491] on span "Preview" at bounding box center [1174, 492] width 27 height 9
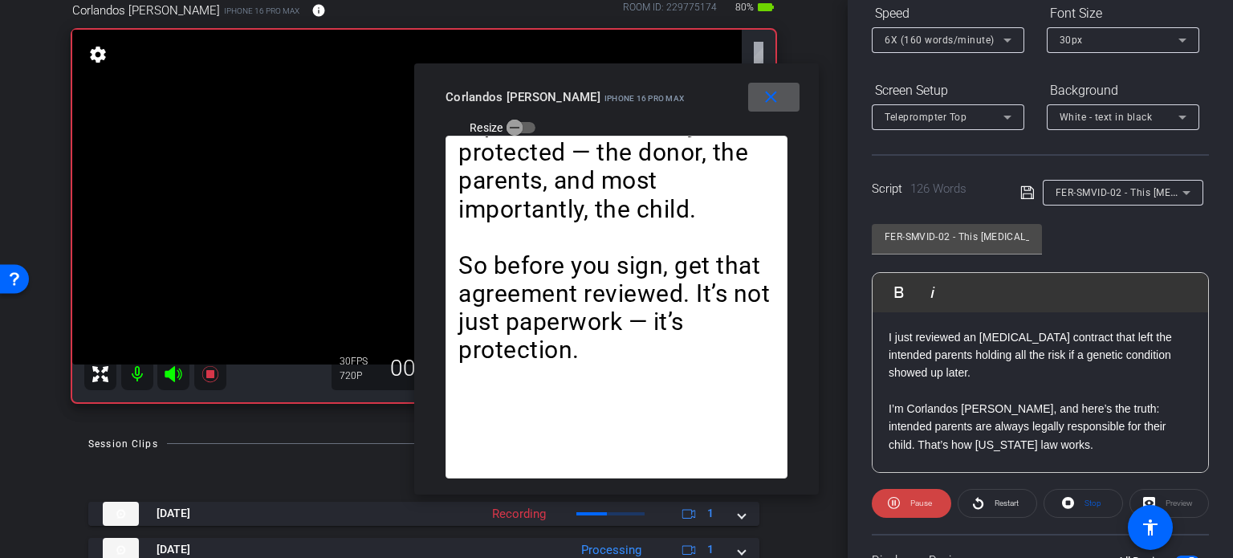
scroll to position [157, 0]
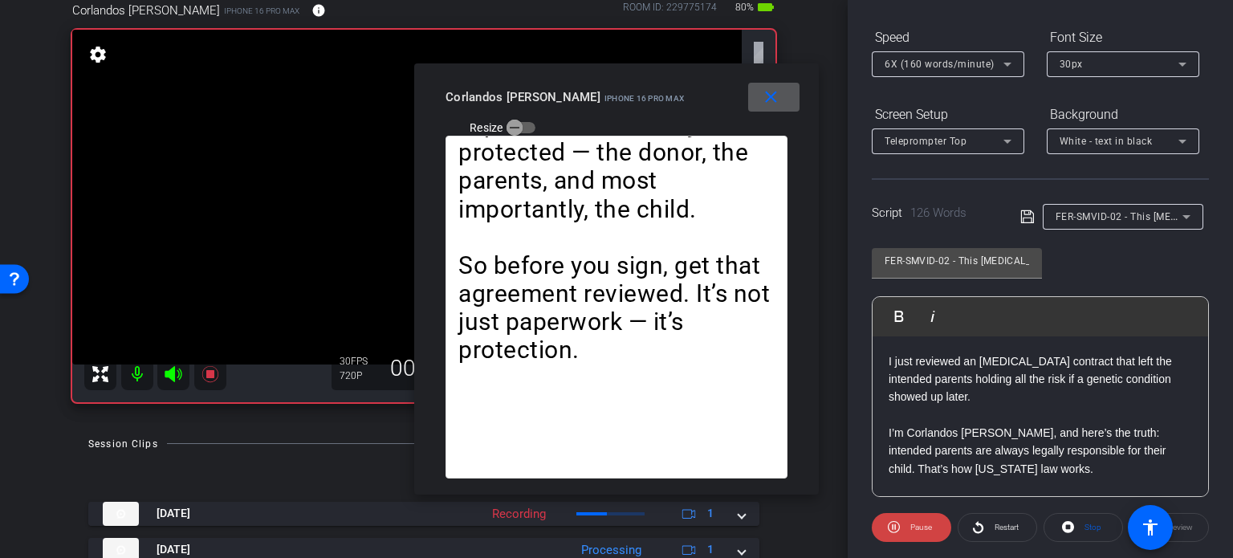
click at [959, 68] on span "6X (160 words/minute)" at bounding box center [940, 64] width 110 height 11
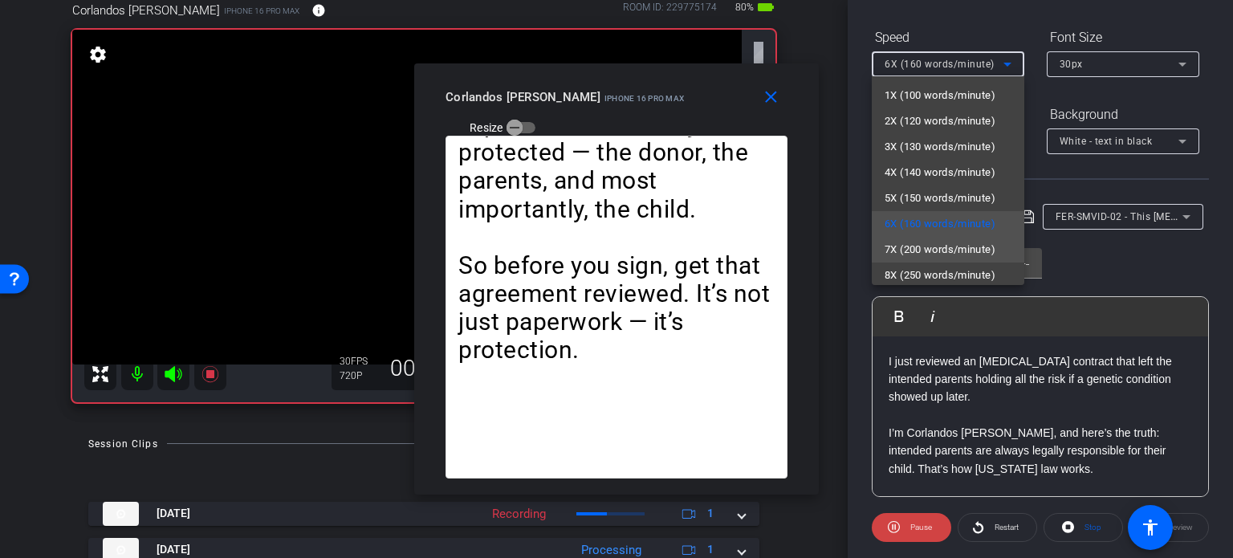
click at [955, 249] on span "7X (200 words/minute)" at bounding box center [940, 249] width 111 height 19
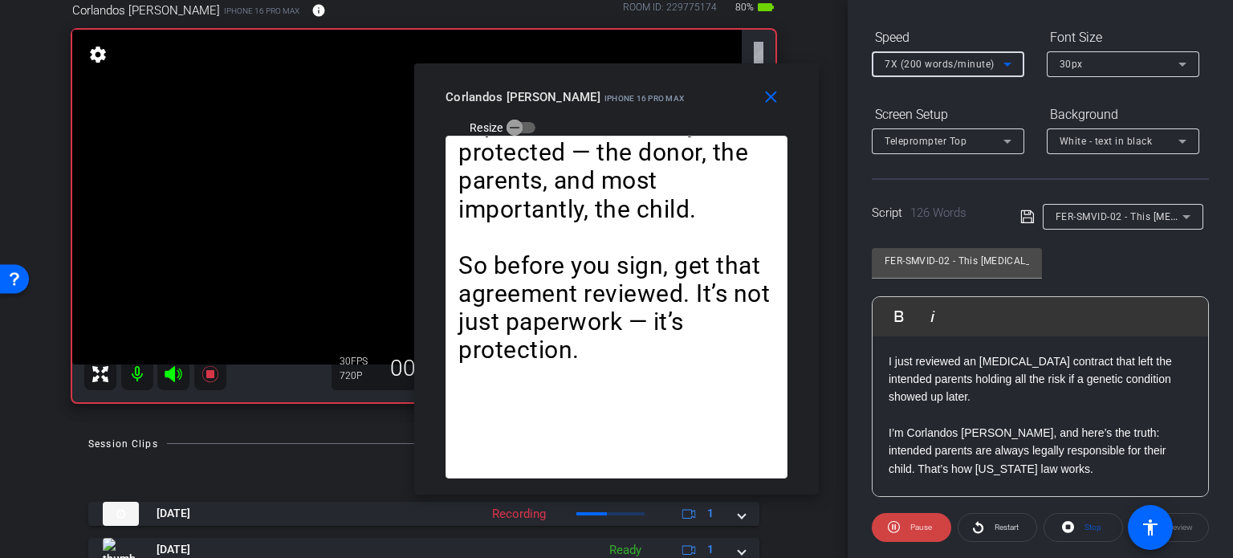
click at [941, 67] on span "7X (200 words/minute)" at bounding box center [940, 64] width 110 height 11
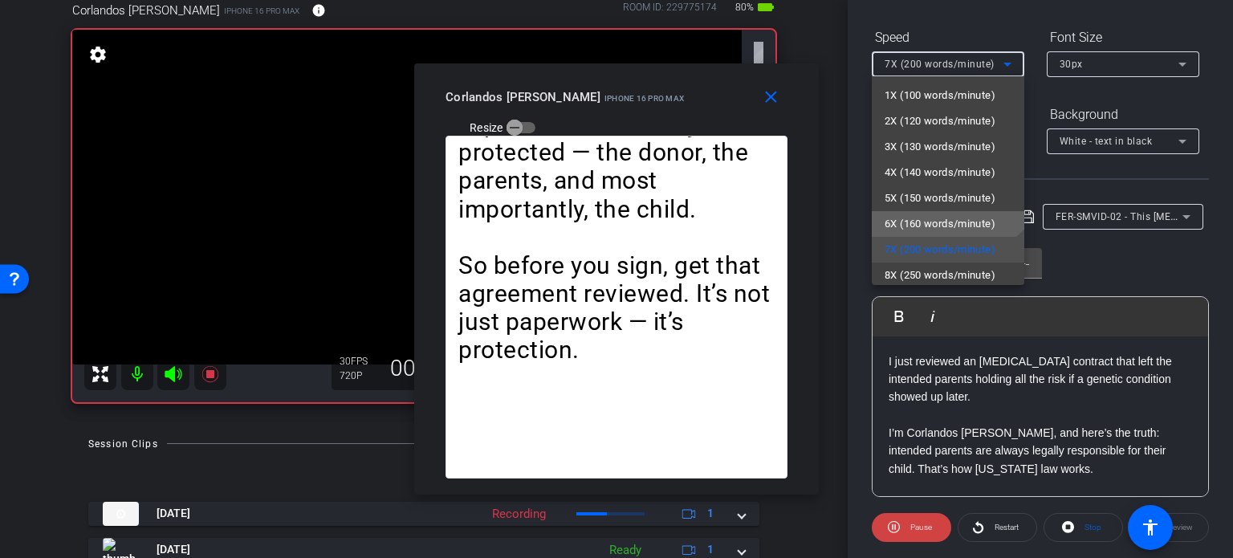
click at [938, 221] on span "6X (160 words/minute)" at bounding box center [940, 223] width 111 height 19
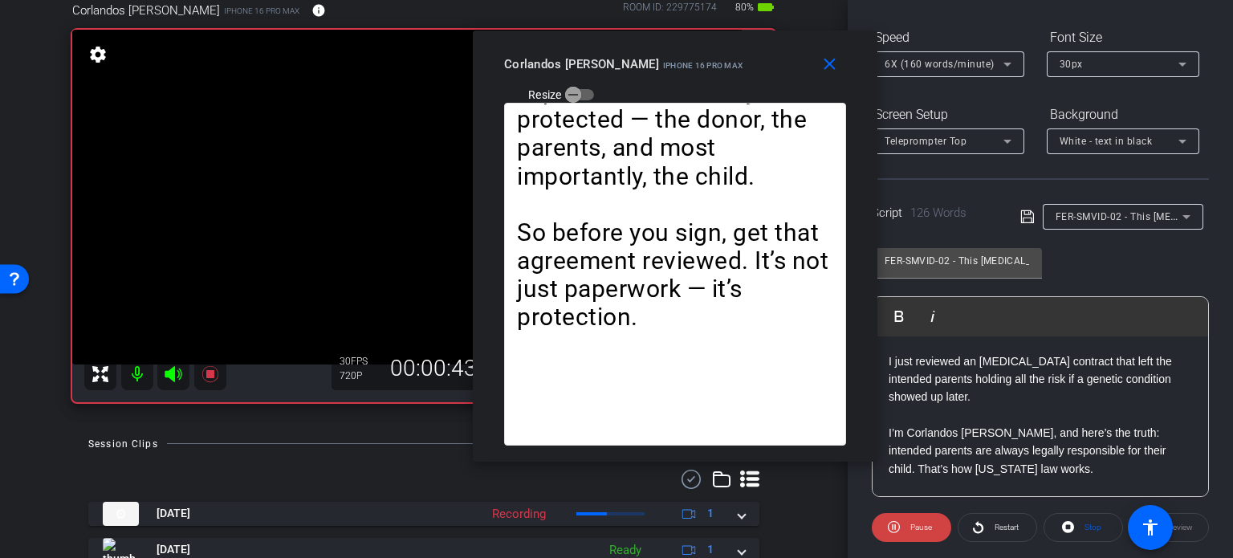
drag, startPoint x: 641, startPoint y: 100, endPoint x: 700, endPoint y: 67, distance: 67.2
click at [594, 81] on mat-slide-toggle "Resize" at bounding box center [549, 94] width 90 height 26
click at [844, 65] on span at bounding box center [832, 64] width 51 height 39
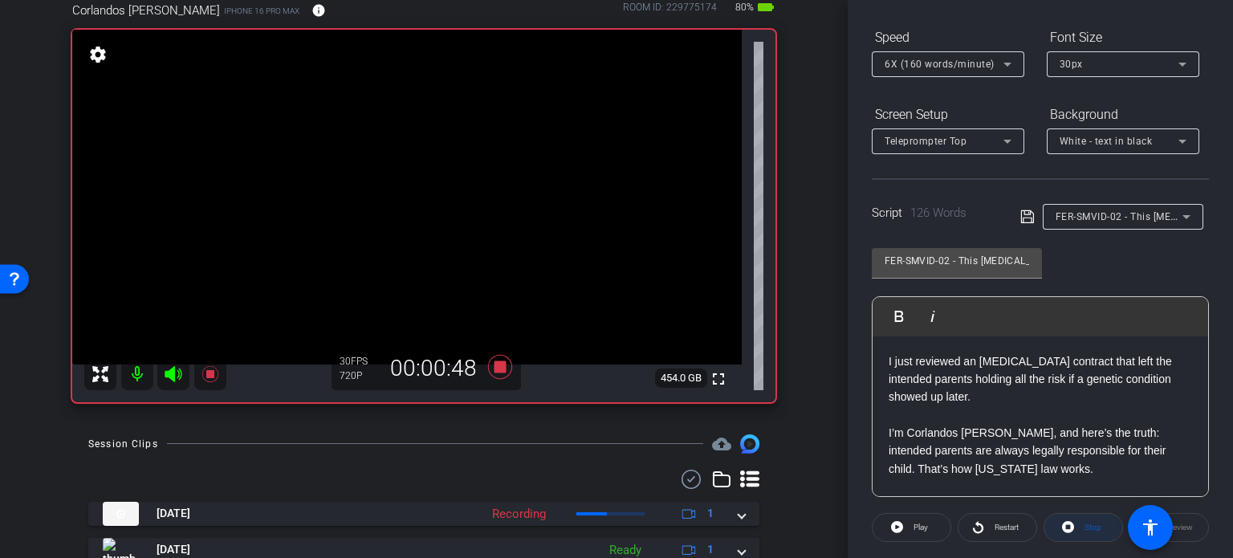
click at [1084, 531] on span "Stop" at bounding box center [1090, 527] width 21 height 22
click at [923, 531] on span "Play" at bounding box center [918, 527] width 18 height 22
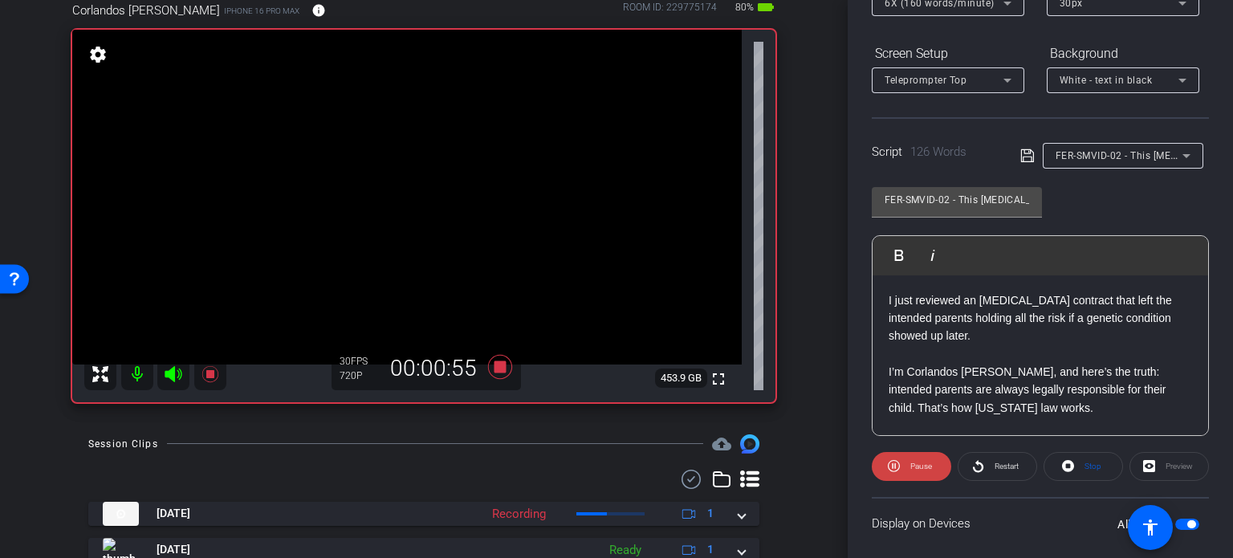
scroll to position [318, 0]
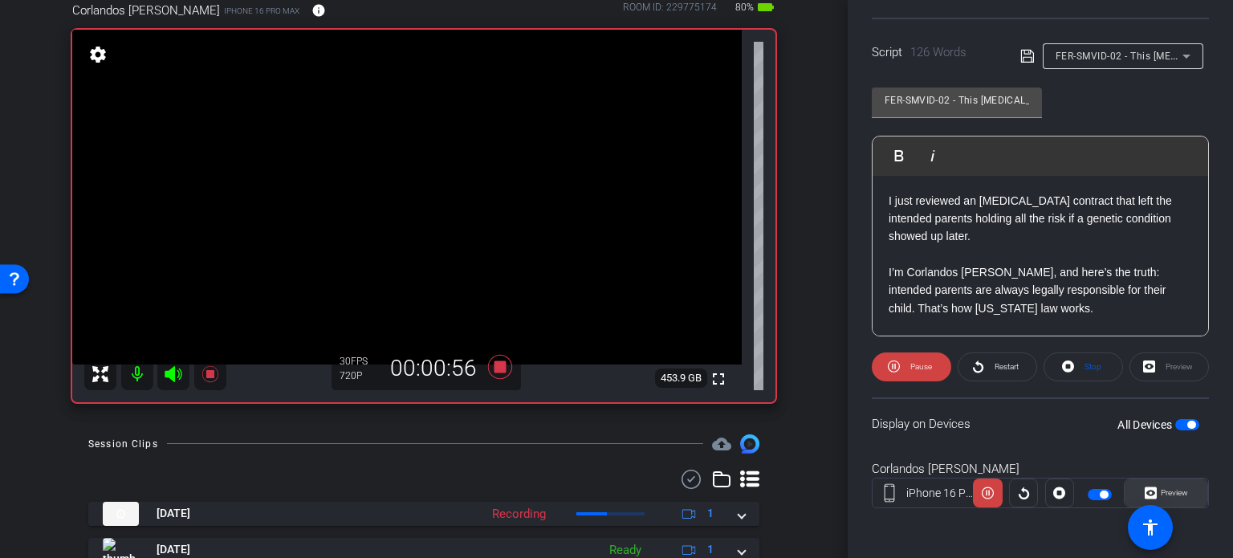
click at [1170, 486] on span "Preview" at bounding box center [1172, 493] width 31 height 22
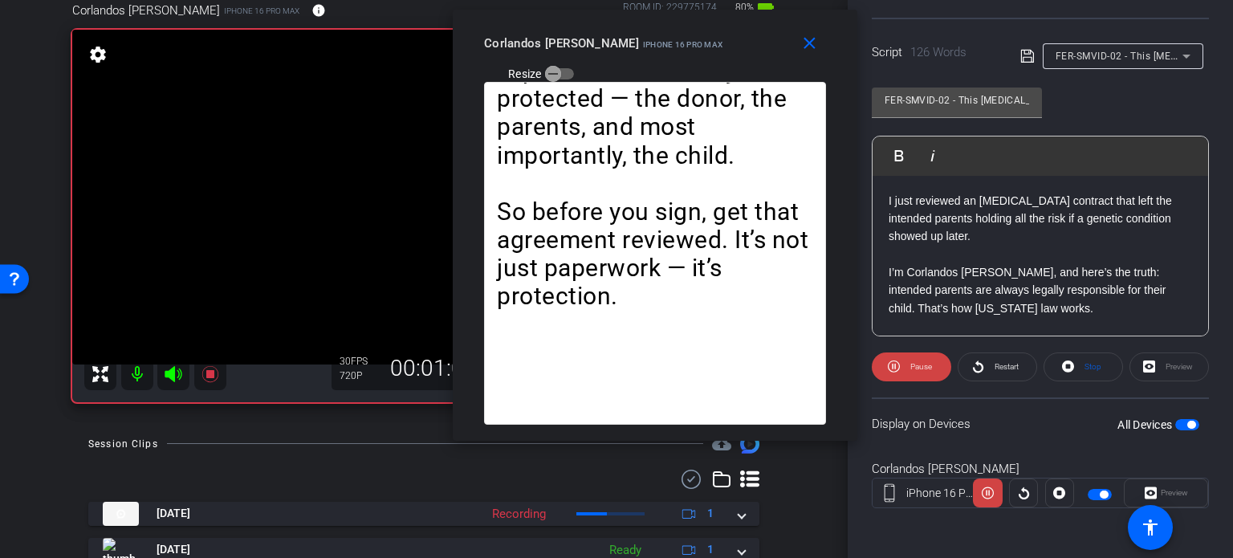
drag, startPoint x: 584, startPoint y: 117, endPoint x: 623, endPoint y: 63, distance: 66.2
click at [623, 63] on div "close Corlandos [PERSON_NAME] iPhone 16 Pro Max Resize" at bounding box center [655, 46] width 405 height 72
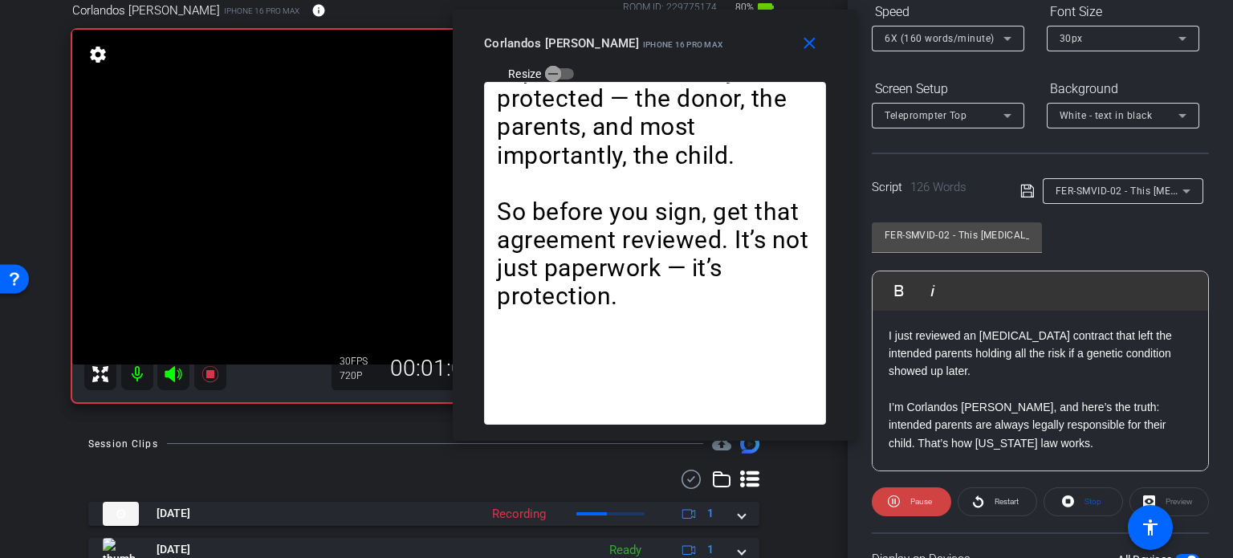
scroll to position [157, 0]
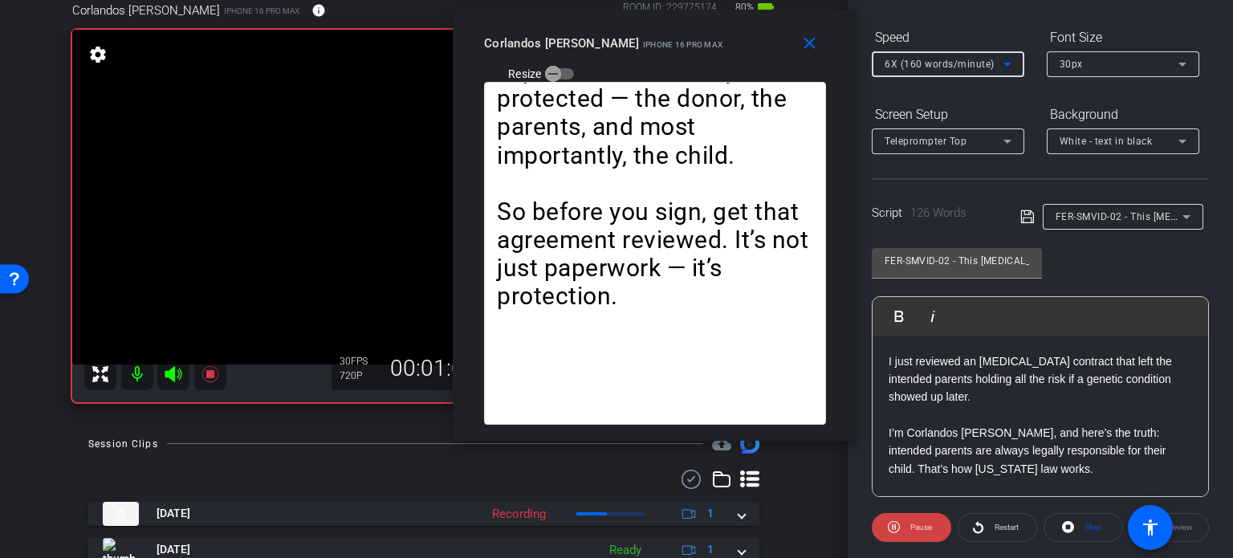
click at [912, 59] on span "6X (160 words/minute)" at bounding box center [940, 64] width 110 height 11
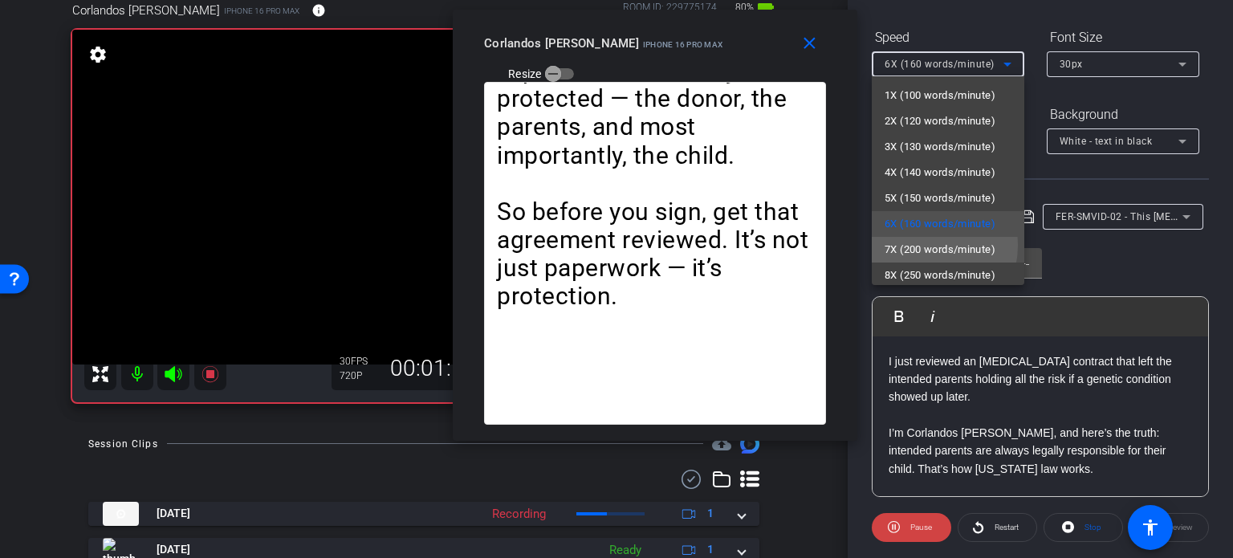
click at [919, 245] on span "7X (200 words/minute)" at bounding box center [940, 249] width 111 height 19
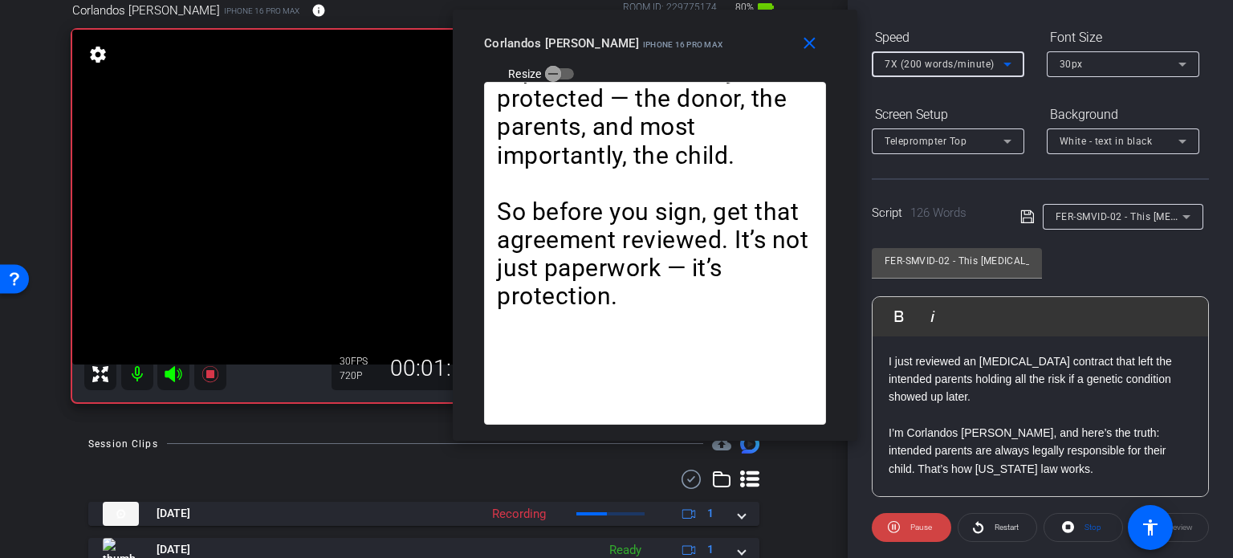
click at [912, 62] on span "7X (200 words/minute)" at bounding box center [940, 64] width 110 height 11
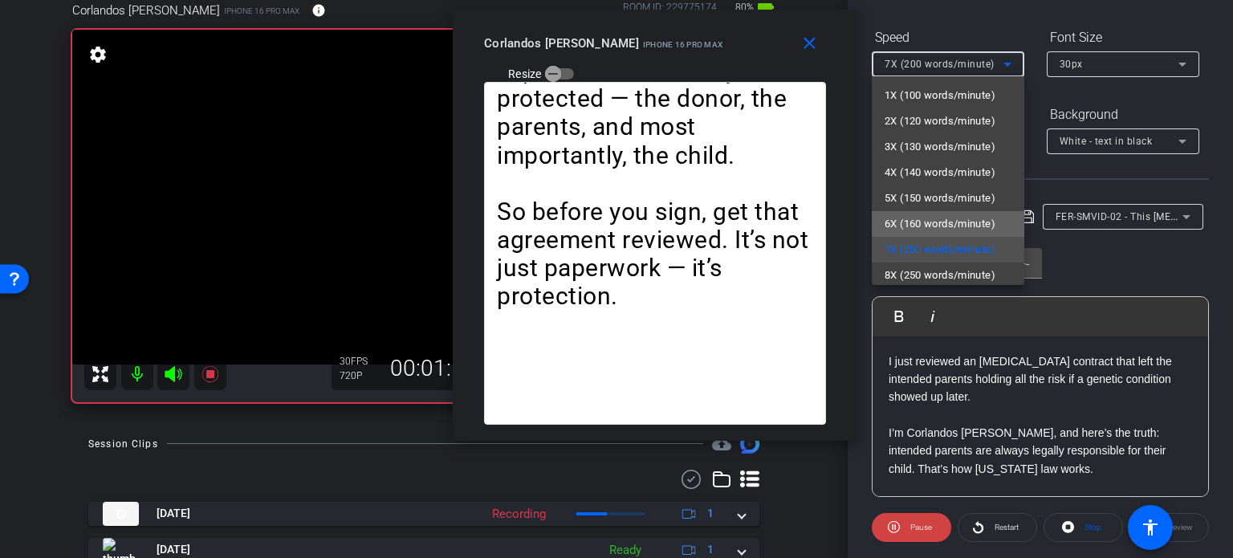
click at [956, 225] on span "6X (160 words/minute)" at bounding box center [940, 223] width 111 height 19
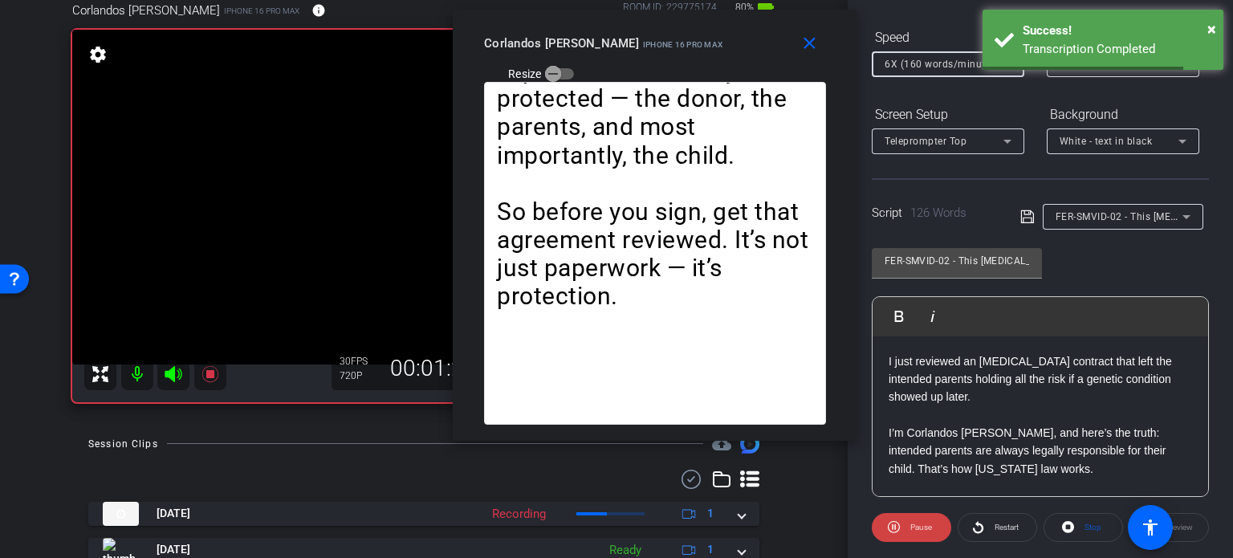
click at [914, 60] on span "6X (160 words/minute)" at bounding box center [940, 64] width 110 height 11
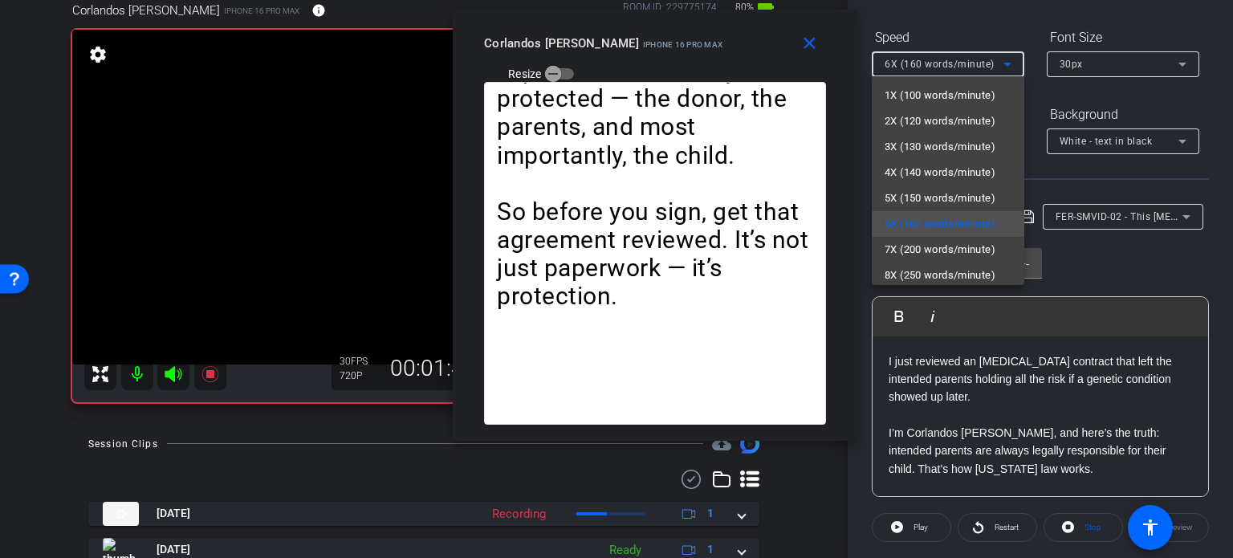
click at [815, 47] on div at bounding box center [616, 279] width 1233 height 558
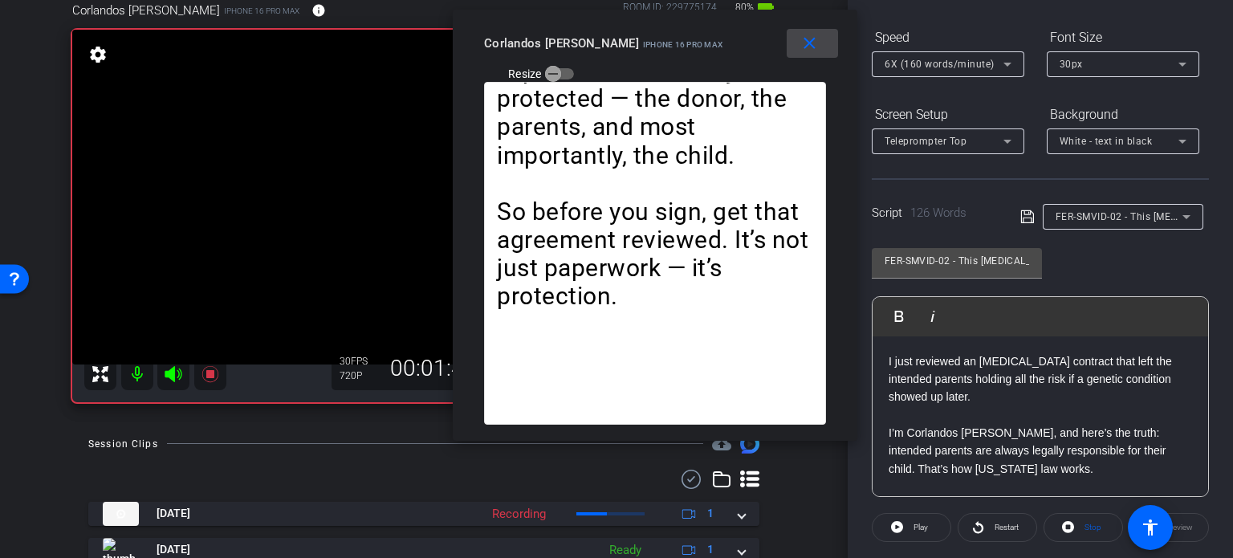
click at [815, 47] on mat-icon "close" at bounding box center [809, 44] width 20 height 20
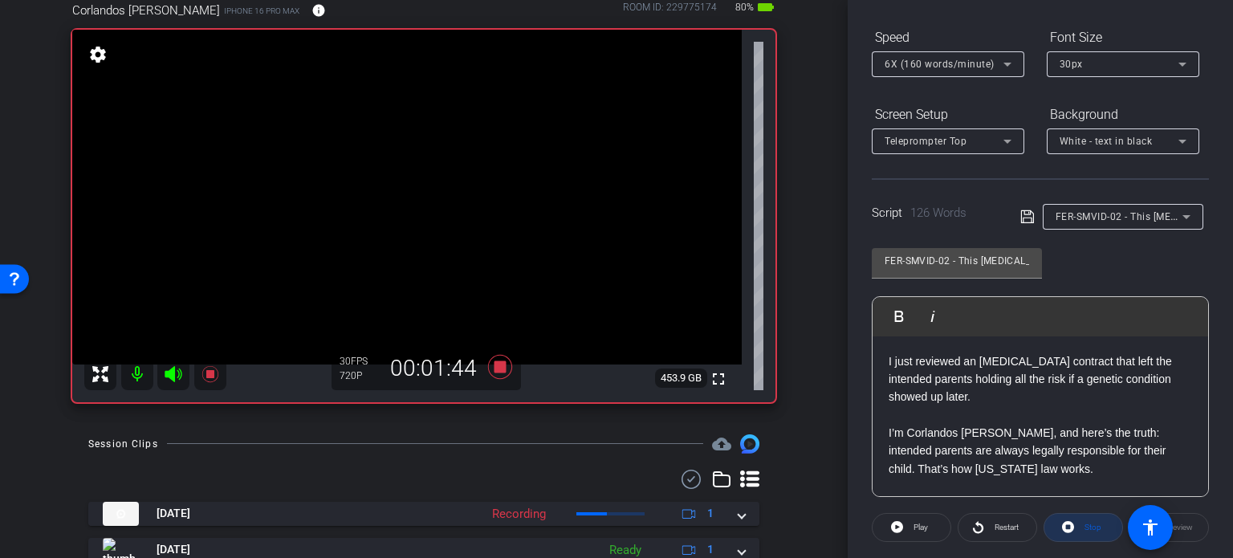
click at [1089, 533] on span "Stop" at bounding box center [1090, 527] width 21 height 22
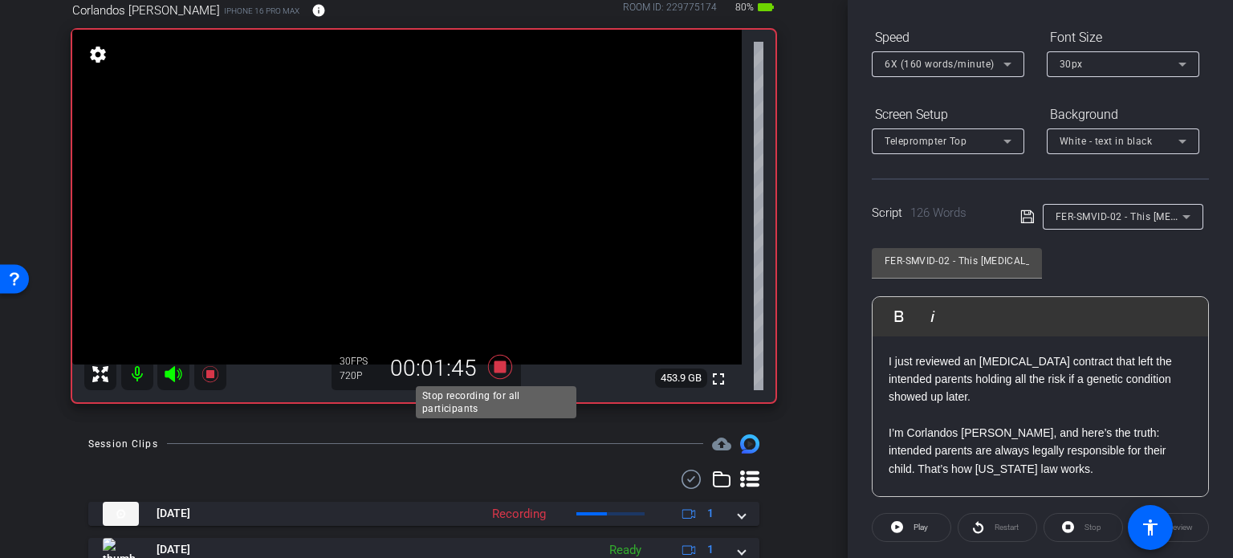
click at [492, 366] on icon at bounding box center [500, 367] width 24 height 24
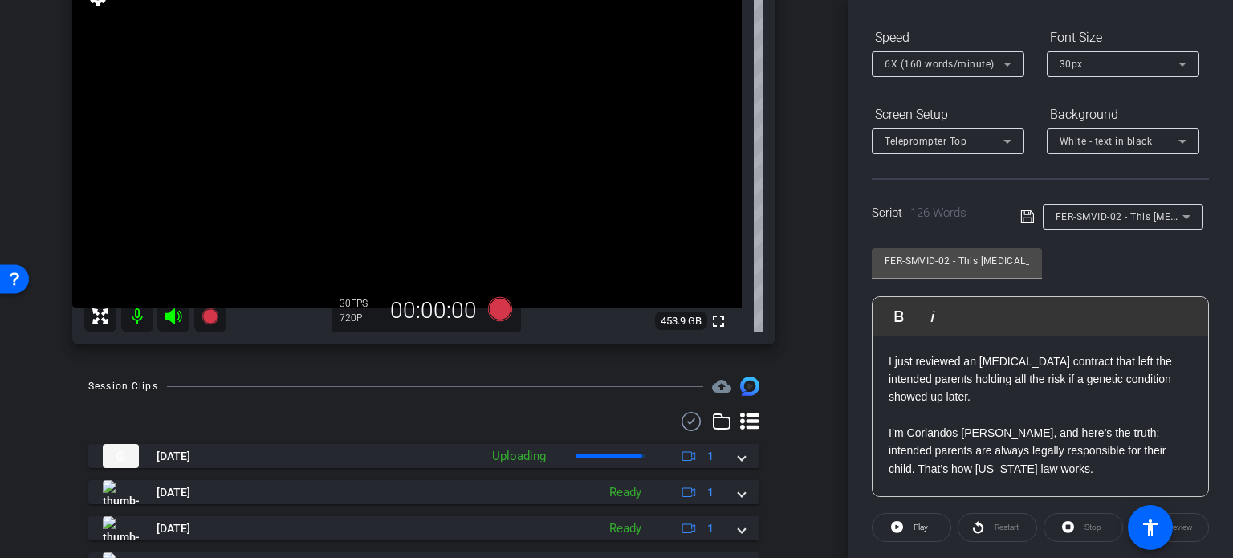
scroll to position [254, 0]
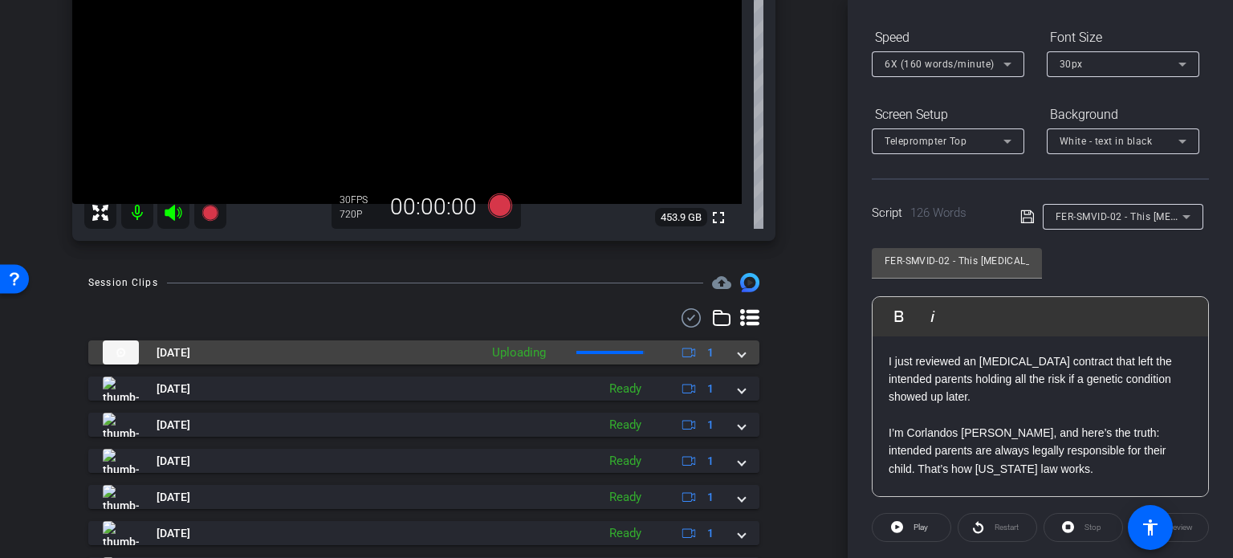
click at [738, 360] on span at bounding box center [741, 352] width 6 height 17
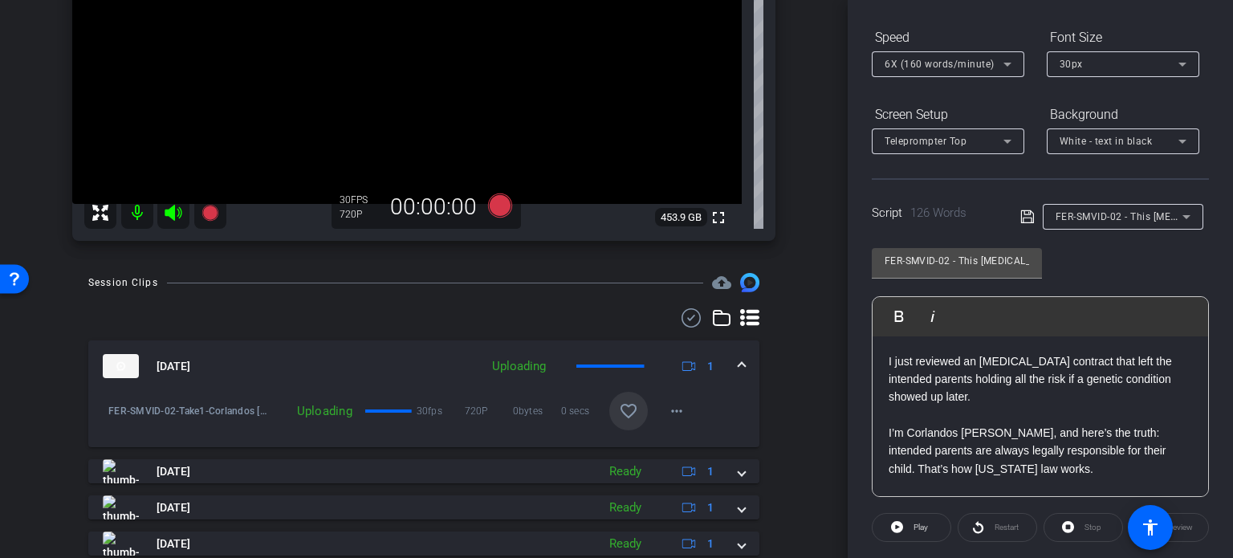
click at [627, 404] on mat-icon "favorite_border" at bounding box center [628, 410] width 19 height 19
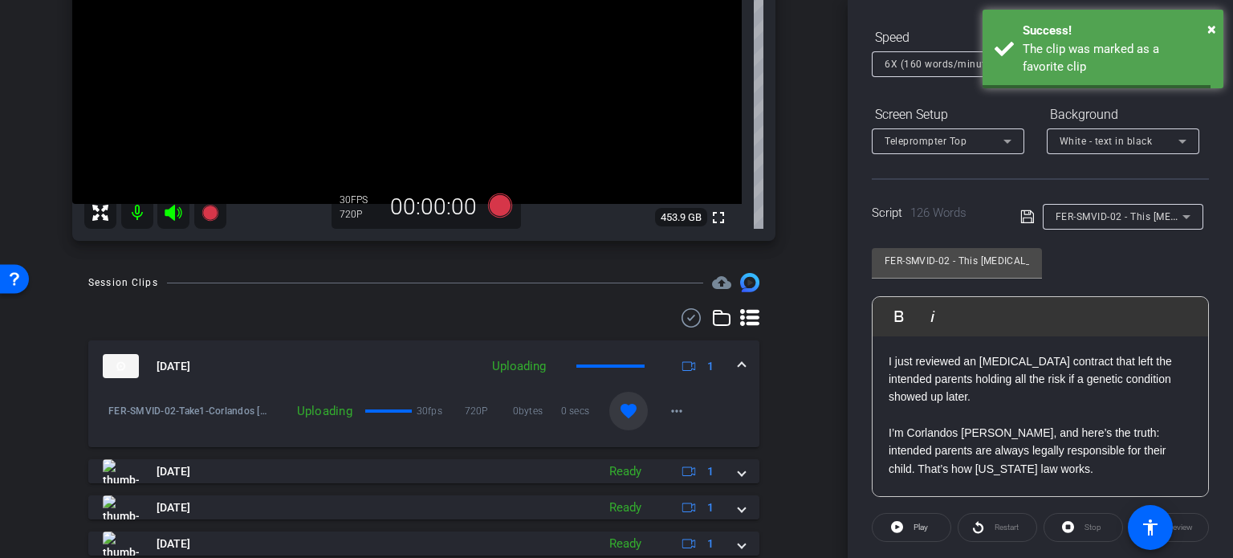
click at [740, 361] on mat-expansion-panel-header "[DATE] Uploading 1" at bounding box center [423, 365] width 671 height 51
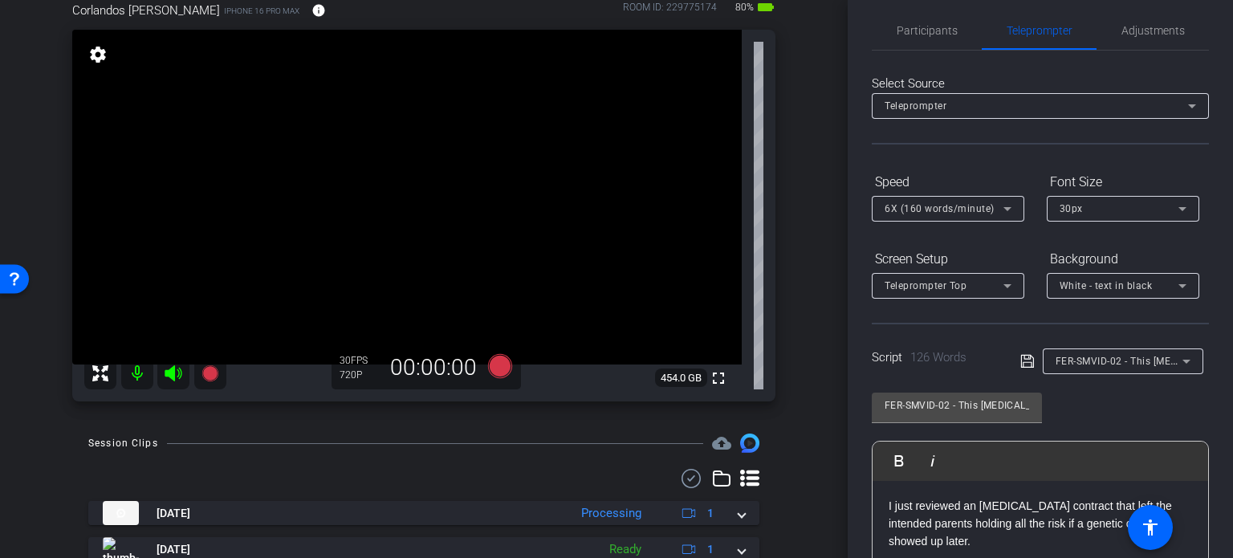
scroll to position [0, 0]
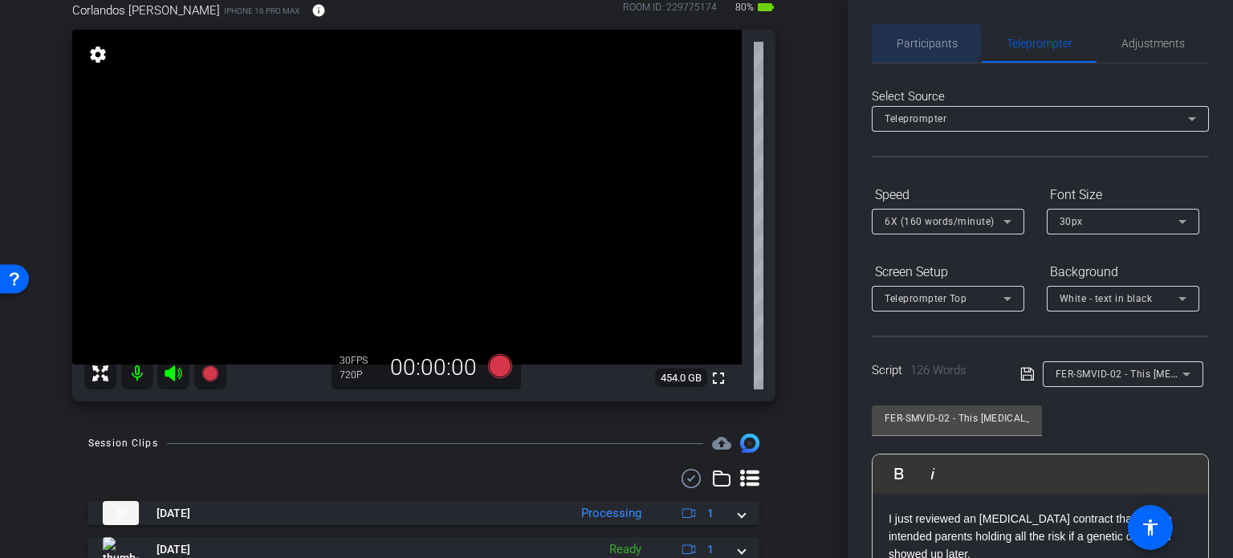
click at [921, 41] on span "Participants" at bounding box center [927, 43] width 61 height 11
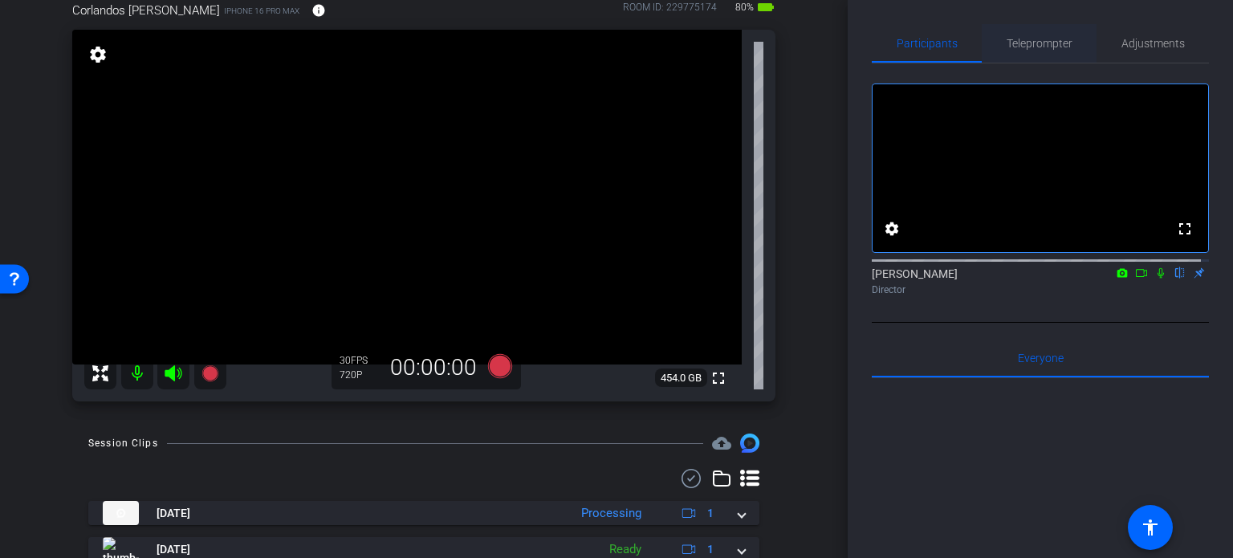
click at [1035, 38] on span "Teleprompter" at bounding box center [1040, 43] width 66 height 11
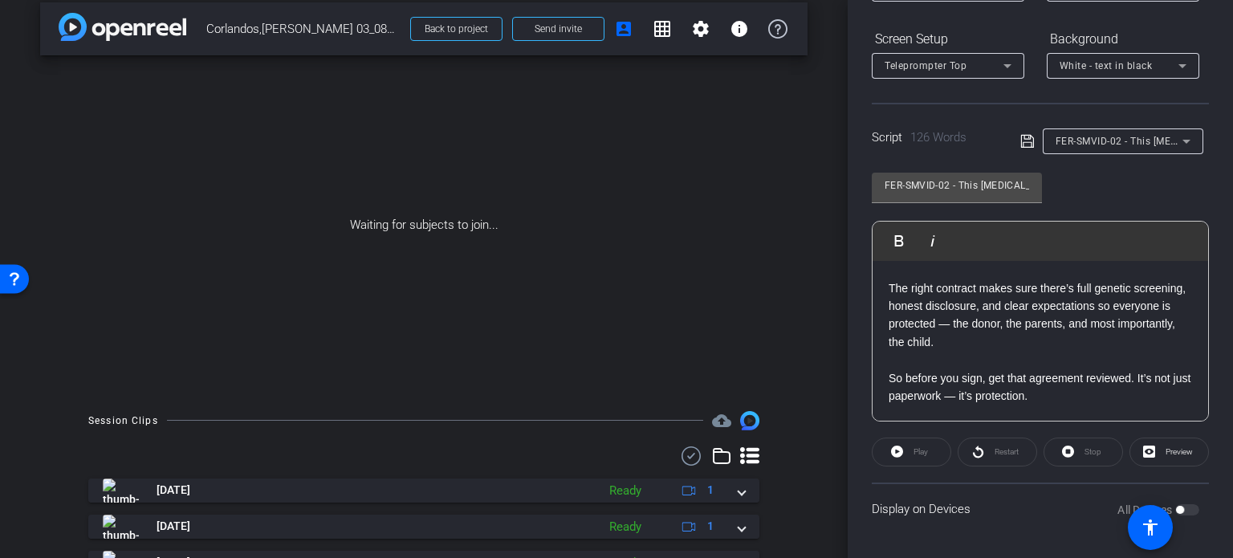
scroll to position [231, 0]
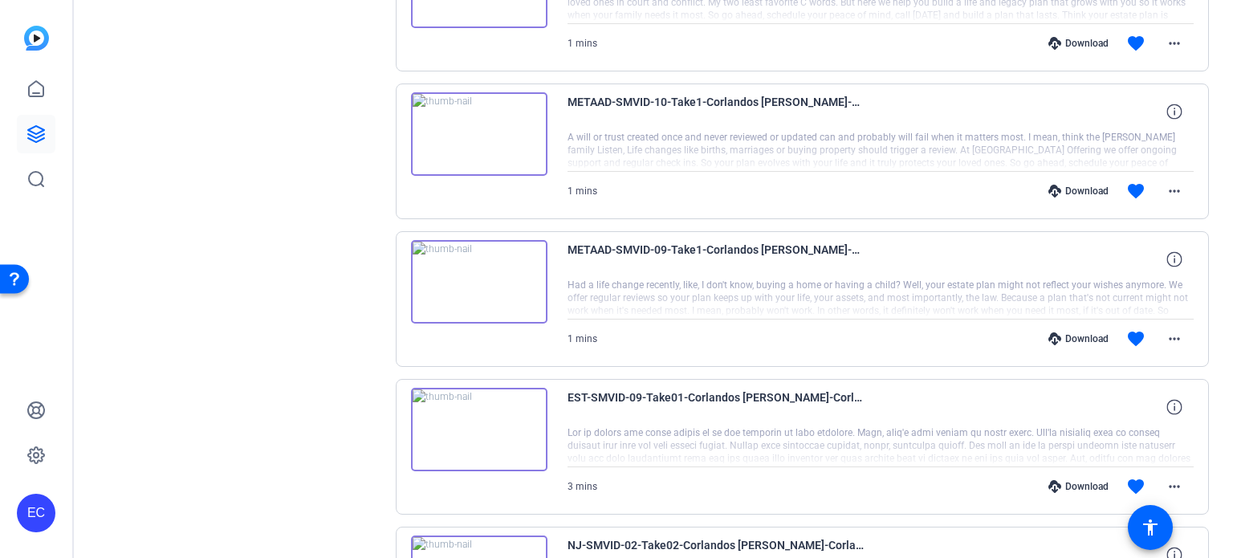
scroll to position [971, 0]
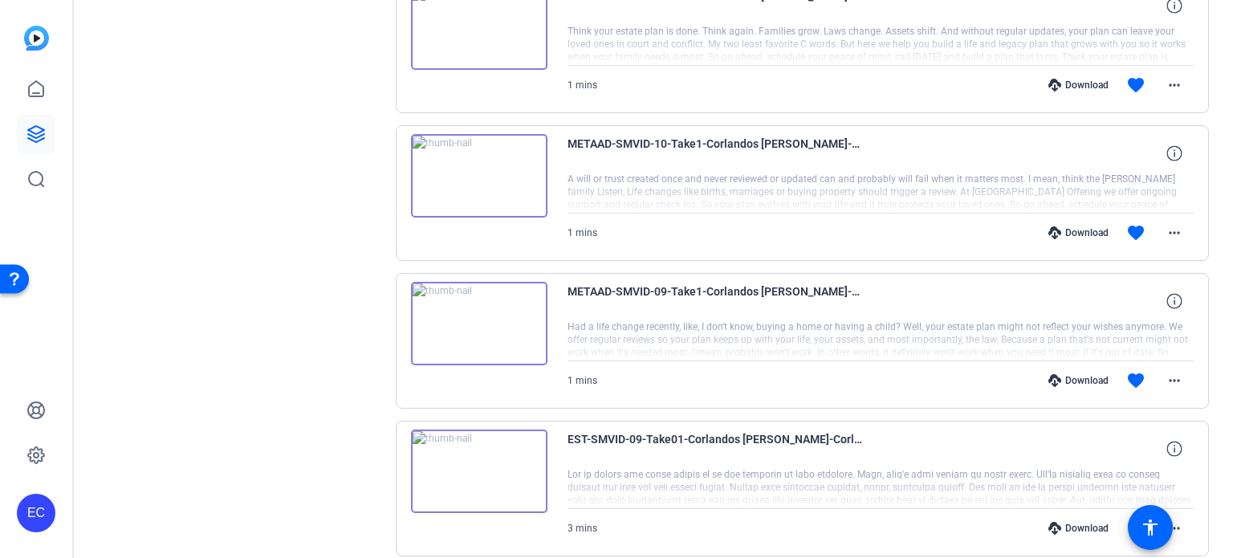
click at [478, 317] on img at bounding box center [479, 323] width 136 height 83
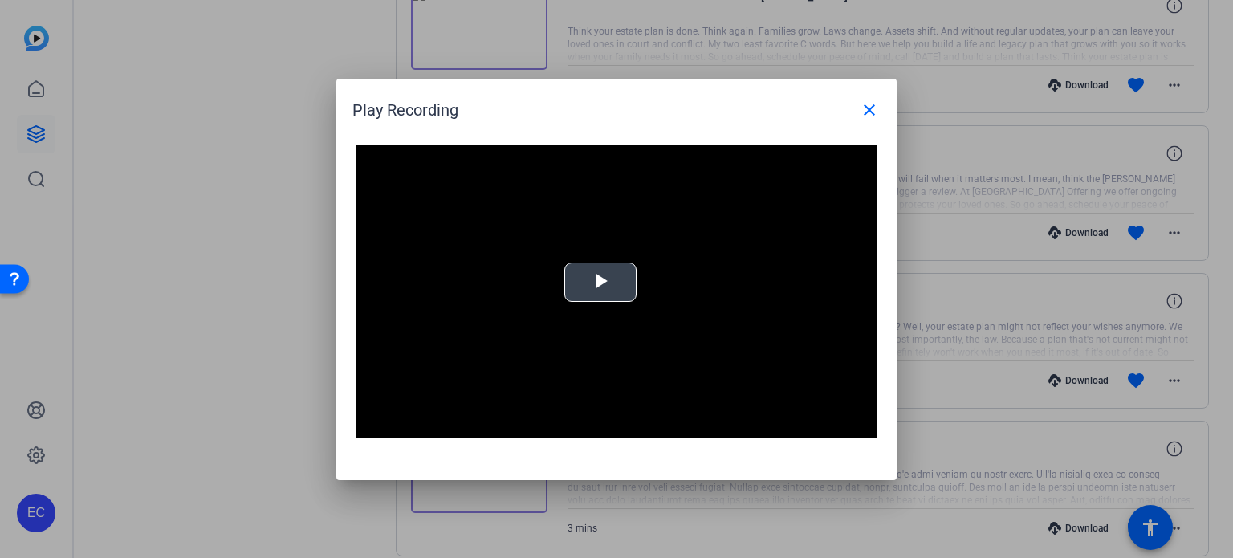
click at [607, 302] on video "Video Player" at bounding box center [617, 292] width 522 height 294
click at [869, 107] on mat-icon "close" at bounding box center [869, 109] width 19 height 19
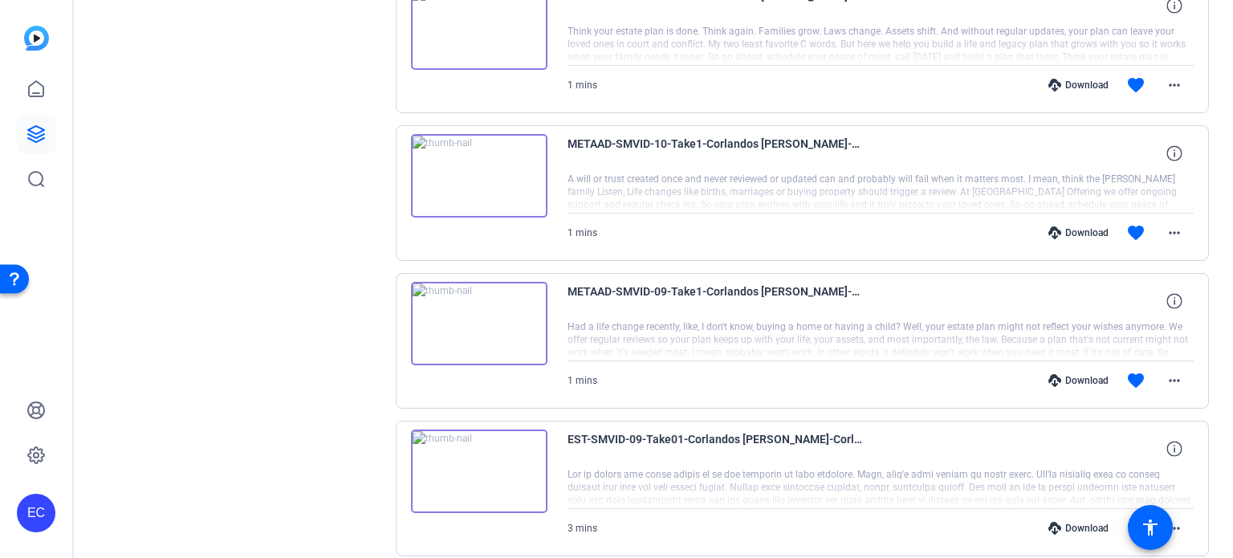
click at [1089, 375] on div "Download" at bounding box center [1078, 380] width 76 height 13
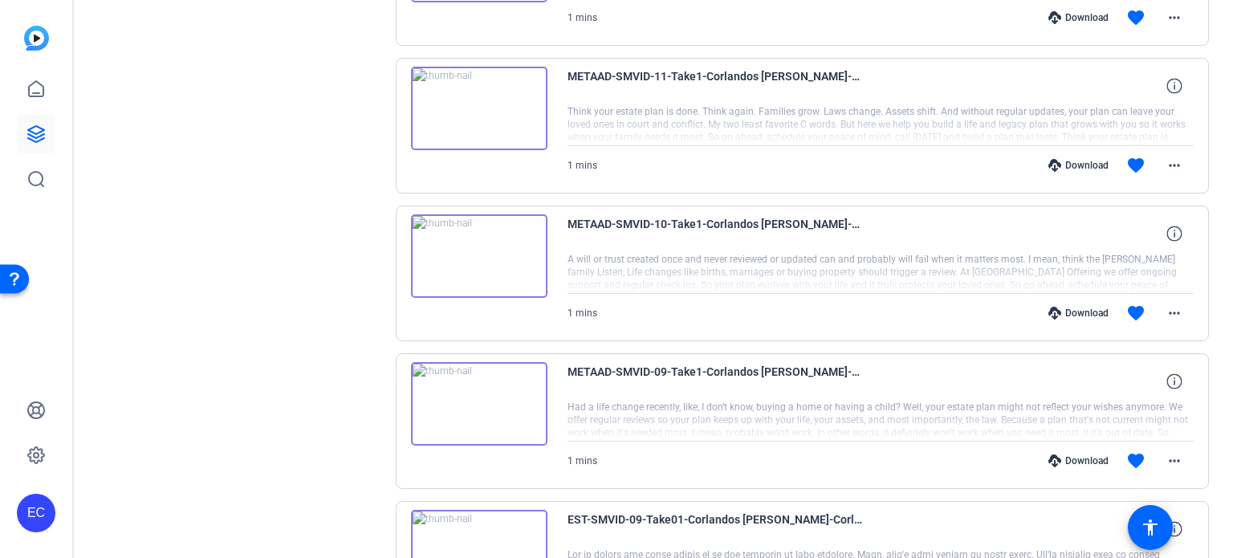
click at [1082, 307] on div "Download" at bounding box center [1078, 313] width 76 height 13
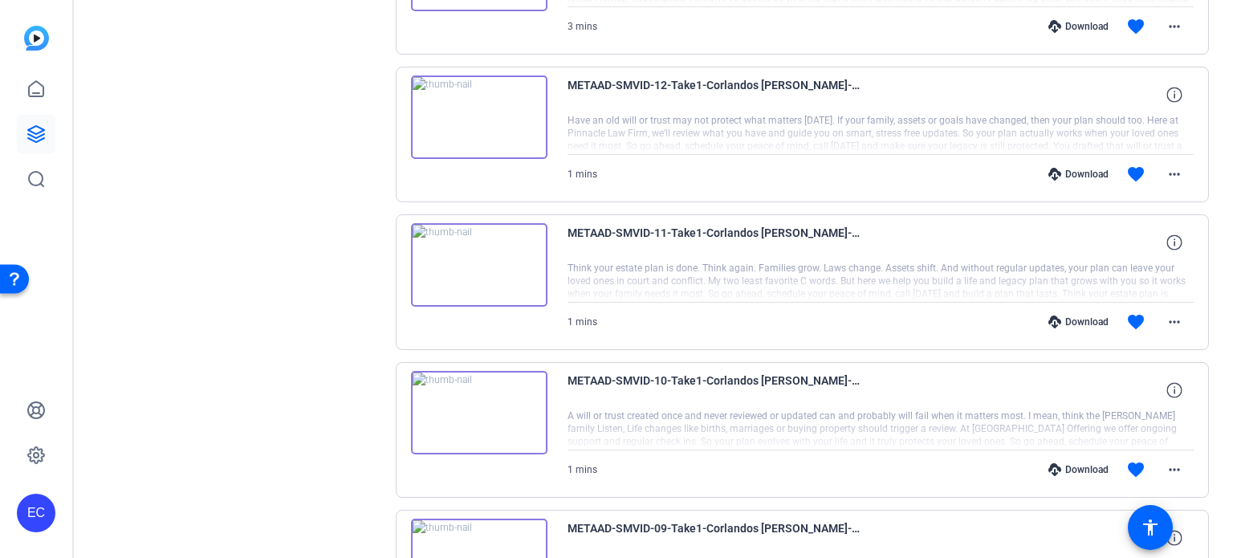
scroll to position [730, 0]
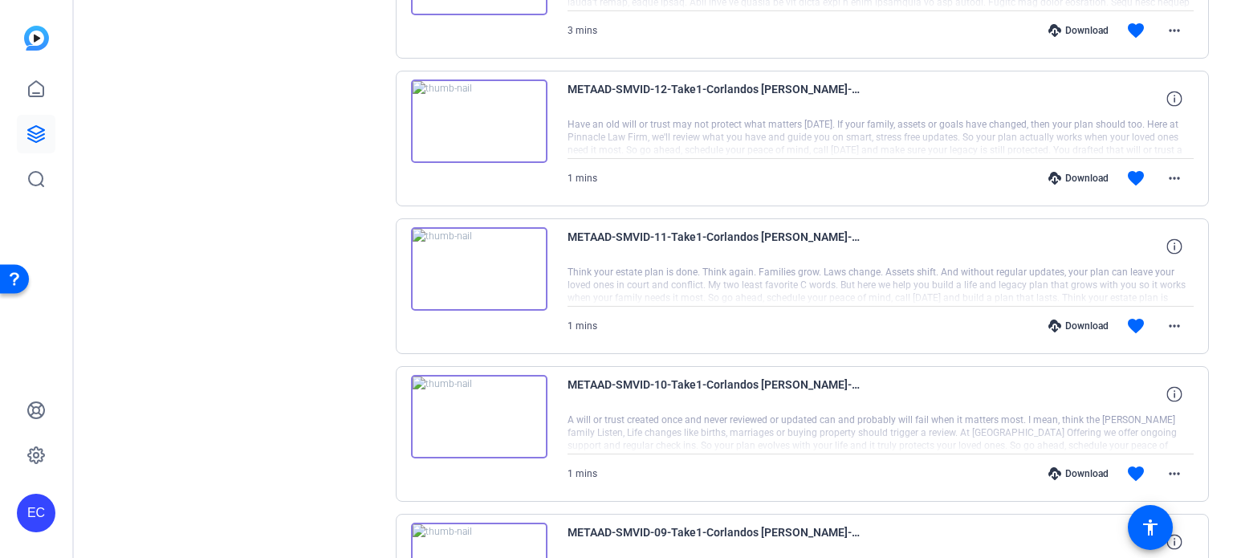
click at [1072, 326] on div "Download" at bounding box center [1078, 325] width 76 height 13
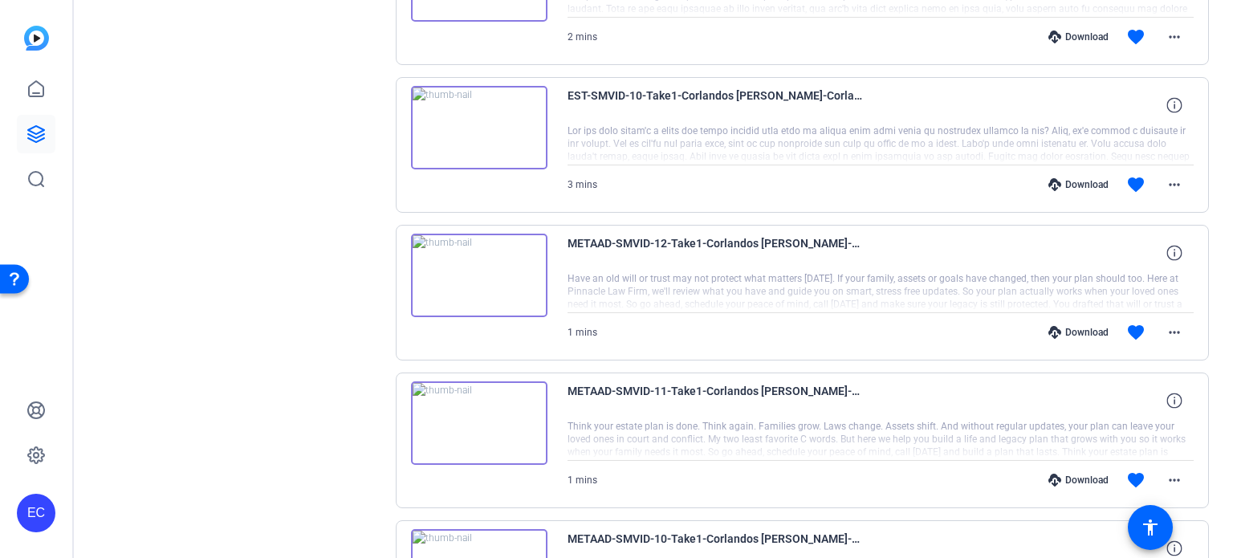
scroll to position [570, 0]
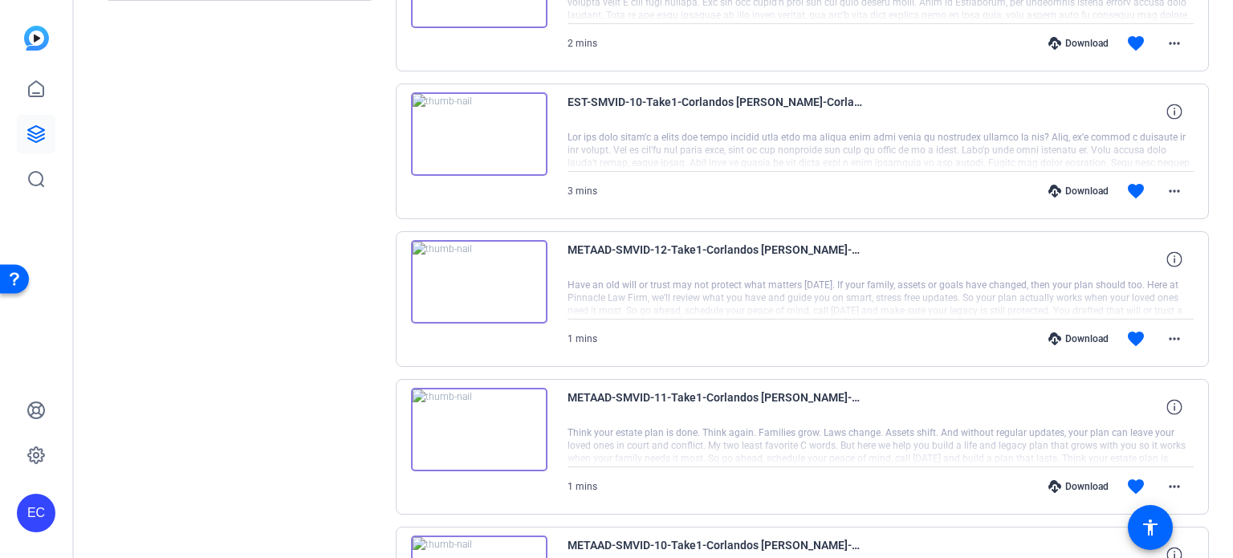
click at [1072, 333] on div "Download" at bounding box center [1078, 338] width 76 height 13
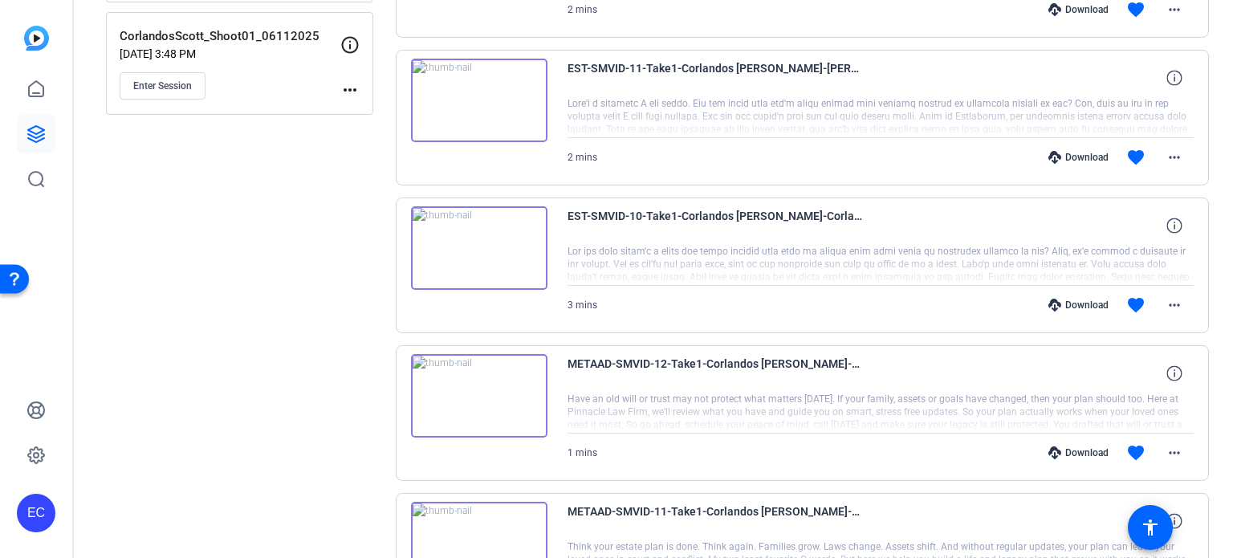
scroll to position [409, 0]
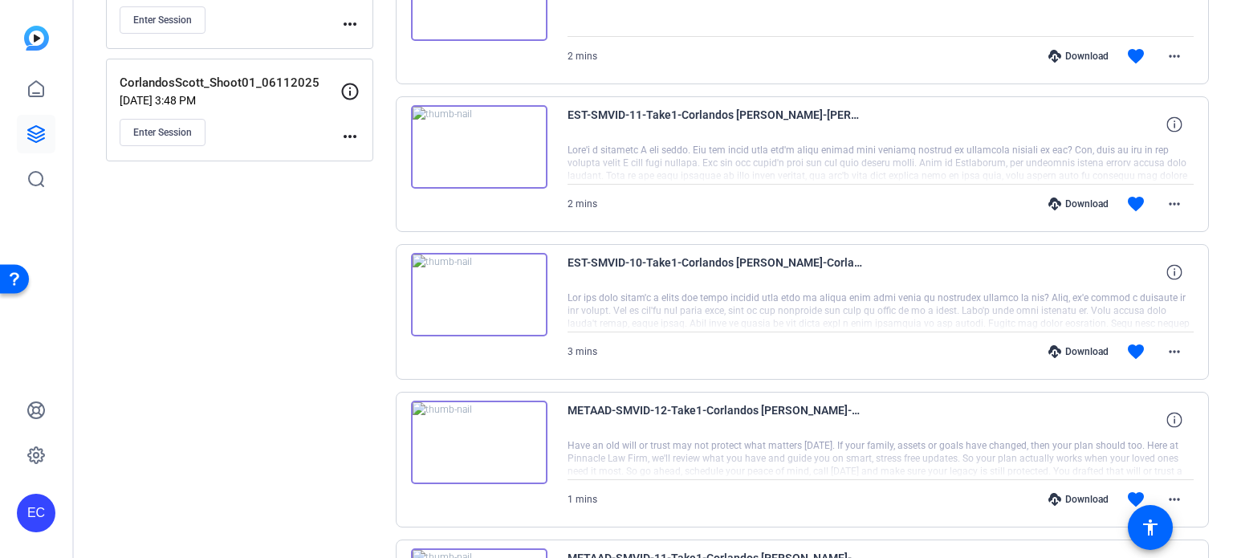
click at [1082, 346] on div "Download" at bounding box center [1078, 351] width 76 height 13
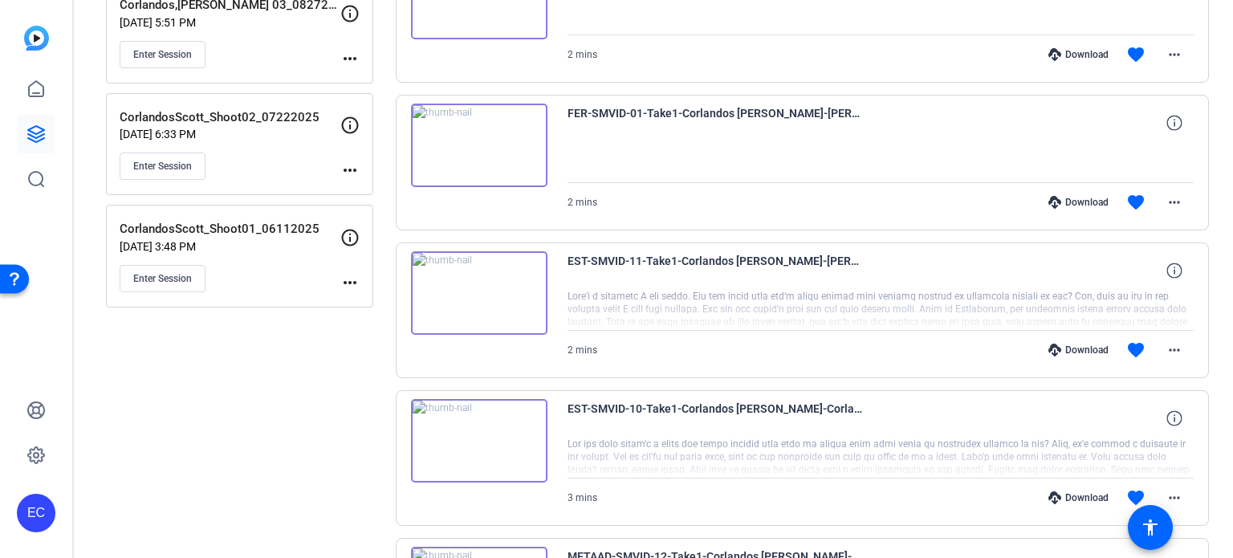
scroll to position [249, 0]
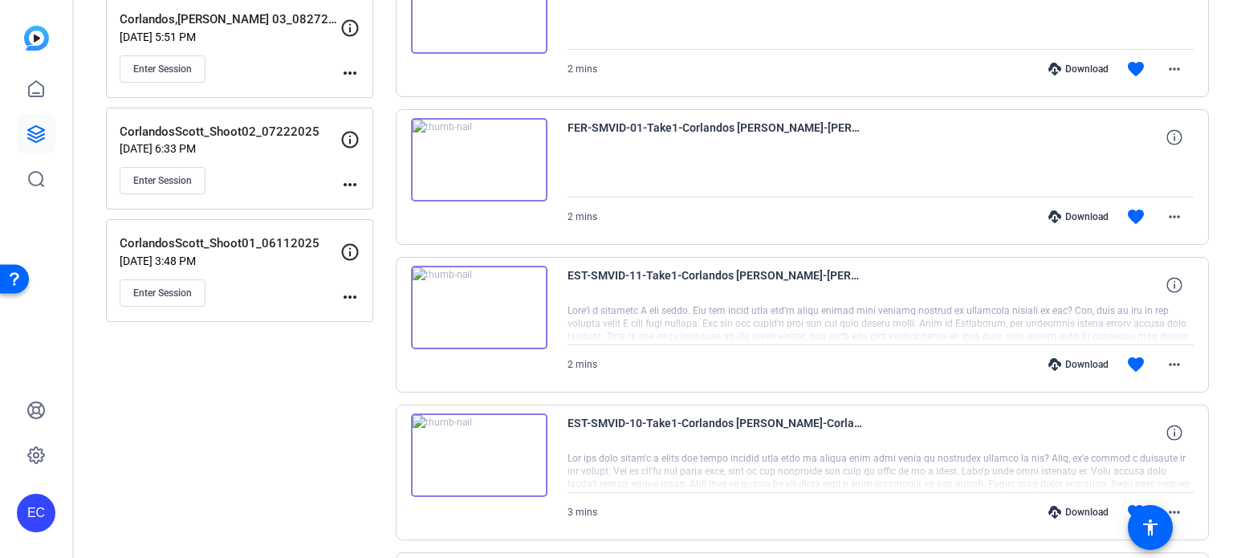
click at [1082, 359] on div "Download" at bounding box center [1078, 364] width 76 height 13
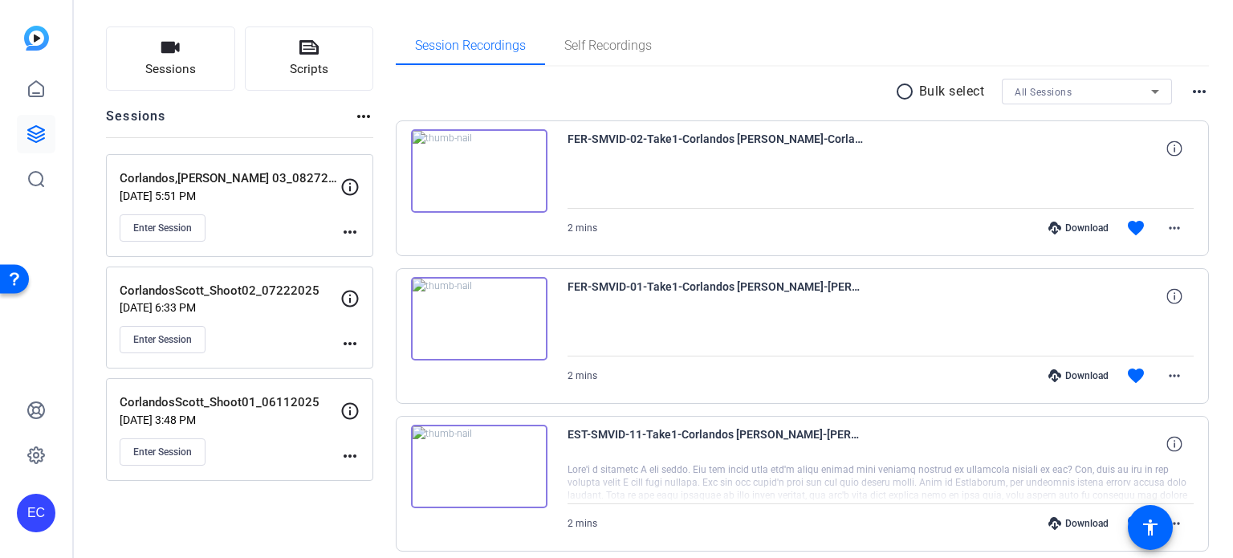
scroll to position [88, 0]
click at [1076, 376] on div "Download" at bounding box center [1078, 377] width 76 height 13
click at [1076, 233] on div "Download" at bounding box center [1078, 229] width 76 height 13
click at [316, 49] on icon at bounding box center [308, 49] width 19 height 14
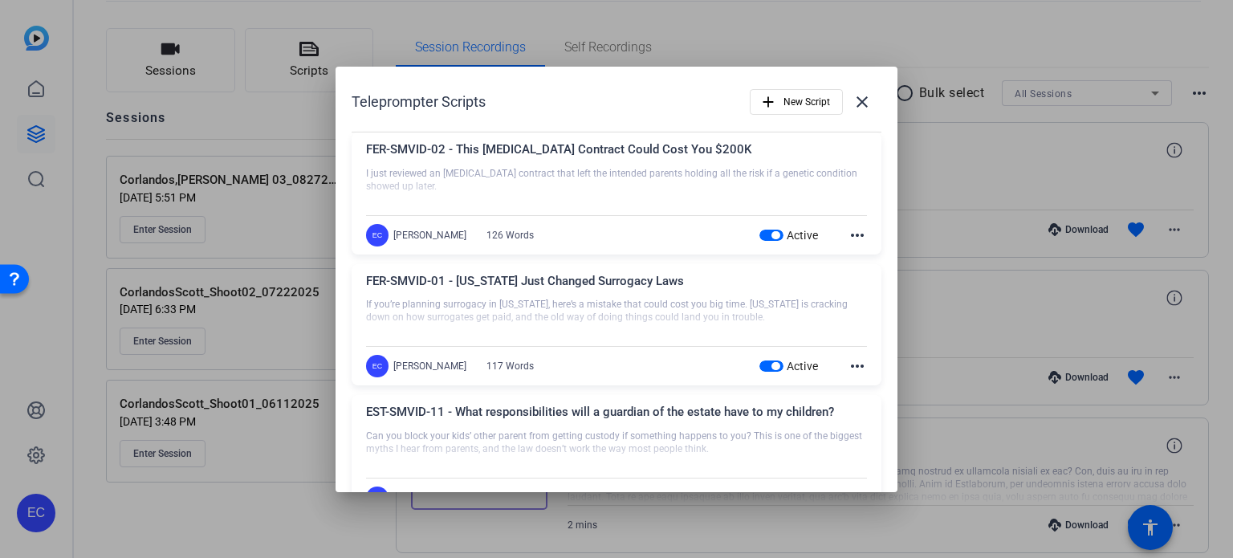
click at [762, 230] on span "button" at bounding box center [771, 235] width 24 height 11
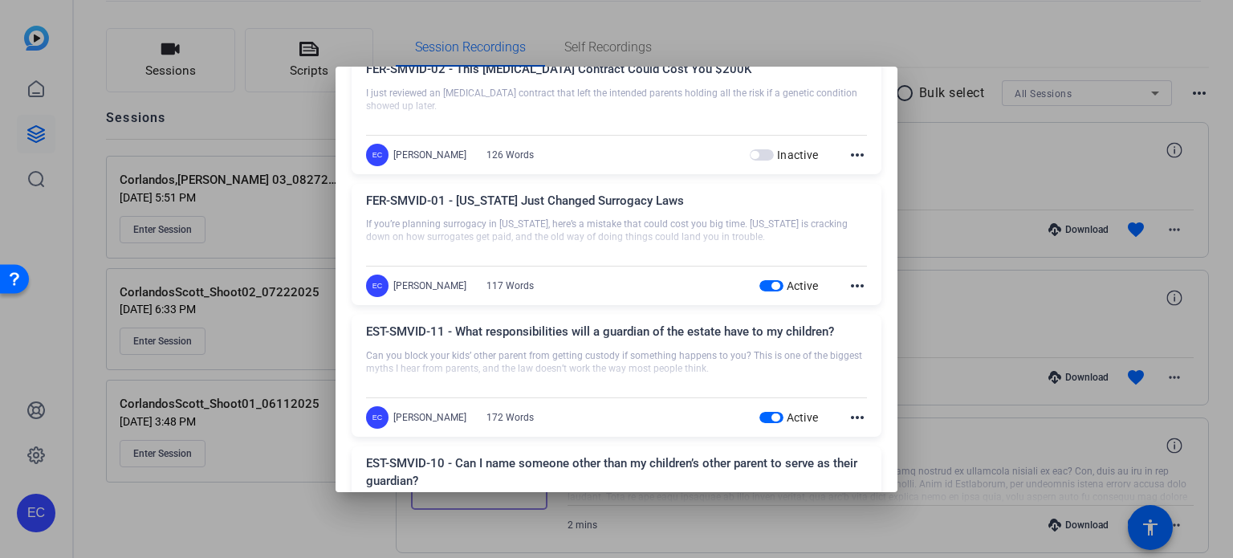
click at [771, 285] on span "button" at bounding box center [775, 286] width 8 height 8
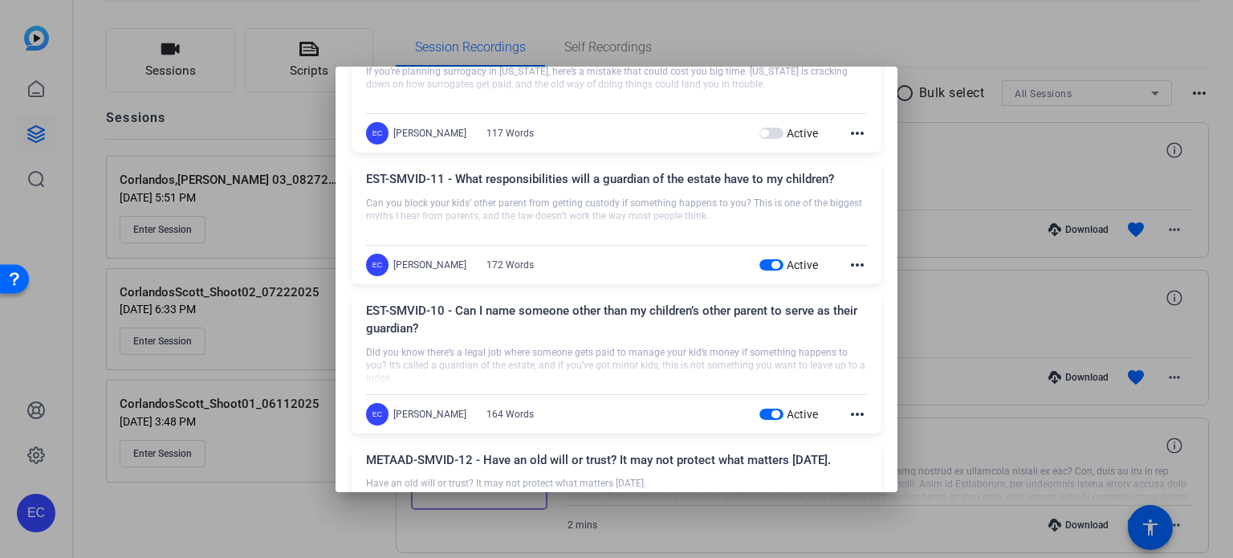
scroll to position [241, 0]
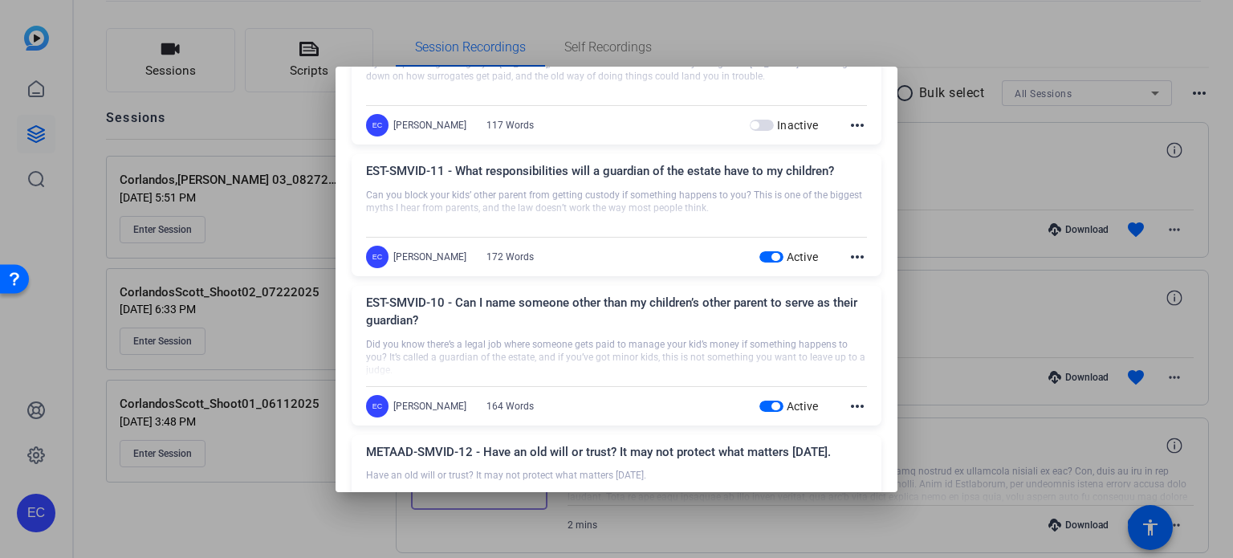
click at [759, 253] on span "button" at bounding box center [771, 256] width 24 height 11
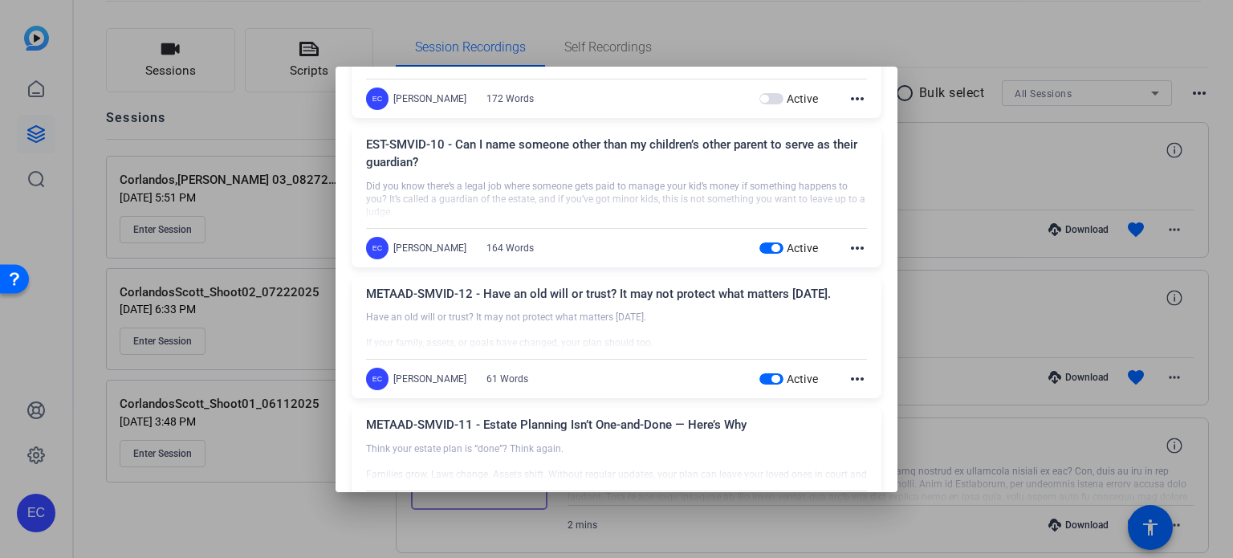
scroll to position [401, 0]
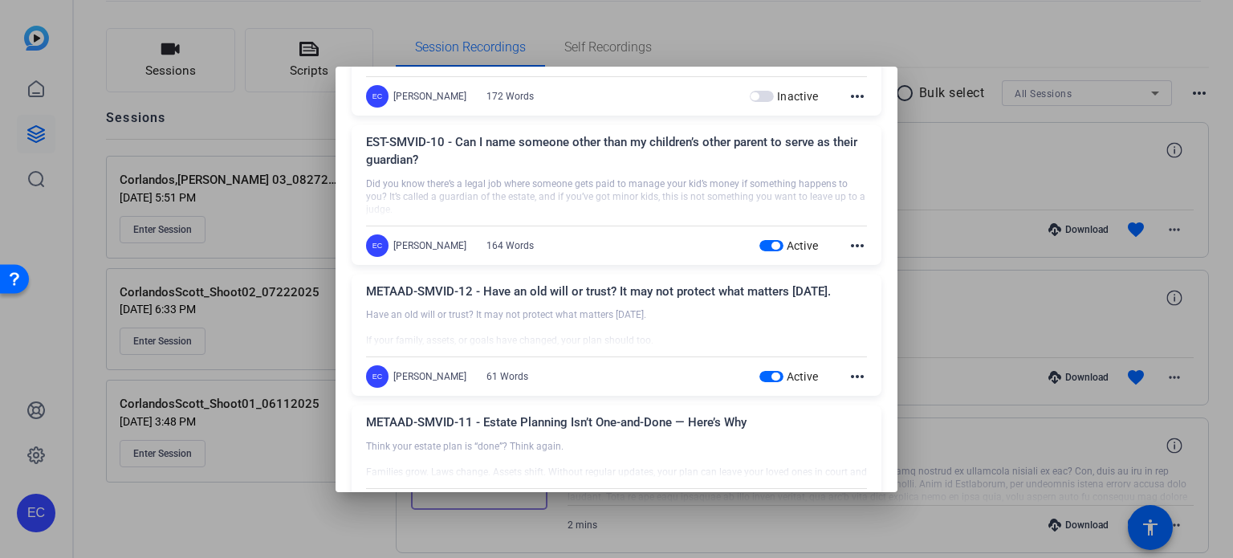
drag, startPoint x: 760, startPoint y: 245, endPoint x: 714, endPoint y: 249, distance: 45.9
click at [760, 244] on span "button" at bounding box center [771, 245] width 24 height 11
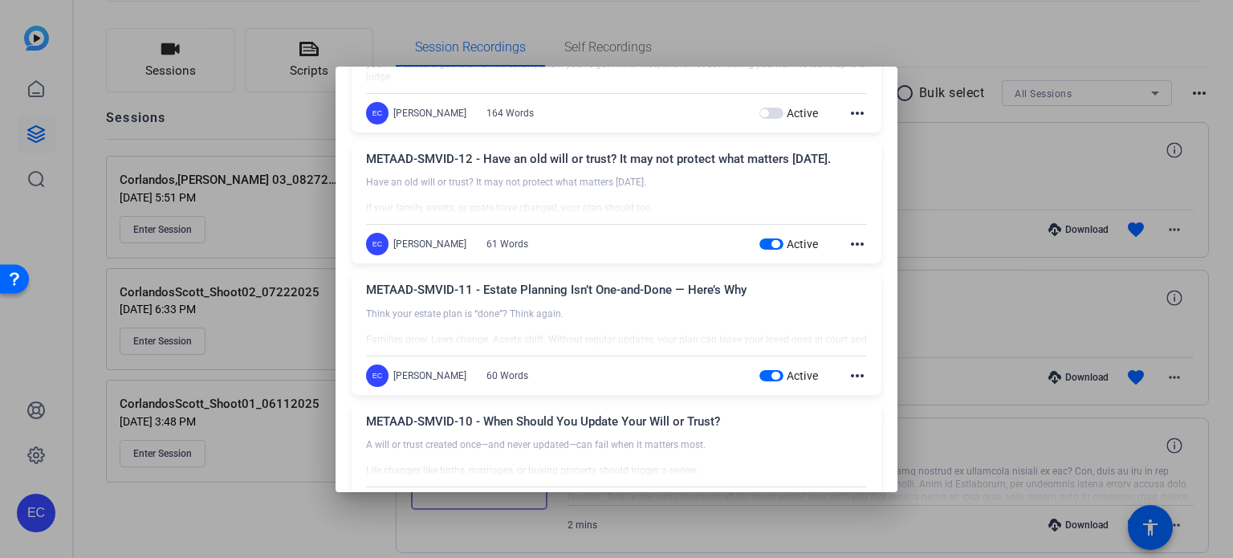
scroll to position [562, 0]
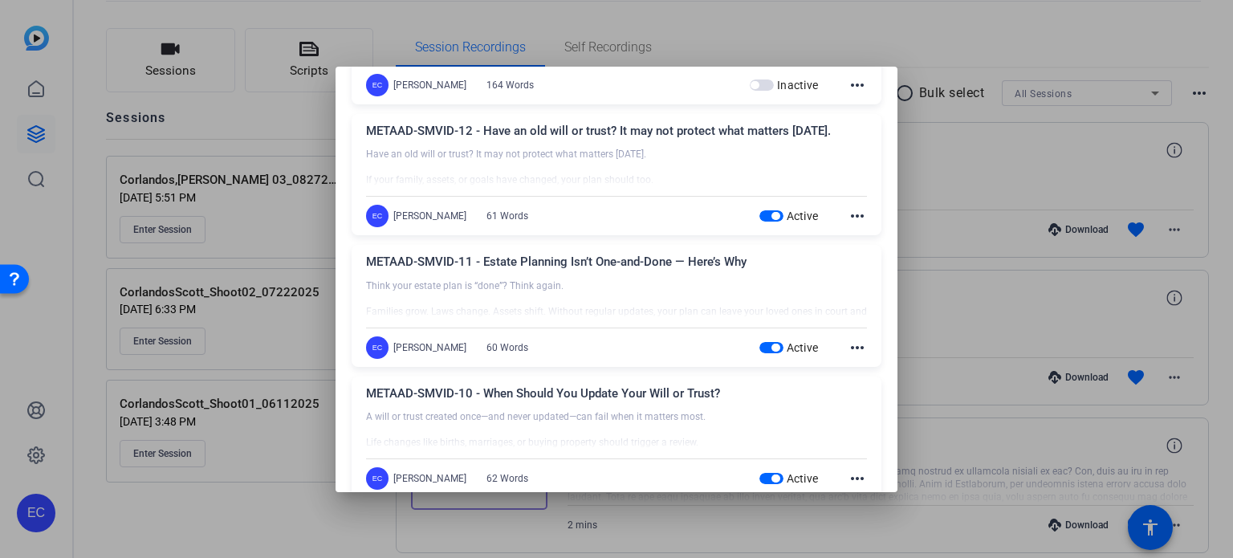
click at [761, 217] on span "button" at bounding box center [771, 215] width 24 height 11
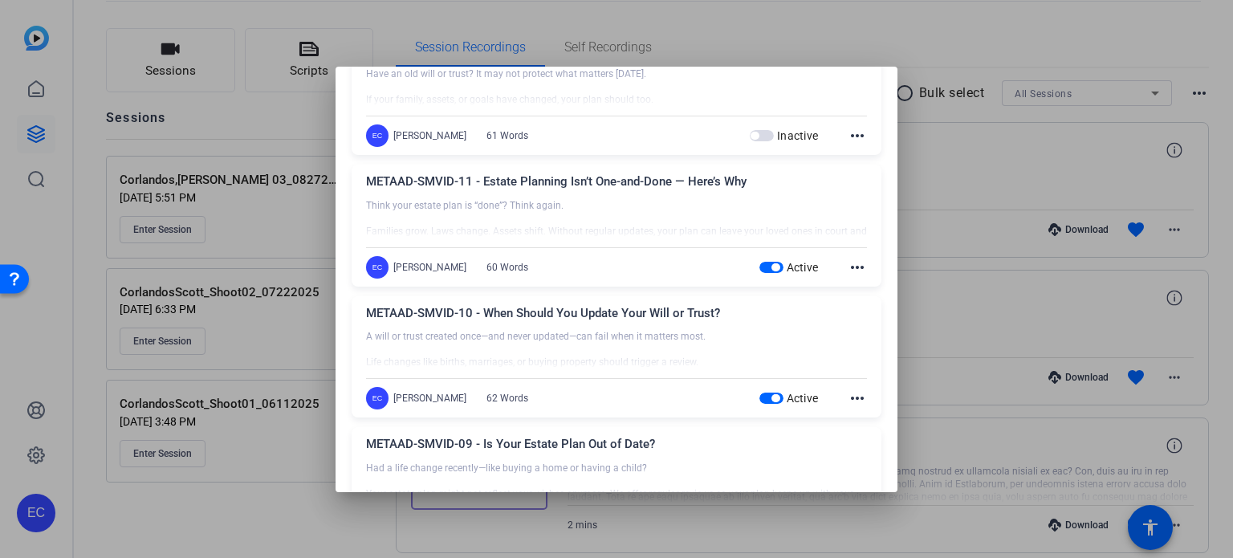
click at [760, 266] on span "button" at bounding box center [771, 267] width 24 height 11
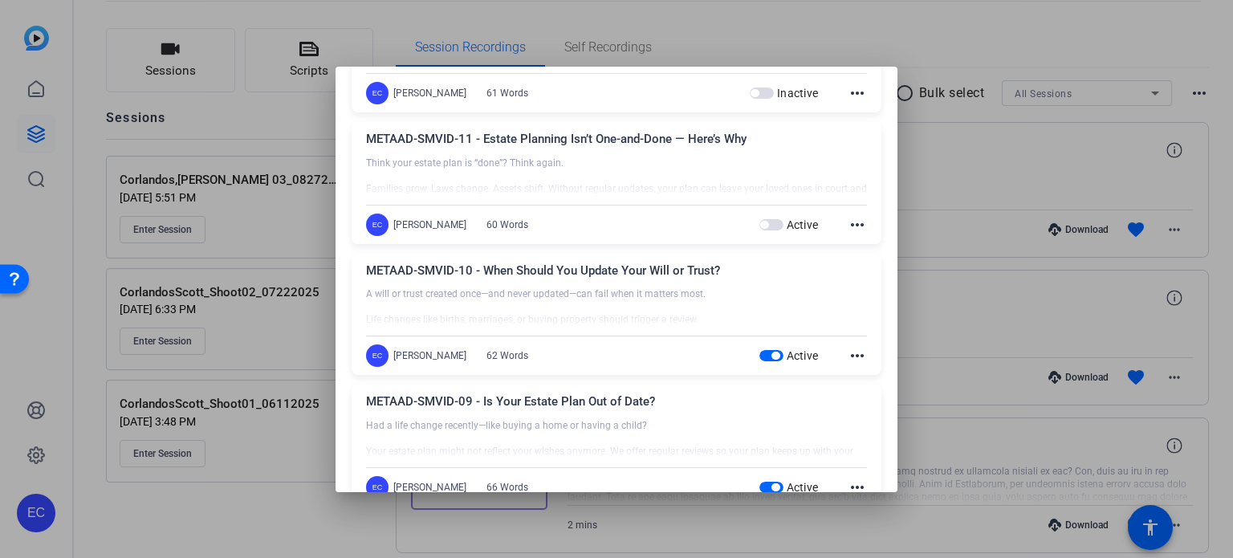
scroll to position [722, 0]
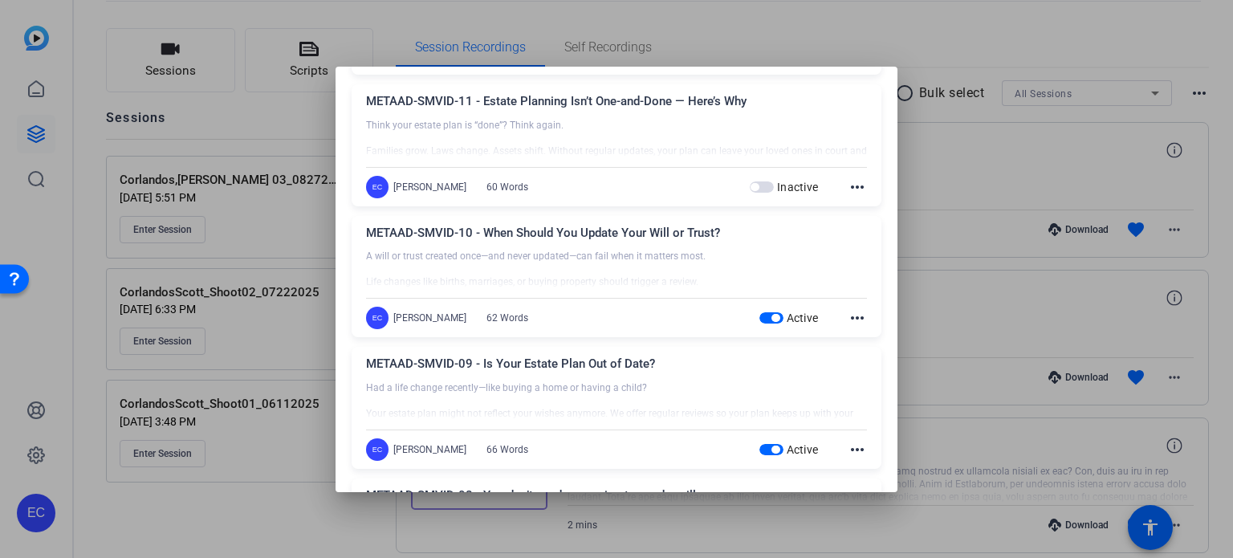
click at [771, 314] on span "button" at bounding box center [775, 318] width 8 height 8
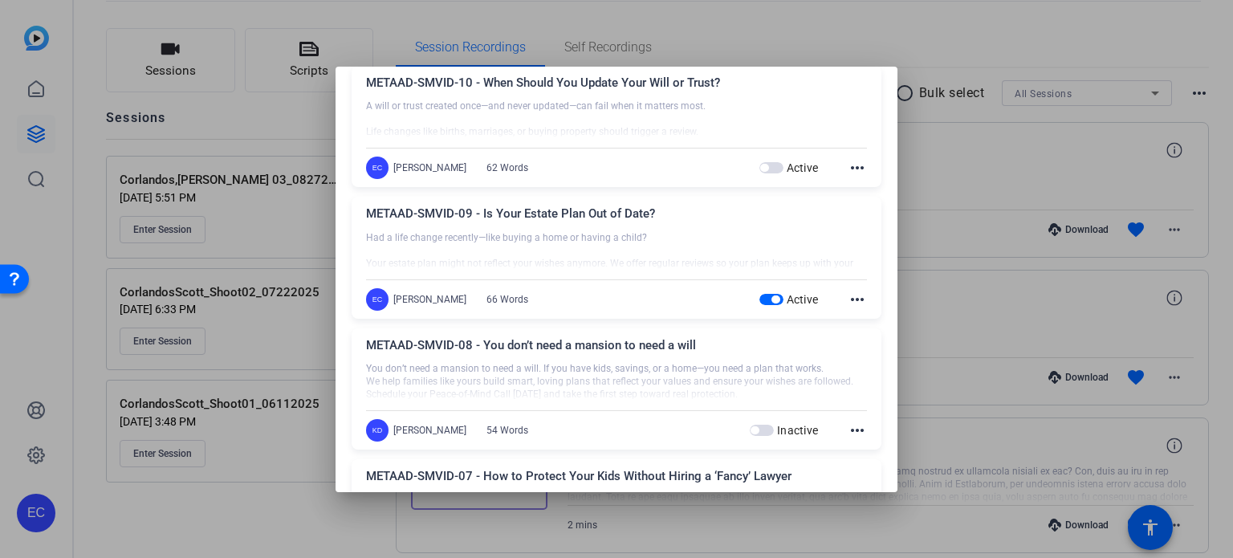
scroll to position [883, 0]
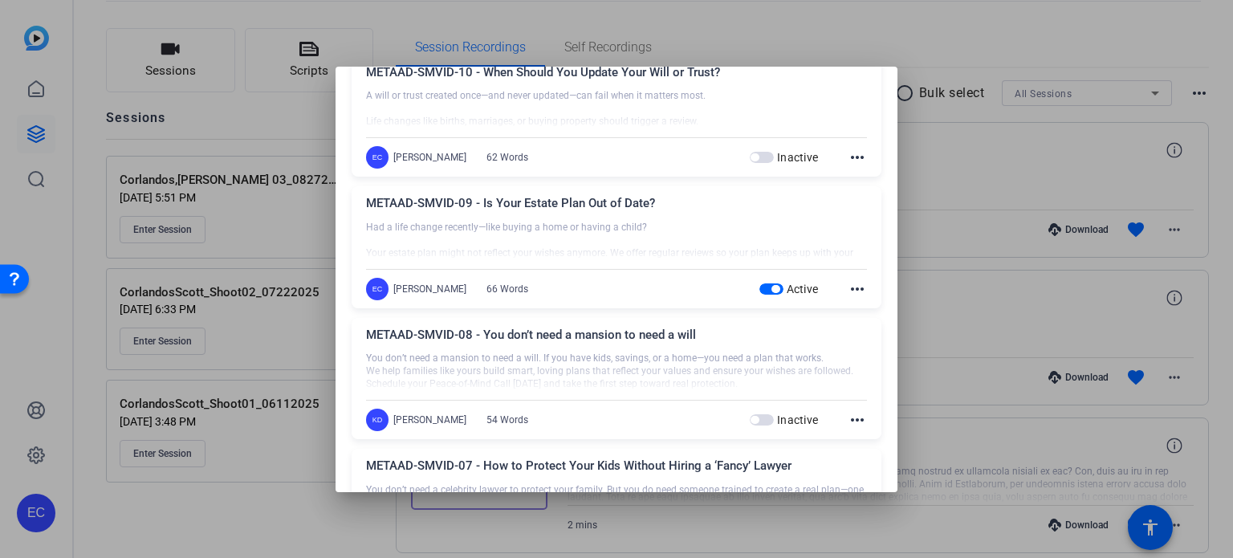
click at [759, 285] on span "button" at bounding box center [771, 288] width 24 height 11
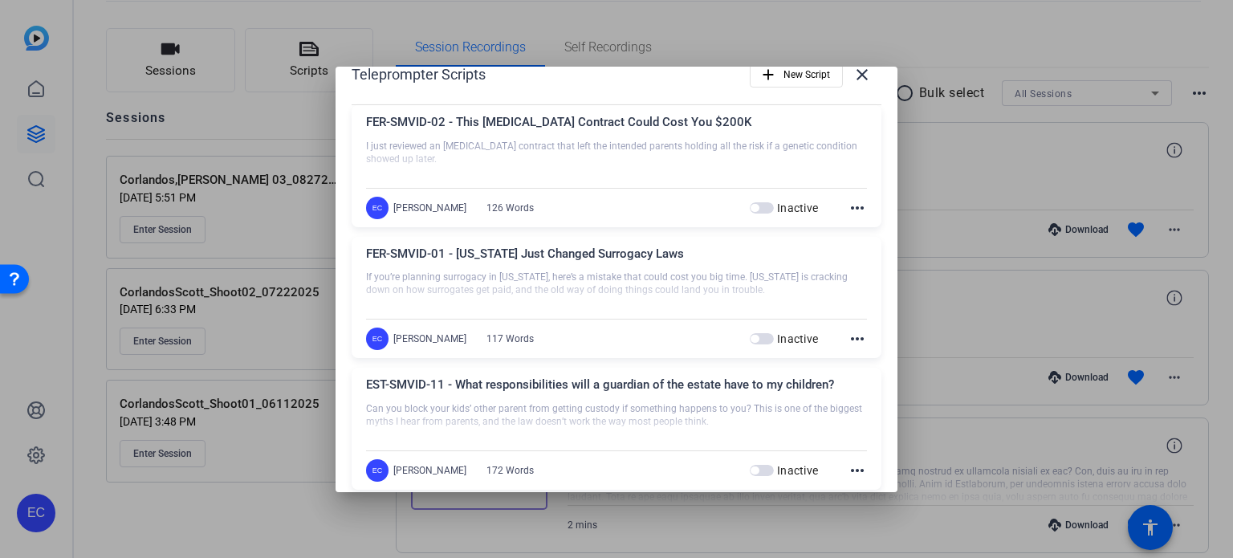
scroll to position [0, 0]
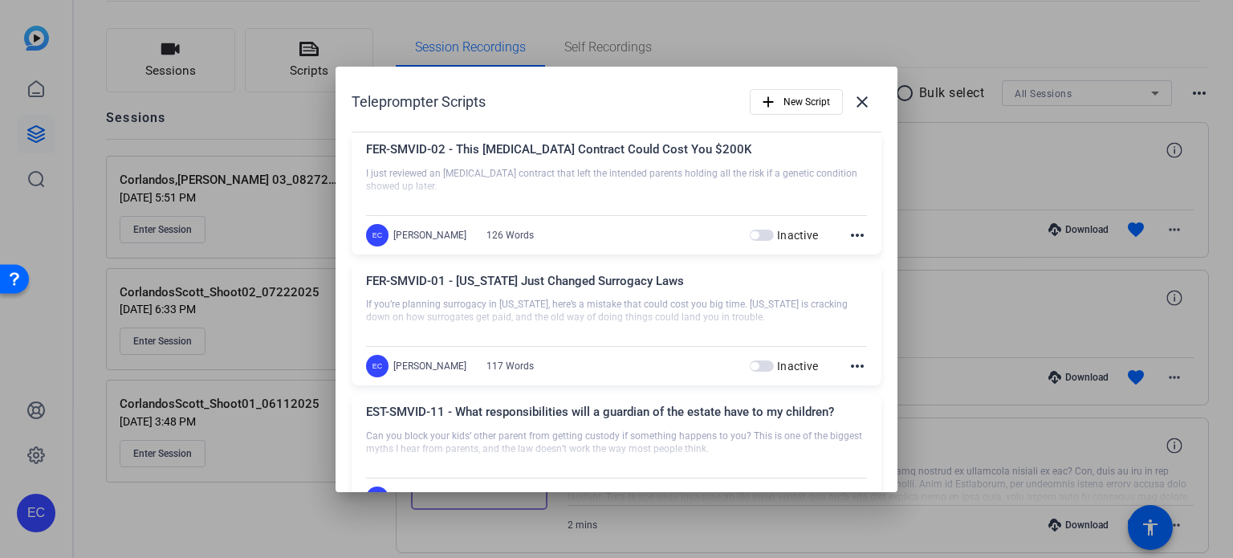
click at [957, 210] on div at bounding box center [616, 279] width 1233 height 558
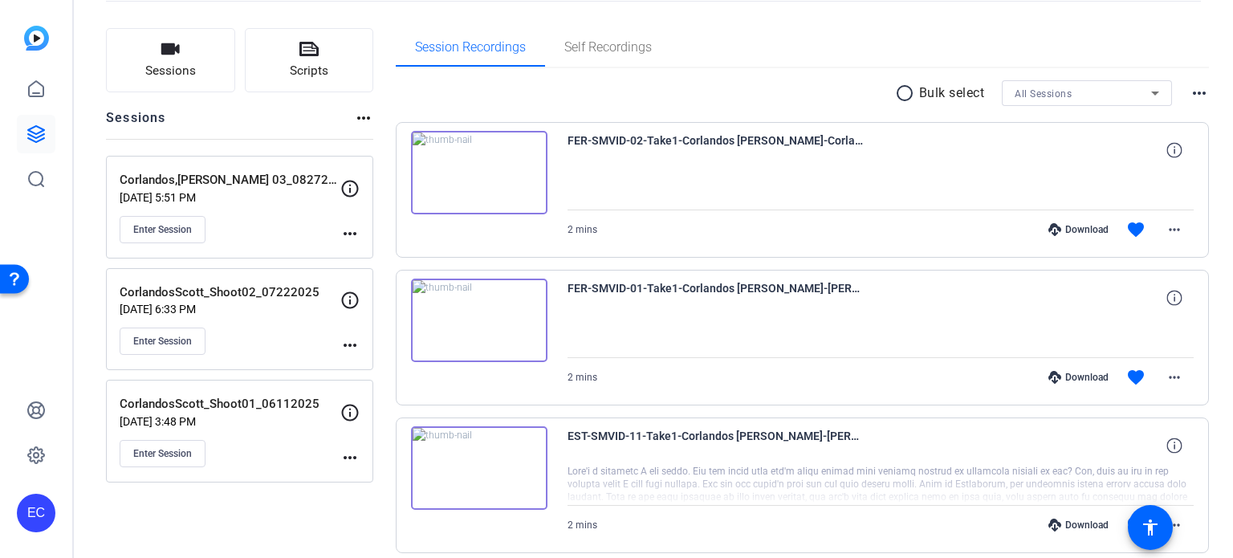
click at [351, 230] on mat-icon "more_horiz" at bounding box center [349, 233] width 19 height 19
click at [392, 255] on span "Edit Session" at bounding box center [389, 255] width 73 height 19
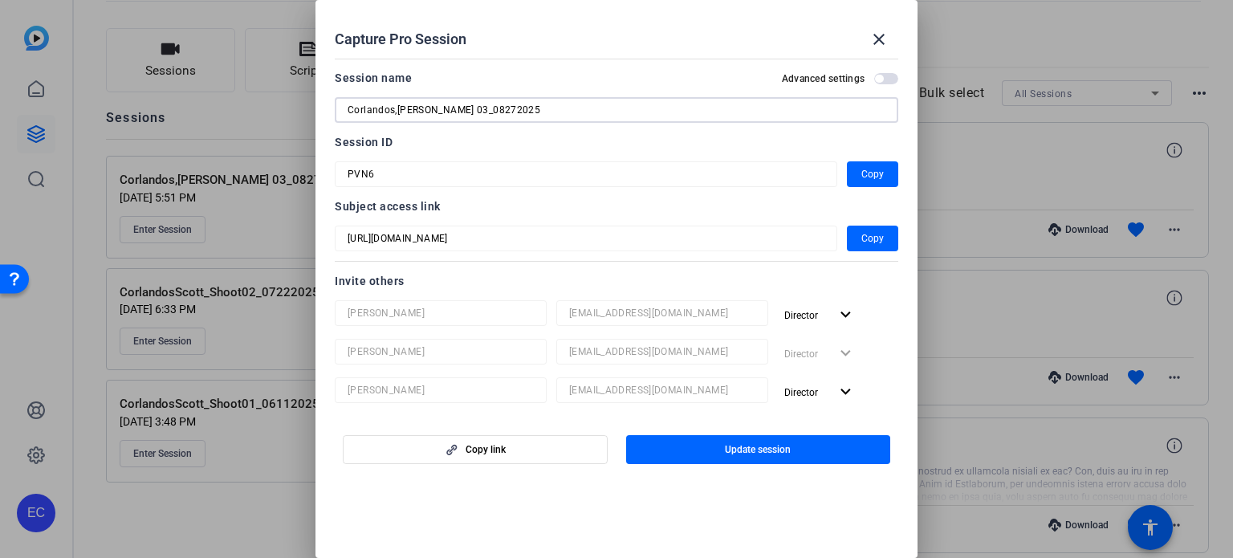
drag, startPoint x: 547, startPoint y: 105, endPoint x: 147, endPoint y: -19, distance: 419.4
click at [147, 0] on html "Accessibility Screen-Reader Guide, Feedback, and Issue Reporting | New window E…" at bounding box center [616, 279] width 1233 height 558
drag, startPoint x: 629, startPoint y: 35, endPoint x: 764, endPoint y: 25, distance: 135.2
click at [630, 33] on div "Capture Pro Session close" at bounding box center [616, 39] width 563 height 39
click at [880, 42] on mat-icon "close" at bounding box center [878, 39] width 19 height 19
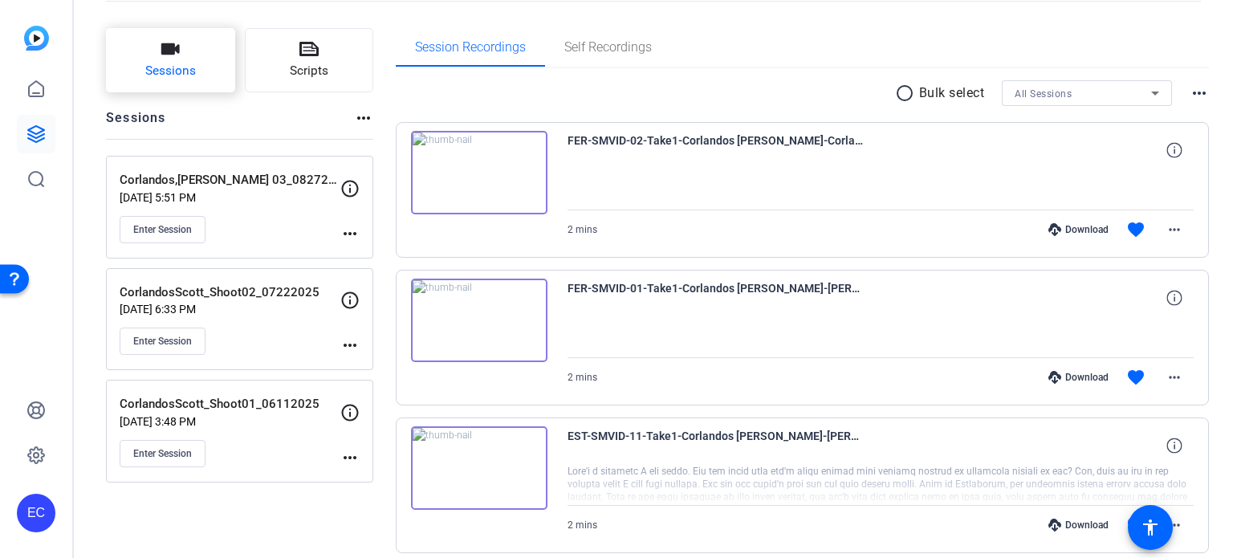
click at [205, 59] on button "Sessions" at bounding box center [170, 60] width 129 height 64
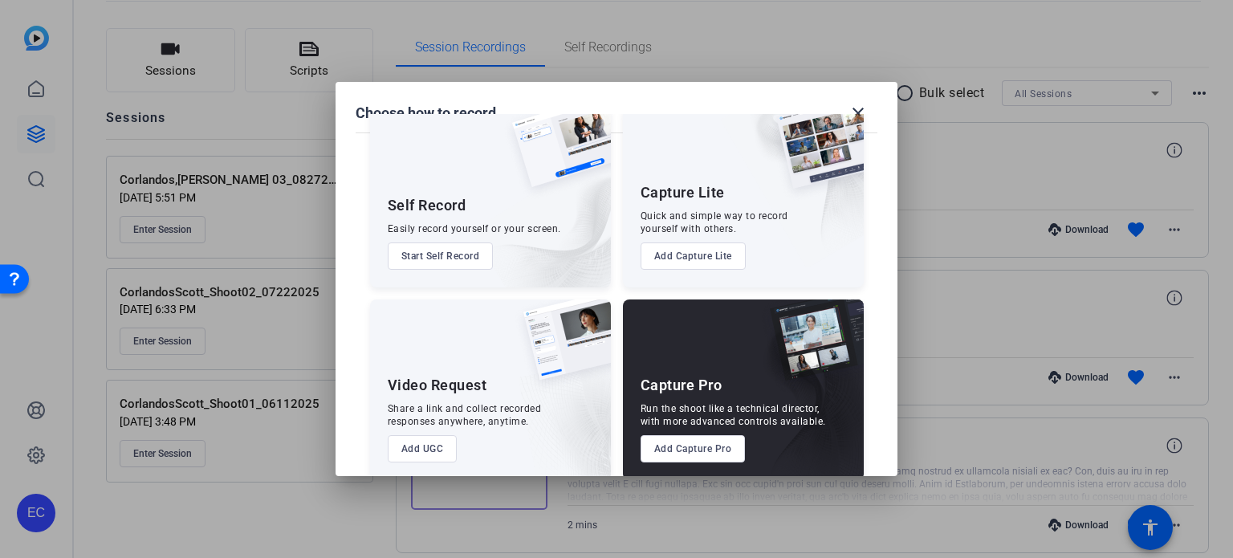
scroll to position [58, 0]
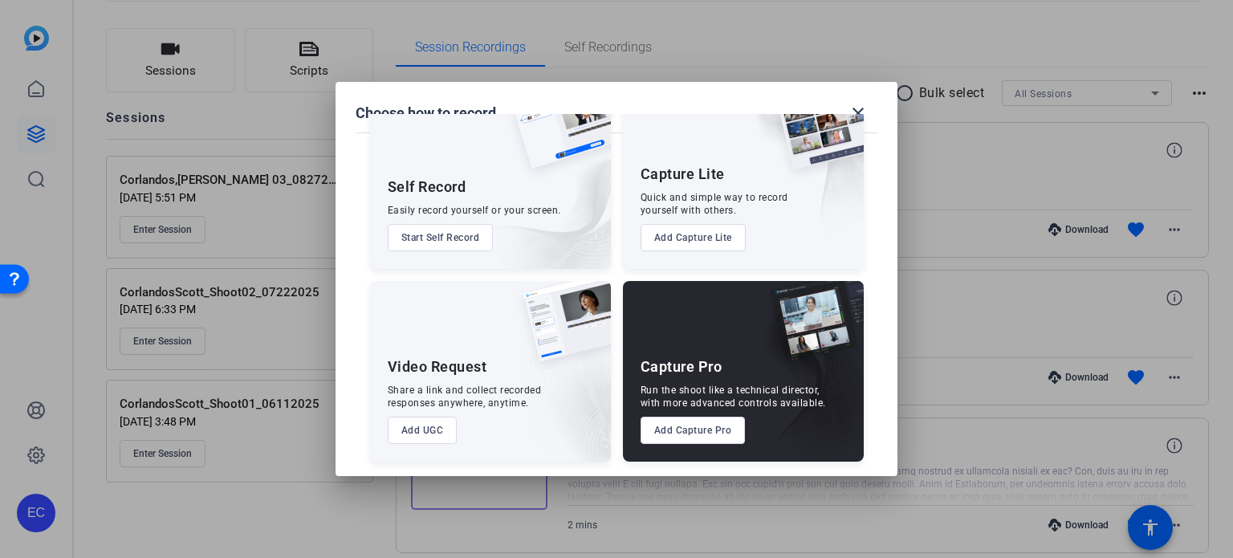
click at [700, 436] on button "Add Capture Pro" at bounding box center [693, 430] width 105 height 27
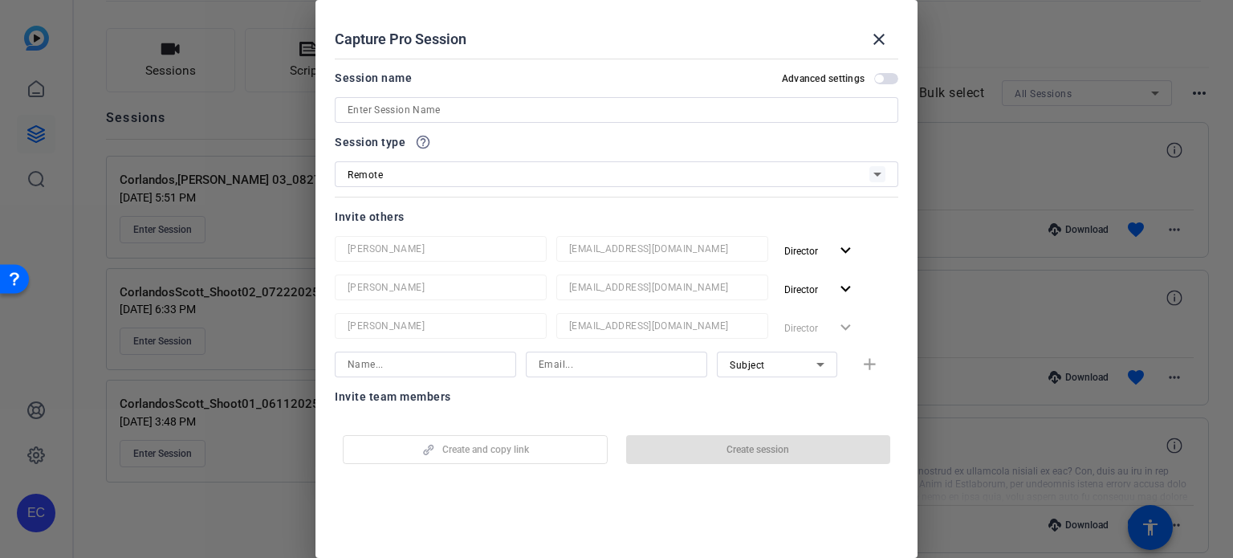
click at [482, 106] on input at bounding box center [617, 109] width 538 height 19
paste input "Corlandos,[PERSON_NAME] 03_08272025"
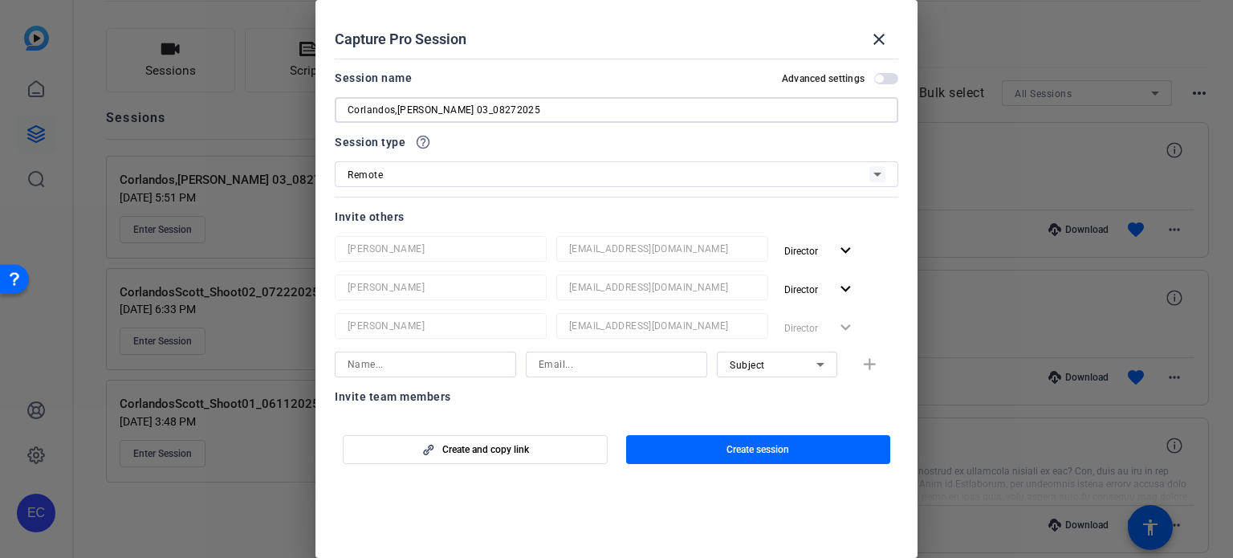
click at [480, 112] on input "Corlandos,[PERSON_NAME] 03_08272025" at bounding box center [617, 109] width 538 height 19
click at [491, 108] on input "Corlandos,Scott_Shoot 03_09272025" at bounding box center [617, 109] width 538 height 19
type input "Corlandos,Scott_Shoot 03_09252025"
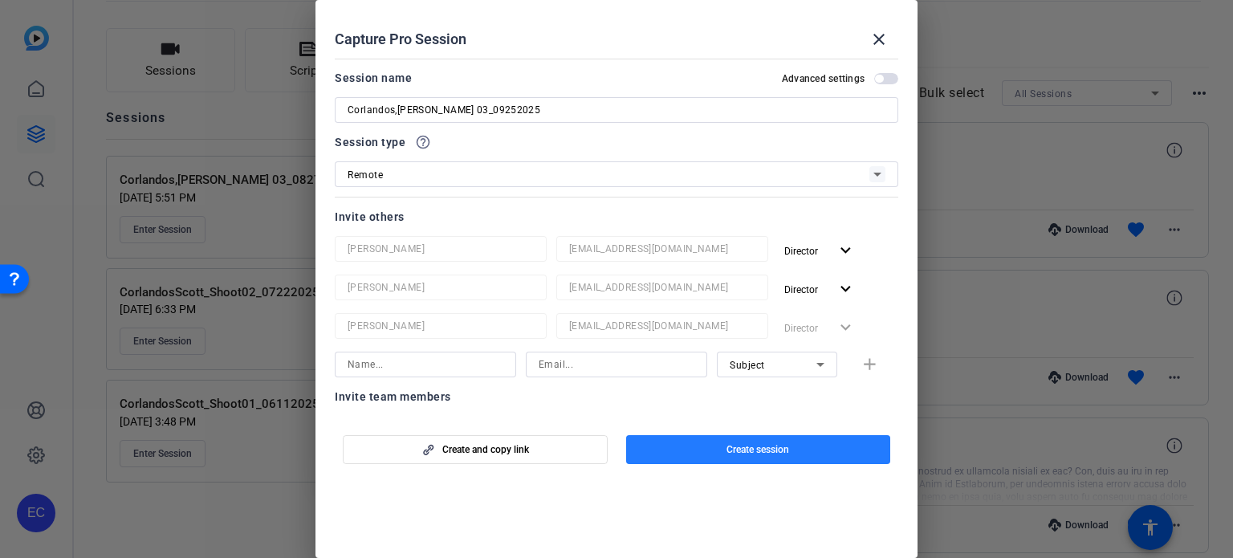
click at [737, 448] on span "Create session" at bounding box center [757, 449] width 63 height 13
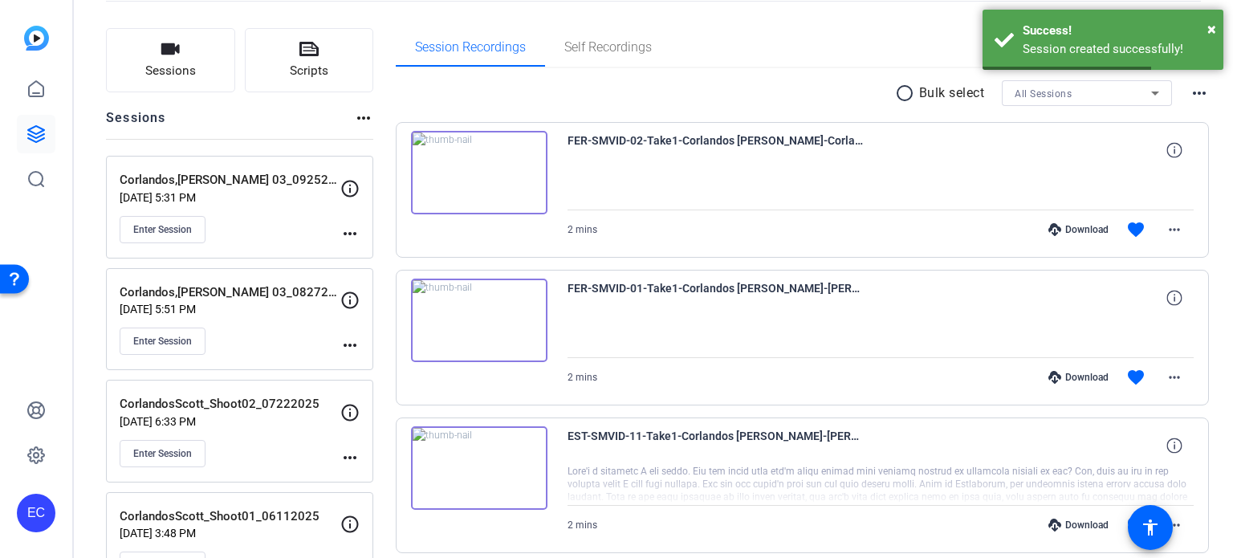
click at [347, 229] on mat-icon "more_horiz" at bounding box center [349, 233] width 19 height 19
click at [370, 252] on span "Edit Session" at bounding box center [389, 255] width 73 height 19
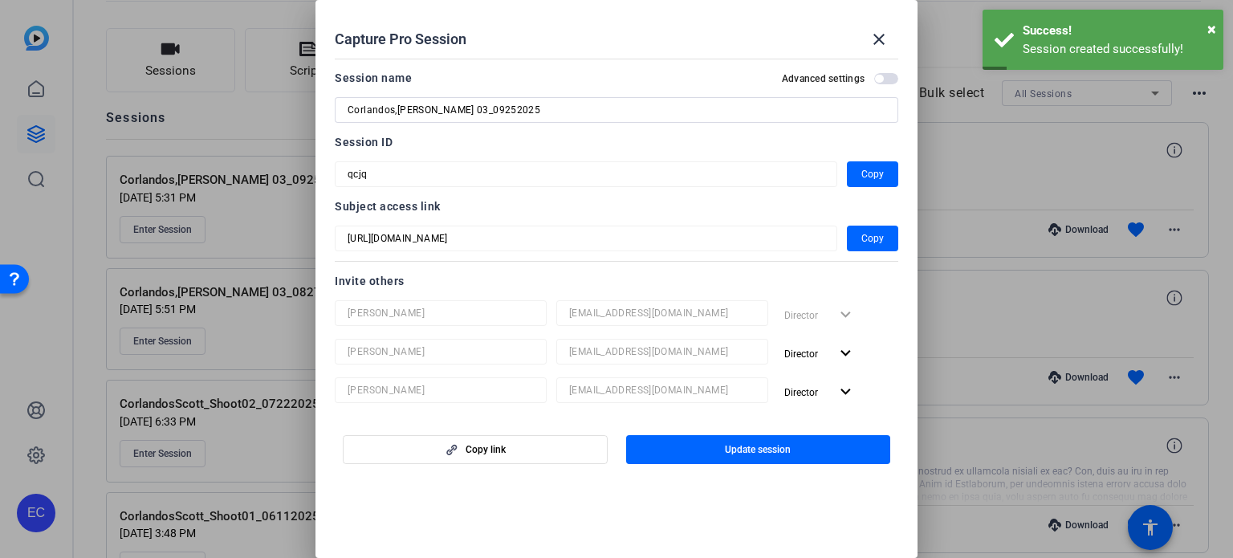
click at [465, 110] on input "Corlandos,Scott_Shoot 03_09252025" at bounding box center [617, 109] width 538 height 19
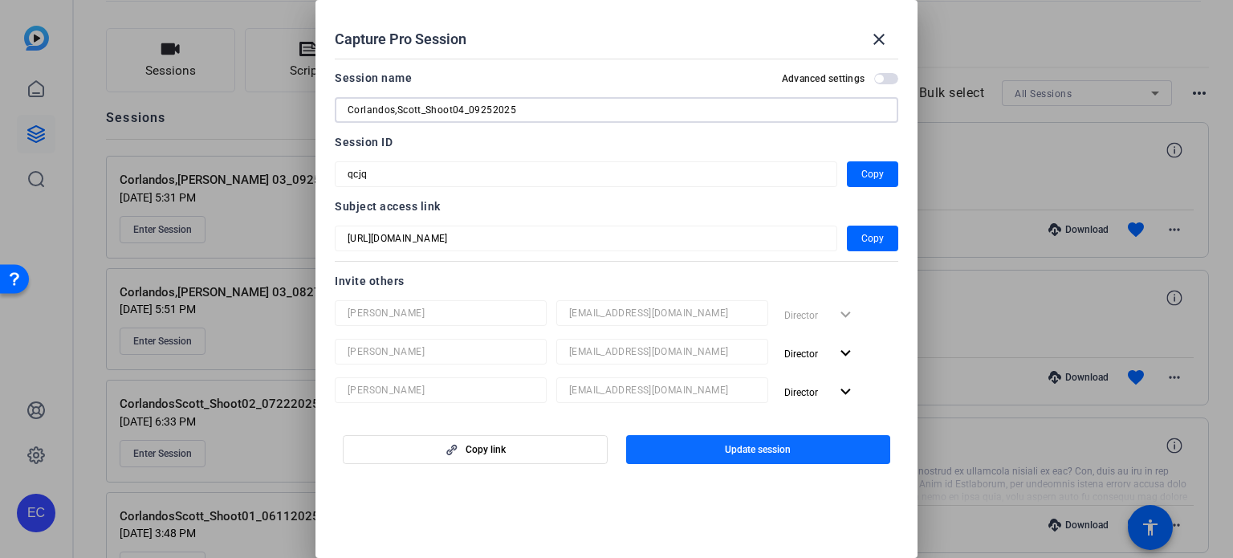
type input "Corlandos,Scott_Shoot04_09252025"
click at [786, 458] on span "button" at bounding box center [758, 449] width 265 height 39
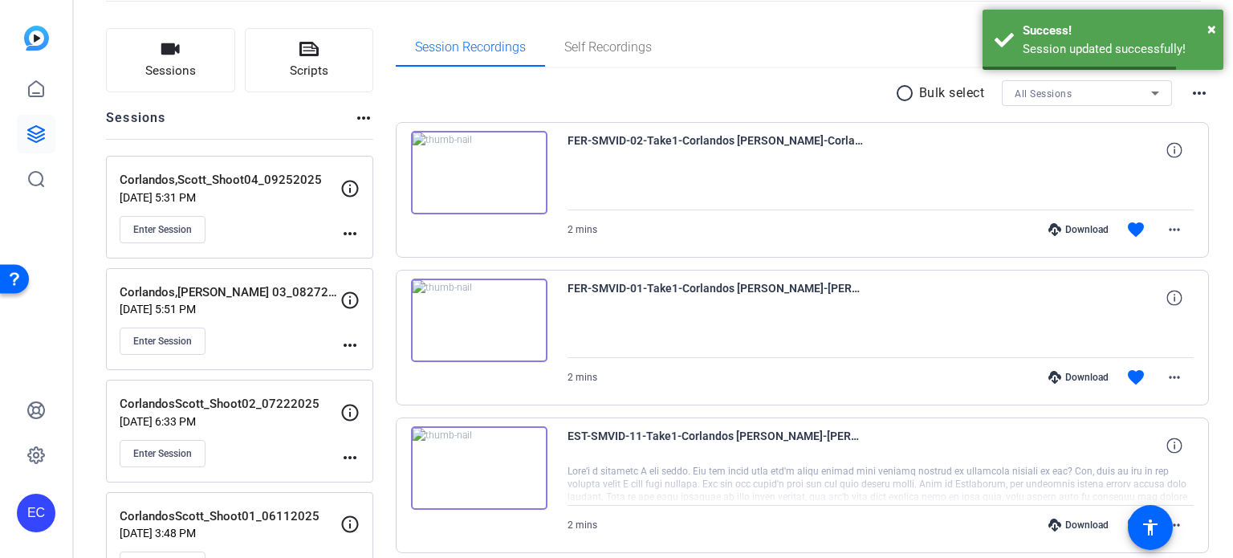
click at [354, 234] on mat-icon "more_horiz" at bounding box center [349, 233] width 19 height 19
click at [364, 250] on span "Edit Session" at bounding box center [389, 255] width 73 height 19
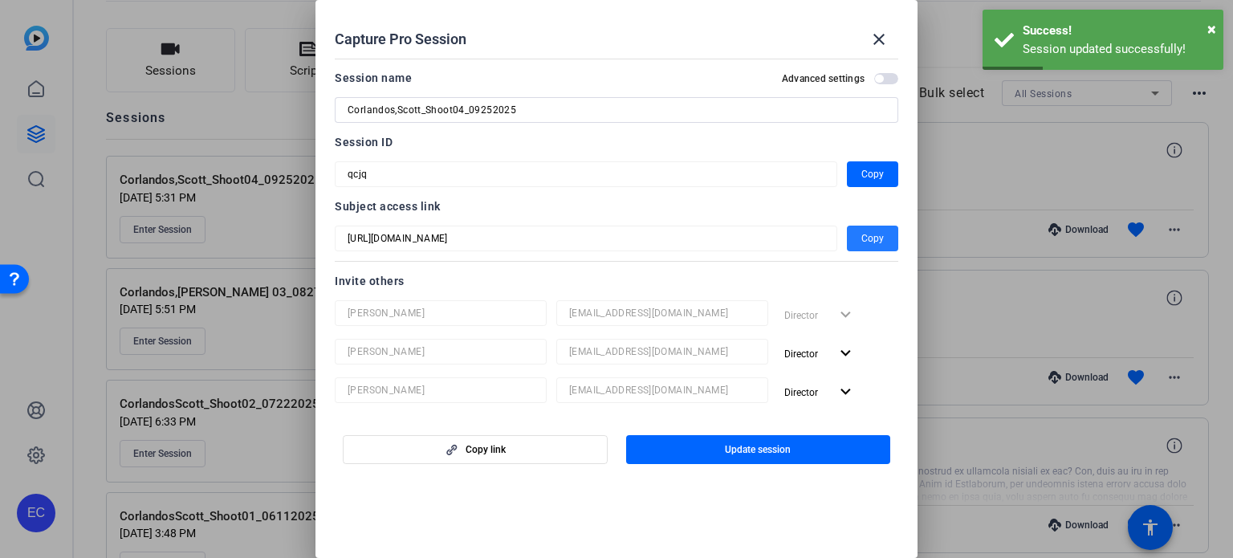
click at [864, 241] on span "Copy" at bounding box center [872, 238] width 22 height 19
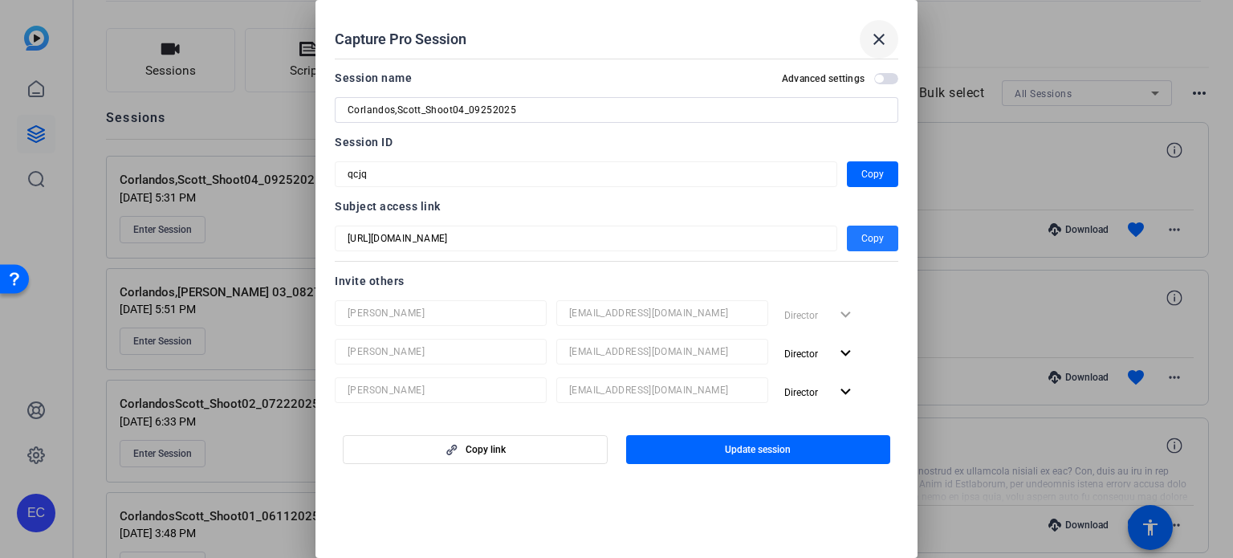
click at [865, 36] on span at bounding box center [879, 39] width 39 height 39
